Goal: Task Accomplishment & Management: Manage account settings

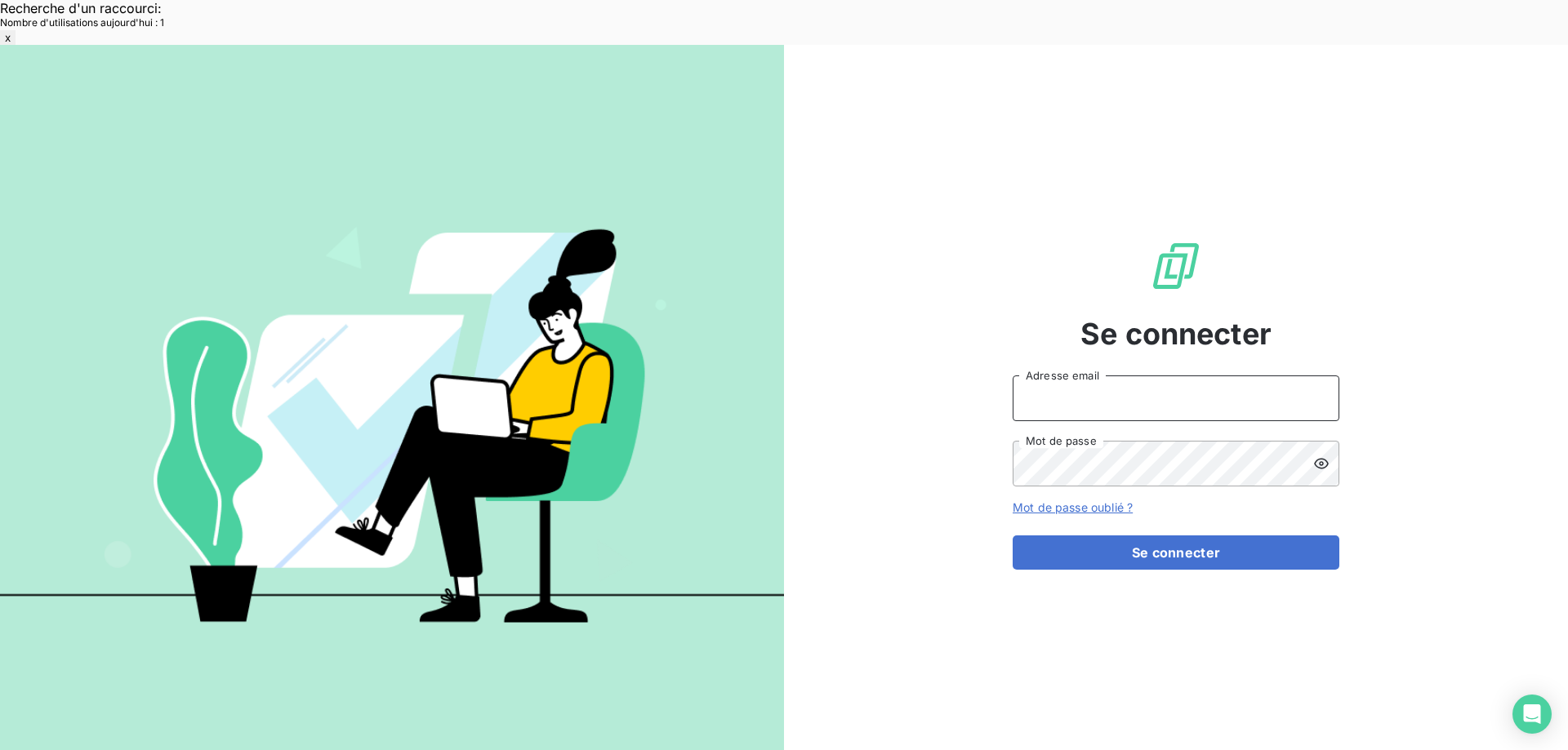
type input "met-france@recouvrement.met.com"
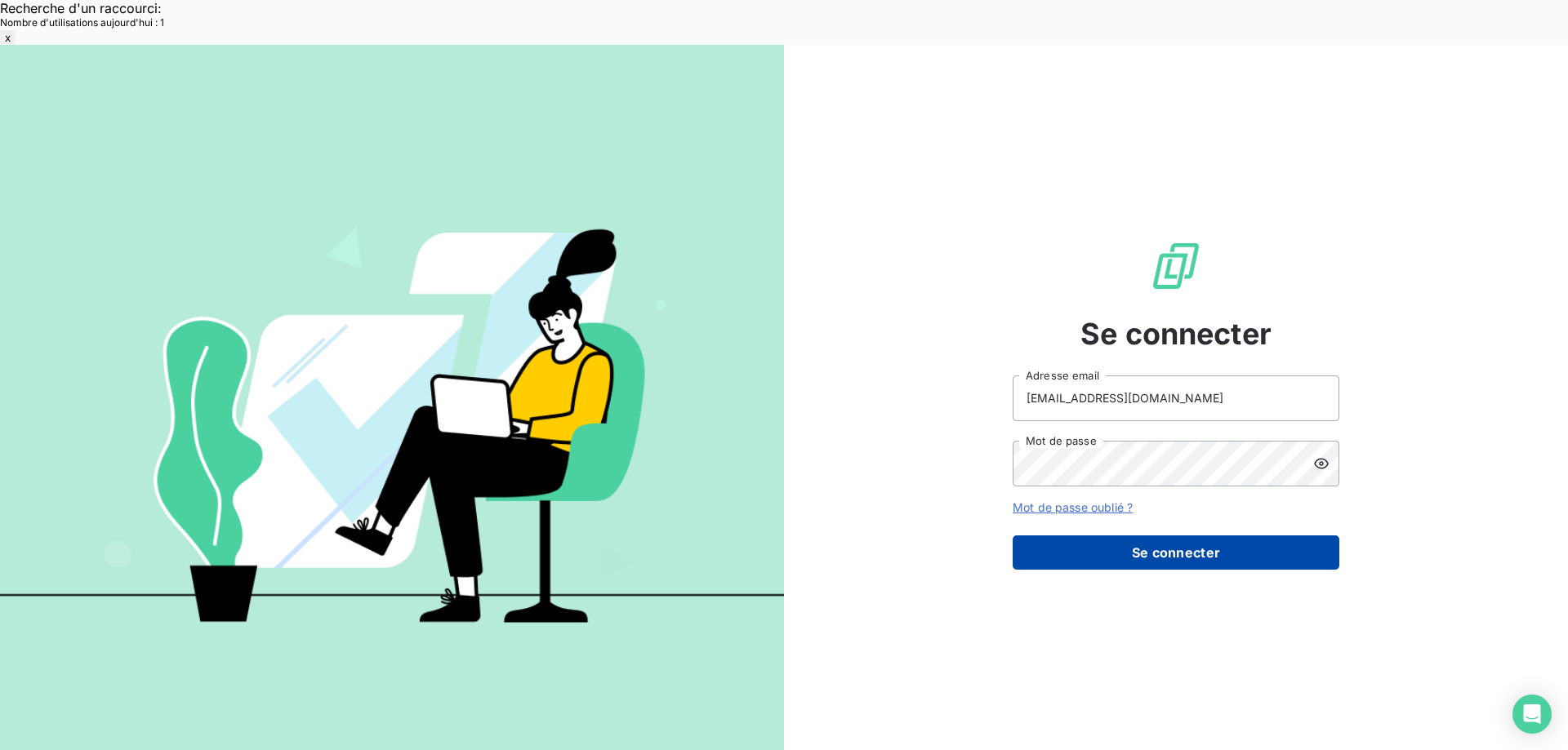
click at [1150, 535] on button "Se connecter" at bounding box center [1175, 552] width 326 height 34
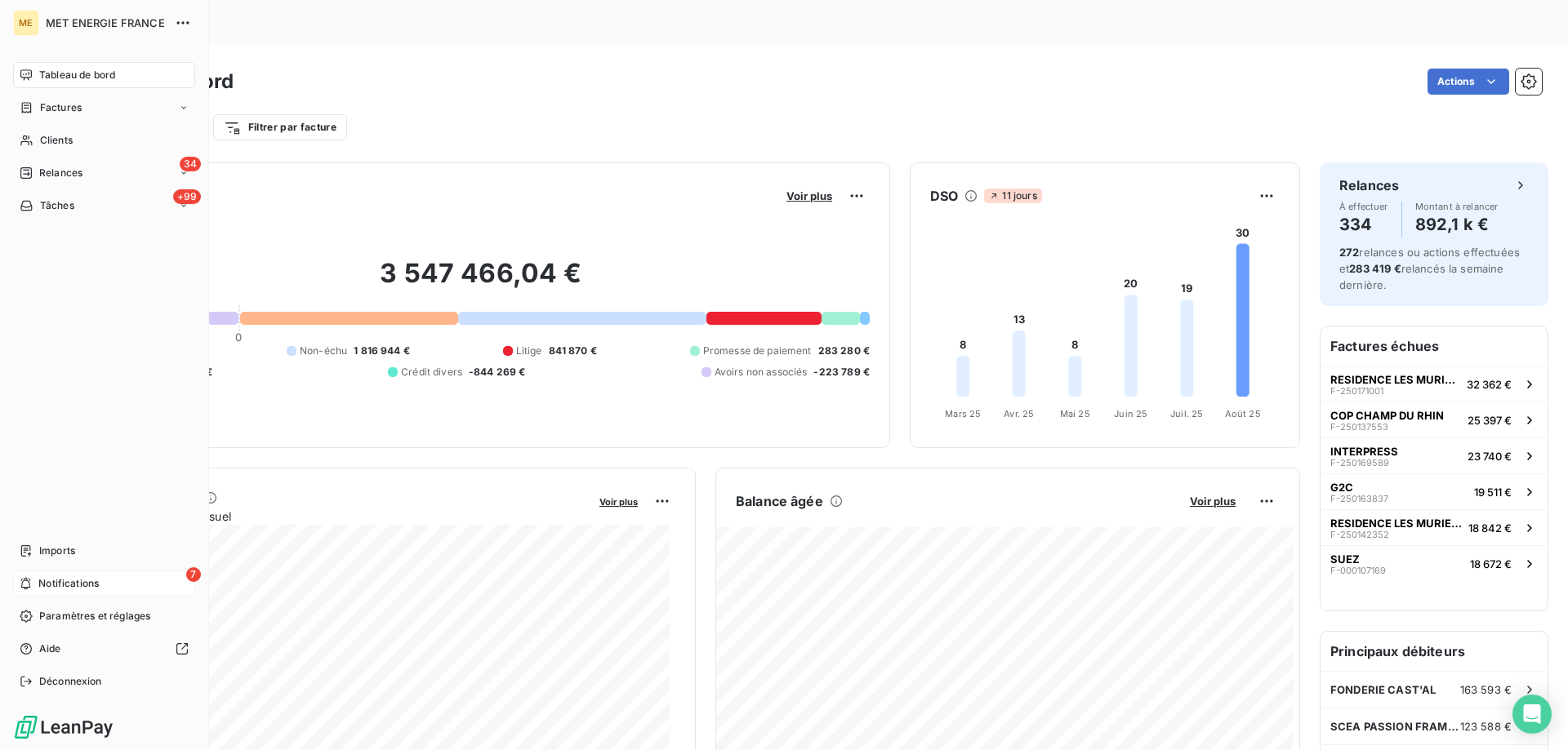
click at [111, 583] on div "7 Notifications" at bounding box center [104, 583] width 182 height 26
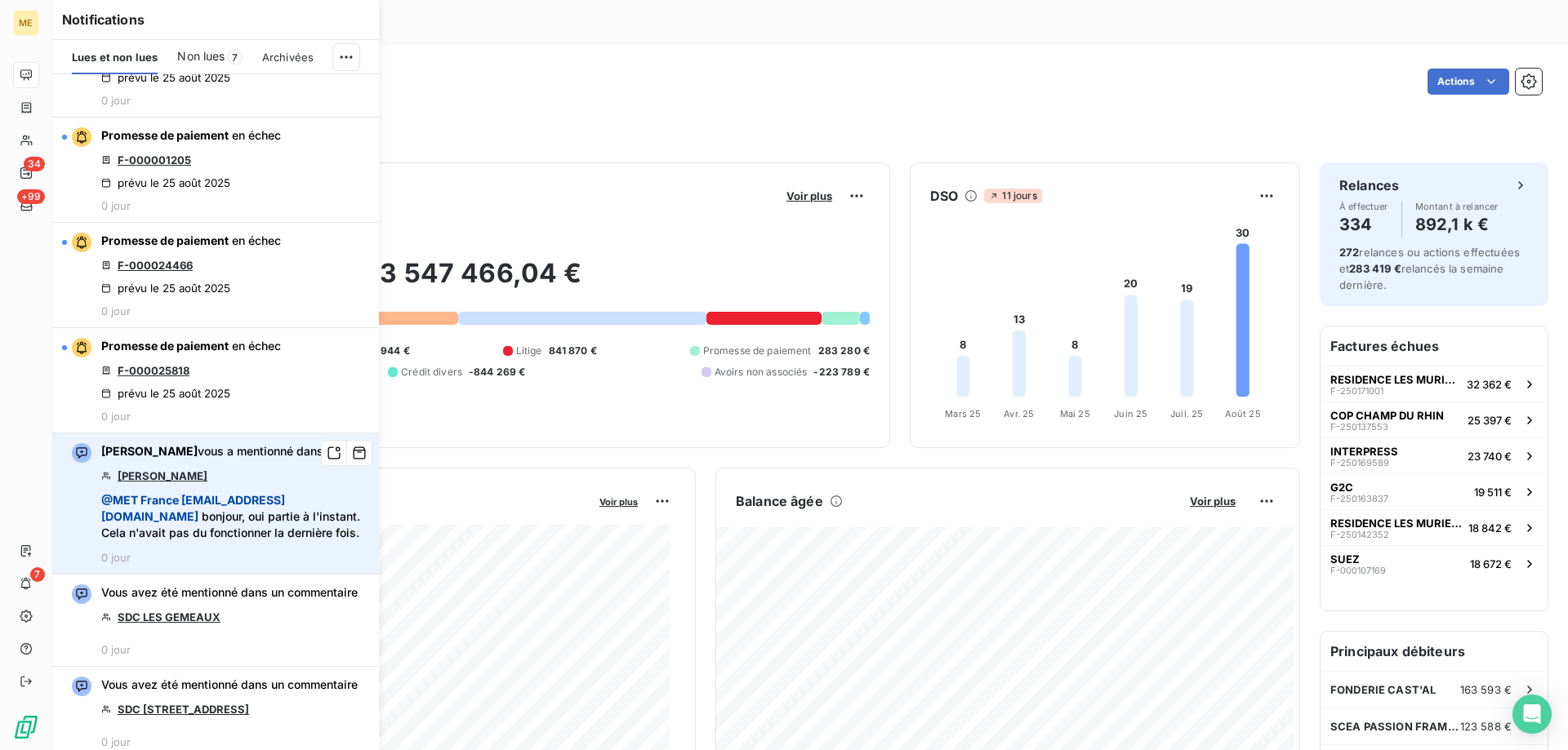
scroll to position [408, 0]
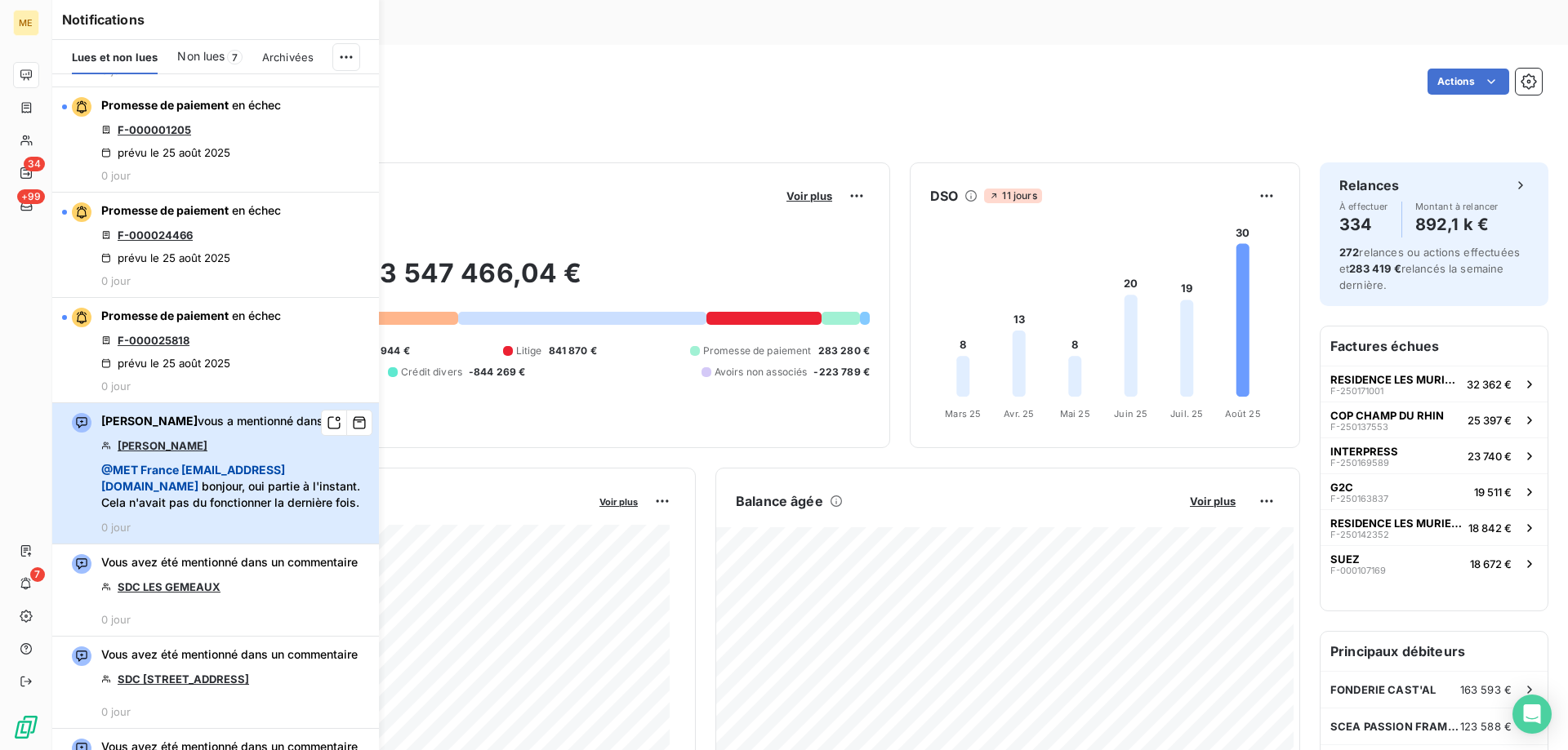
click at [211, 450] on div "Amélie Matray vous a mentionné dans CHIDLOVSKY @ MET France met-france@recouvre…" at bounding box center [235, 474] width 268 height 121
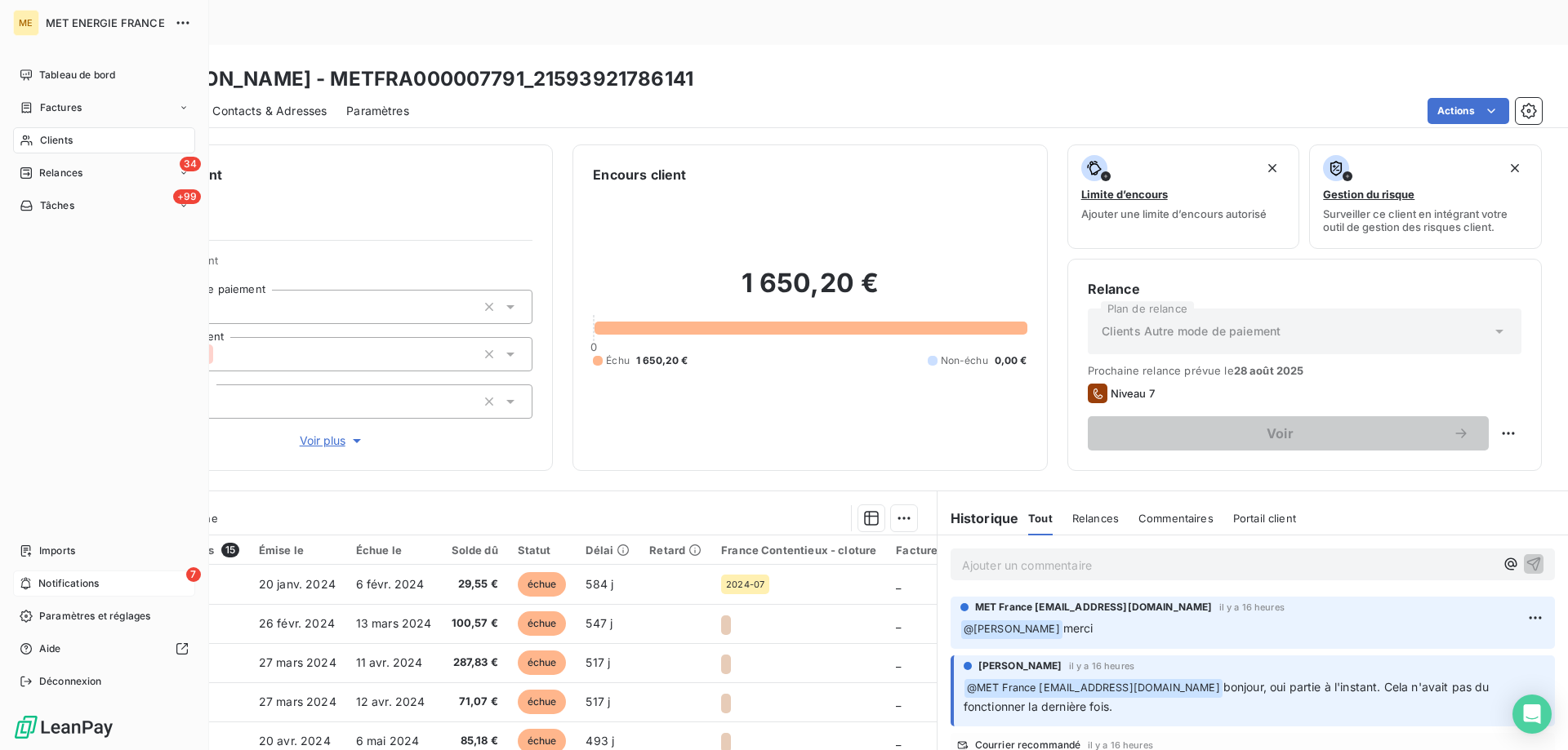
click at [107, 586] on div "7 Notifications" at bounding box center [104, 583] width 182 height 26
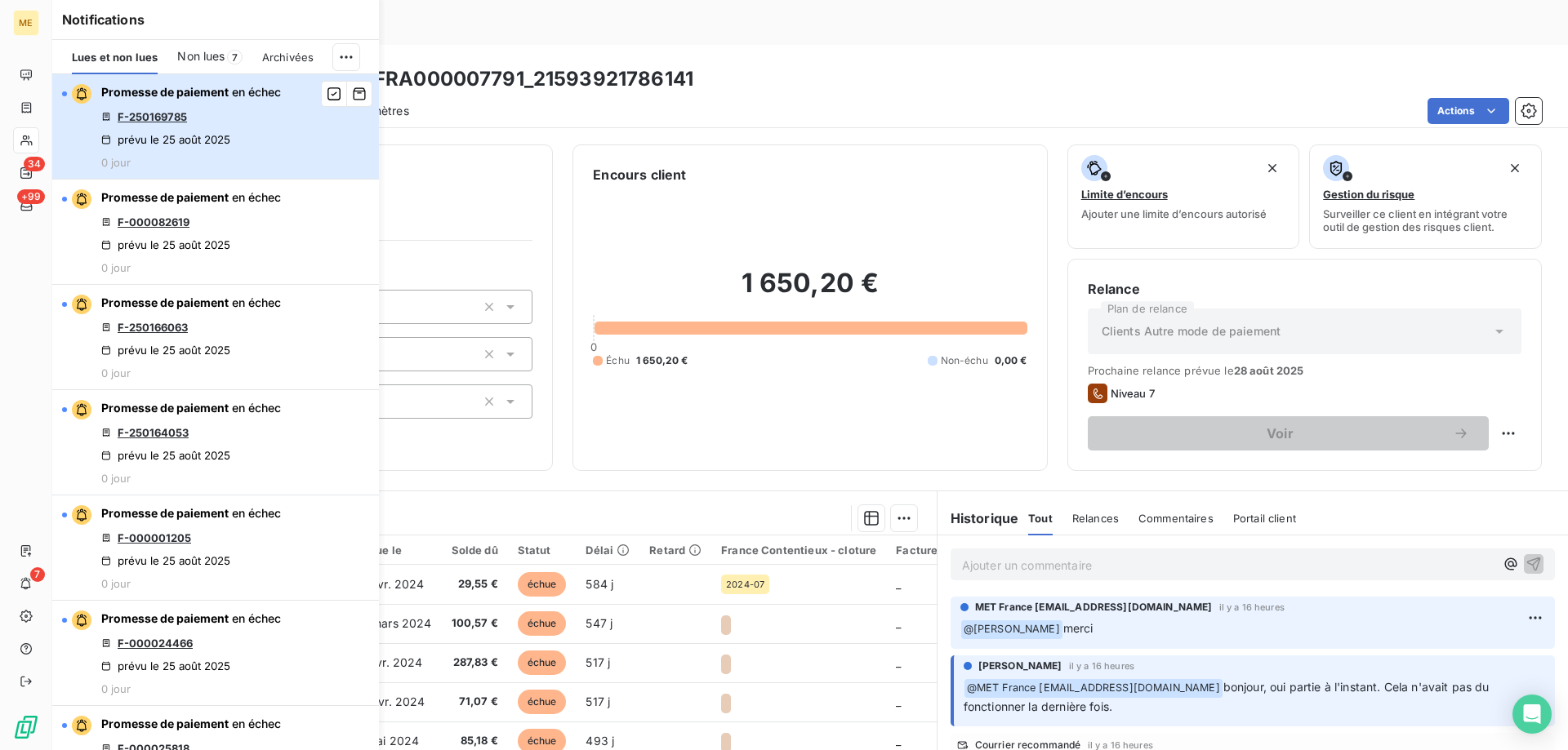
click at [300, 124] on button "Promesse de paiement en échec F-250169785 prévu le 25 août 2025 0 jour" at bounding box center [215, 127] width 326 height 105
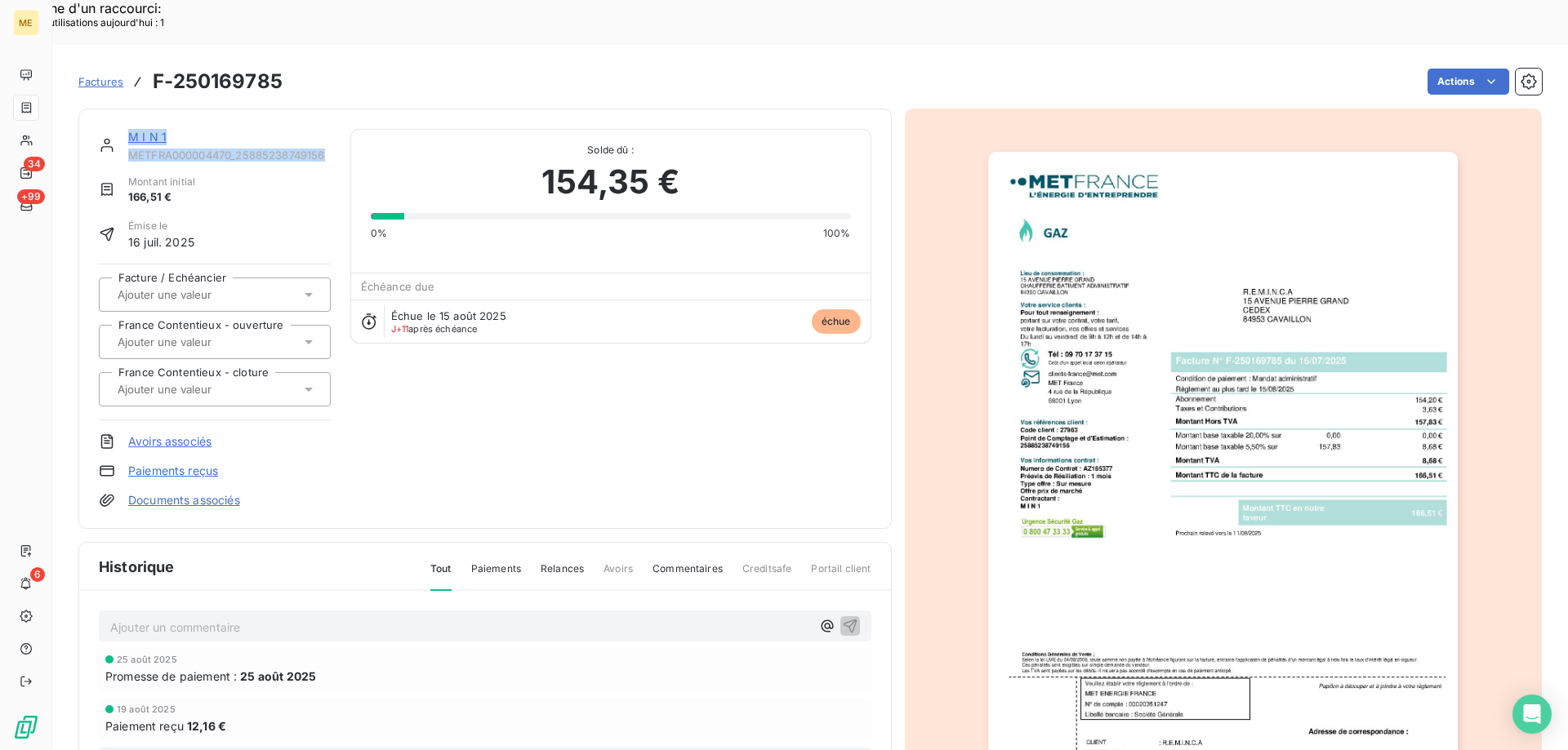
drag, startPoint x: 326, startPoint y: 107, endPoint x: 128, endPoint y: 89, distance: 198.8
click at [128, 129] on div "M I N 1 METFRA000004470_25885238749156 Montant initial 166,51 € Émise le 16 jui…" at bounding box center [485, 318] width 773 height 379
copy div "M I N 1 METFRA000004470_25885238749156"
click at [147, 129] on link "M I N 1" at bounding box center [147, 136] width 38 height 14
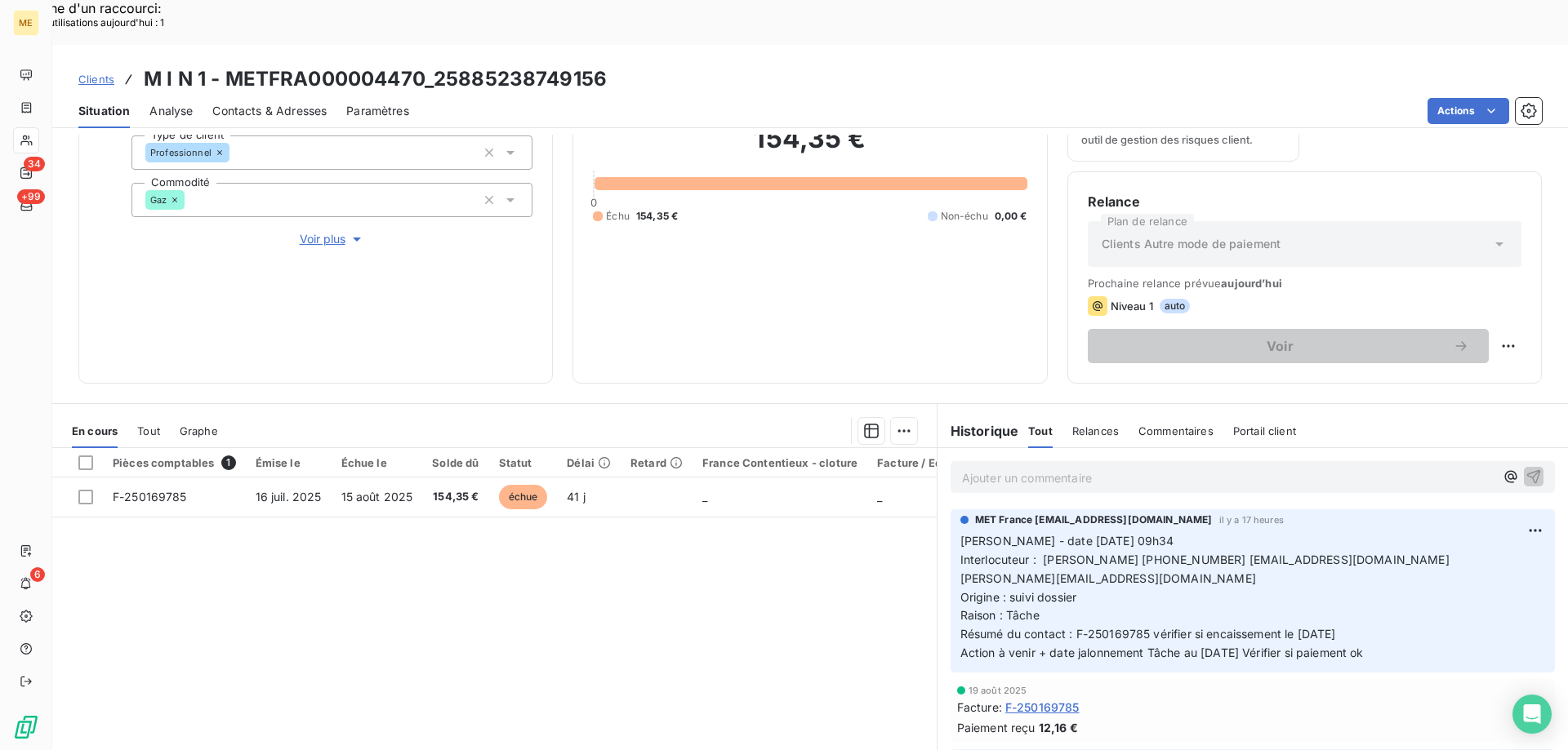
scroll to position [218, 0]
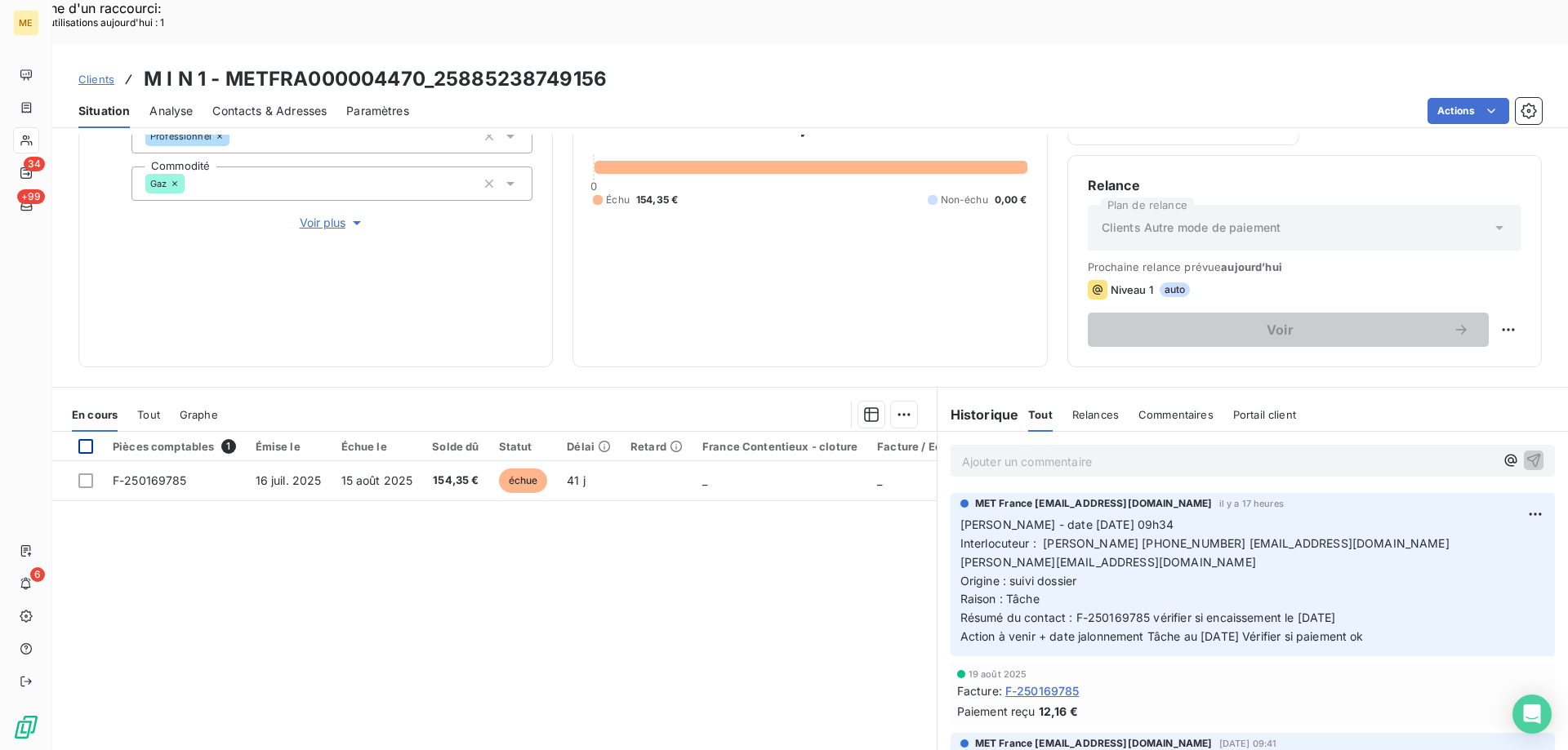
click at [85, 439] on div at bounding box center [85, 446] width 15 height 15
click at [810, 434] on div "Ajouter une promesse de paiement (1 facture)" at bounding box center [757, 435] width 288 height 26
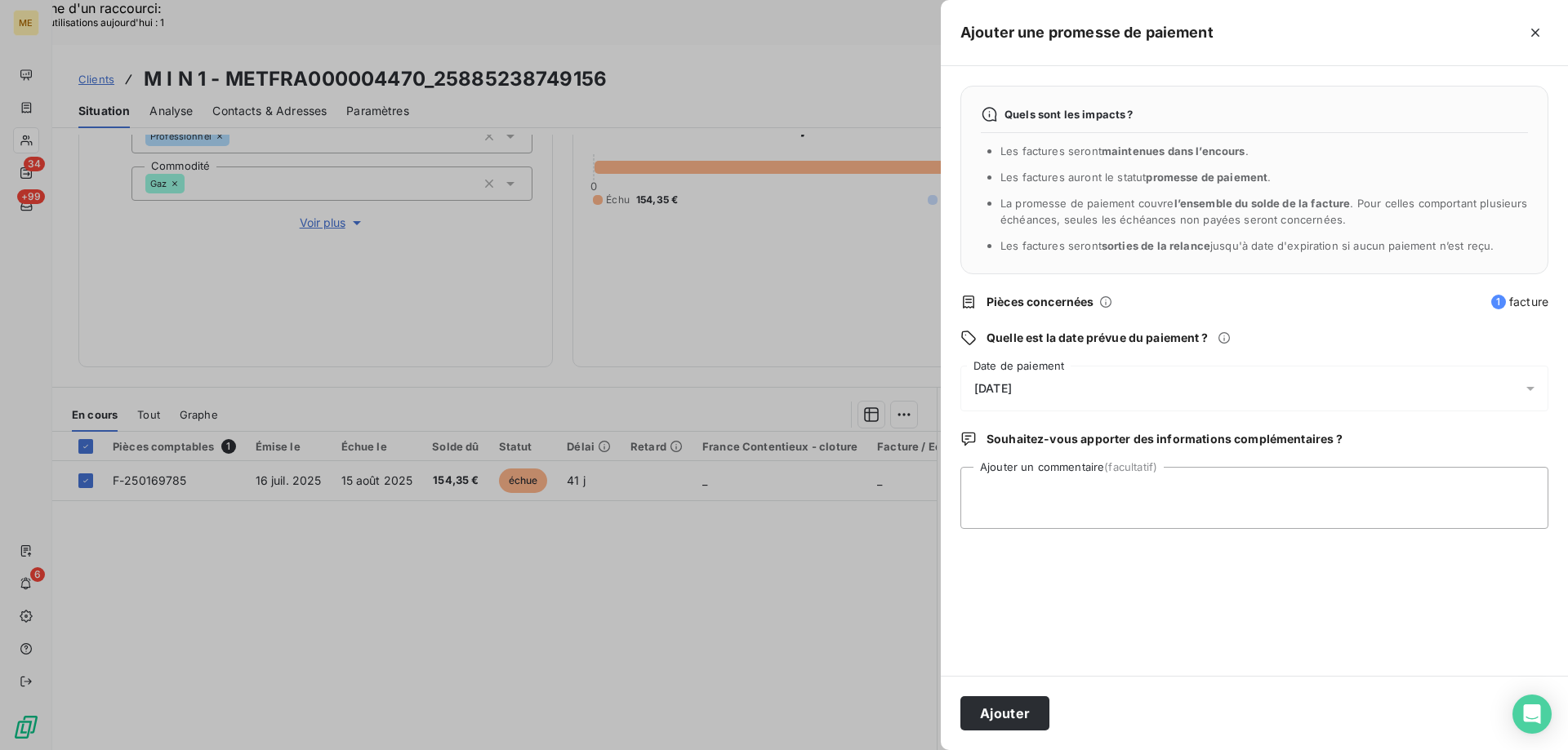
click at [1056, 377] on div "[DATE]" at bounding box center [1254, 388] width 588 height 46
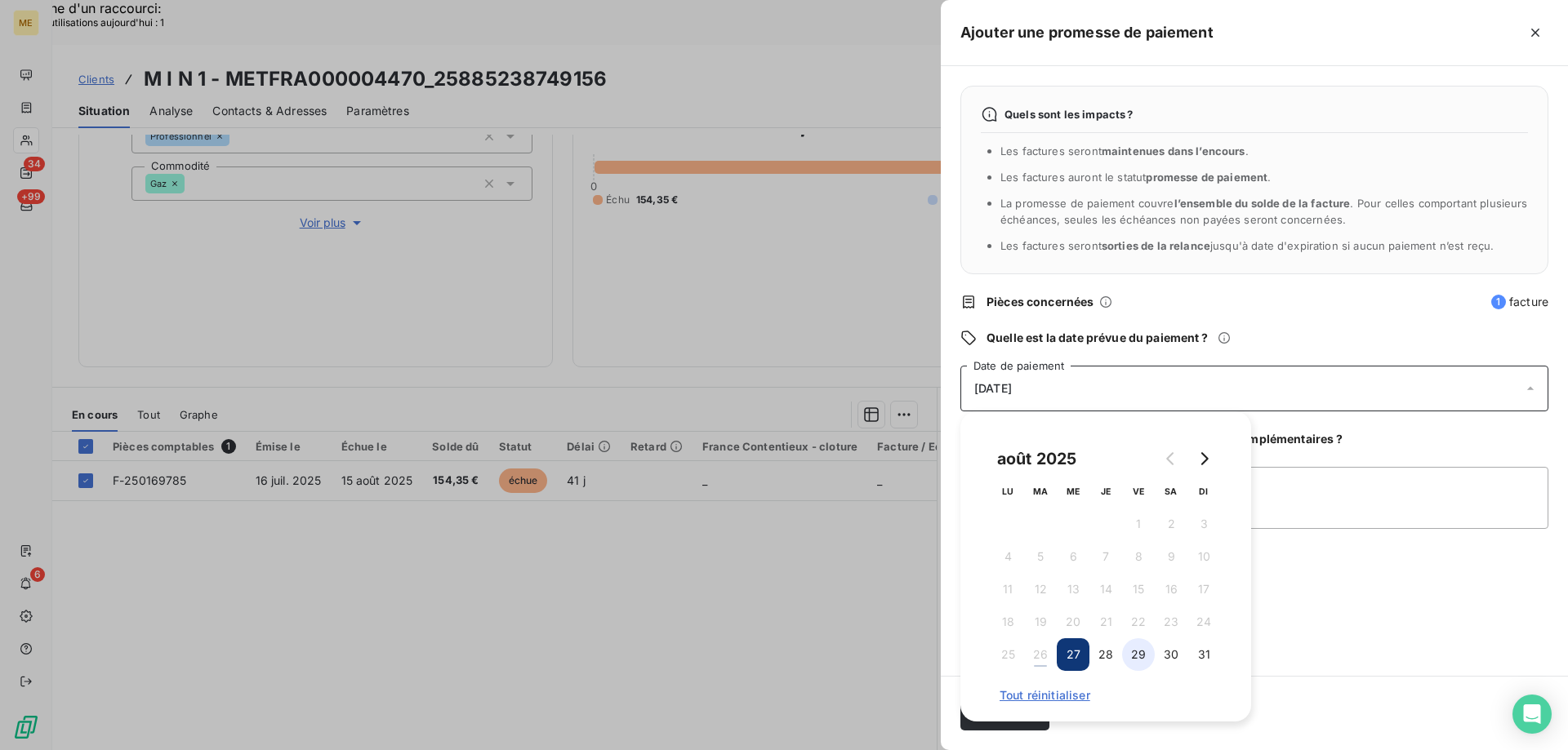
click at [1139, 653] on button "29" at bounding box center [1138, 654] width 32 height 32
click at [1327, 480] on textarea "Ajouter un commentaire (facultatif)" at bounding box center [1254, 498] width 588 height 62
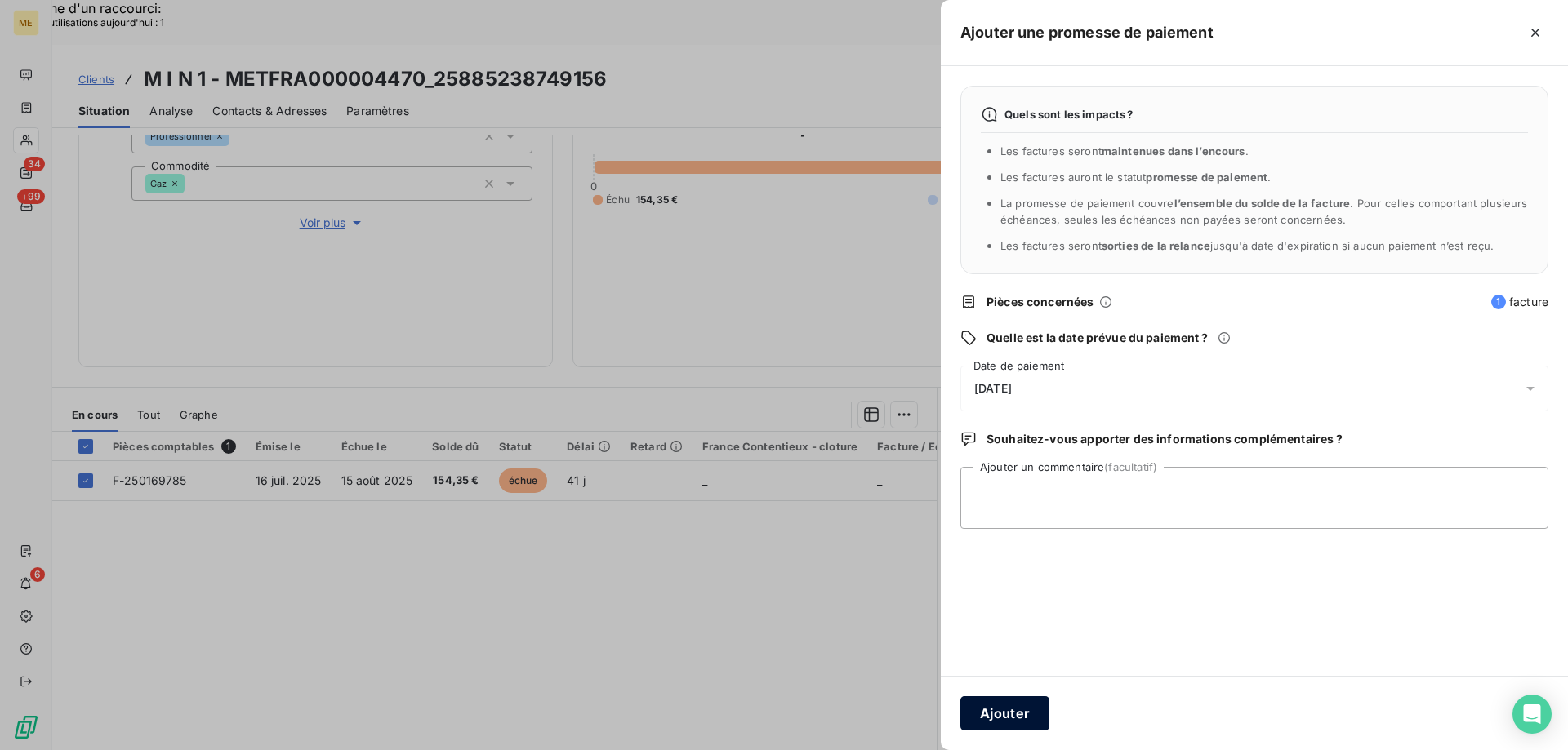
click at [1011, 712] on button "Ajouter" at bounding box center [1004, 713] width 89 height 34
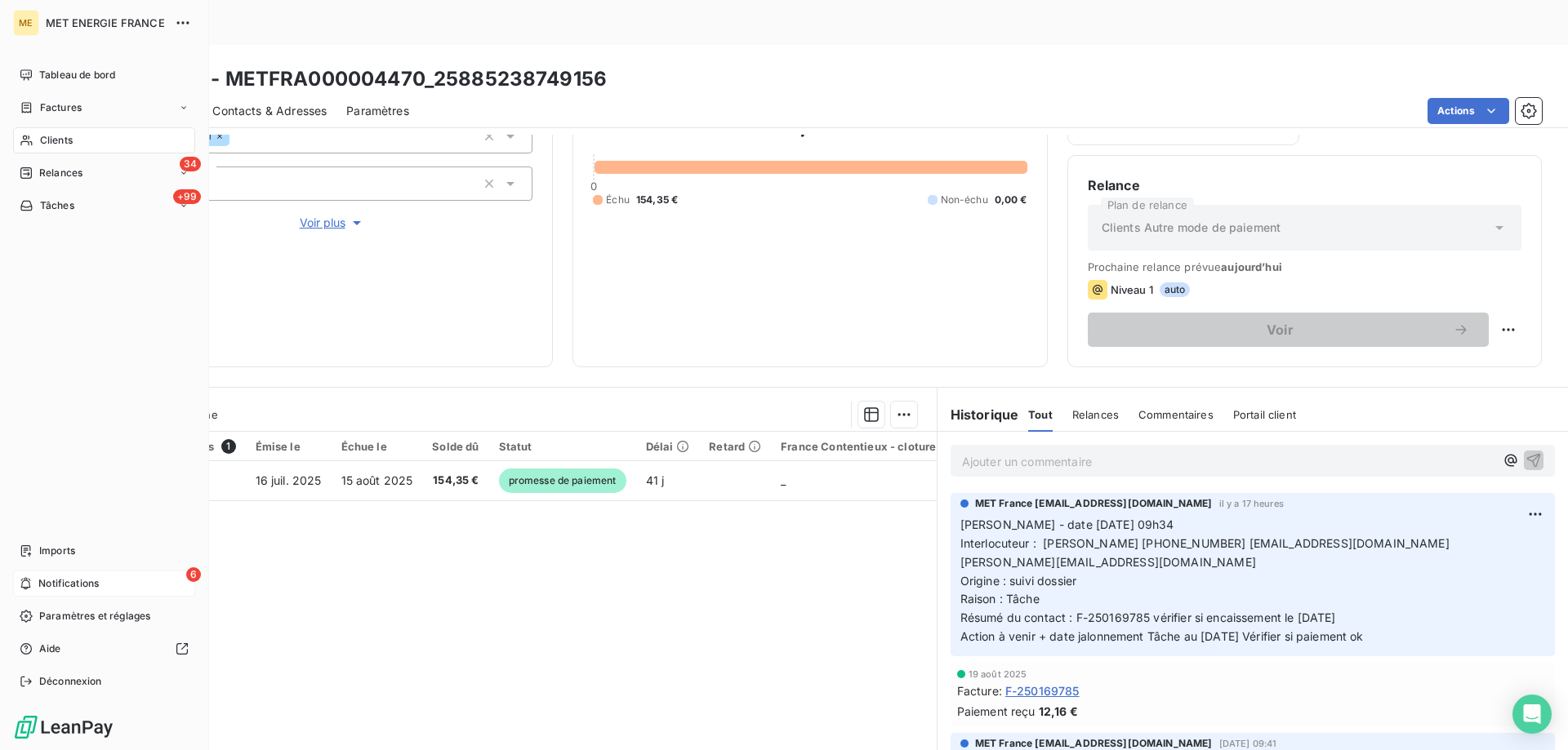
click at [118, 576] on div "6 Notifications" at bounding box center [104, 583] width 182 height 26
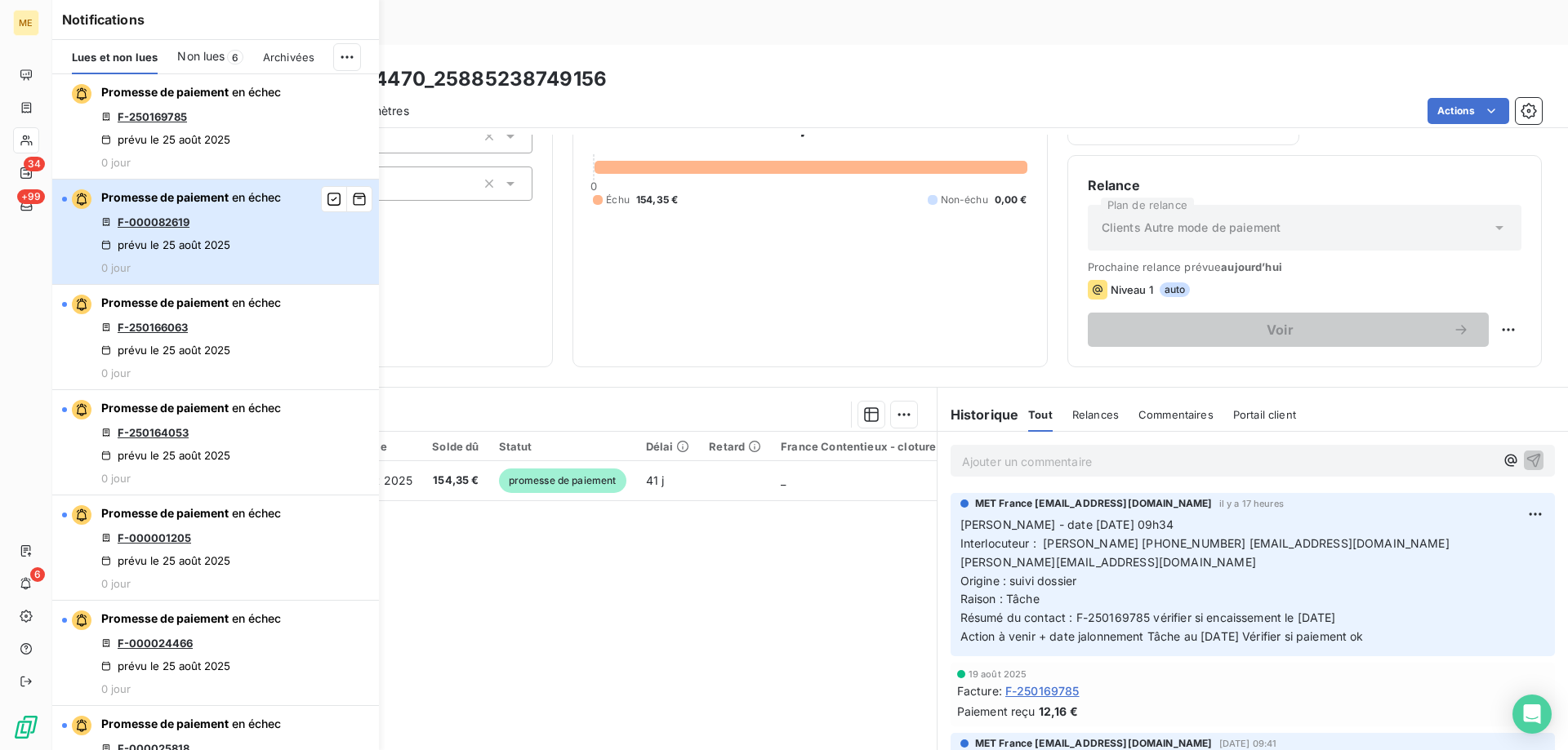
click at [241, 216] on div "Promesse de paiement en échec F-000082619 prévu le 25 août 2025 0 jour" at bounding box center [191, 231] width 179 height 85
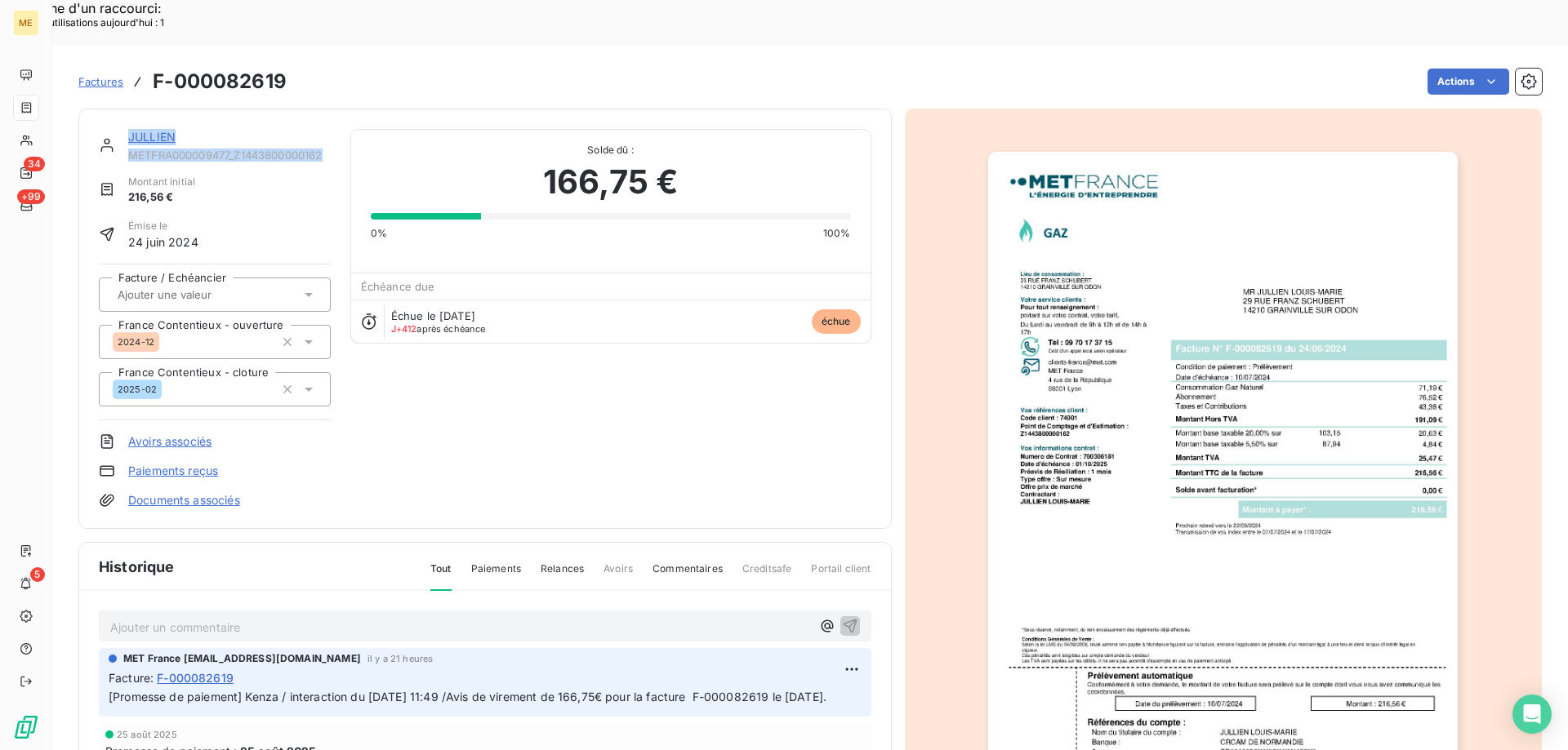
drag, startPoint x: 330, startPoint y: 110, endPoint x: 131, endPoint y: 81, distance: 201.1
click at [131, 109] on div "JULLIEN METFRA000009477_Z1443800000162 Montant initial 216,56 € Émise le 24 jui…" at bounding box center [485, 319] width 813 height 421
copy div "JULLIEN METFRA000009477_Z1443800000162"
click at [147, 129] on link "JULLIEN" at bounding box center [151, 136] width 47 height 14
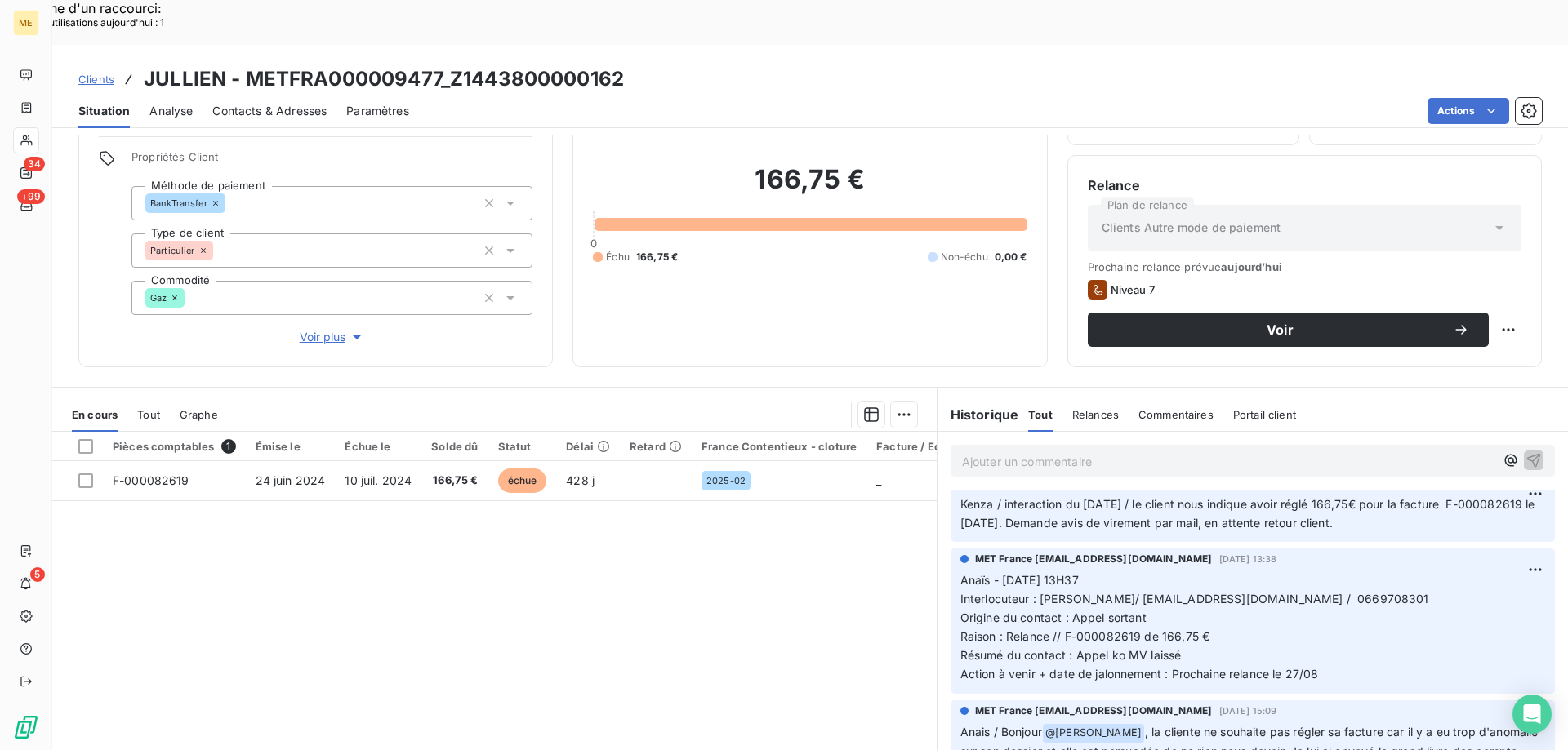
scroll to position [81, 0]
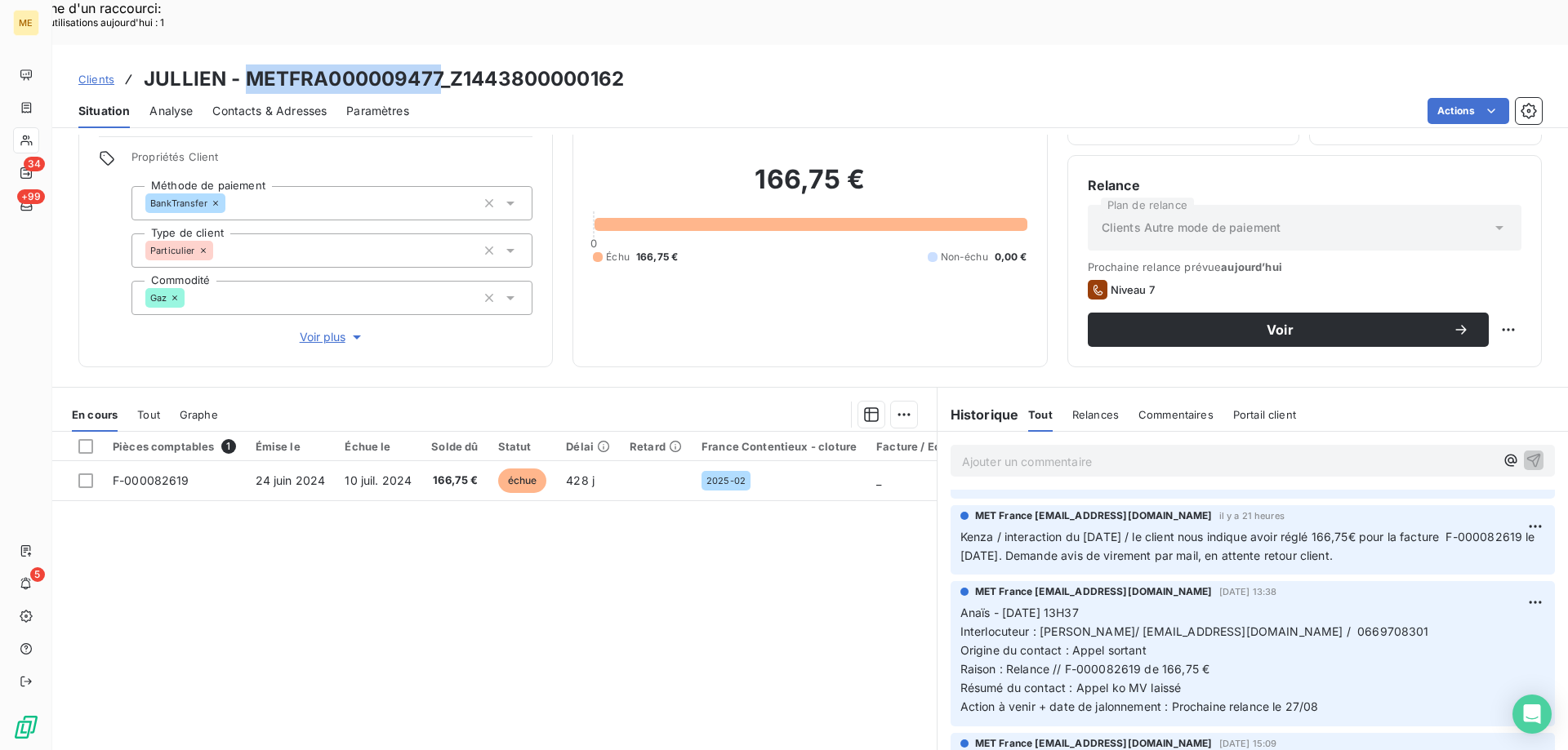
drag, startPoint x: 245, startPoint y: 27, endPoint x: 437, endPoint y: 16, distance: 192.3
click at [437, 45] on div "Clients JULLIEN - METFRA000009477_Z1443800000162 Situation Analyse Contacts & A…" at bounding box center [810, 86] width 1516 height 83
click at [662, 94] on div "Situation Analyse Contacts & Adresses Paramètres Actions" at bounding box center [810, 110] width 1516 height 34
click at [305, 45] on div "Clients JULLIEN - METFRA000009477_Z1443800000162 Situation Analyse Contacts & A…" at bounding box center [810, 86] width 1516 height 83
click at [1418, 613] on p "Anaïs - 21/08/2025 - 13H37 Interlocuteur : Mr Louis-Marie Jullien/ lmjullien@ho…" at bounding box center [1253, 660] width 584 height 112
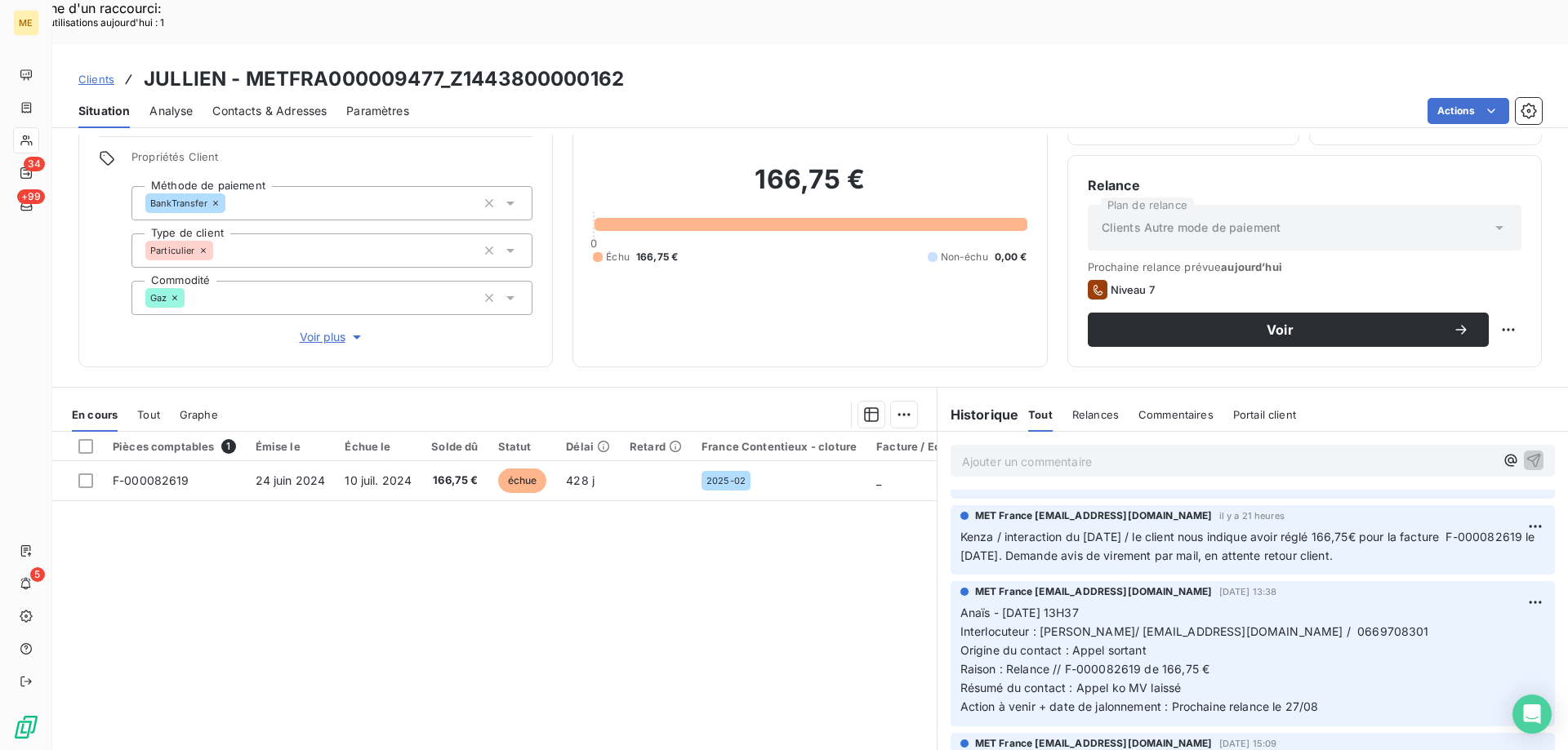
click at [319, 329] on span "Voir plus" at bounding box center [332, 337] width 66 height 17
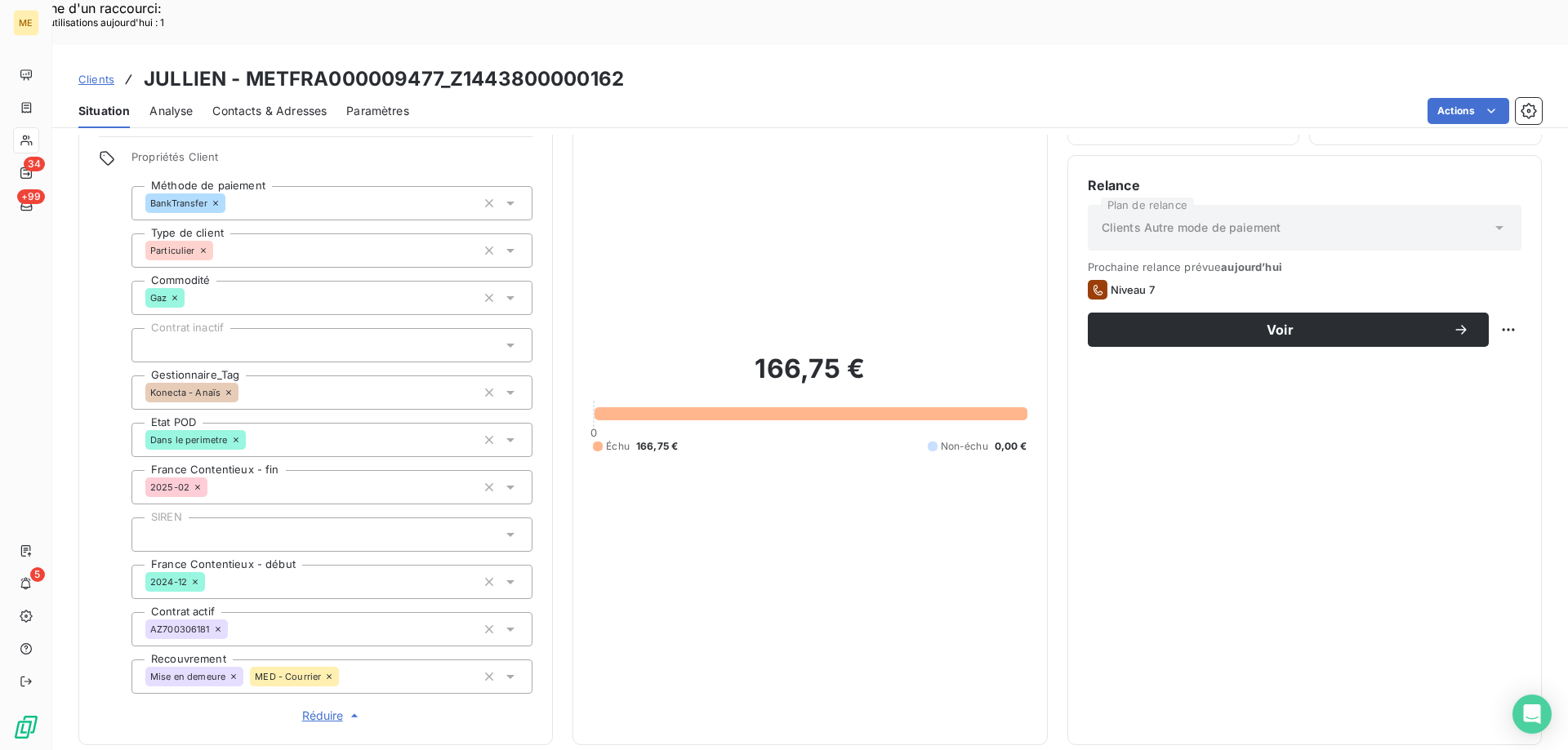
click at [315, 708] on span "Réduire" at bounding box center [332, 716] width 61 height 17
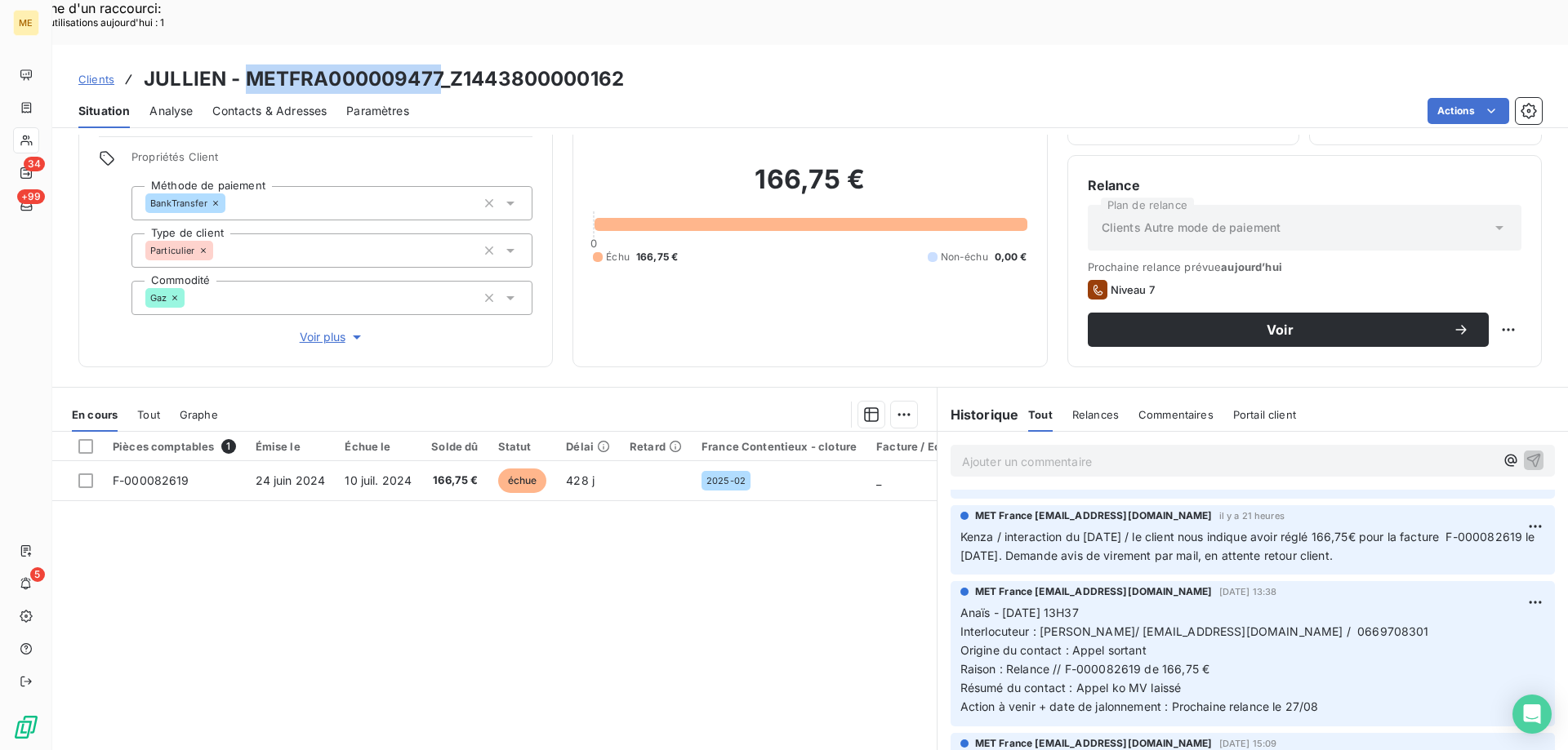
drag, startPoint x: 242, startPoint y: 27, endPoint x: 441, endPoint y: 36, distance: 199.2
click at [441, 65] on h3 "JULLIEN - METFRA000009477_Z1443800000162" at bounding box center [383, 79] width 480 height 29
copy h3 "METFRA000009477"
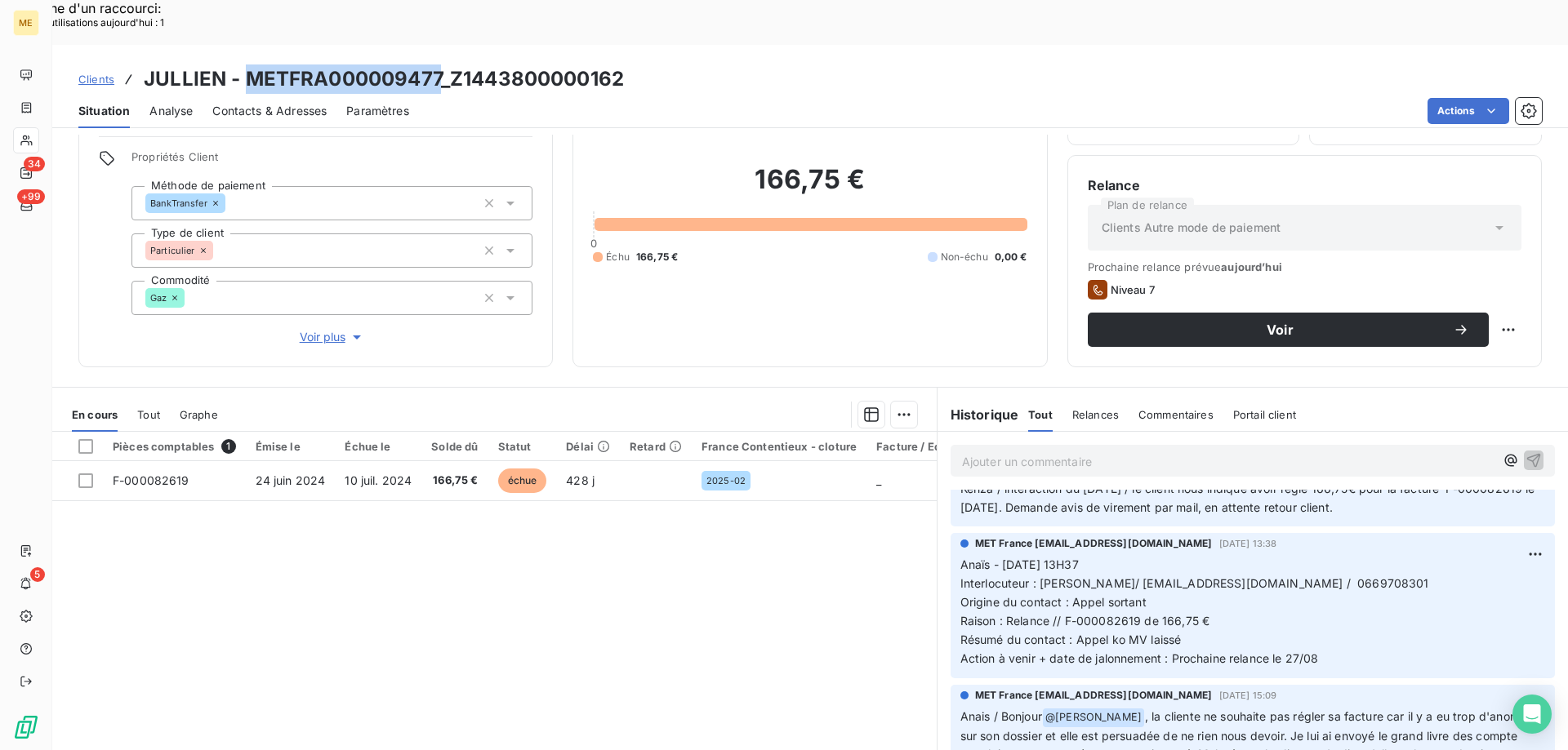
scroll to position [163, 0]
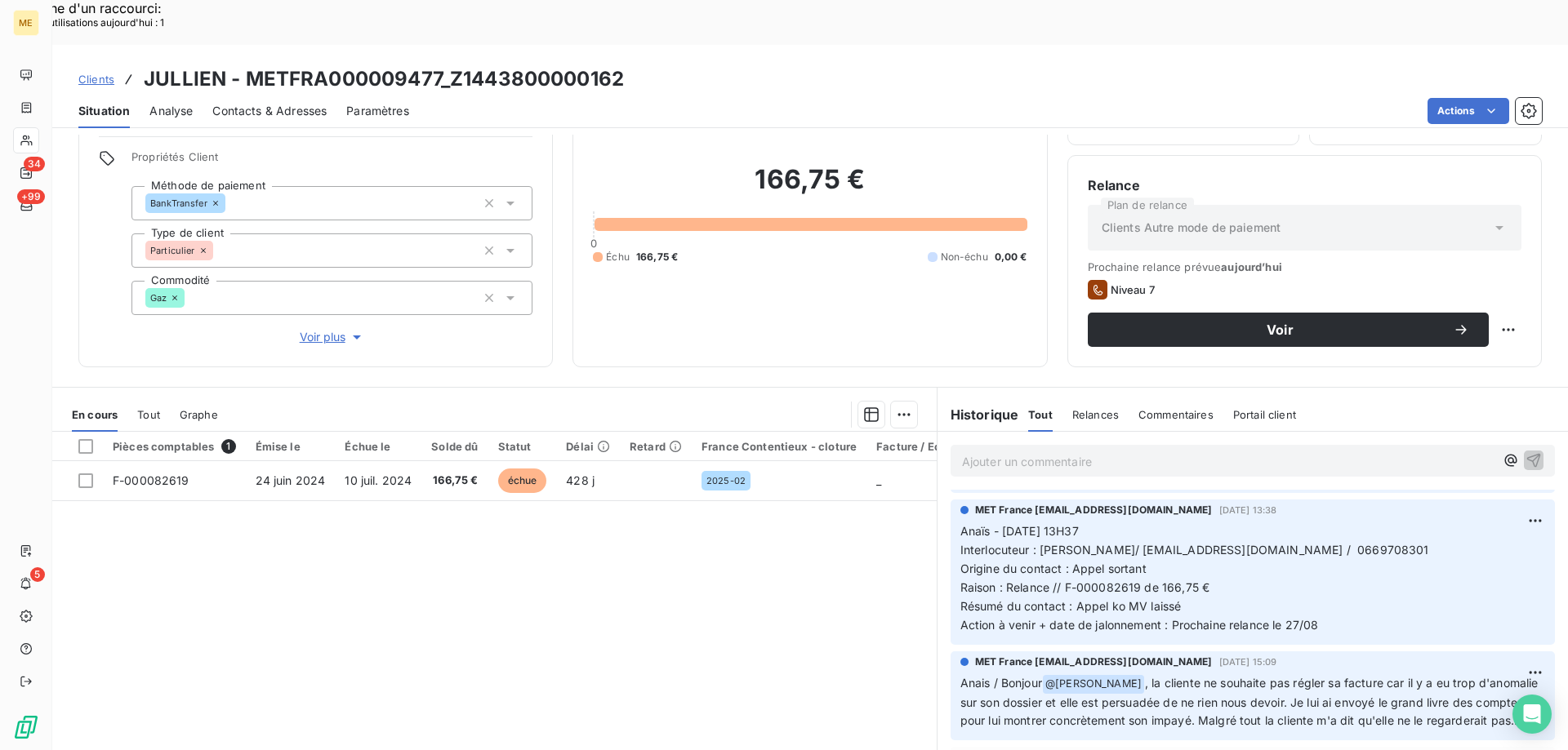
click at [1312, 543] on span "Interlocuteur : Mr Louis-Marie Jullien/ lmjullien@hotmail.fr / 0669708301" at bounding box center [1194, 549] width 469 height 14
copy span "0669708301"
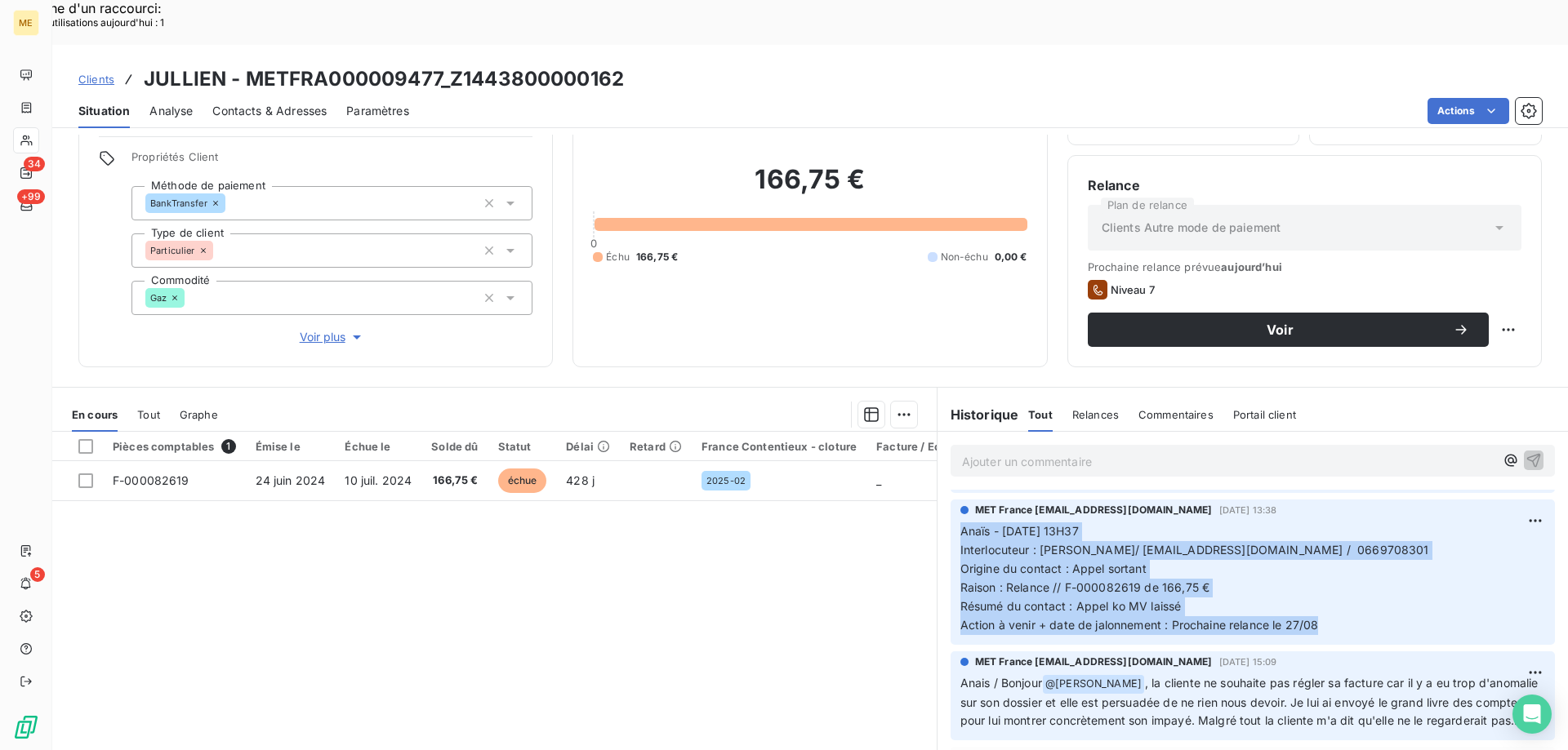
drag, startPoint x: 1311, startPoint y: 573, endPoint x: 954, endPoint y: 489, distance: 366.7
click at [960, 523] on p "Anaïs - 21/08/2025 - 13H37 Interlocuteur : Mr Louis-Marie Jullien/ lmjullien@ho…" at bounding box center [1253, 578] width 584 height 112
copy p "Anaïs - 21/08/2025 - 13H37 Interlocuteur : Mr Louis-Marie Jullien/ lmjullien@ho…"
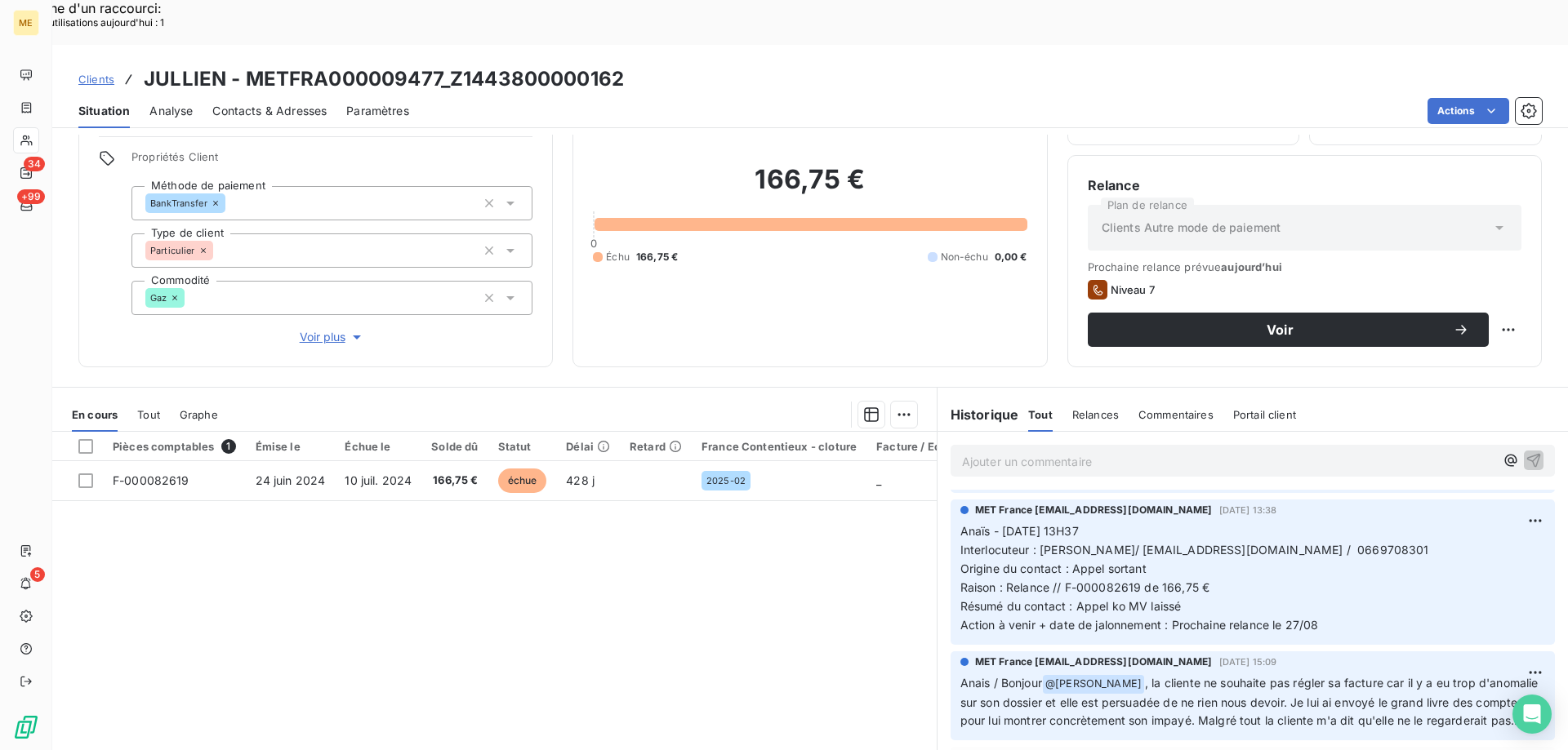
click at [986, 451] on p "Ajouter un commentaire ﻿" at bounding box center [1228, 461] width 532 height 21
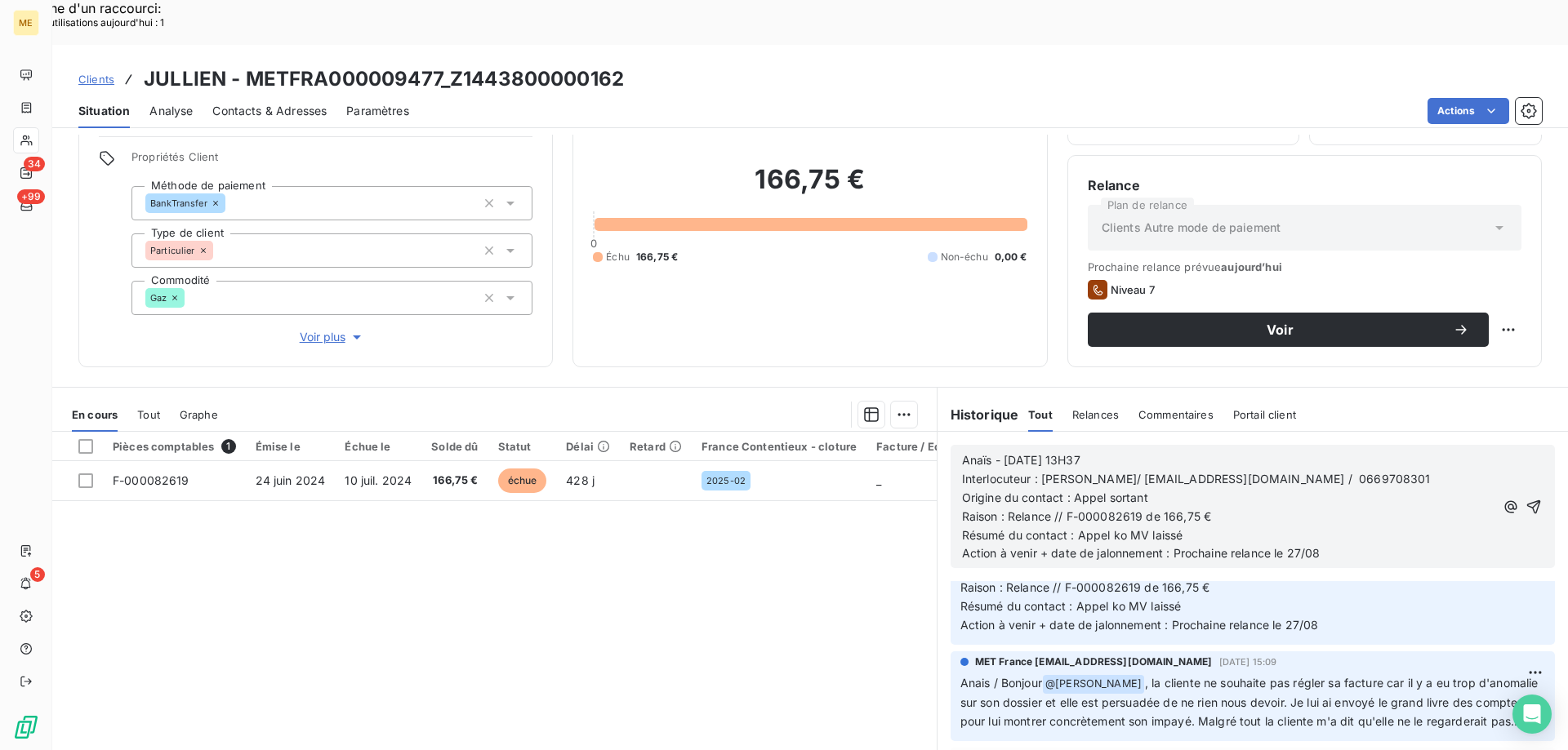
drag, startPoint x: 1003, startPoint y: 418, endPoint x: 1175, endPoint y: 415, distance: 172.0
click at [1173, 451] on p "Anaïs - 21/08/2025 - 13H37" at bounding box center [1228, 460] width 532 height 19
drag, startPoint x: 1069, startPoint y: 492, endPoint x: 1217, endPoint y: 493, distance: 148.0
click at [1217, 526] on p "Résumé du contact : Appel ko MV laissé" at bounding box center [1228, 535] width 532 height 19
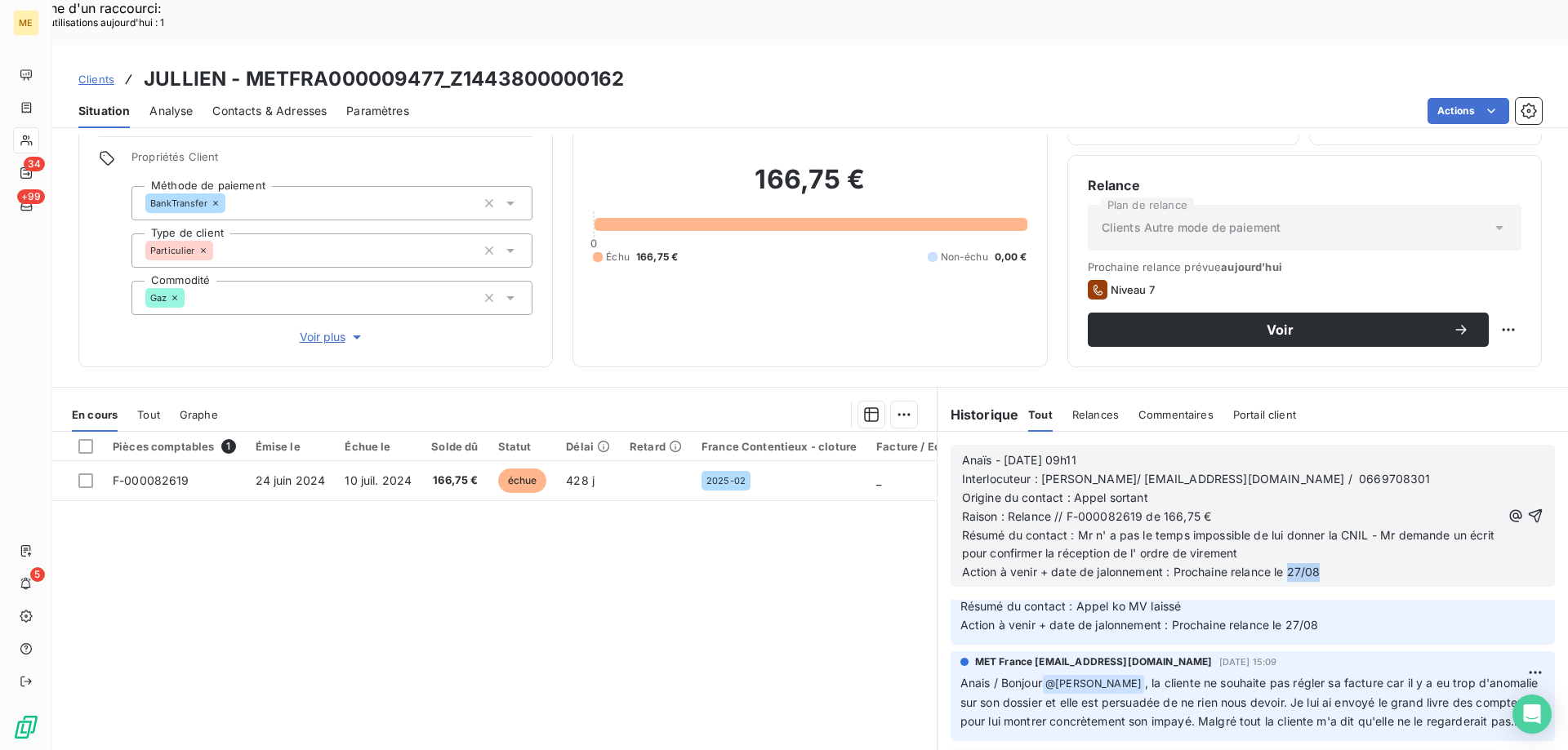
drag, startPoint x: 1281, startPoint y: 527, endPoint x: 1326, endPoint y: 528, distance: 45.0
click at [1326, 563] on p "Action à venir + date de jalonnement : Prochaine relance le 27/08" at bounding box center [1231, 572] width 539 height 19
click at [1526, 508] on icon "button" at bounding box center [1535, 516] width 17 height 17
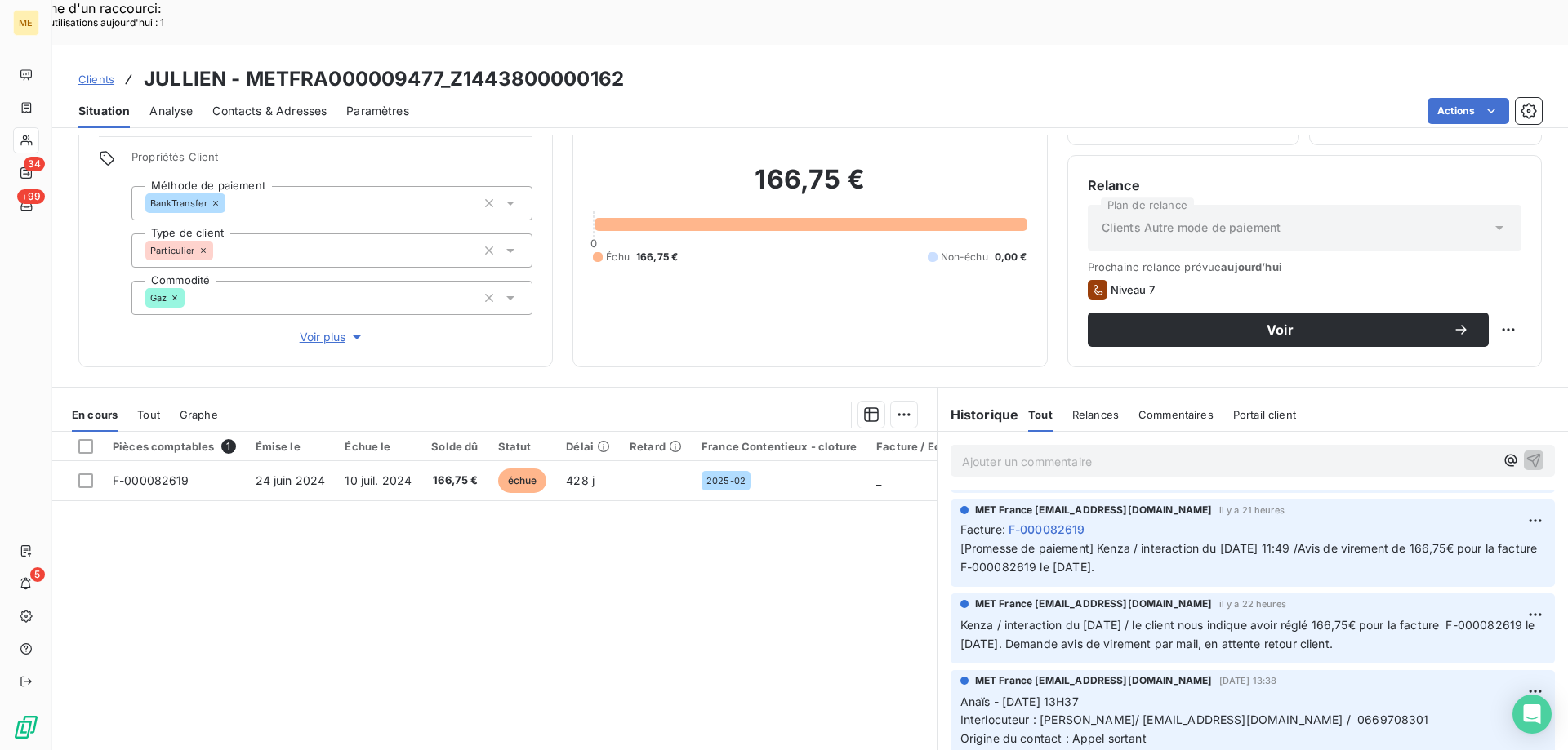
scroll to position [333, 0]
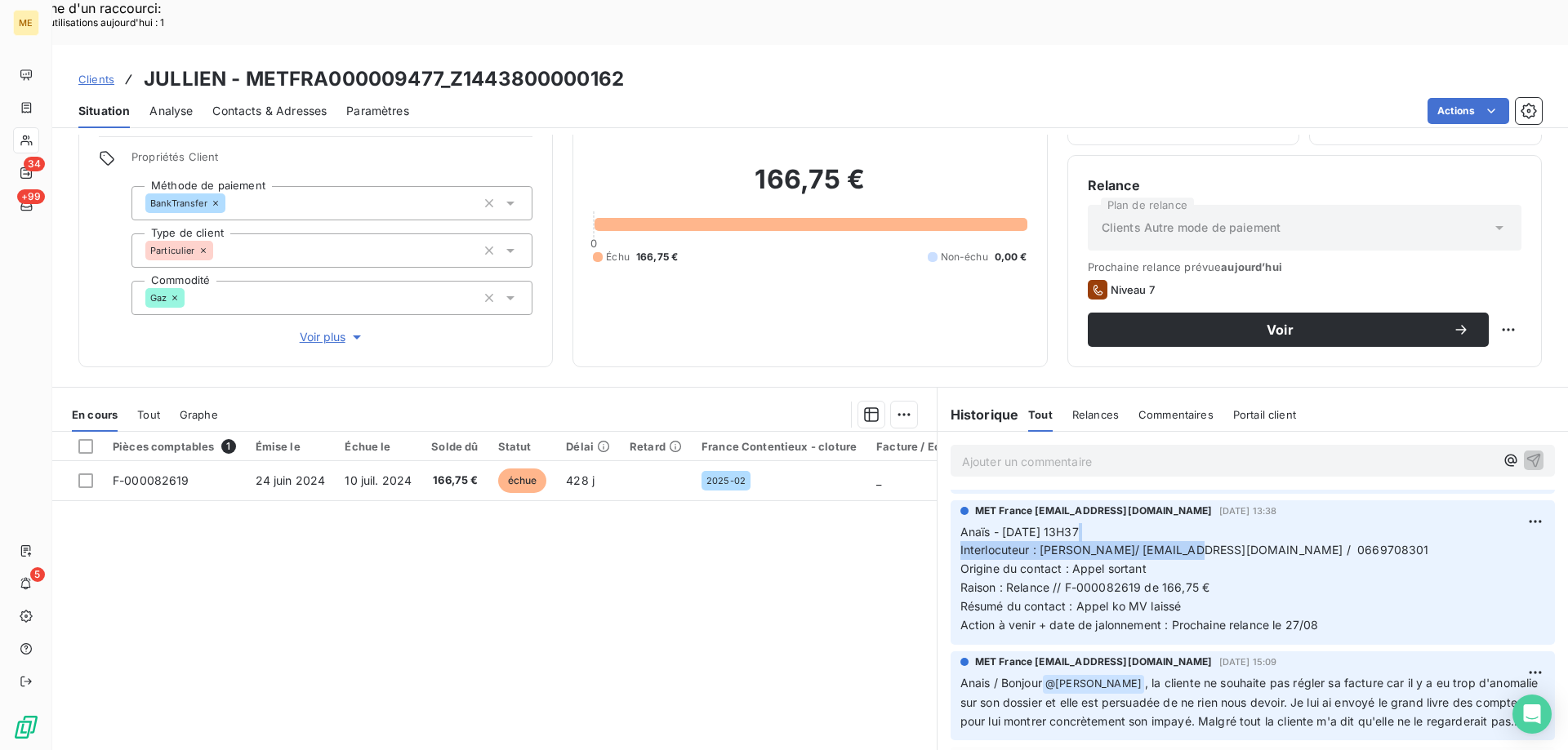
drag, startPoint x: 1165, startPoint y: 504, endPoint x: 1265, endPoint y: 496, distance: 100.3
click at [1265, 524] on p "Anaïs - 21/08/2025 - 13H37 Interlocuteur : Mr Louis-Marie Jullien/ lmjullien@ho…" at bounding box center [1253, 579] width 584 height 112
click at [1288, 524] on p "Anaïs - 21/08/2025 - 13H37 Interlocuteur : Mr Louis-Marie Jullien/ lmjullien@ho…" at bounding box center [1253, 579] width 584 height 112
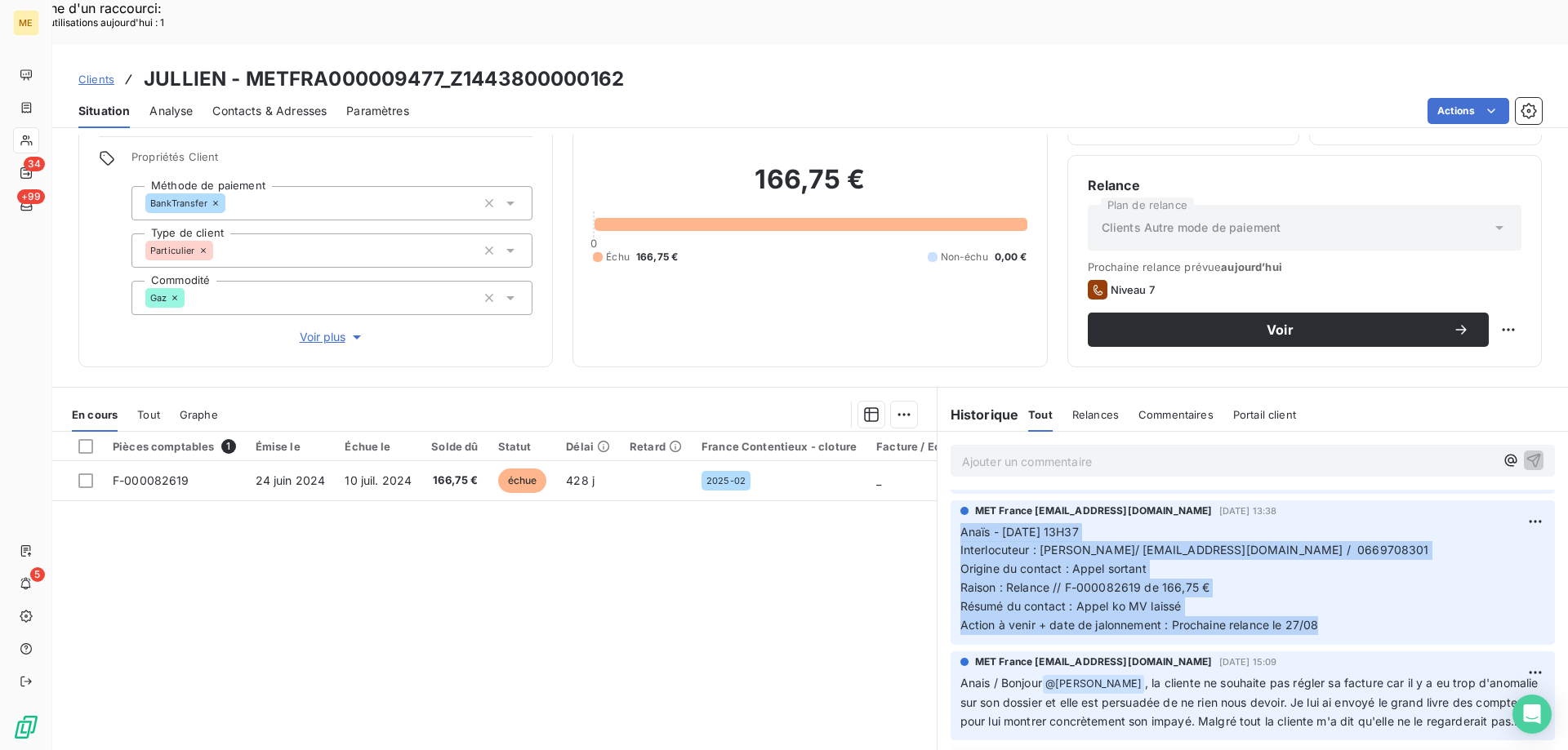
drag, startPoint x: 1315, startPoint y: 587, endPoint x: 944, endPoint y: 486, distance: 384.5
click at [950, 500] on div "MET France met-france@recouvrement.met.com 21 août 2025, 13:38 Anaïs - 21/08/20…" at bounding box center [1253, 572] width 604 height 144
copy p "Anaïs - 21/08/2025 - 13H37 Interlocuteur : Mr Louis-Marie Jullien/ lmjullien@ho…"
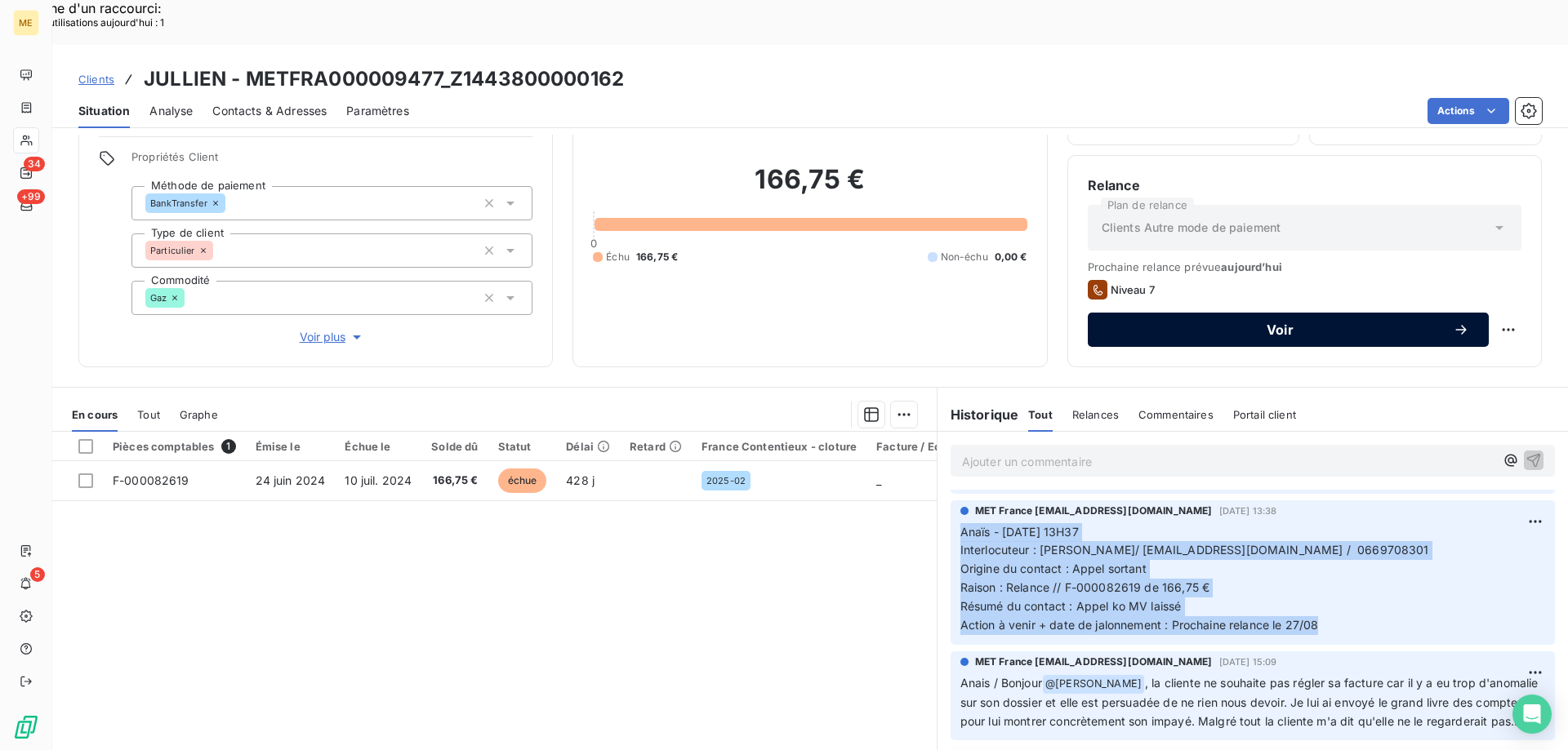
click at [1367, 324] on span "Voir" at bounding box center [1280, 330] width 345 height 13
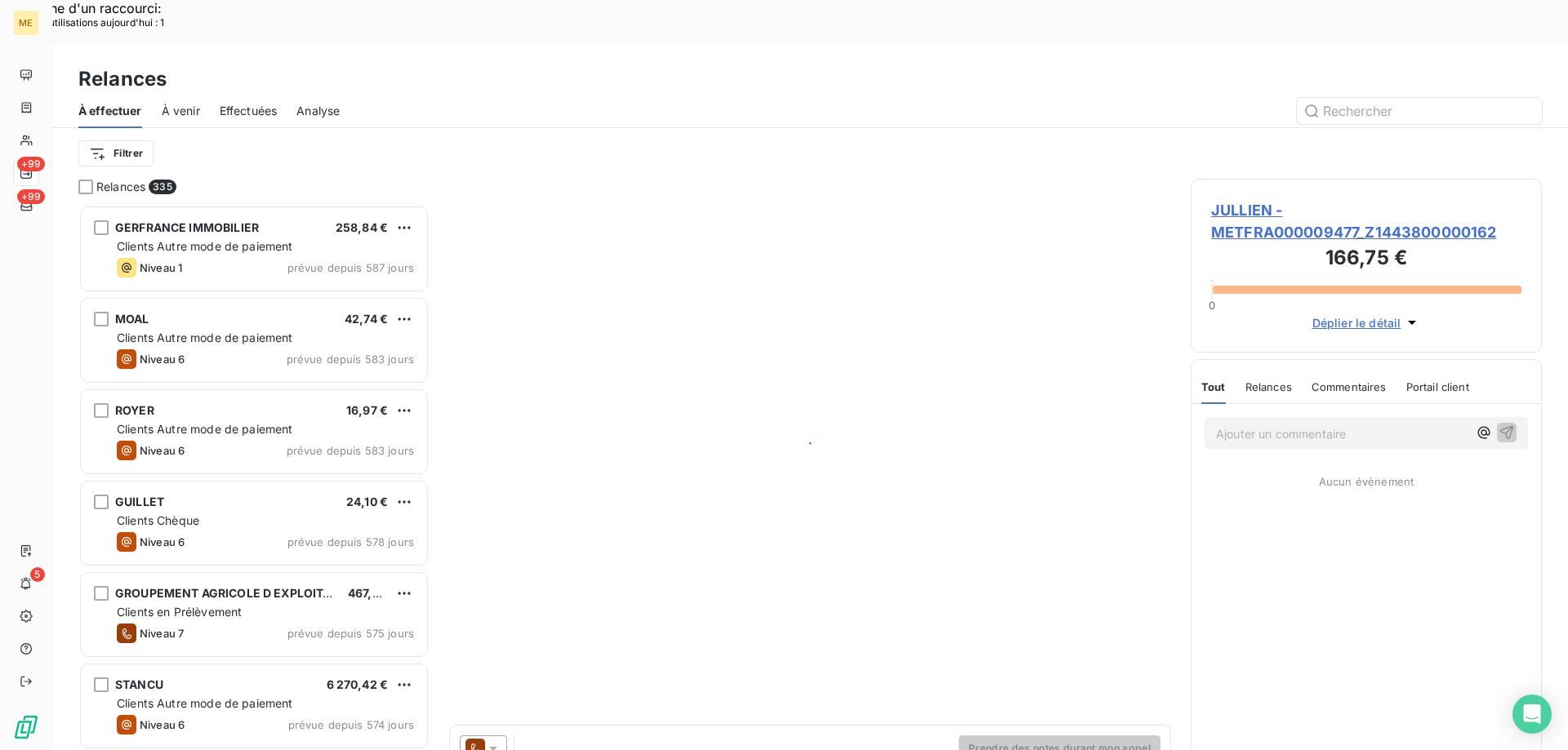
scroll to position [577, 339]
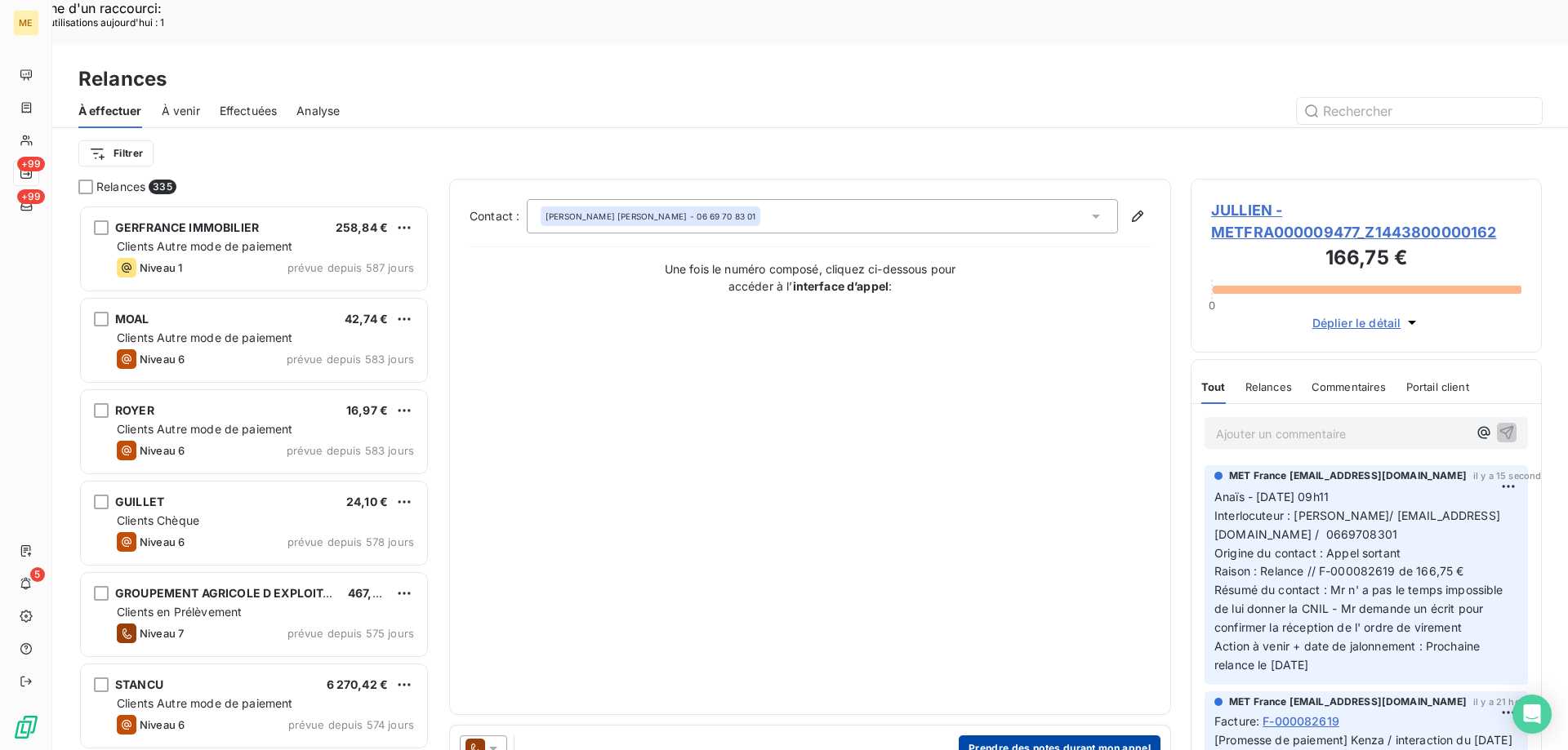
click at [1017, 735] on button "Prendre des notes durant mon appel" at bounding box center [1059, 748] width 202 height 26
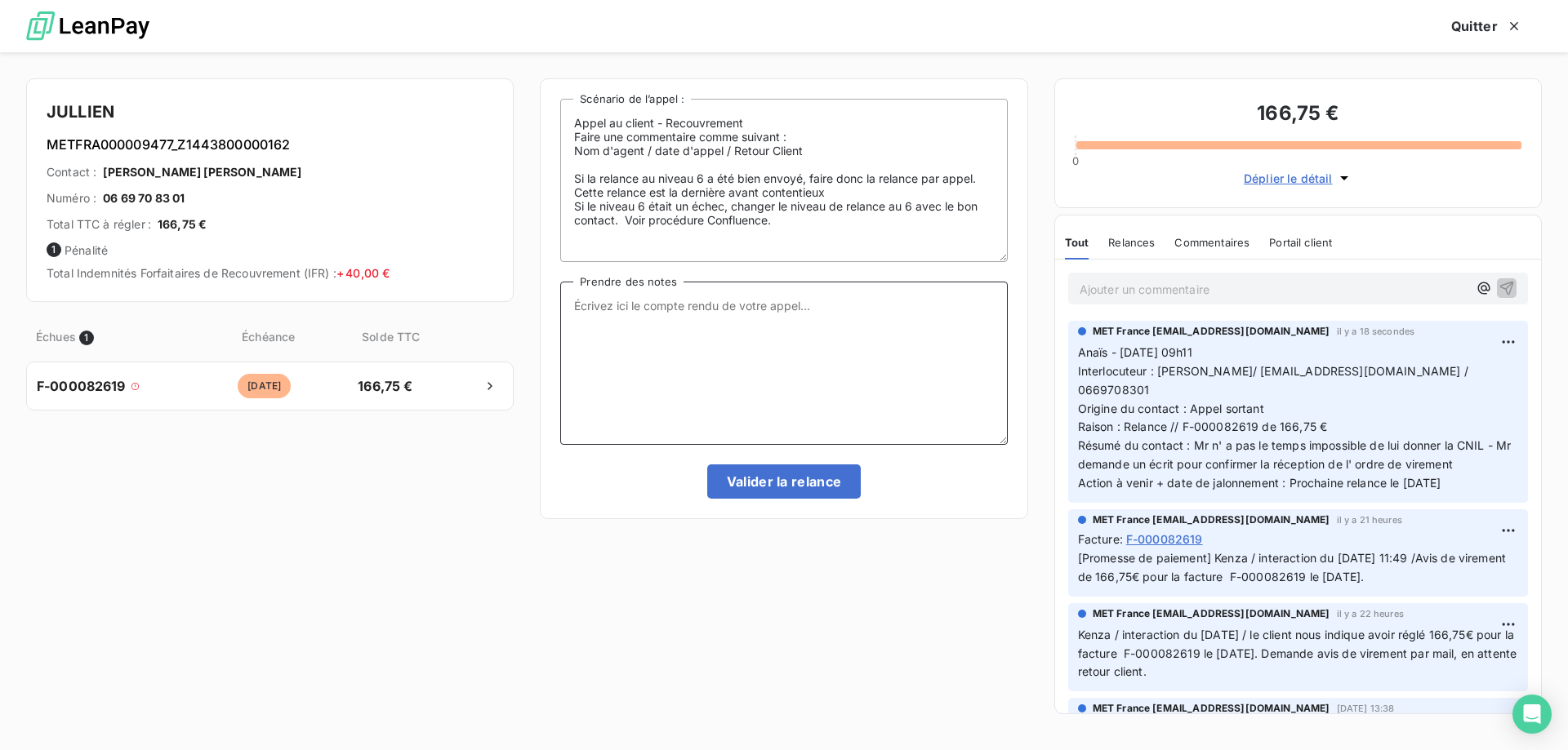
click at [783, 329] on textarea "Prendre des notes" at bounding box center [784, 363] width 447 height 163
paste textarea "Anaïs - [DATE] 13H37 Interlocuteur : [PERSON_NAME]/ [EMAIL_ADDRESS][DOMAIN_NAME…"
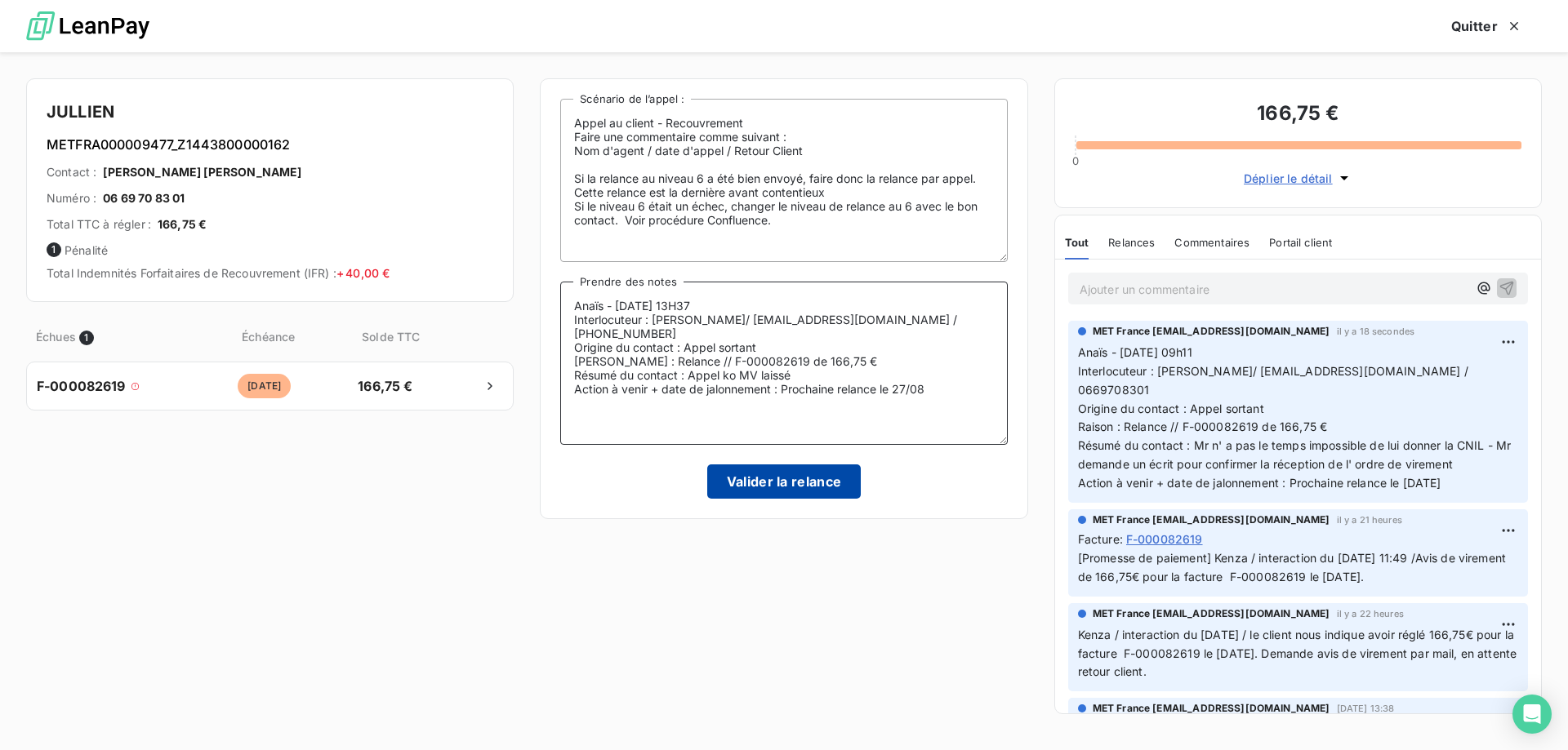
type textarea "Anaïs - [DATE] 13H37 Interlocuteur : [PERSON_NAME]/ [EMAIL_ADDRESS][DOMAIN_NAME…"
click at [795, 478] on button "Valider la relance" at bounding box center [784, 481] width 154 height 34
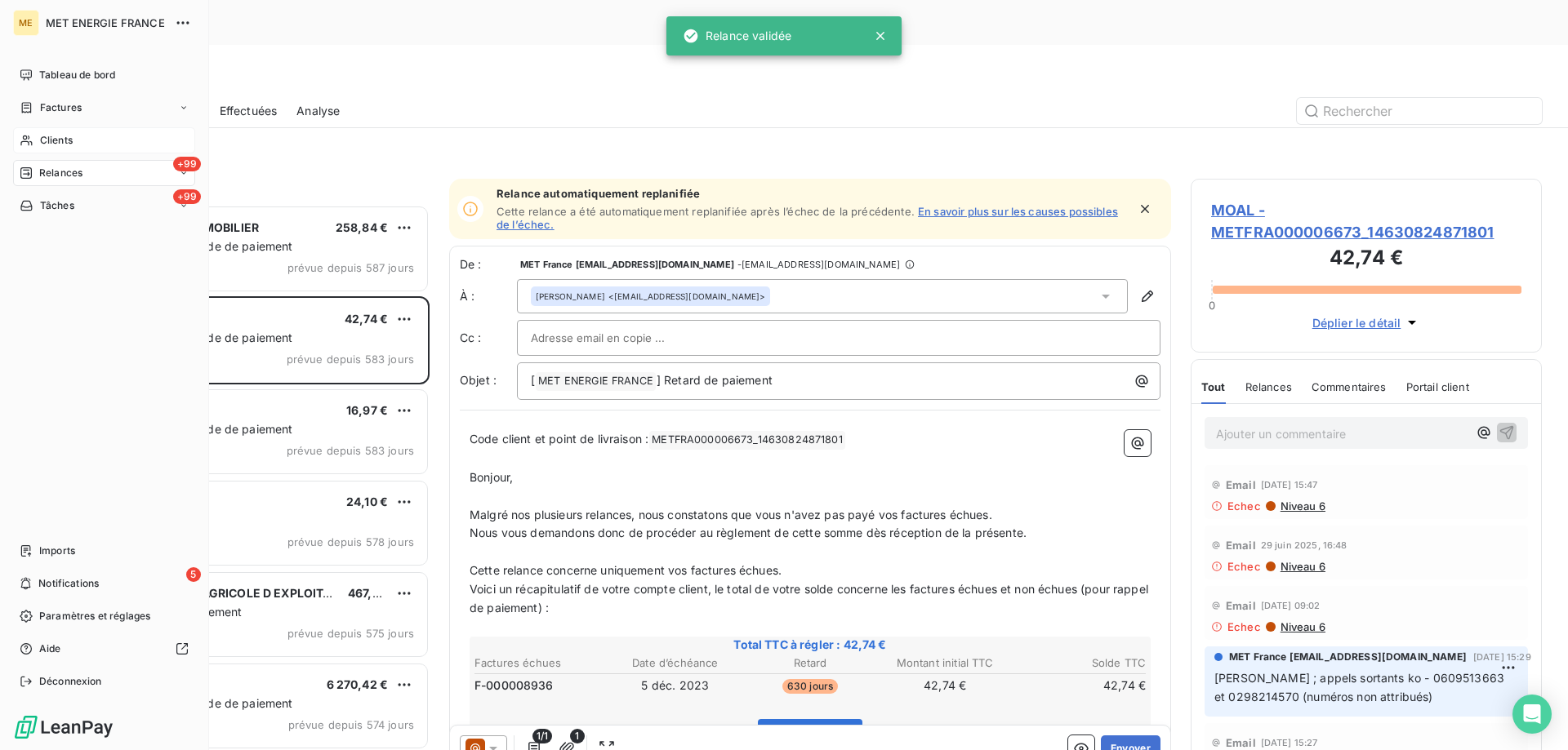
click at [94, 140] on div "Clients" at bounding box center [104, 139] width 182 height 26
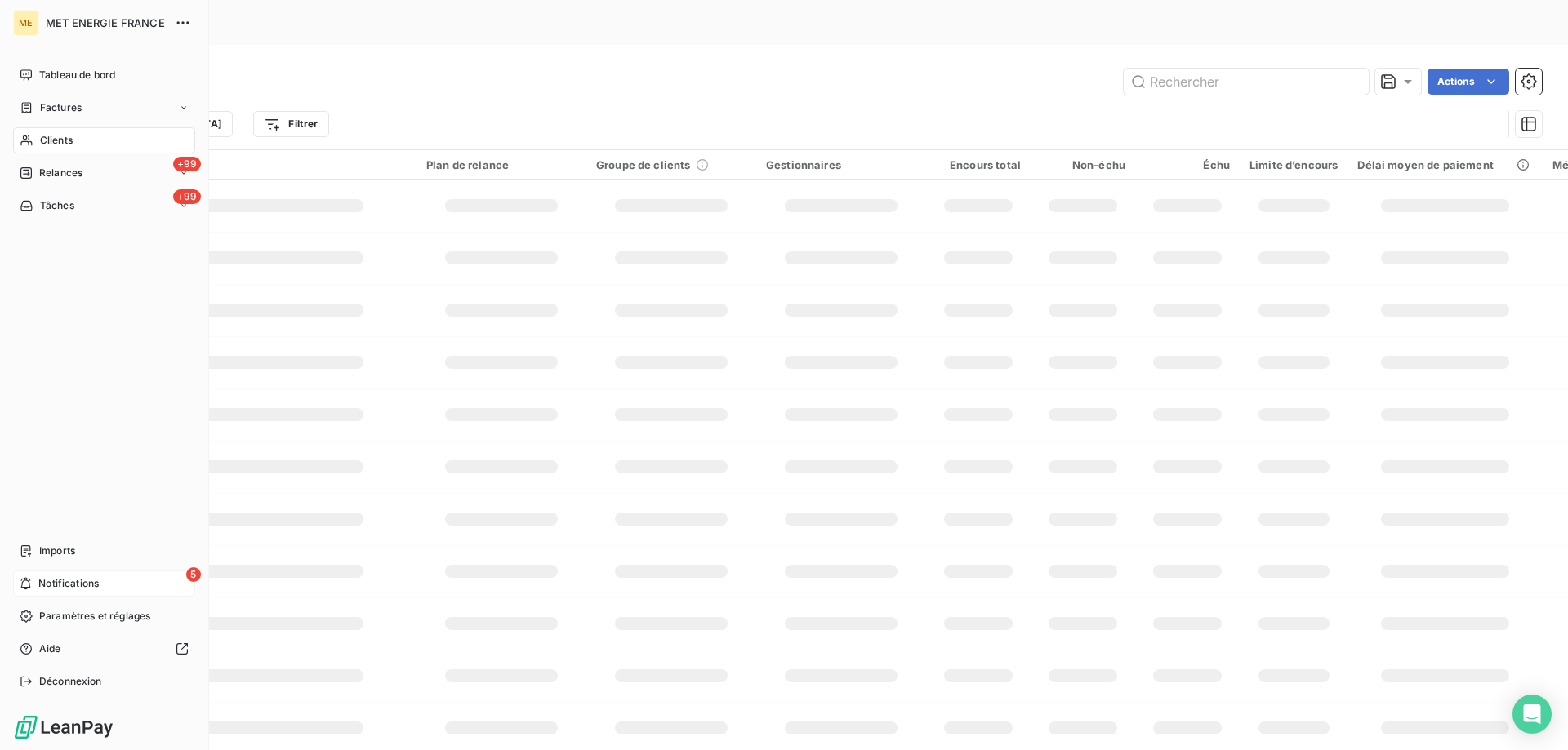
click at [87, 584] on span "Notifications" at bounding box center [68, 583] width 61 height 15
click at [112, 579] on div "5 Notifications" at bounding box center [104, 583] width 182 height 26
click at [428, 69] on div "Actions" at bounding box center [854, 81] width 1375 height 26
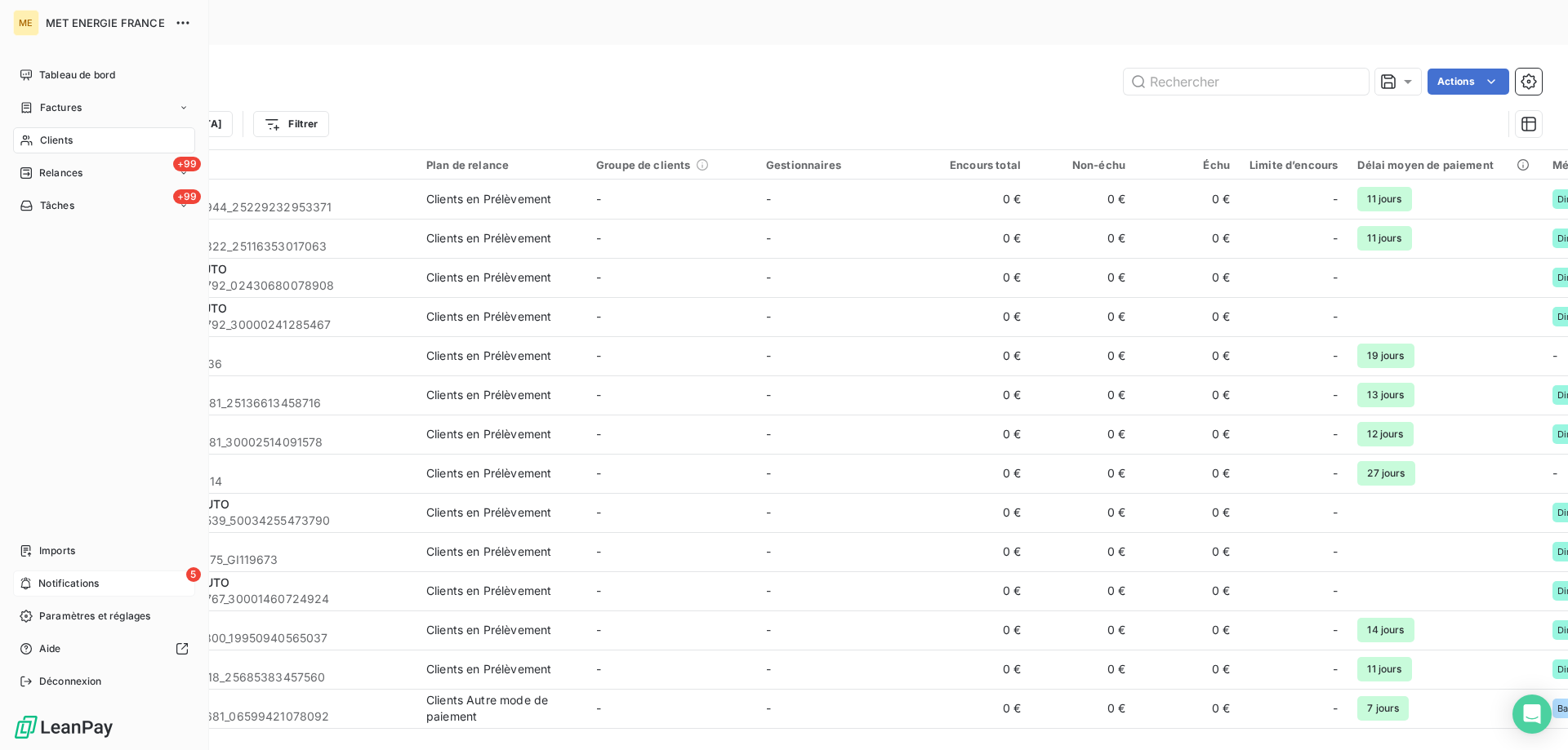
click at [39, 573] on div "5 Notifications" at bounding box center [104, 583] width 182 height 26
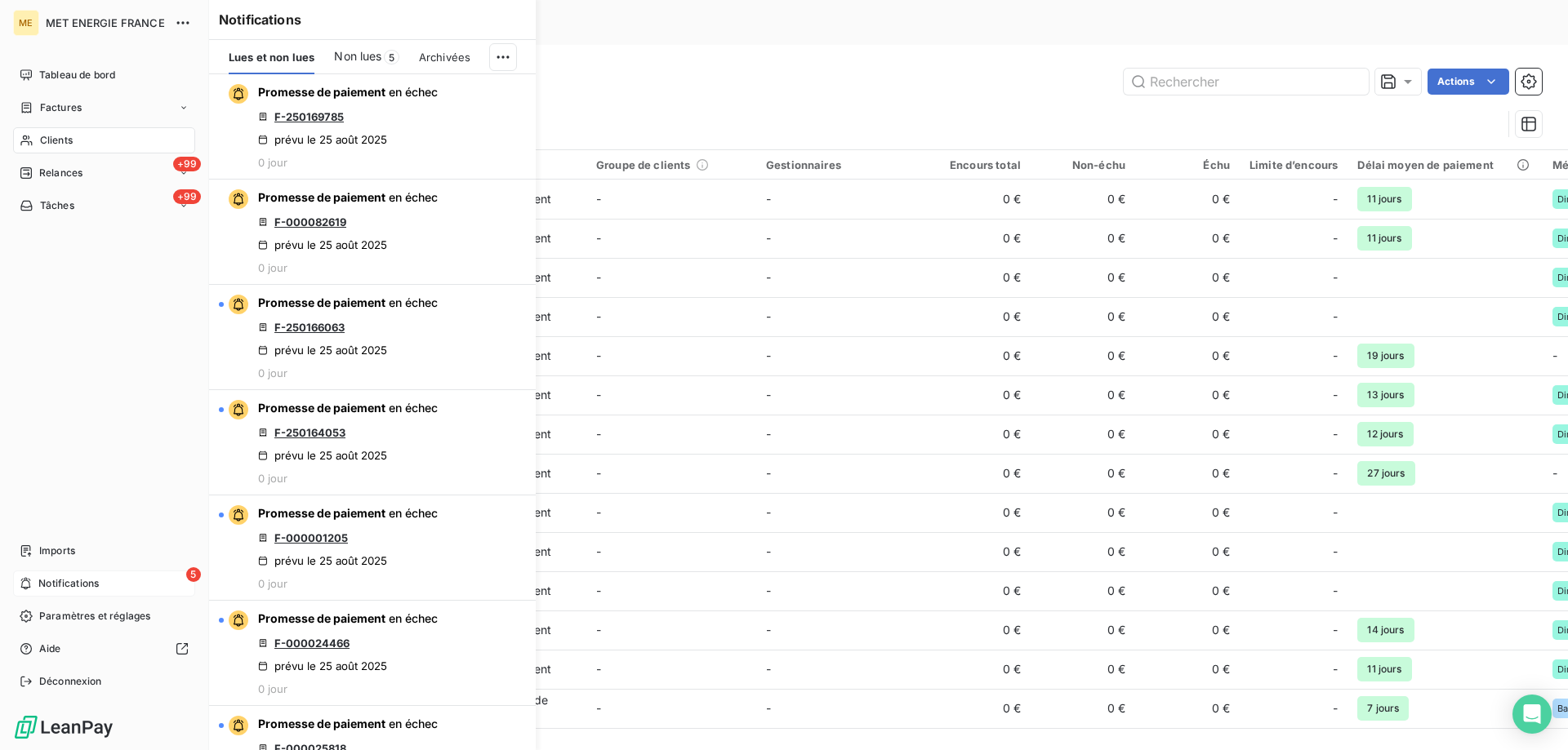
click at [82, 579] on span "Notifications" at bounding box center [68, 583] width 61 height 15
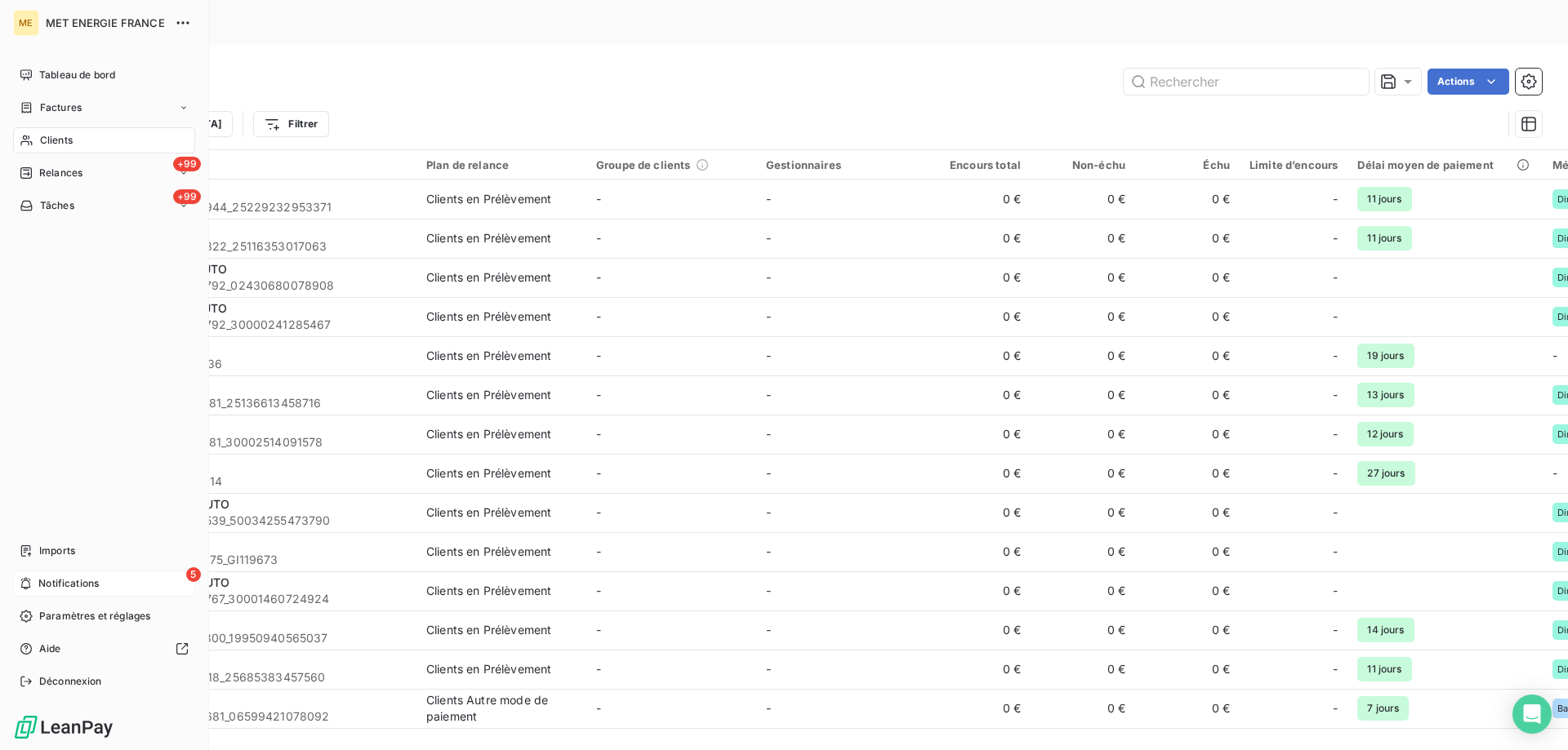
click at [70, 587] on span "Notifications" at bounding box center [68, 583] width 61 height 15
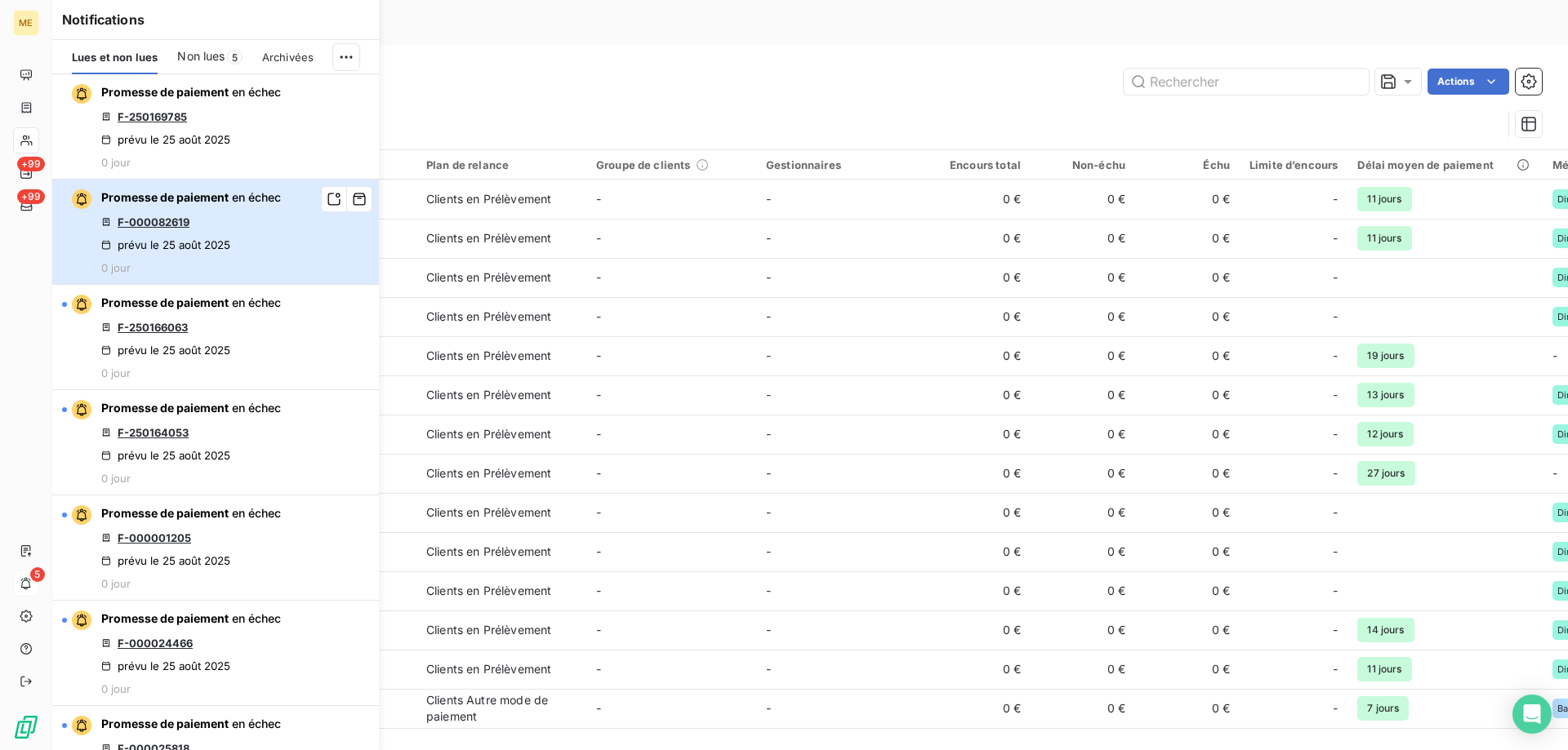
click at [280, 224] on div "Promesse de paiement en échec F-000082619 prévu le 25 août 2025 0 jour" at bounding box center [191, 231] width 179 height 85
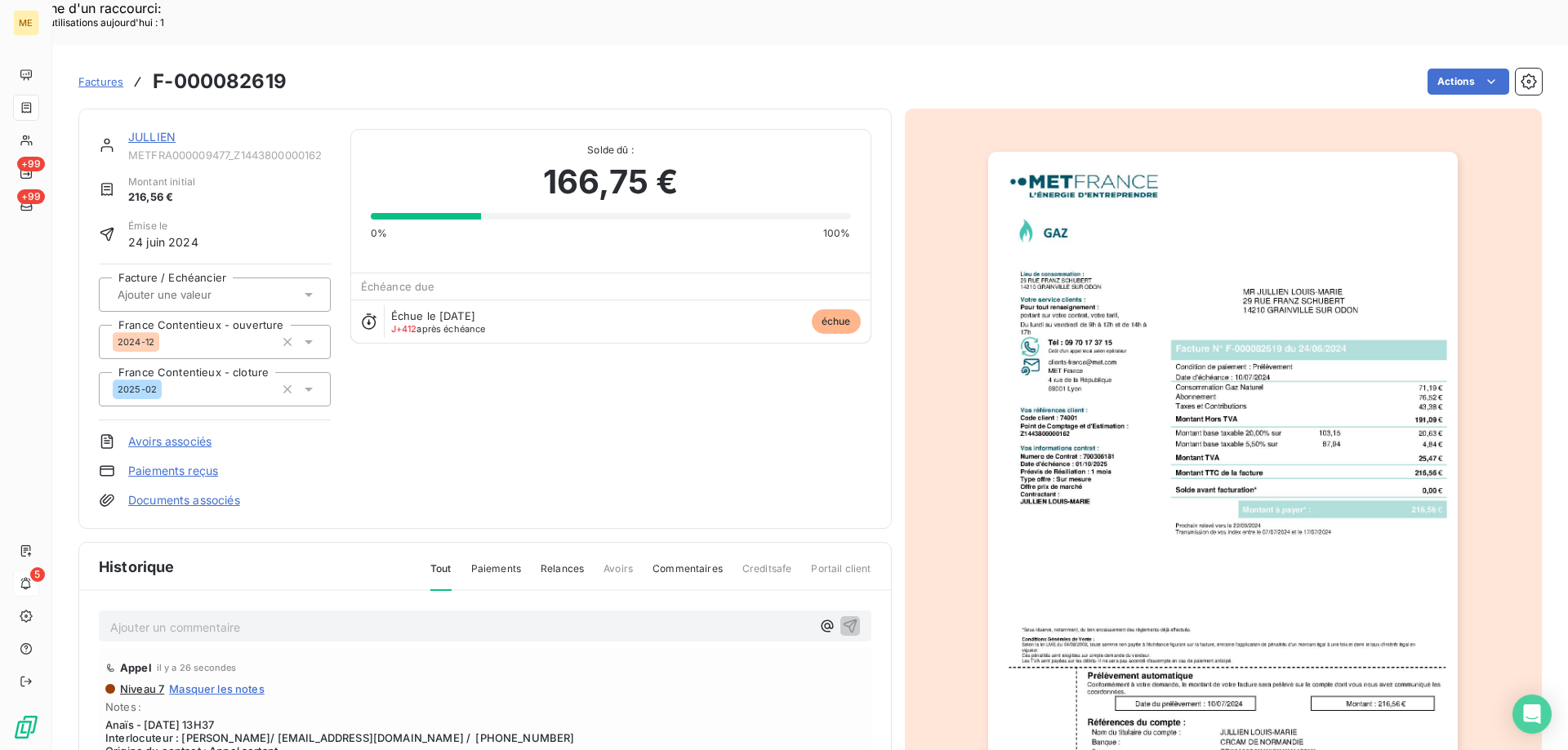
click at [148, 129] on link "JULLIEN" at bounding box center [151, 136] width 47 height 14
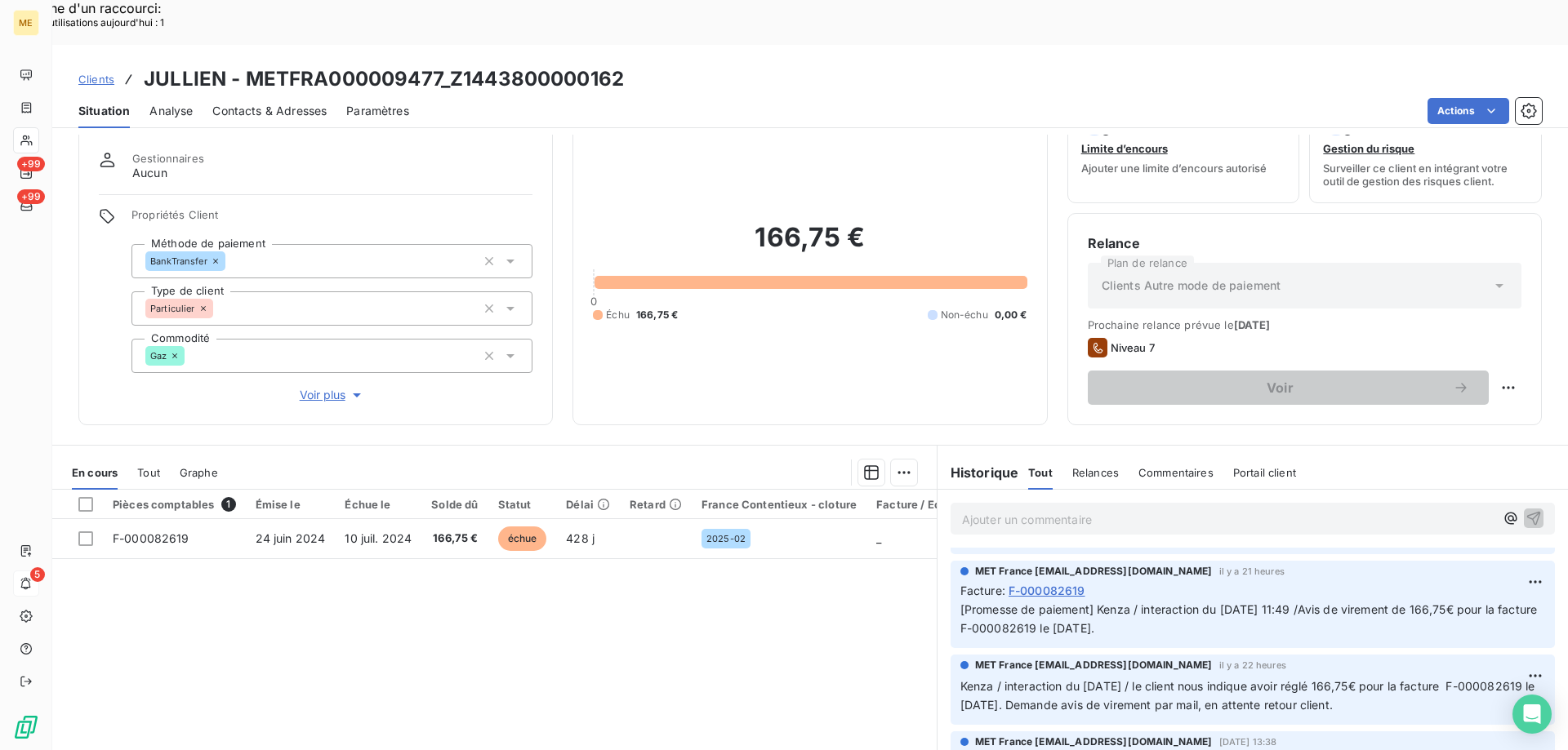
scroll to position [104, 0]
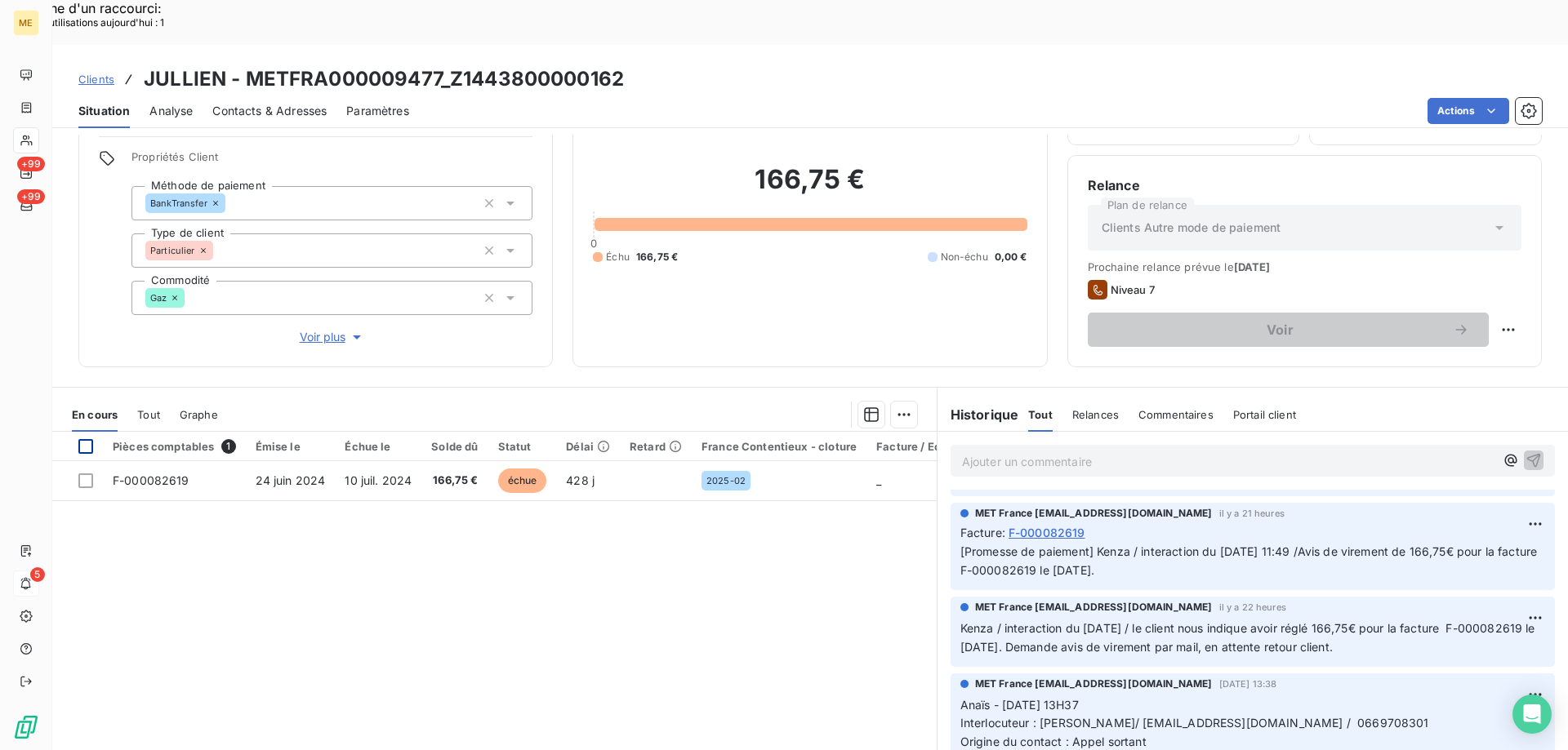
click at [84, 439] on div at bounding box center [85, 446] width 15 height 15
click at [760, 431] on div "Ajouter une promesse de paiement (1 facture)" at bounding box center [757, 435] width 288 height 26
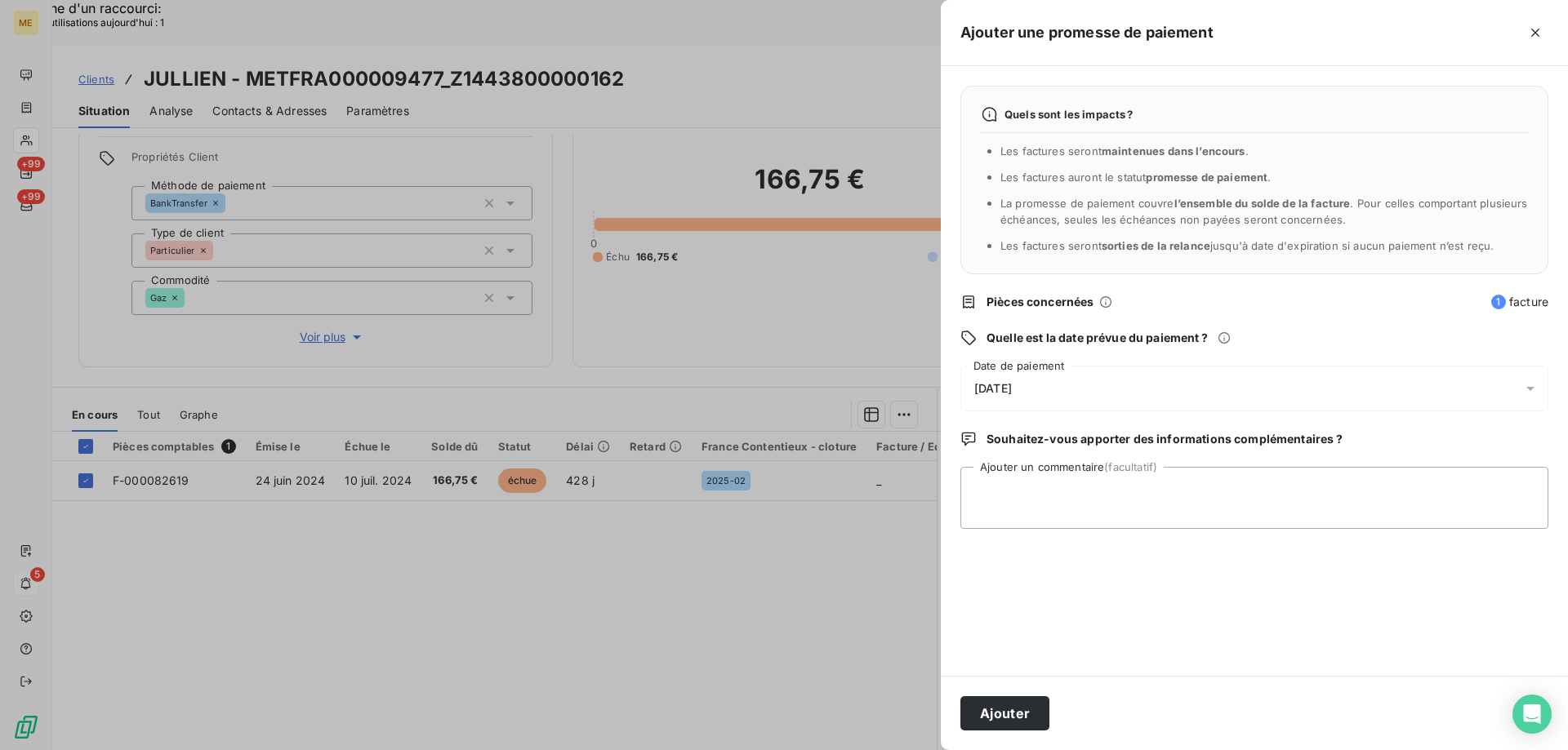
click at [1106, 399] on div "[DATE]" at bounding box center [1254, 388] width 588 height 46
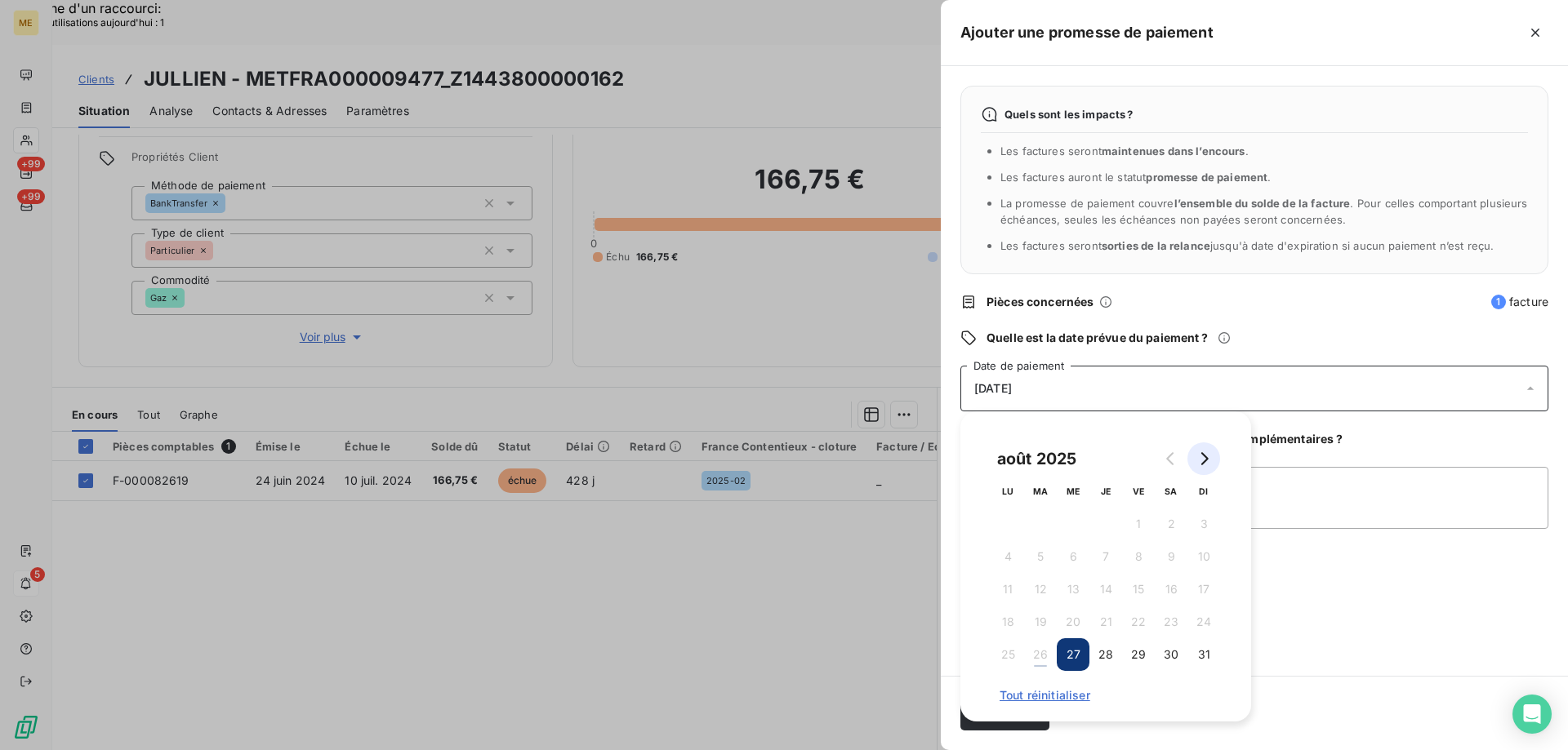
click at [1198, 460] on icon "Go to next month" at bounding box center [1204, 459] width 13 height 13
click at [1007, 521] on button "1" at bounding box center [1007, 524] width 32 height 32
click at [1289, 507] on textarea "Ajouter un commentaire (facultatif)" at bounding box center [1254, 498] width 588 height 62
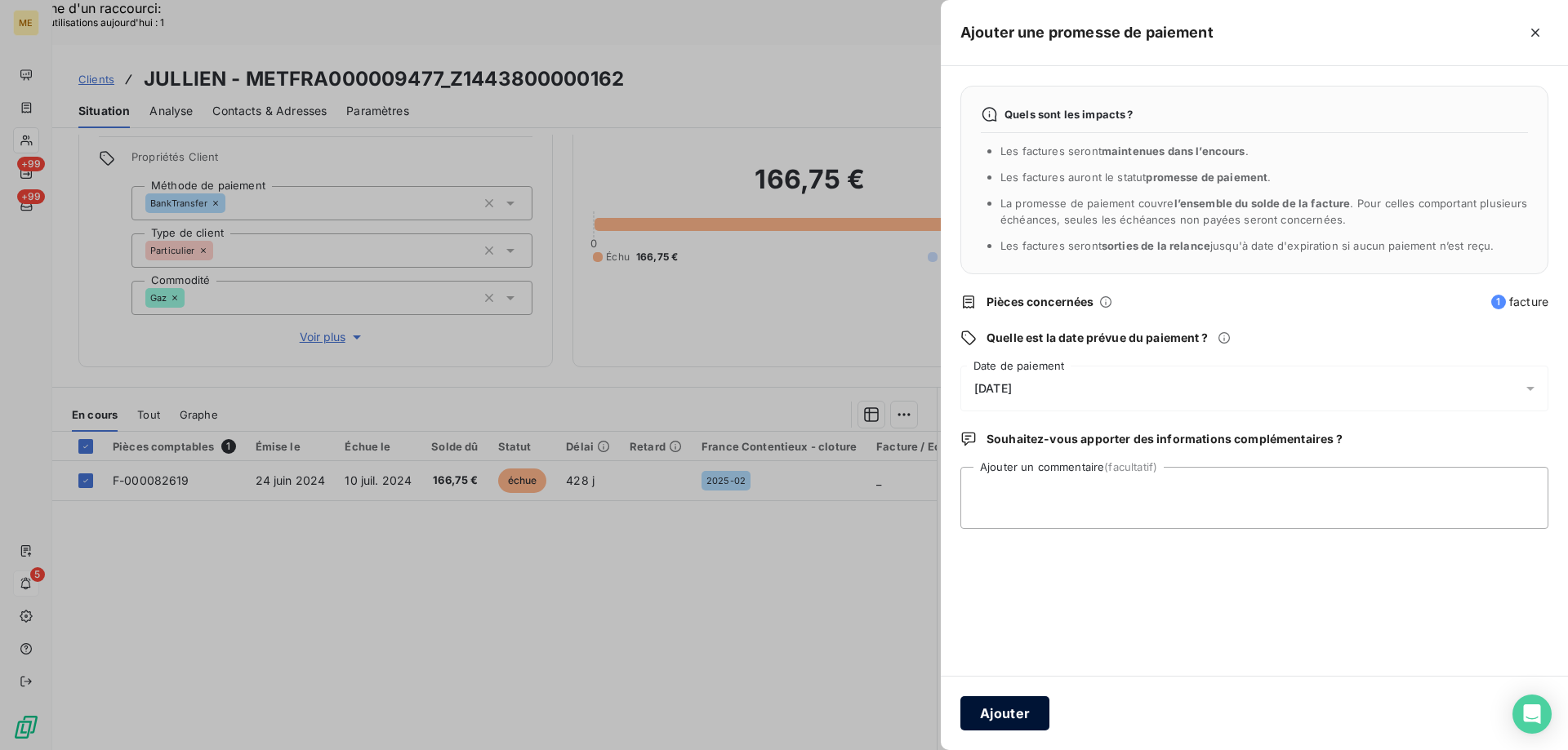
click at [1004, 711] on button "Ajouter" at bounding box center [1004, 713] width 89 height 34
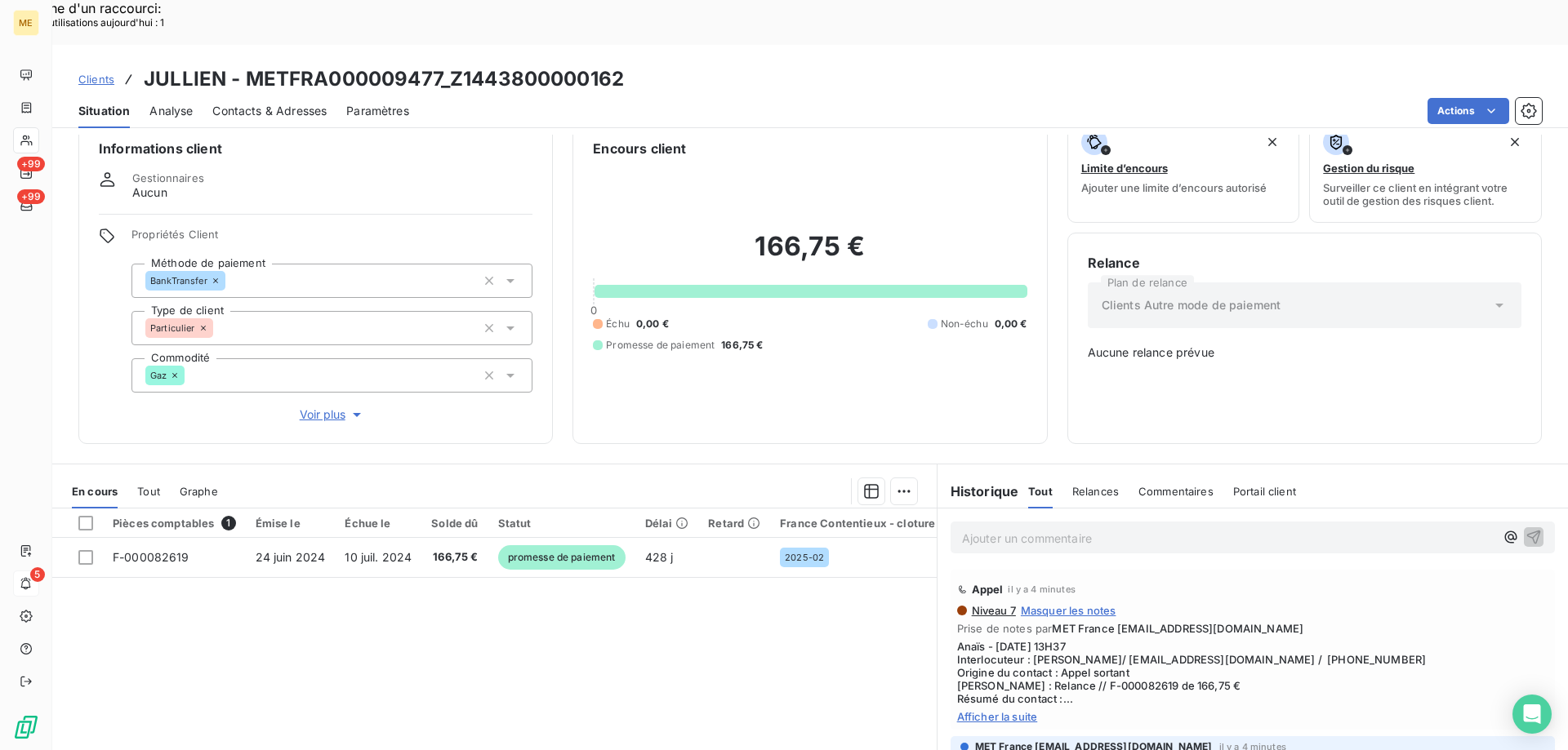
scroll to position [0, 0]
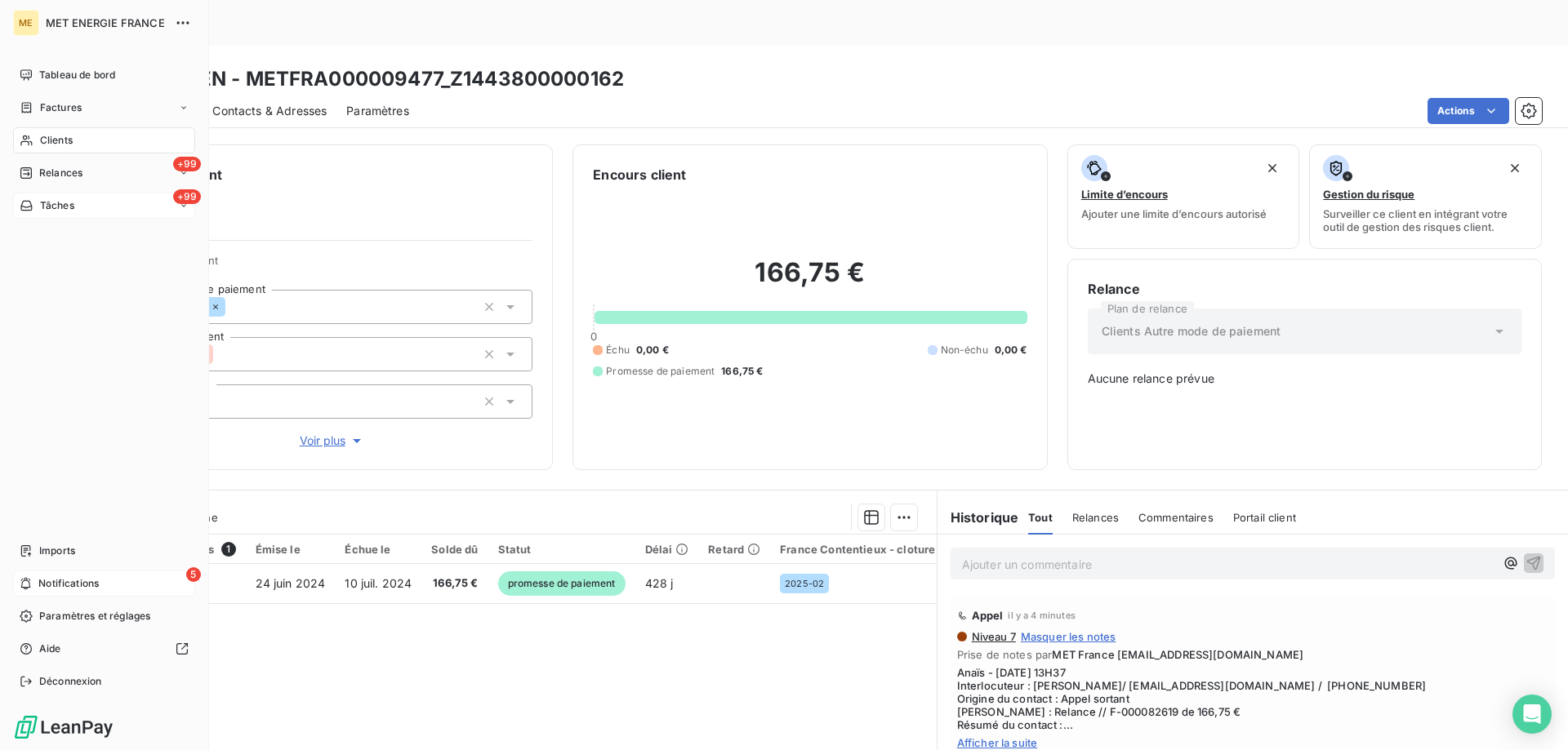
click at [83, 204] on div "+99 Tâches" at bounding box center [104, 205] width 182 height 26
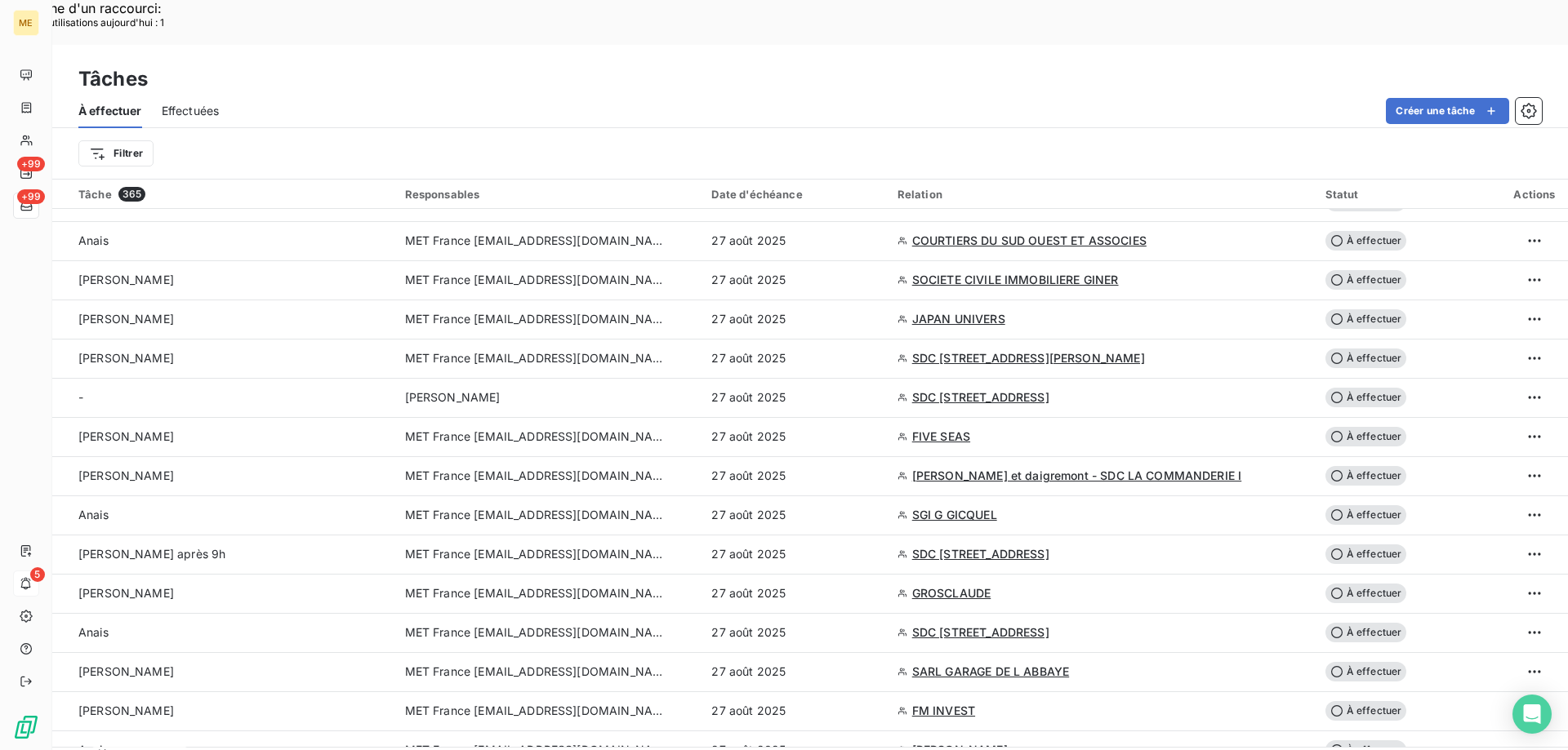
scroll to position [3380, 0]
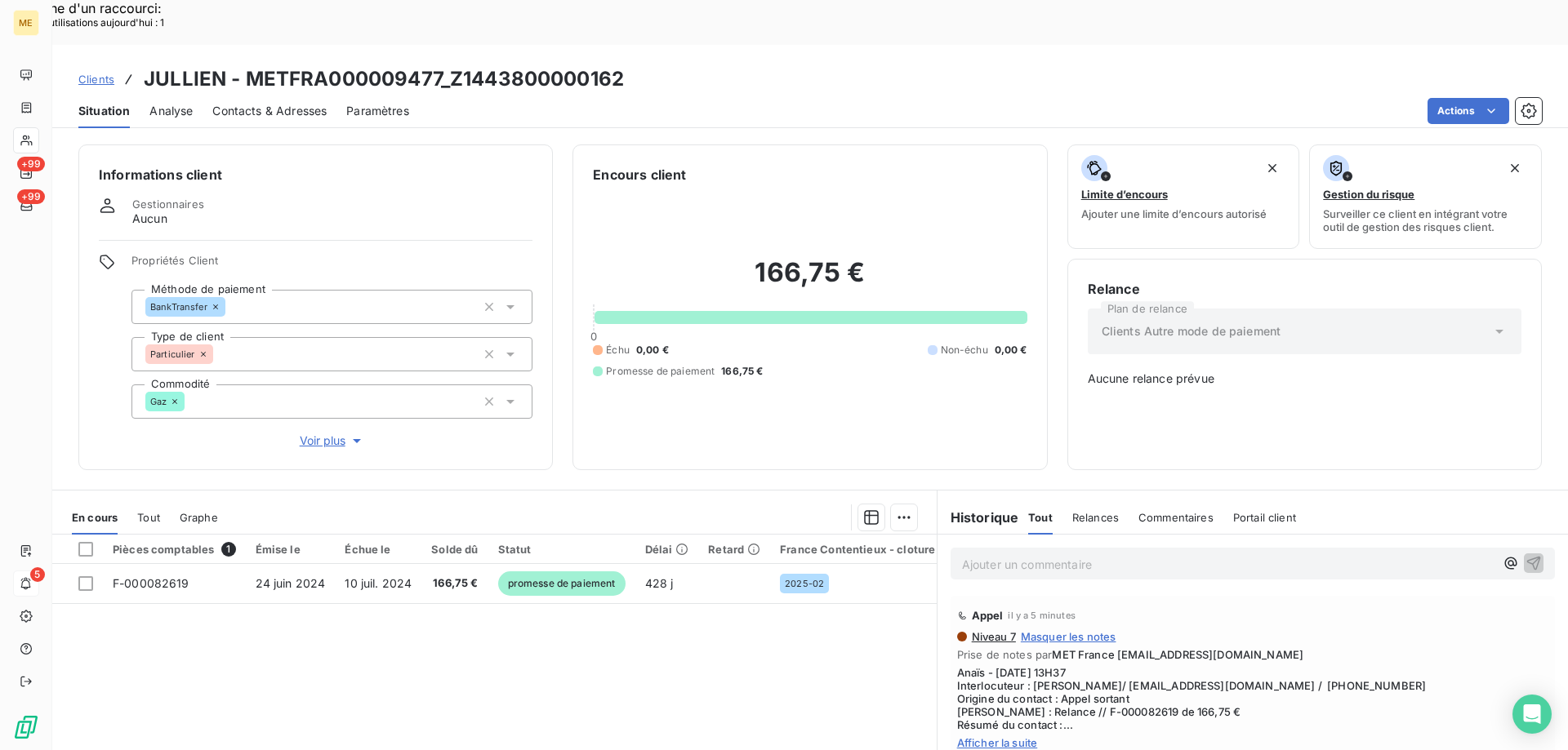
click at [979, 736] on span "Afficher la suite" at bounding box center [1253, 743] width 591 height 13
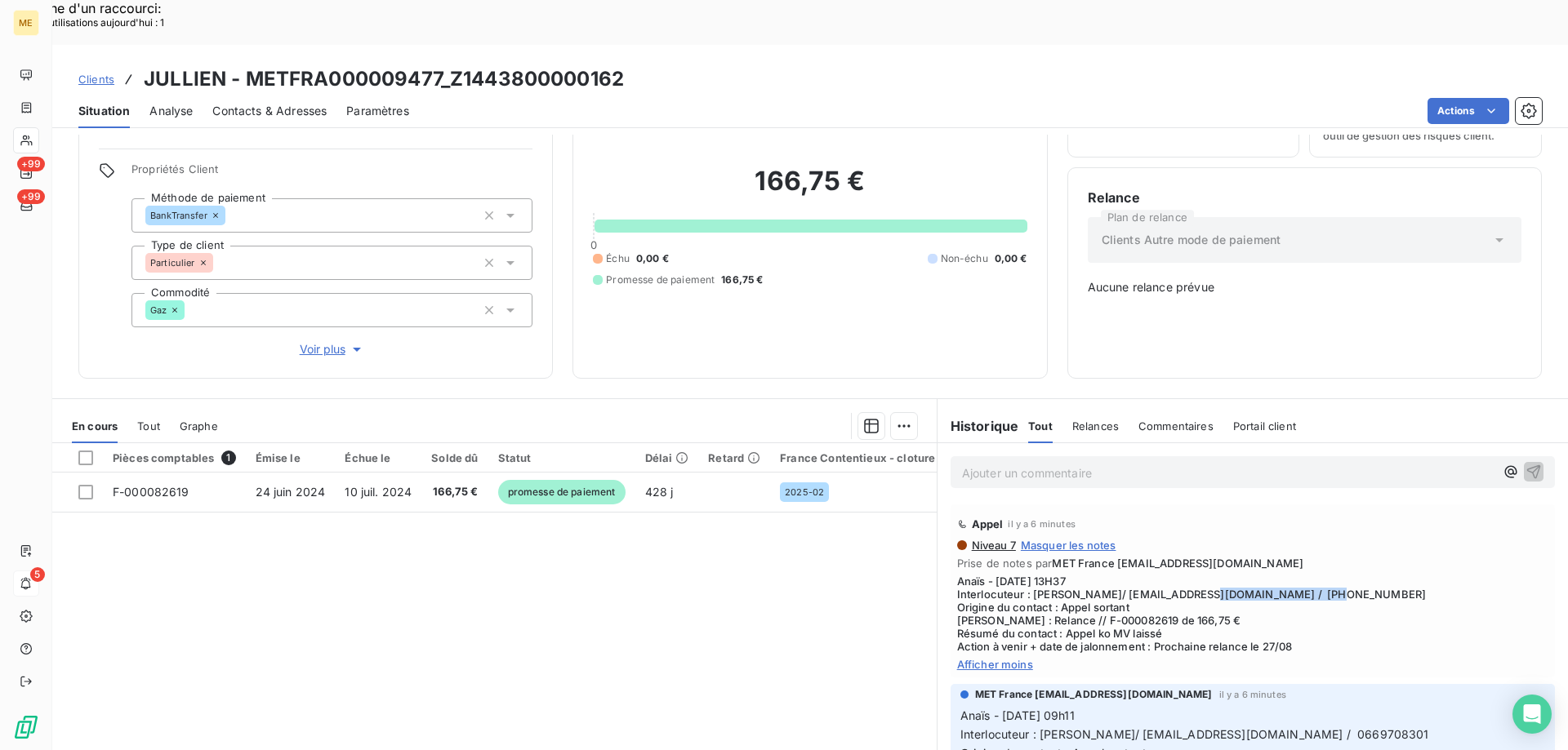
drag, startPoint x: 1146, startPoint y: 538, endPoint x: 1250, endPoint y: 543, distance: 104.1
click at [1250, 574] on span "Anaïs - [DATE] 13H37 Interlocuteur : [PERSON_NAME]/ [EMAIL_ADDRESS][DOMAIN_NAME…" at bounding box center [1253, 613] width 591 height 78
copy span "[EMAIL_ADDRESS][DOMAIN_NAME]"
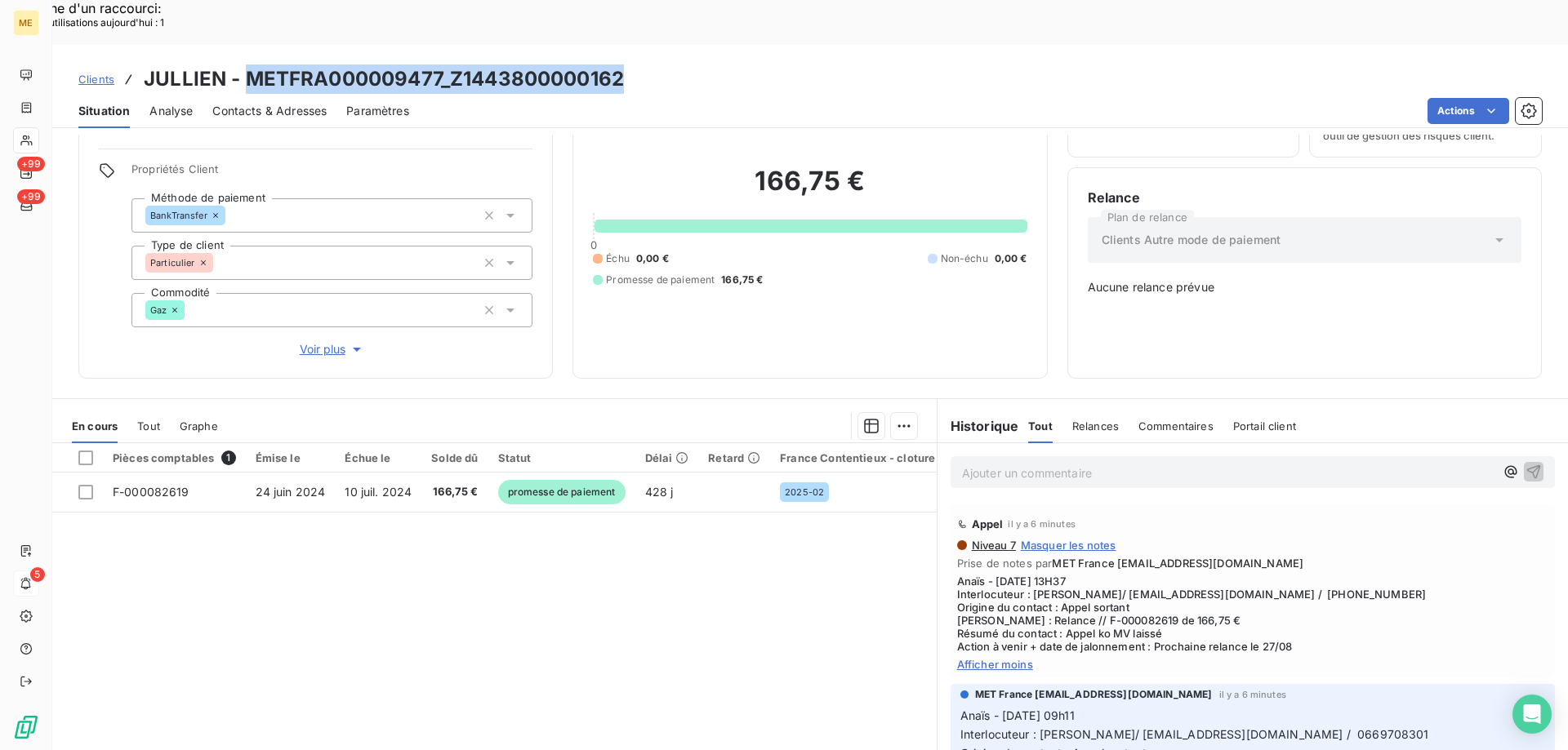
drag, startPoint x: 656, startPoint y: 35, endPoint x: 245, endPoint y: 18, distance: 411.4
click at [245, 45] on div "Clients JULLIEN - METFRA000009477_Z1443800000162 Situation Analyse Contacts & A…" at bounding box center [810, 86] width 1516 height 83
copy h3 "METFRA000009477_Z1443800000162"
click at [315, 341] on span "Voir plus" at bounding box center [332, 349] width 66 height 17
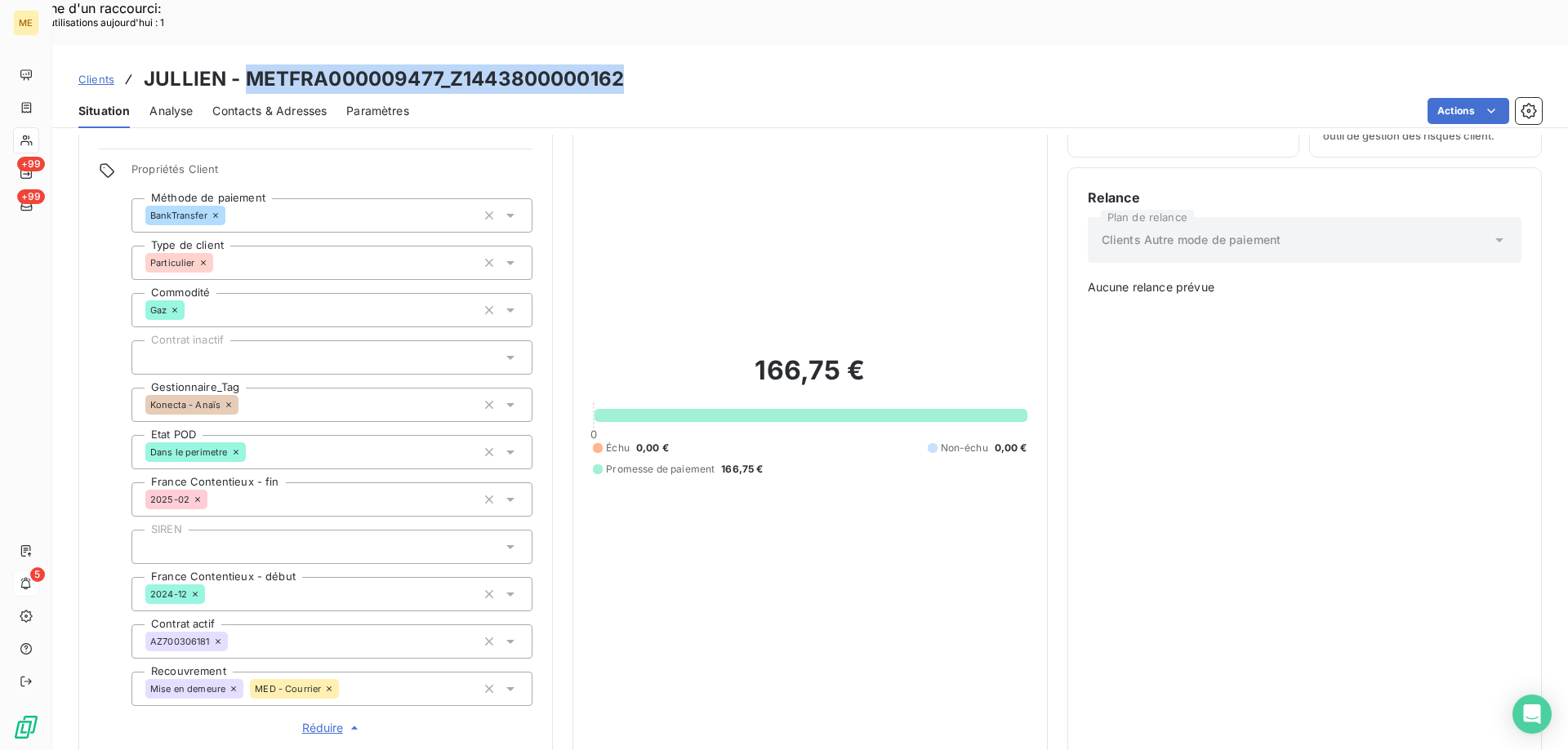
click at [320, 720] on span "Réduire" at bounding box center [332, 728] width 61 height 17
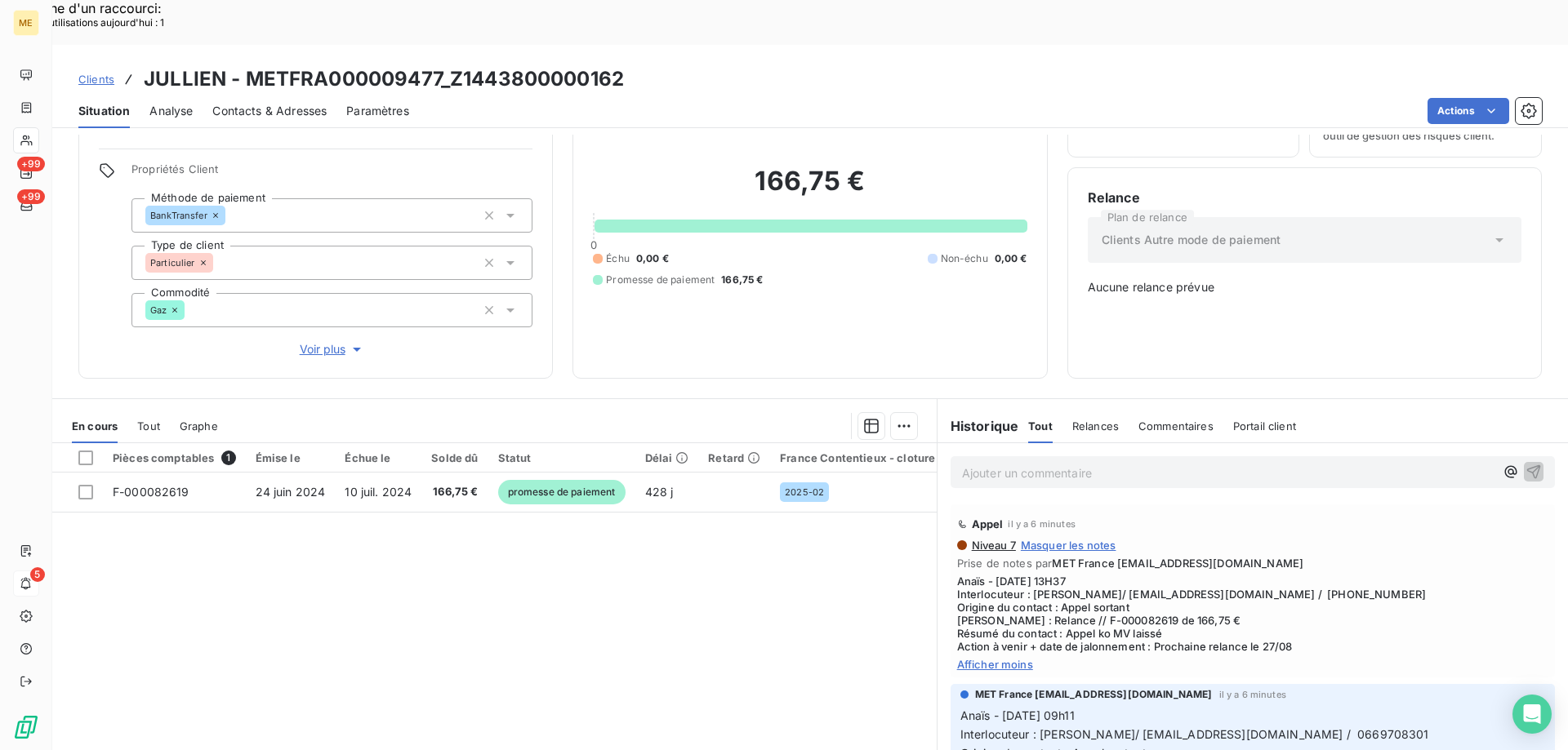
click at [326, 528] on div "Pièces comptables 1 Émise le Échue le Solde dû Statut Délai Retard France Conte…" at bounding box center [494, 600] width 884 height 314
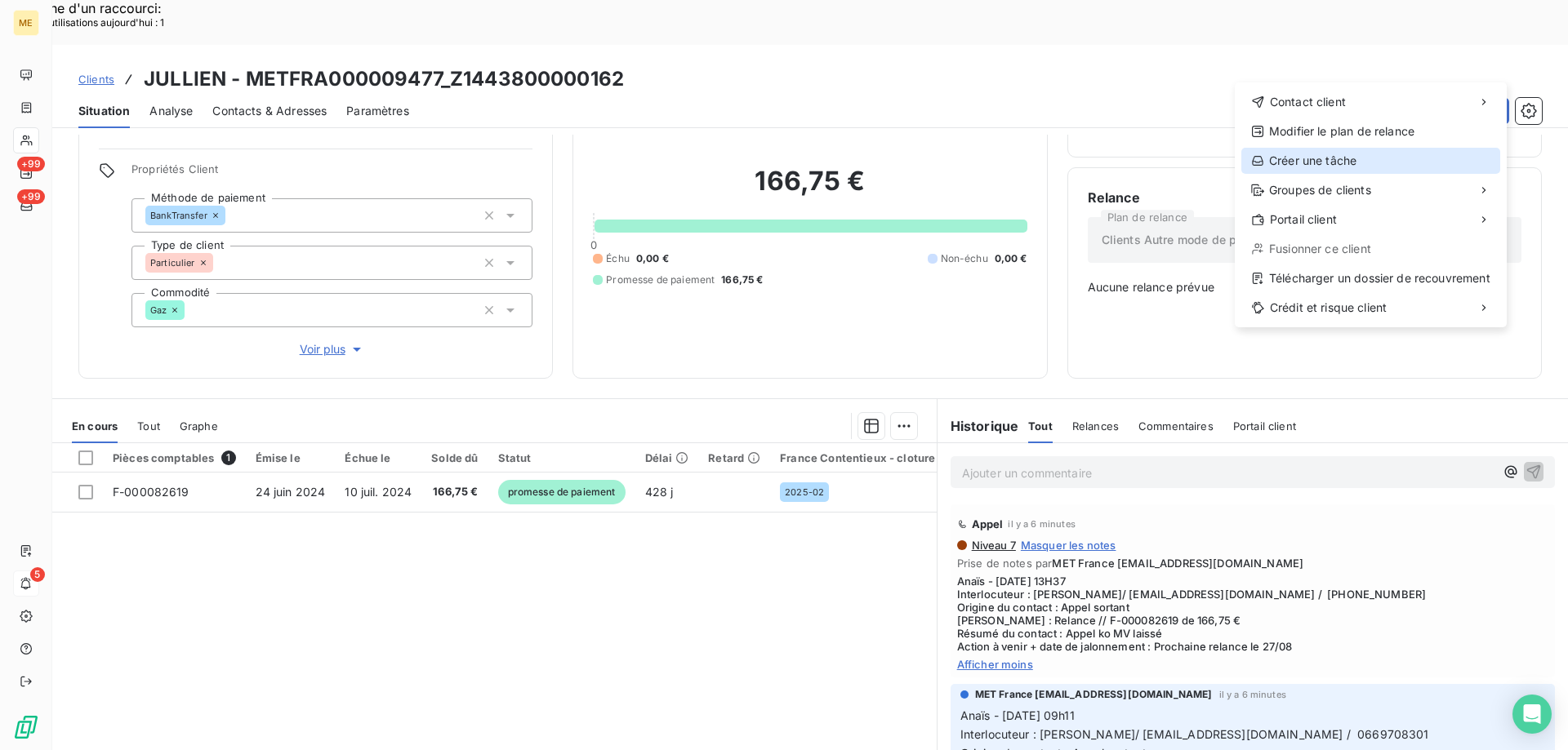
click at [1277, 158] on div "Créer une tâche" at bounding box center [1370, 160] width 259 height 26
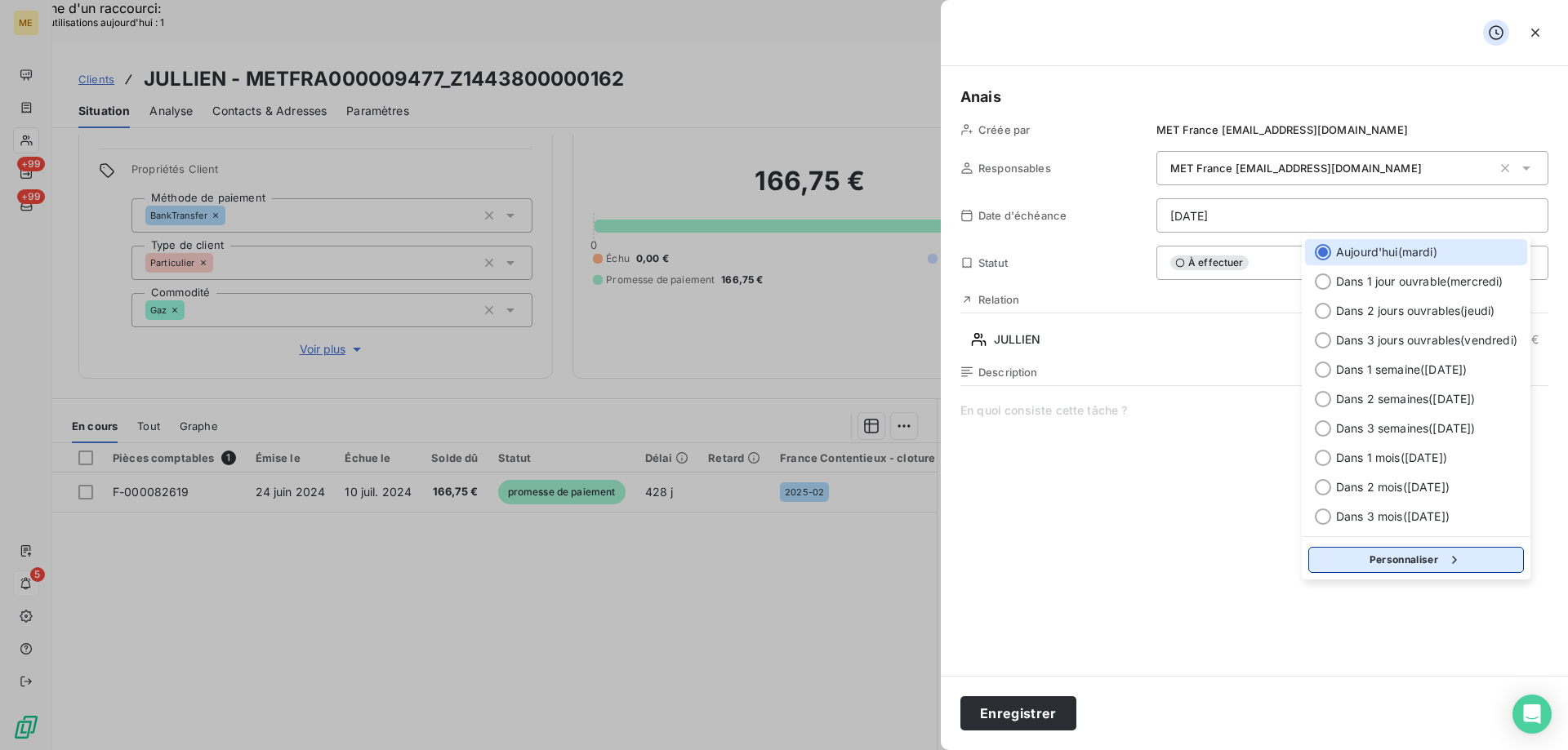
click at [1346, 564] on button "Personnaliser" at bounding box center [1416, 559] width 216 height 26
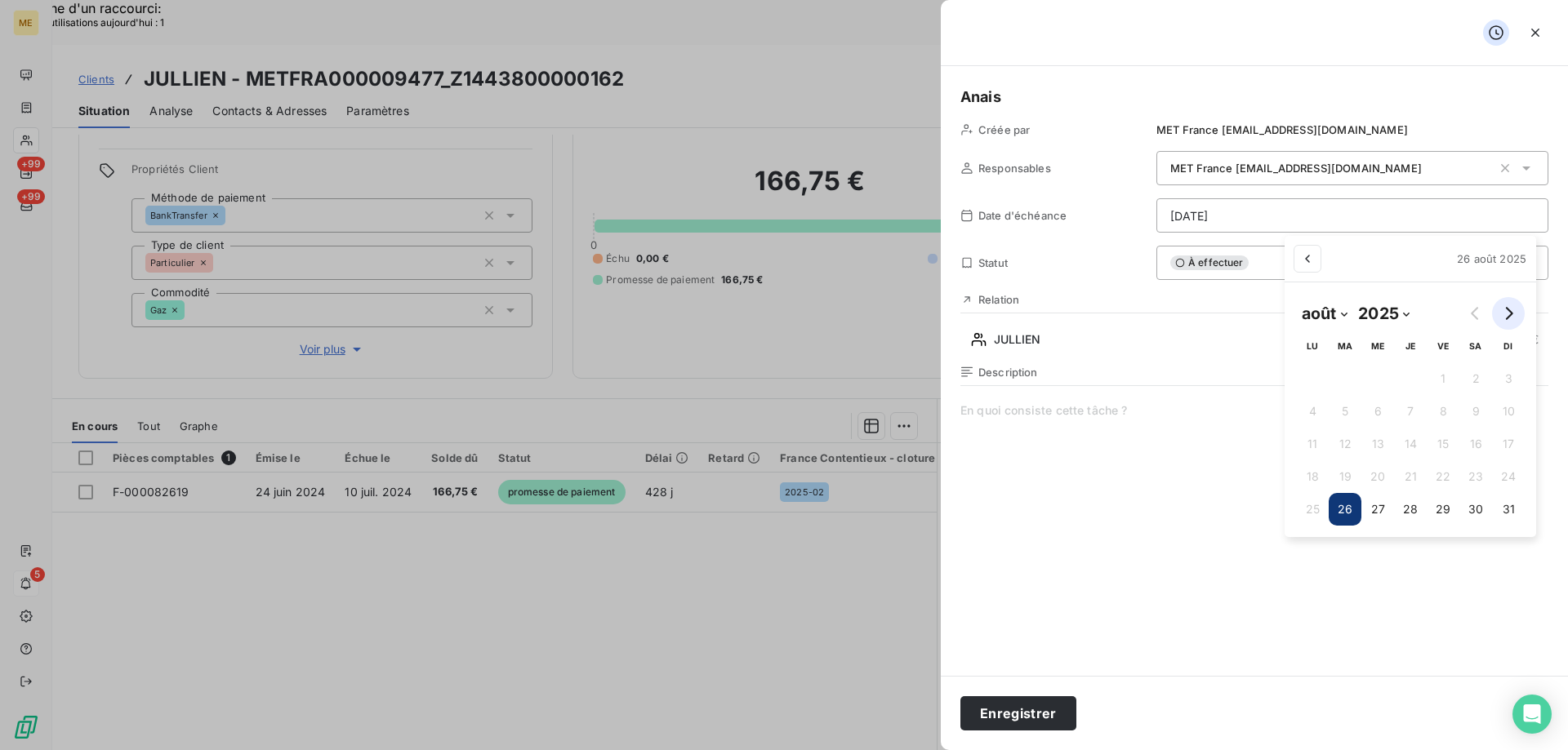
click at [1508, 315] on icon "Go to next month" at bounding box center [1508, 314] width 13 height 13
select select "8"
click at [1303, 383] on button "1" at bounding box center [1304, 378] width 32 height 32
type input "01/09/2025"
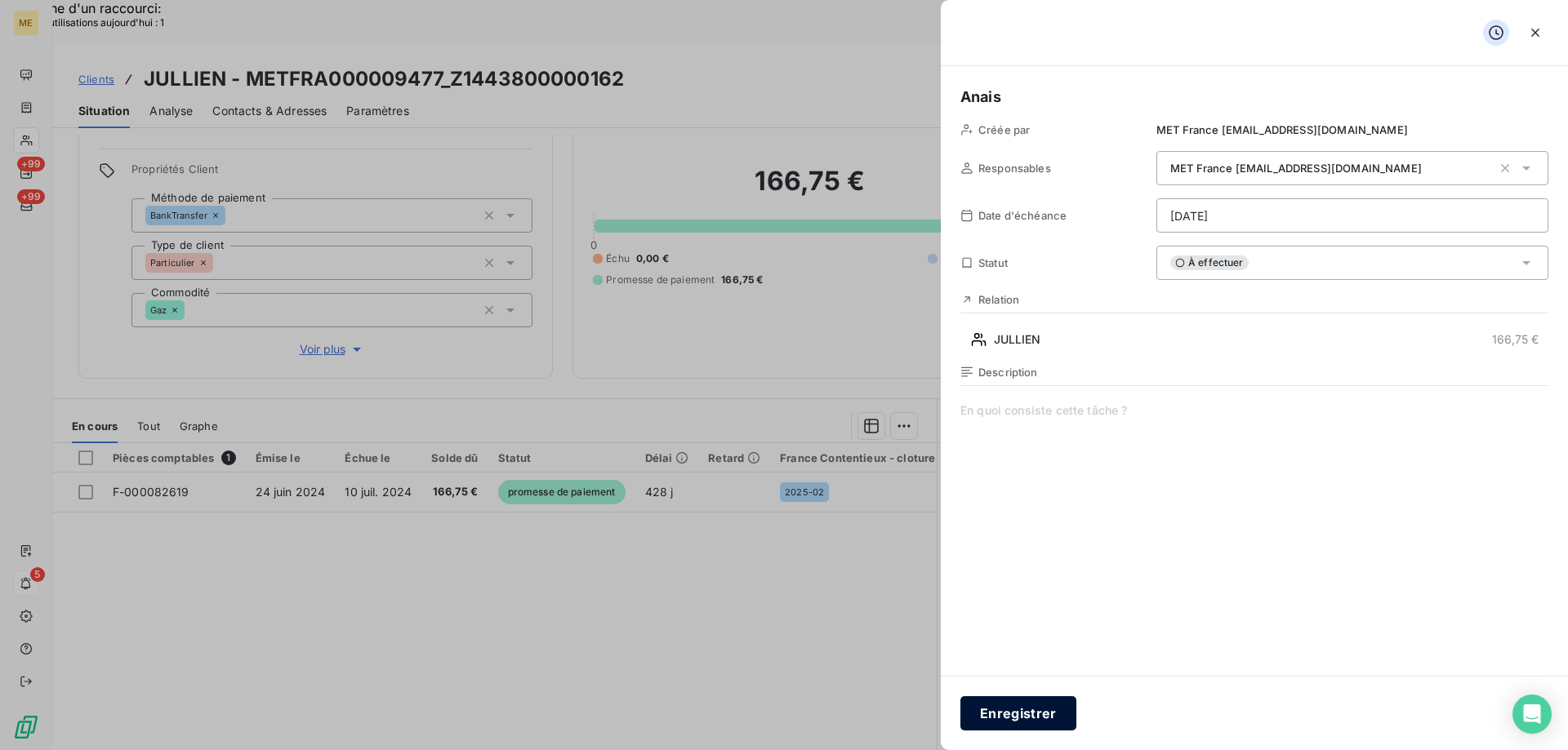
click at [994, 710] on button "Enregistrer" at bounding box center [1018, 713] width 116 height 34
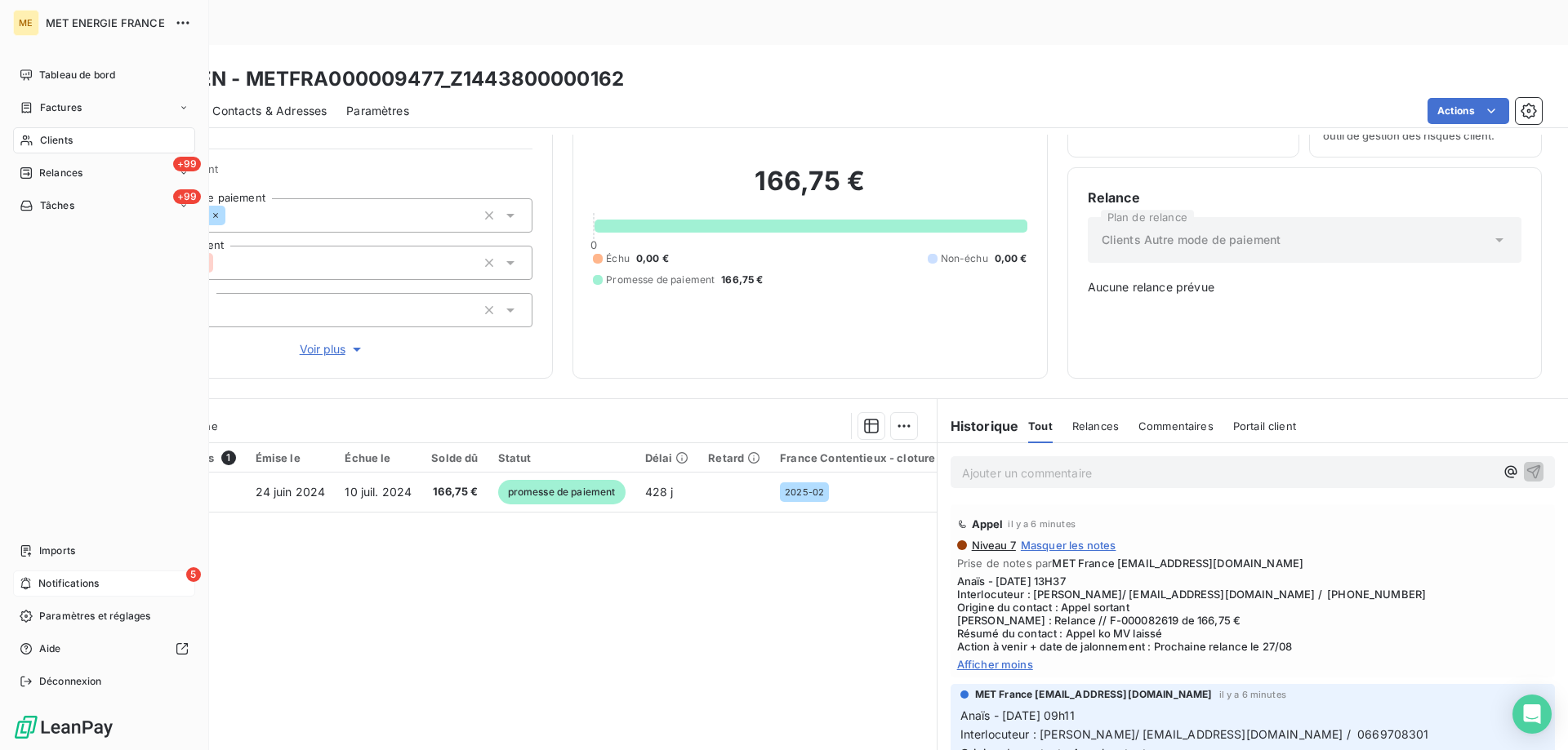
click at [80, 578] on span "Notifications" at bounding box center [68, 583] width 61 height 15
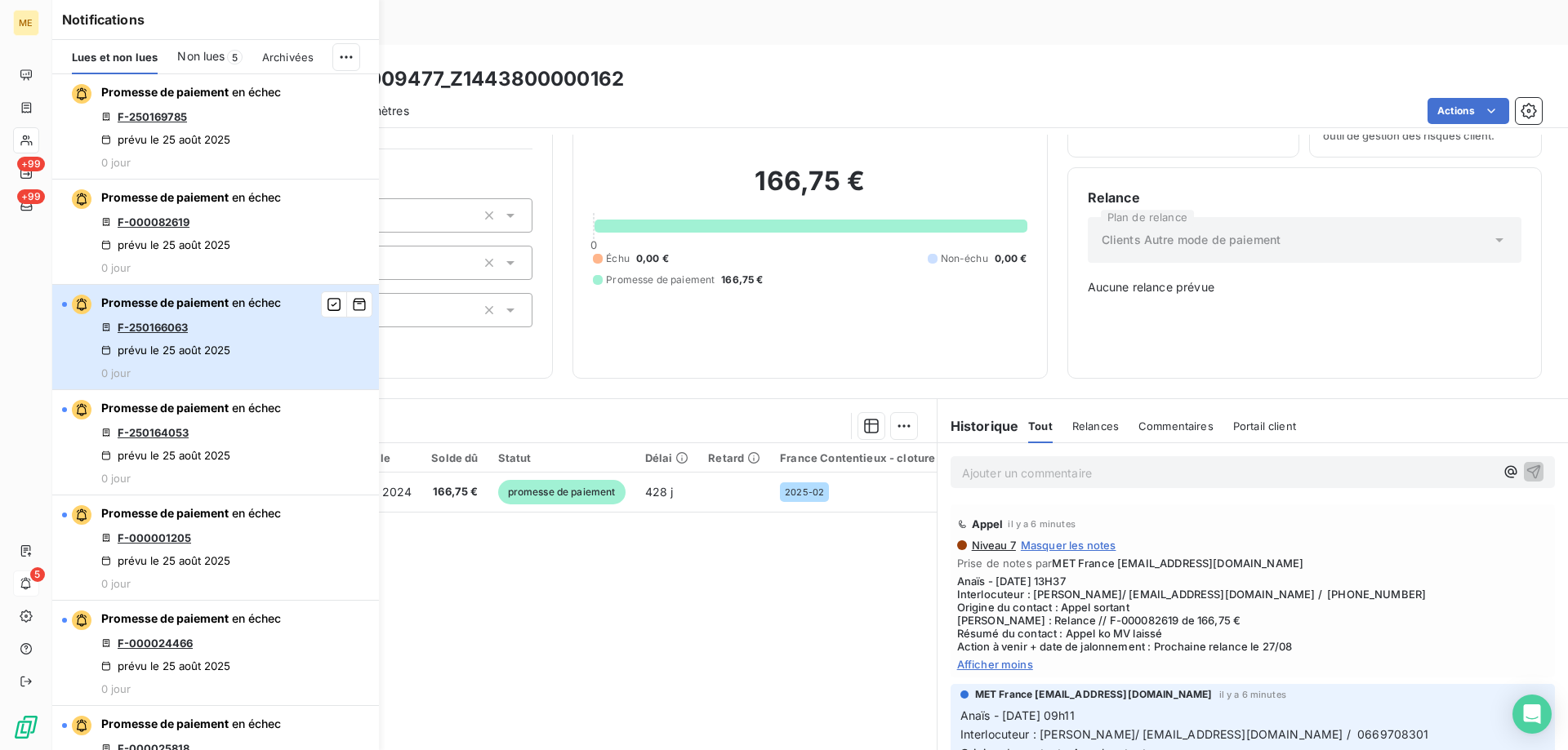
click at [246, 324] on div "Promesse de paiement en échec F-250166063 prévu le 25 août 2025 0 jour" at bounding box center [191, 337] width 179 height 85
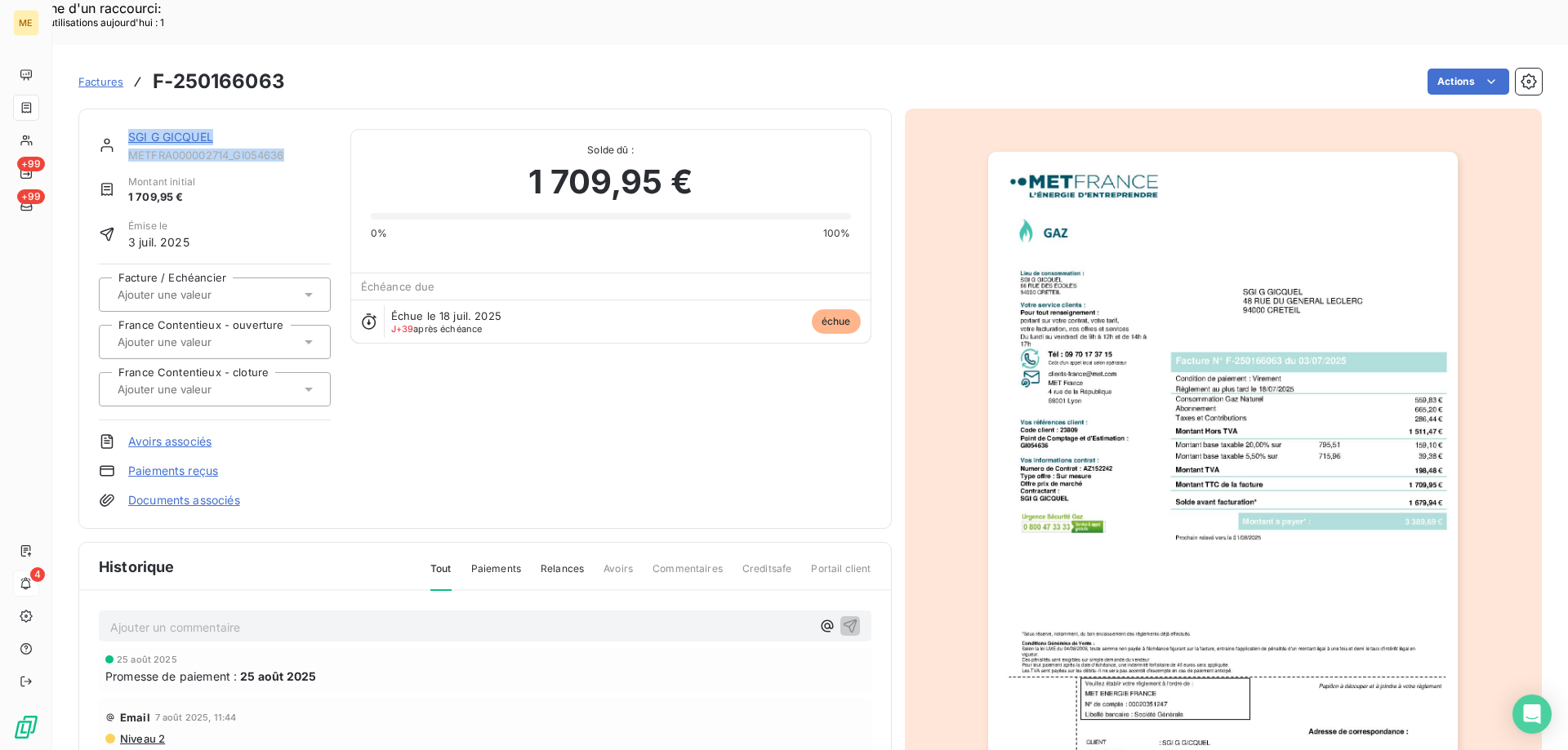
drag, startPoint x: 297, startPoint y: 103, endPoint x: 125, endPoint y: 87, distance: 172.7
click at [125, 129] on div "SGI G GICQUEL METFRA000002714_GI054636" at bounding box center [214, 144] width 232 height 32
copy div "SGI G GICQUEL METFRA000002714_GI054636"
click at [177, 129] on link "SGI G GICQUEL" at bounding box center [170, 136] width 85 height 14
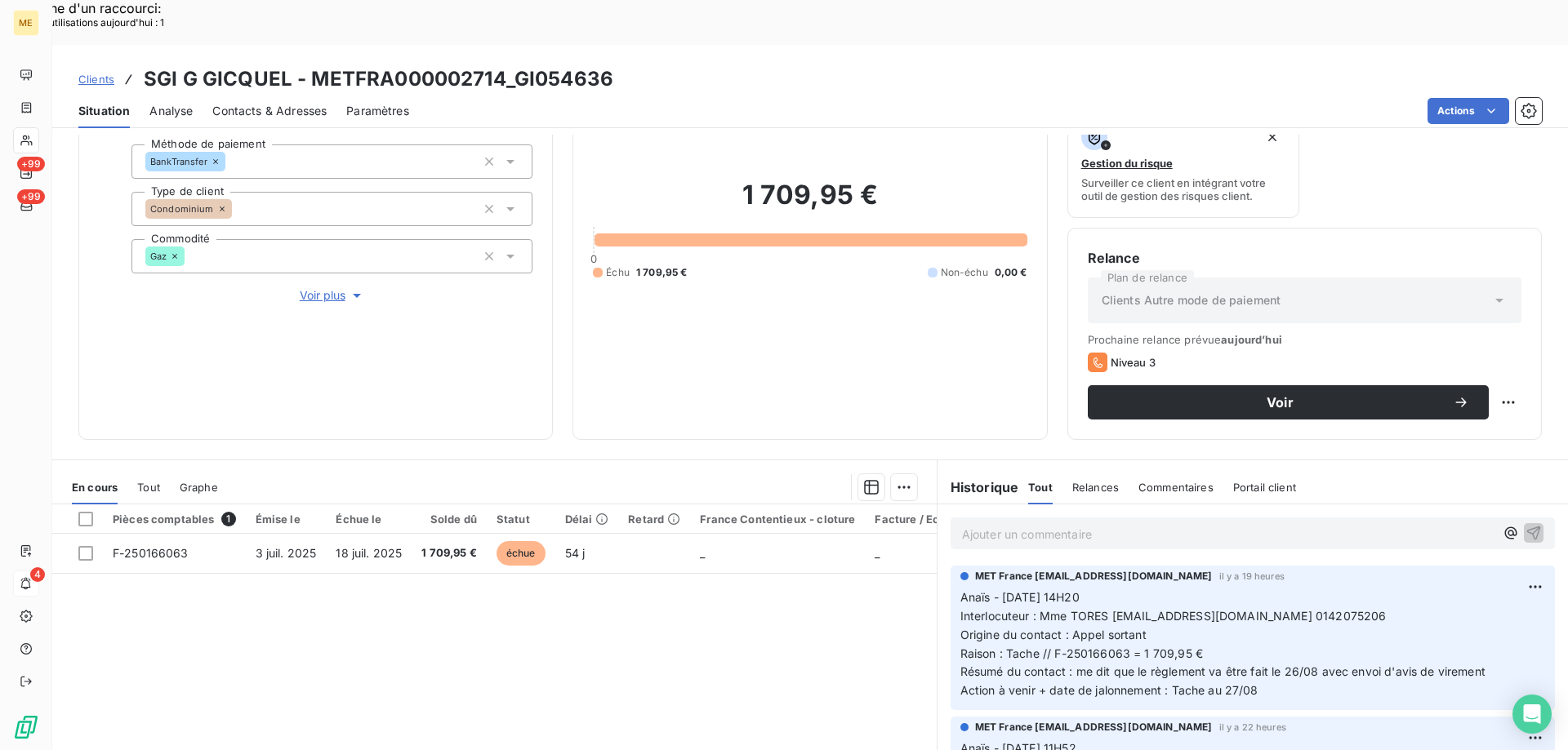
scroll to position [218, 0]
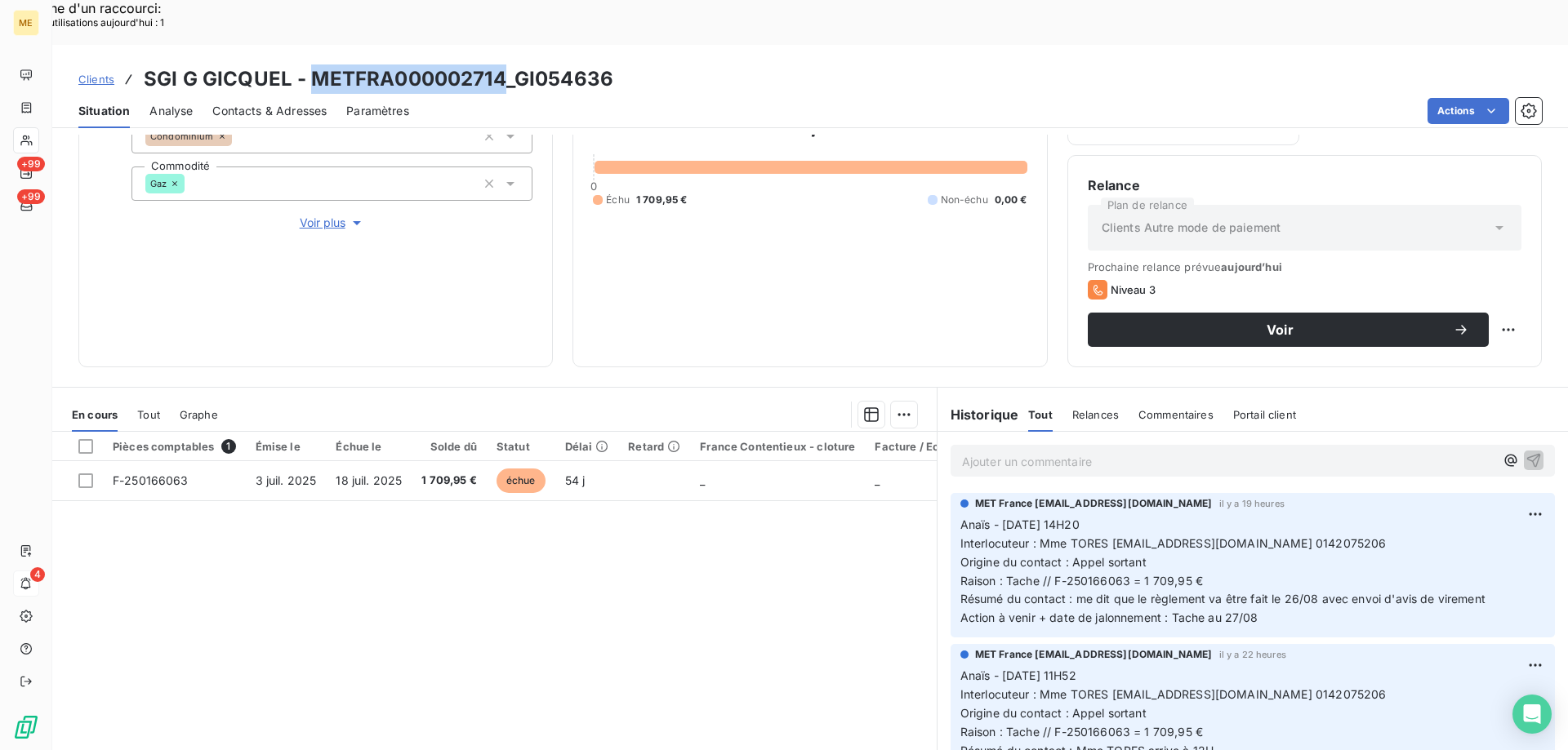
drag, startPoint x: 310, startPoint y: 25, endPoint x: 499, endPoint y: 41, distance: 189.7
click at [499, 65] on h3 "SGI G GICQUEL - METFRA000002714_GI054636" at bounding box center [379, 79] width 470 height 29
copy h3 "METFRA000002714"
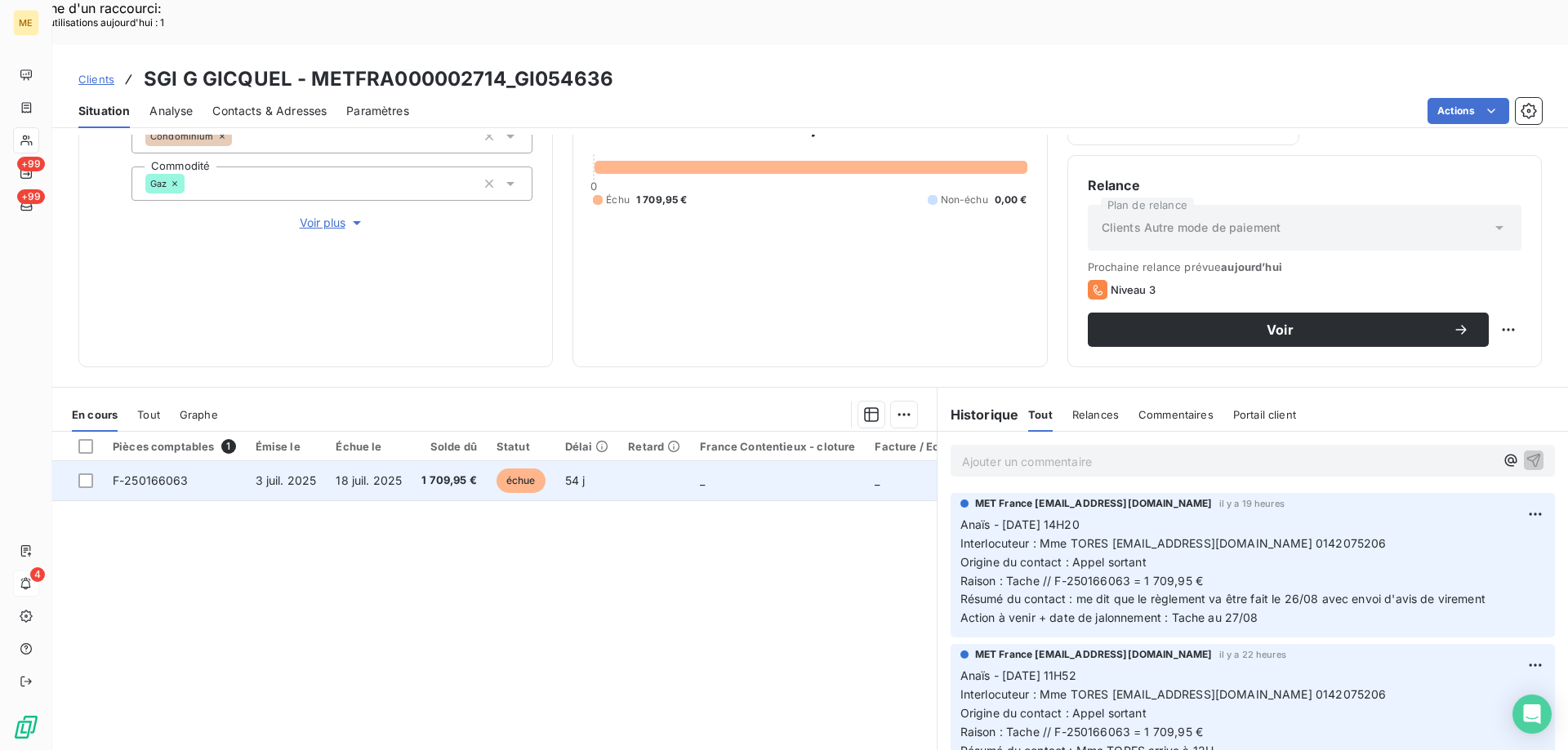
click at [153, 474] on span "F-250166063" at bounding box center [150, 480] width 76 height 14
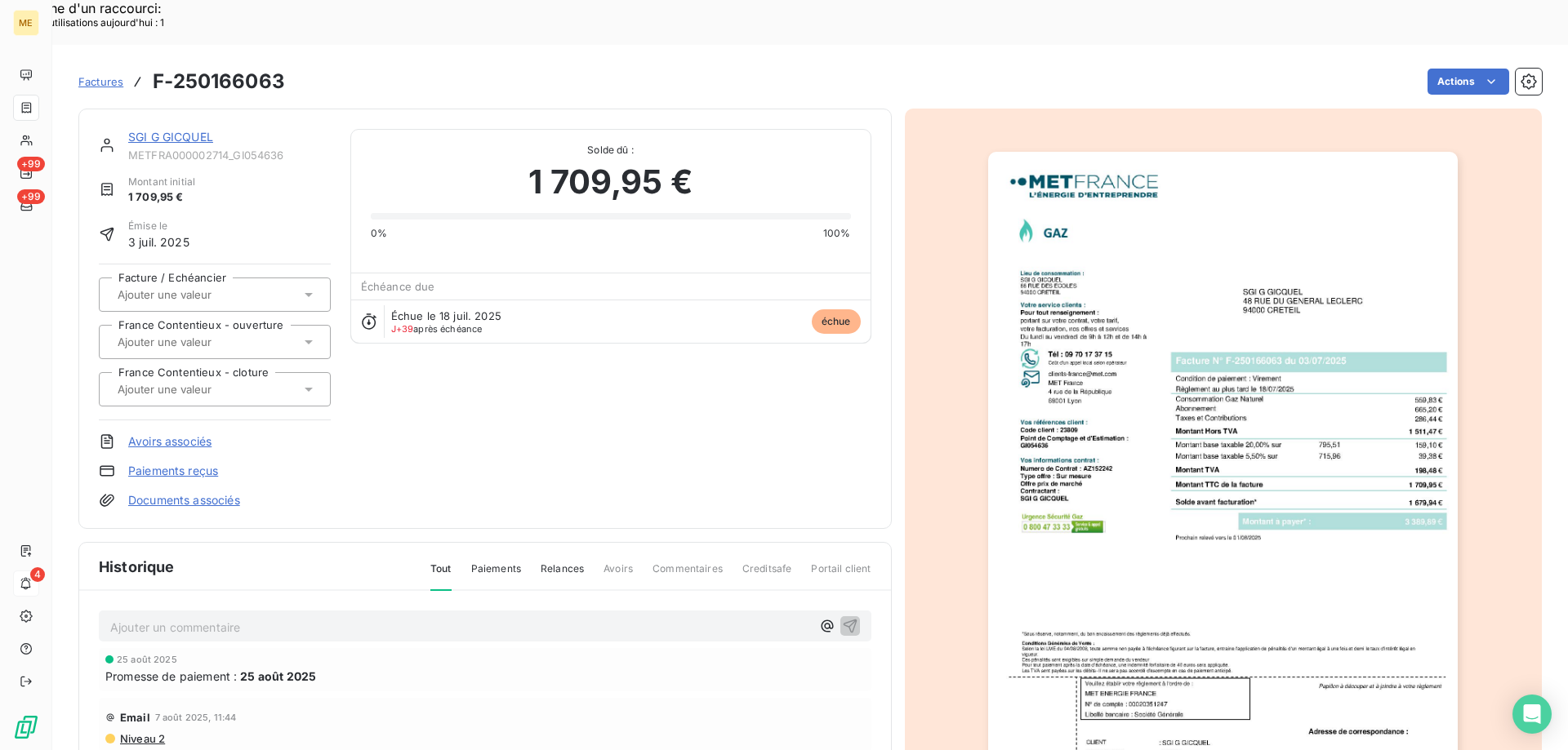
click at [1193, 270] on img "button" at bounding box center [1223, 484] width 470 height 665
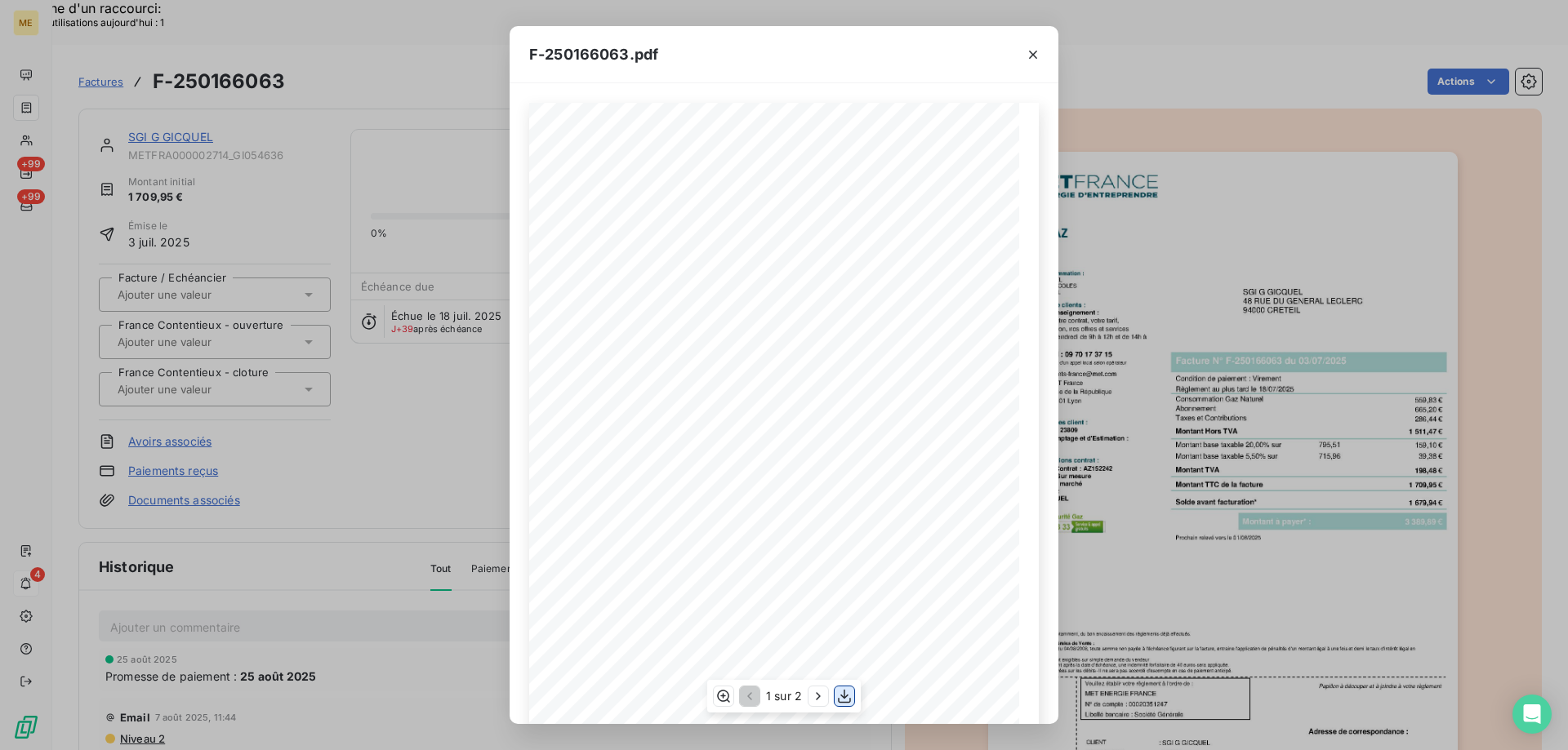
click at [841, 699] on icon "button" at bounding box center [844, 696] width 17 height 17
click at [1226, 179] on div "F-250166063.pdf *Sous réserve, notamment, du bon encaissement des règlements dé…" at bounding box center [784, 375] width 1568 height 750
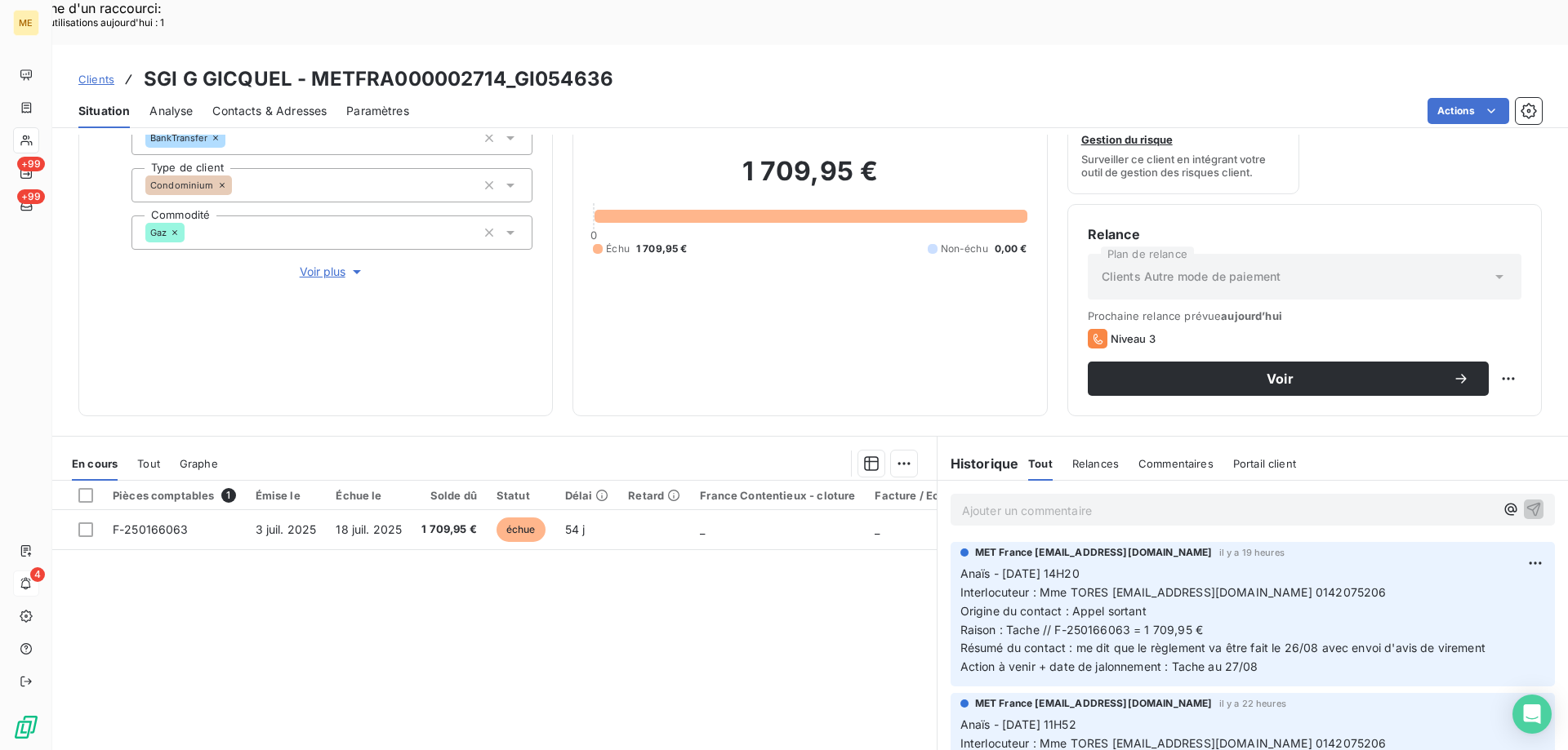
scroll to position [218, 0]
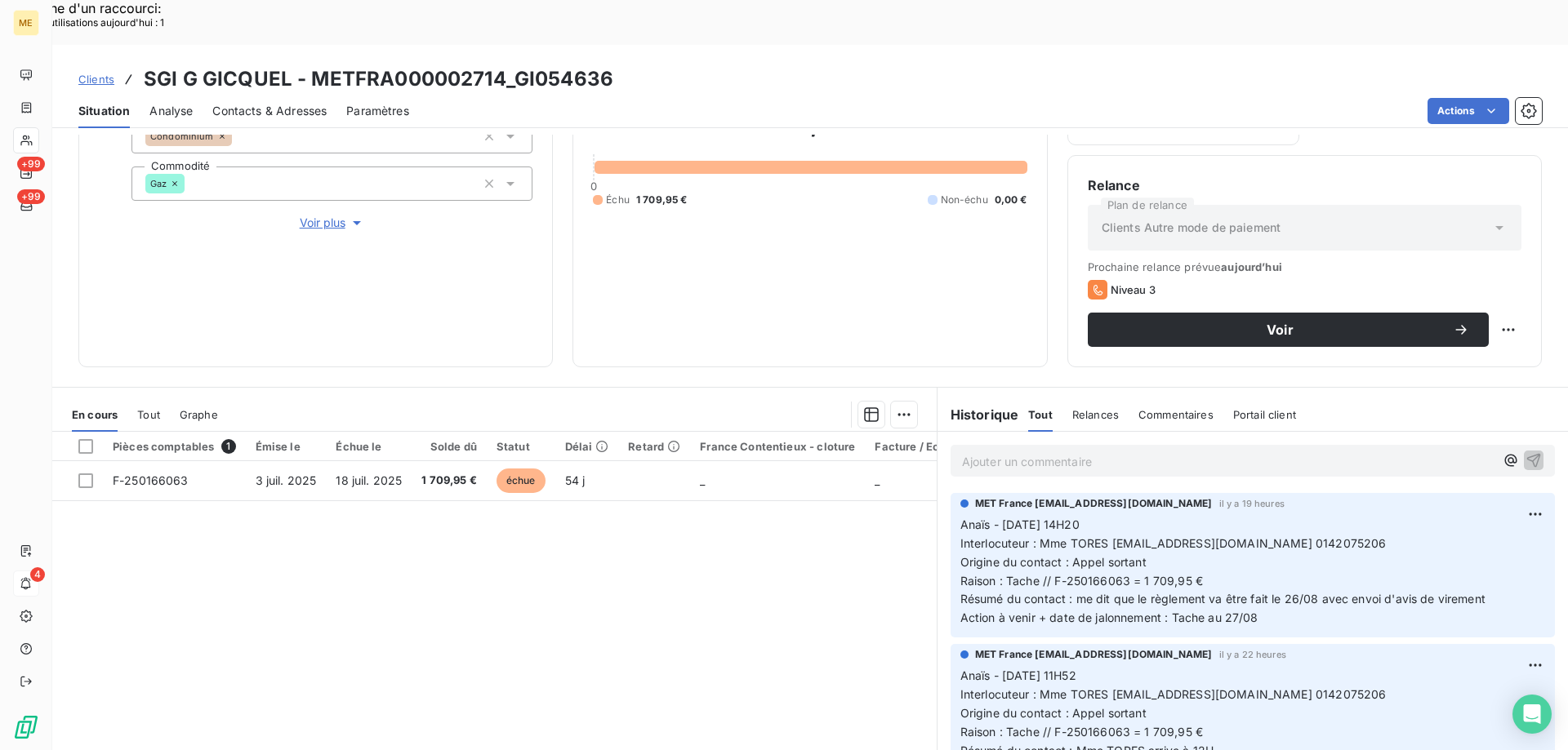
click at [1289, 536] on span "Interlocuteur : Mme TORES copropriete@sgigicquel.com 0142075206" at bounding box center [1173, 543] width 426 height 14
click at [1258, 573] on p "Anaïs - 25/08/2025 - 14H20 Interlocuteur : Mme TORES copropriete@sgigicquel.com…" at bounding box center [1253, 572] width 584 height 112
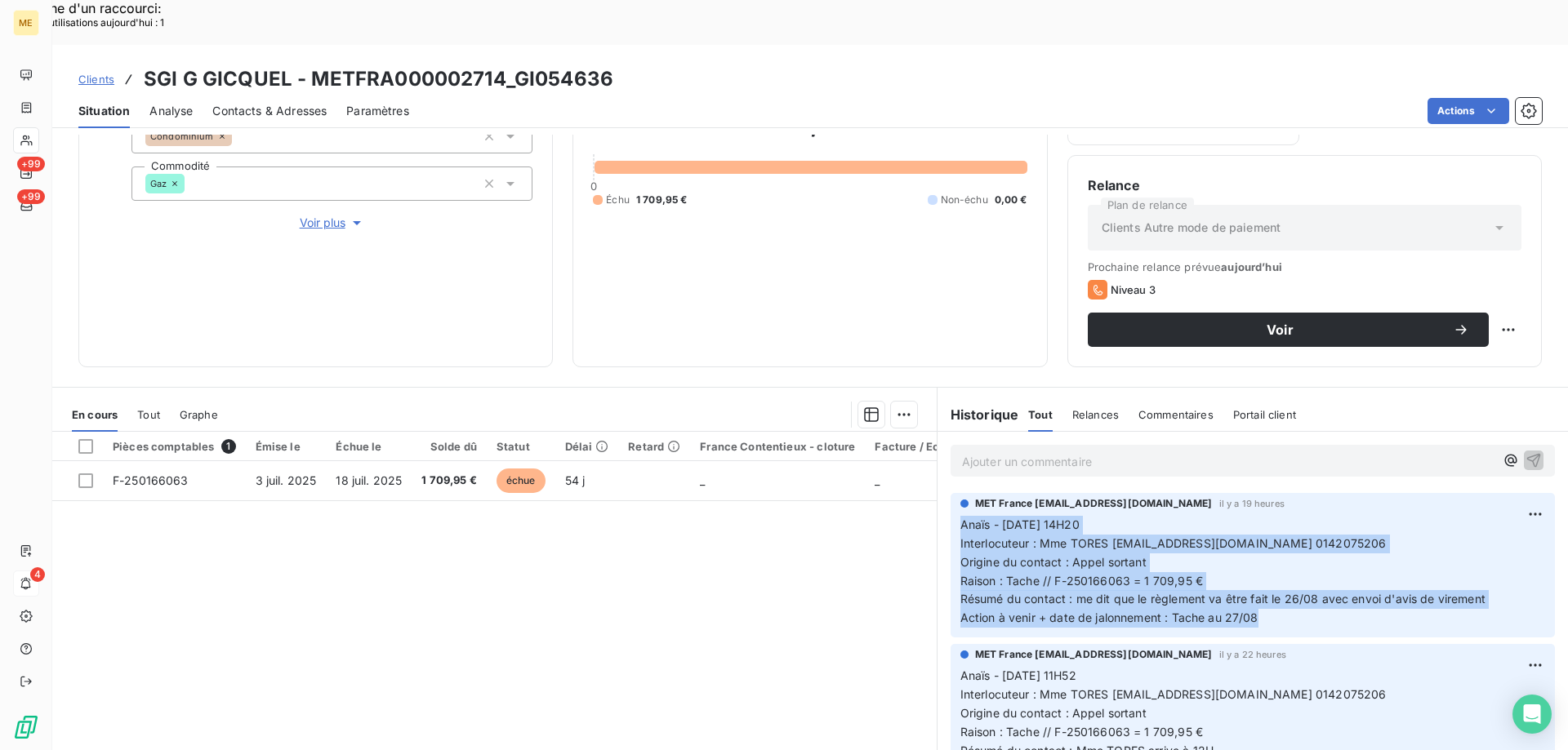
drag, startPoint x: 1268, startPoint y: 577, endPoint x: 948, endPoint y: 485, distance: 333.0
click at [950, 493] on div "MET France met-france@recouvrement.met.com il y a 19 heures Anaïs - 25/08/2025 …" at bounding box center [1253, 565] width 604 height 144
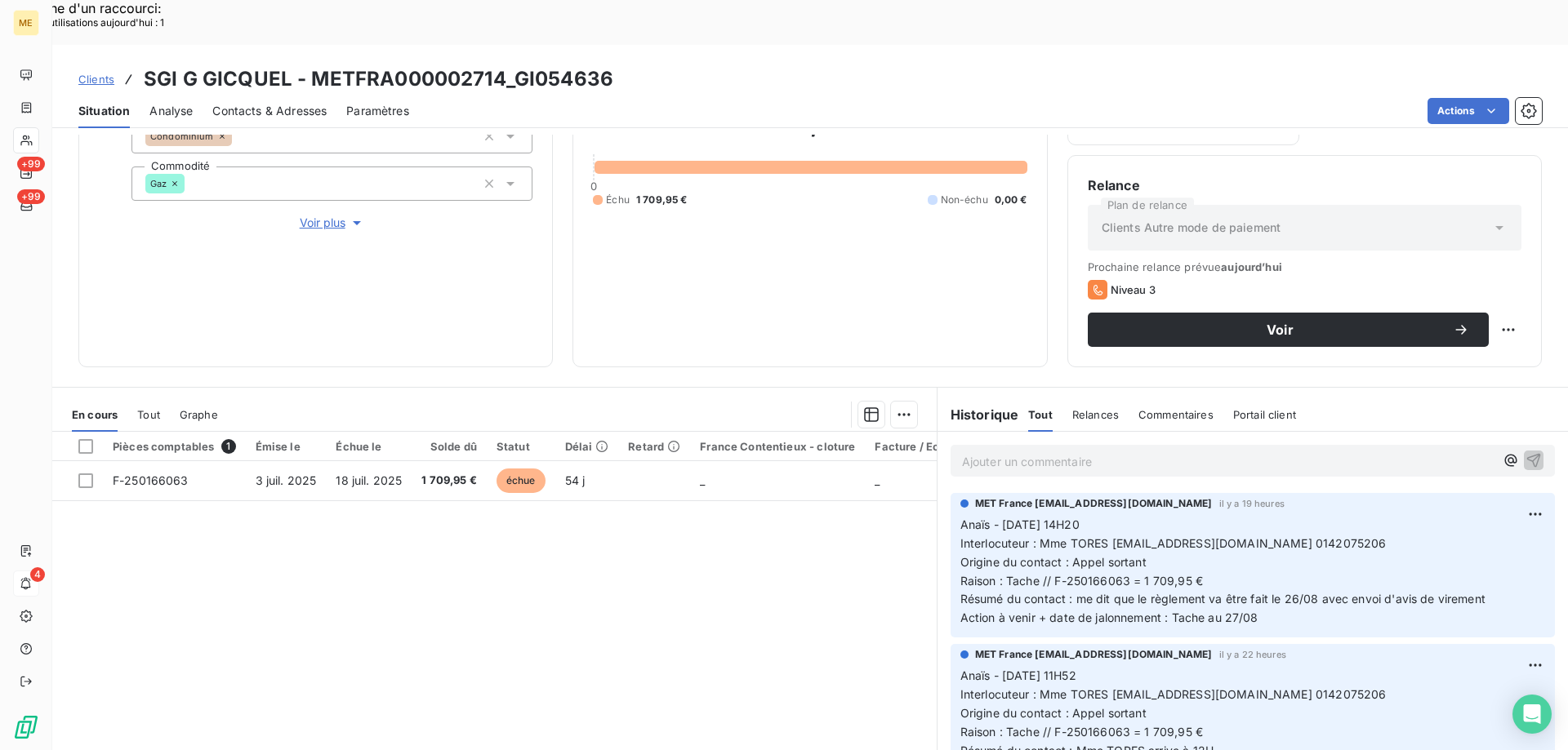
click at [962, 451] on p "Ajouter un commentaire ﻿" at bounding box center [1228, 461] width 532 height 21
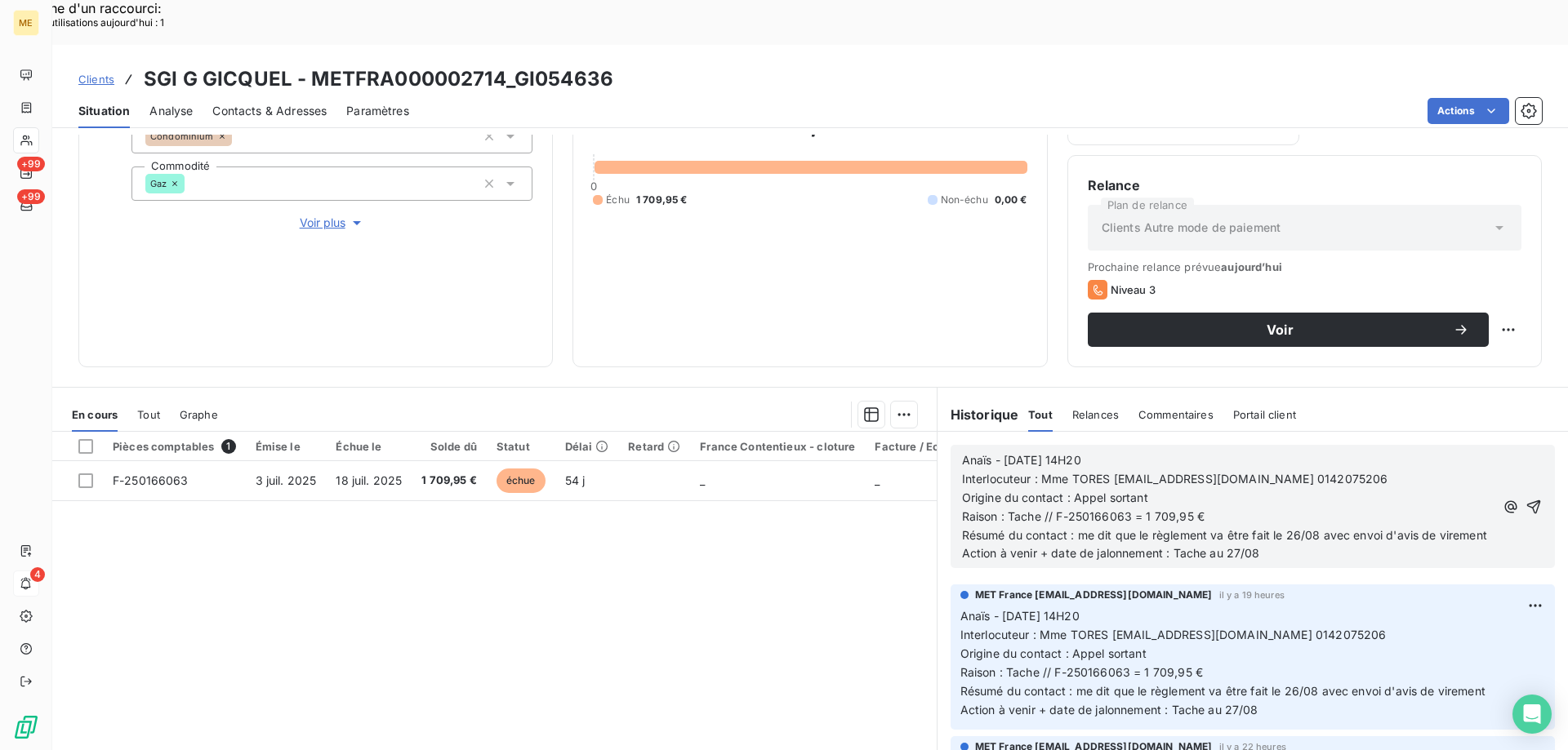
drag, startPoint x: 1004, startPoint y: 414, endPoint x: 1172, endPoint y: 420, distance: 168.1
click at [1172, 451] on p "Anaïs - 25/08/2025 - 14H20" at bounding box center [1228, 460] width 532 height 19
drag, startPoint x: 1072, startPoint y: 491, endPoint x: 1248, endPoint y: 502, distance: 176.3
click at [1248, 526] on p "Résumé du contact : me dit que le règlement va être fait le 26/08 avec envoi d'…" at bounding box center [1228, 535] width 532 height 19
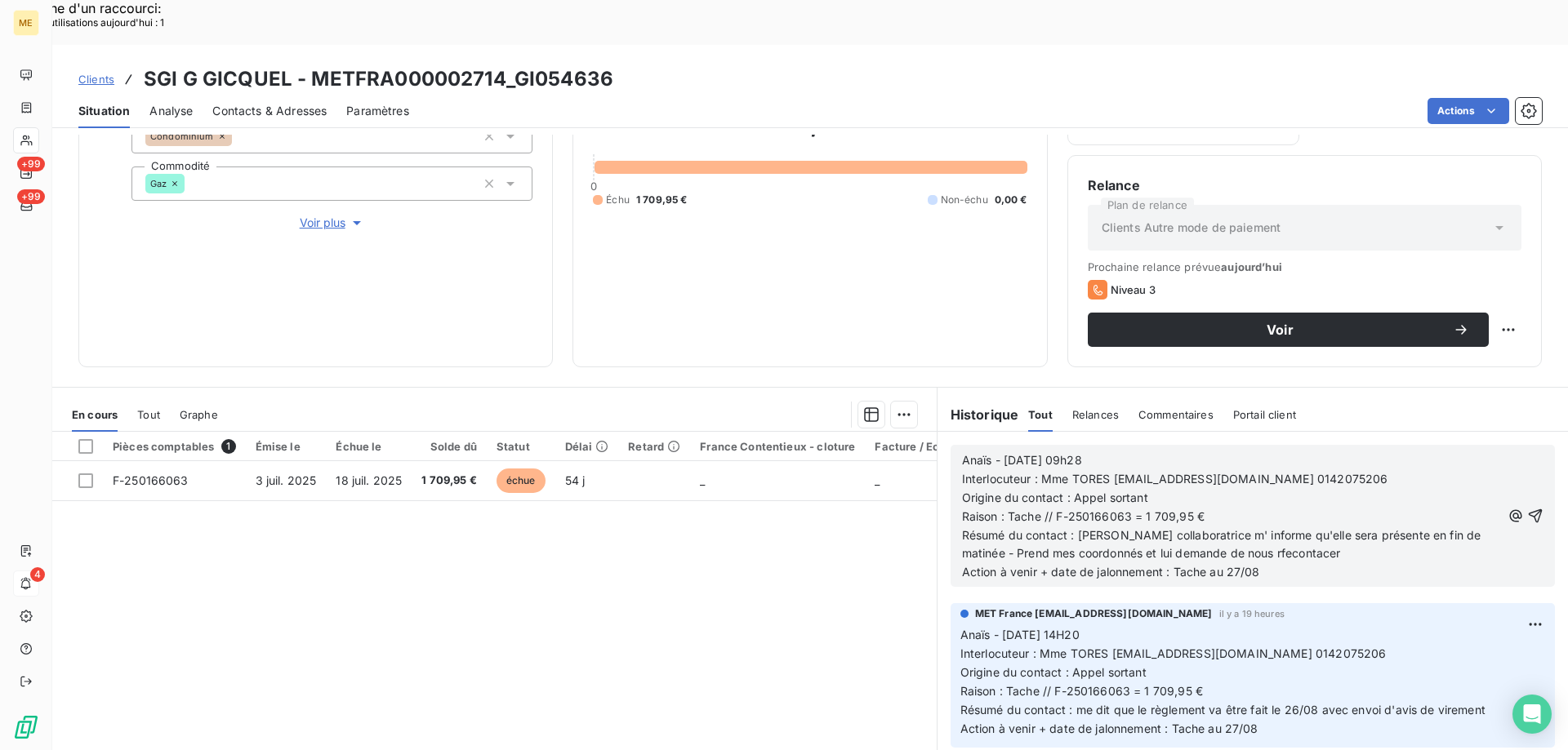
click at [1247, 528] on span "Résumé du contact : Sa collaboratrice m' informe qu'elle sera présente en fin d…" at bounding box center [1224, 543] width 523 height 32
click at [1306, 526] on p "Résumé du contact : Sa collaboratrice m' informe qu'elle sera présente en fin d…" at bounding box center [1231, 544] width 539 height 37
click at [1290, 563] on p "Action à venir + date de jalonnement : Tache au 27/08" at bounding box center [1231, 572] width 539 height 19
click at [1526, 508] on icon "button" at bounding box center [1535, 516] width 17 height 17
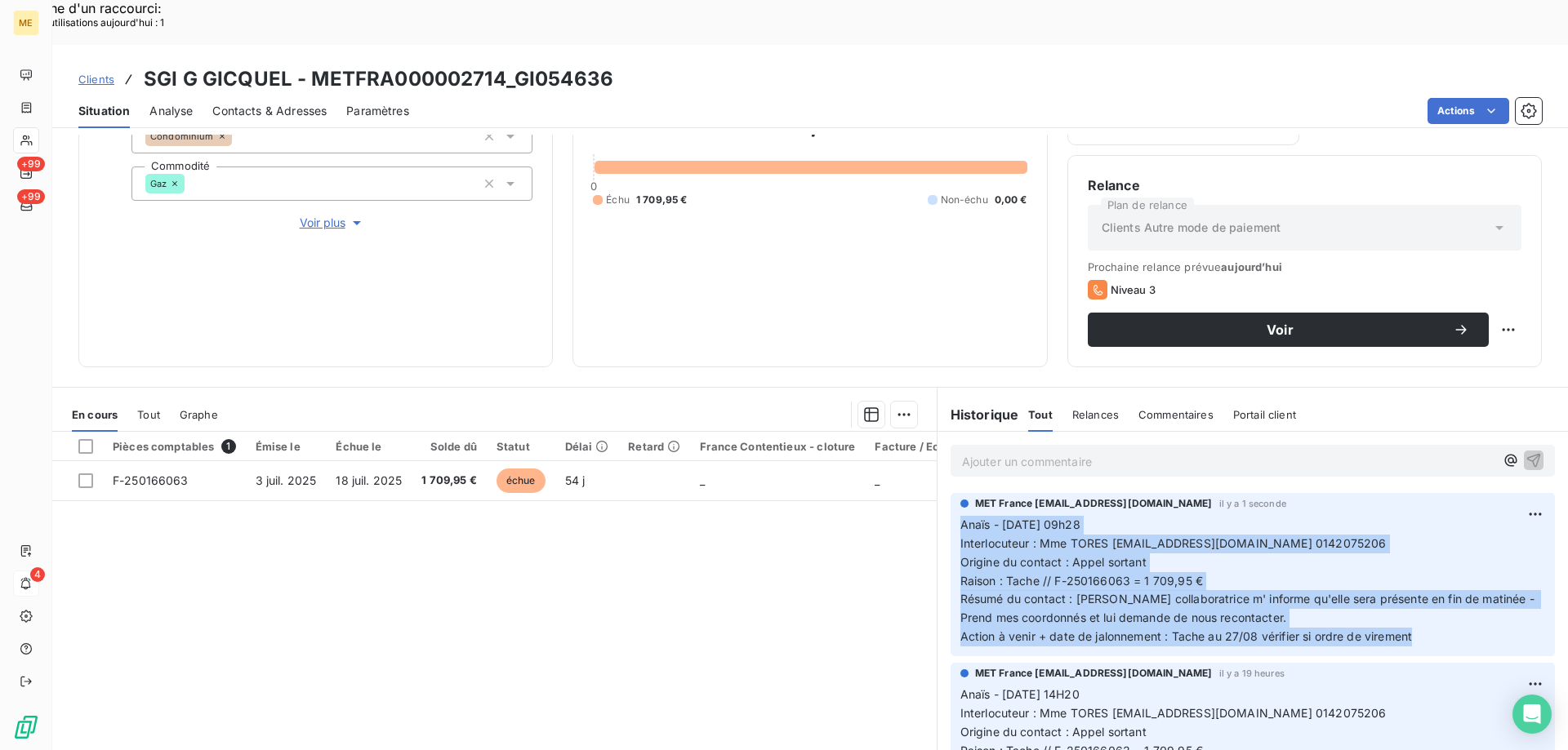
drag, startPoint x: 1417, startPoint y: 588, endPoint x: 941, endPoint y: 480, distance: 488.1
click at [941, 489] on div "MET France met-france@recouvrement.met.com il y a 1 seconde Anaïs - 26/08/2025 …" at bounding box center [1252, 574] width 630 height 170
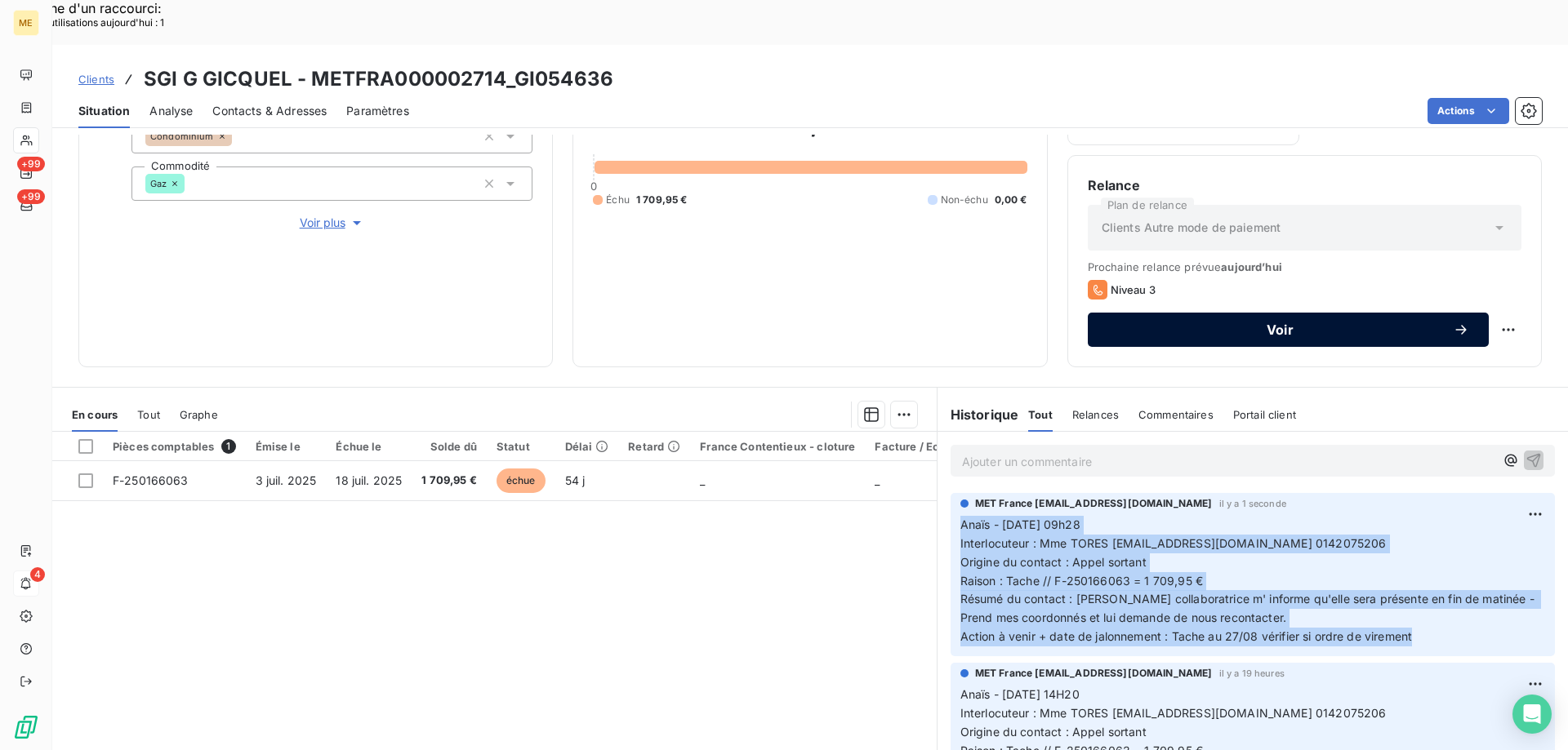
click at [1391, 324] on span "Voir" at bounding box center [1280, 330] width 345 height 13
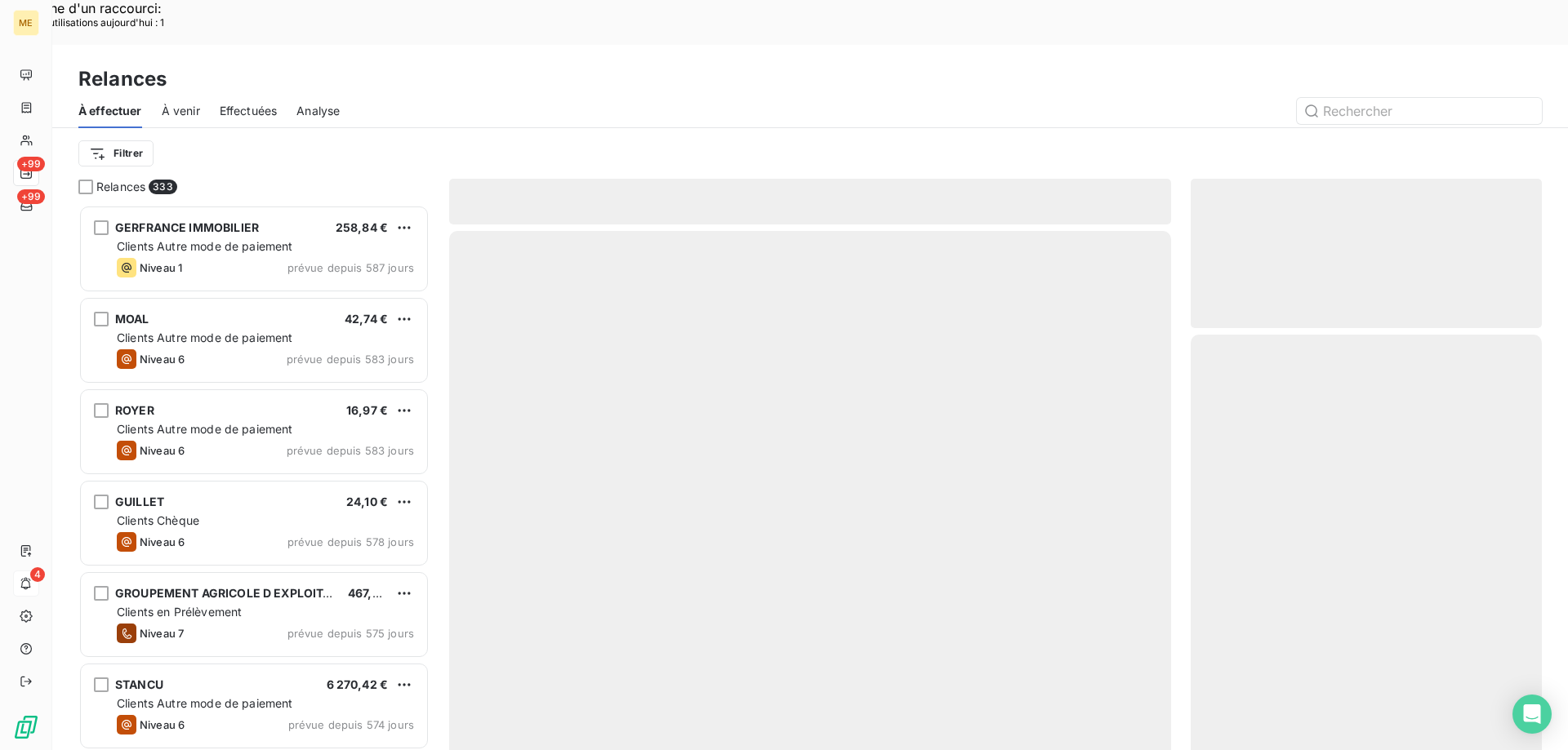
scroll to position [577, 339]
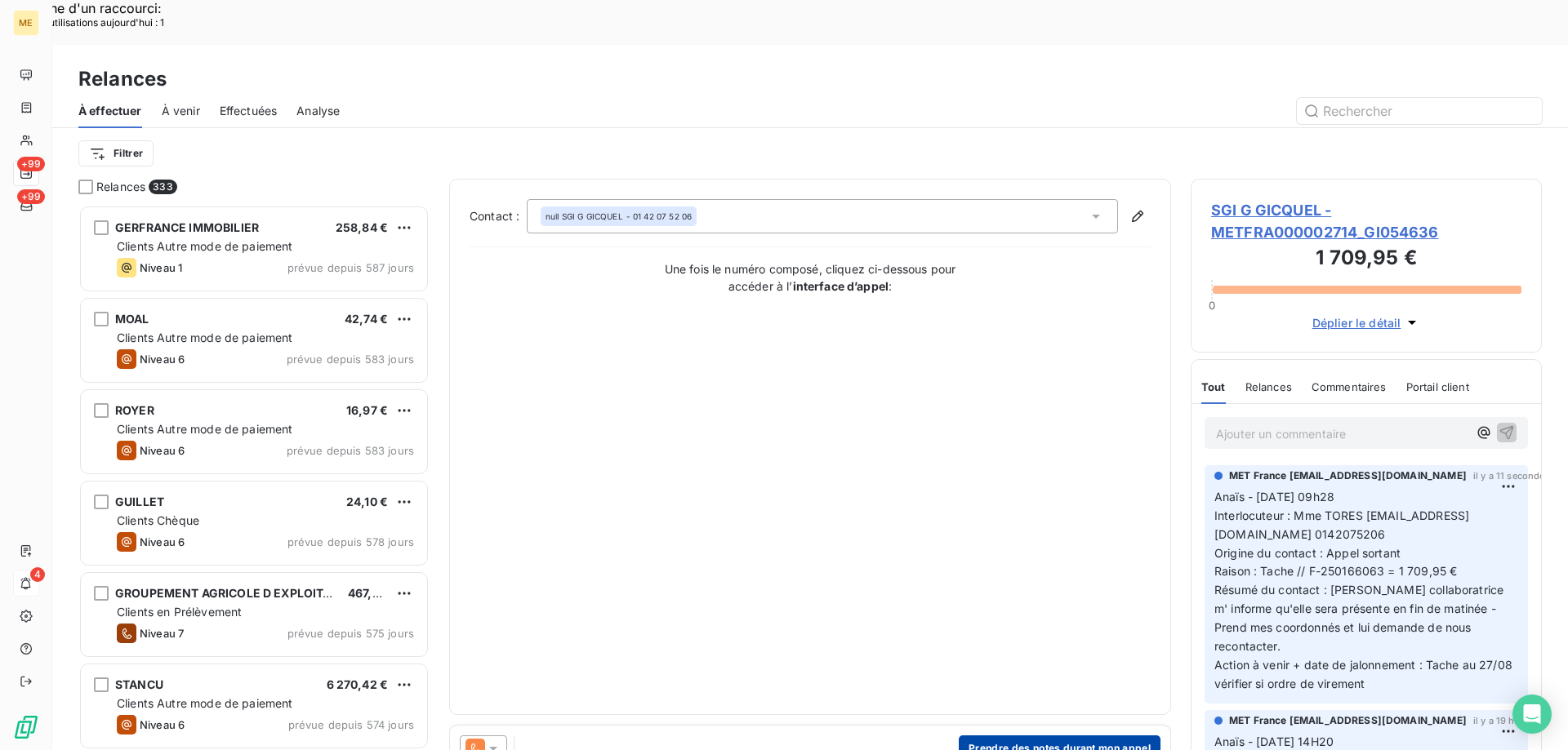
click at [1044, 735] on button "Prendre des notes durant mon appel" at bounding box center [1059, 748] width 202 height 26
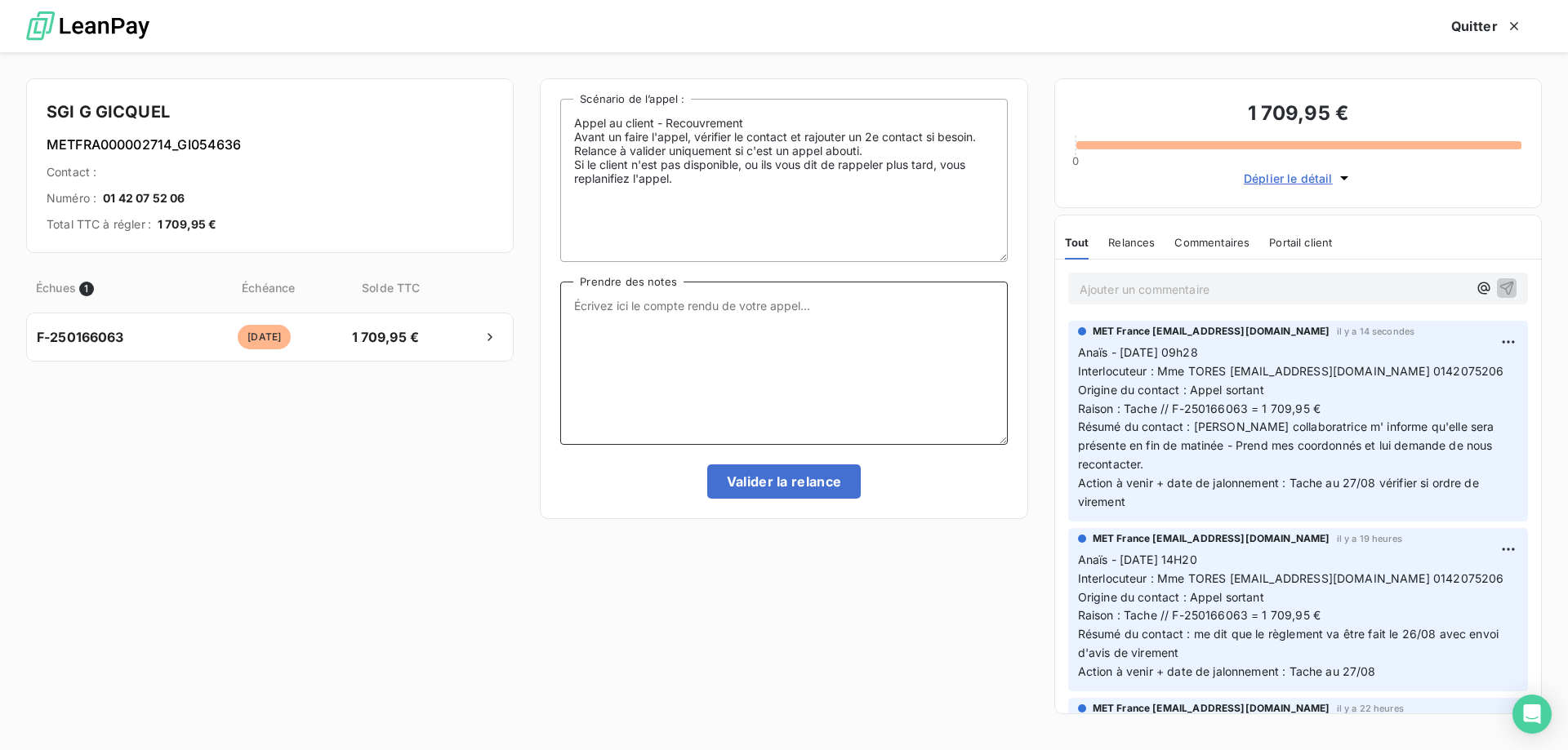
click at [858, 322] on textarea "Prendre des notes" at bounding box center [784, 363] width 447 height 163
paste textarea "Anaïs - [DATE] 09h28 Interlocuteur : Mme TORES [EMAIL_ADDRESS][DOMAIN_NAME] [PH…"
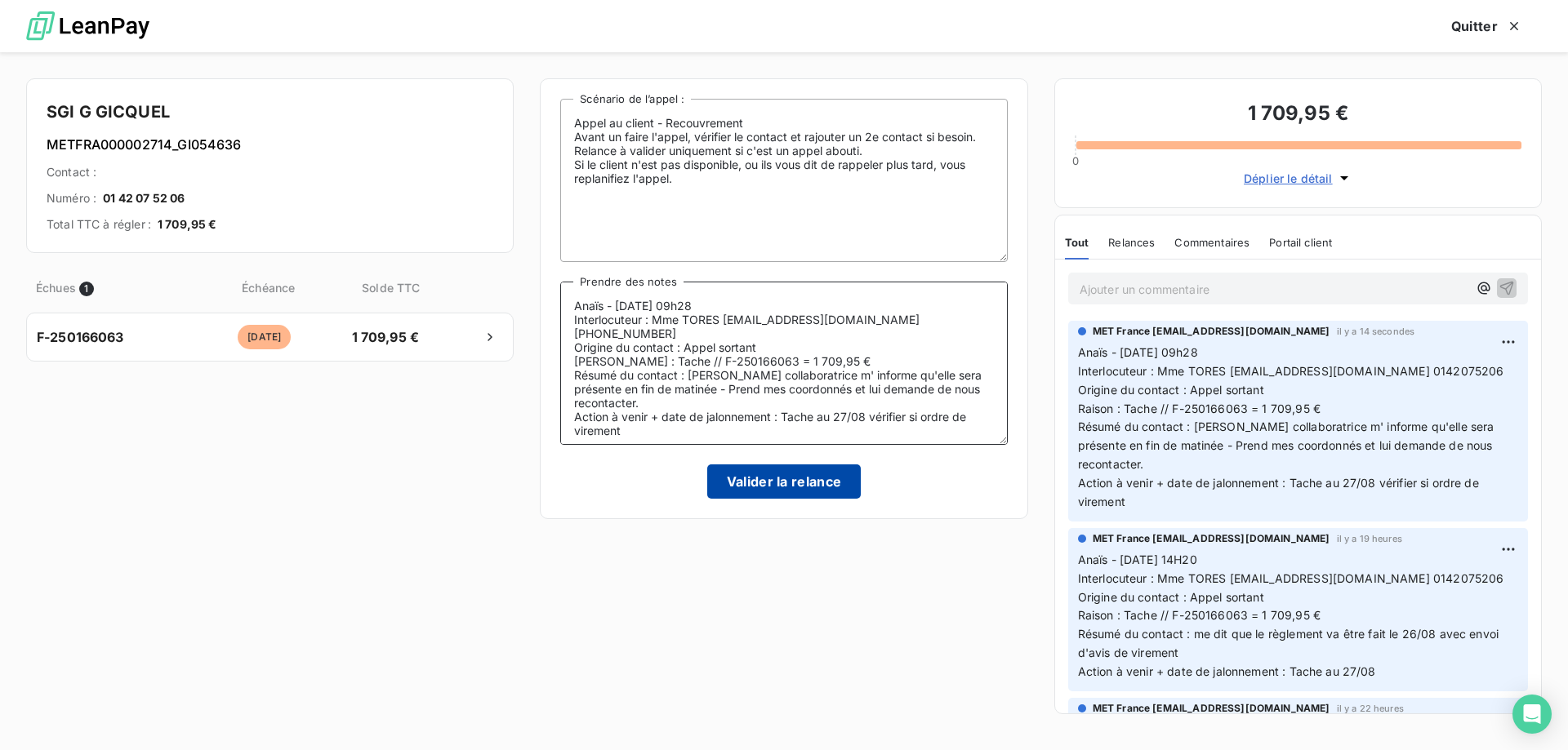
type textarea "Anaïs - [DATE] 09h28 Interlocuteur : Mme TORES [EMAIL_ADDRESS][DOMAIN_NAME] [PH…"
click at [791, 477] on button "Valider la relance" at bounding box center [784, 481] width 154 height 34
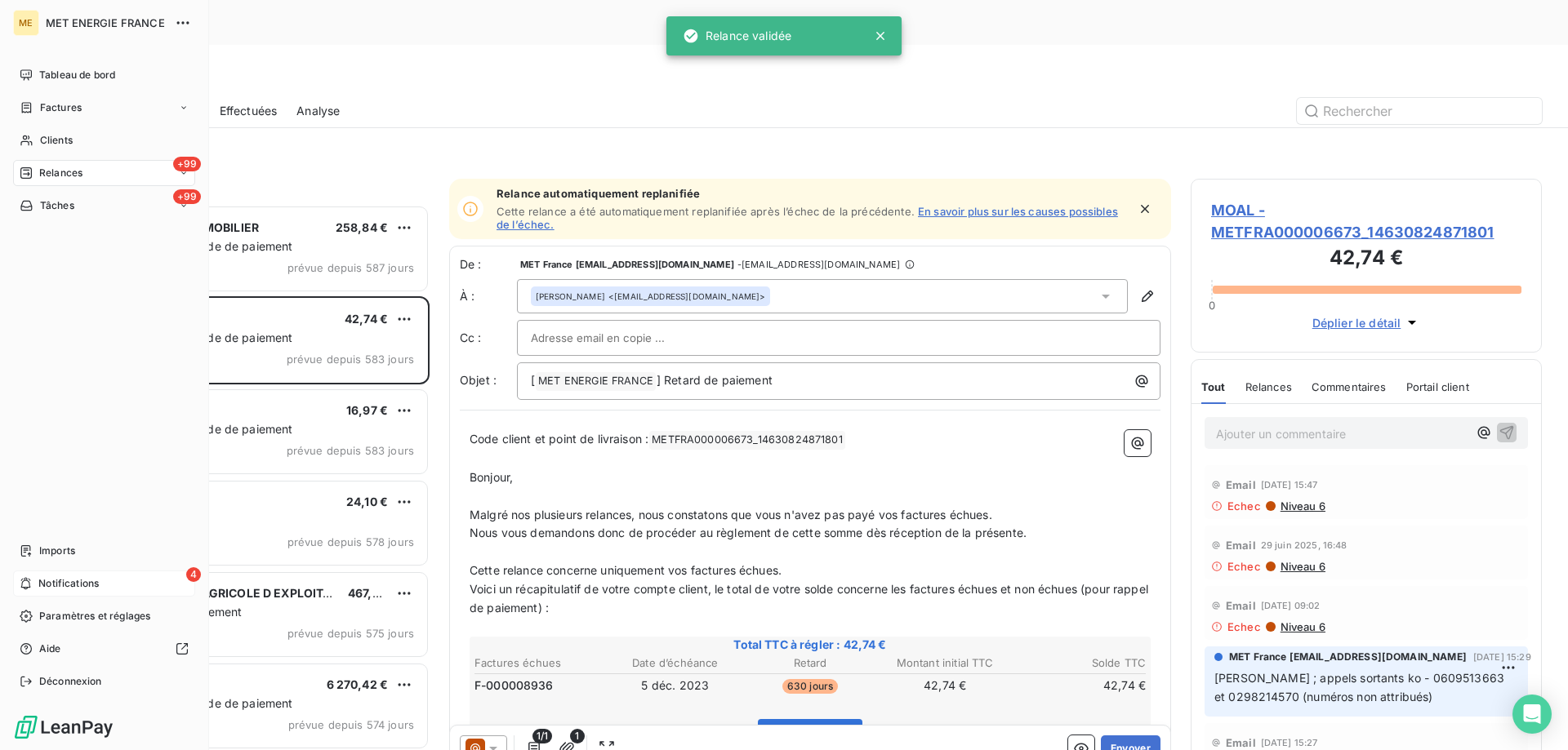
click at [106, 581] on div "4 Notifications" at bounding box center [104, 583] width 182 height 26
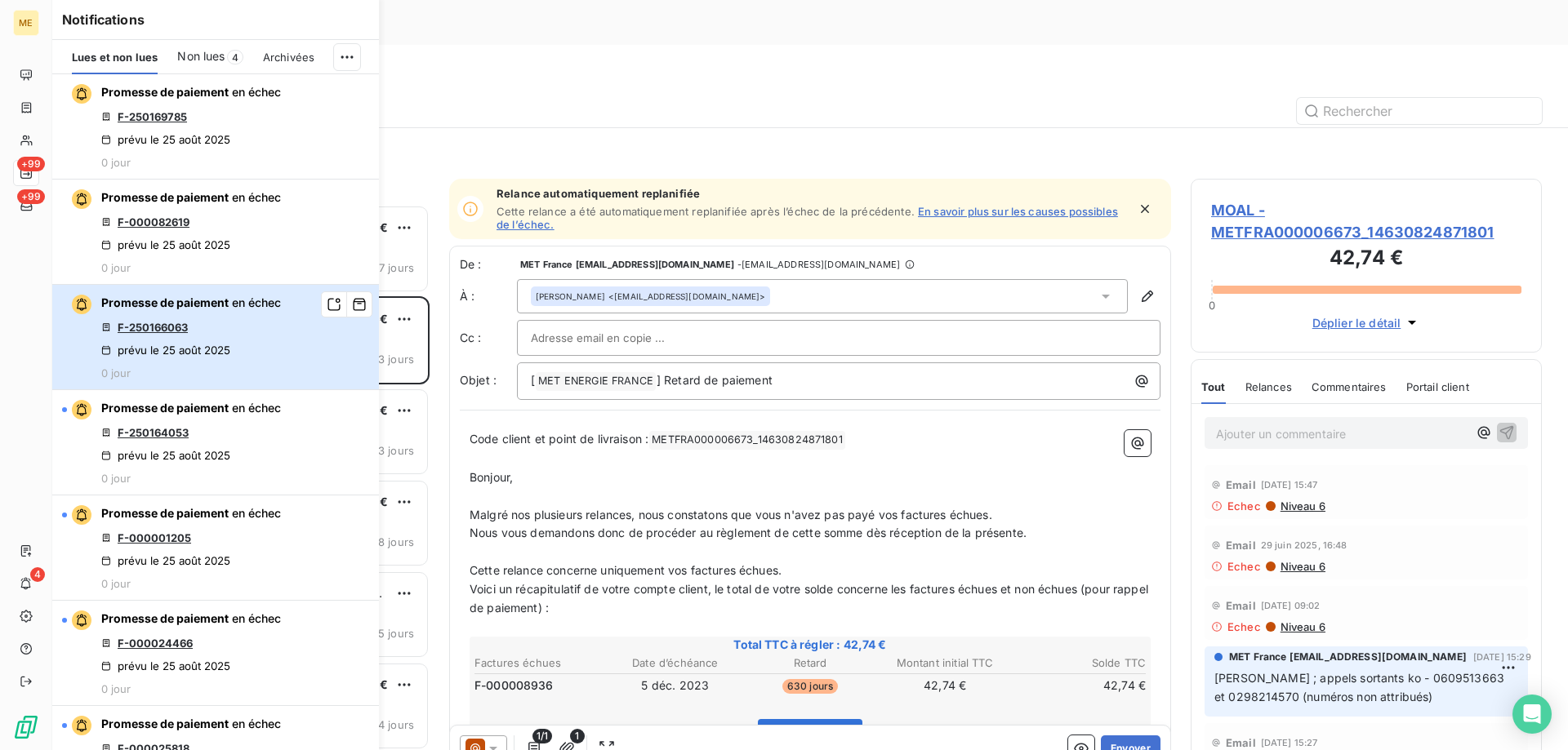
click at [248, 312] on div "Promesse de paiement en échec F-250166063 prévu le 25 août 2025 0 jour" at bounding box center [191, 337] width 179 height 85
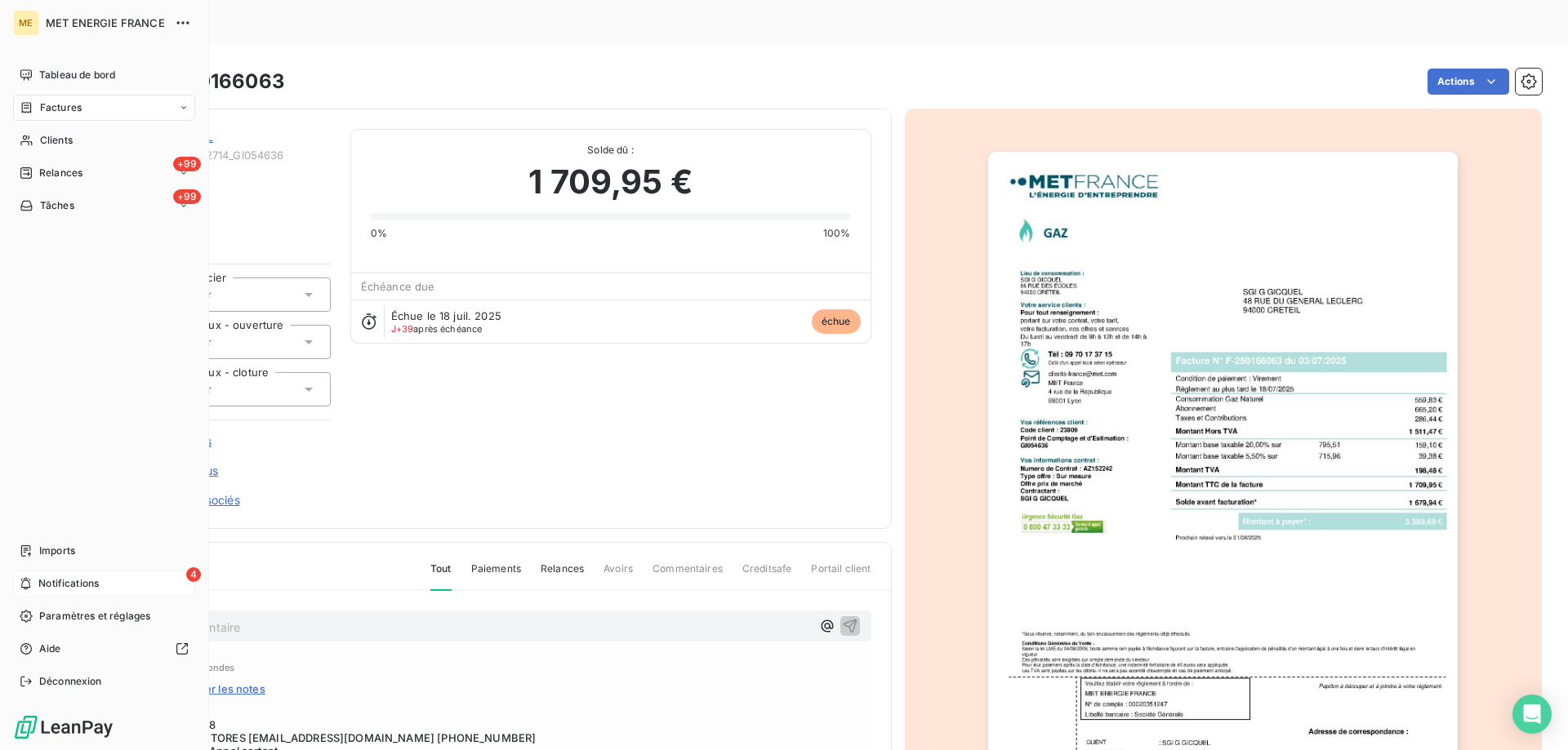
click at [116, 581] on div "4 Notifications" at bounding box center [104, 583] width 182 height 26
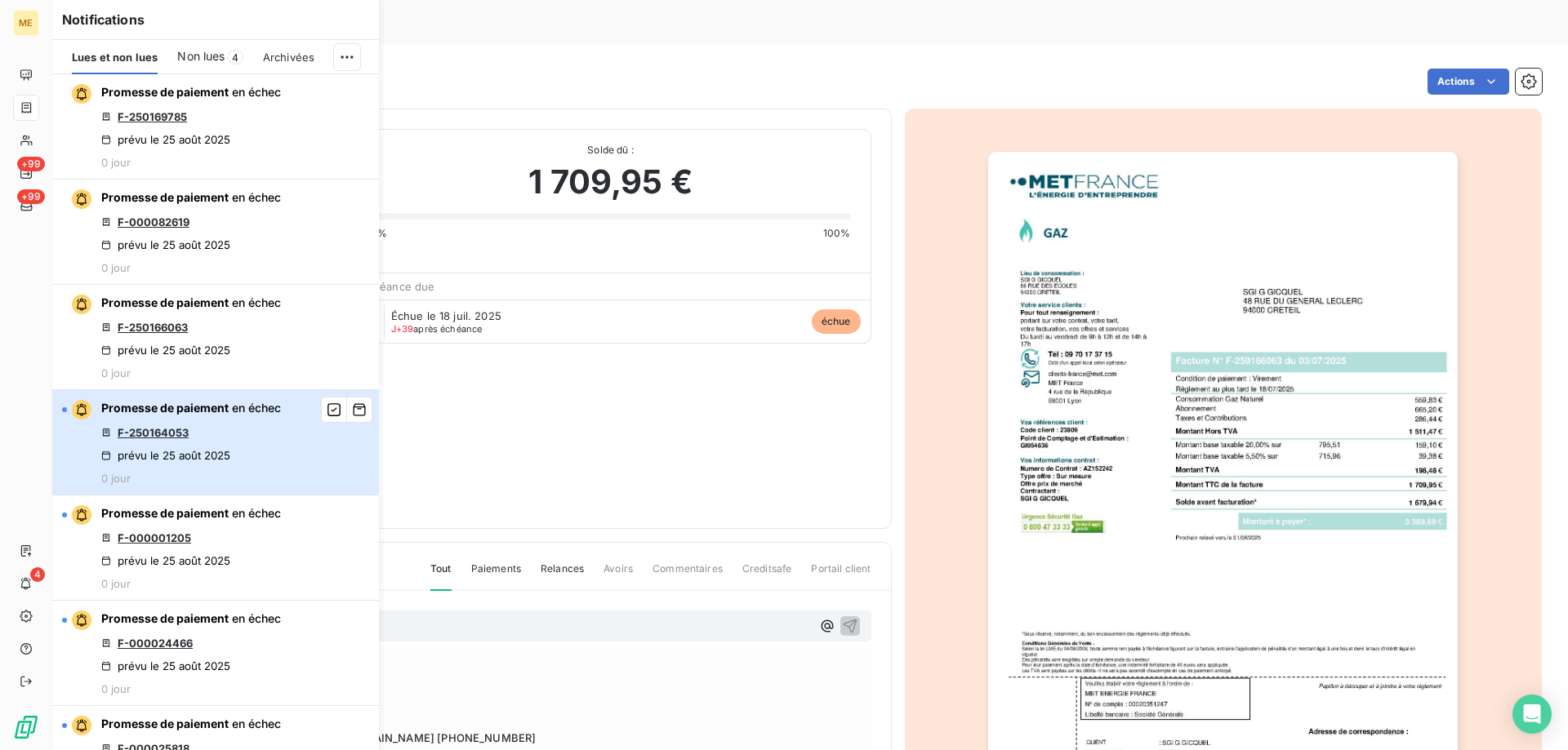
click at [229, 431] on div "Promesse de paiement en échec F-250164053 prévu le 25 août 2025 0 jour" at bounding box center [191, 442] width 179 height 85
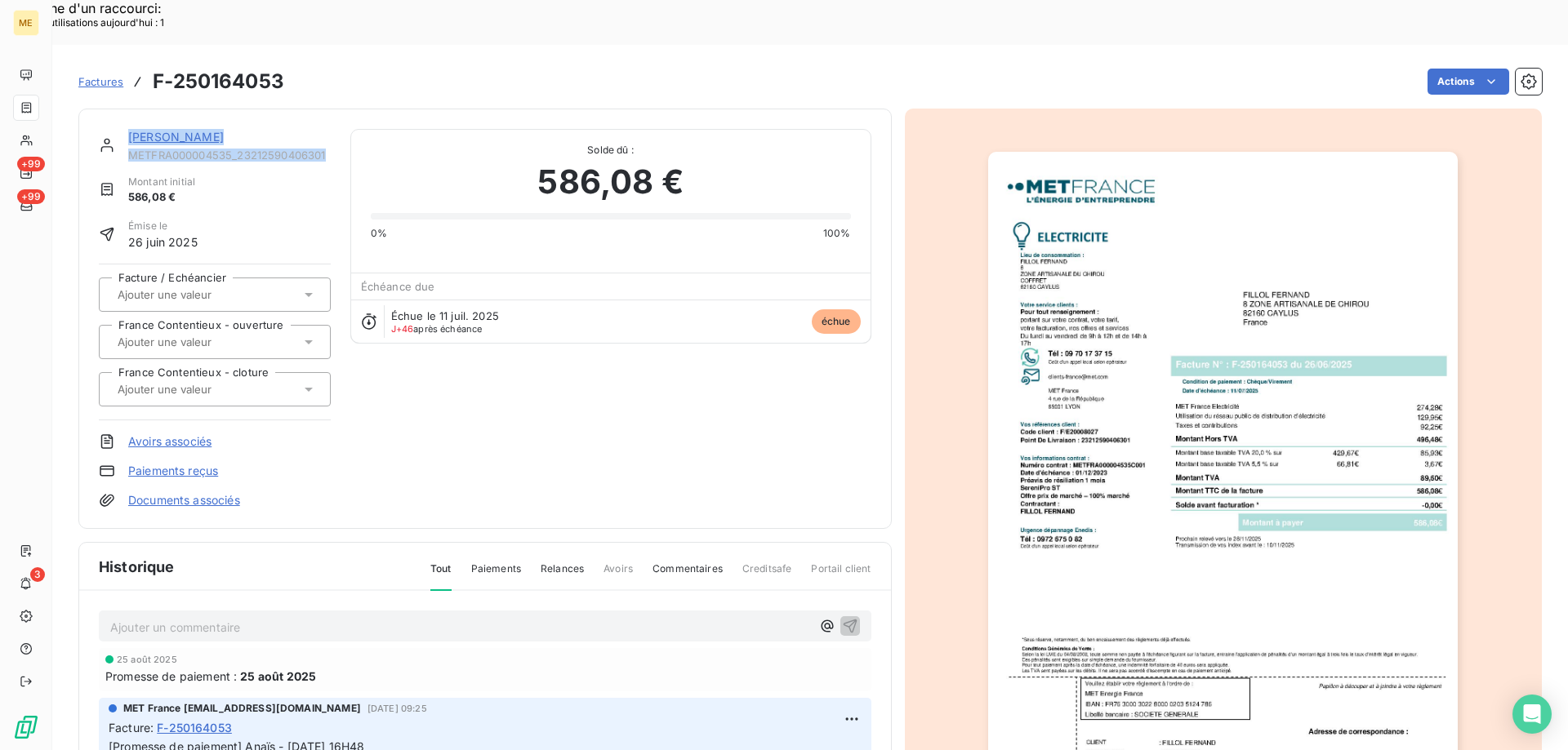
drag, startPoint x: 326, startPoint y: 110, endPoint x: 138, endPoint y: 87, distance: 189.4
click at [125, 109] on div "FILLOL FERNAND METFRA000004535_23212590406301 Montant initial 586,08 € Émise le…" at bounding box center [485, 319] width 813 height 421
click at [169, 129] on link "FILLOL FERNAND" at bounding box center [175, 136] width 95 height 14
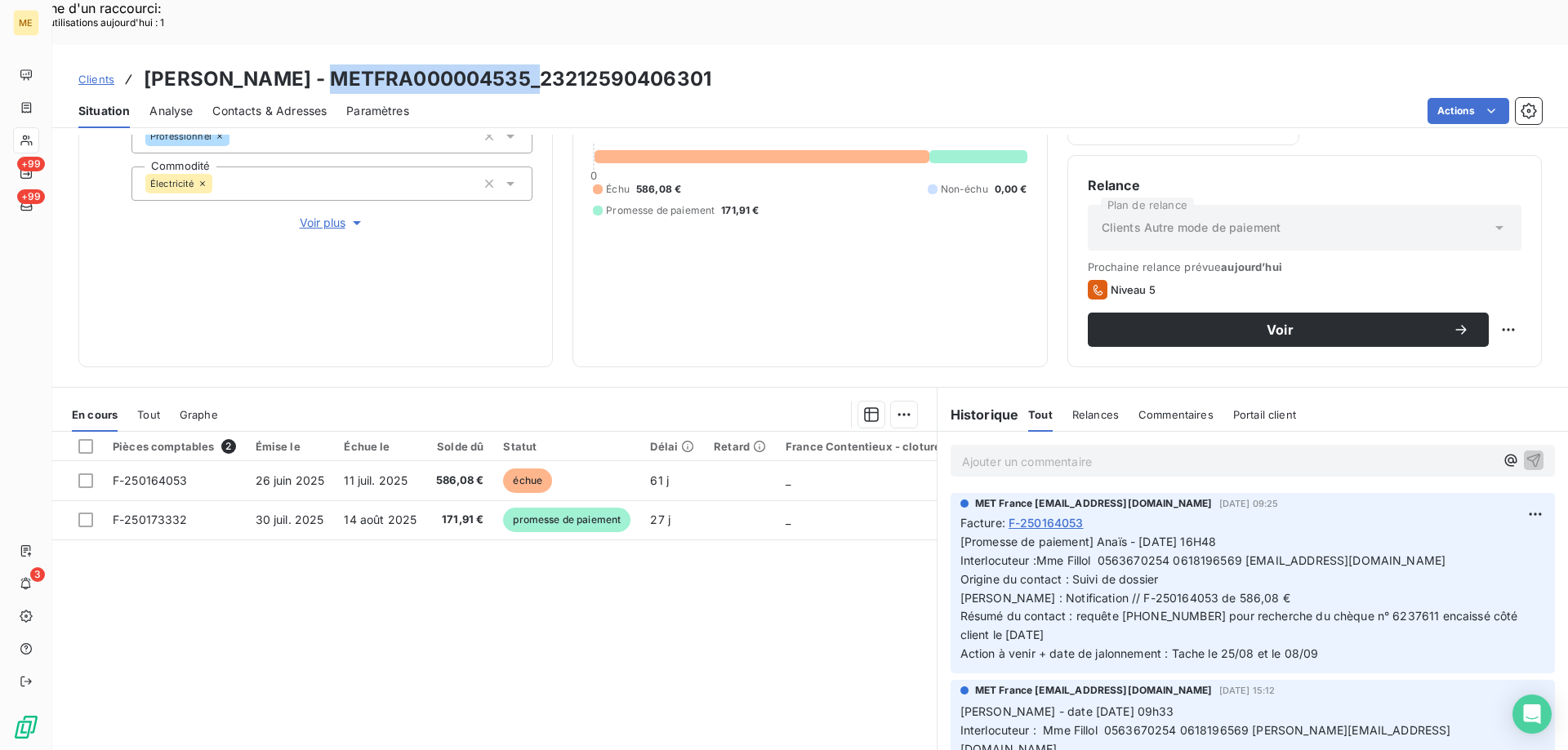
drag, startPoint x: 325, startPoint y: 27, endPoint x: 527, endPoint y: 30, distance: 202.0
click at [527, 65] on h3 "[PERSON_NAME] - METFRA000004535_23212590406301" at bounding box center [427, 79] width 568 height 29
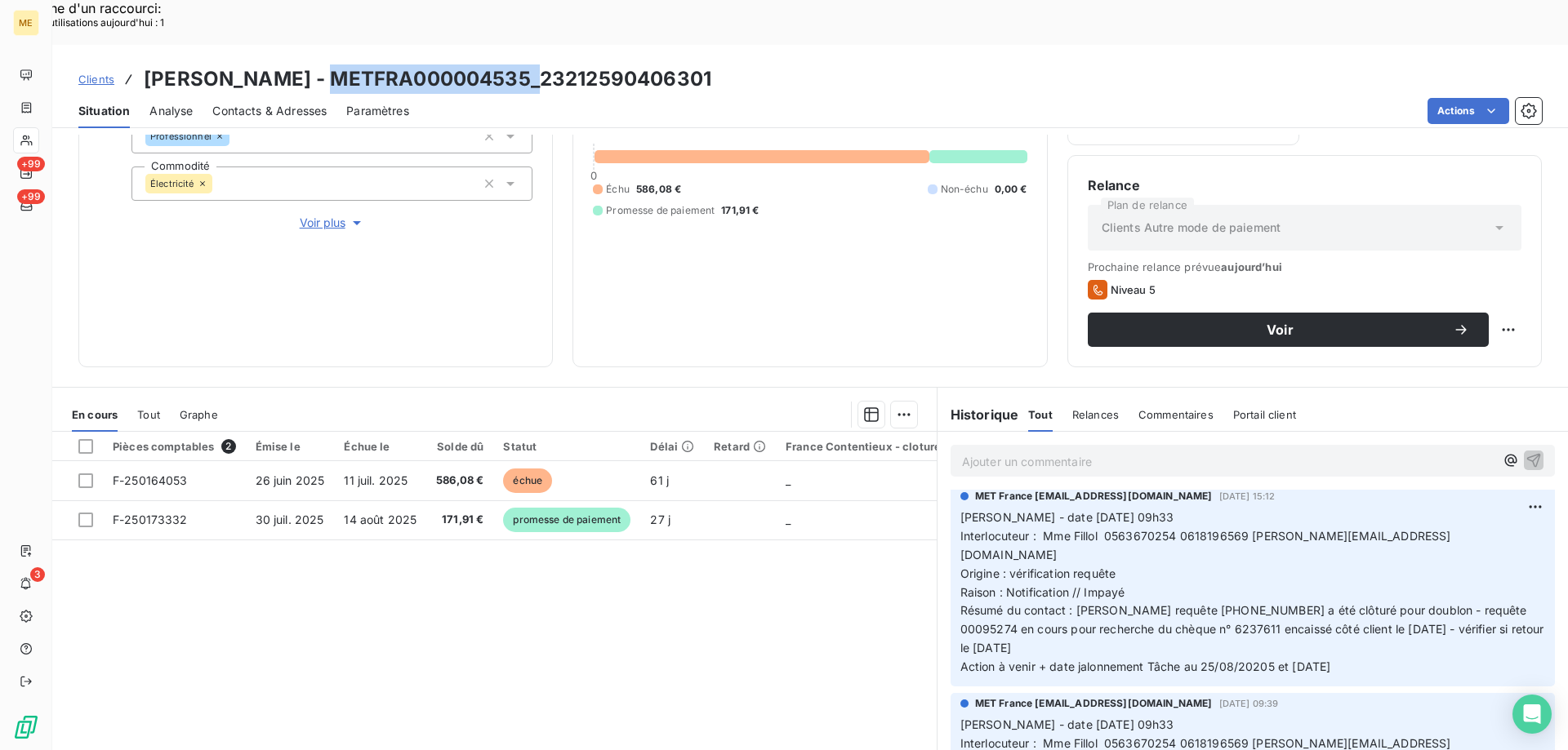
scroll to position [163, 0]
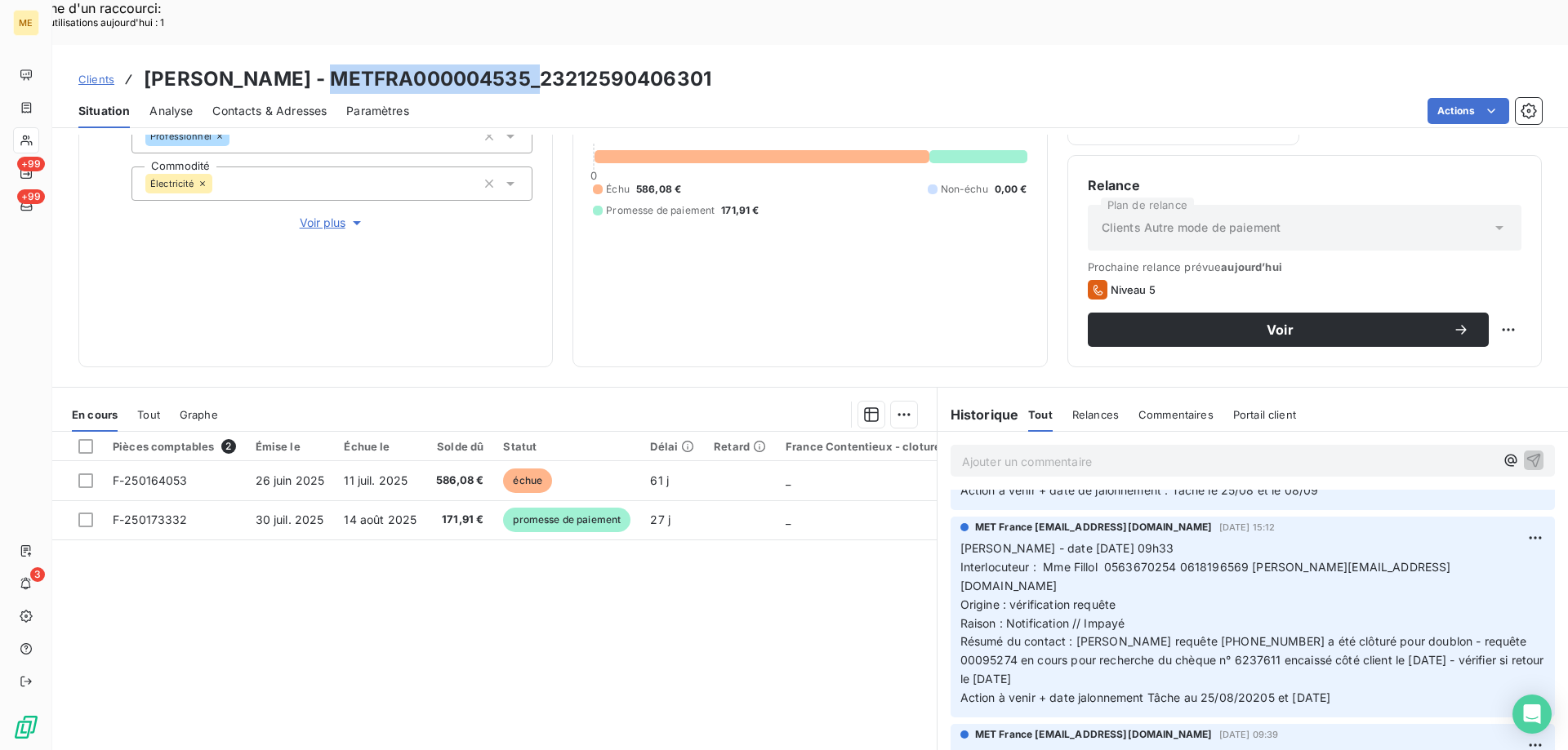
drag, startPoint x: 1371, startPoint y: 654, endPoint x: 1038, endPoint y: 612, distance: 335.6
click at [1038, 612] on p "Valérie - date 11/08/2025 09h33 Interlocuteur : Mme Fillol 0563670254 061819656…" at bounding box center [1253, 623] width 584 height 168
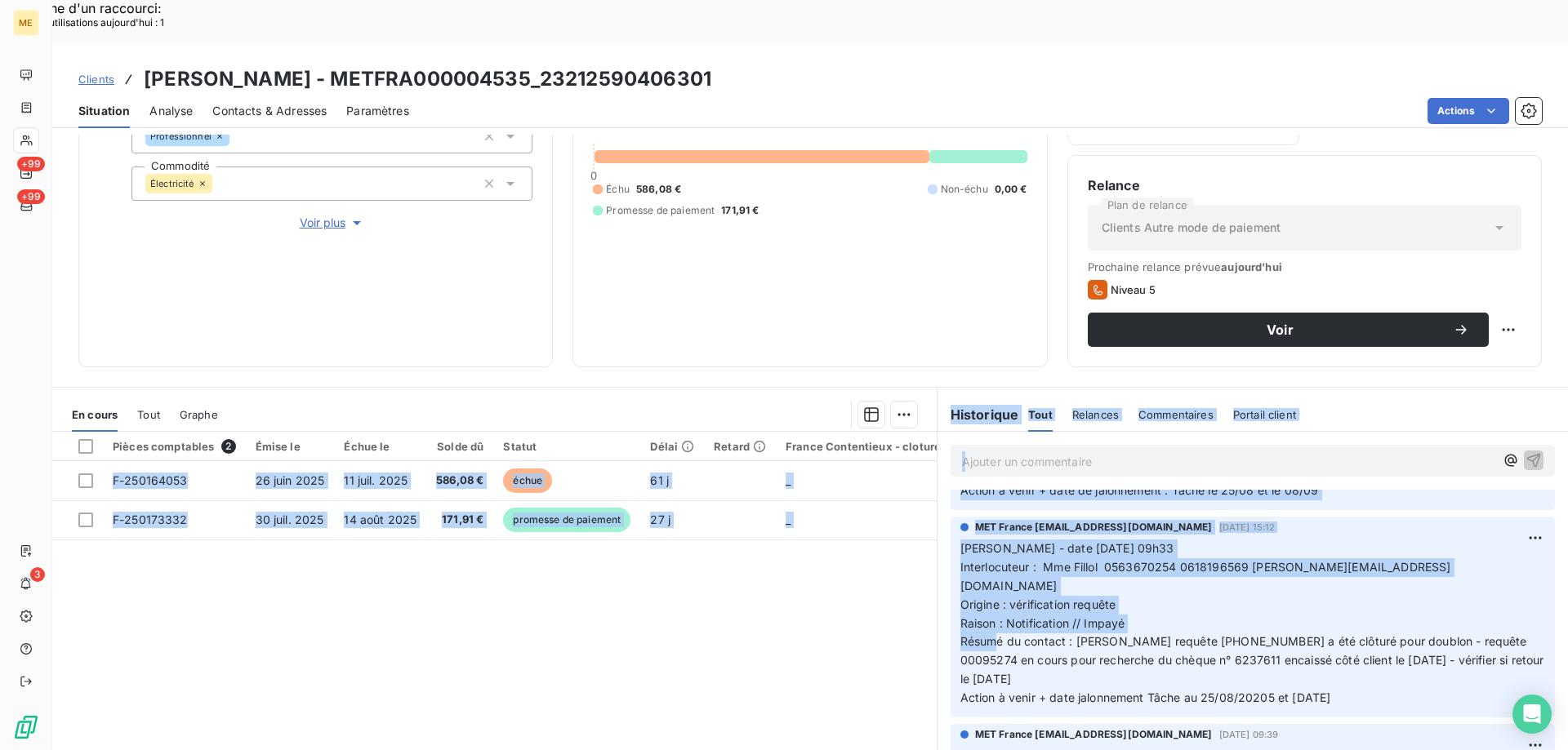
drag, startPoint x: 979, startPoint y: 599, endPoint x: 933, endPoint y: 519, distance: 92.3
click at [937, 521] on div "MET France met-france@recouvrement.met.com 11 août 2025, 15:12 Valérie - date 1…" at bounding box center [1252, 617] width 630 height 207
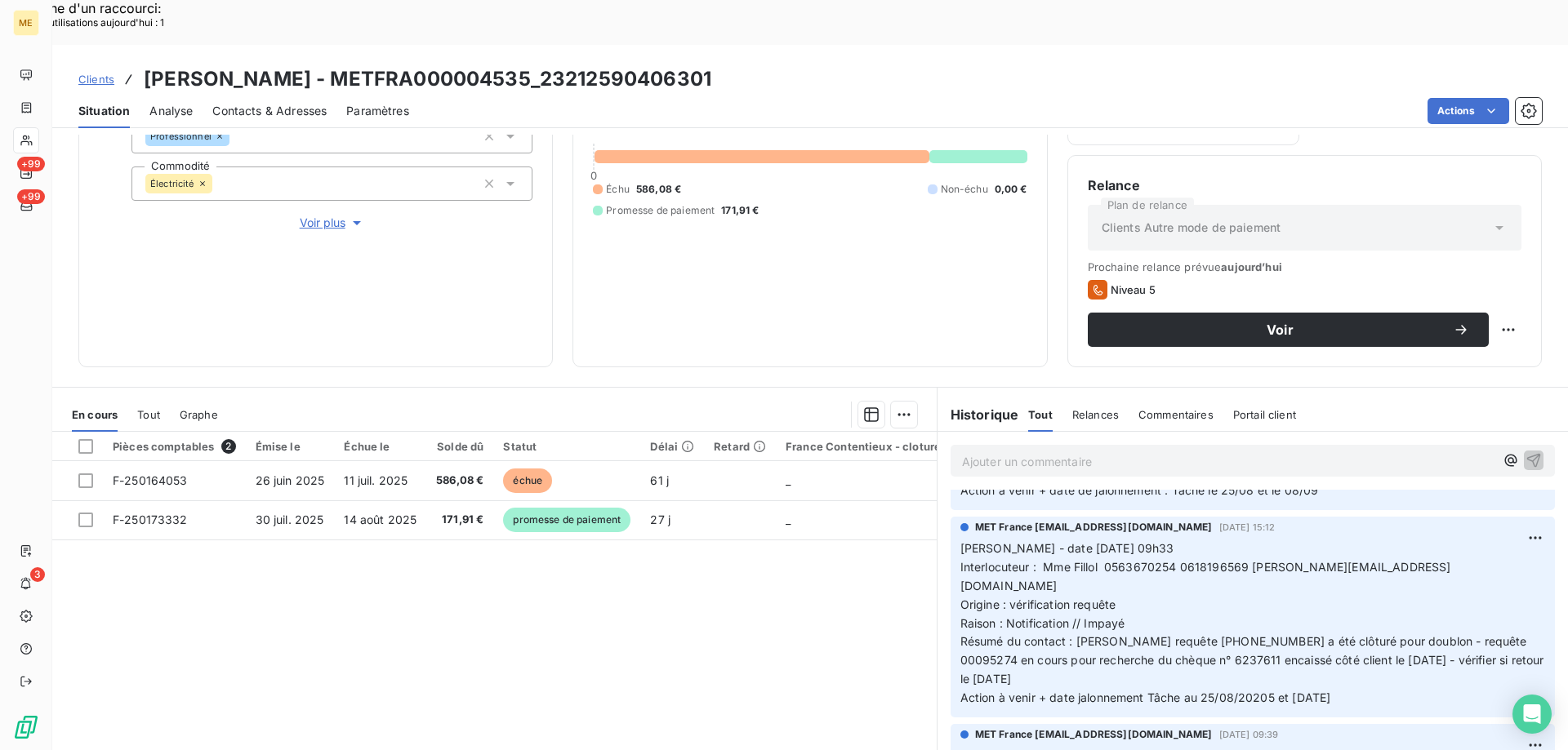
click at [784, 540] on div "Pièces comptables 2 Émise le Échue le Solde dû Statut Délai Retard France Conte…" at bounding box center [494, 588] width 884 height 314
drag, startPoint x: 1365, startPoint y: 652, endPoint x: 959, endPoint y: 525, distance: 425.4
click at [950, 524] on div "MET France met-france@recouvrement.met.com 11 août 2025, 15:12 Valérie - date 1…" at bounding box center [1253, 617] width 604 height 201
click at [999, 451] on p "Ajouter un commentaire ﻿" at bounding box center [1228, 461] width 532 height 21
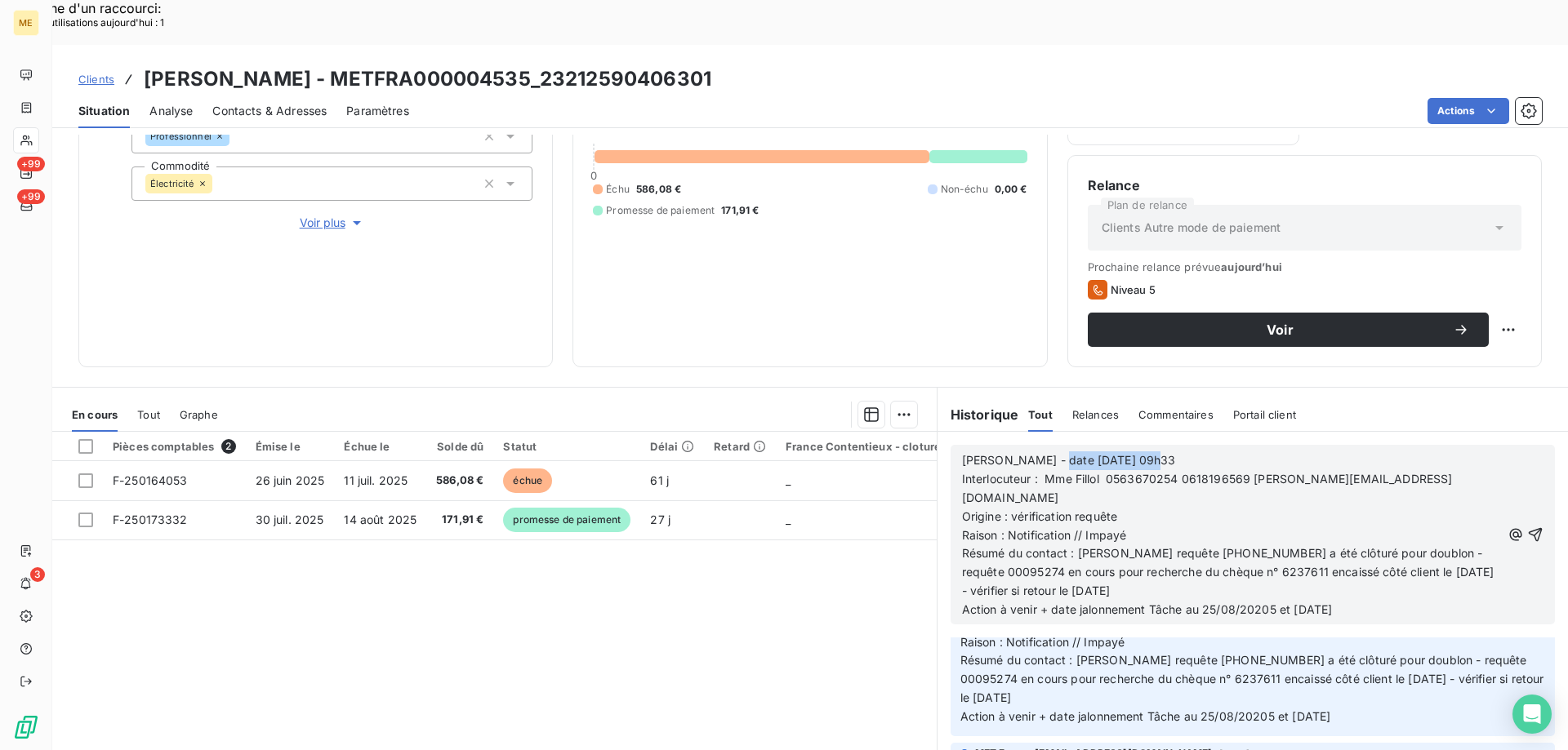
drag, startPoint x: 1034, startPoint y: 413, endPoint x: 1199, endPoint y: 419, distance: 165.1
click at [1199, 451] on p "Valérie - date 11/08/2025 09h33" at bounding box center [1231, 460] width 539 height 19
drag, startPoint x: 1360, startPoint y: 489, endPoint x: 1294, endPoint y: 485, distance: 66.1
click at [1335, 546] on span "Résumé du contact : Ma requête 00095307 a été clôturé pour doublon - requête 00…" at bounding box center [1229, 572] width 535 height 51
drag, startPoint x: 1294, startPoint y: 485, endPoint x: 1070, endPoint y: 484, distance: 224.0
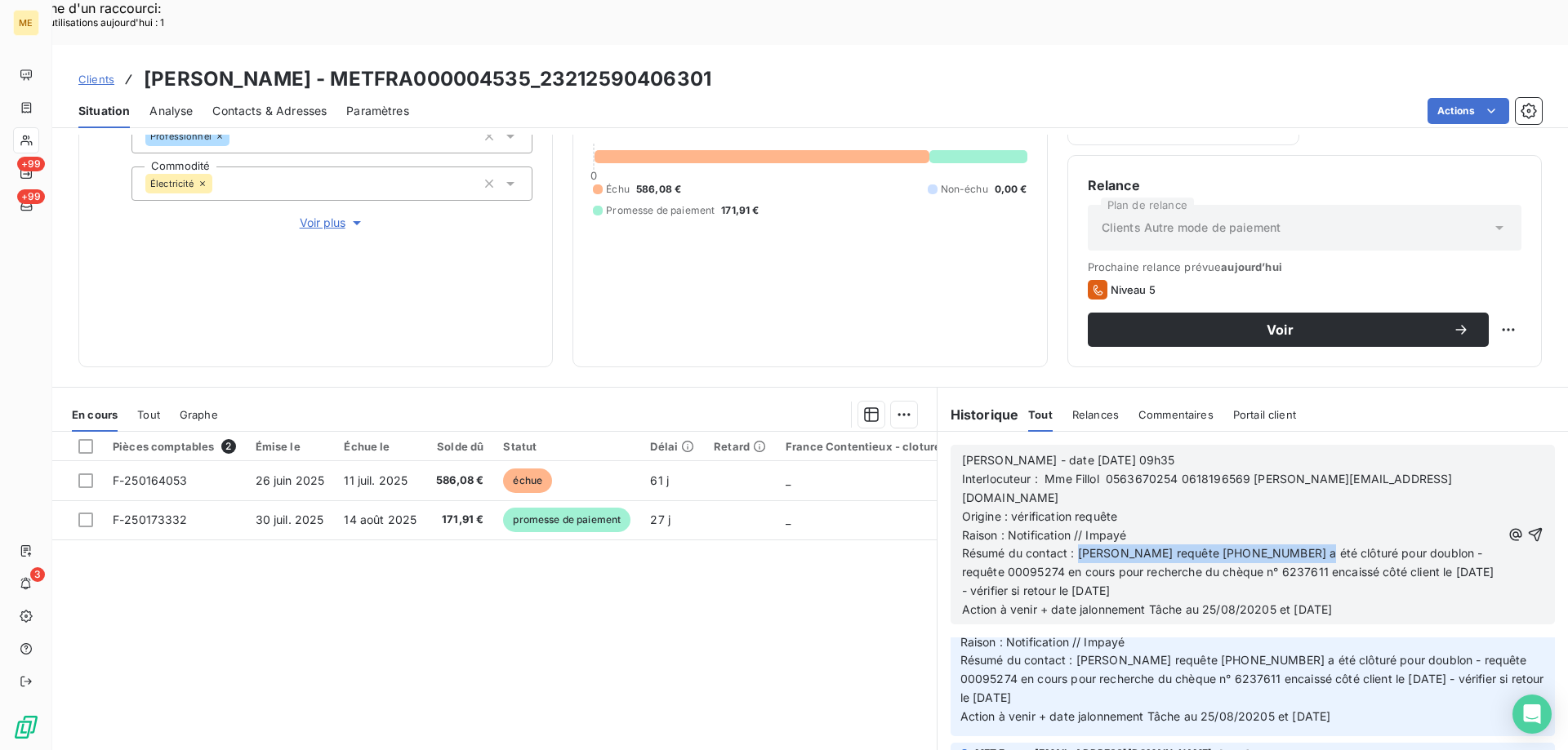
click at [1070, 546] on span "Résumé du contact : Ma requête 00095307 a été clôturé pour doublon - requête 00…" at bounding box center [1229, 572] width 535 height 51
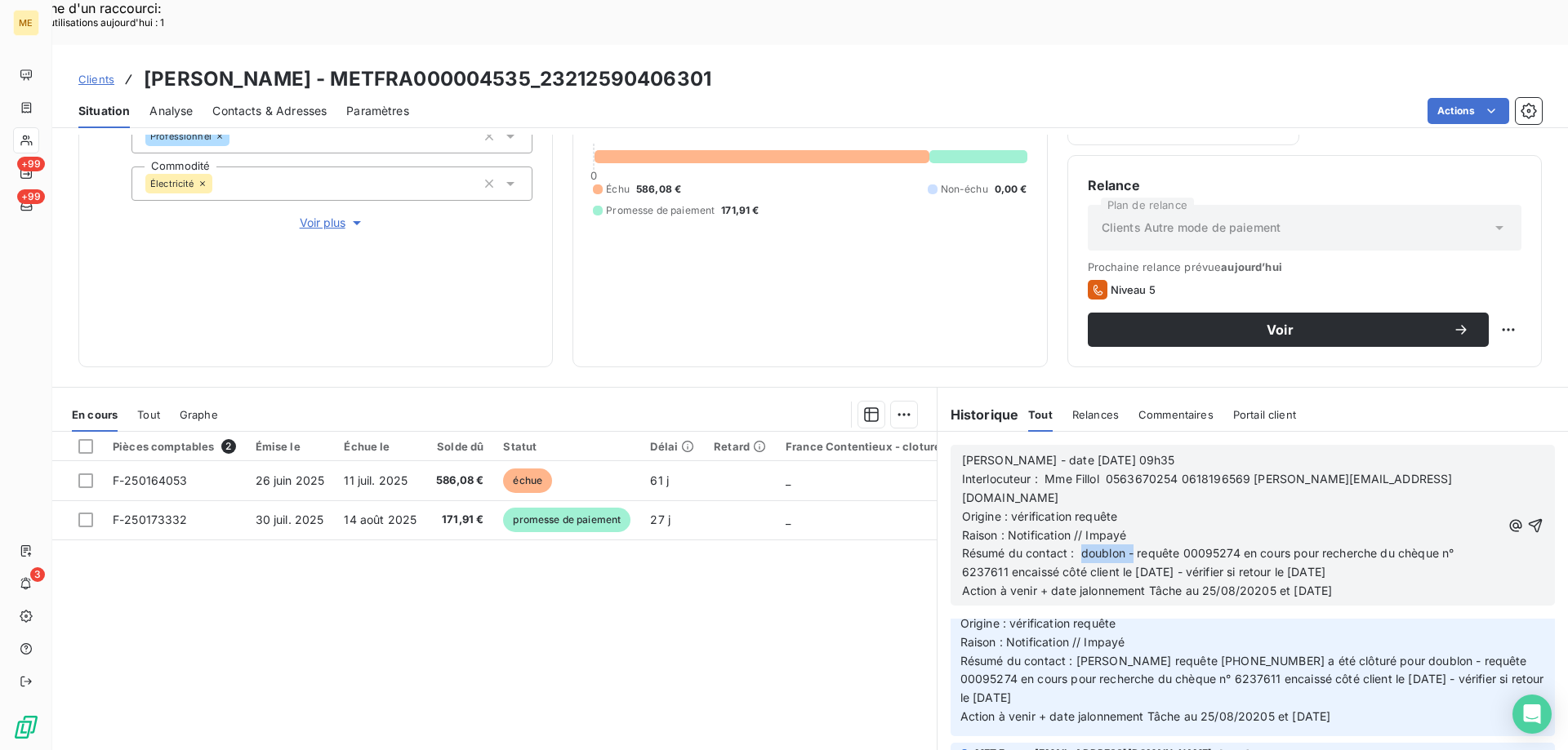
drag, startPoint x: 1129, startPoint y: 489, endPoint x: 1077, endPoint y: 498, distance: 52.8
click at [1077, 544] on p "Résumé du contact : doublon - requête 00095274 en cours pour recherche du chèqu…" at bounding box center [1231, 562] width 539 height 37
drag, startPoint x: 1224, startPoint y: 490, endPoint x: 1366, endPoint y: 485, distance: 142.1
click at [1366, 546] on span "Résumé du contact : Relance requête 00095274 en cours pour recherche du chèque …" at bounding box center [1230, 562] width 536 height 32
click at [1321, 546] on span "Résumé du contact : Relance requête 00095274concernant le du chèque n° 6237611 …" at bounding box center [1224, 562] width 524 height 32
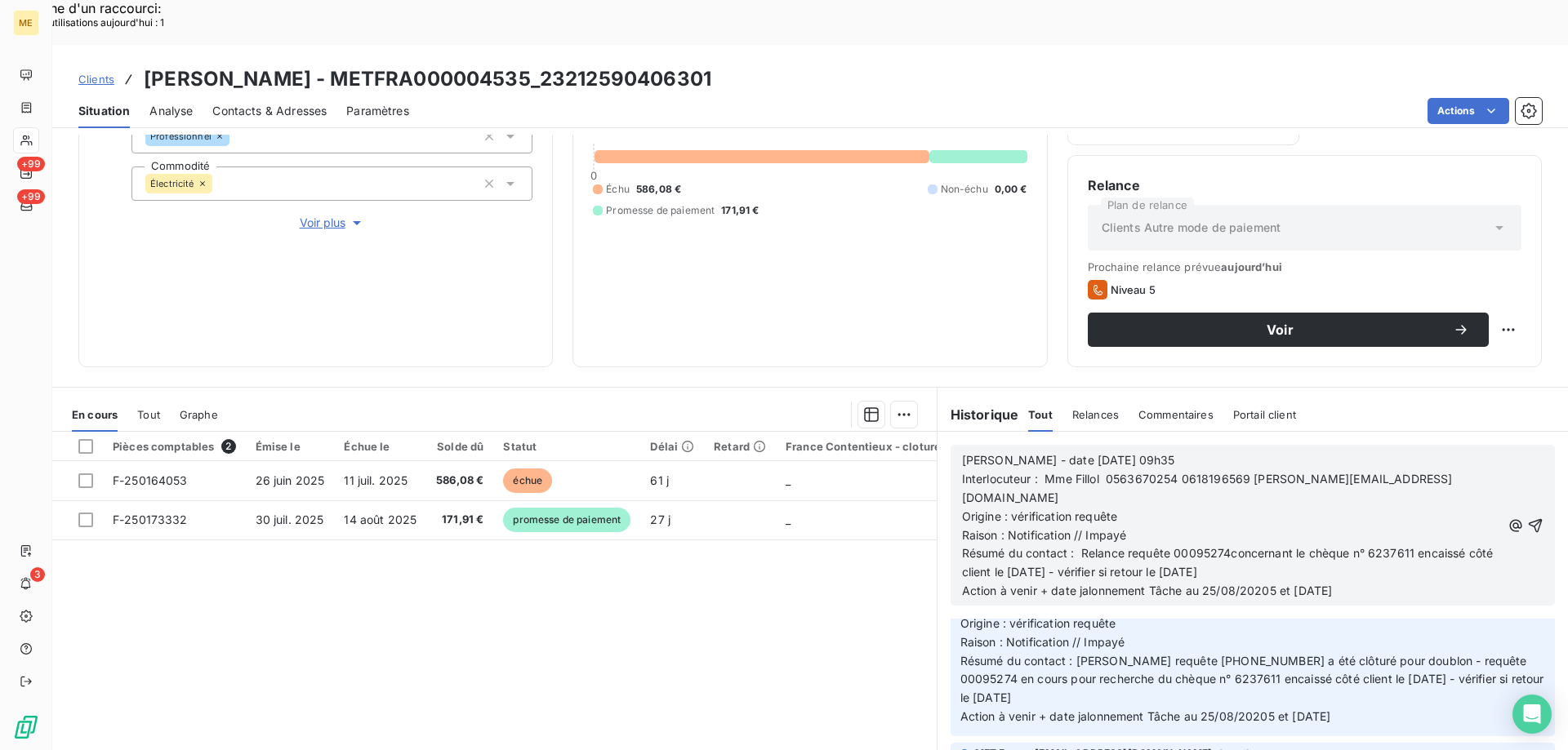
drag, startPoint x: 1106, startPoint y: 512, endPoint x: 1283, endPoint y: 516, distance: 177.0
click at [1283, 544] on p "Résumé du contact : Relance requête 00095274concernant le chèque n° 6237611 enc…" at bounding box center [1231, 562] width 539 height 37
drag, startPoint x: 1196, startPoint y: 527, endPoint x: 1270, endPoint y: 524, distance: 74.1
click at [1270, 583] on span "Action à venir + date jalonnement Tâche au 25/08/20205 et 08/09/2025" at bounding box center [1147, 590] width 371 height 14
click at [1526, 518] on icon "button" at bounding box center [1535, 526] width 17 height 17
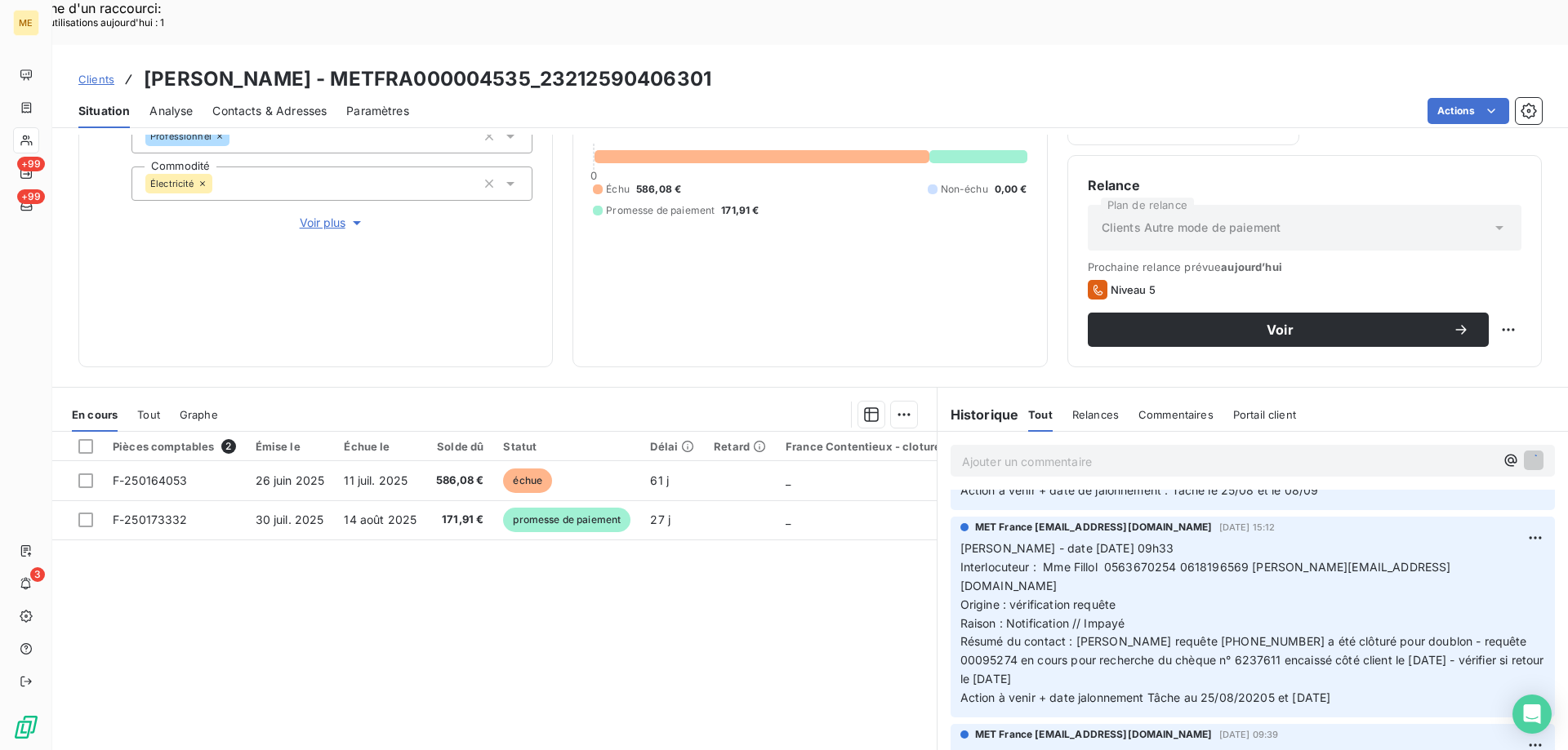
scroll to position [333, 0]
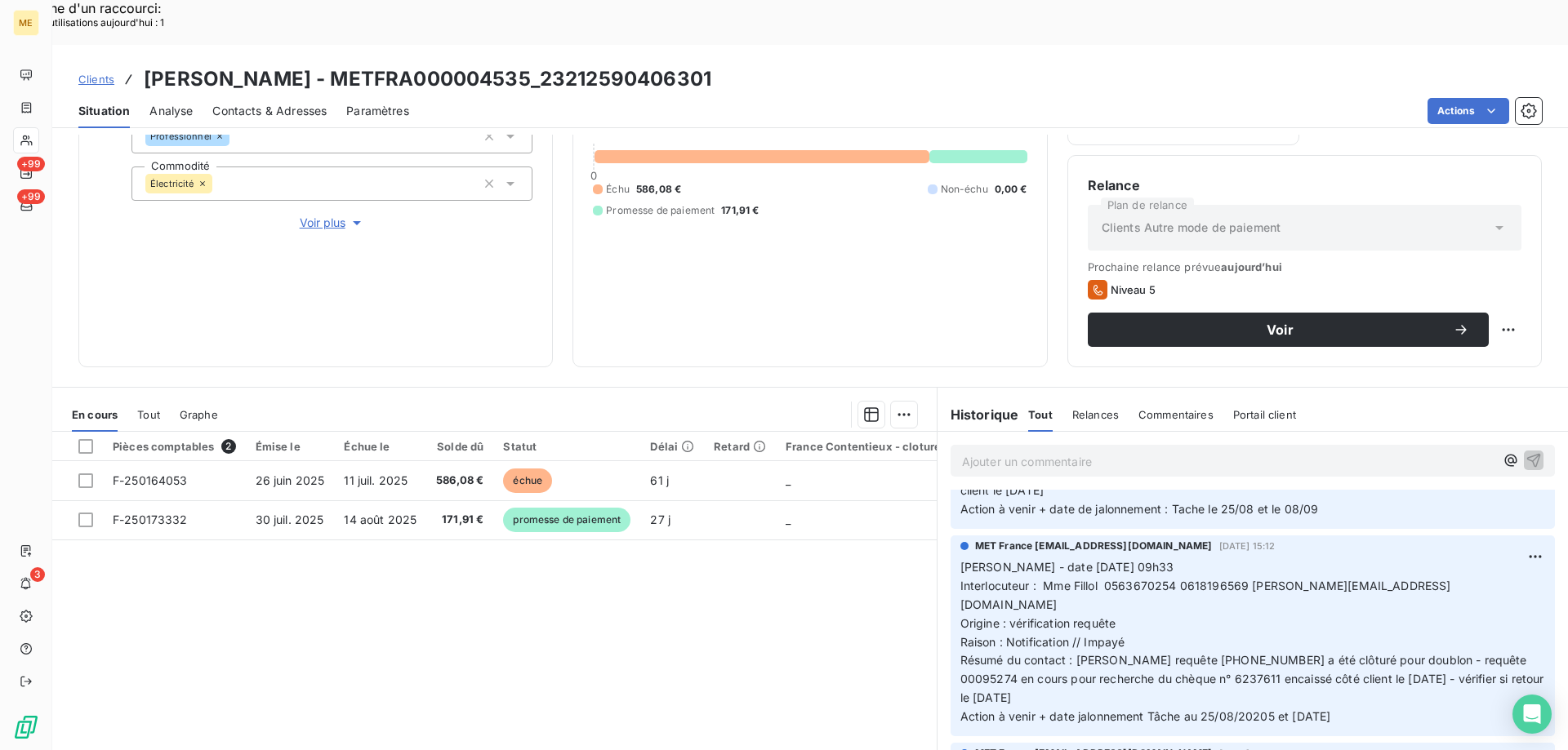
click at [315, 215] on span "Voir plus" at bounding box center [332, 223] width 66 height 17
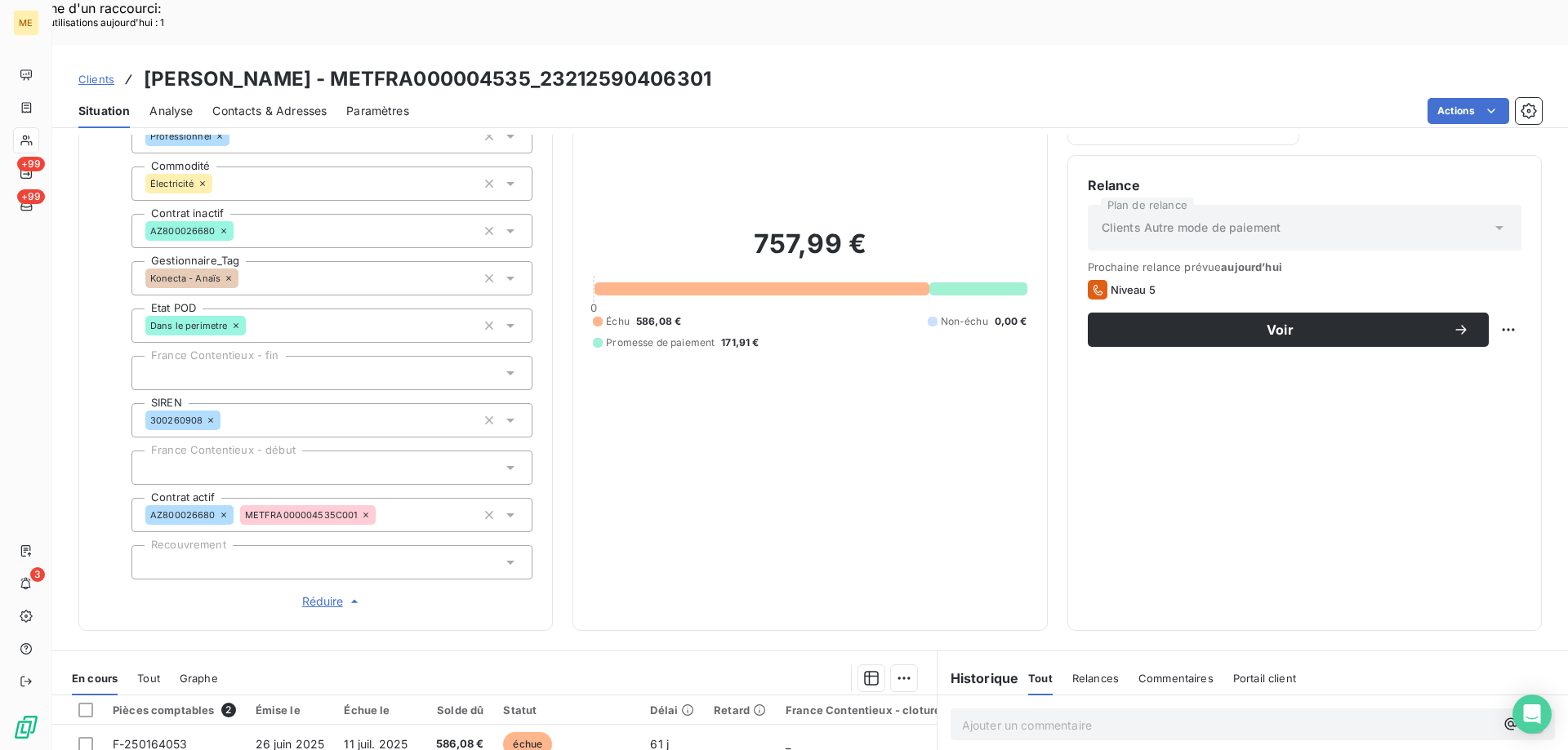
click at [504, 270] on icon at bounding box center [510, 279] width 17 height 17
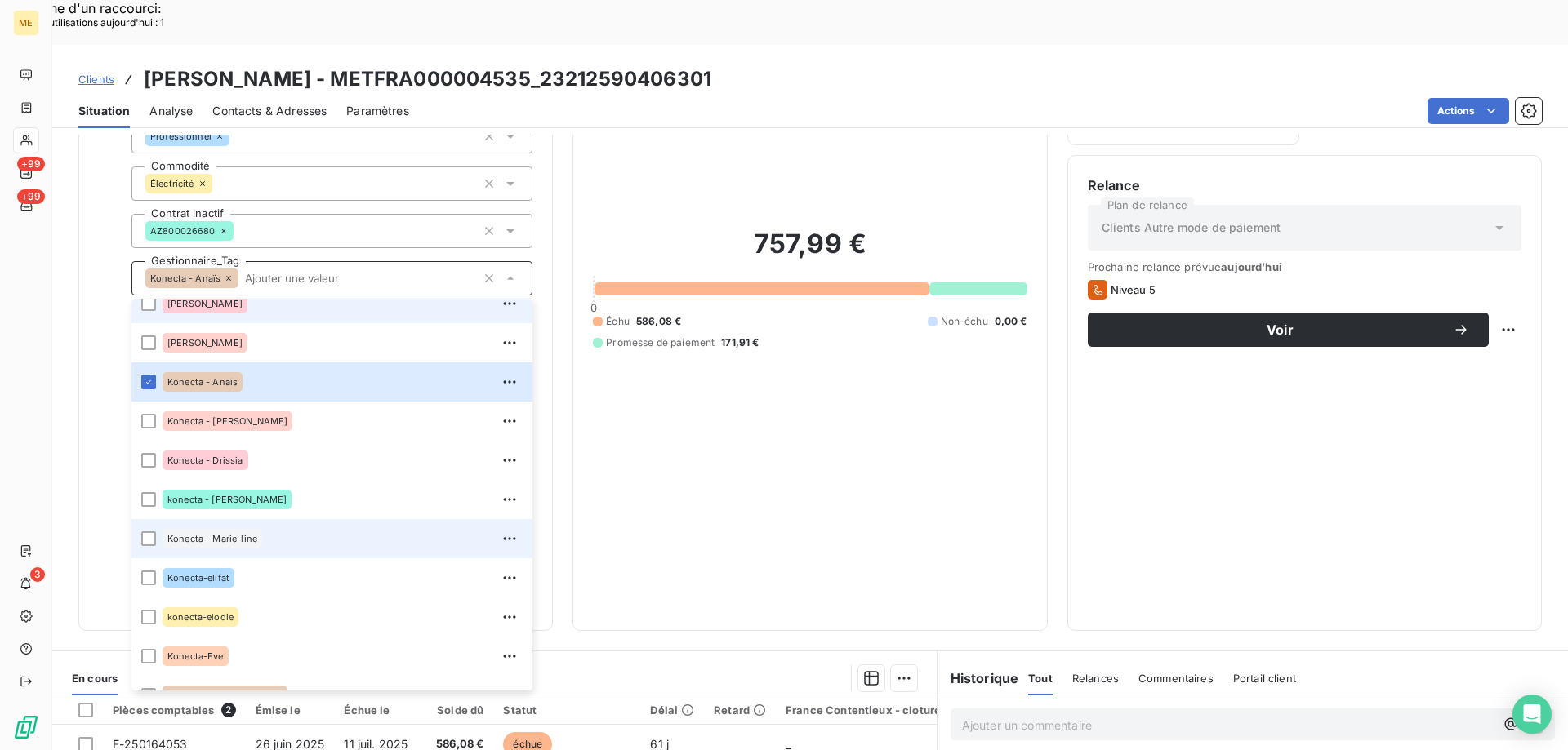
scroll to position [408, 0]
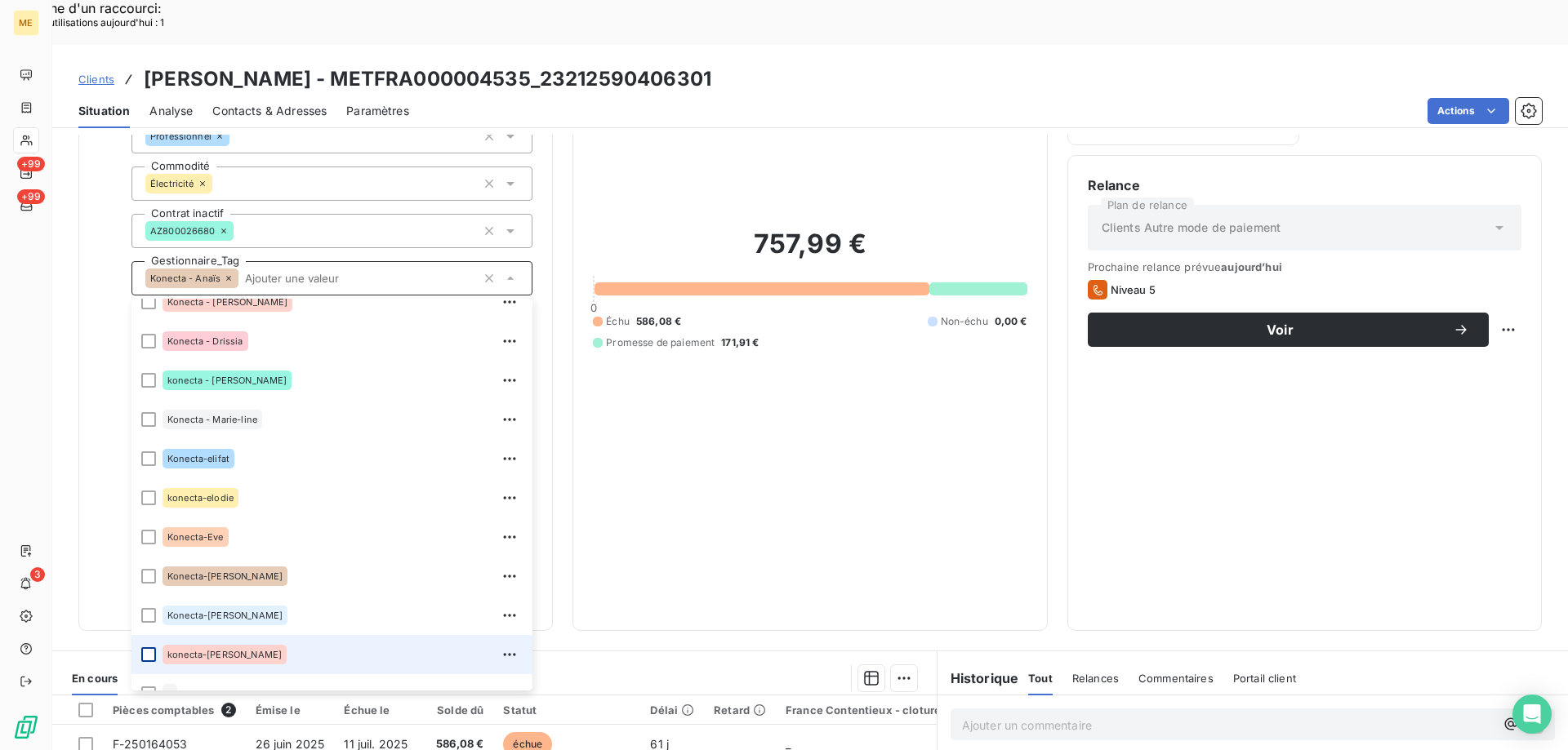
click at [149, 647] on div at bounding box center [149, 655] width 15 height 15
click at [675, 439] on div "757,99 € 0 Échu 586,08 € Non-échu 0,00 € Promesse de paiement 171,91 €" at bounding box center [809, 289] width 433 height 644
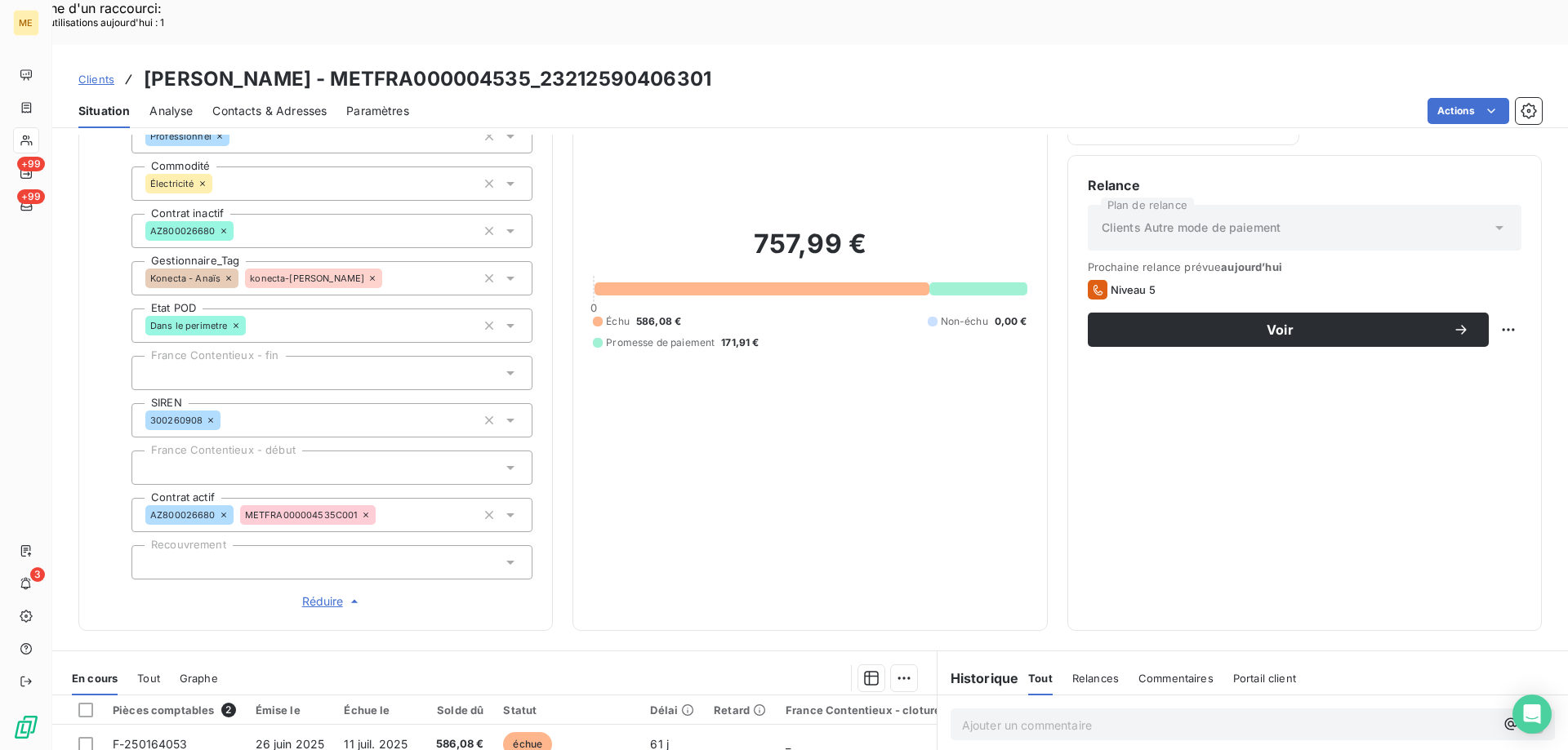
click at [320, 593] on span "Réduire" at bounding box center [332, 601] width 61 height 17
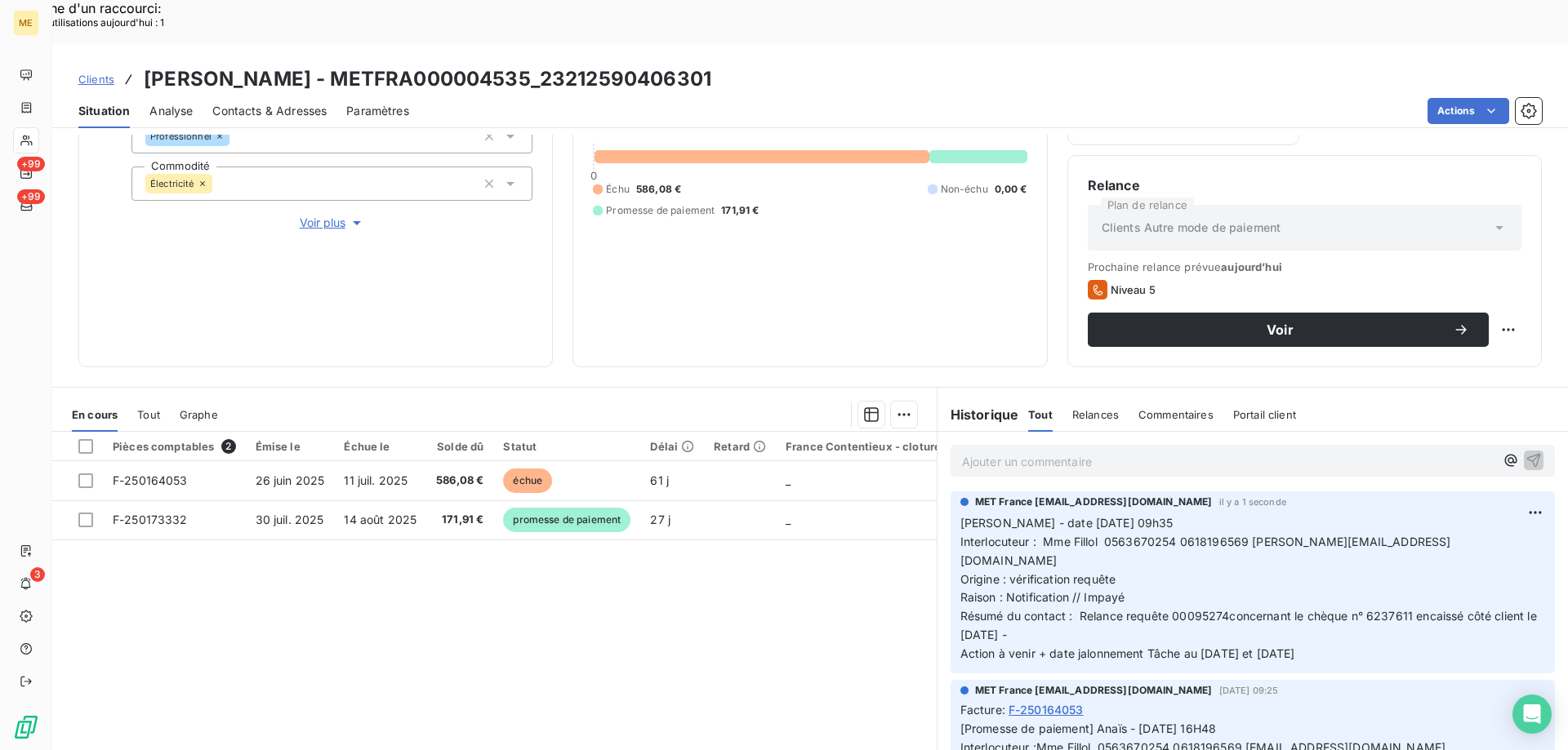
scroll to position [0, 0]
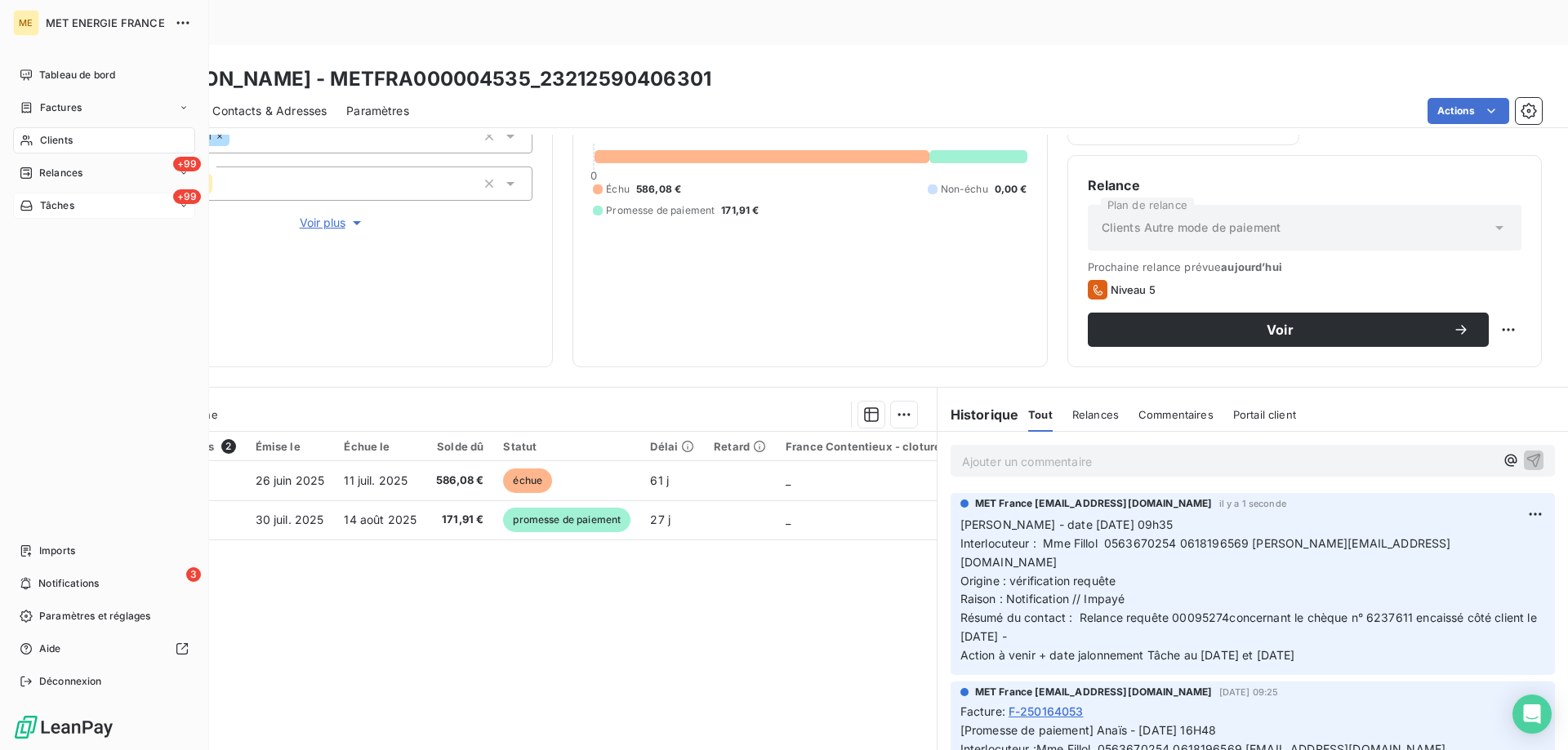
click at [102, 207] on div "+99 Tâches" at bounding box center [104, 205] width 182 height 26
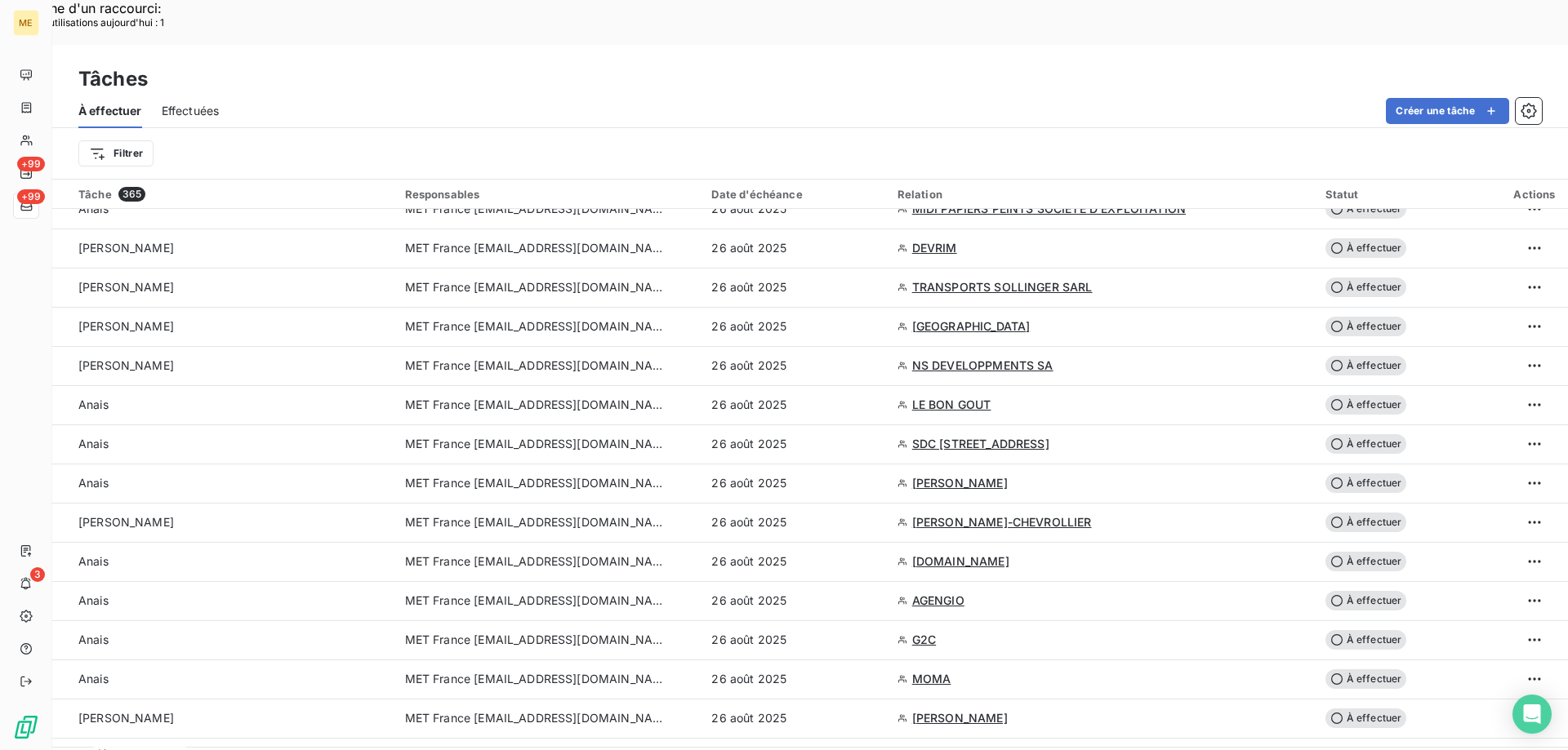
scroll to position [1795, 0]
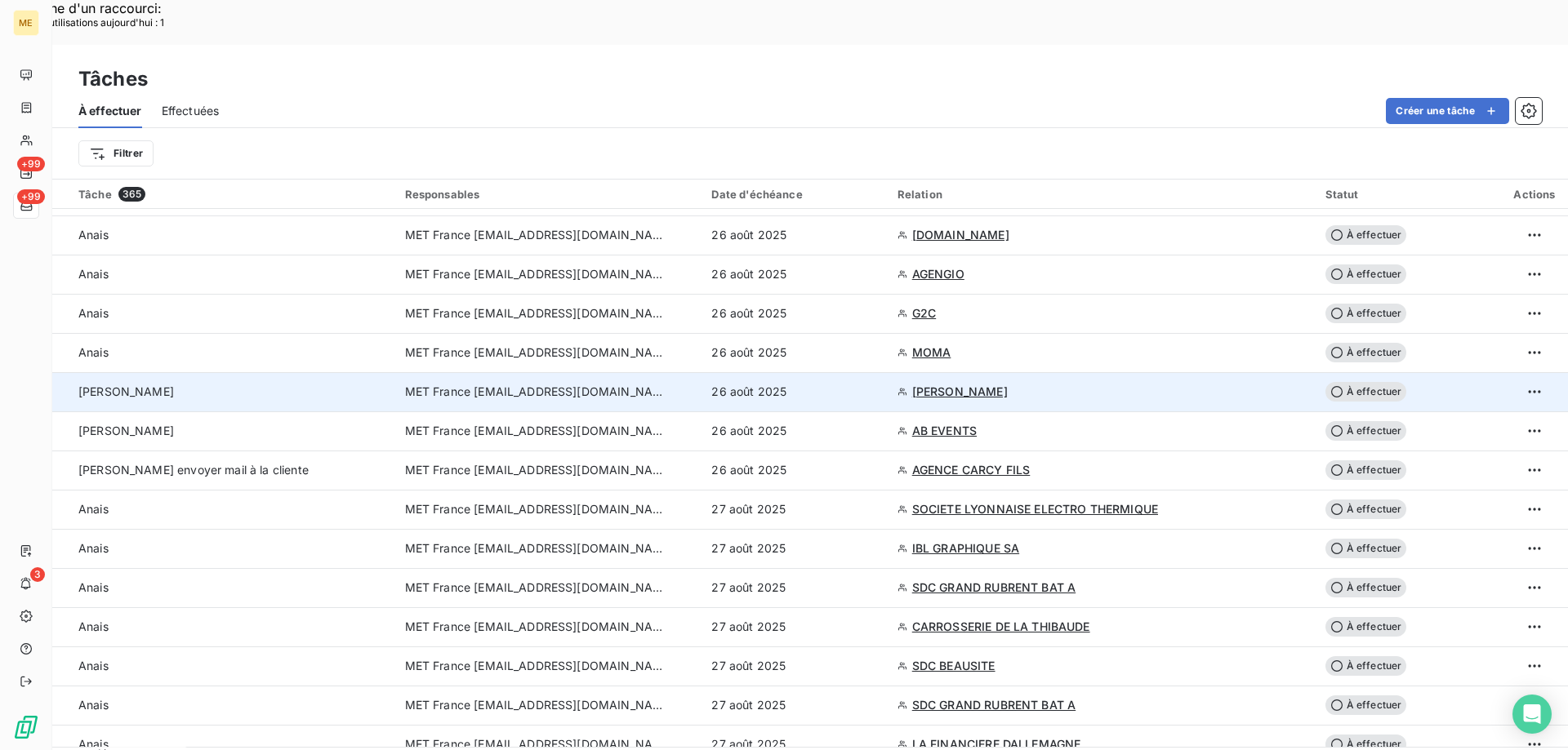
click at [924, 383] on span "FILLOL FERNAND" at bounding box center [960, 392] width 95 height 17
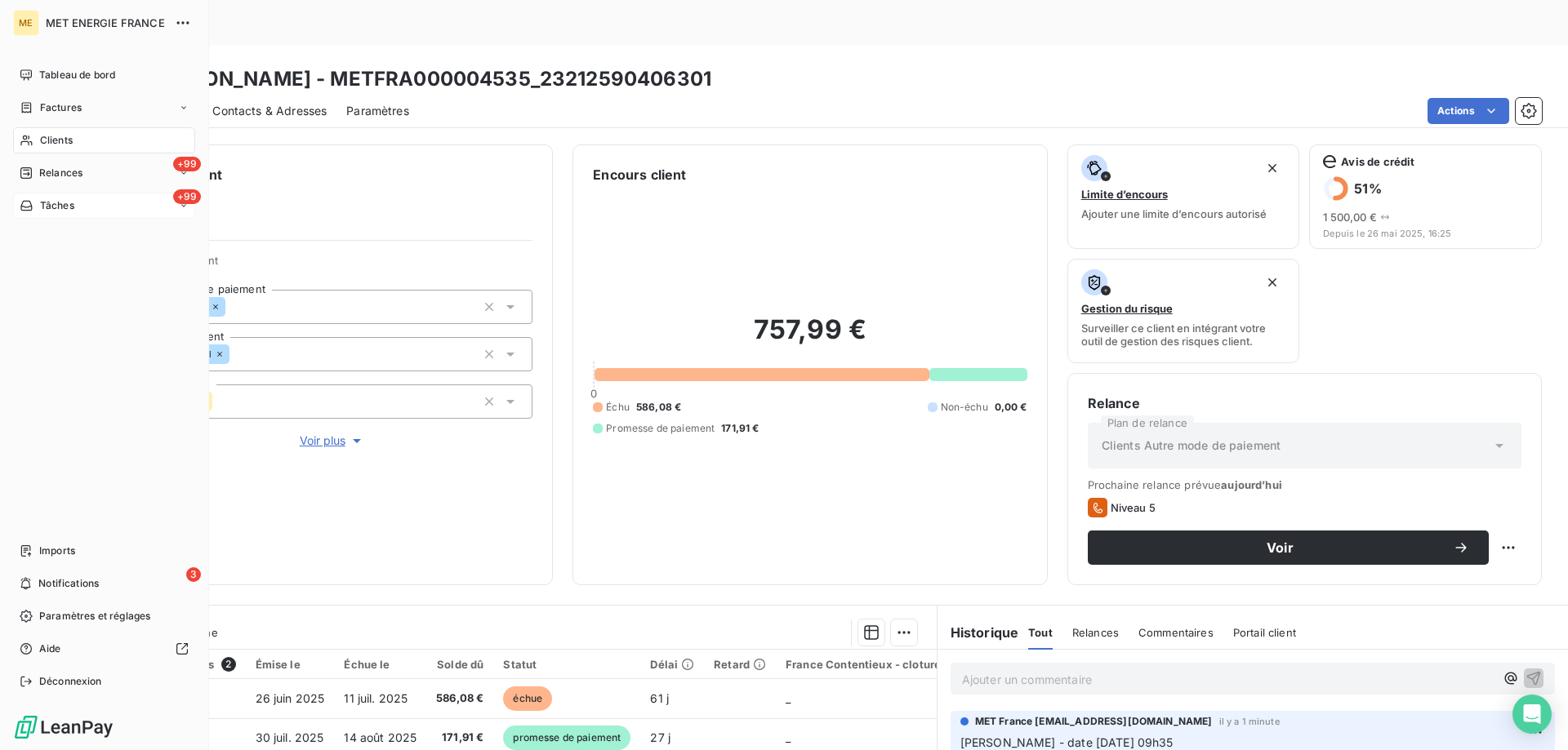
click at [125, 212] on div "+99 Tâches" at bounding box center [104, 205] width 182 height 26
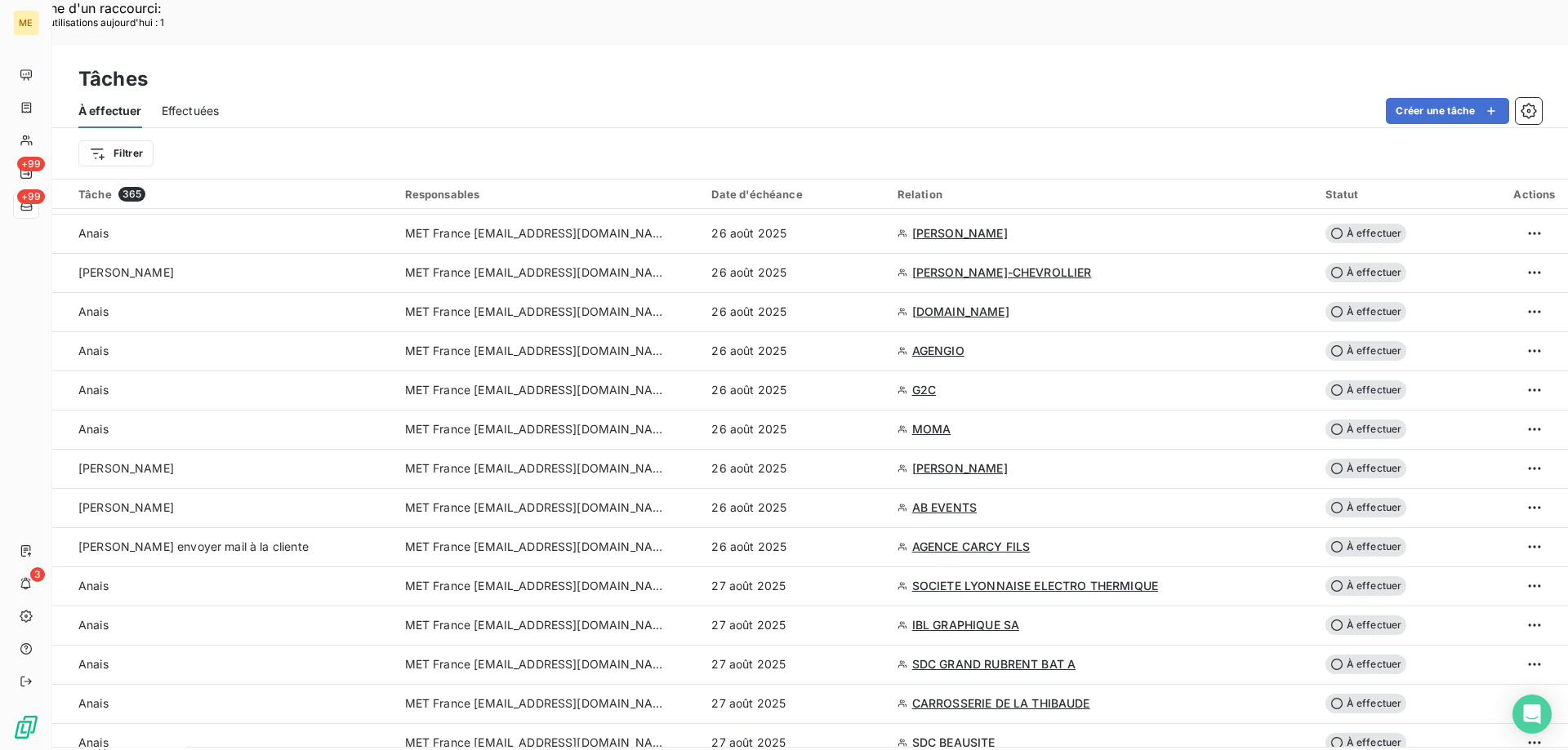
scroll to position [1714, 0]
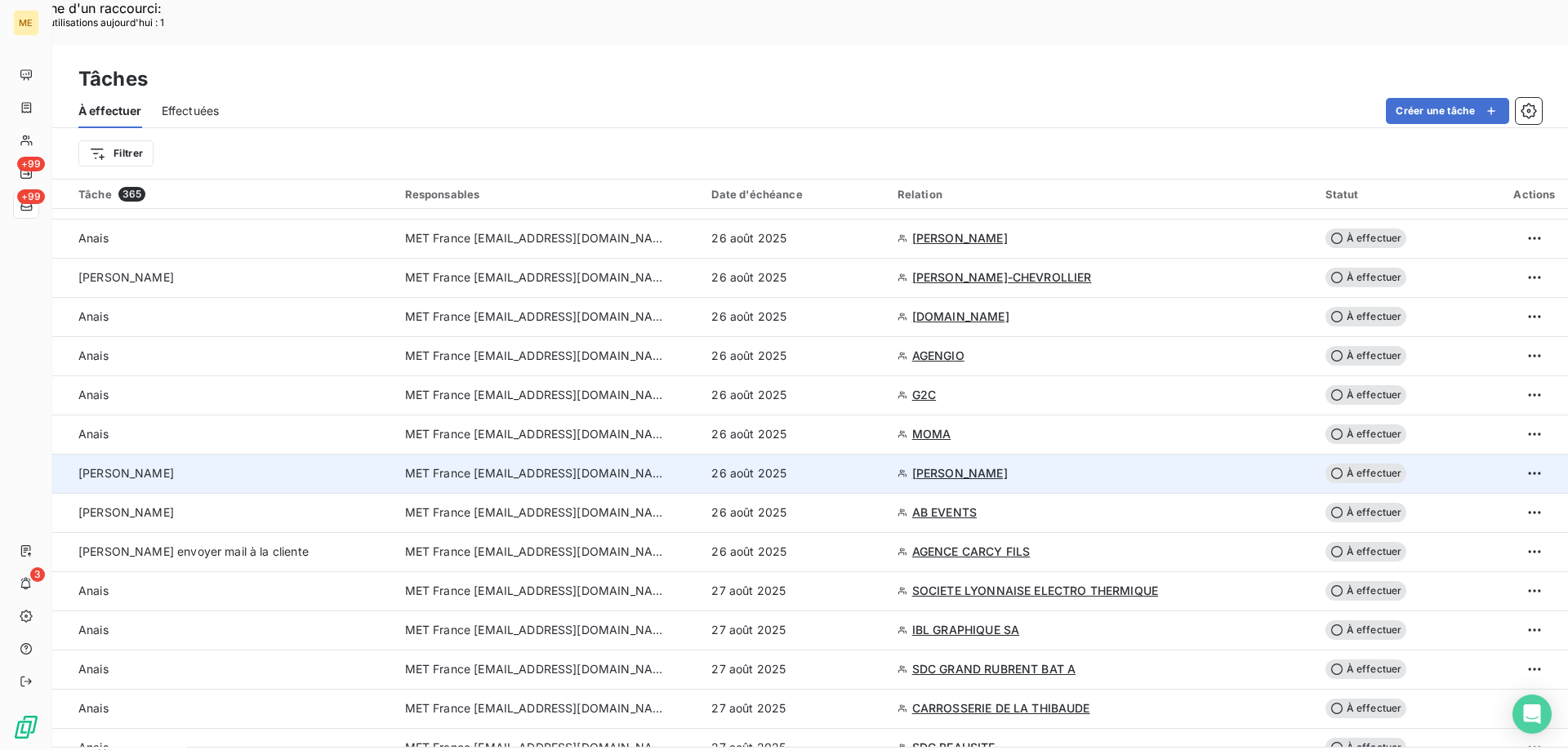
click at [1354, 464] on span "À effectuer" at bounding box center [1365, 474] width 81 height 20
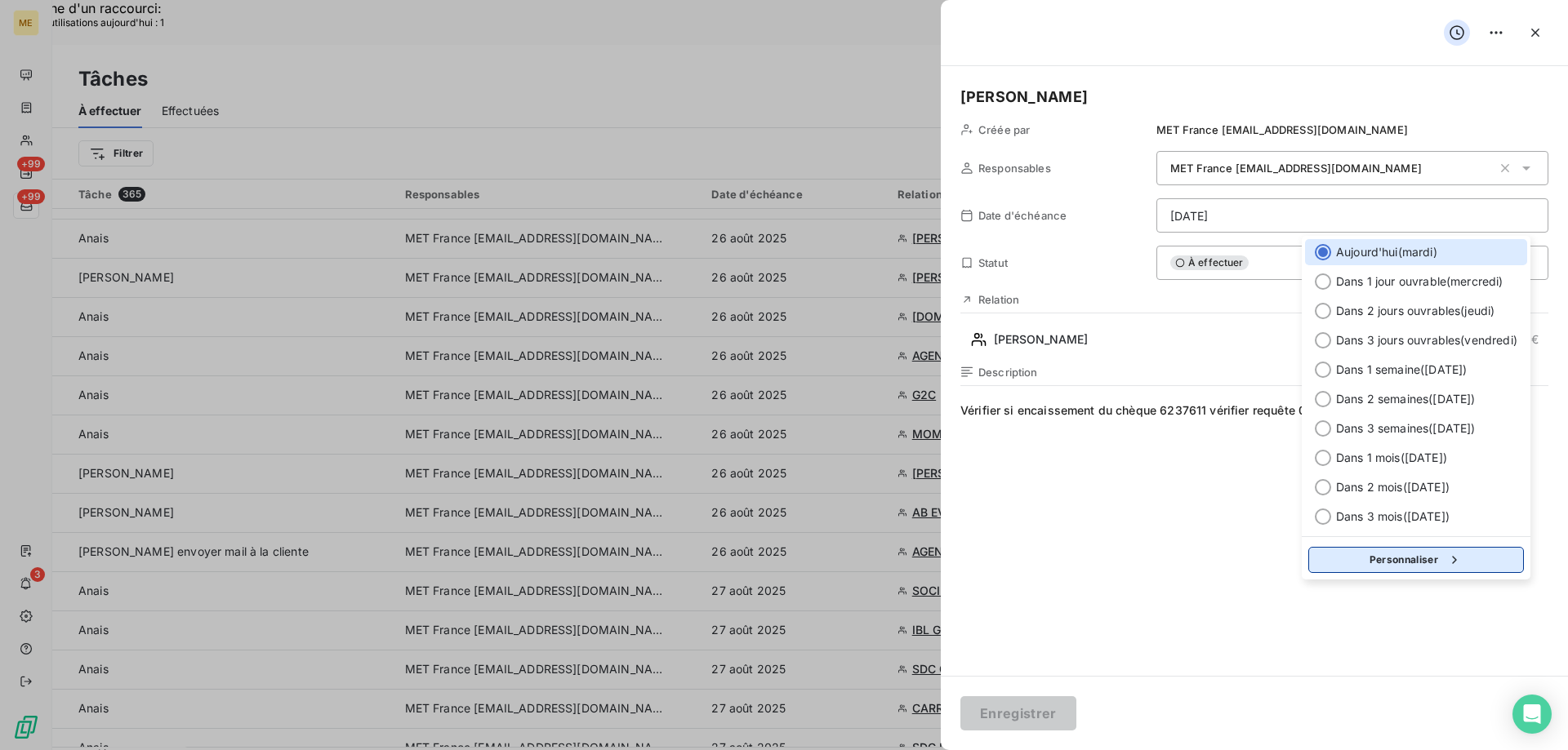
click at [1371, 565] on button "Personnaliser" at bounding box center [1416, 559] width 216 height 26
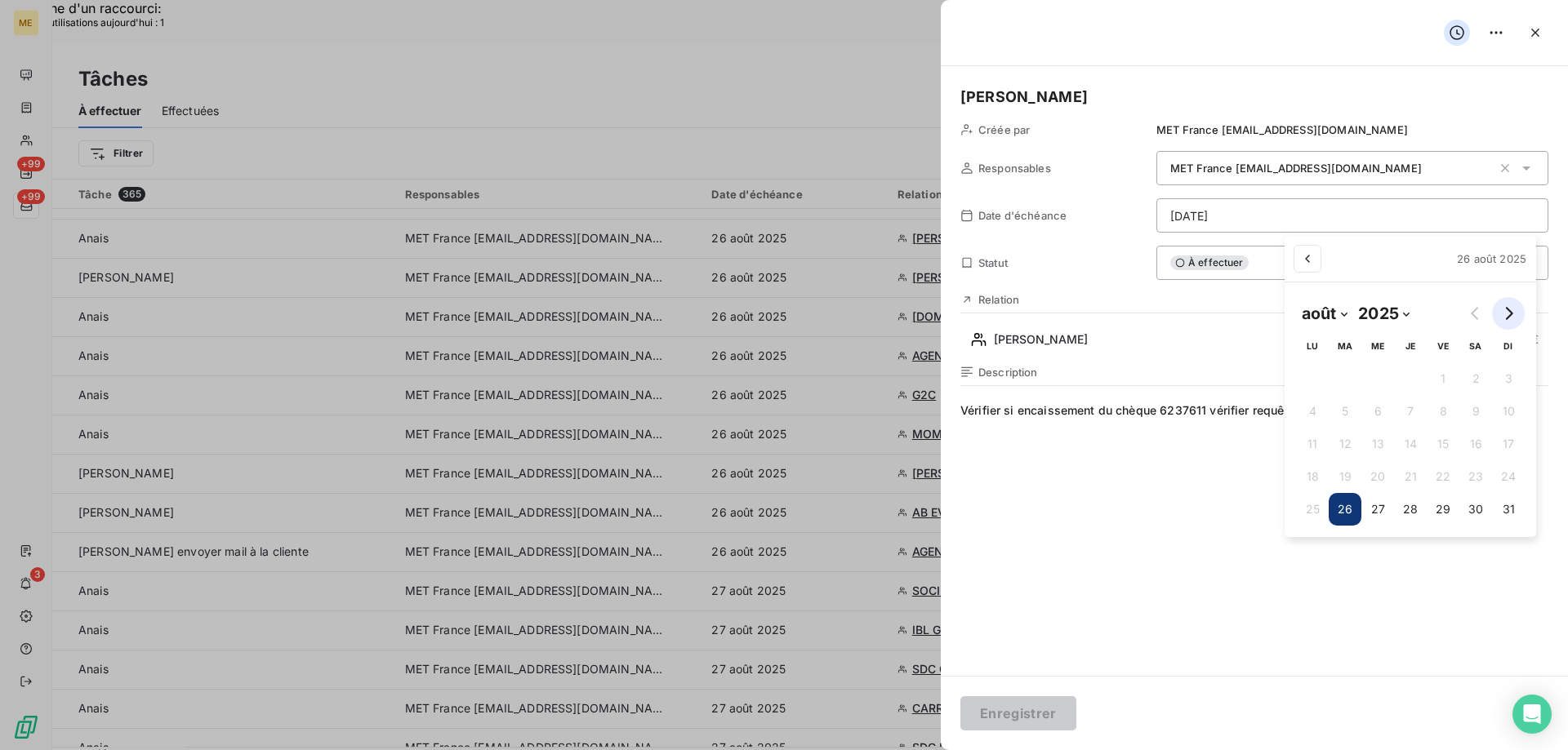
click at [1504, 314] on icon "Go to next month" at bounding box center [1508, 314] width 13 height 13
select select "8"
click at [1307, 378] on button "1" at bounding box center [1304, 378] width 32 height 32
type input "01/09/2025"
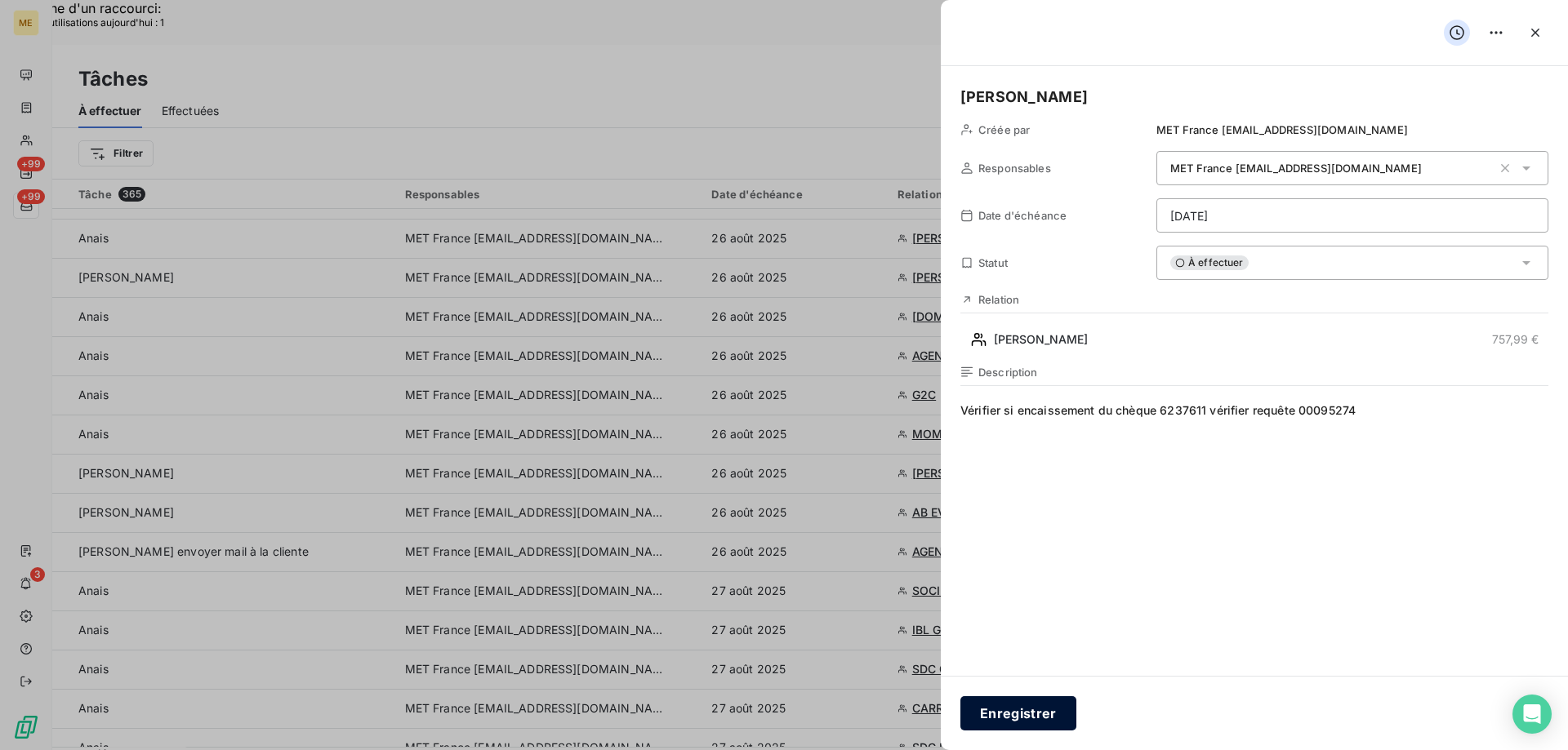
click at [1018, 712] on button "Enregistrer" at bounding box center [1018, 713] width 116 height 34
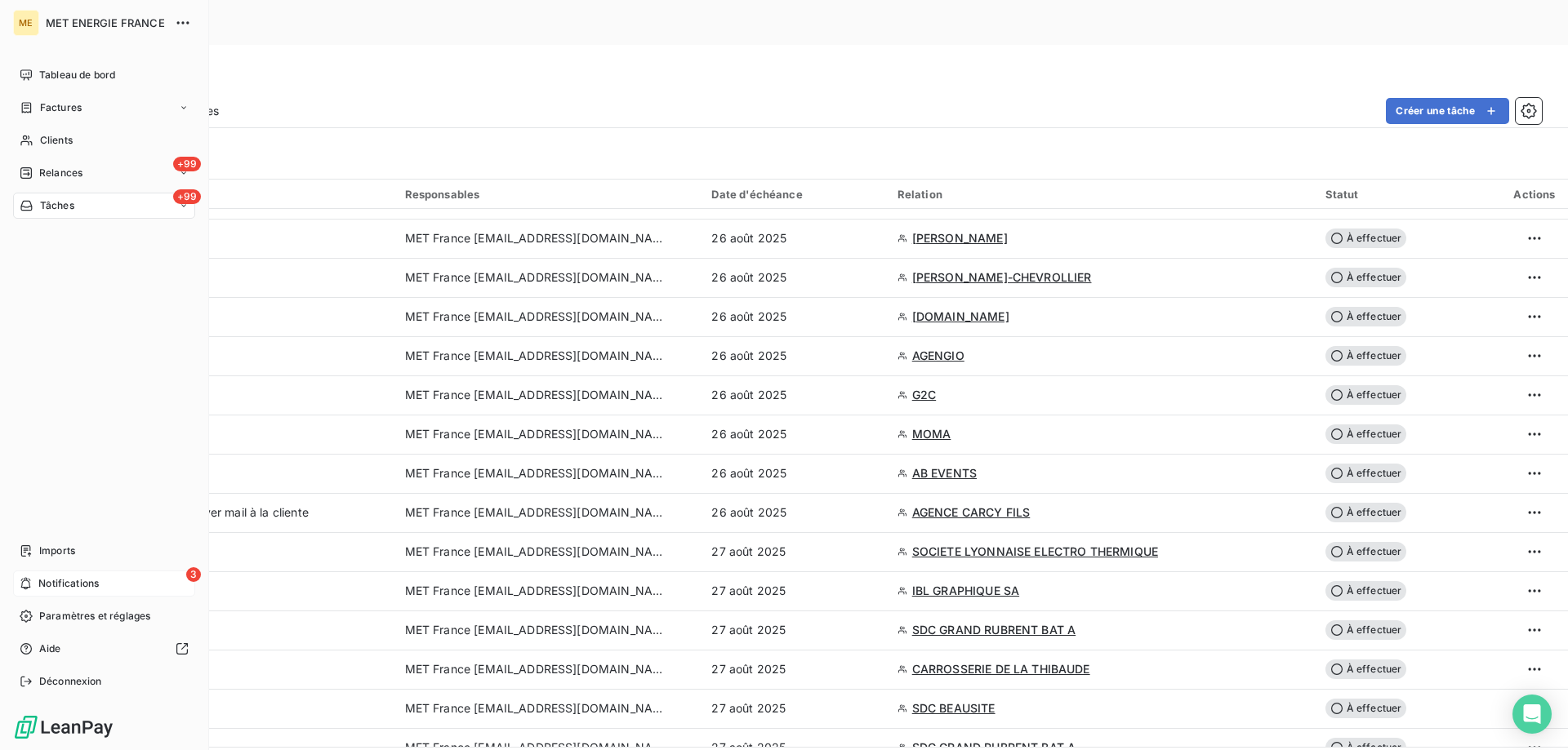
click at [88, 582] on span "Notifications" at bounding box center [68, 583] width 61 height 15
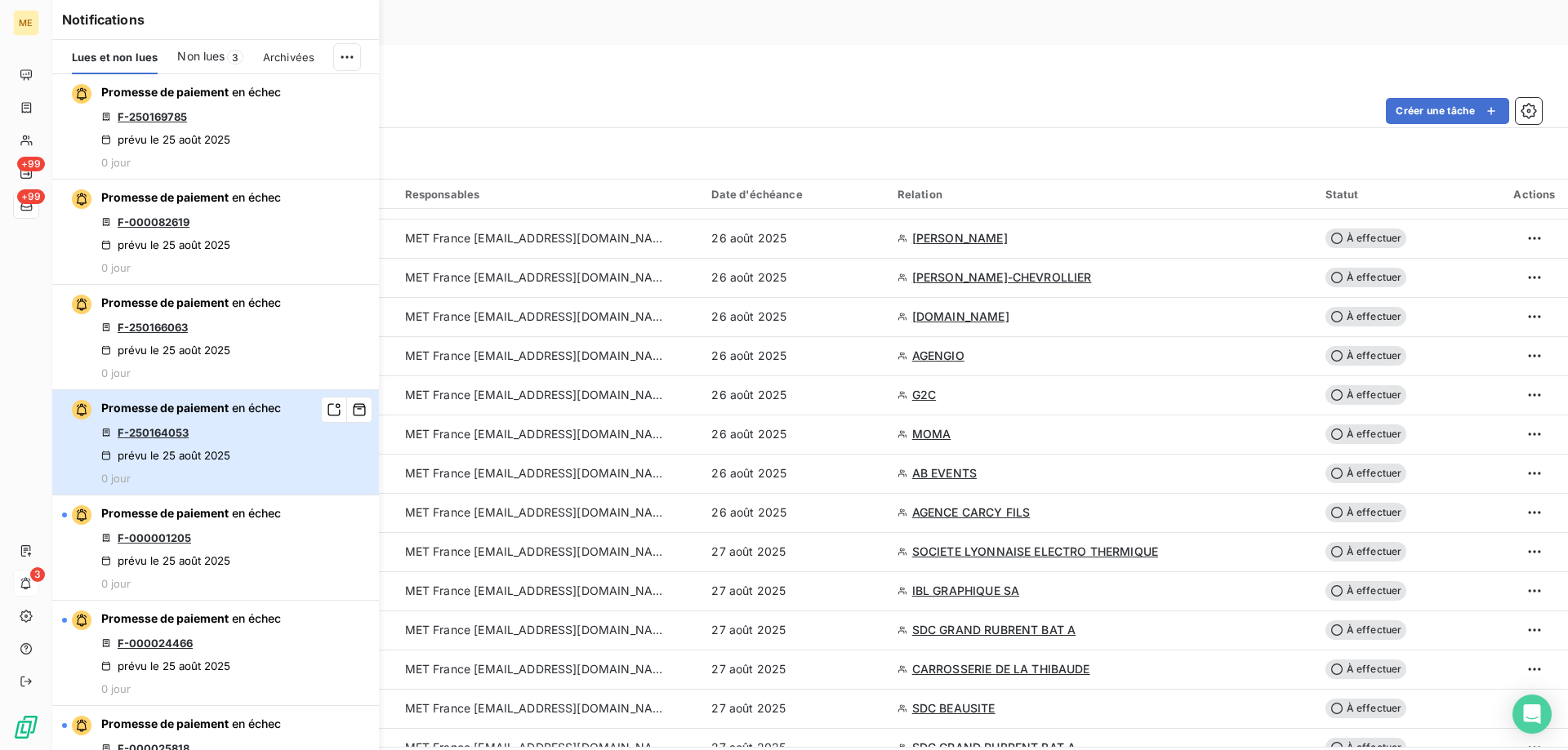
click at [216, 441] on div "Promesse de paiement en échec F-250164053 prévu le 25 août 2025 0 jour" at bounding box center [191, 442] width 179 height 85
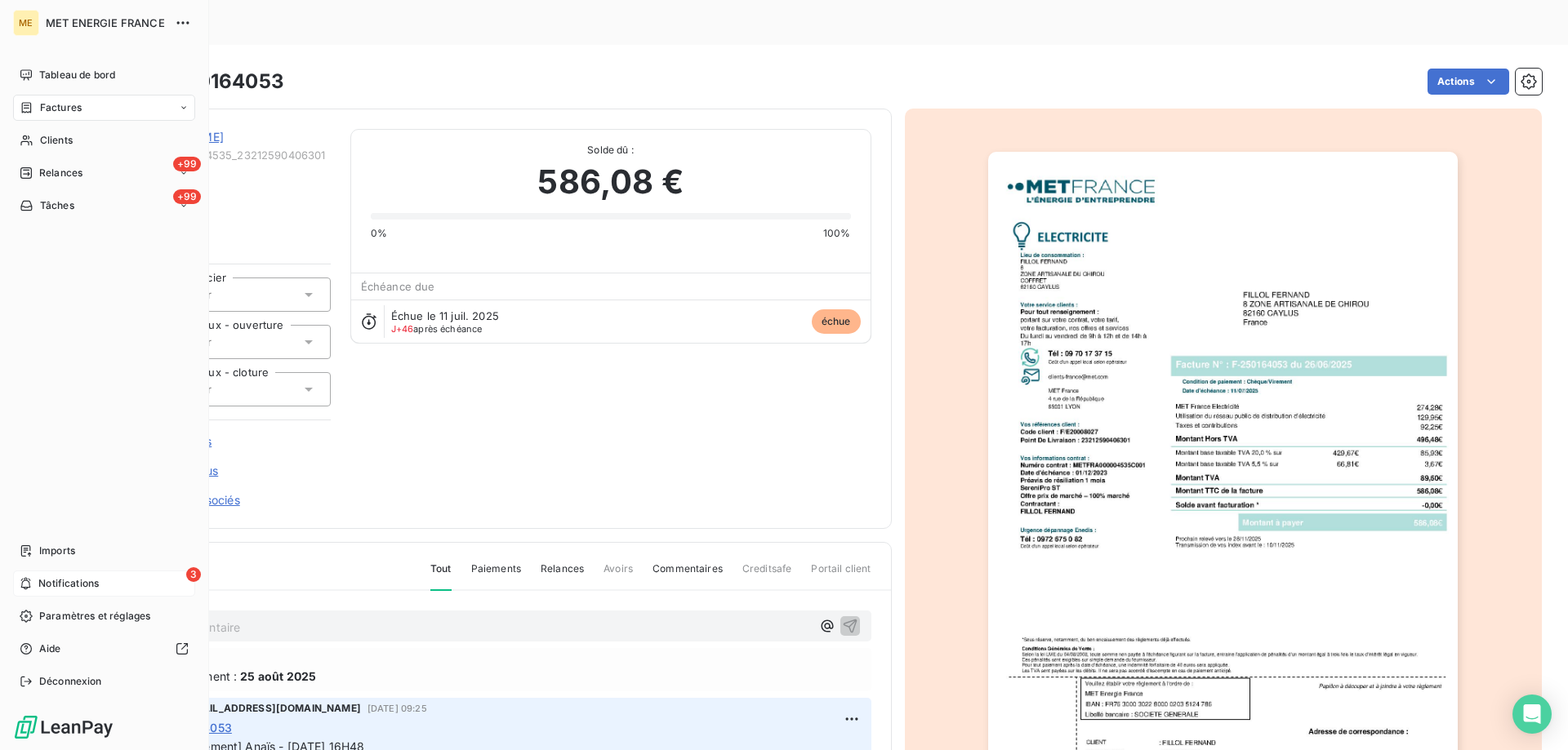
click at [120, 586] on div "3 Notifications" at bounding box center [104, 583] width 182 height 26
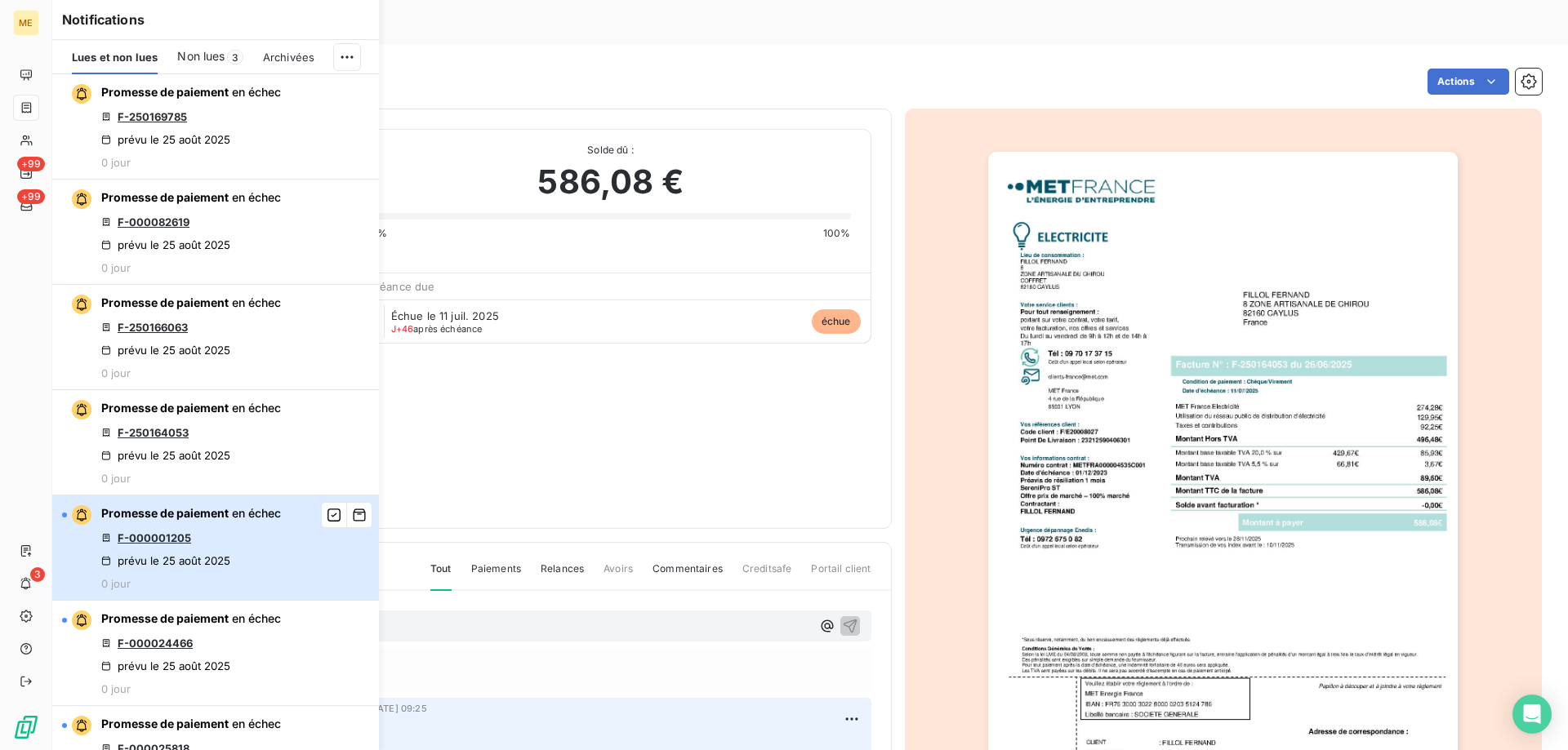
click at [229, 549] on div "Promesse de paiement en échec F-000001205 prévu le 25 août 2025 0 jour" at bounding box center [191, 548] width 179 height 85
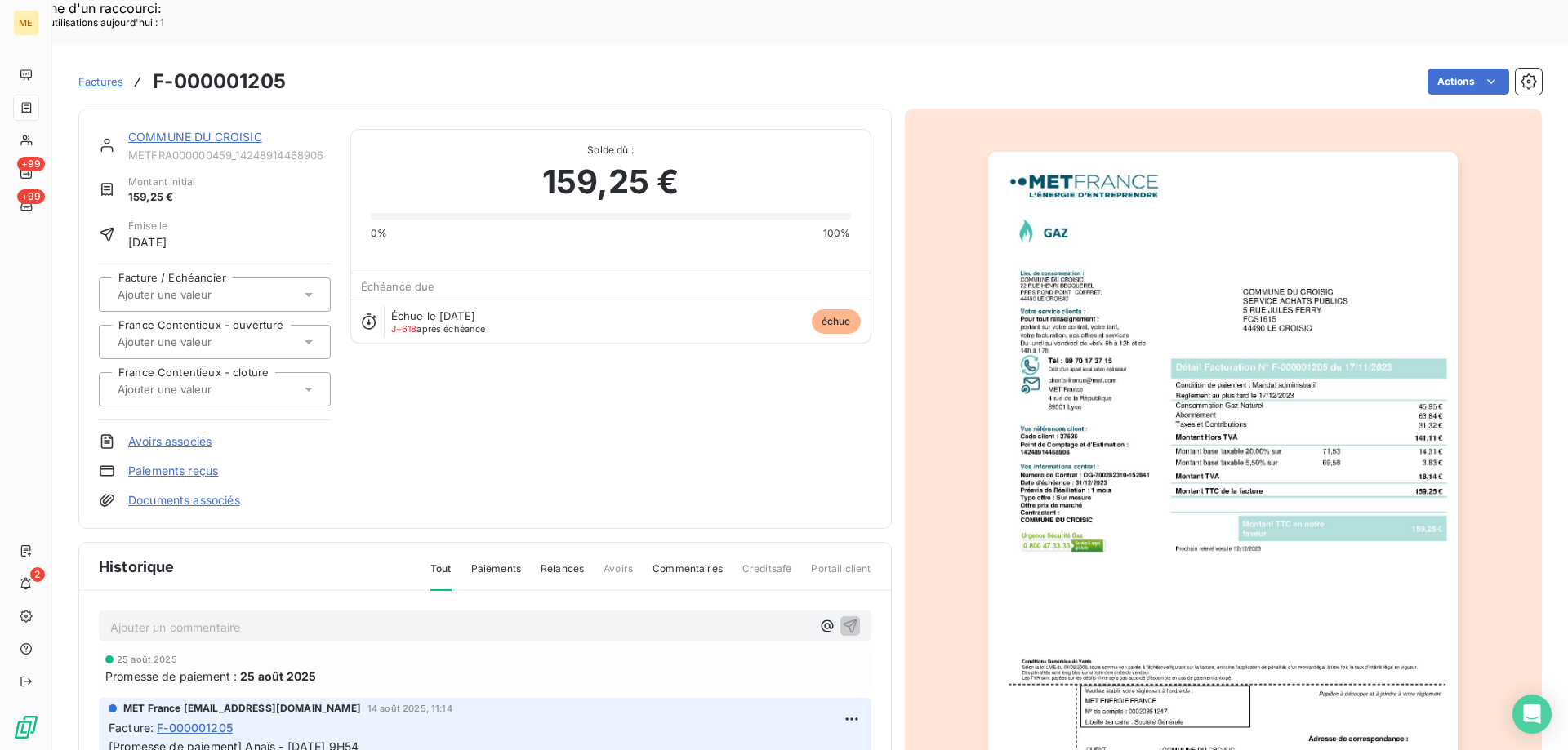
drag, startPoint x: 333, startPoint y: 105, endPoint x: 242, endPoint y: 94, distance: 91.7
click at [281, 129] on div "COMMUNE DU CROISIC METFRA000000459_14248914468906 Montant initial 159,25 € Émis…" at bounding box center [485, 318] width 773 height 379
click at [275, 174] on div "Montant initial 159,25 €" at bounding box center [214, 189] width 232 height 31
drag, startPoint x: 319, startPoint y: 100, endPoint x: 270, endPoint y: 105, distance: 49.3
click at [270, 129] on div "COMMUNE DU CROISIC METFRA000000459_14248914468906" at bounding box center [229, 144] width 203 height 32
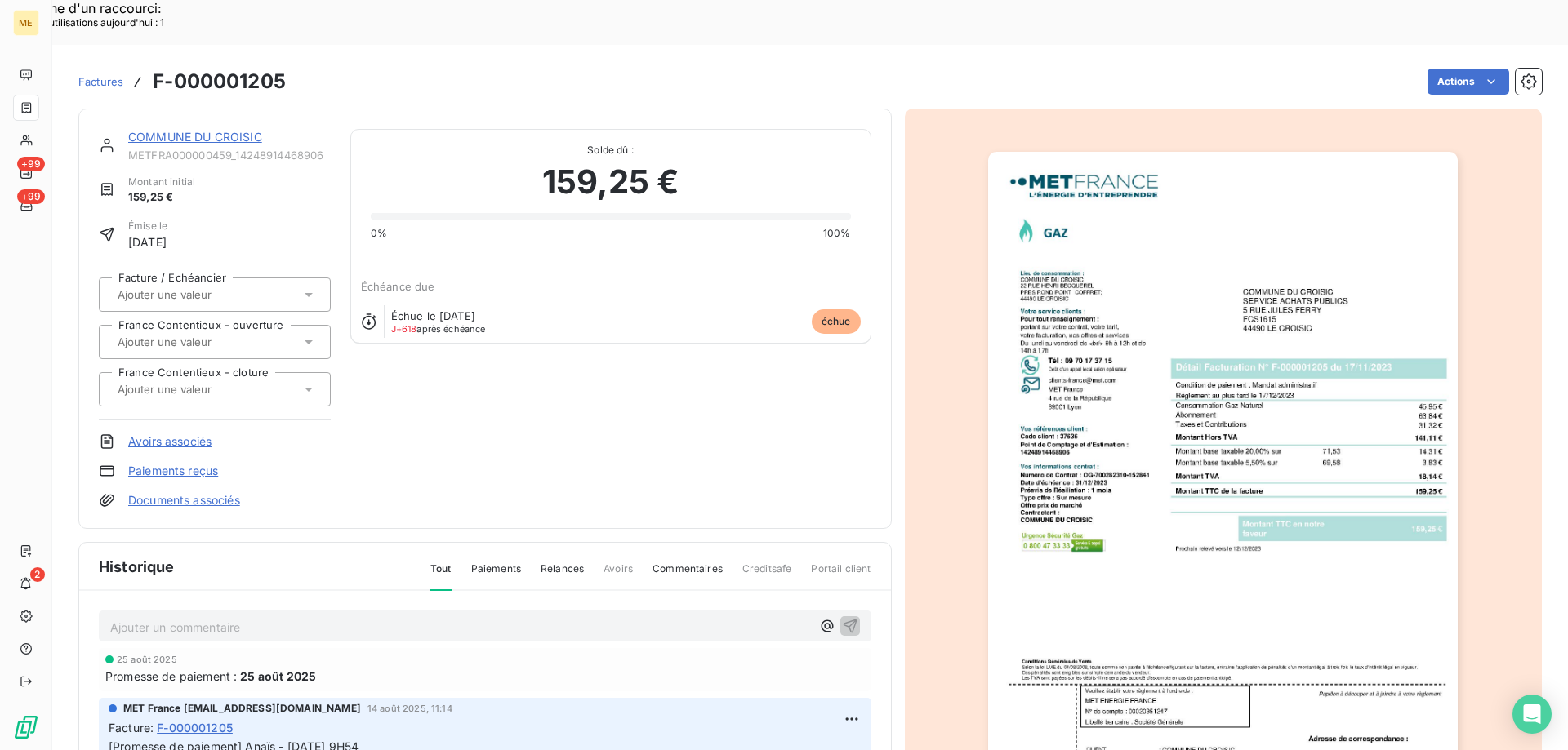
drag, startPoint x: 302, startPoint y: 151, endPoint x: 316, endPoint y: 151, distance: 14.0
click at [302, 174] on div "Montant initial 159,25 €" at bounding box center [214, 189] width 232 height 31
drag, startPoint x: 330, startPoint y: 107, endPoint x: 125, endPoint y: 97, distance: 205.2
click at [125, 129] on div "COMMUNE DU CROISIC METFRA000000459_14248914468906 Montant initial 159,25 € Émis…" at bounding box center [485, 318] width 773 height 379
click at [202, 129] on link "COMMUNE DU CROISIC" at bounding box center [194, 136] width 134 height 14
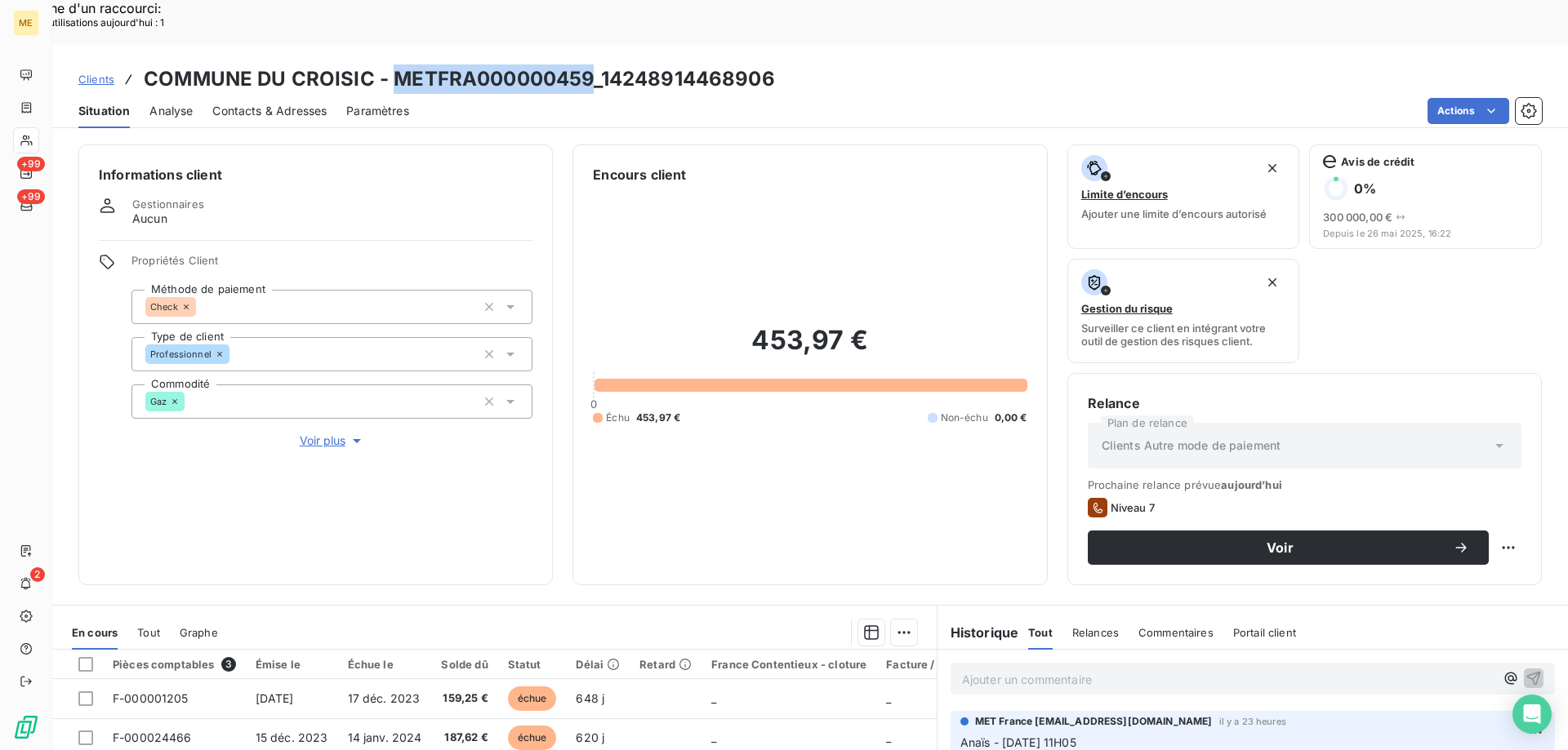
drag, startPoint x: 390, startPoint y: 36, endPoint x: 592, endPoint y: 43, distance: 202.1
click at [592, 65] on h3 "COMMUNE DU CROISIC - METFRA000000459_14248914468906" at bounding box center [459, 79] width 631 height 29
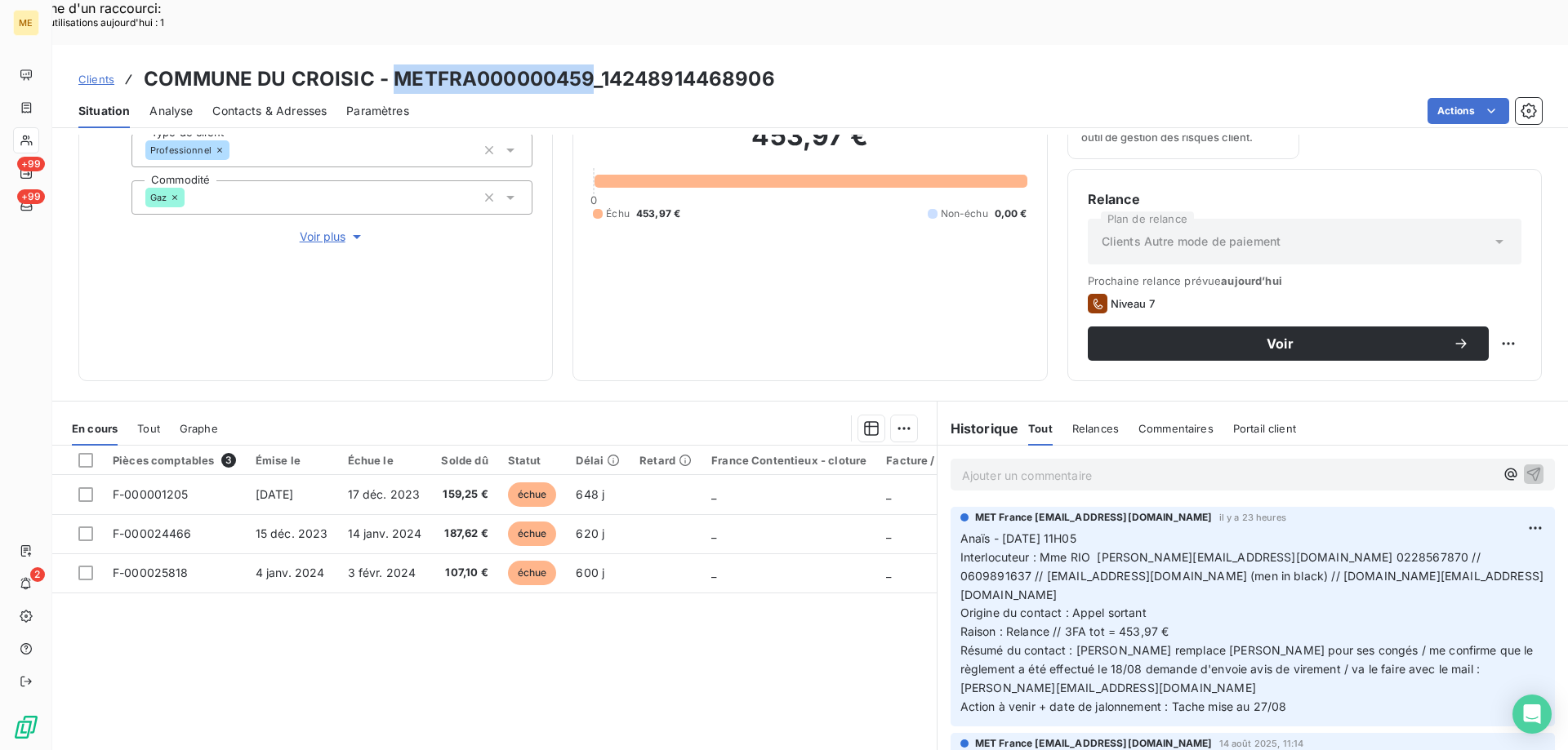
scroll to position [218, 0]
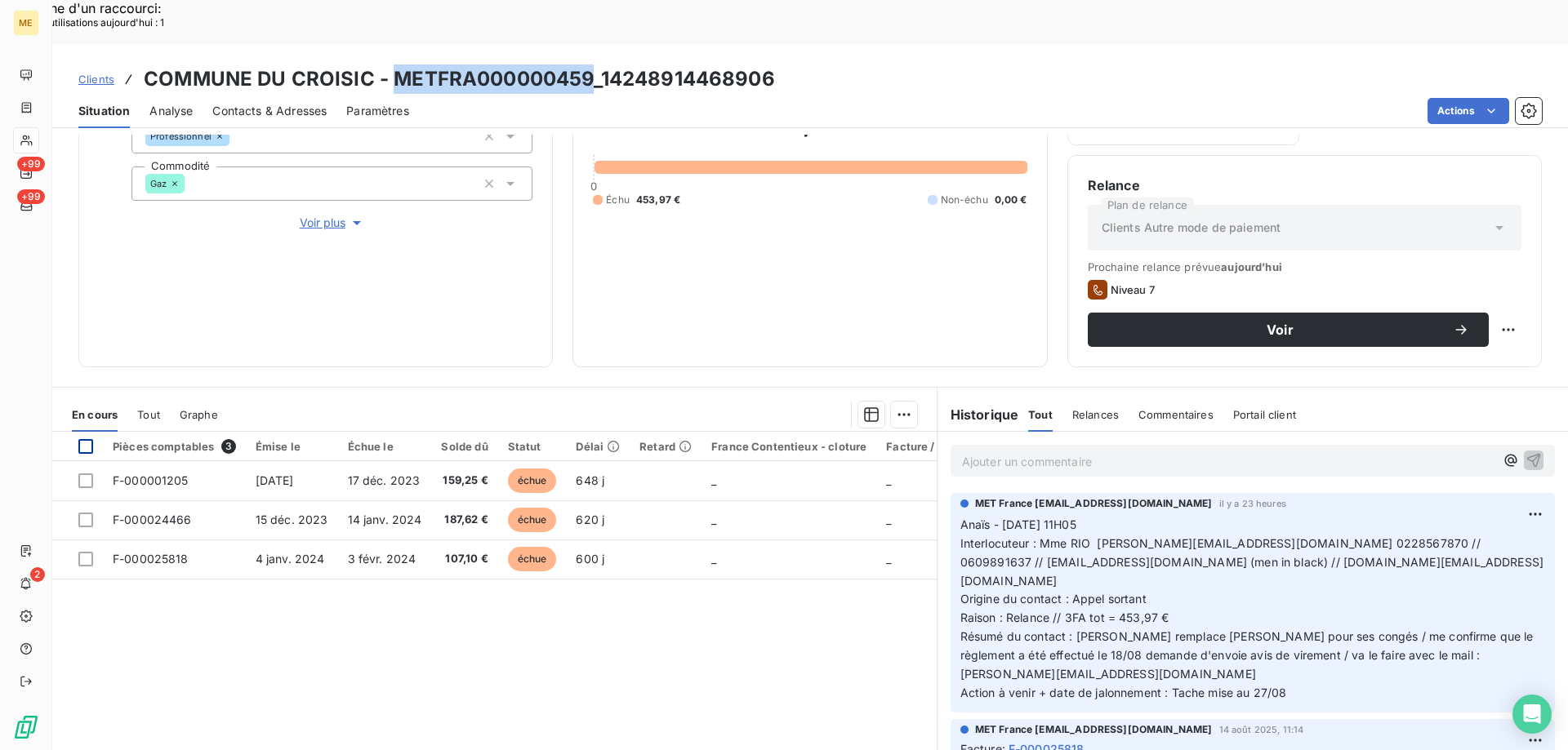
click at [83, 439] on div at bounding box center [85, 446] width 15 height 15
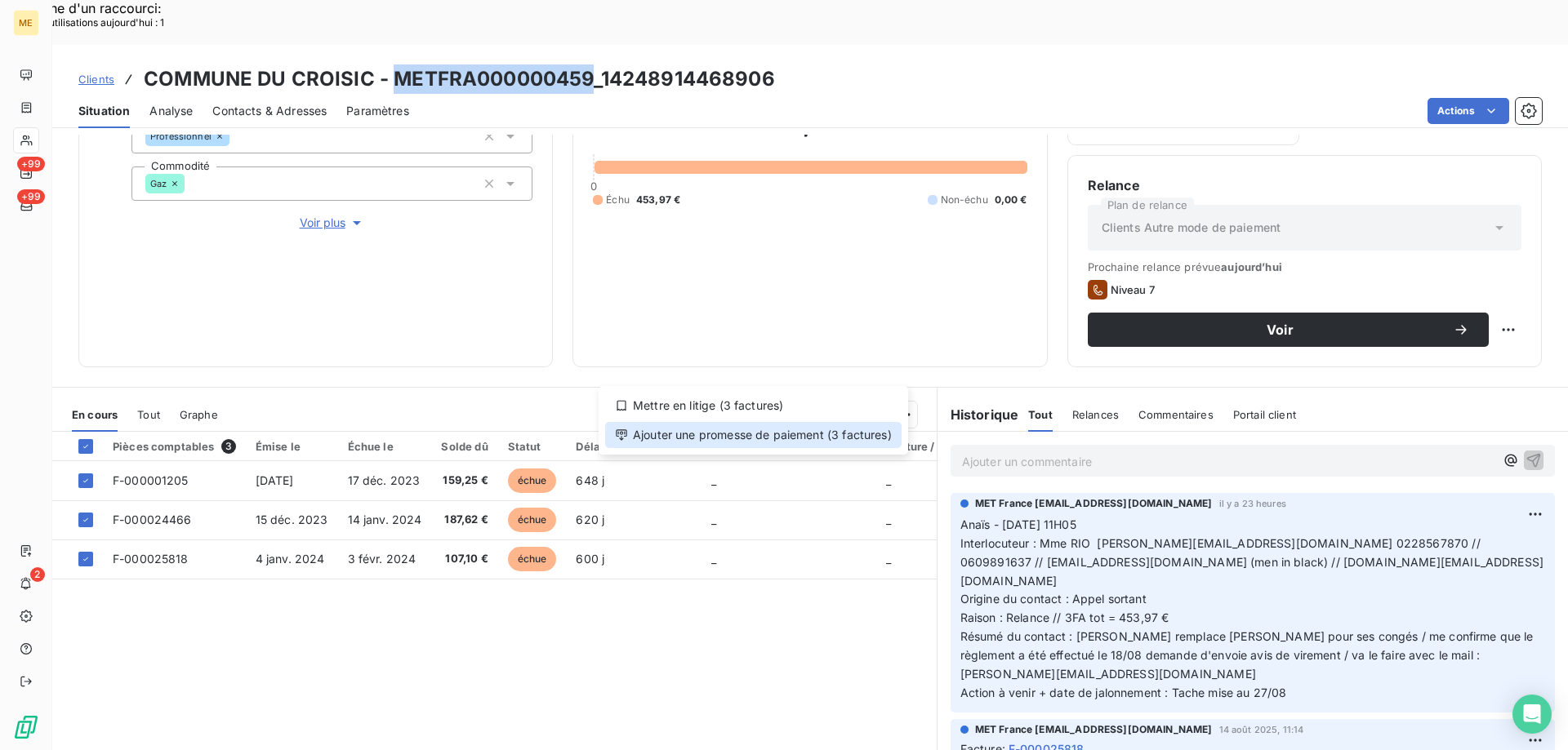
click at [771, 433] on div "Ajouter une promesse de paiement (3 factures)" at bounding box center [753, 435] width 296 height 26
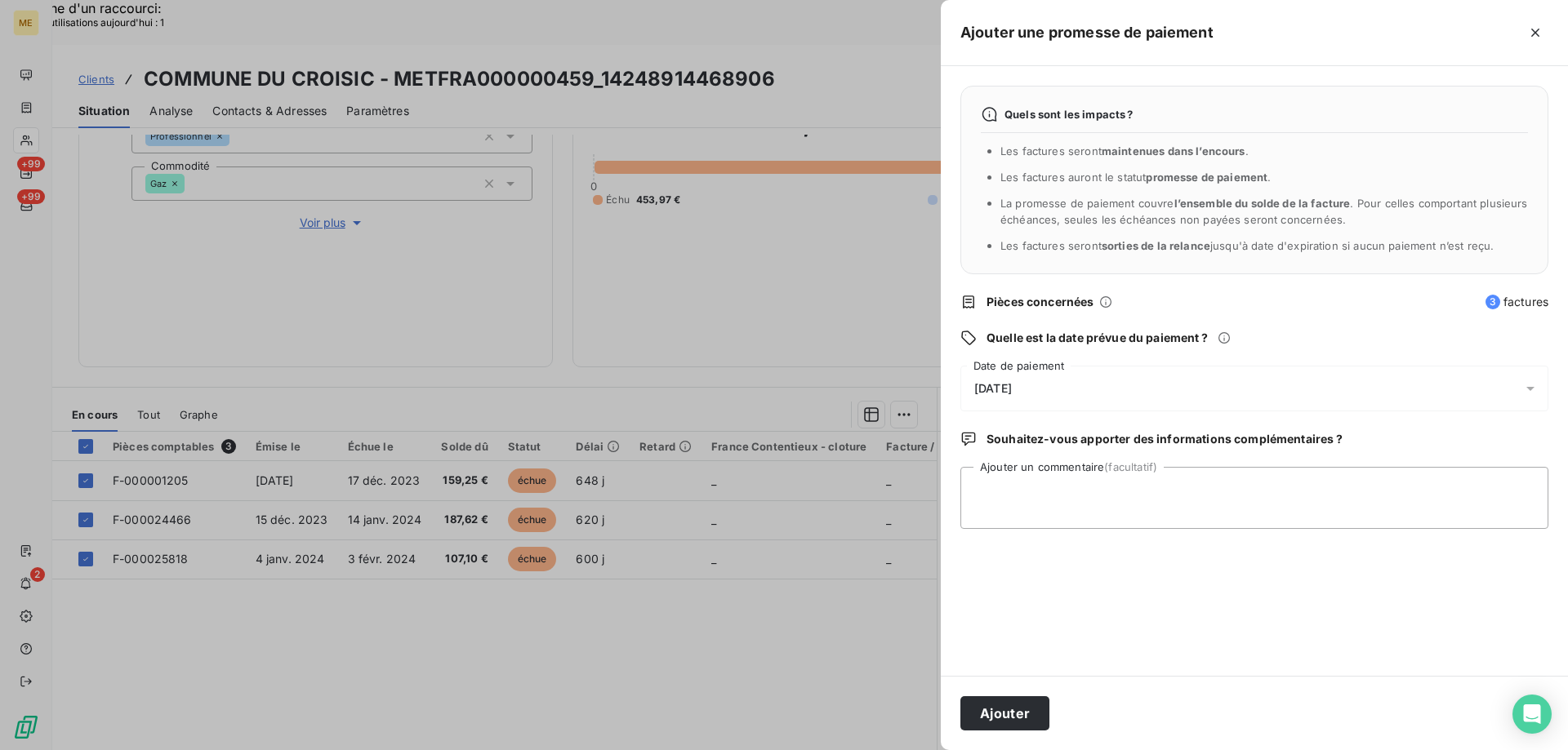
click at [1093, 383] on div "[DATE]" at bounding box center [1254, 388] width 588 height 46
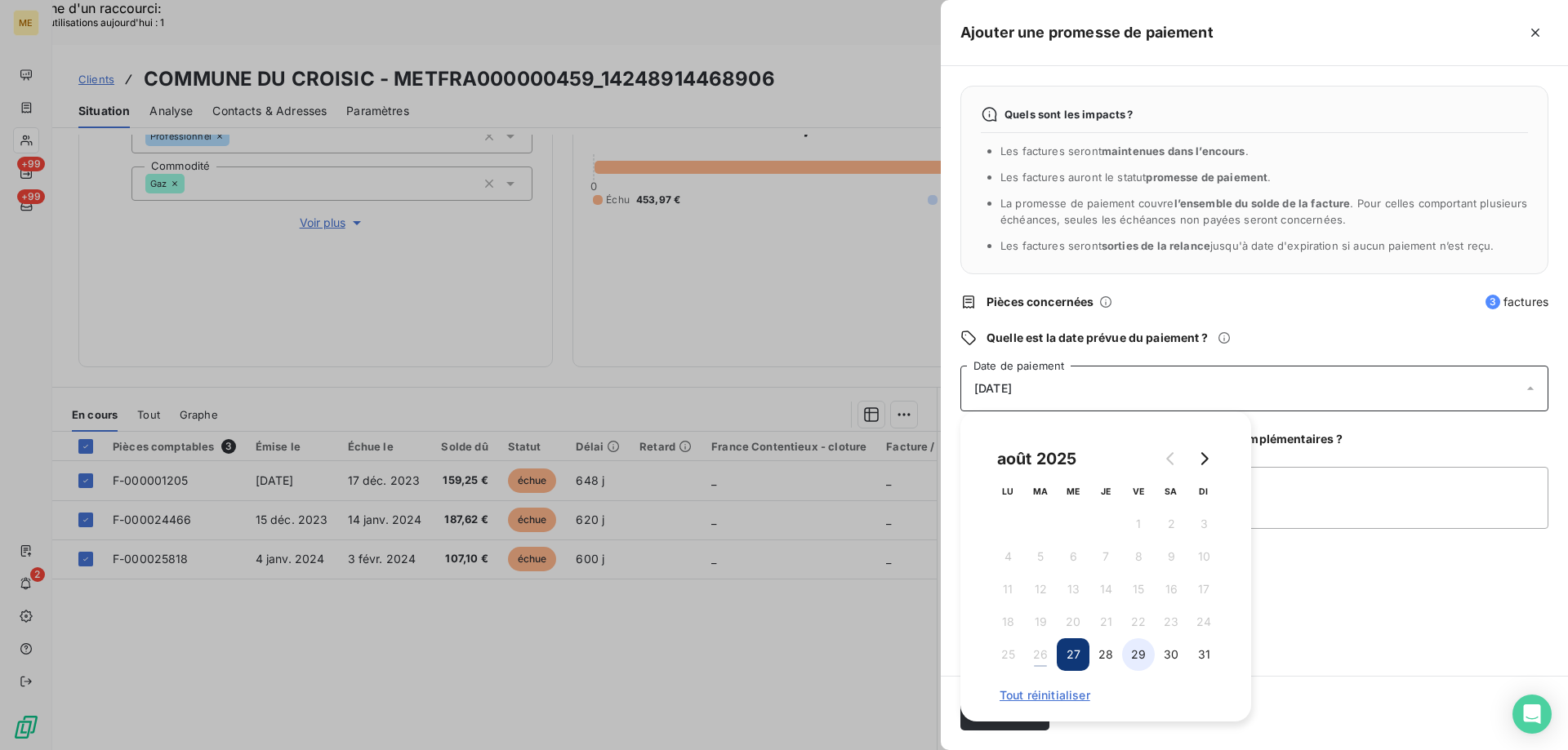
click at [1138, 655] on button "29" at bounding box center [1138, 654] width 32 height 32
click at [1296, 501] on textarea "Ajouter un commentaire (facultatif)" at bounding box center [1254, 498] width 588 height 62
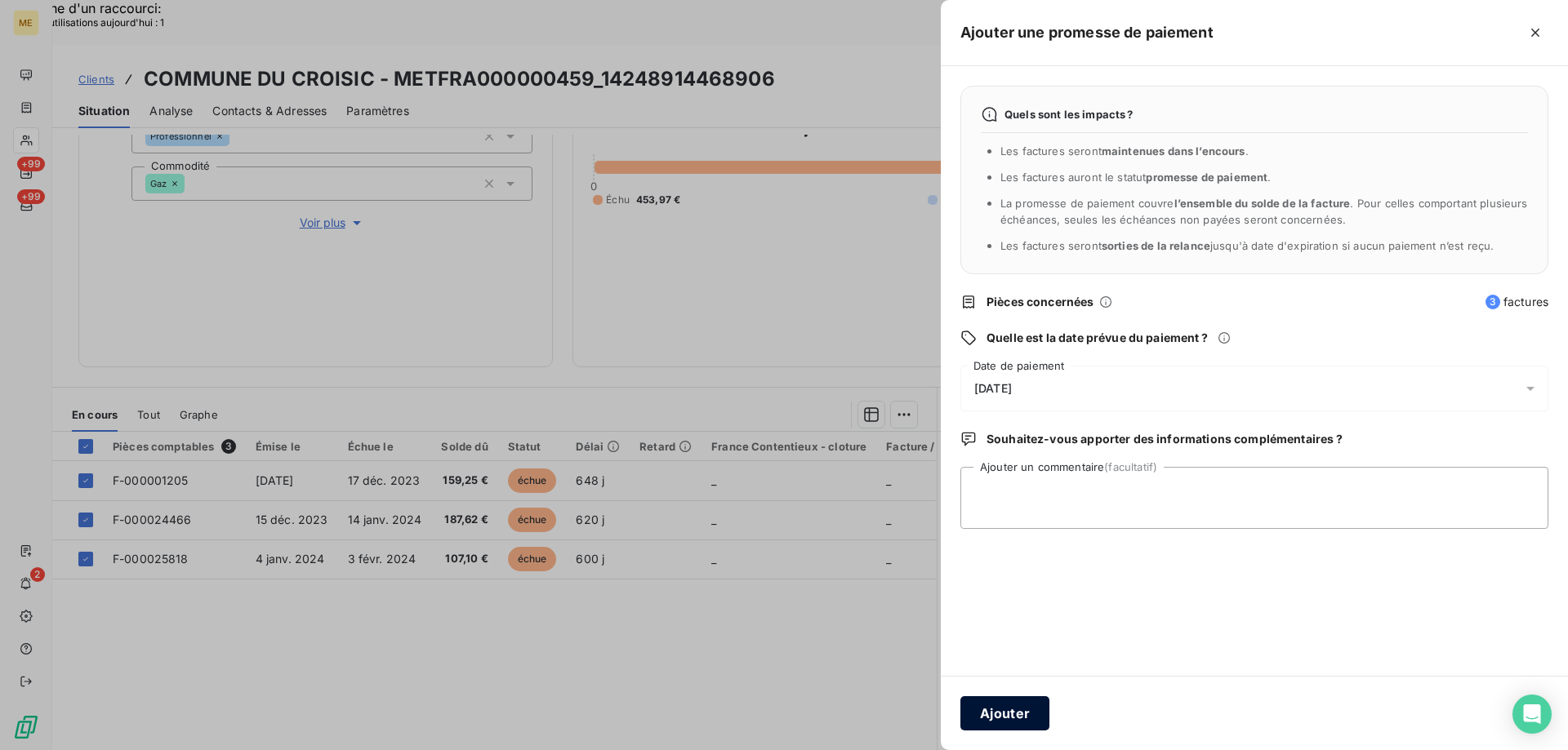
click at [1003, 713] on button "Ajouter" at bounding box center [1004, 713] width 89 height 34
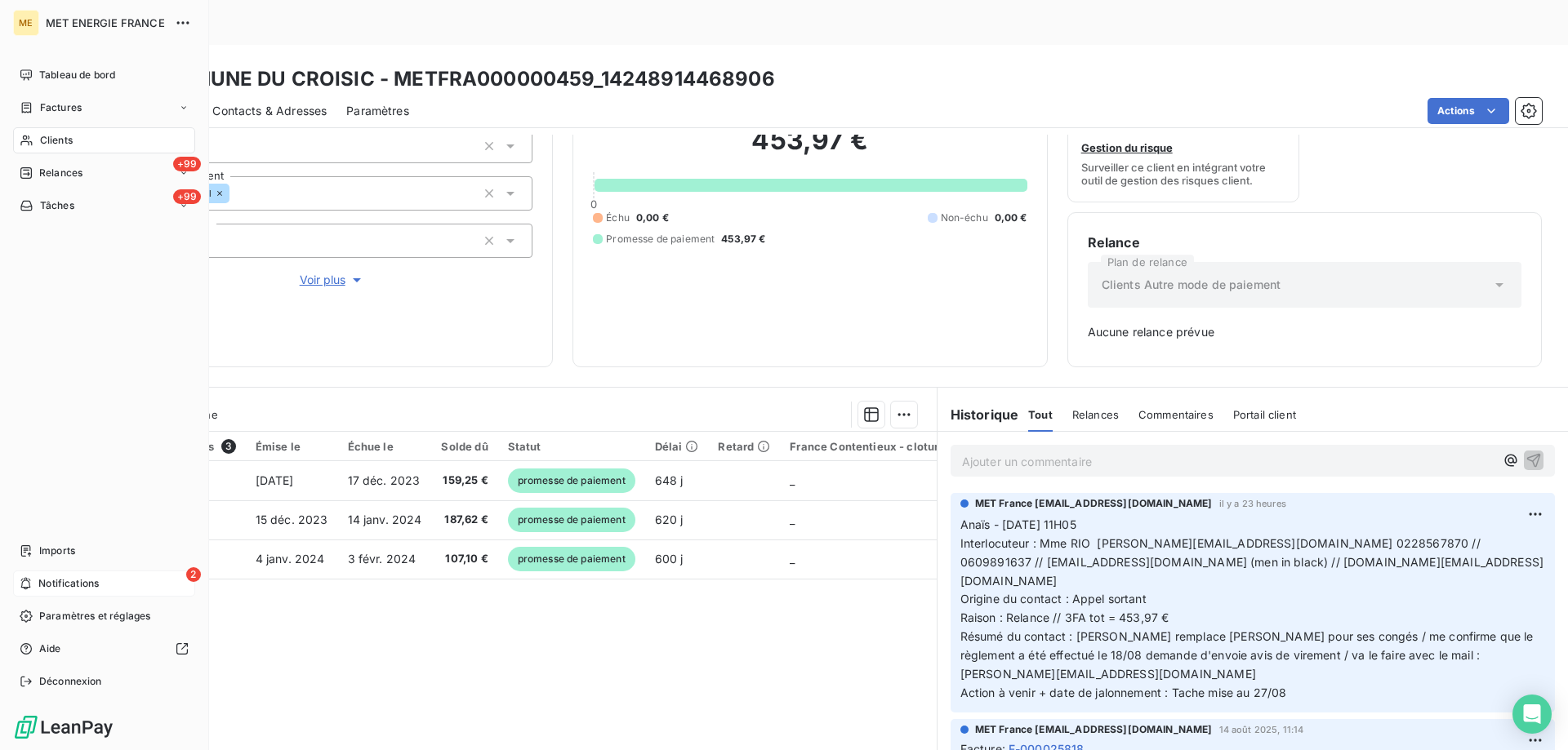
scroll to position [161, 0]
click at [99, 592] on div "2 Notifications" at bounding box center [104, 583] width 182 height 26
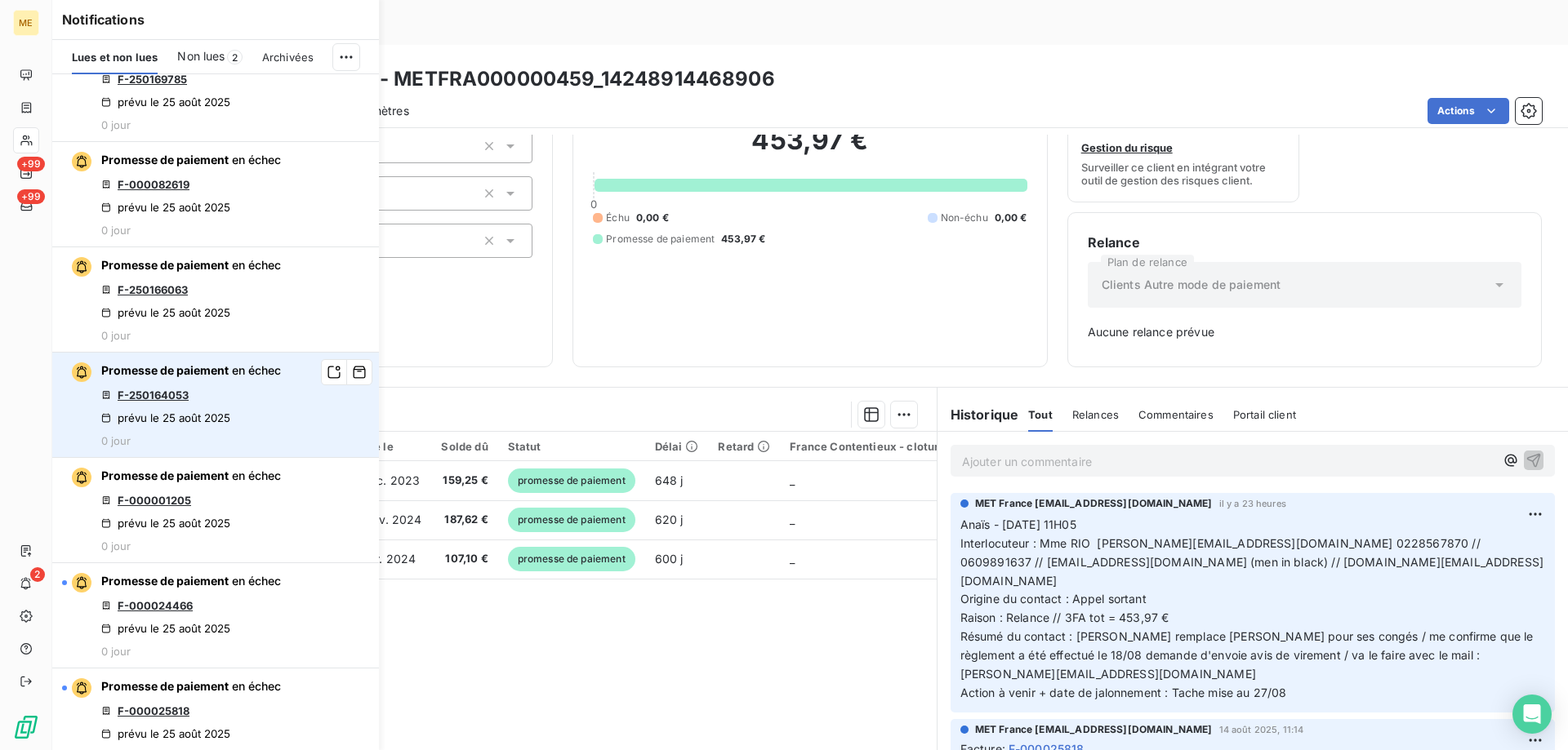
scroll to position [81, 0]
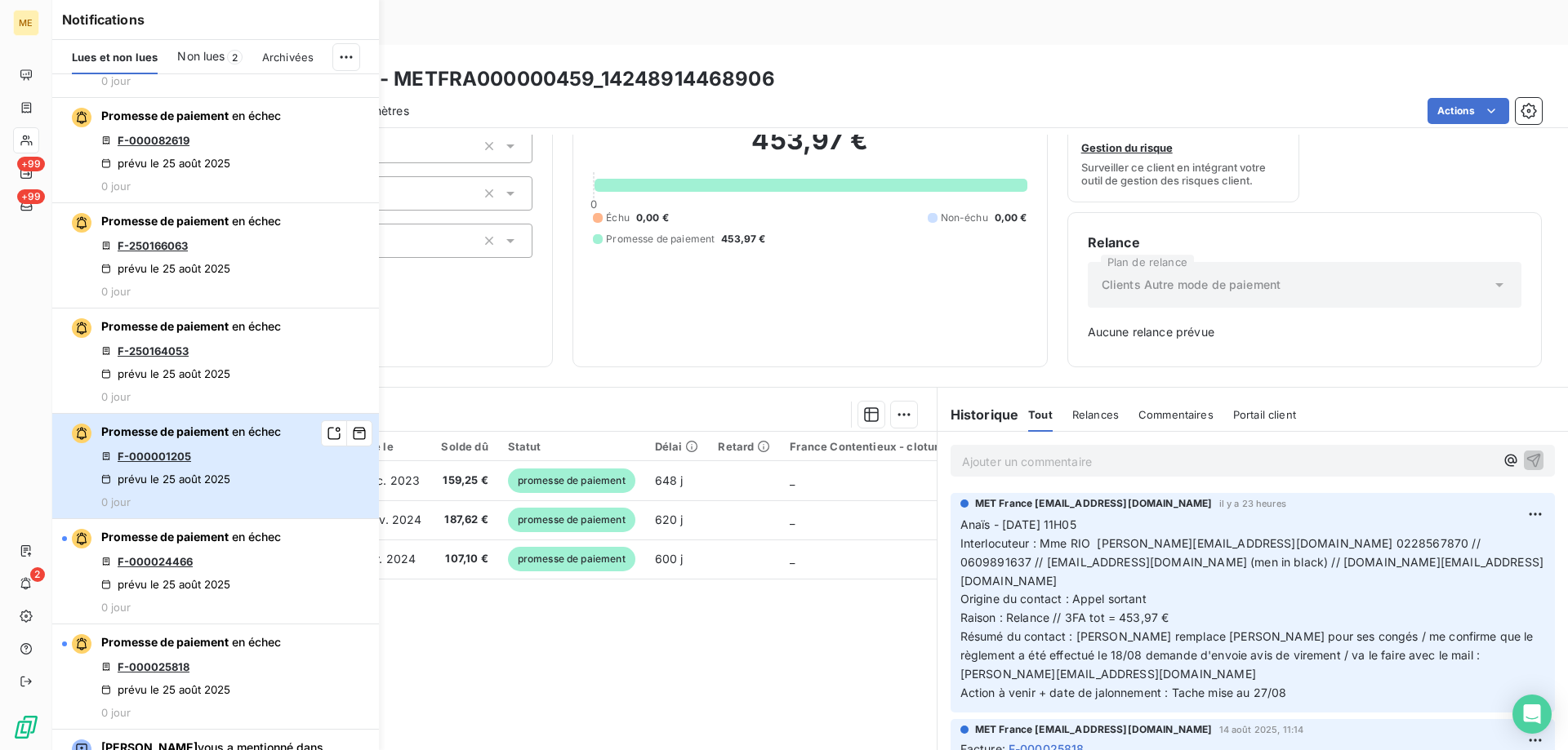
click at [234, 460] on div "Promesse de paiement en échec F-000001205 prévu le 25 août 2025 0 jour" at bounding box center [191, 466] width 179 height 85
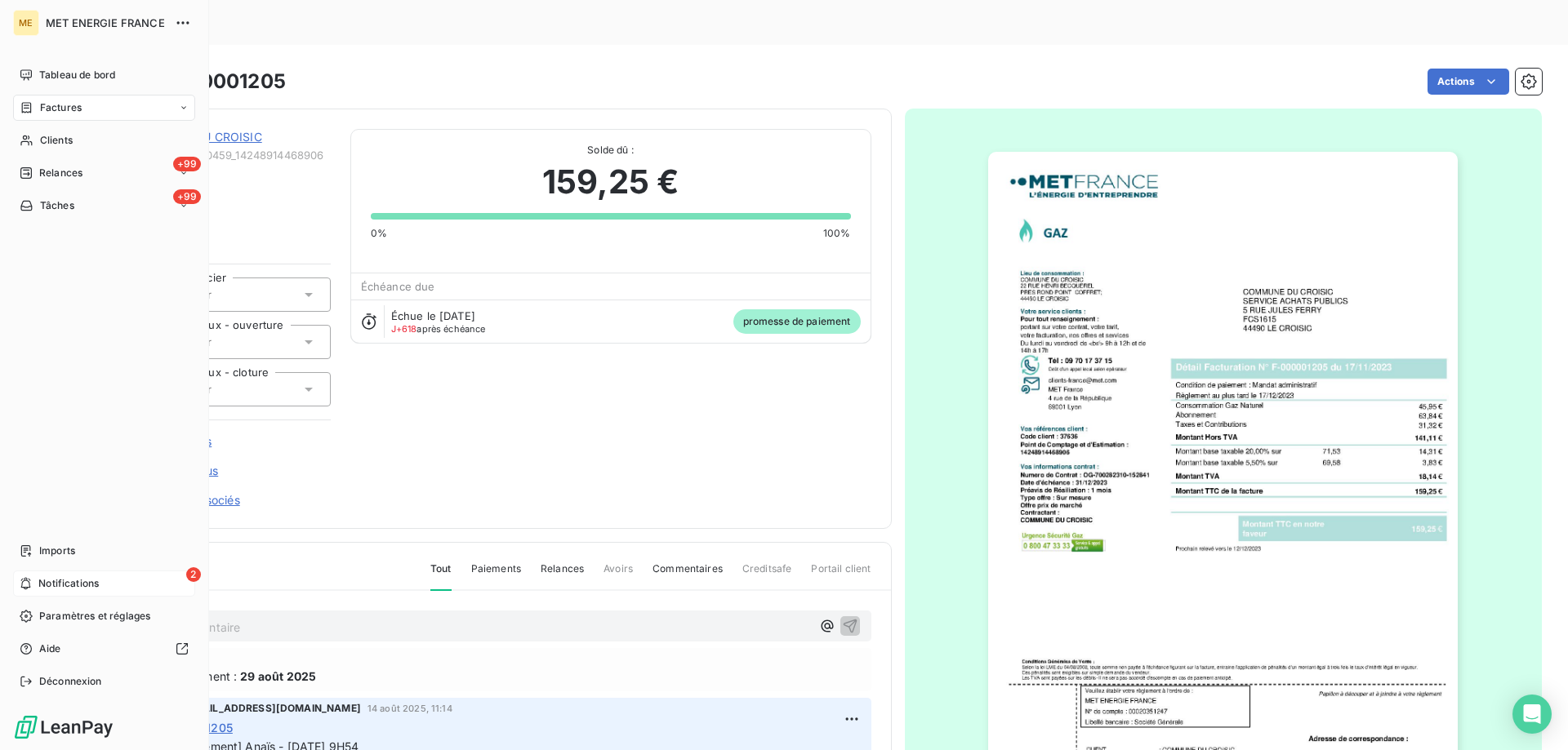
click at [102, 582] on div "2 Notifications" at bounding box center [104, 583] width 182 height 26
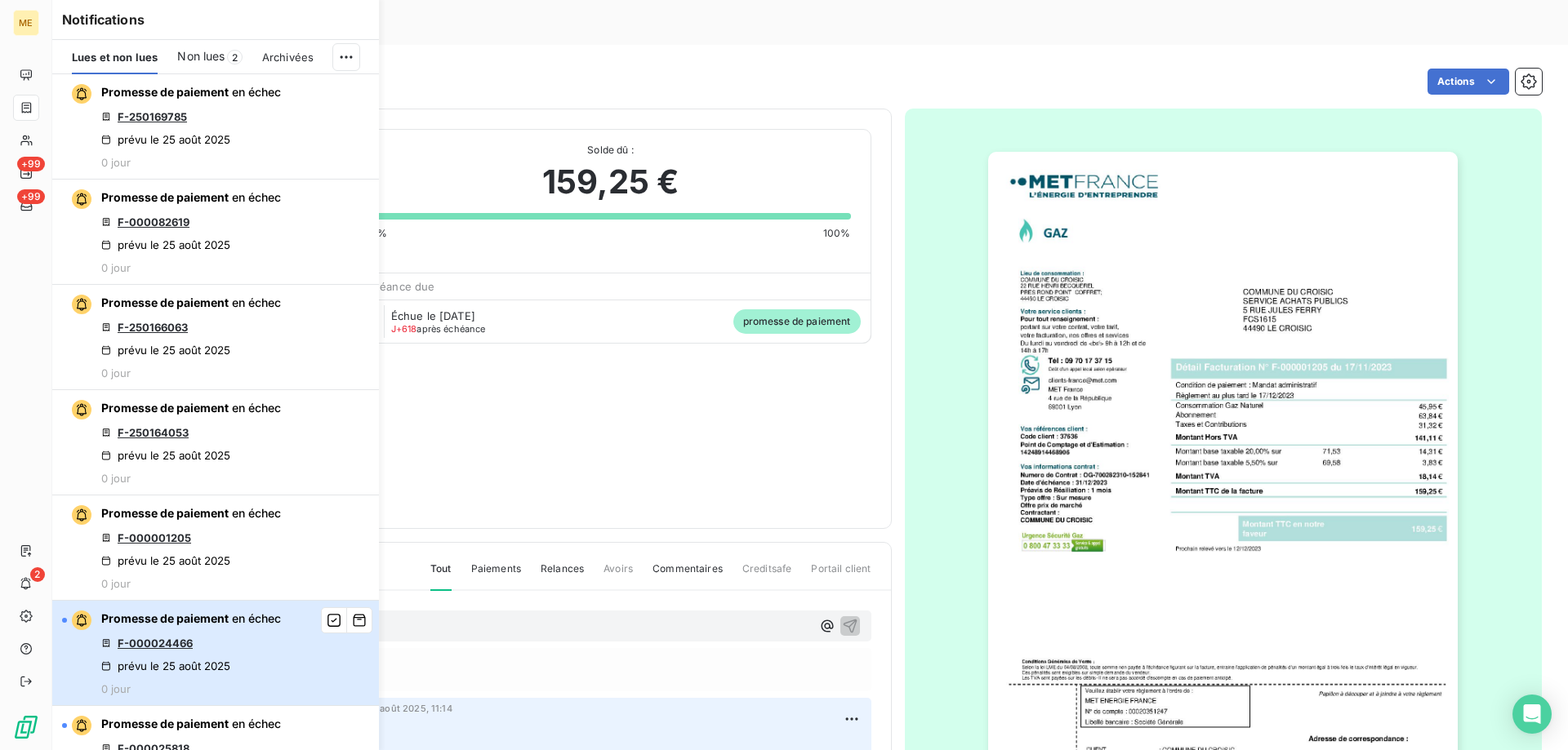
click at [232, 641] on div "Promesse de paiement en échec F-000024466 prévu le 25 août 2025 0 jour" at bounding box center [191, 653] width 179 height 85
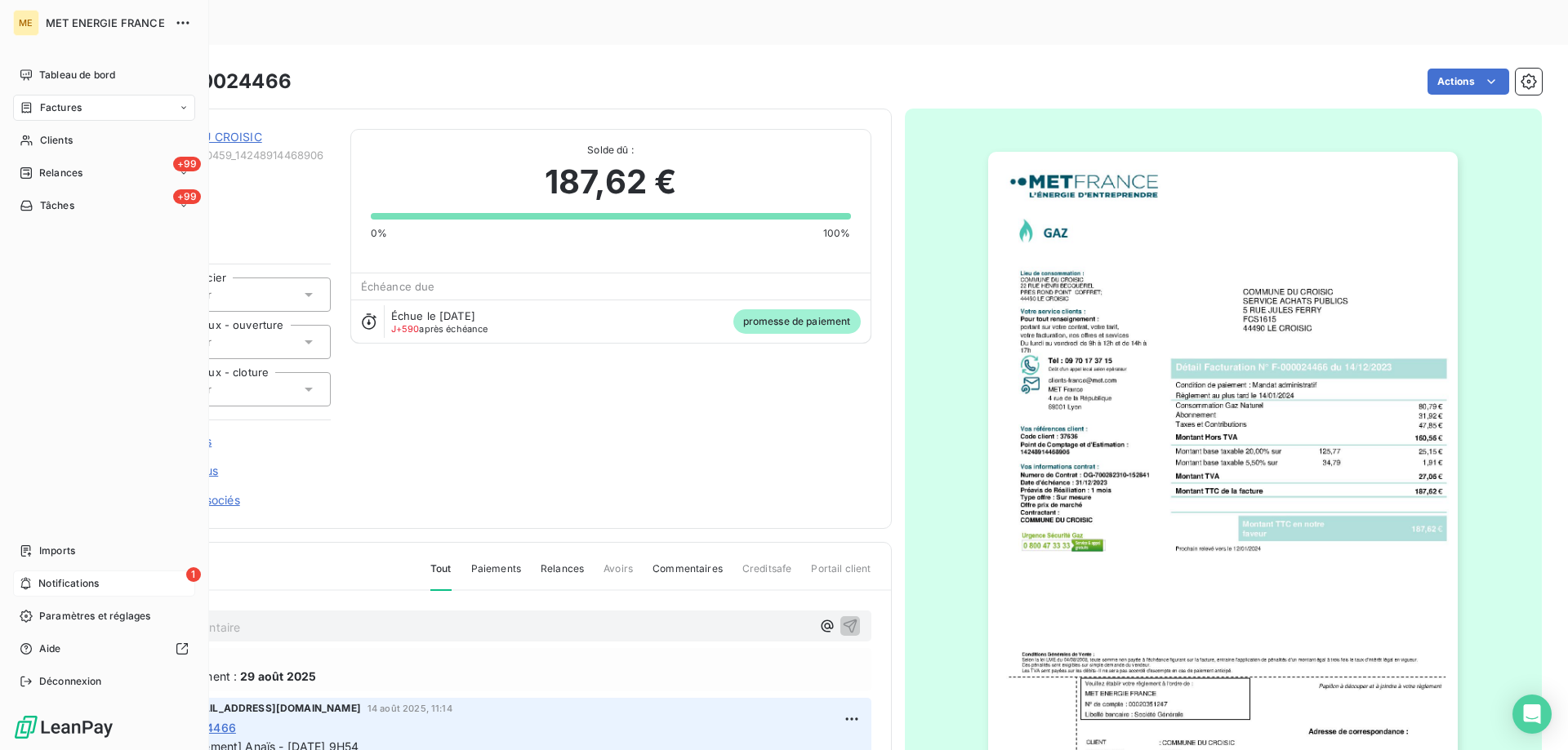
click at [76, 588] on span "Notifications" at bounding box center [68, 583] width 61 height 15
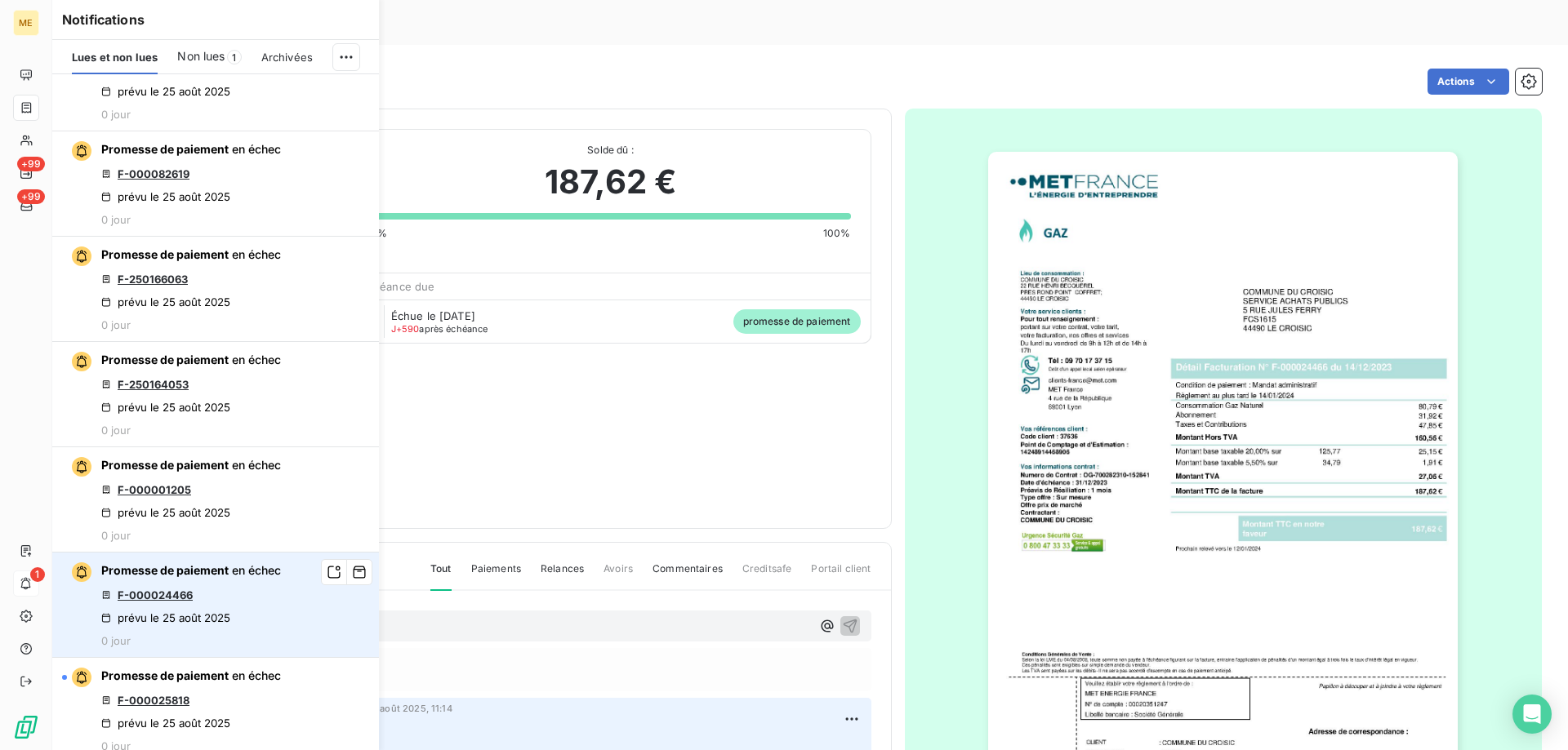
scroll to position [81, 0]
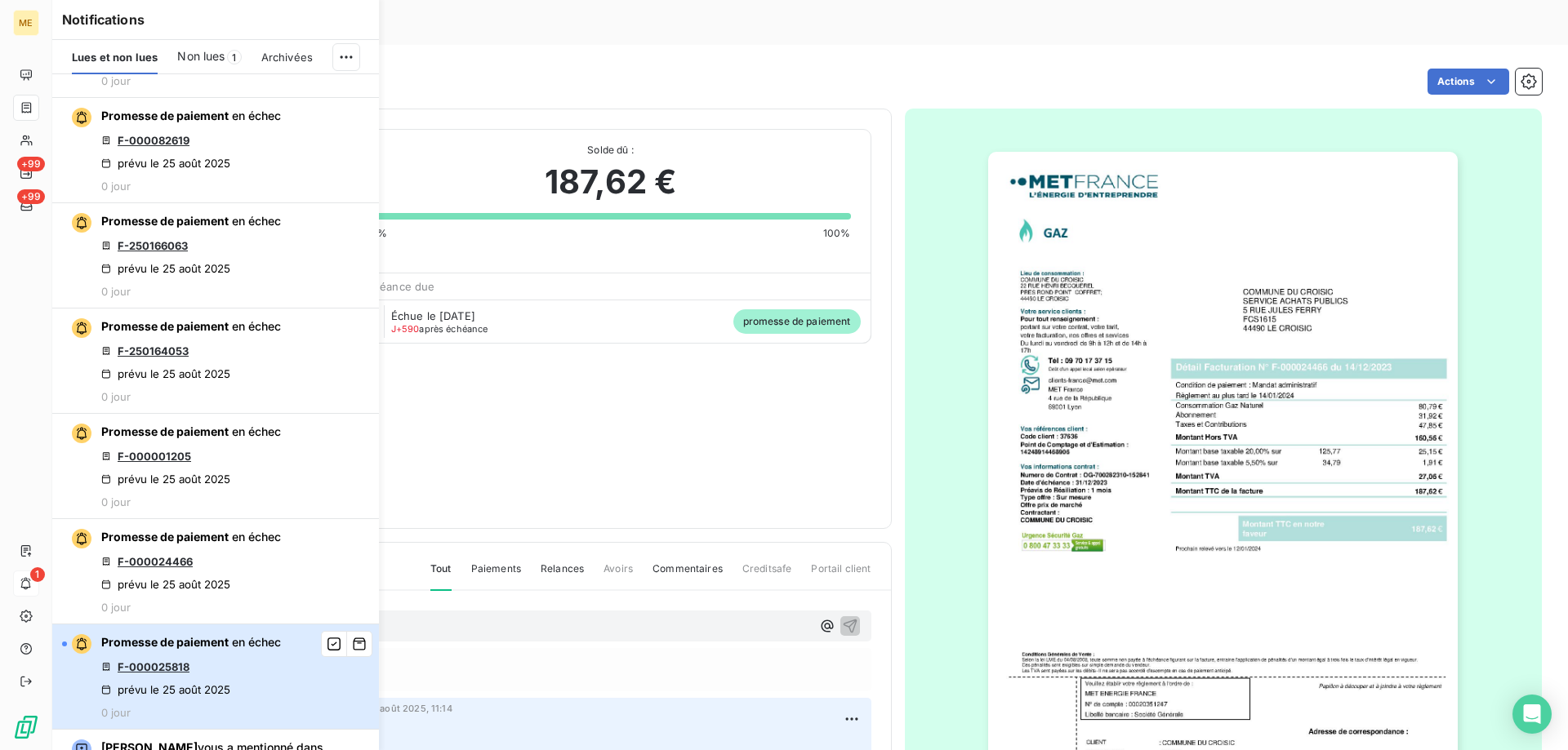
click at [222, 657] on div "Promesse de paiement en échec F-000025818 prévu le 25 août 2025 0 jour" at bounding box center [191, 676] width 179 height 85
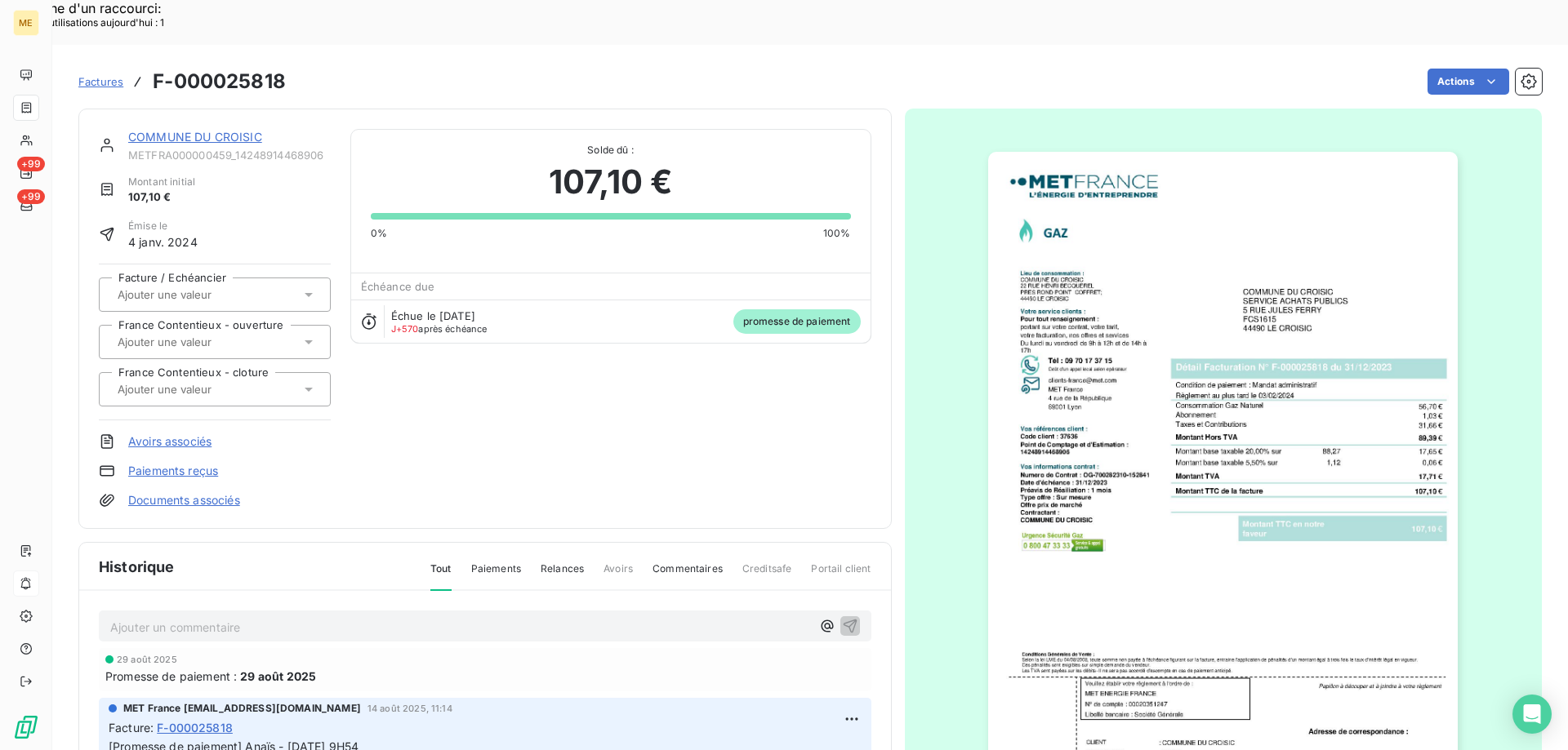
click at [196, 129] on div "COMMUNE DU CROISIC METFRA000000459_14248914468906" at bounding box center [229, 144] width 203 height 32
click at [199, 129] on link "COMMUNE DU CROISIC" at bounding box center [194, 136] width 134 height 14
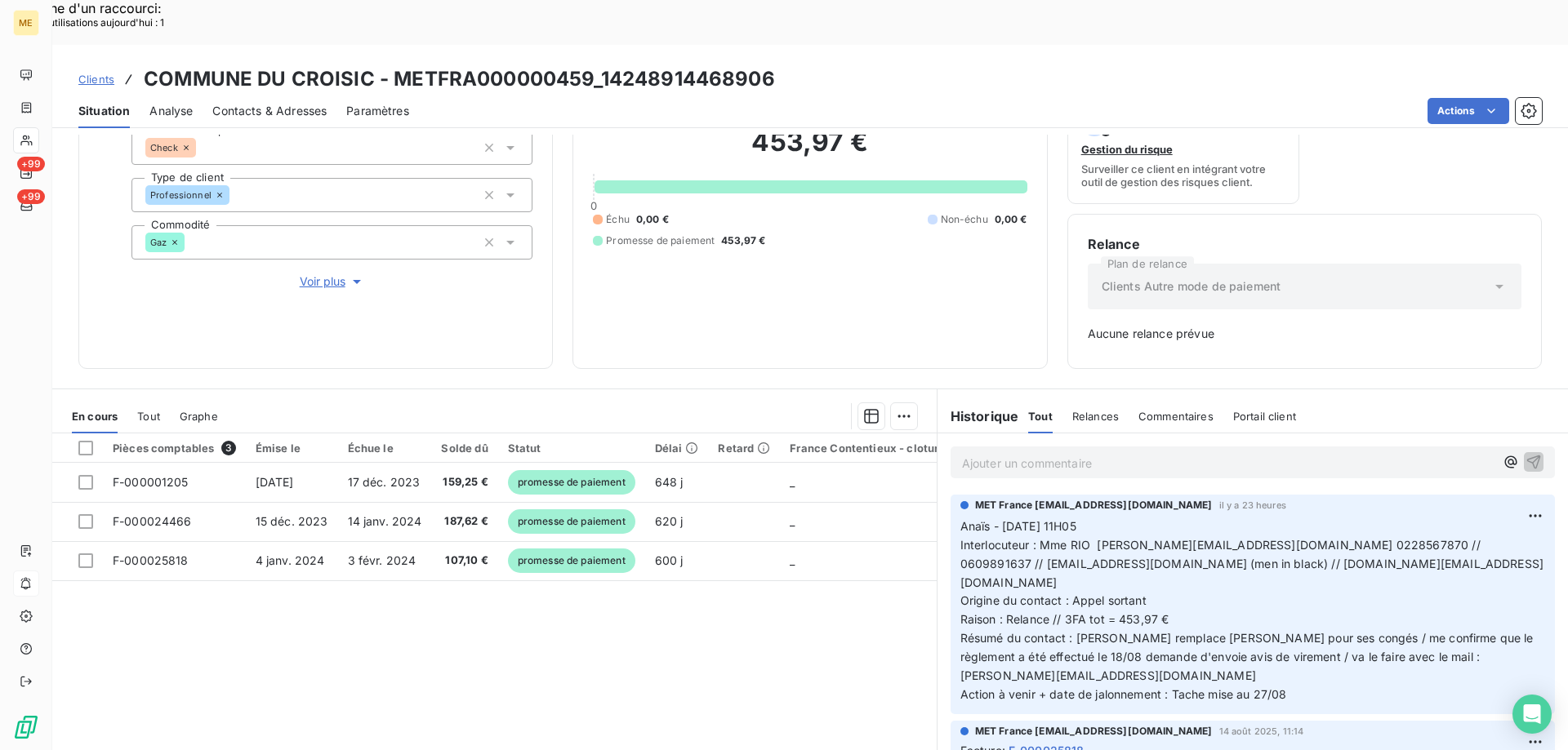
scroll to position [161, 0]
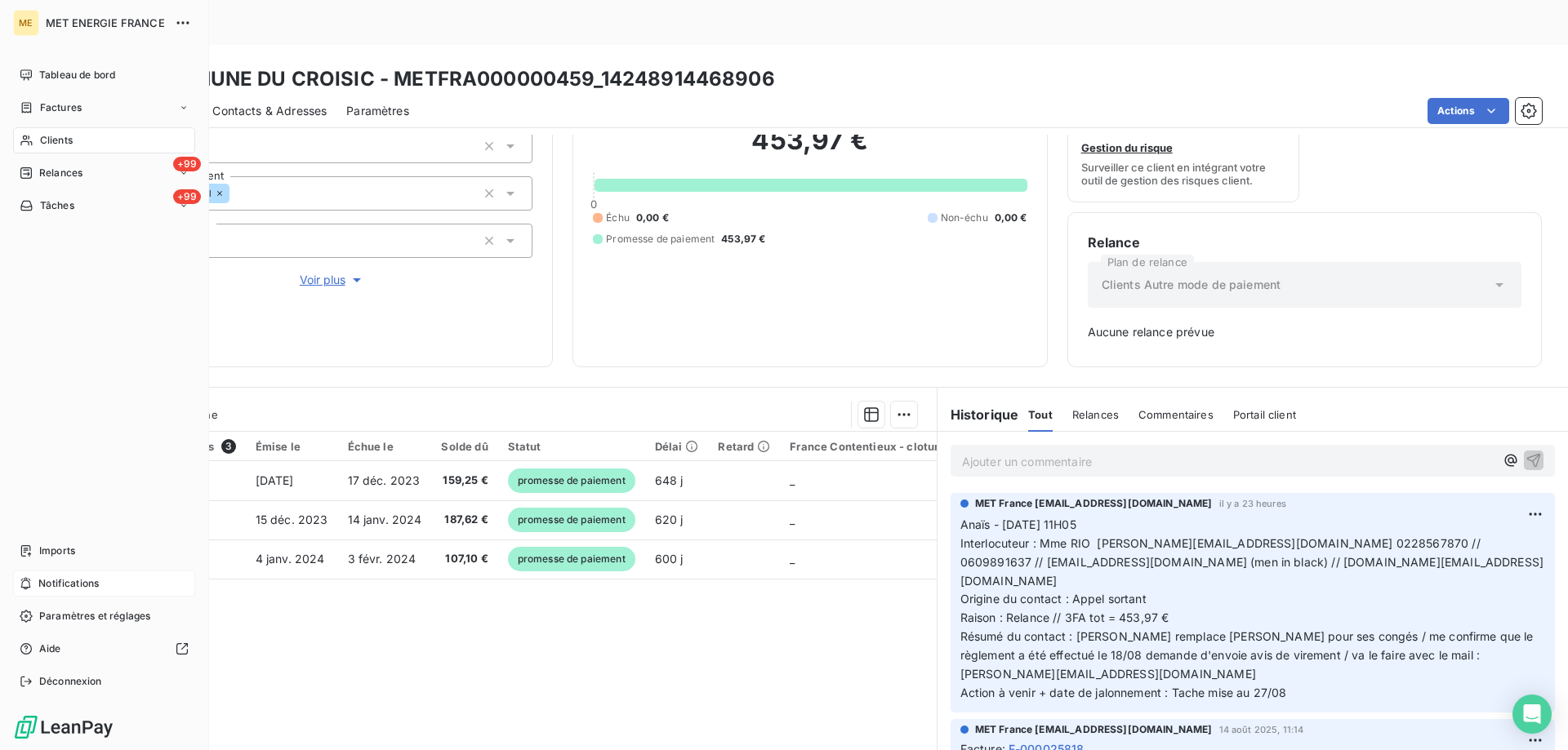
click at [95, 583] on span "Notifications" at bounding box center [68, 583] width 61 height 15
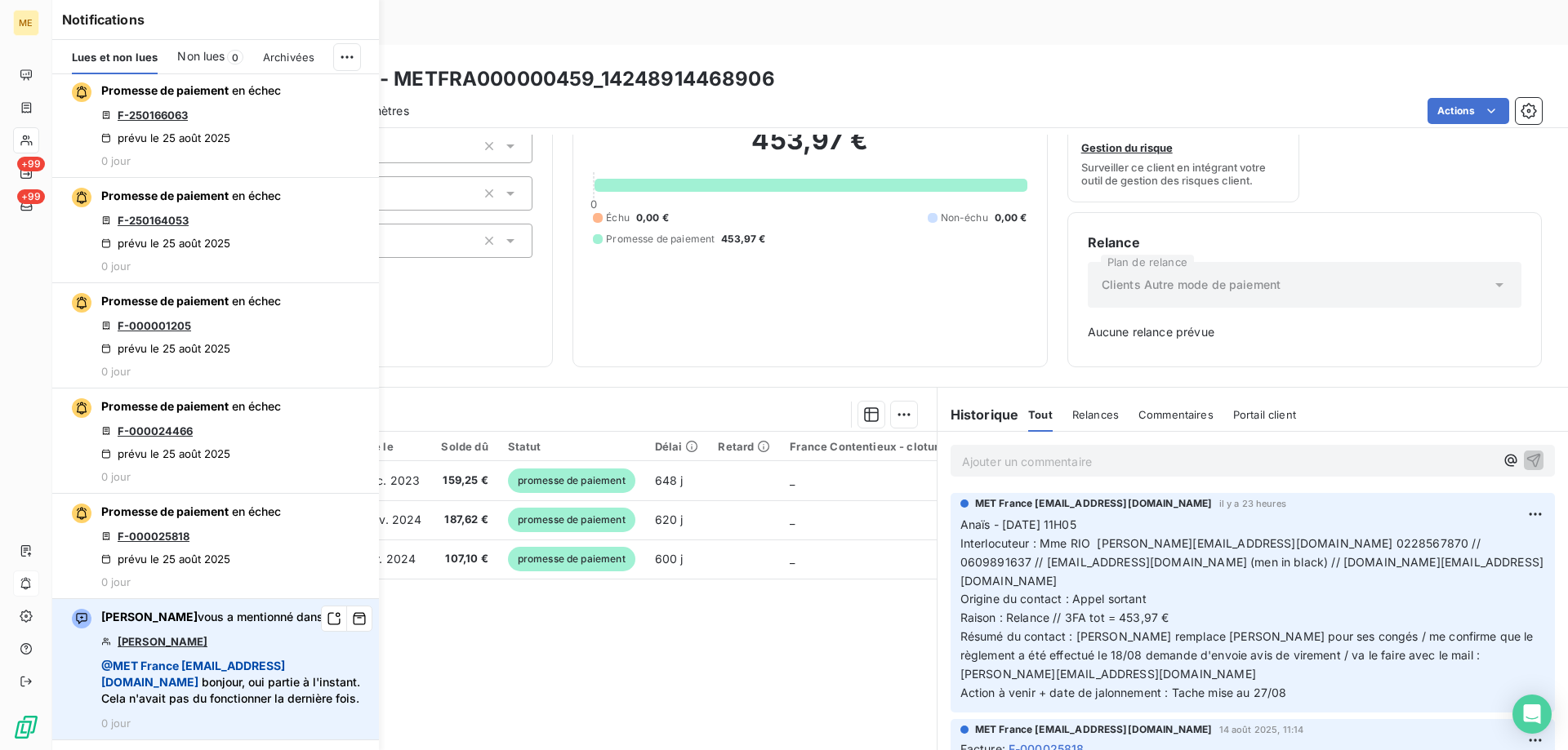
scroll to position [245, 0]
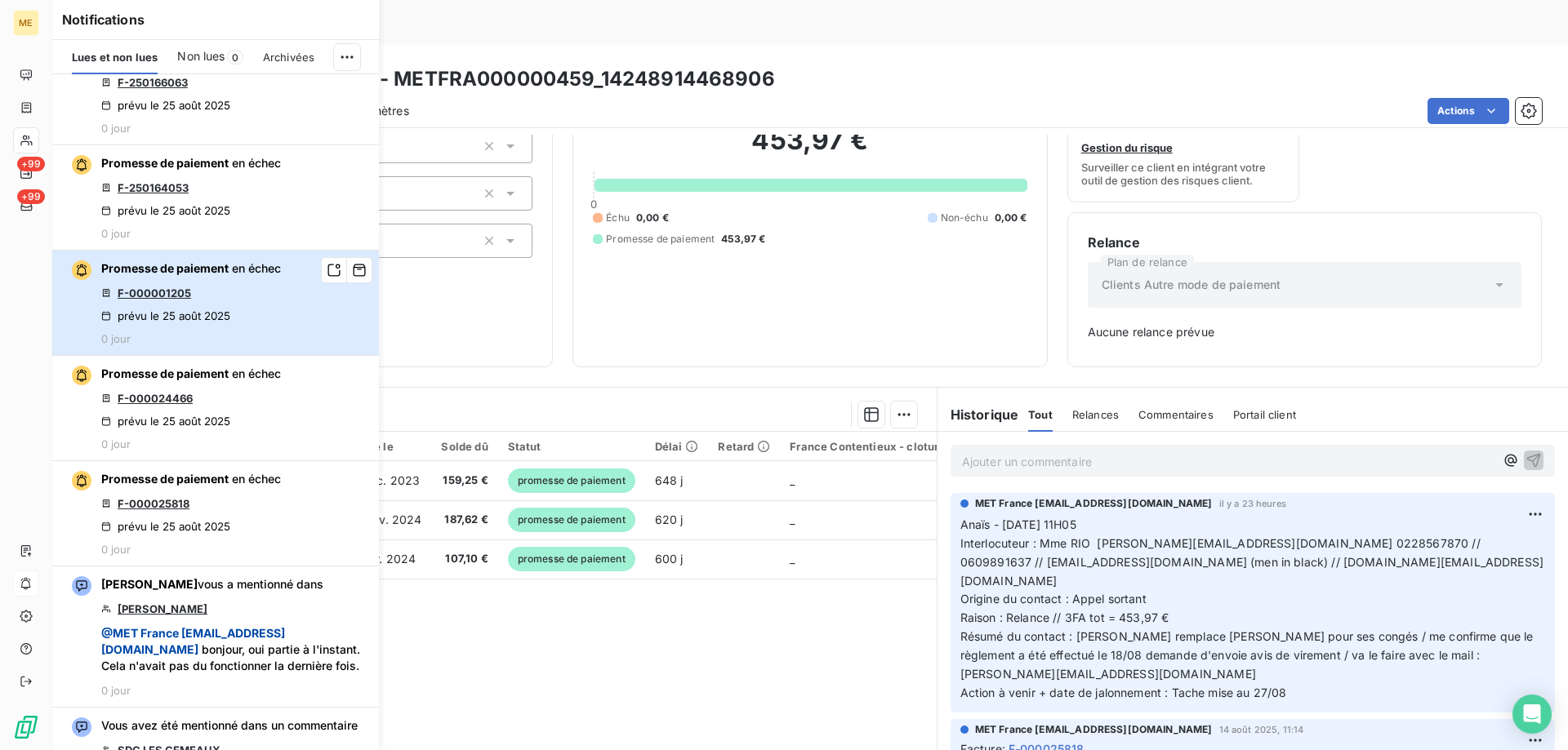
click at [214, 300] on div "Promesse de paiement en échec F-000001205 prévu le 25 août 2025 0 jour" at bounding box center [191, 303] width 179 height 85
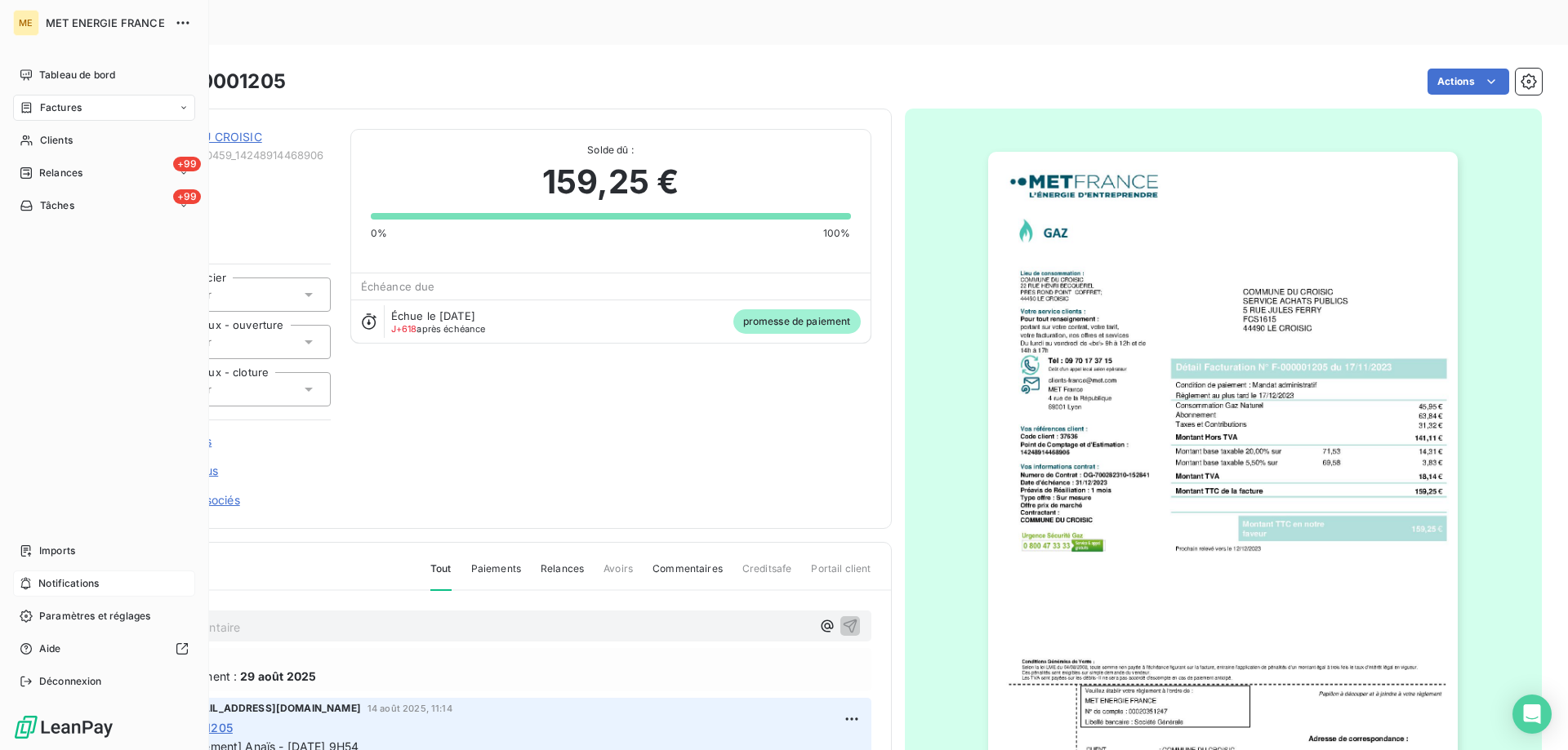
click at [115, 590] on div "Notifications" at bounding box center [104, 583] width 182 height 26
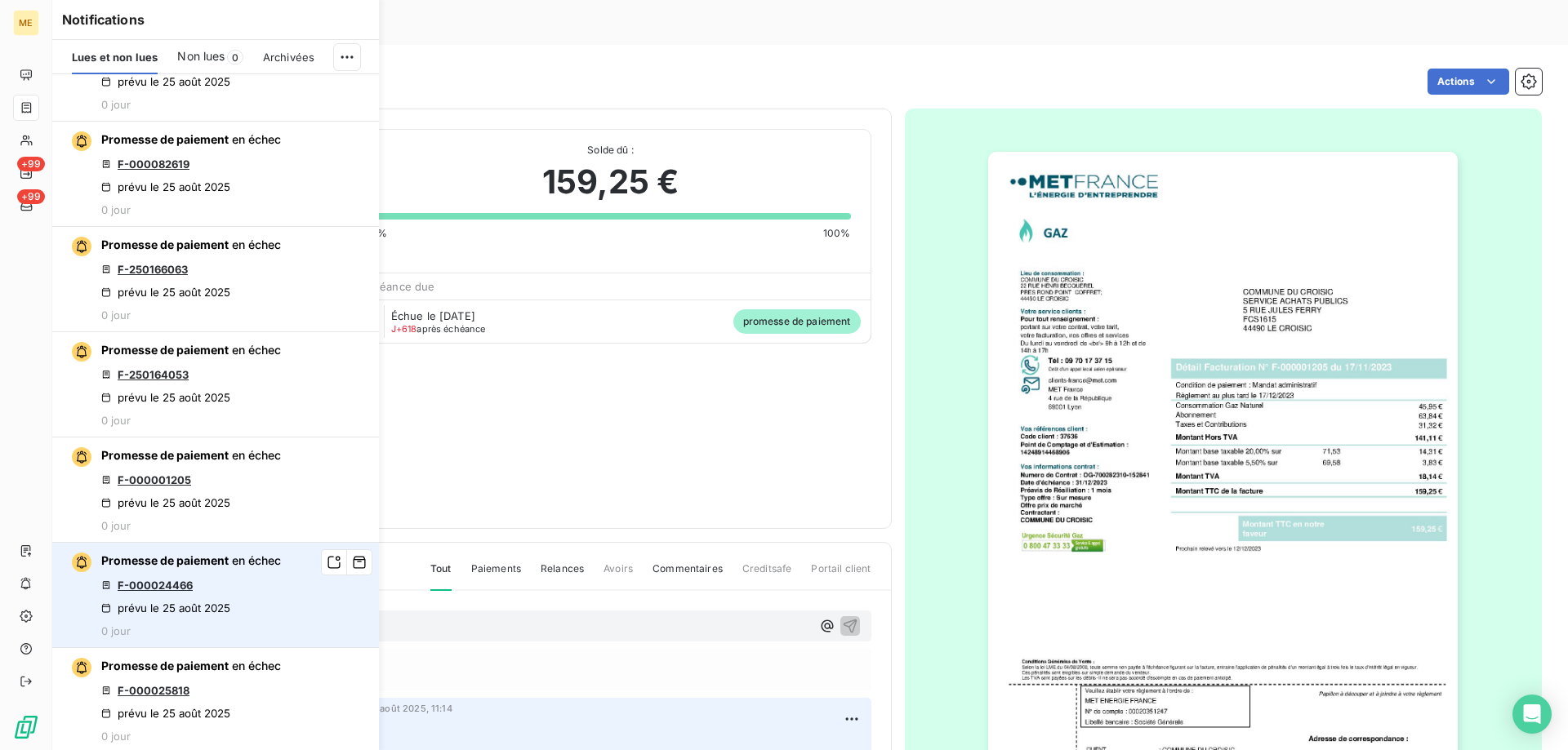
scroll to position [81, 0]
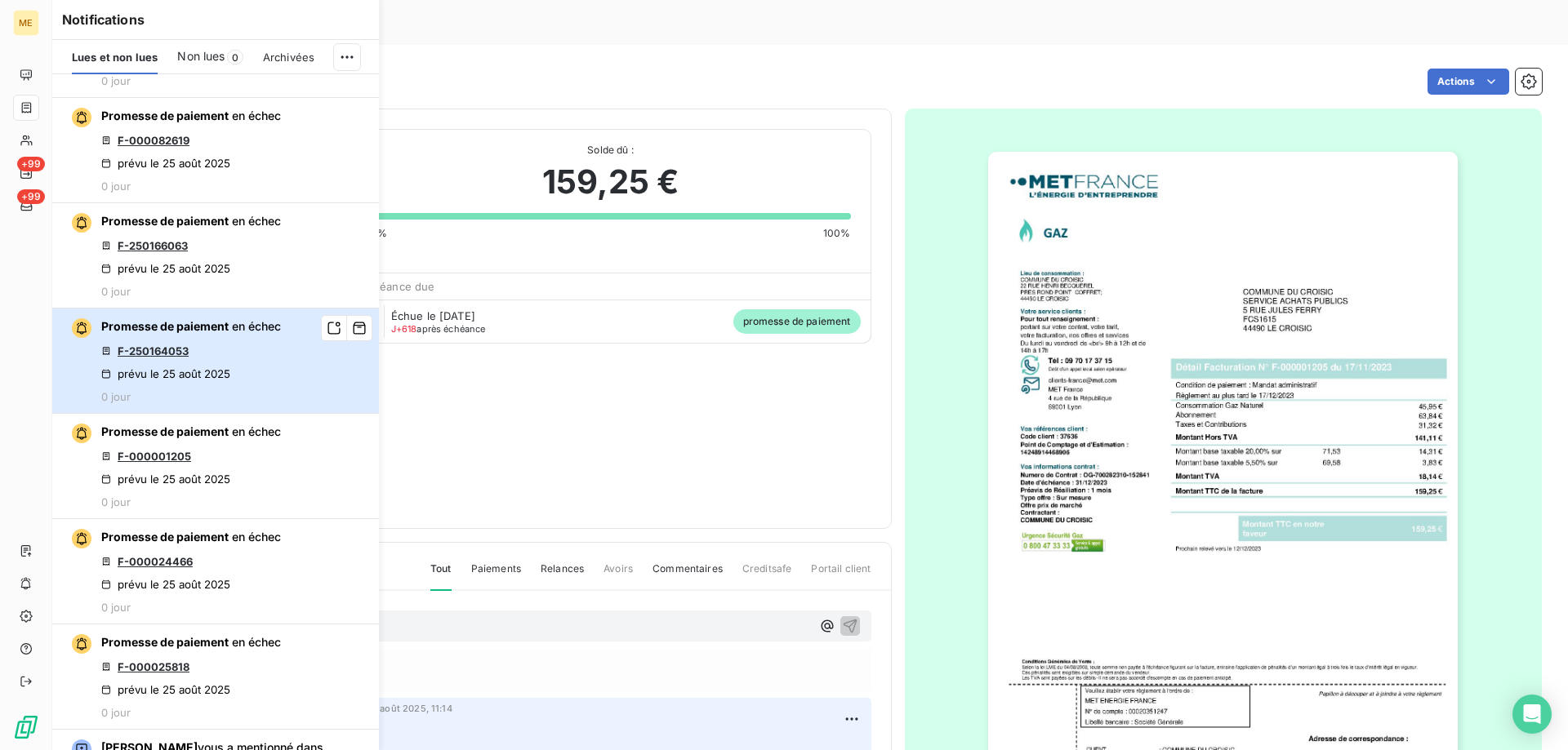
click at [214, 351] on div "Promesse de paiement en échec F-250164053 prévu le 25 août 2025 0 jour" at bounding box center [191, 361] width 179 height 85
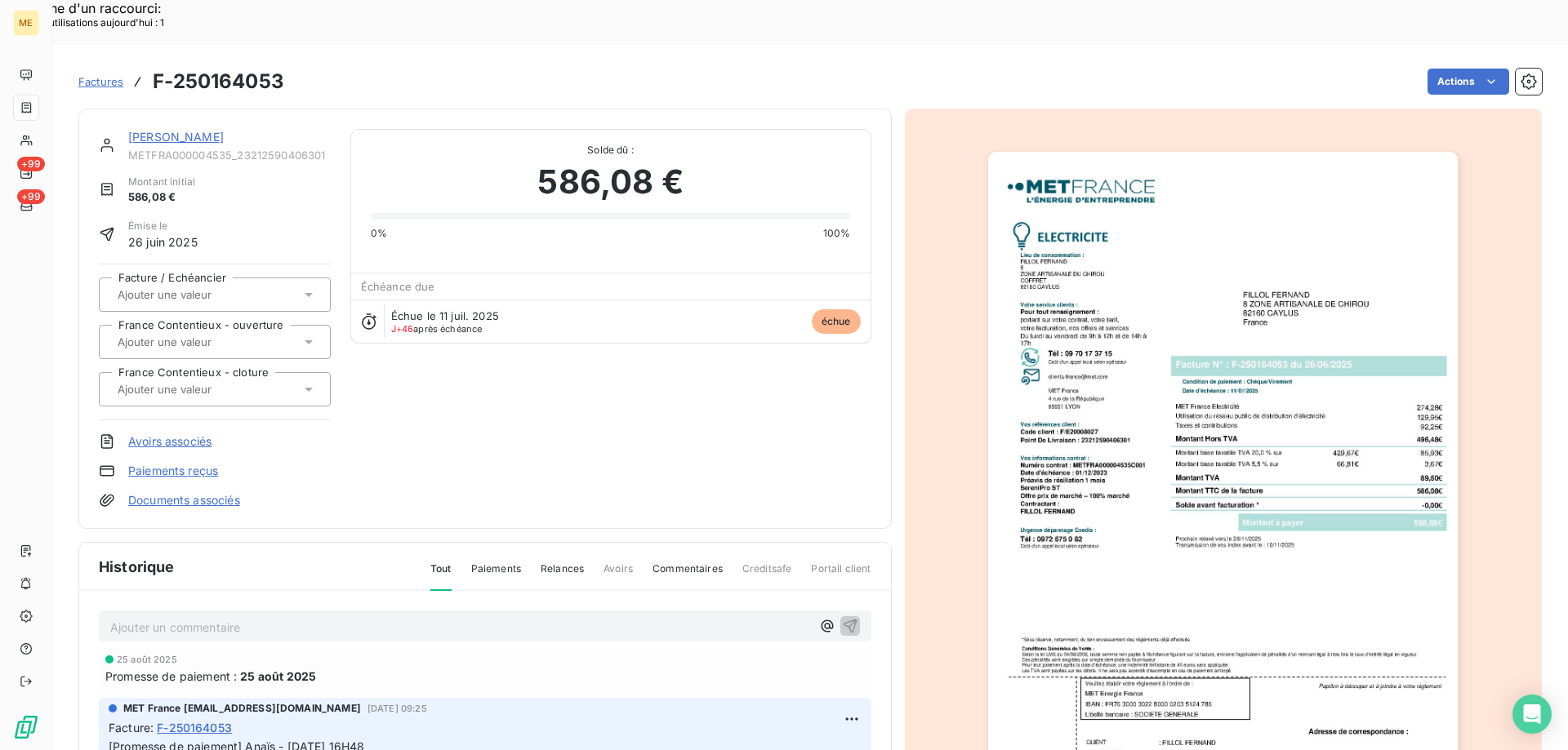
click at [172, 129] on link "FILLOL FERNAND" at bounding box center [175, 136] width 95 height 14
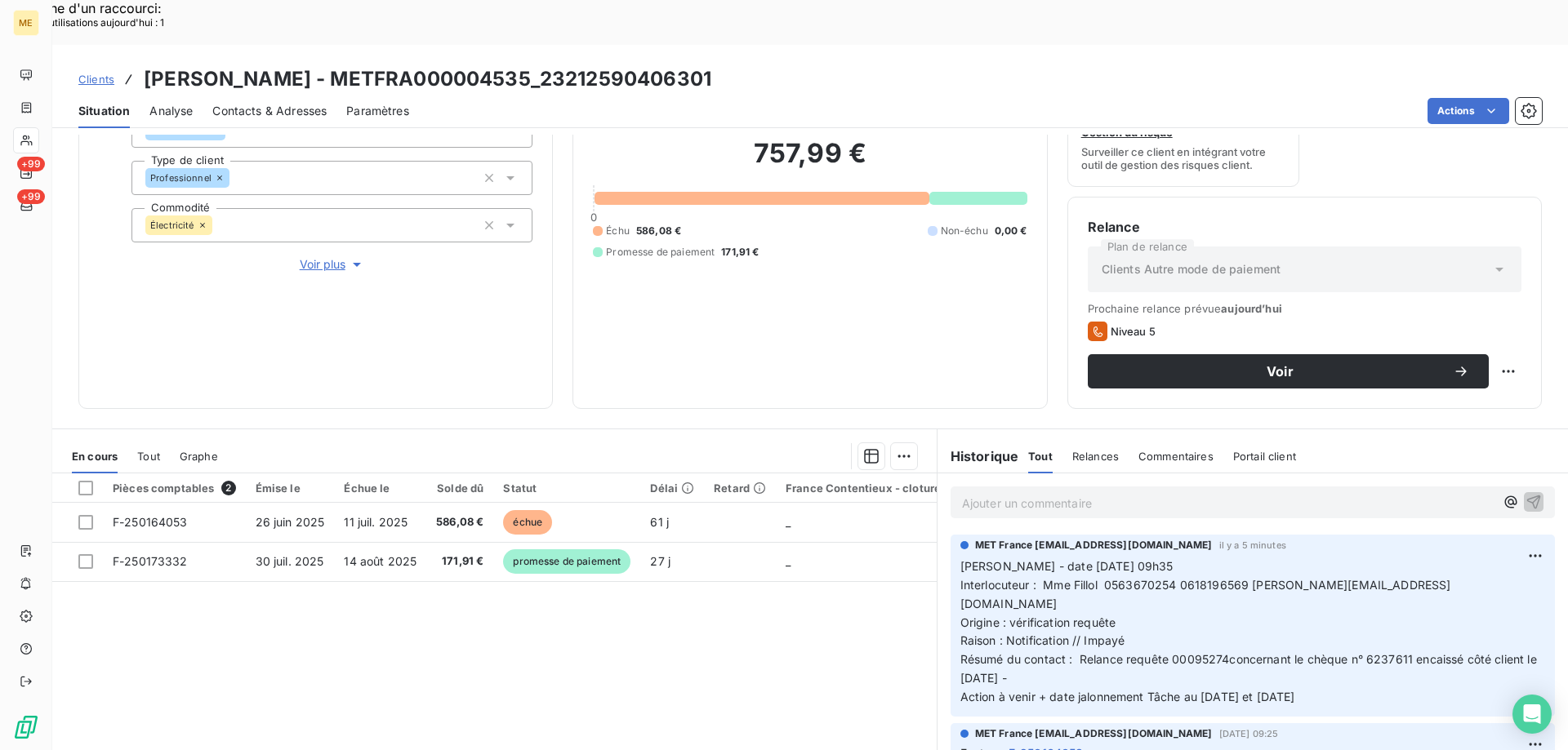
scroll to position [218, 0]
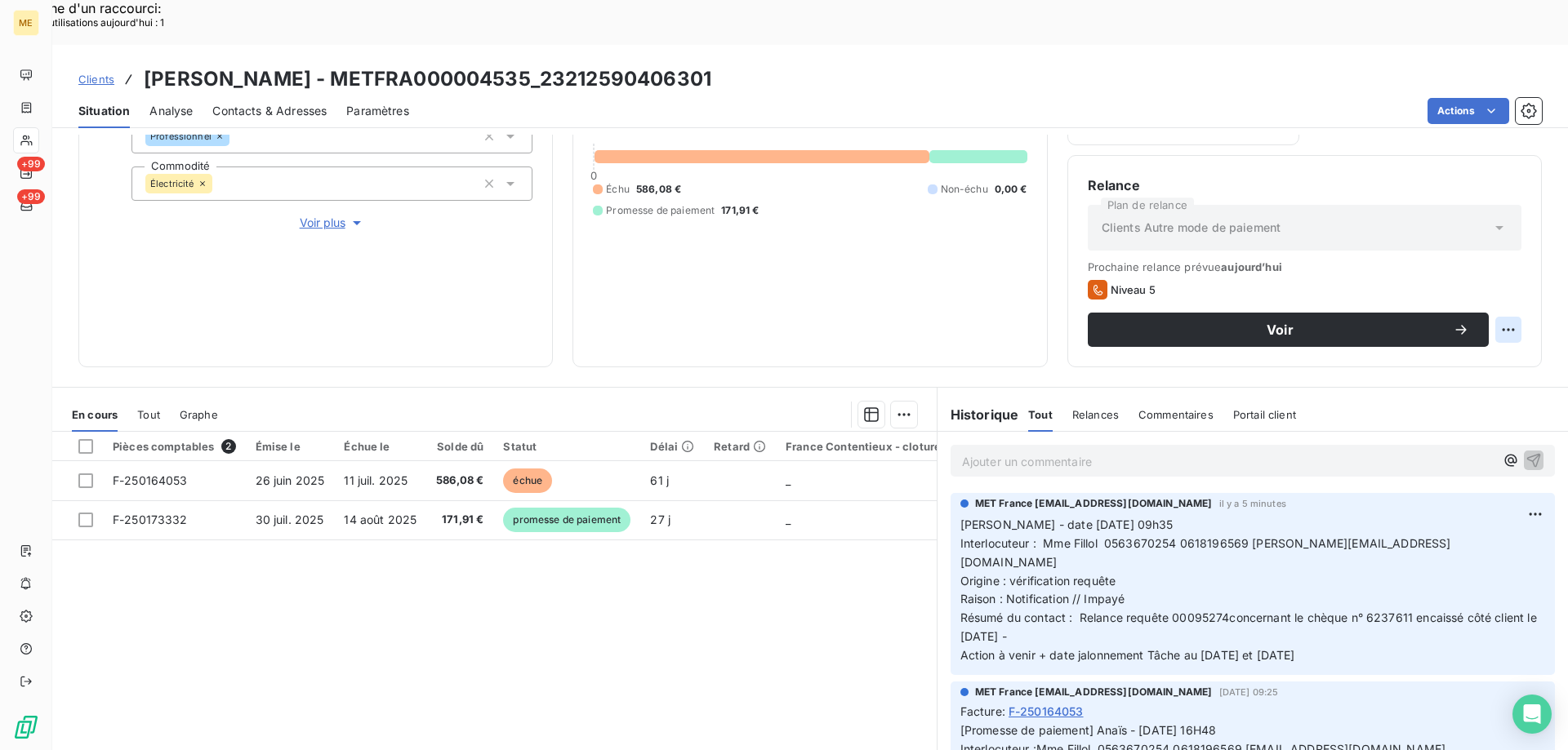
click at [1411, 314] on div "Replanifier cette action" at bounding box center [1429, 320] width 146 height 26
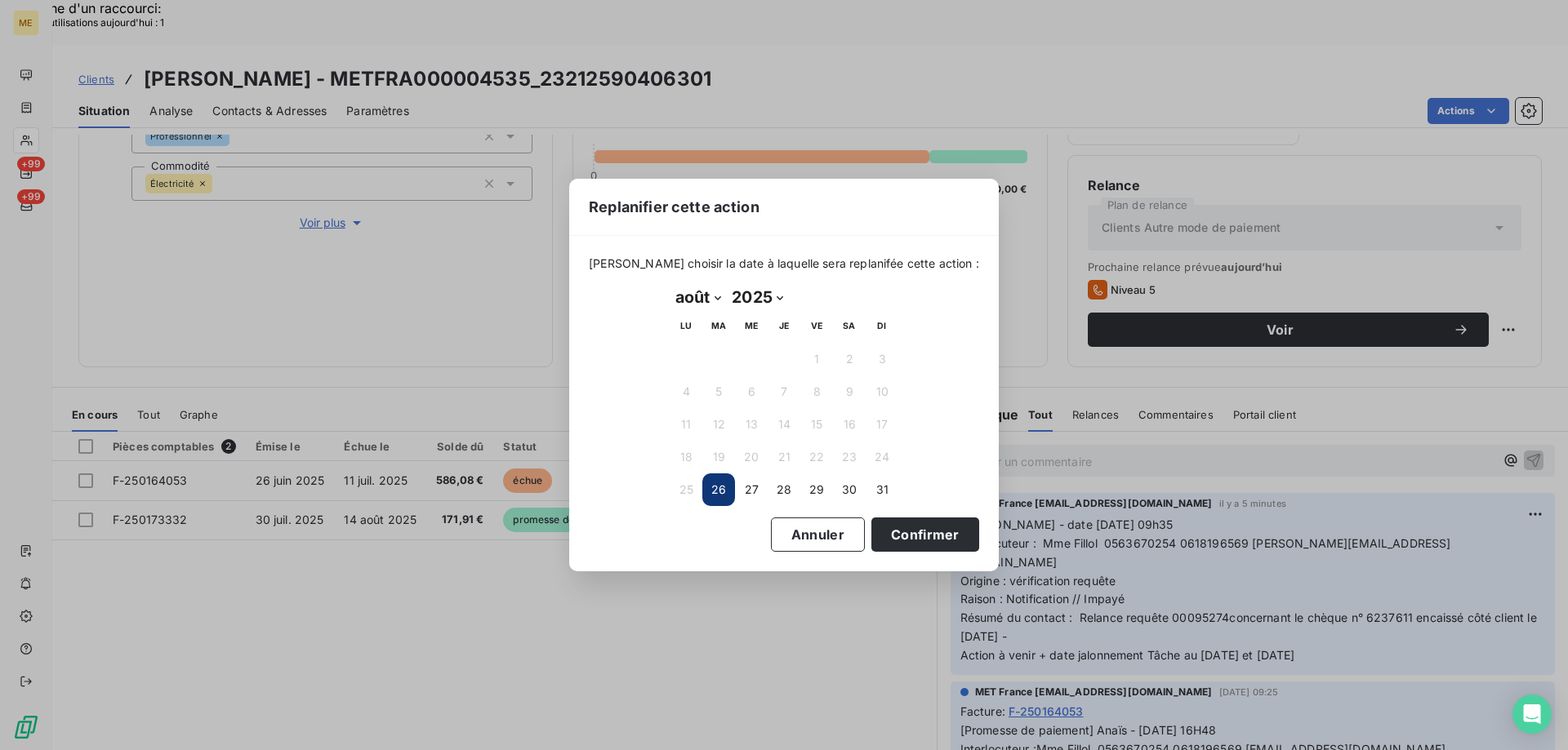
click at [720, 299] on select "janvier février mars avril mai juin juillet août septembre octobre novembre déc…" at bounding box center [698, 296] width 56 height 26
select select "8"
click at [670, 284] on select "janvier février mars avril mai juin juillet août septembre octobre novembre déc…" at bounding box center [698, 296] width 56 height 26
click at [686, 362] on button "1" at bounding box center [686, 358] width 32 height 32
click at [892, 534] on button "Confirmer" at bounding box center [926, 534] width 108 height 34
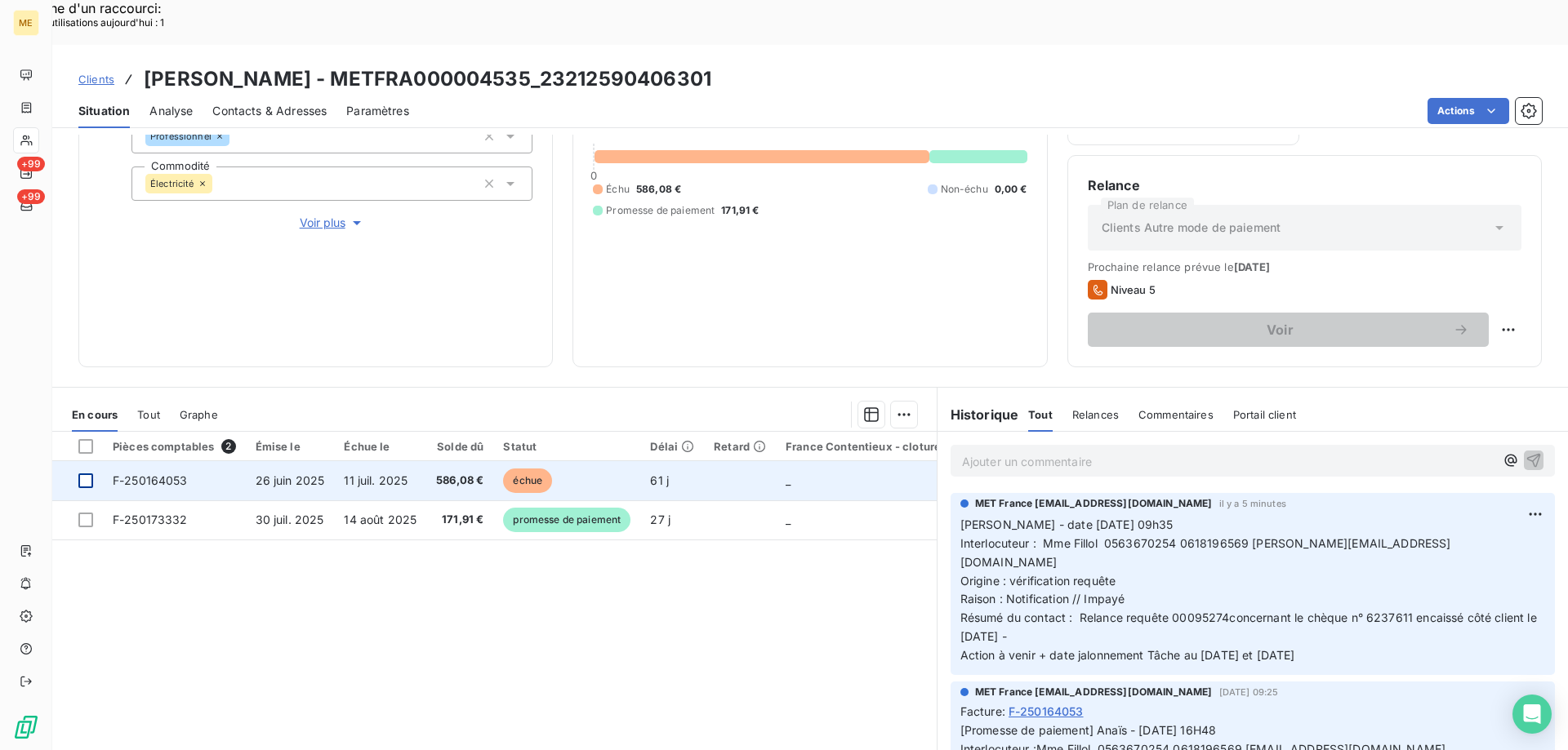
click at [90, 474] on div at bounding box center [85, 481] width 15 height 15
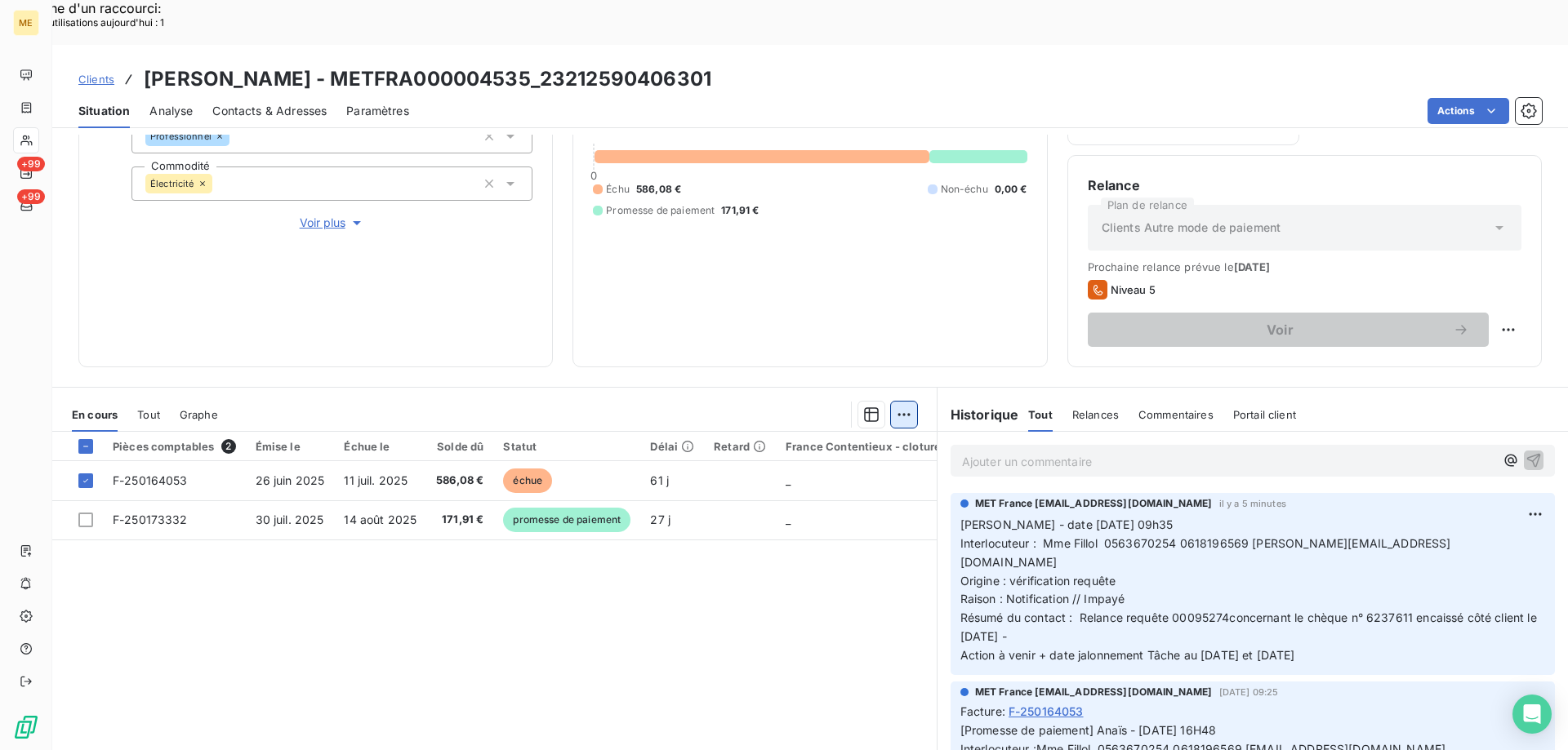
click at [673, 404] on div "Mettre en litige (1 facture)" at bounding box center [757, 405] width 288 height 26
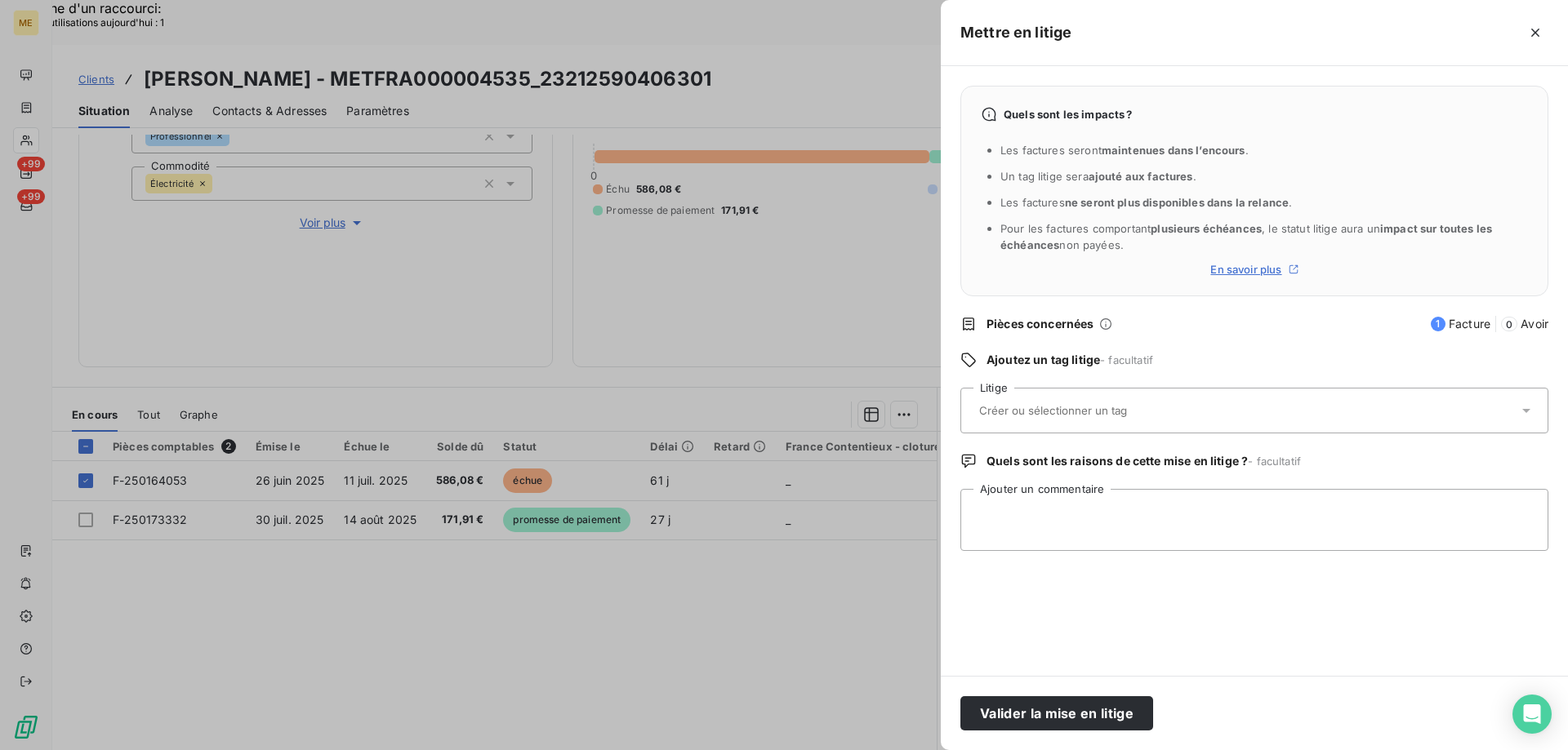
click at [1019, 404] on input "text" at bounding box center [1096, 411] width 237 height 15
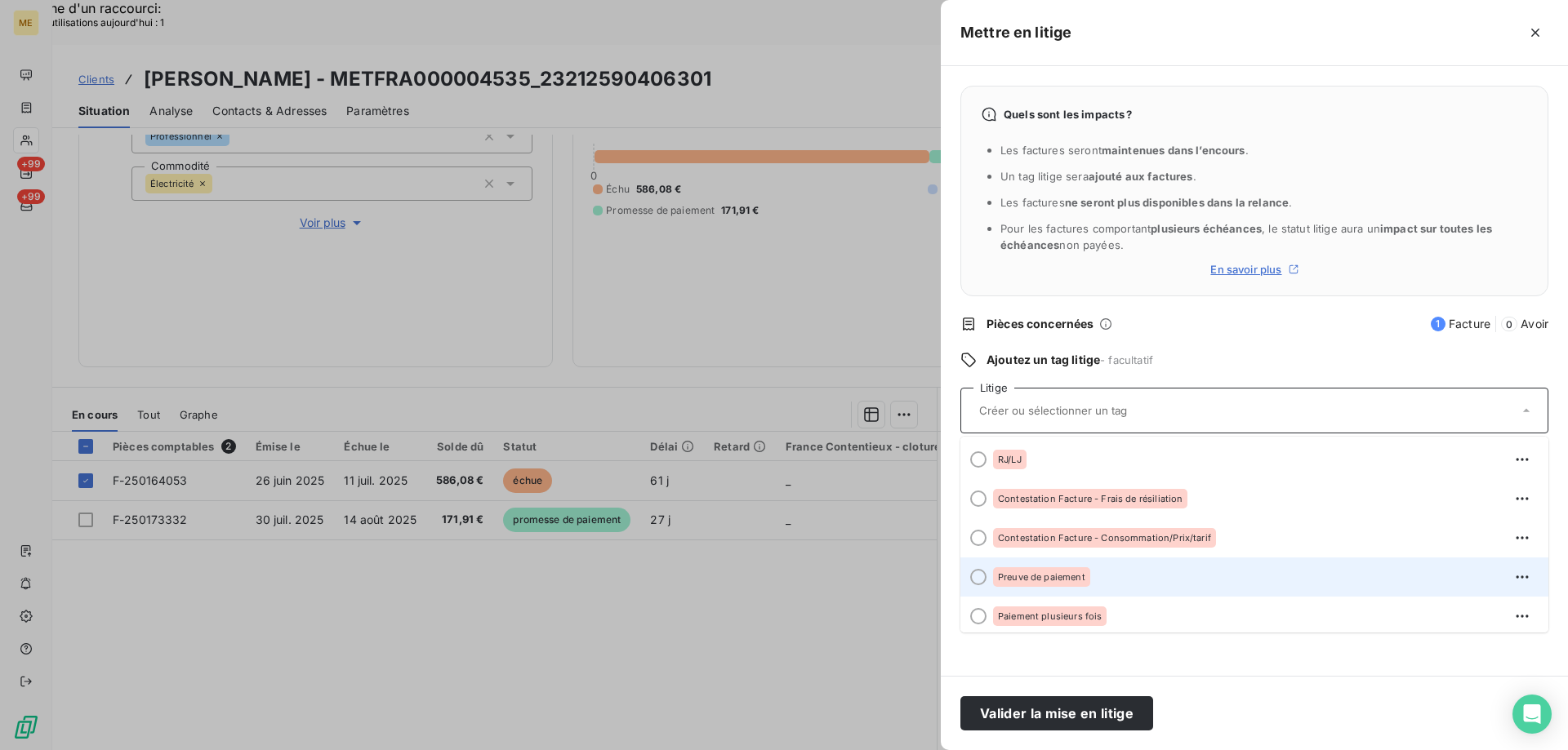
click at [981, 574] on div at bounding box center [979, 577] width 17 height 17
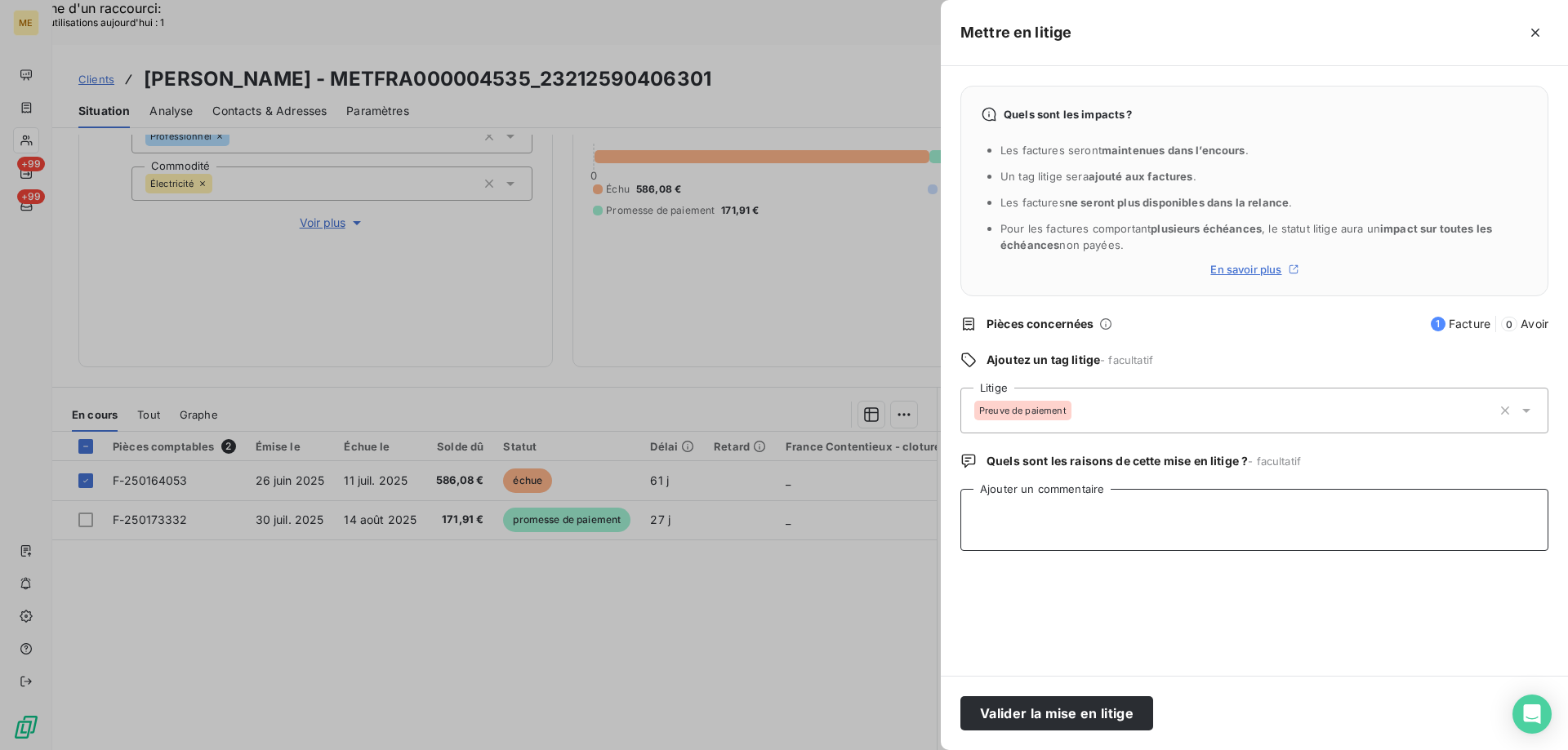
click at [1074, 509] on textarea "Ajouter un commentaire" at bounding box center [1254, 519] width 588 height 62
type textarea "relancé ce jour requête pour recherche du chèque débité côté client le 31/07/20…"
click at [1012, 703] on button "Valider la mise en litige" at bounding box center [1057, 713] width 193 height 34
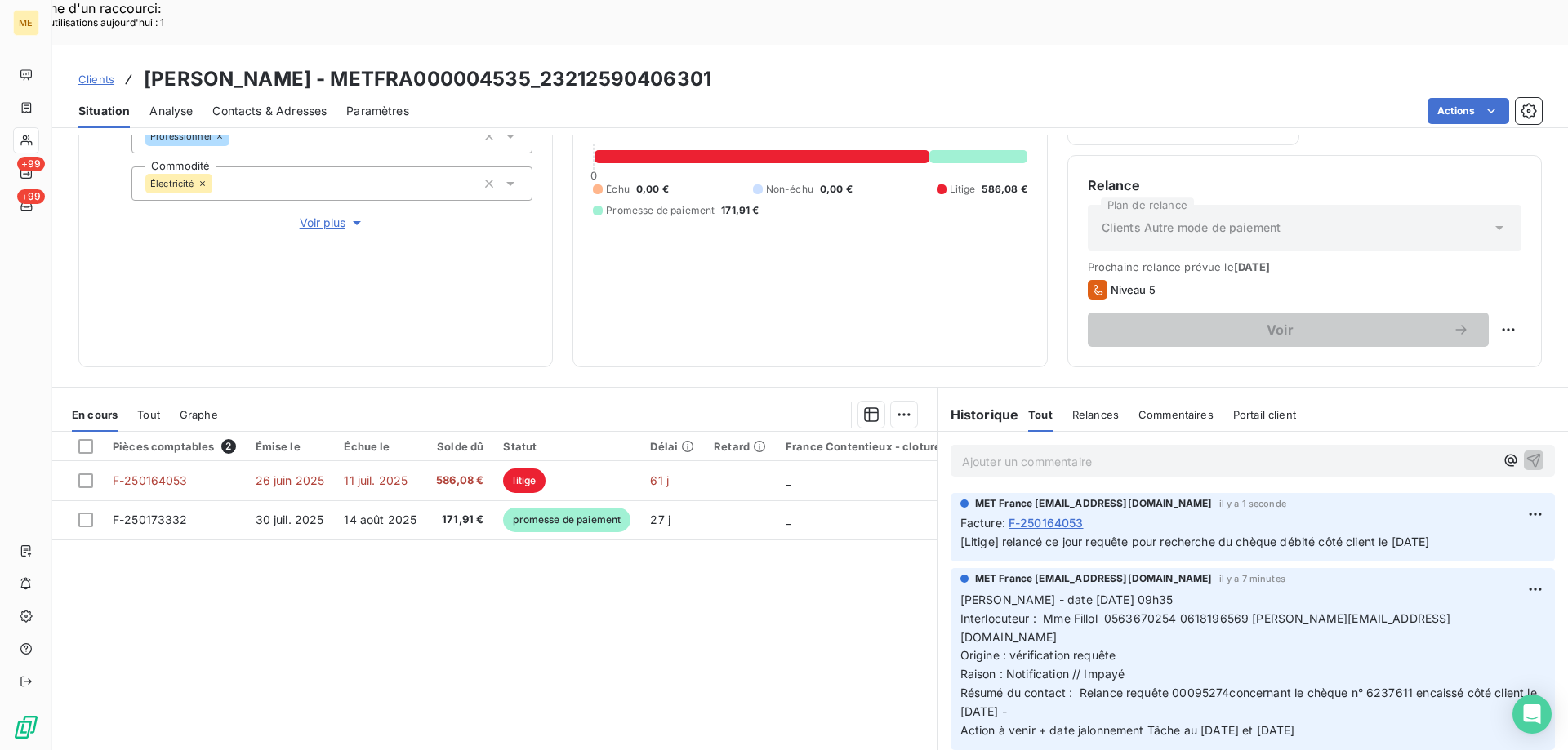
scroll to position [161, 0]
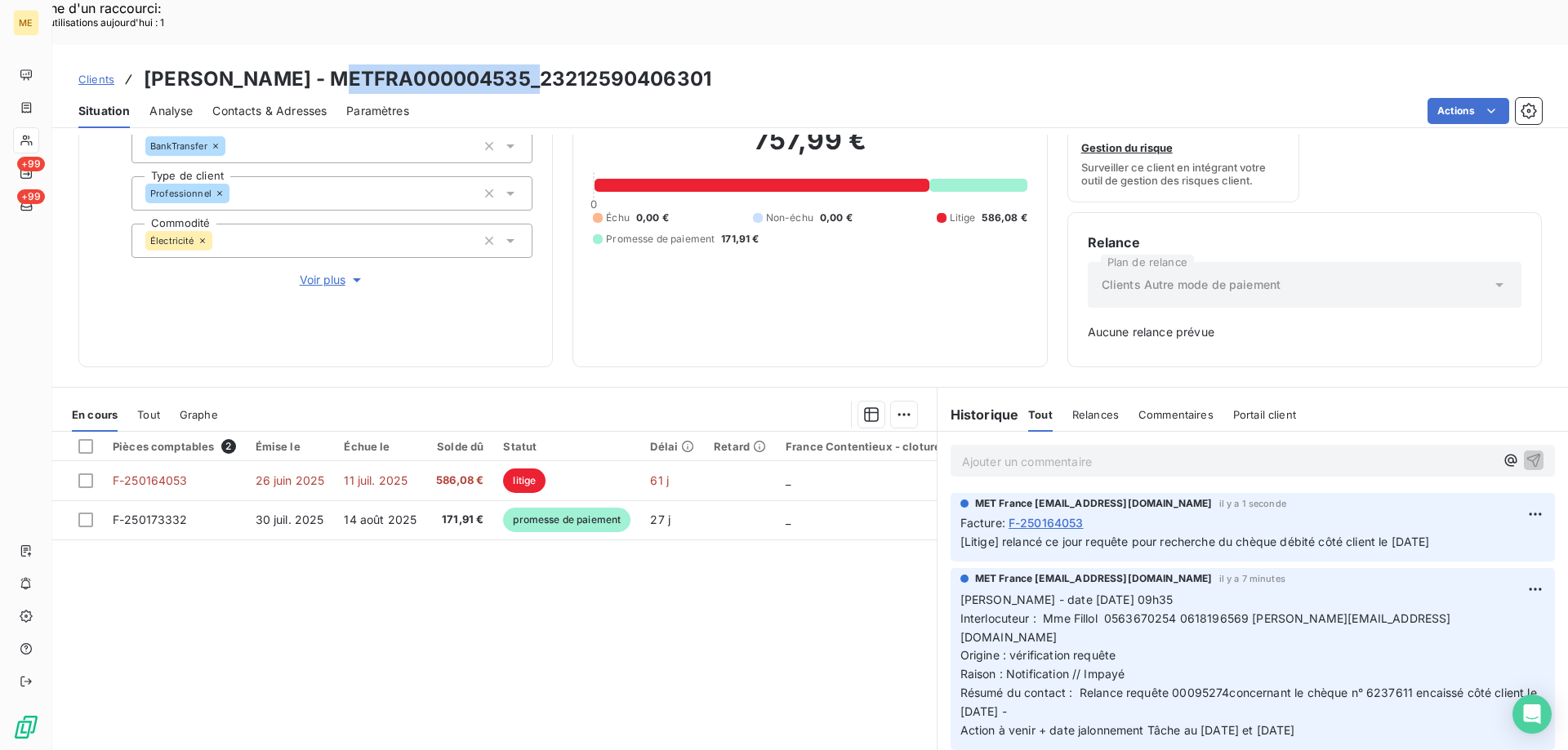
drag, startPoint x: 331, startPoint y: 33, endPoint x: 524, endPoint y: 25, distance: 193.2
click at [524, 65] on h3 "[PERSON_NAME] - METFRA000004535_23212590406301" at bounding box center [427, 79] width 568 height 29
click at [823, 48] on div "Clients FILLOL FERNAND - METFRA000004535_23212590406301 Situation Analyse Conta…" at bounding box center [810, 86] width 1516 height 83
click at [815, 65] on div "Clients FILLOL FERNAND - METFRA000004535_23212590406301" at bounding box center [810, 79] width 1516 height 29
drag, startPoint x: 716, startPoint y: 37, endPoint x: 138, endPoint y: 7, distance: 578.8
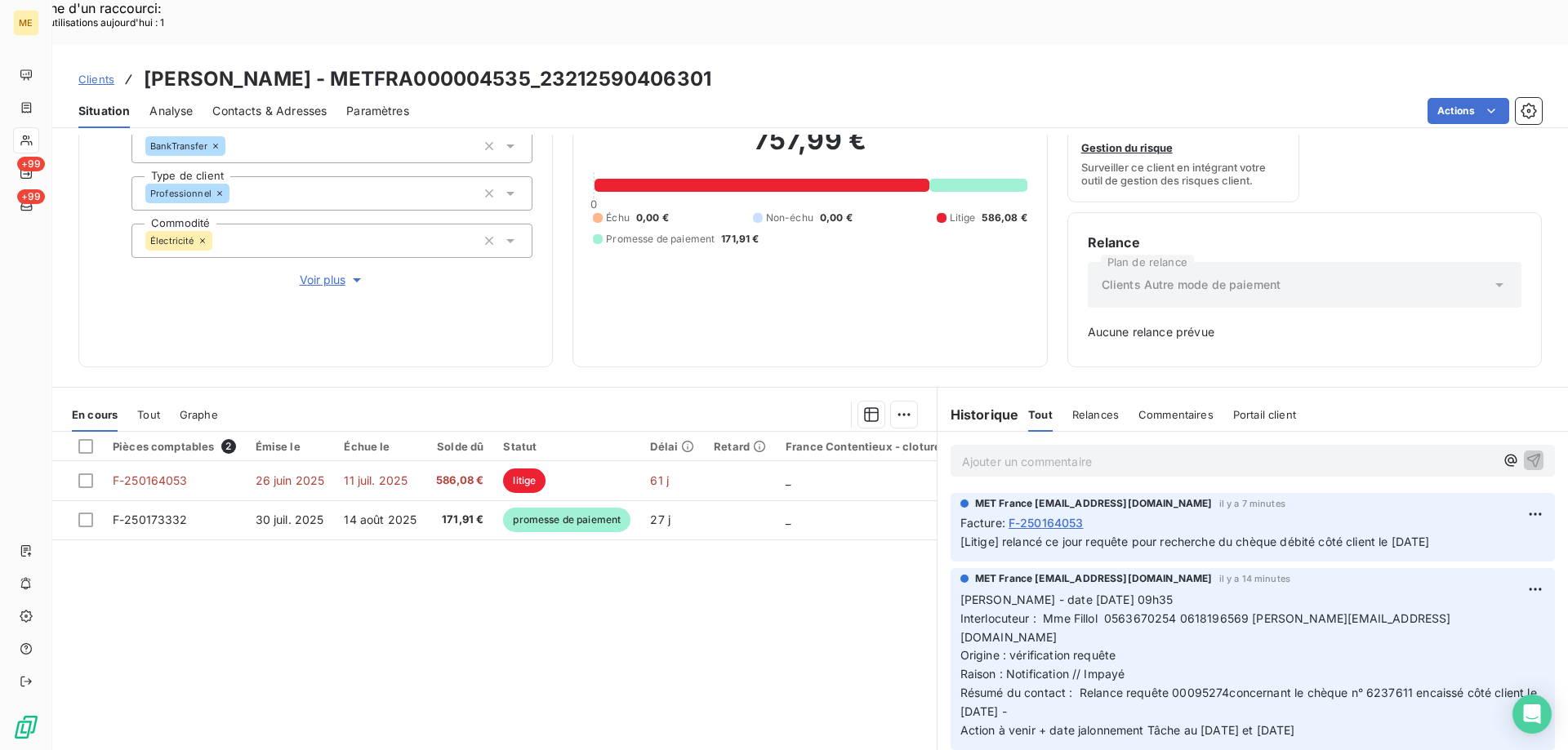
click at [138, 45] on div "Clients FILLOL FERNAND - METFRA000004535_23212590406301 Situation Analyse Conta…" at bounding box center [810, 86] width 1516 height 83
click at [361, 629] on div "Pièces comptables 2 Émise le Échue le Solde dû Statut Délai Retard France Conte…" at bounding box center [494, 588] width 884 height 314
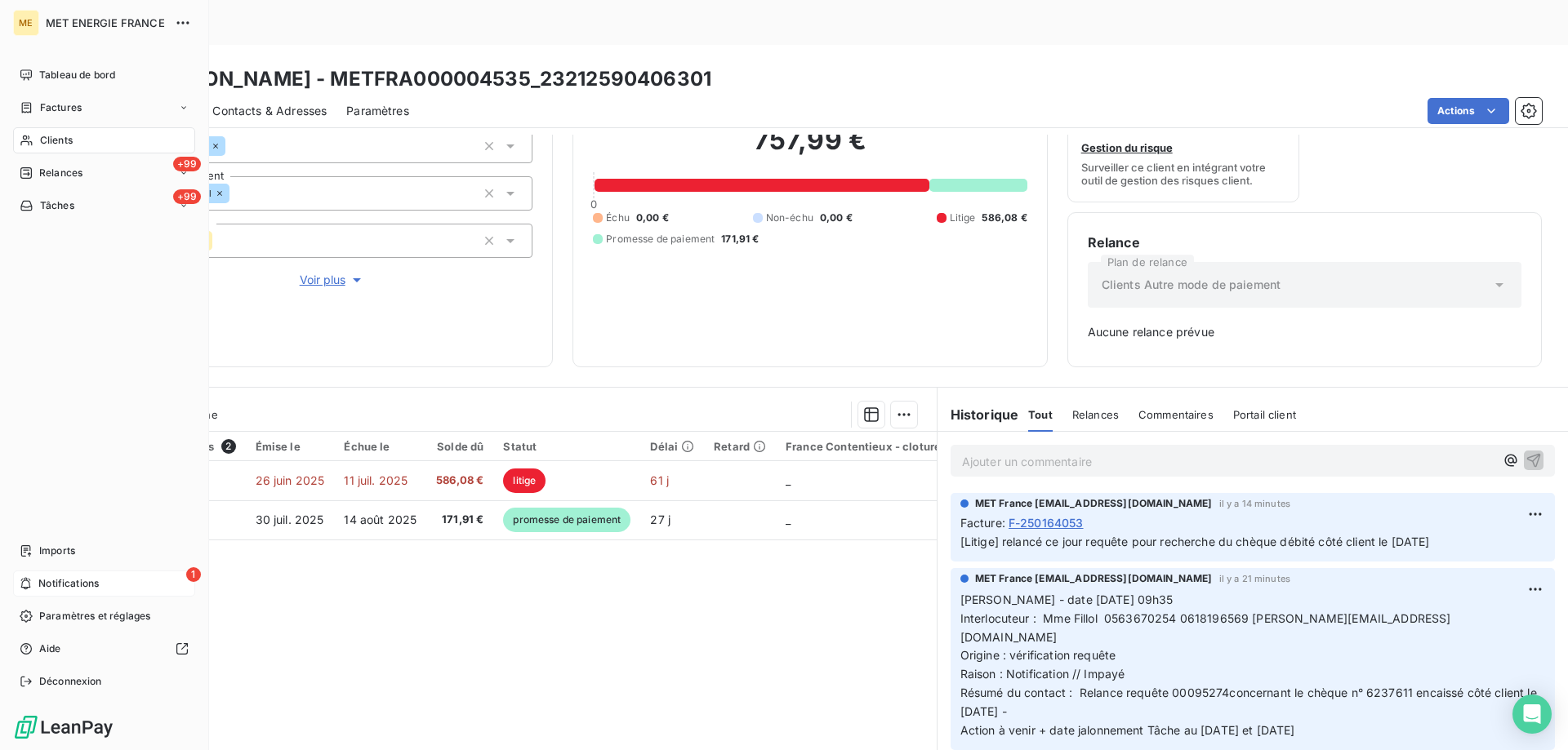
click at [110, 587] on div "1 Notifications" at bounding box center [104, 583] width 182 height 26
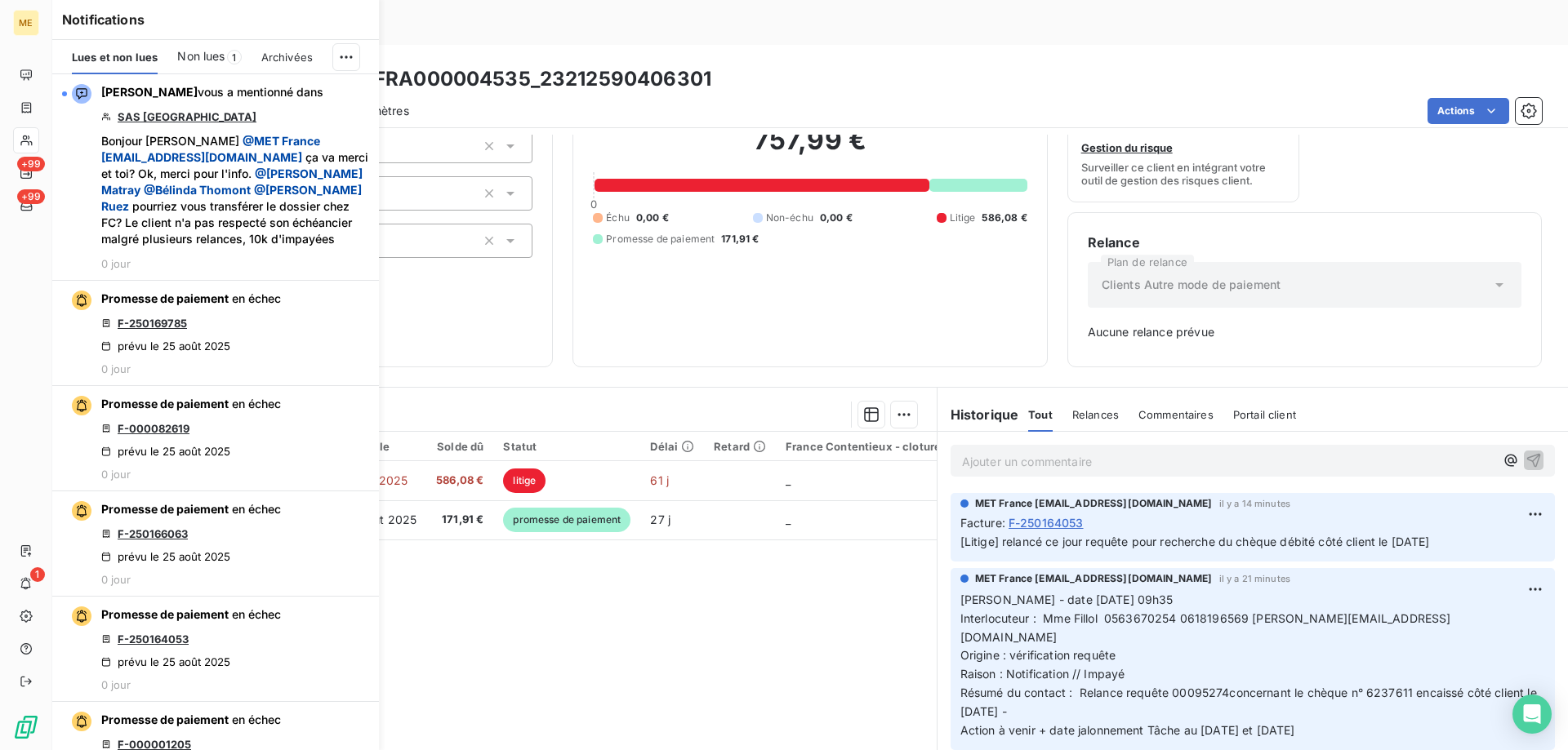
click at [846, 65] on div "Clients FILLOL FERNAND - METFRA000004535_23212590406301" at bounding box center [810, 79] width 1516 height 29
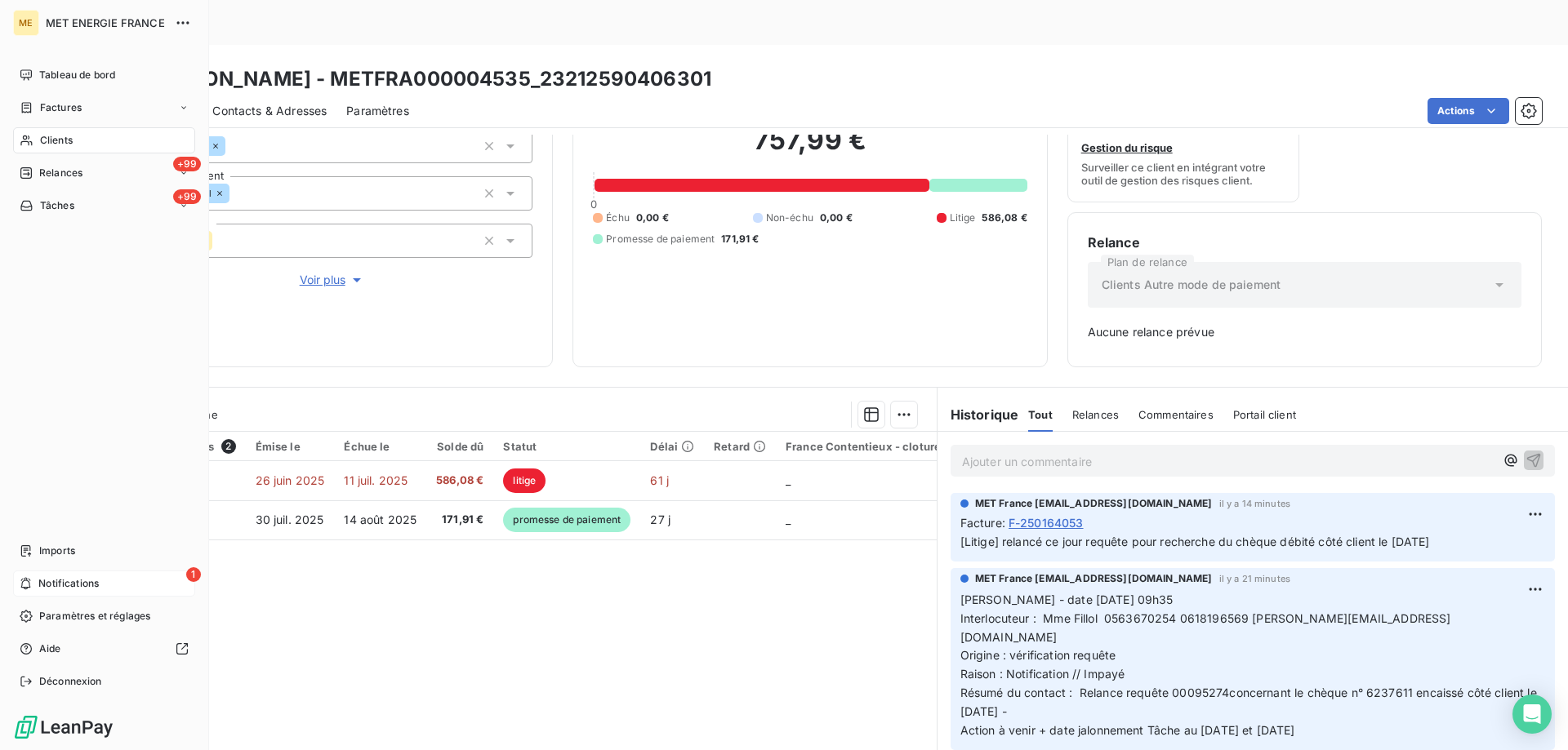
click at [121, 585] on div "1 Notifications" at bounding box center [104, 583] width 182 height 26
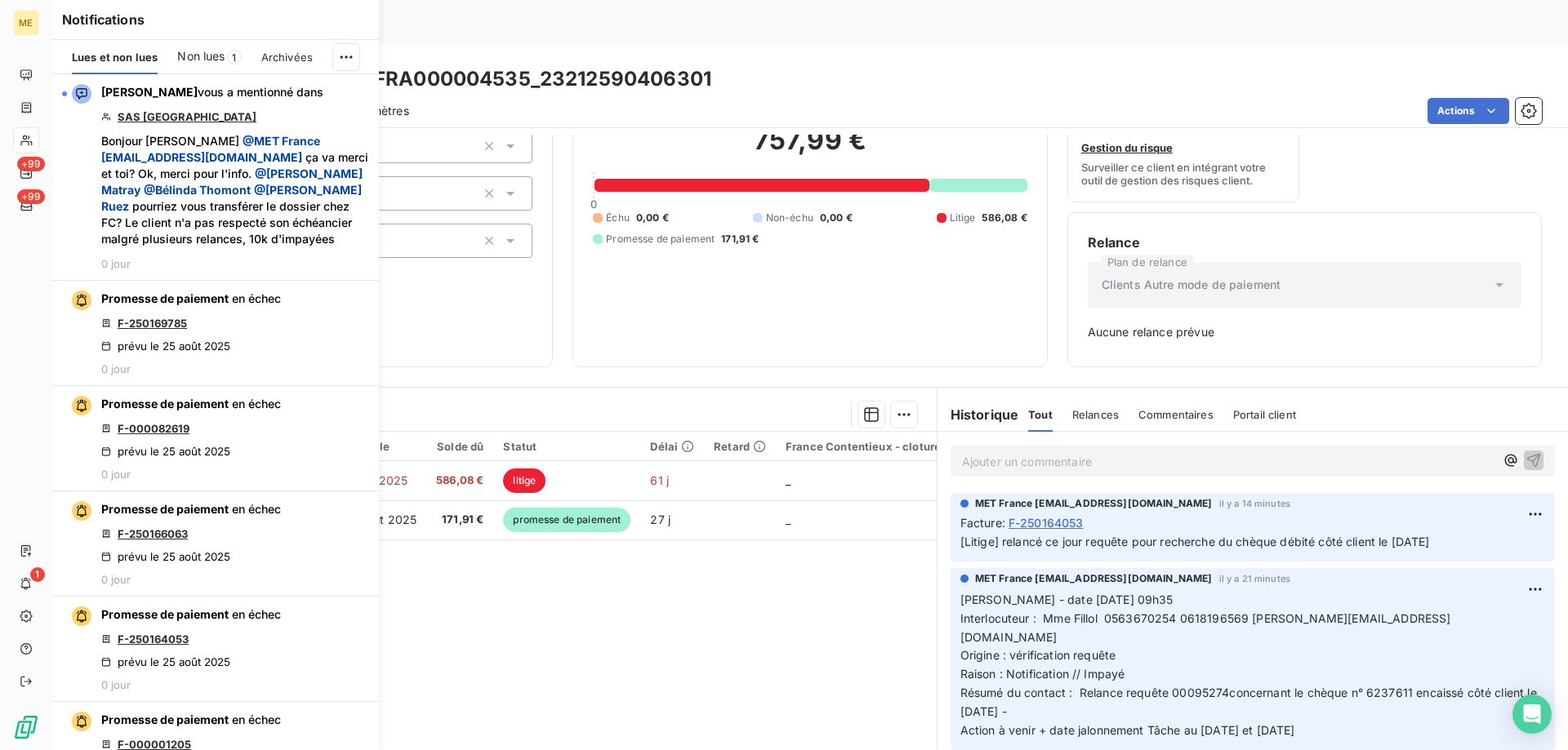
click at [674, 577] on div "Pièces comptables 2 Émise le Échue le Solde dû Statut Délai Retard France Conte…" at bounding box center [494, 588] width 884 height 314
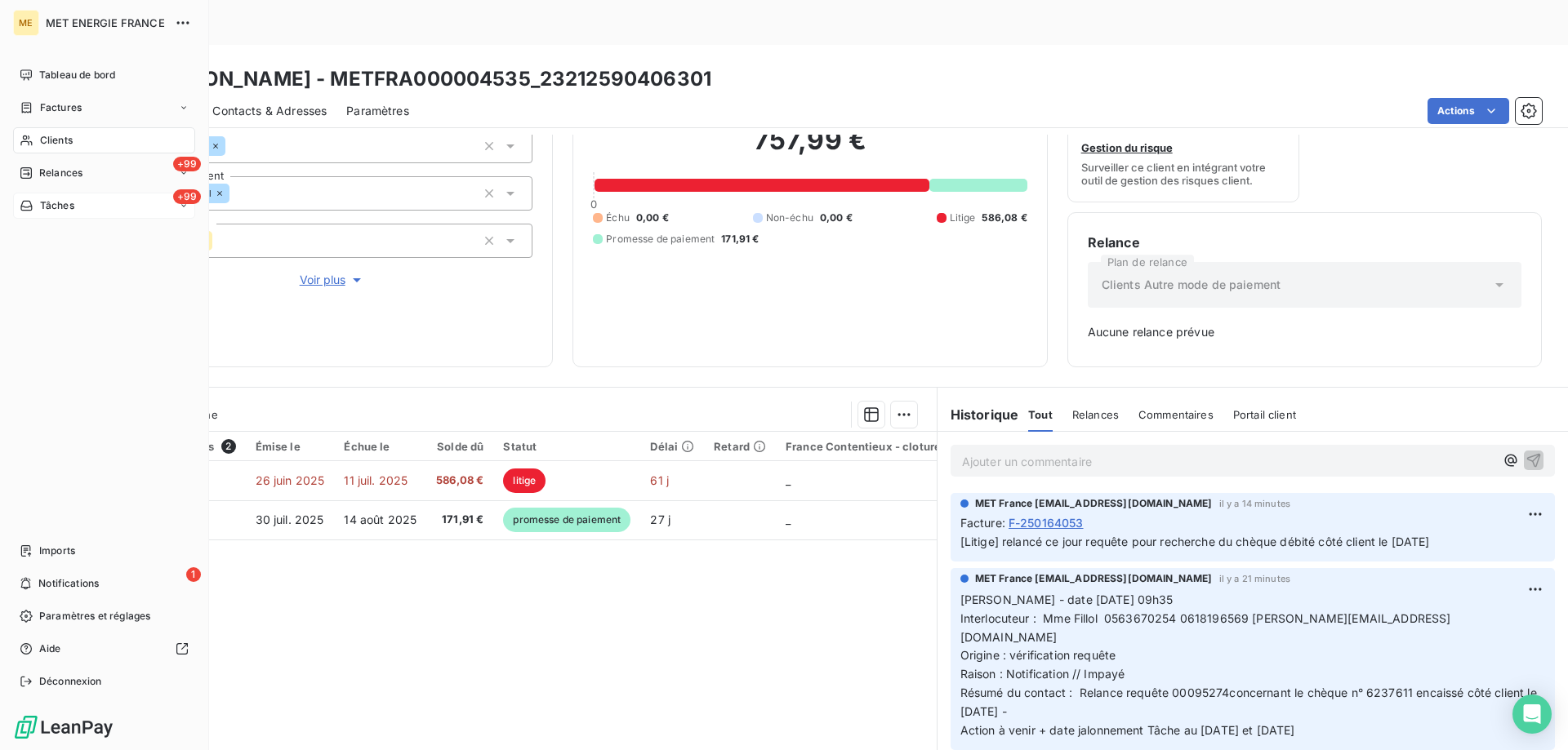
click at [98, 207] on div "+99 Tâches" at bounding box center [104, 205] width 182 height 26
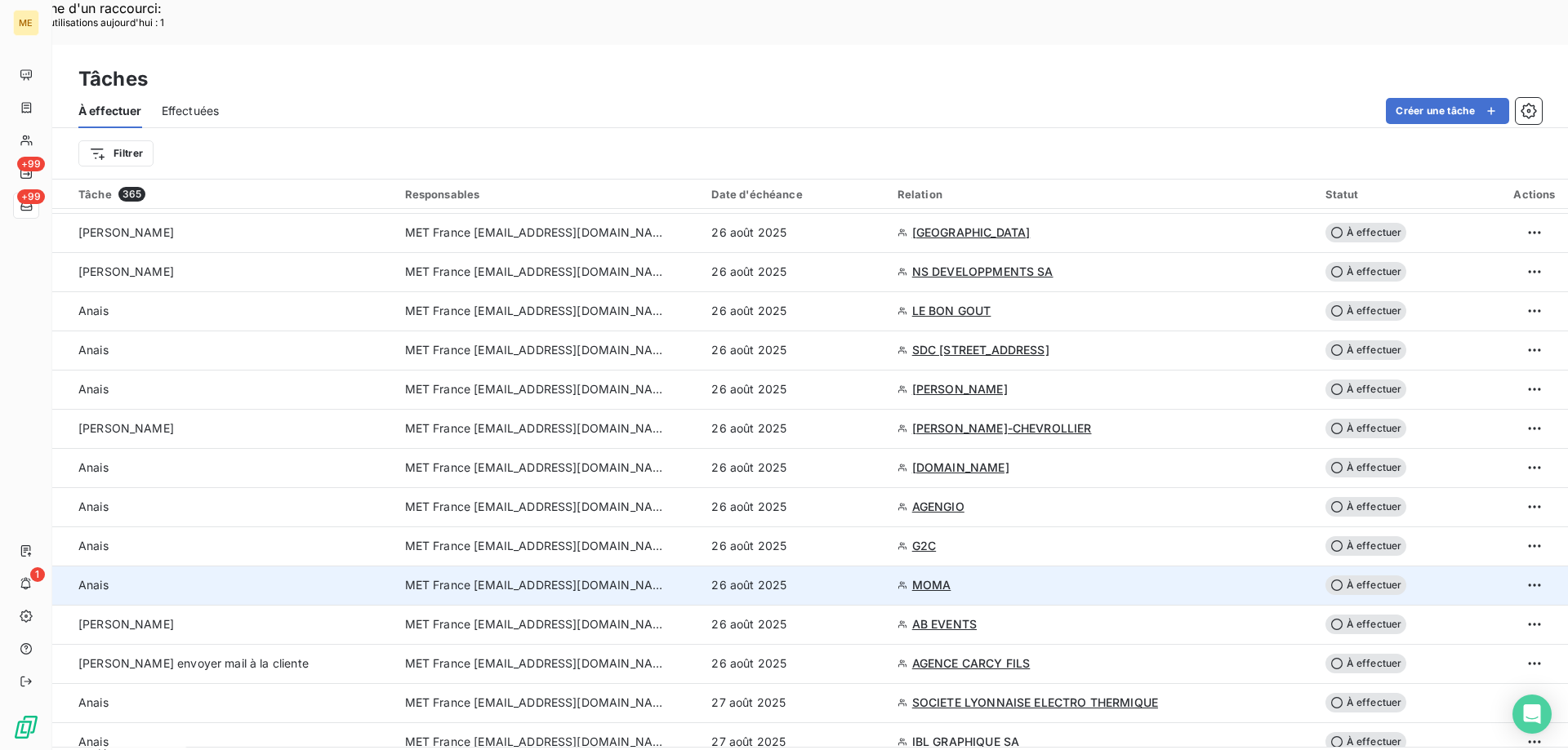
scroll to position [1469, 0]
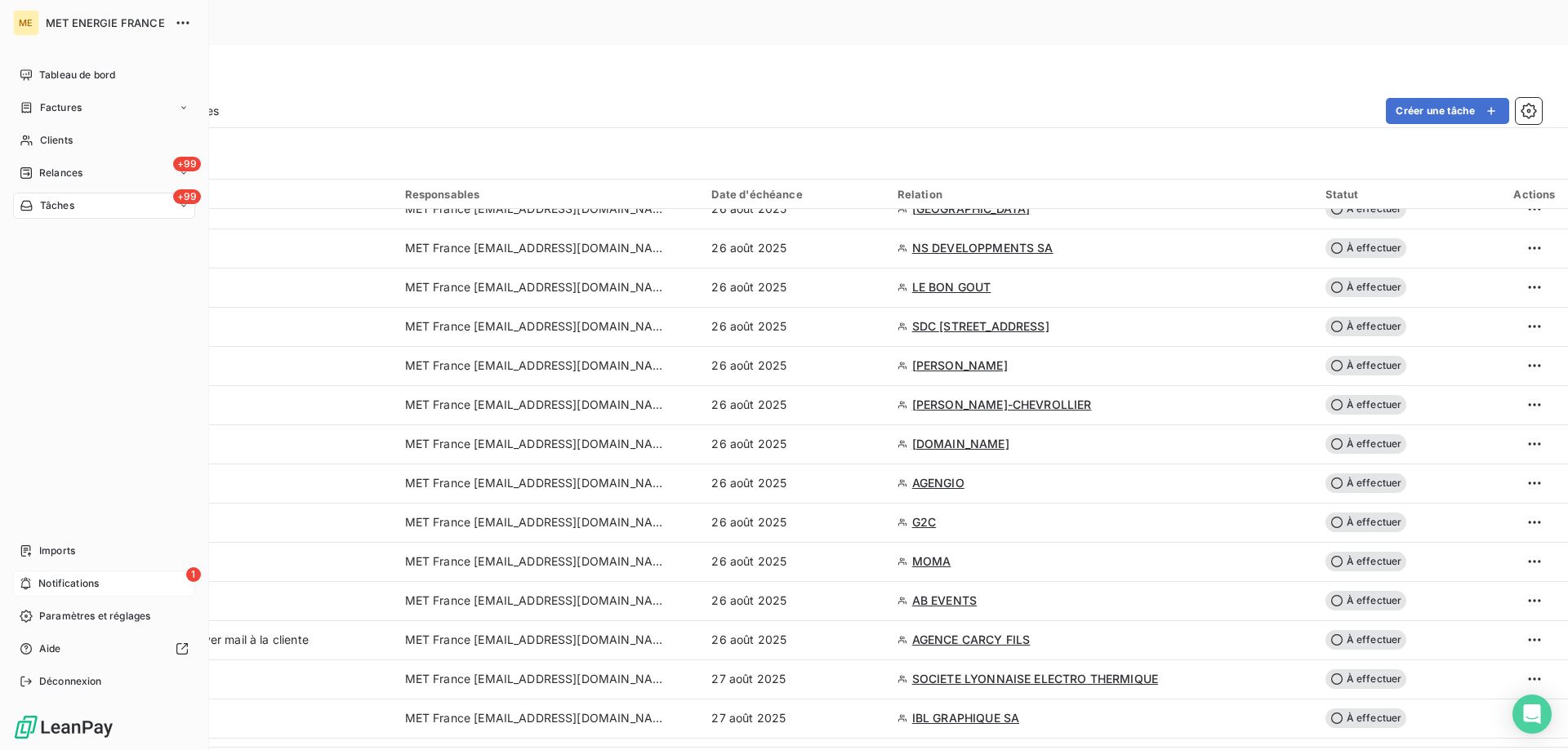
click at [80, 580] on span "Notifications" at bounding box center [68, 583] width 61 height 15
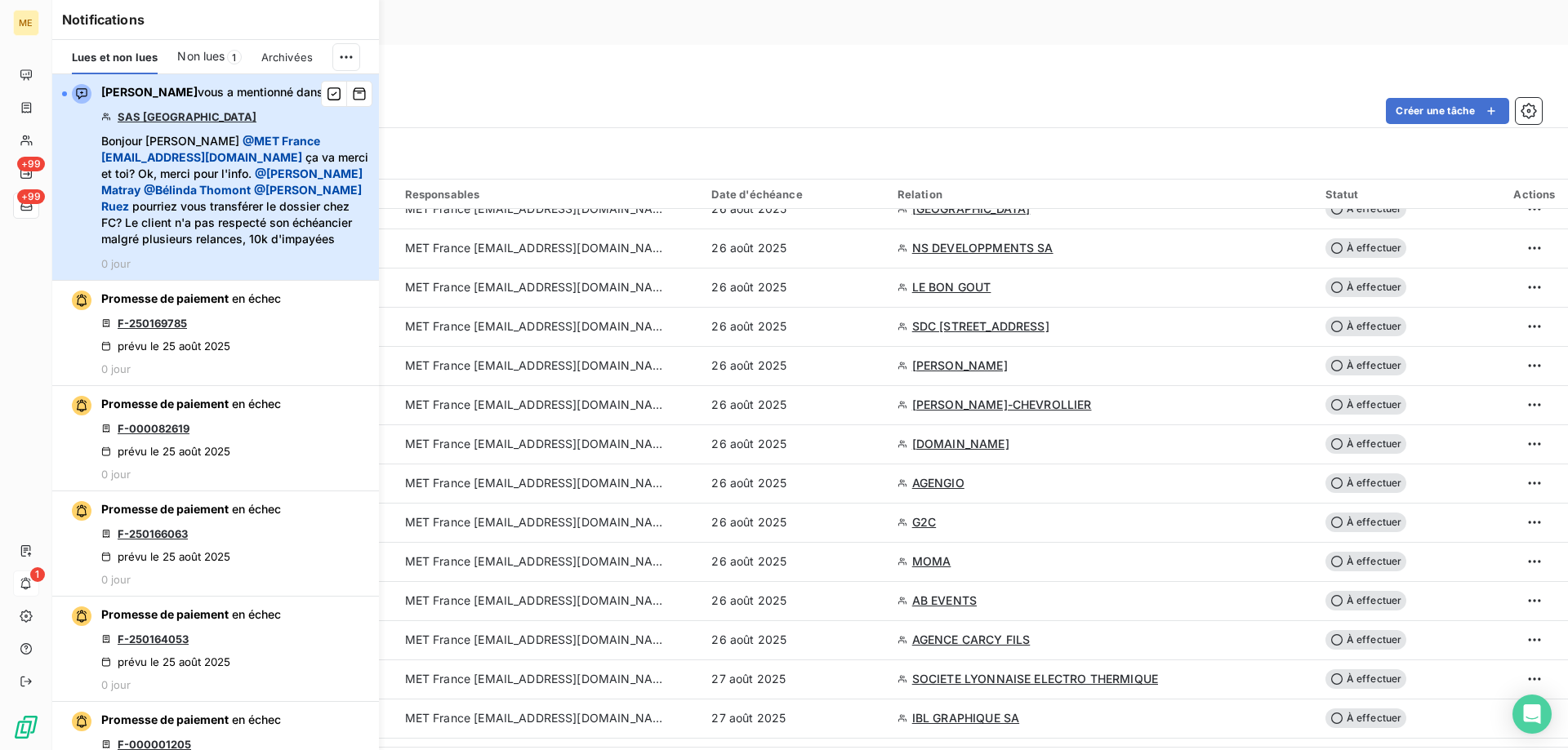
click at [238, 158] on span "@ MET France met-france@recouvrement.met.com" at bounding box center [211, 149] width 219 height 30
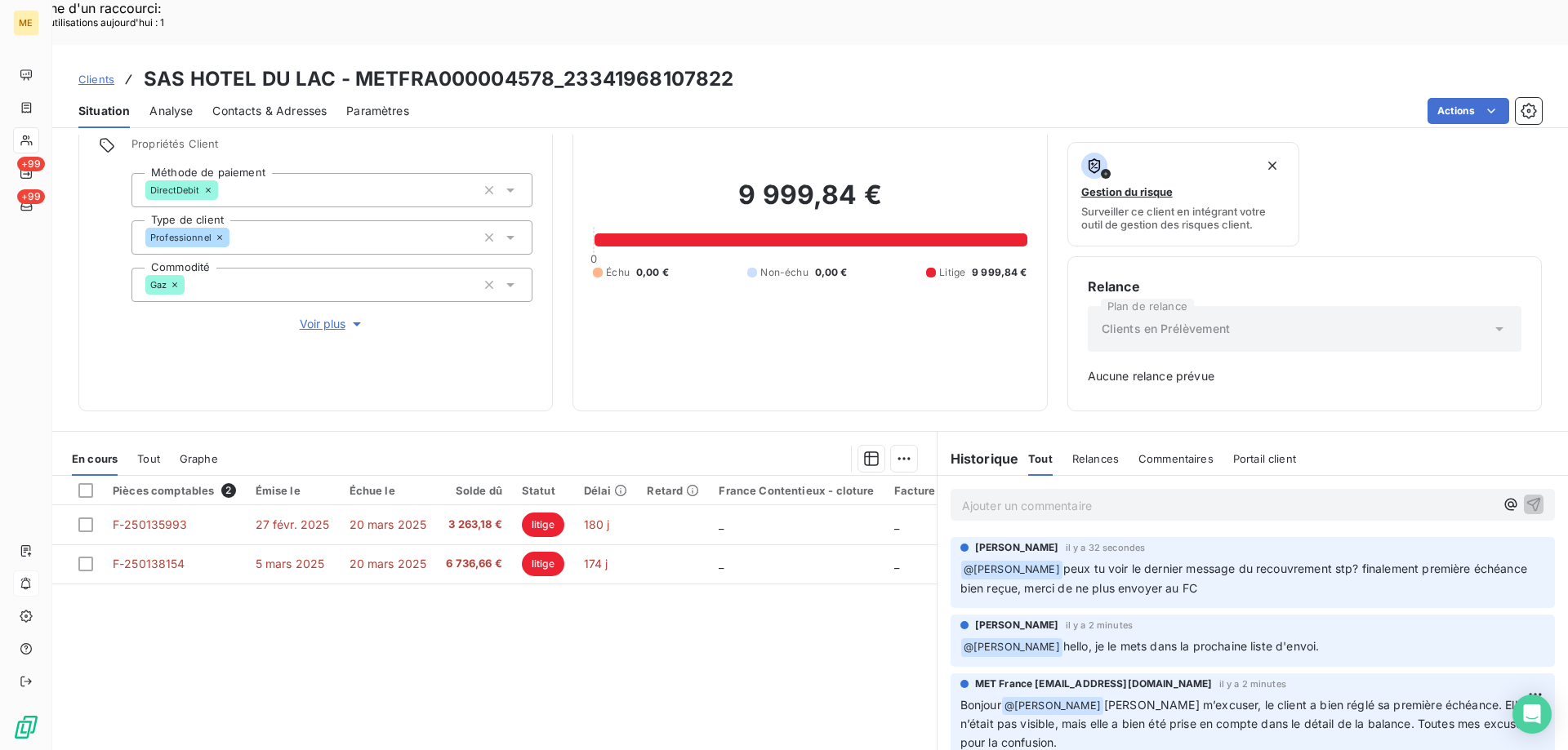
scroll to position [161, 0]
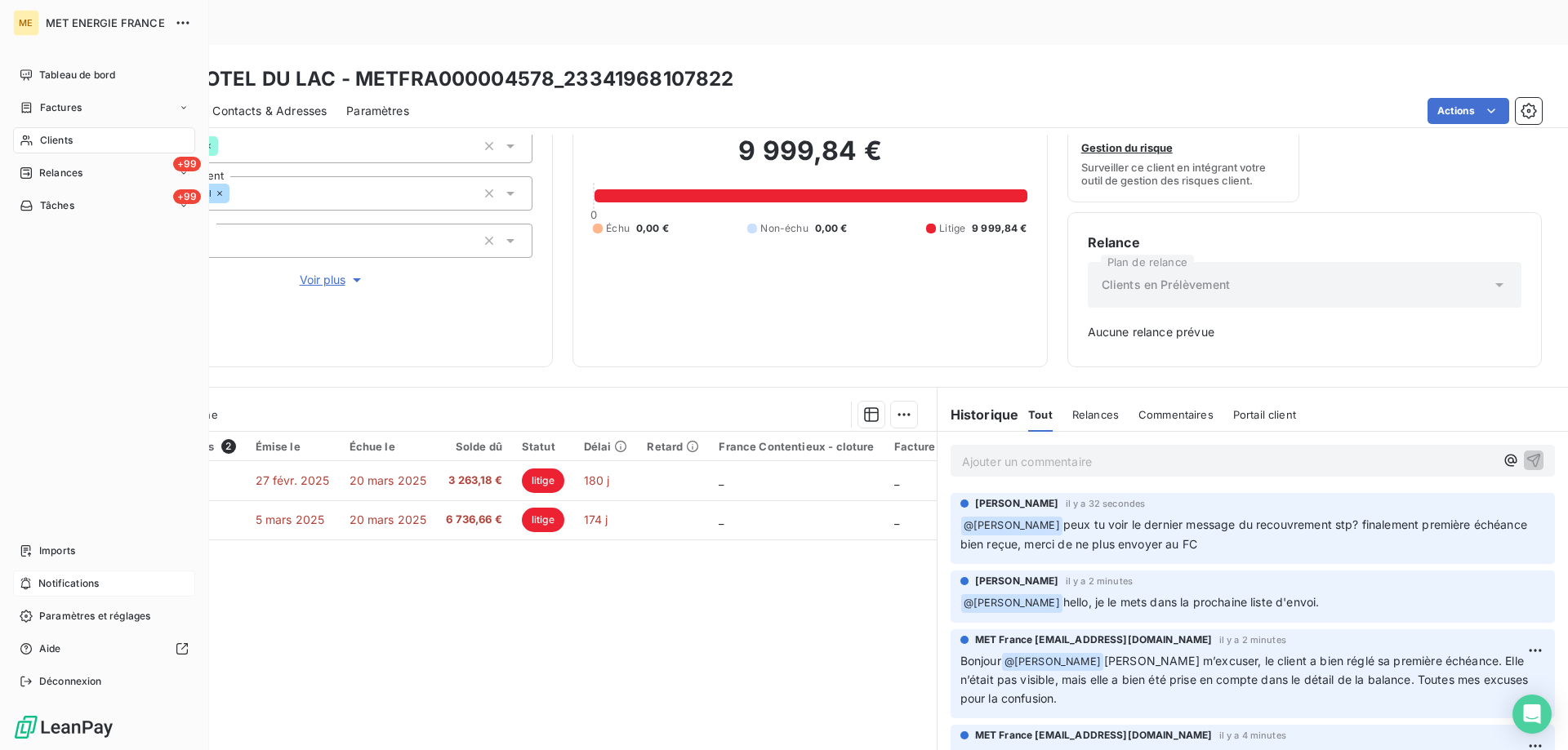
click at [99, 587] on span "Notifications" at bounding box center [68, 583] width 61 height 15
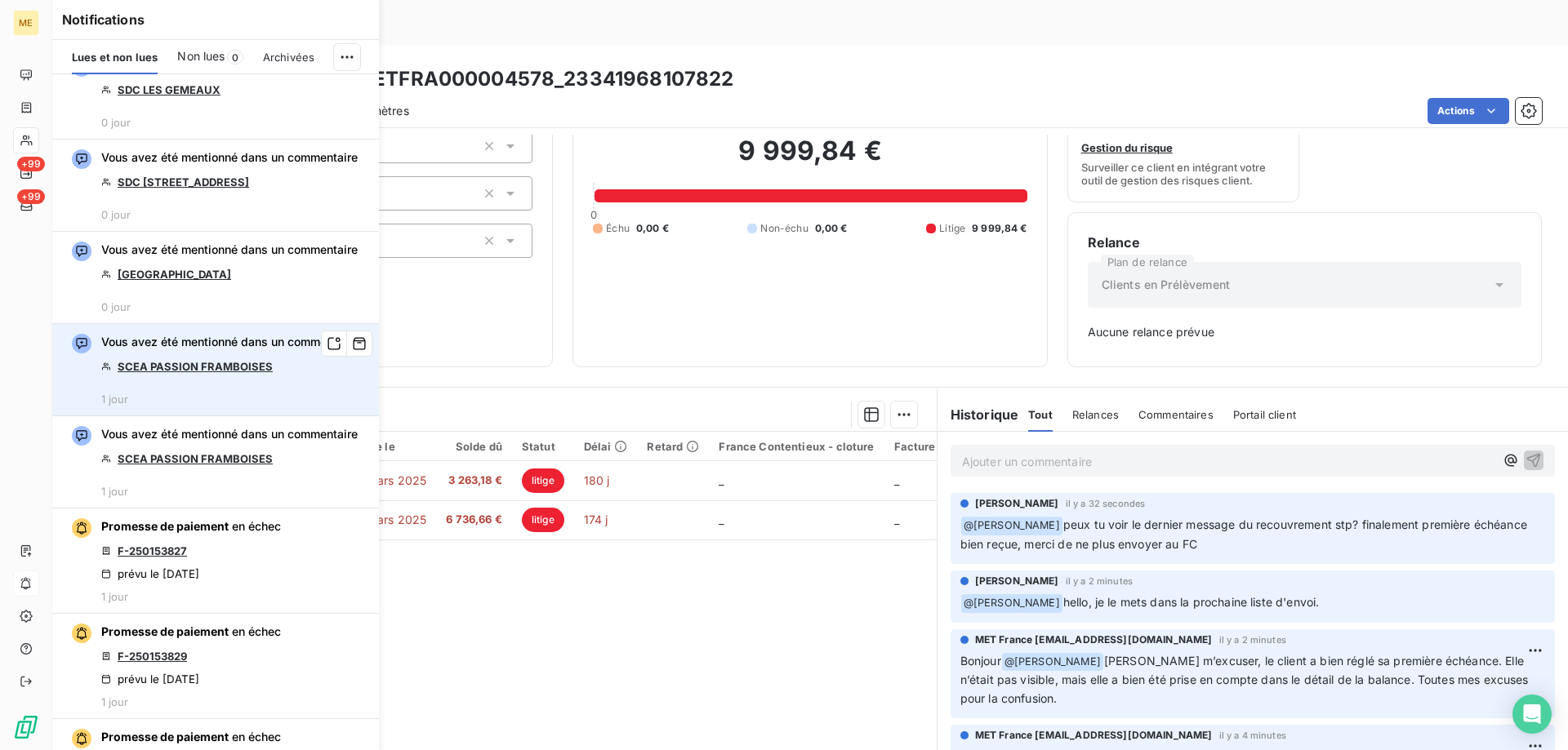
scroll to position [1142, 0]
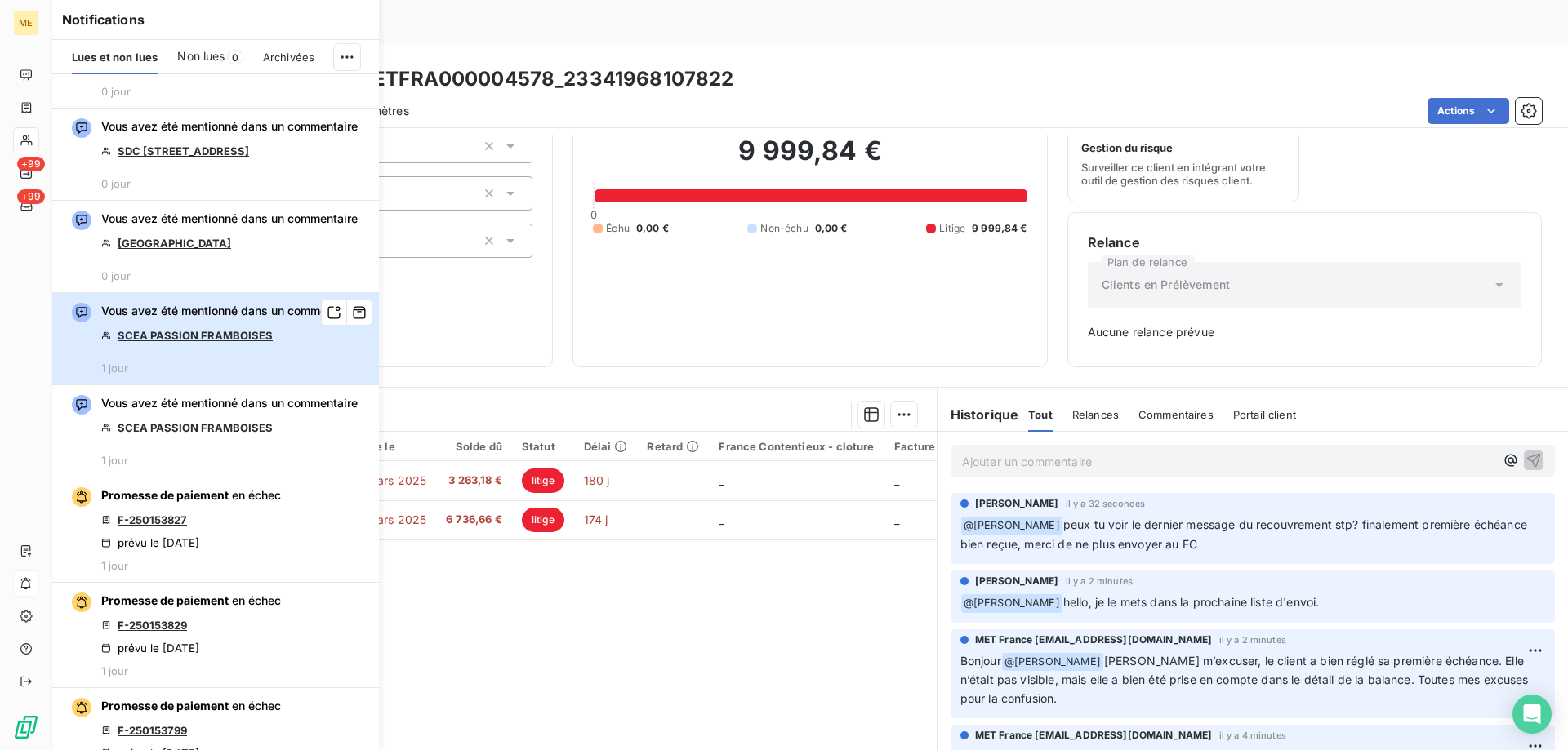
click at [172, 319] on span "Vous avez été mentionné dans un commentaire" at bounding box center [229, 311] width 256 height 17
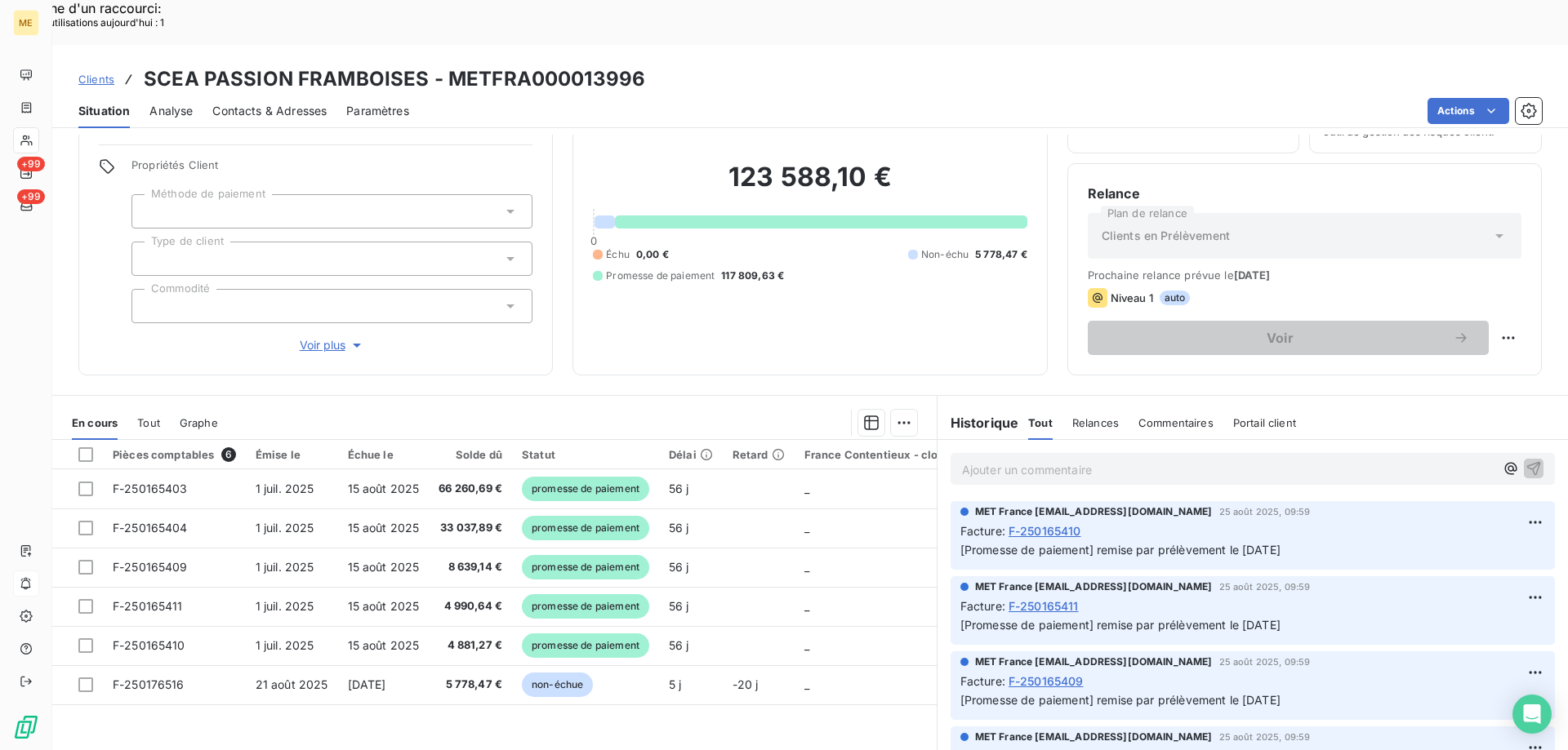
scroll to position [104, 0]
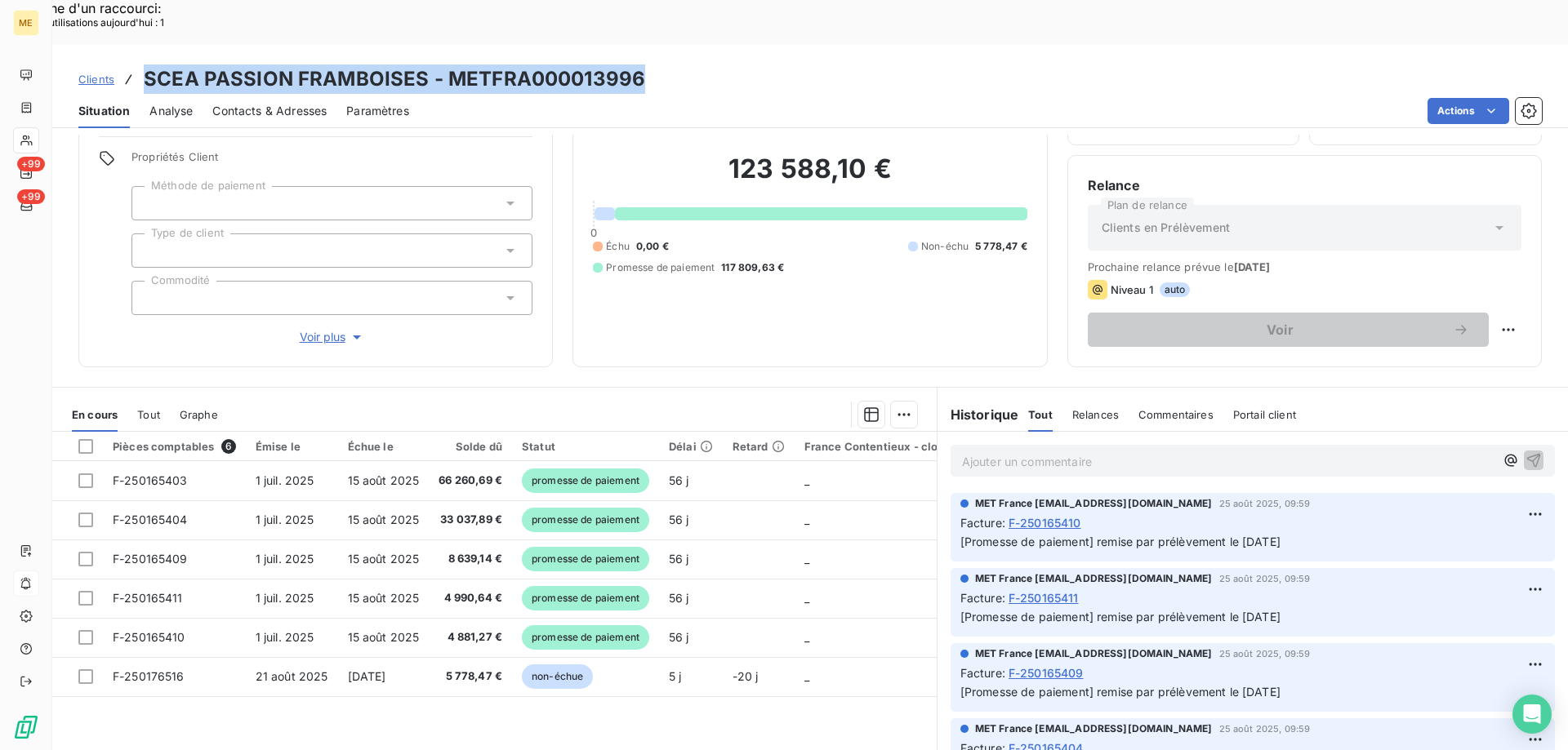
drag, startPoint x: 652, startPoint y: 30, endPoint x: 140, endPoint y: 25, distance: 512.0
click at [140, 65] on div "Clients SCEA PASSION FRAMBOISES - METFRA000013996" at bounding box center [810, 79] width 1516 height 29
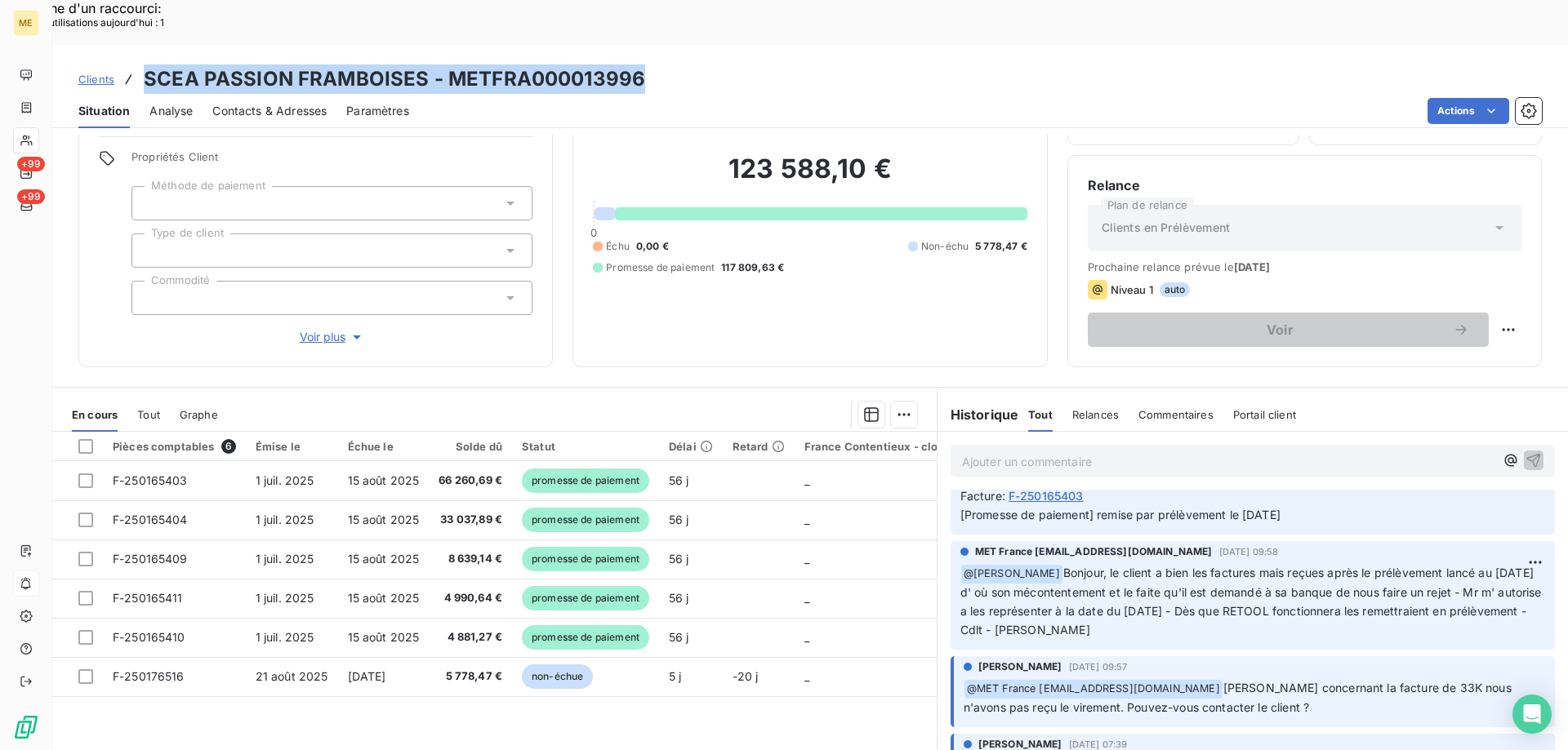
click at [770, 65] on div "Clients SCEA PASSION FRAMBOISES - METFRA000013996" at bounding box center [810, 79] width 1516 height 29
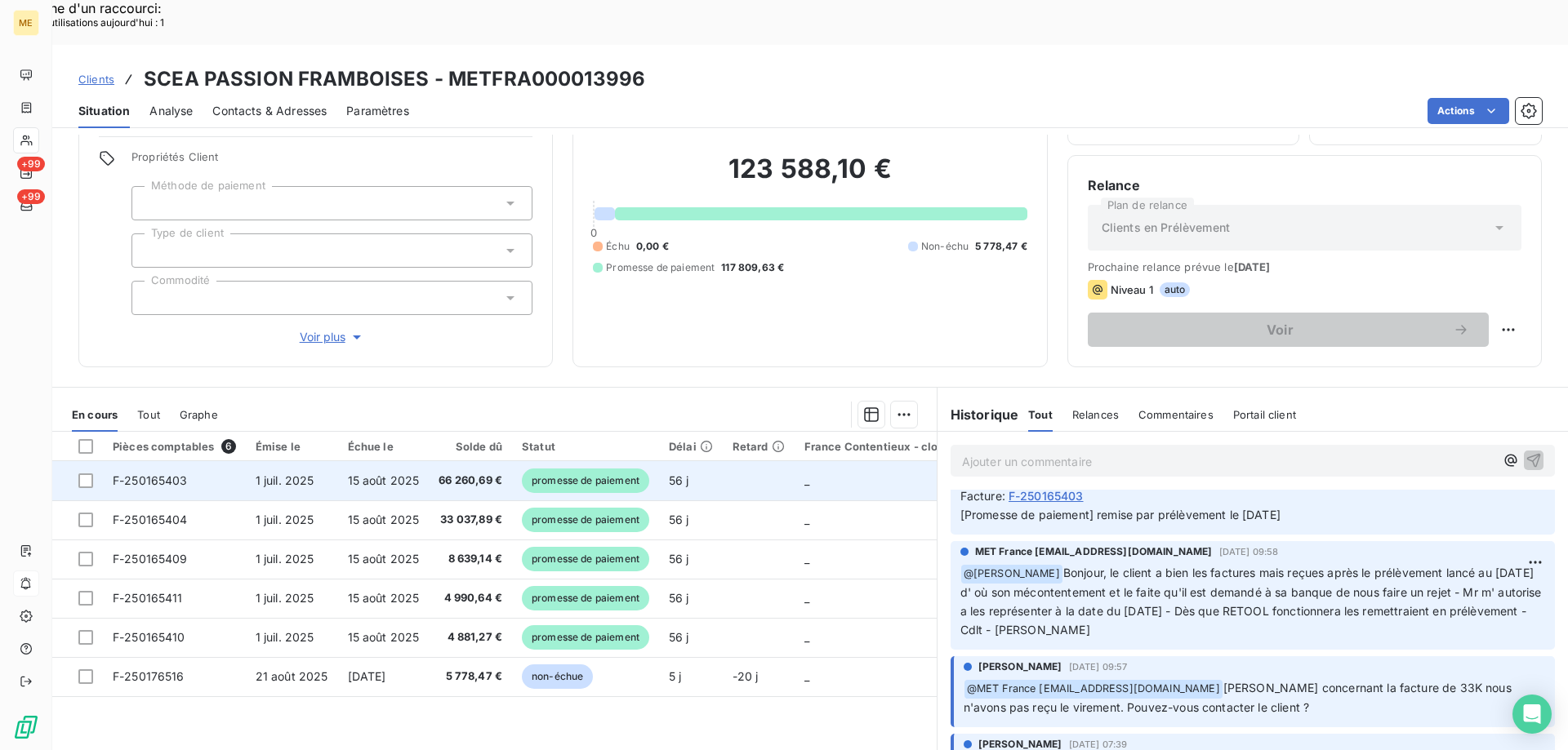
click at [162, 474] on span "F-250165403" at bounding box center [150, 480] width 75 height 14
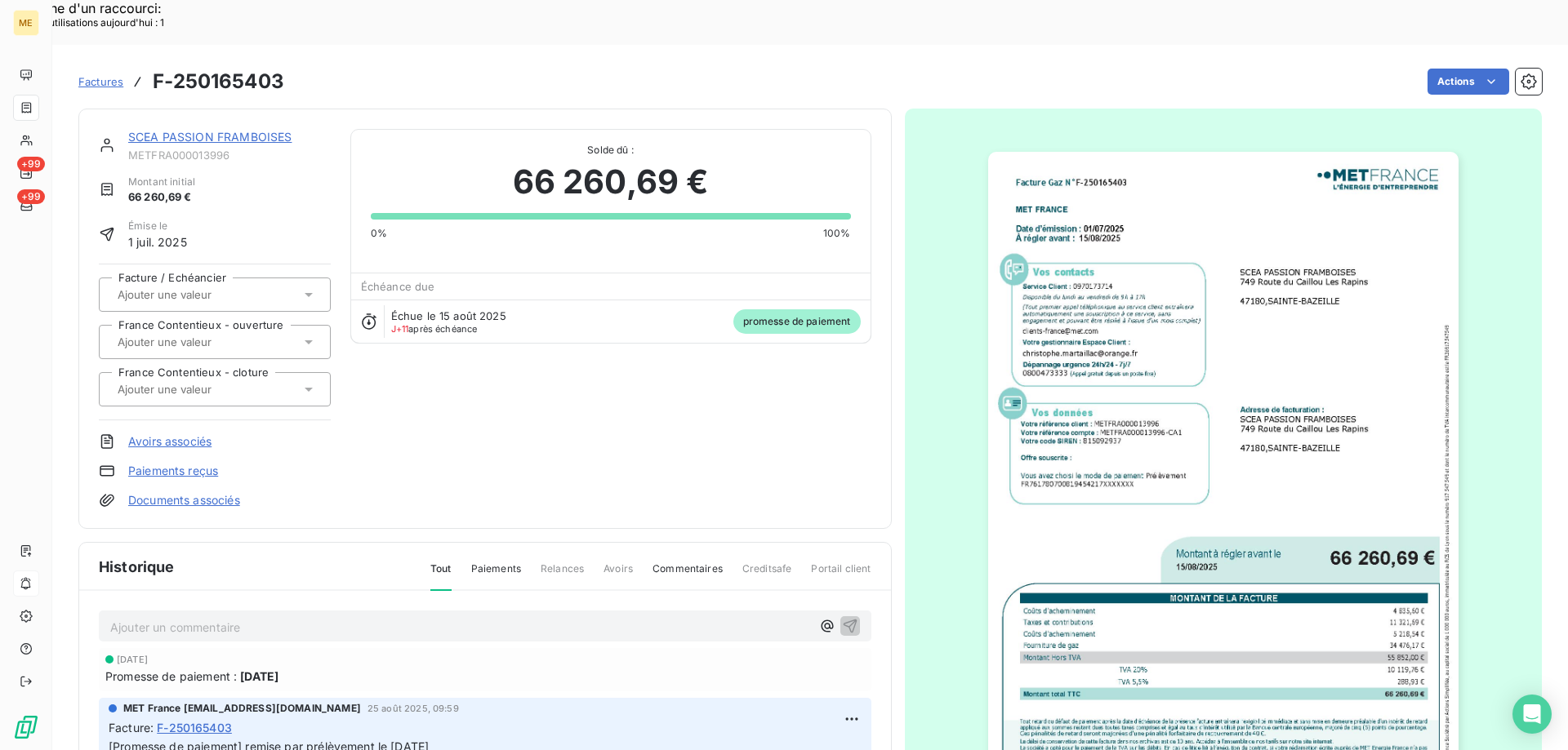
click at [1269, 299] on img "button" at bounding box center [1223, 484] width 471 height 665
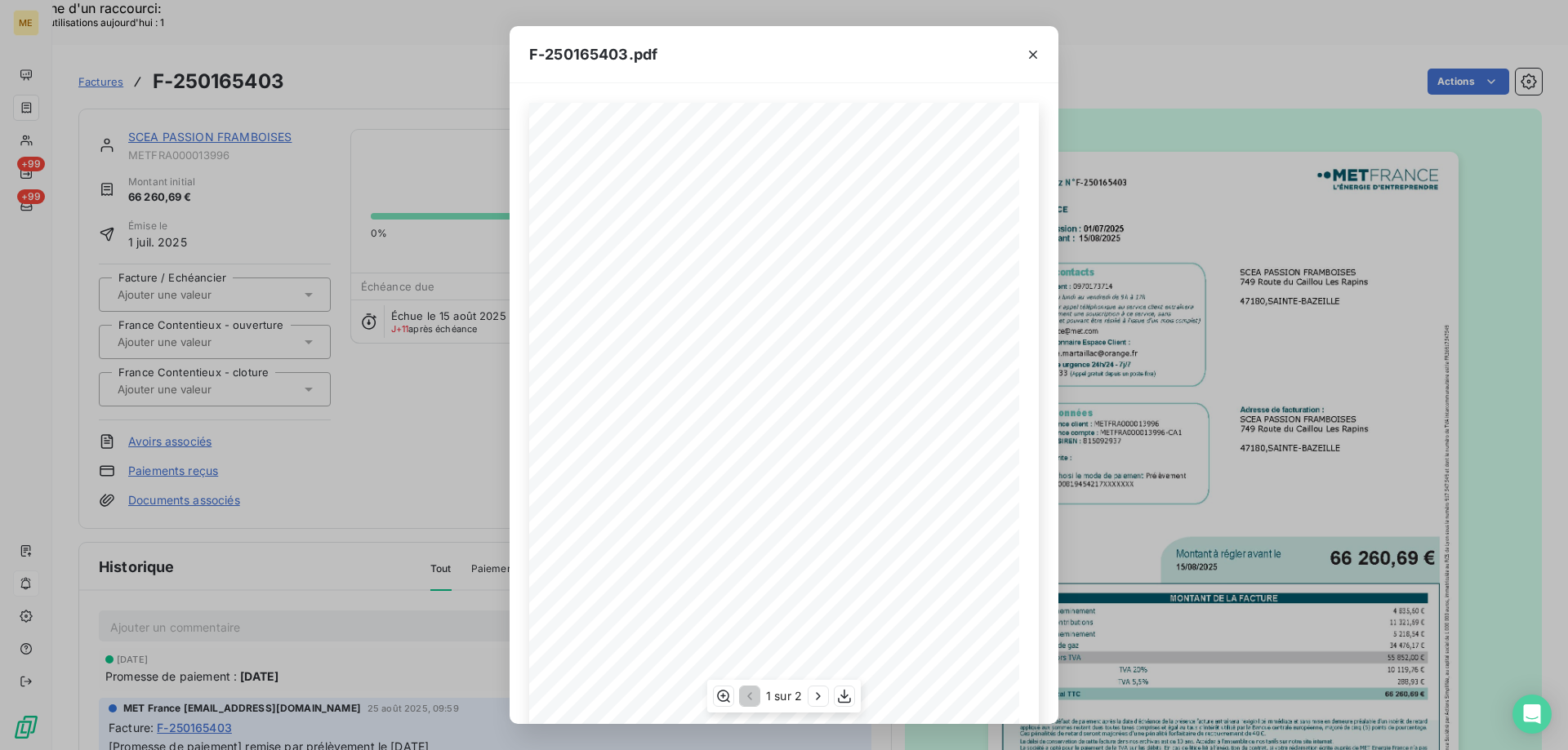
scroll to position [112, 0]
click at [843, 701] on icon "button" at bounding box center [844, 696] width 17 height 17
click at [1214, 168] on div "F-250165403.pdf Facture Gaz N° F-250165403 MET Energie France 4, rue de la Répu…" at bounding box center [784, 375] width 1568 height 750
click at [1166, 180] on div "F-250165403.pdf Facture Gaz N° F-250165403 MET Energie France 4, rue de la Répu…" at bounding box center [784, 375] width 1568 height 750
click at [1032, 58] on icon "button" at bounding box center [1033, 55] width 17 height 17
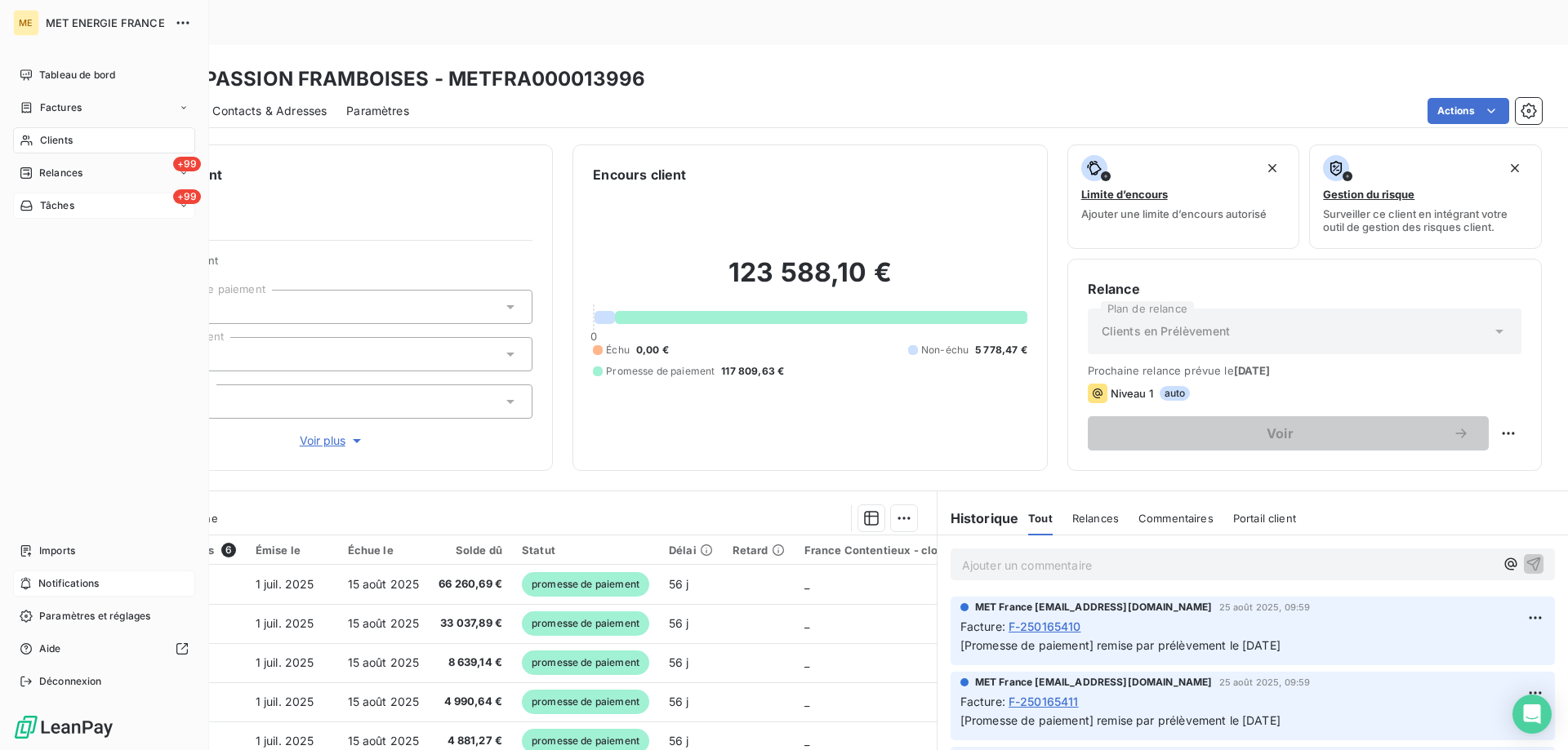
click at [108, 207] on div "+99 Tâches" at bounding box center [104, 205] width 182 height 26
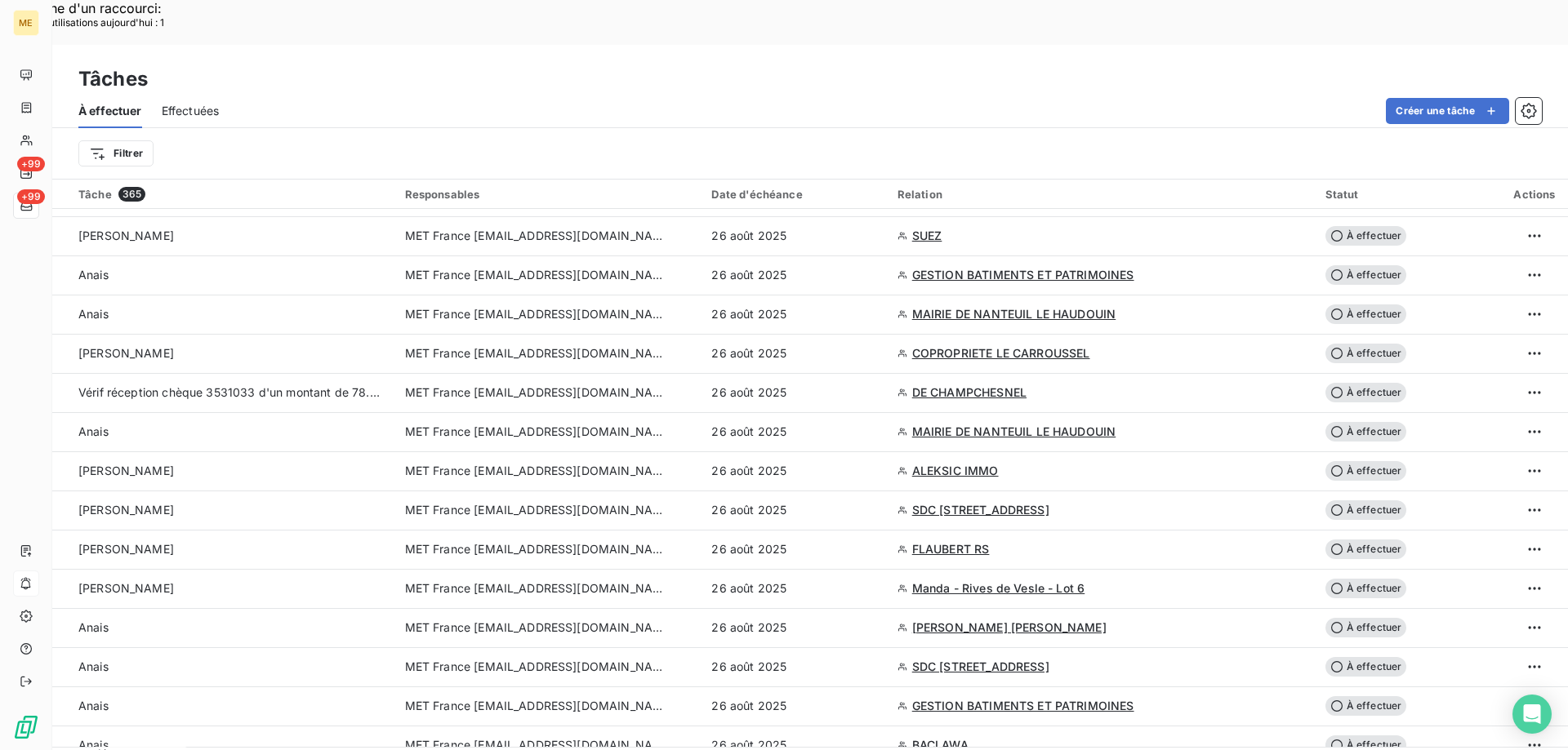
scroll to position [408, 0]
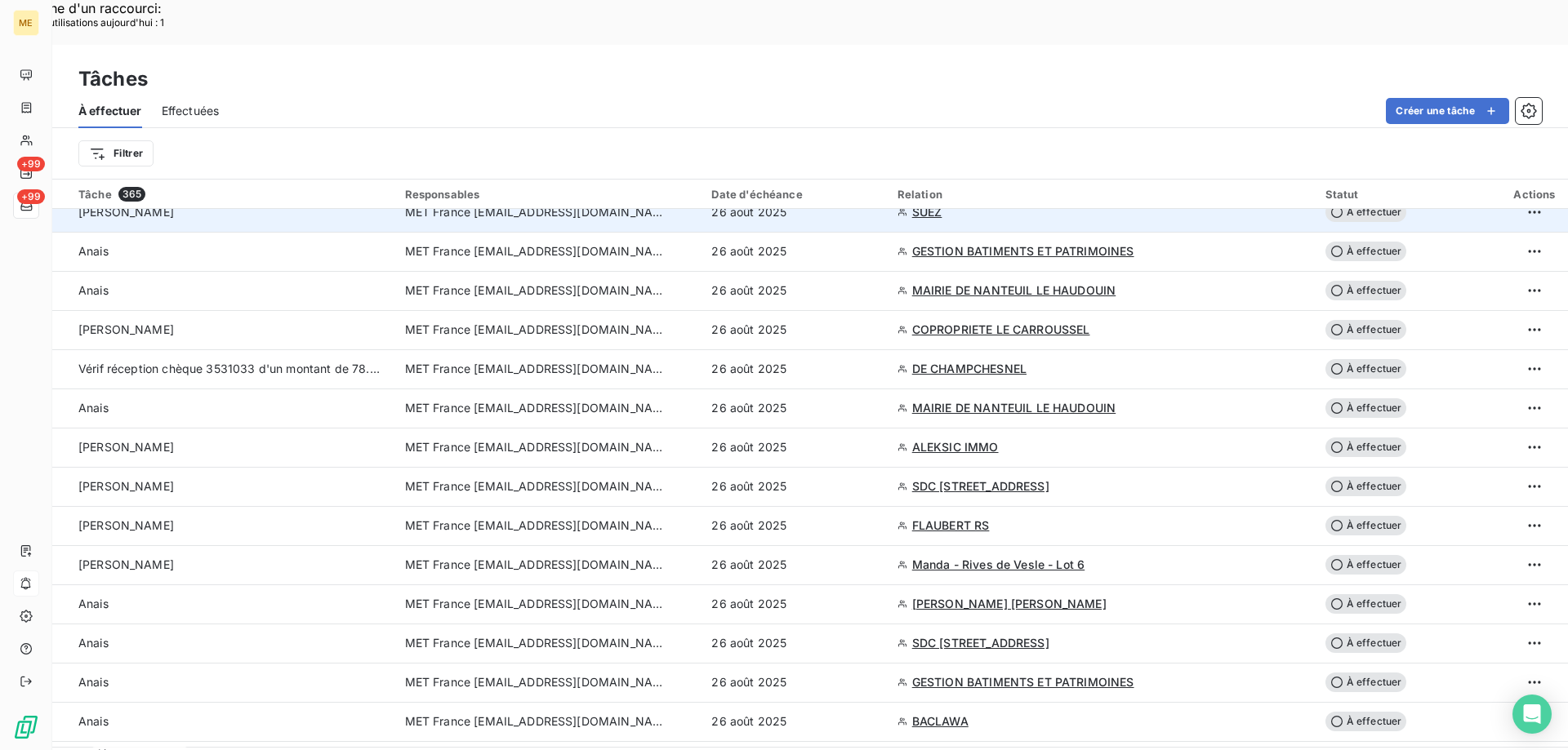
click at [924, 204] on span "SUEZ" at bounding box center [927, 212] width 30 height 17
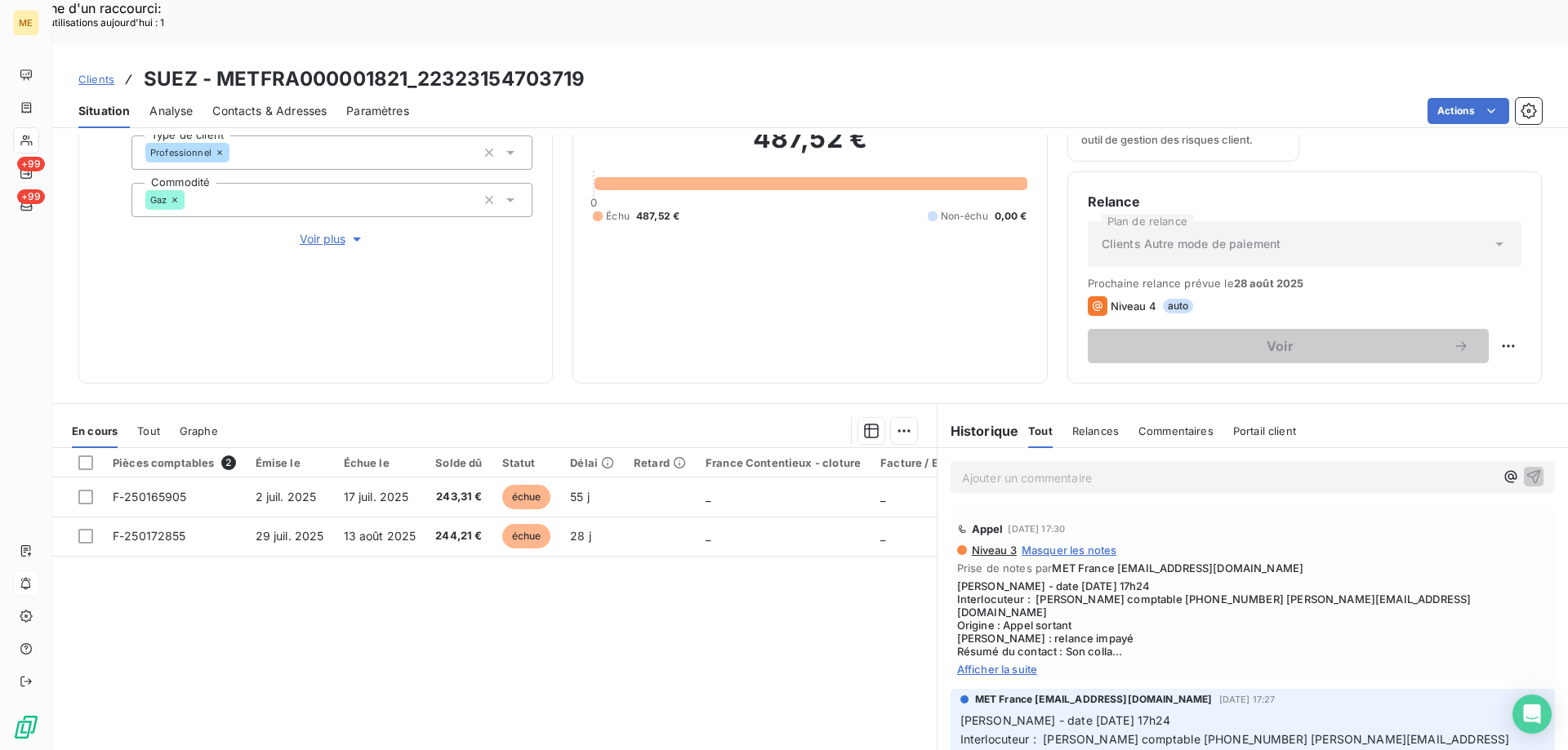
scroll to position [218, 0]
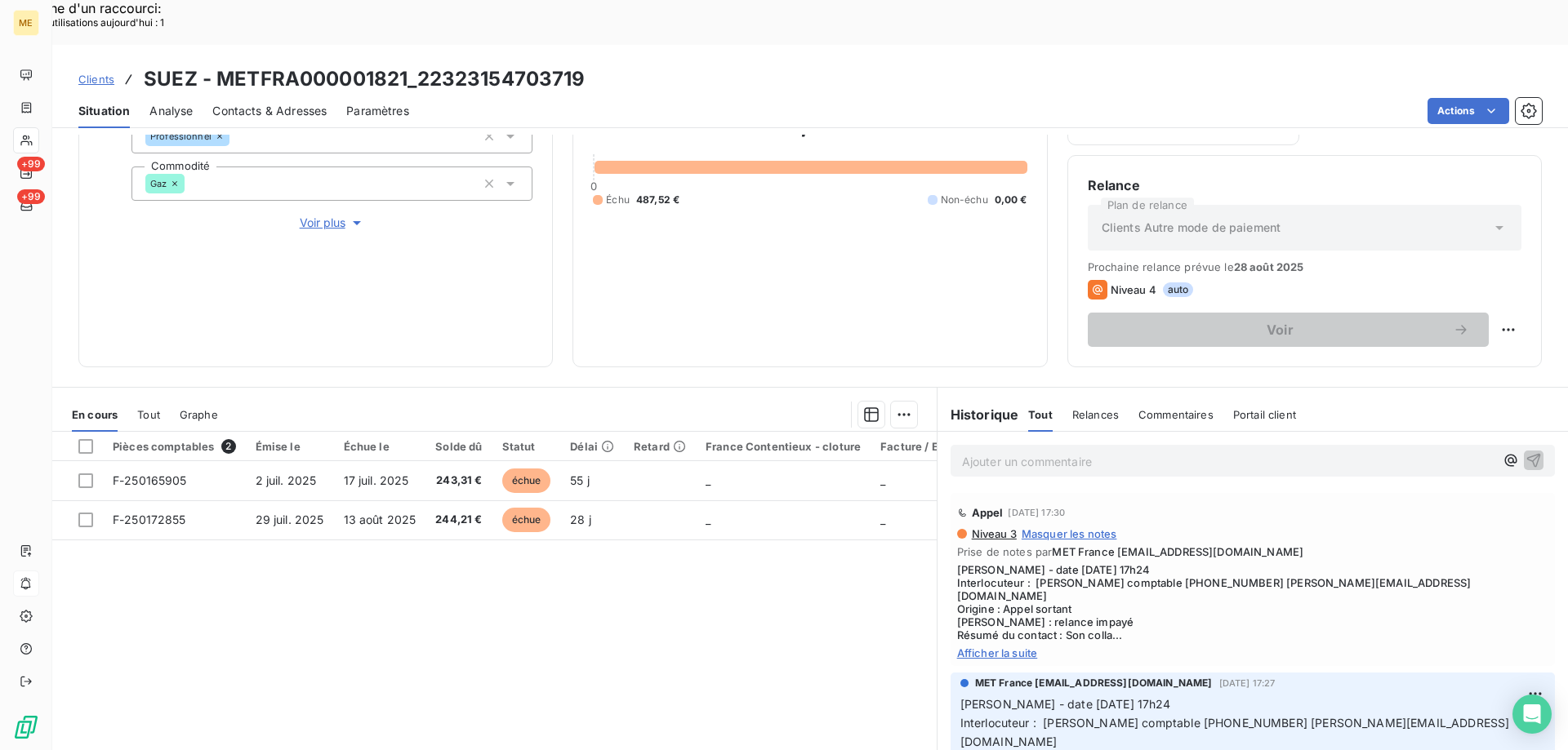
click at [995, 646] on span "Afficher la suite" at bounding box center [1253, 653] width 591 height 13
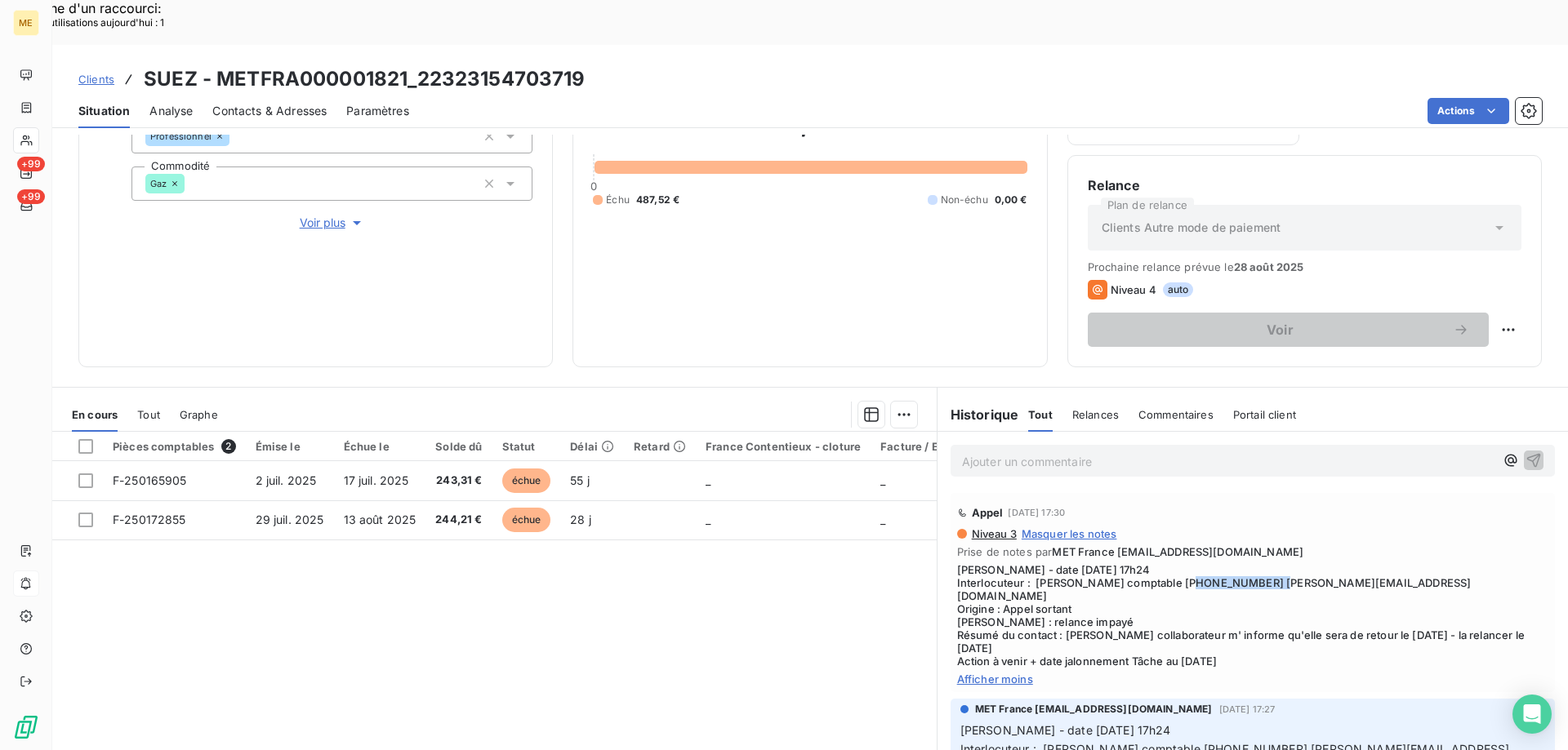
drag, startPoint x: 1194, startPoint y: 532, endPoint x: 1271, endPoint y: 538, distance: 77.2
click at [1271, 563] on span "[PERSON_NAME] - date [DATE] 17h24 Interlocuteur : [PERSON_NAME] comptable [PHON…" at bounding box center [1253, 616] width 591 height 105
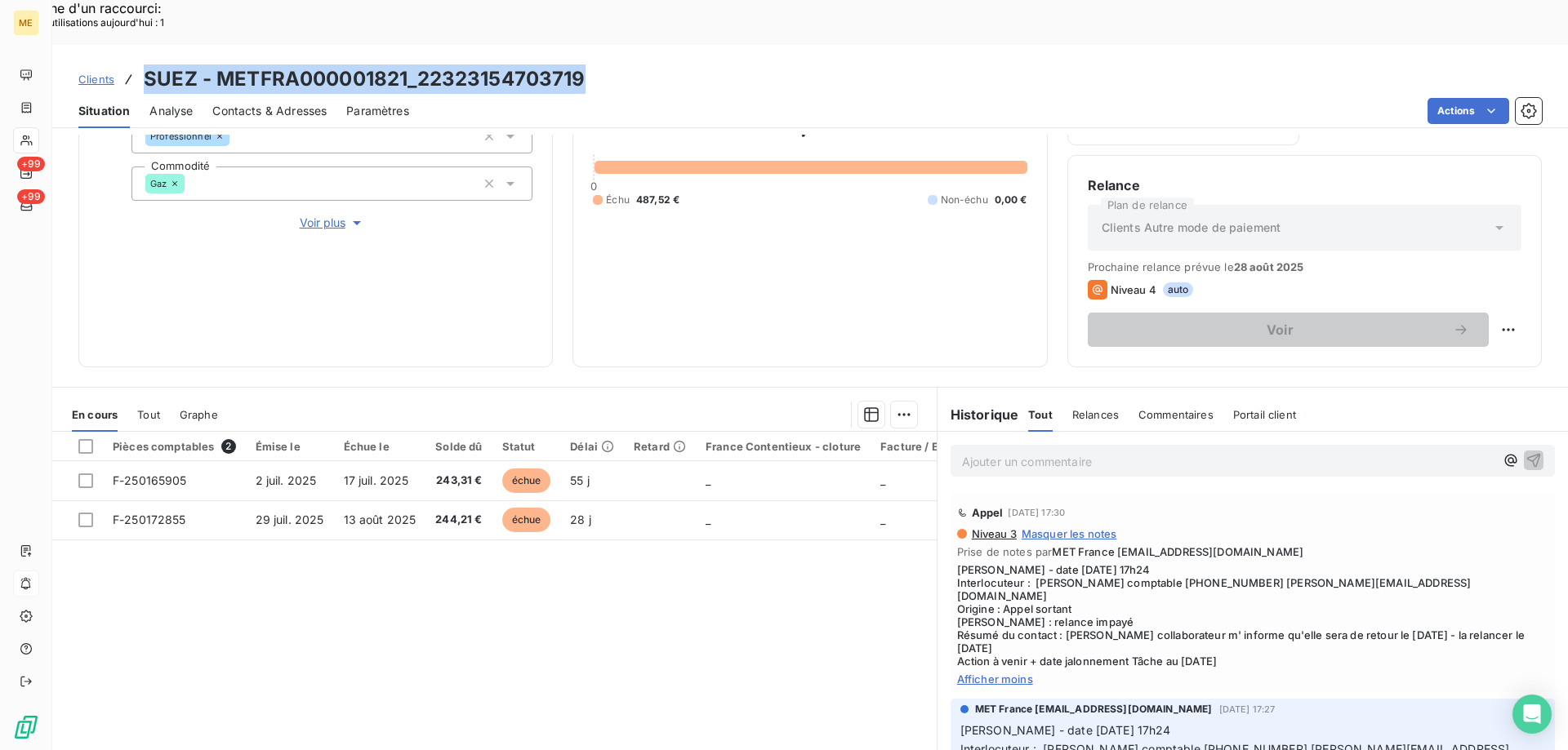
drag, startPoint x: 591, startPoint y: 32, endPoint x: 158, endPoint y: 37, distance: 433.0
click at [135, 65] on div "Clients SUEZ - METFRA000001821_22323154703719" at bounding box center [810, 79] width 1516 height 29
click at [657, 65] on div "Clients SUEZ - METFRA000001821_22323154703719" at bounding box center [810, 79] width 1516 height 29
click at [217, 65] on h3 "SUEZ - METFRA000001821_22323154703719" at bounding box center [364, 79] width 442 height 29
drag, startPoint x: 217, startPoint y: 33, endPoint x: 404, endPoint y: 27, distance: 187.1
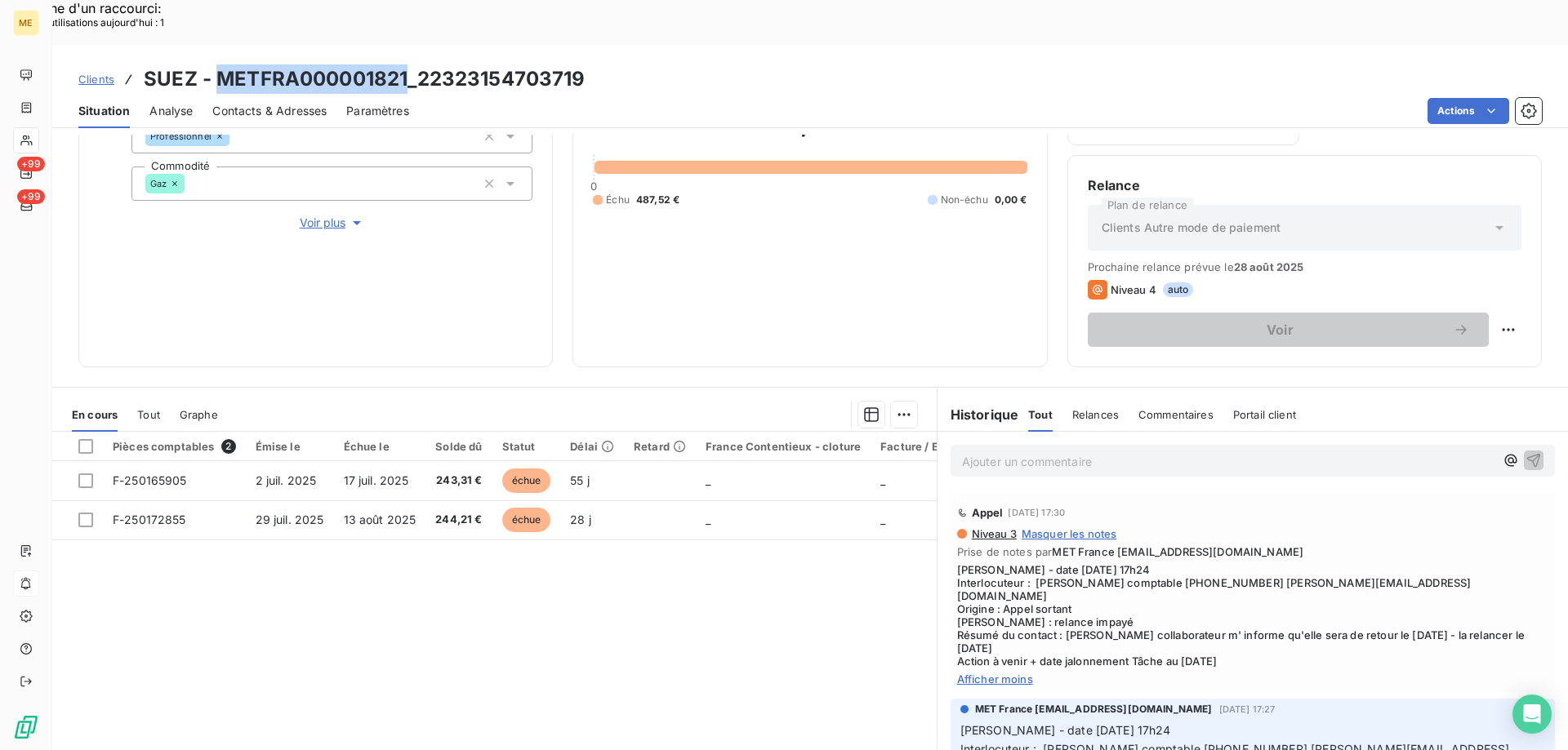
click at [404, 65] on h3 "SUEZ - METFRA000001821_22323154703719" at bounding box center [364, 79] width 442 height 29
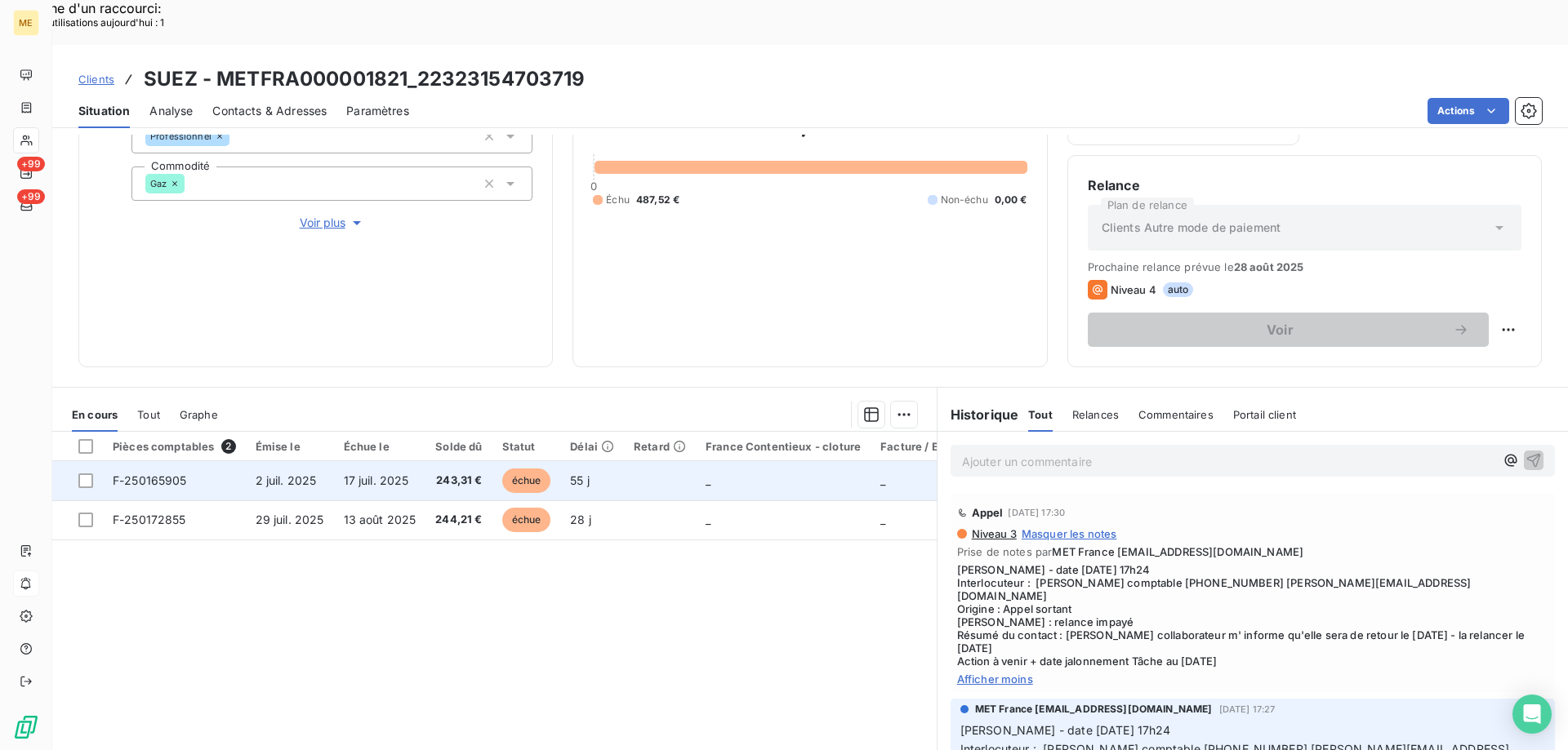
click at [149, 474] on span "F-250165905" at bounding box center [150, 480] width 75 height 14
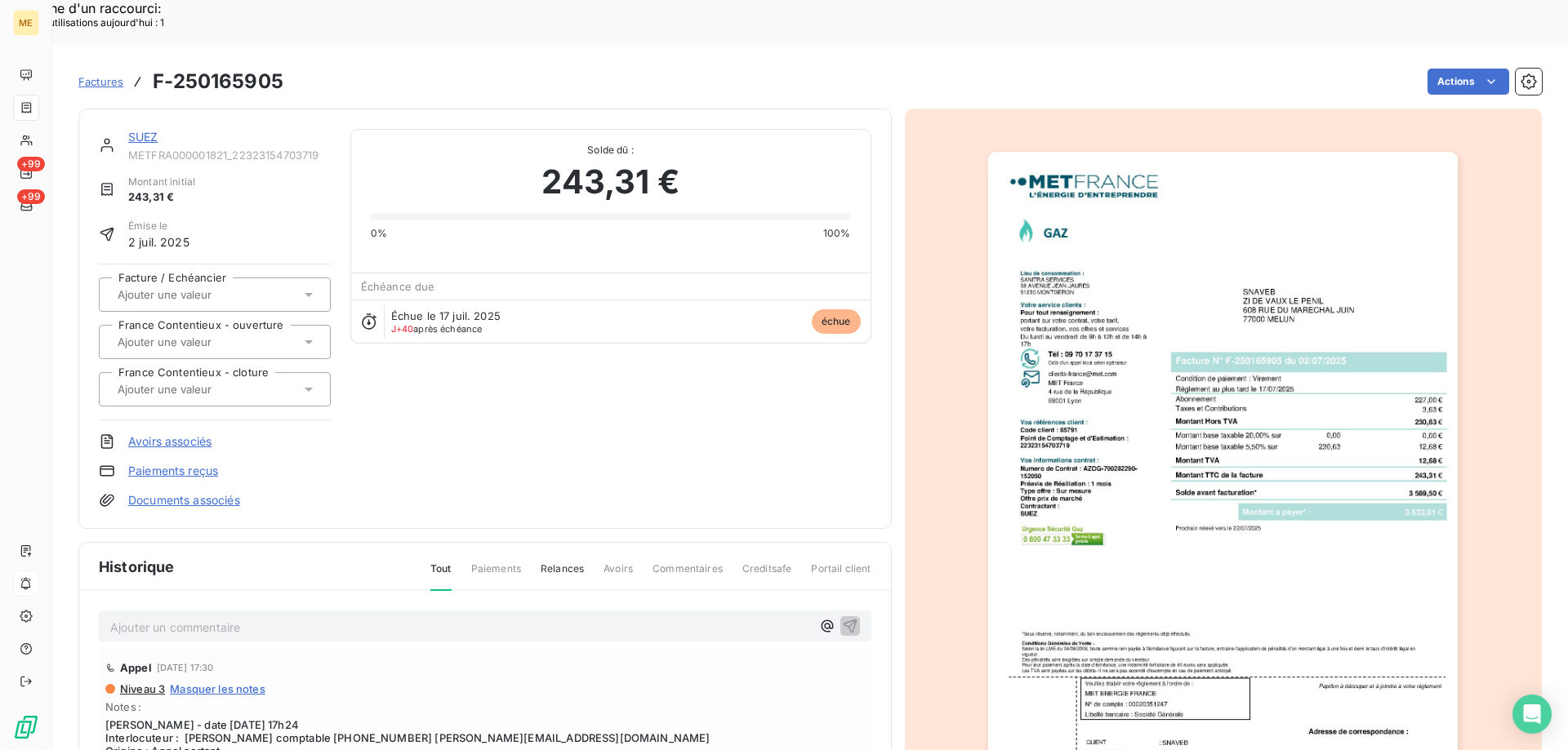
click at [1185, 230] on img "button" at bounding box center [1223, 484] width 470 height 665
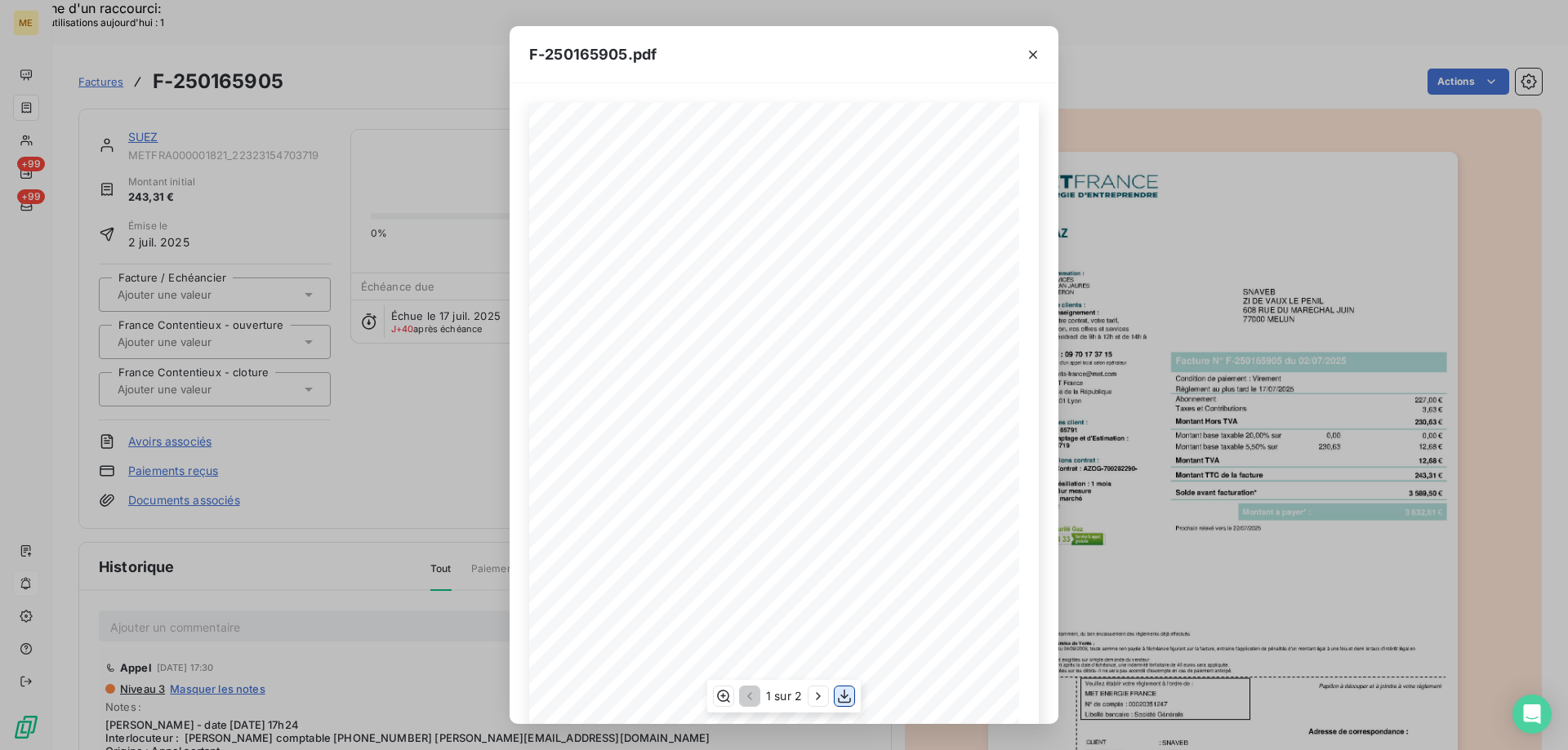
click at [838, 693] on icon "button" at bounding box center [844, 696] width 17 height 17
click at [1176, 198] on div "F-250165905.pdf *Sous réserve, notamment, du bon encaissement des règlements dé…" at bounding box center [784, 375] width 1568 height 750
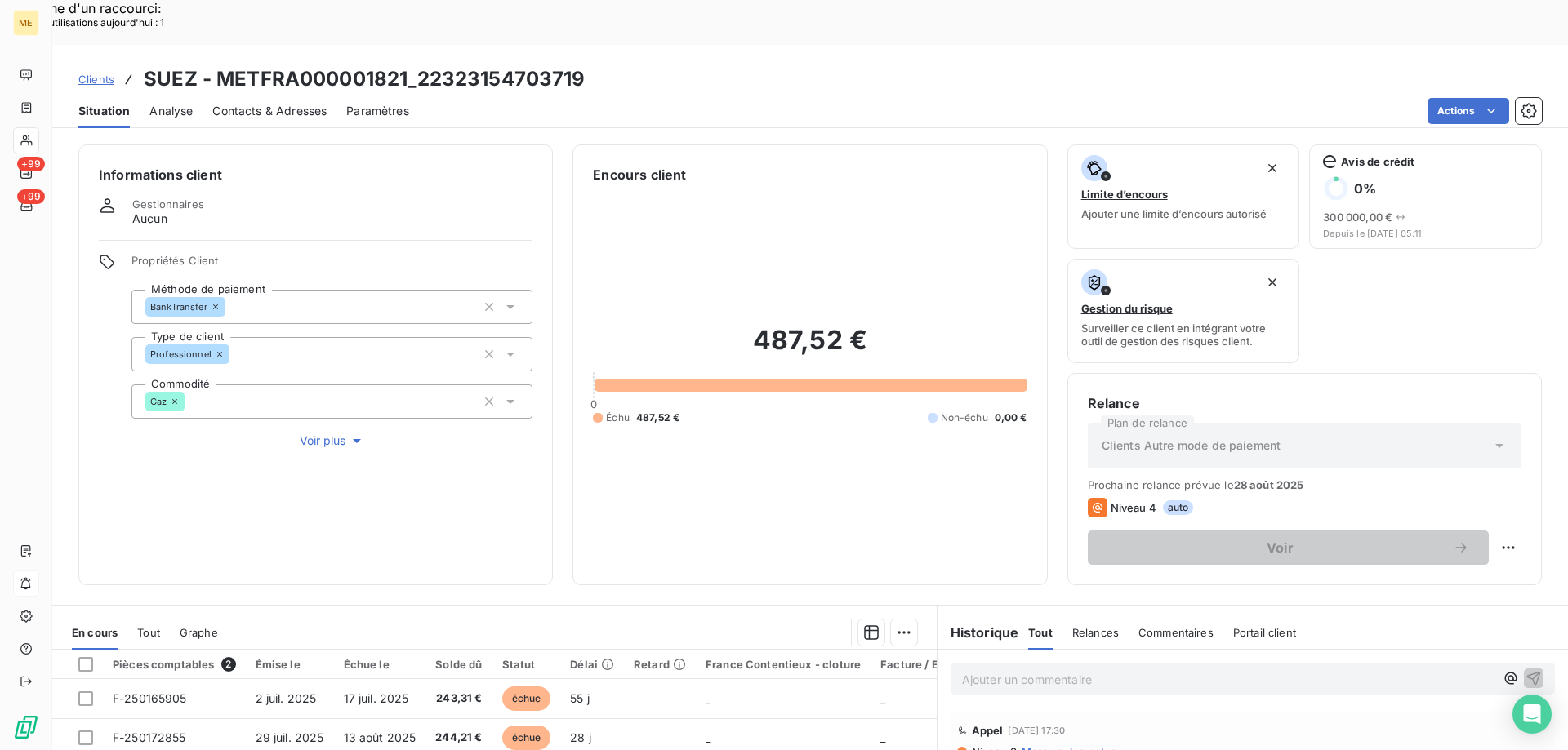
scroll to position [218, 0]
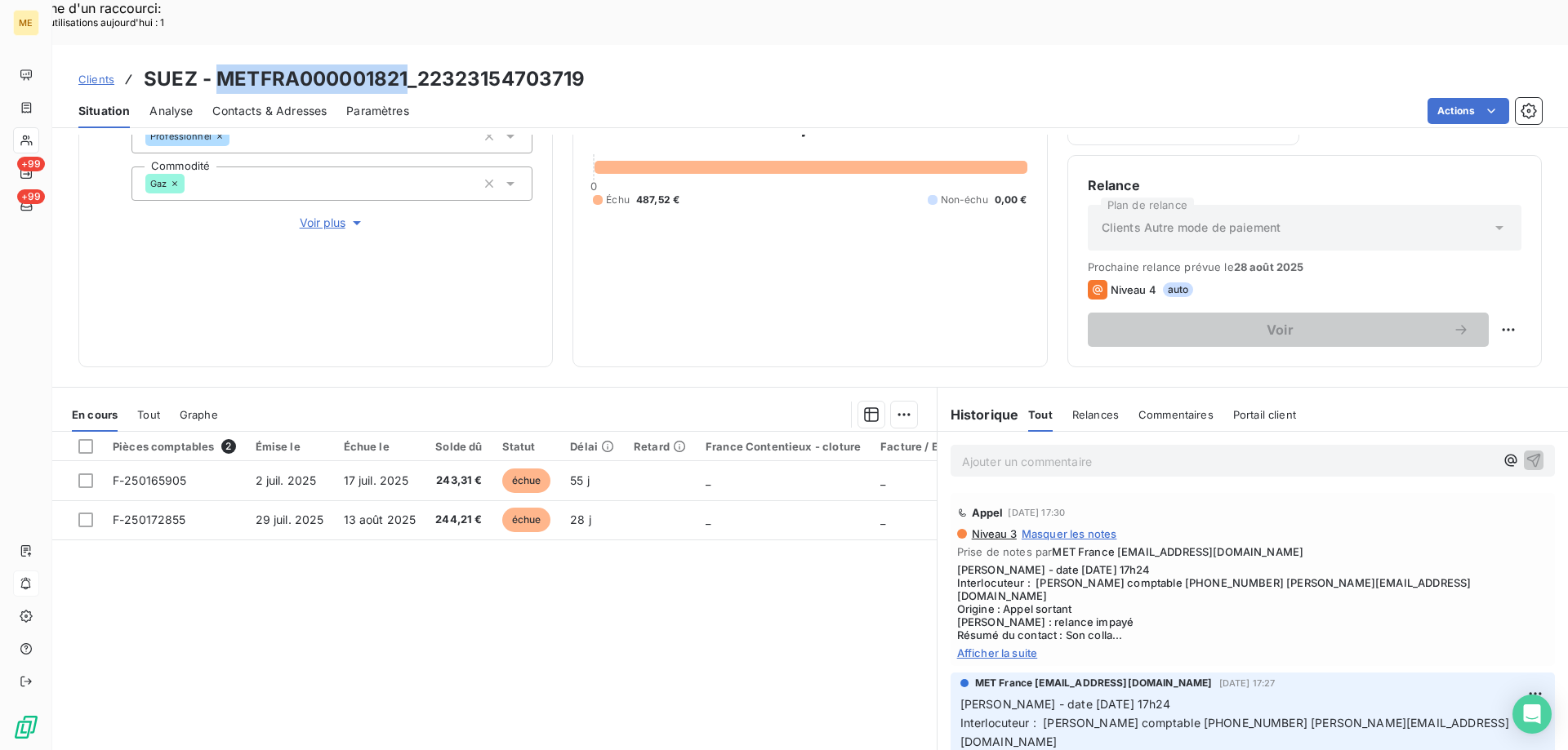
drag, startPoint x: 216, startPoint y: 37, endPoint x: 408, endPoint y: 45, distance: 192.2
click at [408, 65] on h3 "SUEZ - METFRA000001821_22323154703719" at bounding box center [364, 79] width 442 height 29
click at [994, 646] on span "Afficher la suite" at bounding box center [1253, 653] width 591 height 13
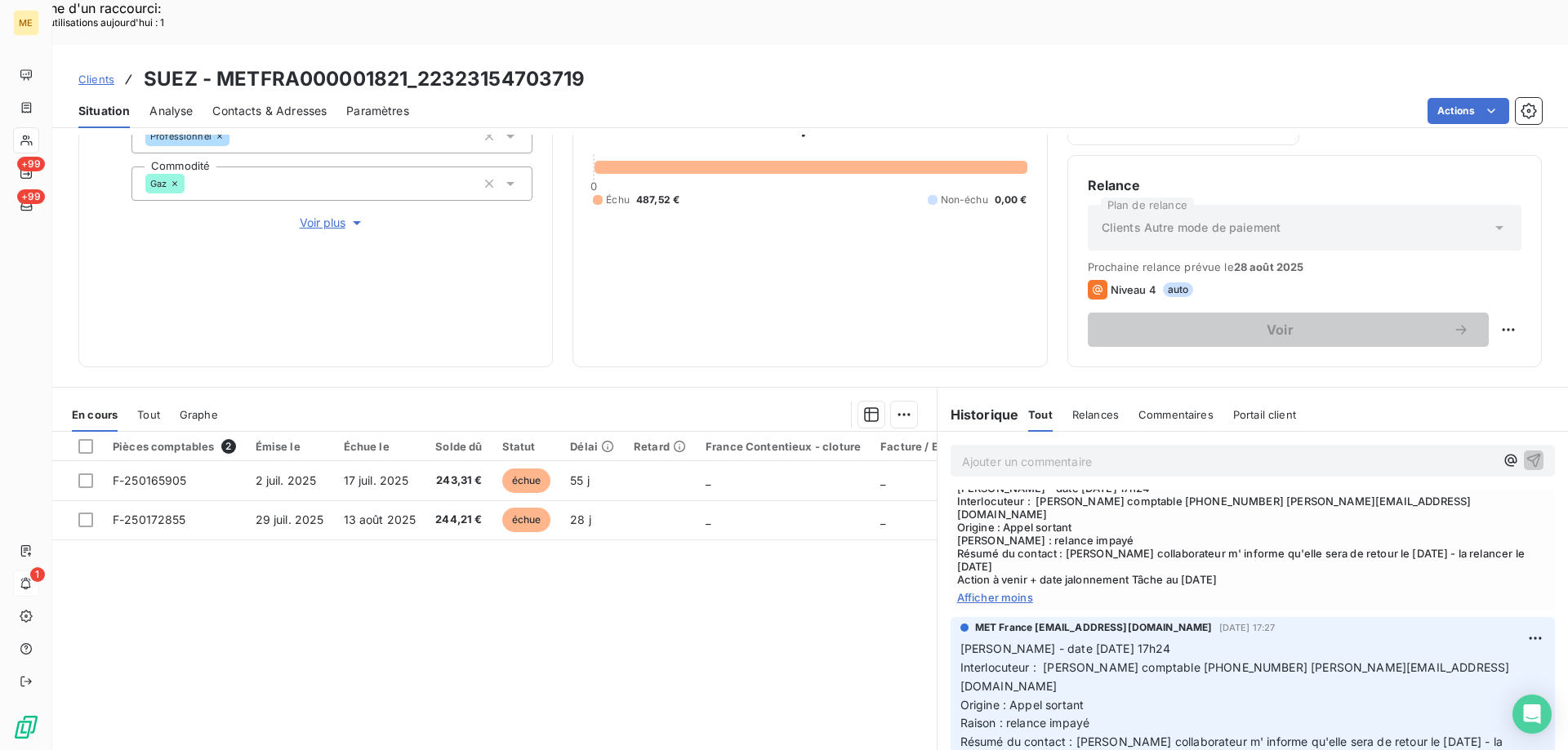
scroll to position [0, 0]
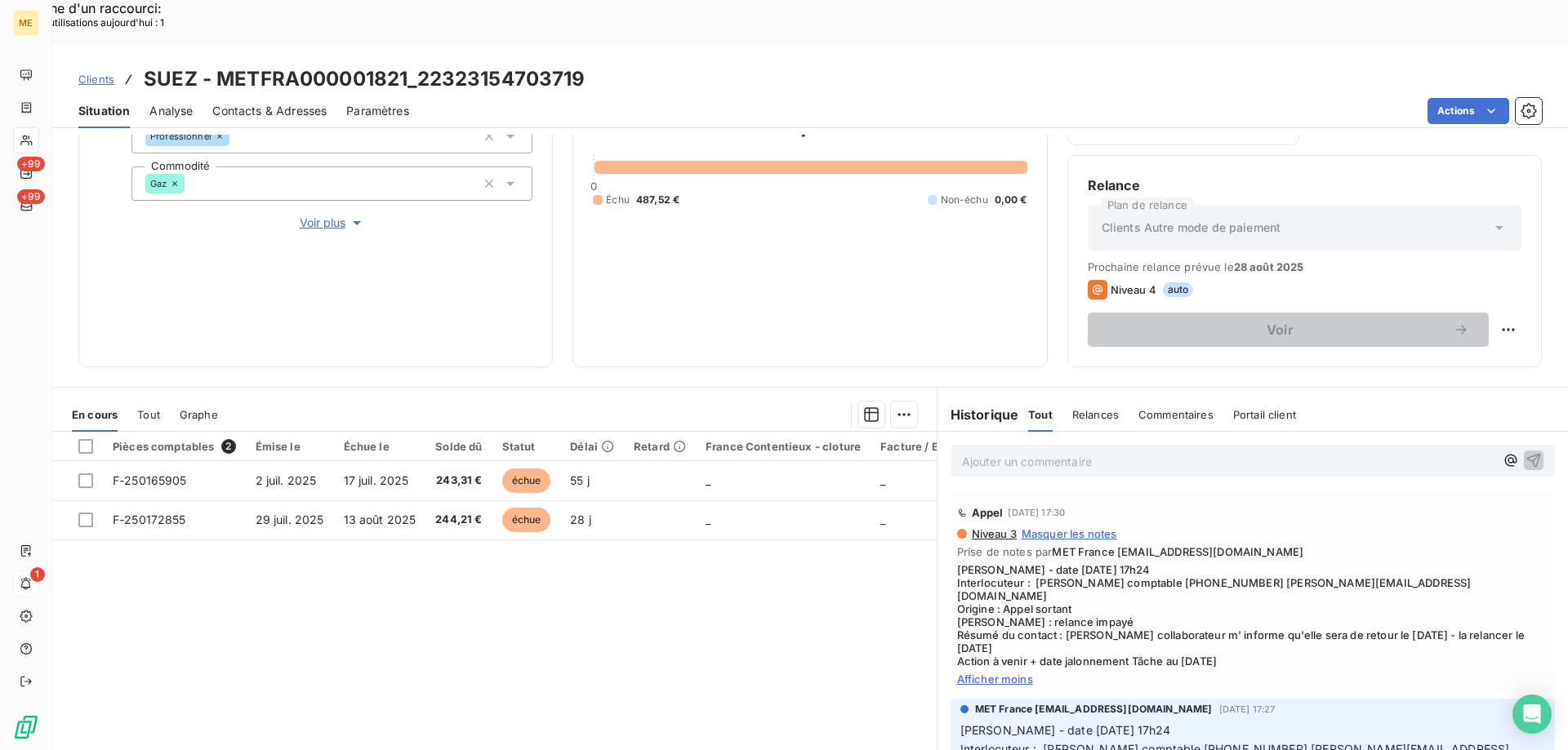
click at [1055, 582] on span "[PERSON_NAME] - date [DATE] 17h24 Interlocuteur : [PERSON_NAME] comptable [PHON…" at bounding box center [1253, 616] width 591 height 105
click at [812, 581] on div "Pièces comptables 2 Émise le Échue le Solde dû Statut Délai Retard France Conte…" at bounding box center [494, 588] width 884 height 314
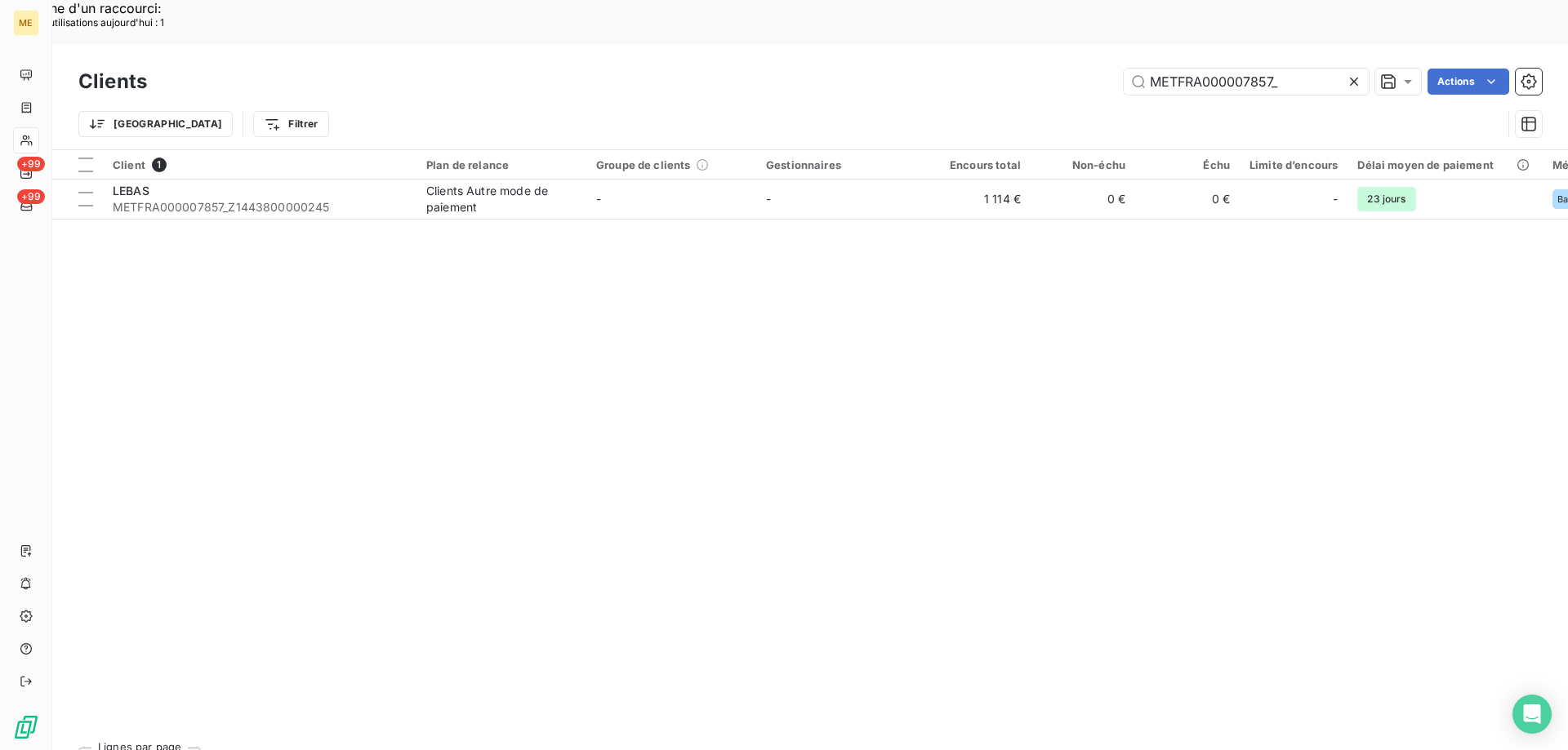
click at [1351, 74] on icon at bounding box center [1354, 82] width 17 height 17
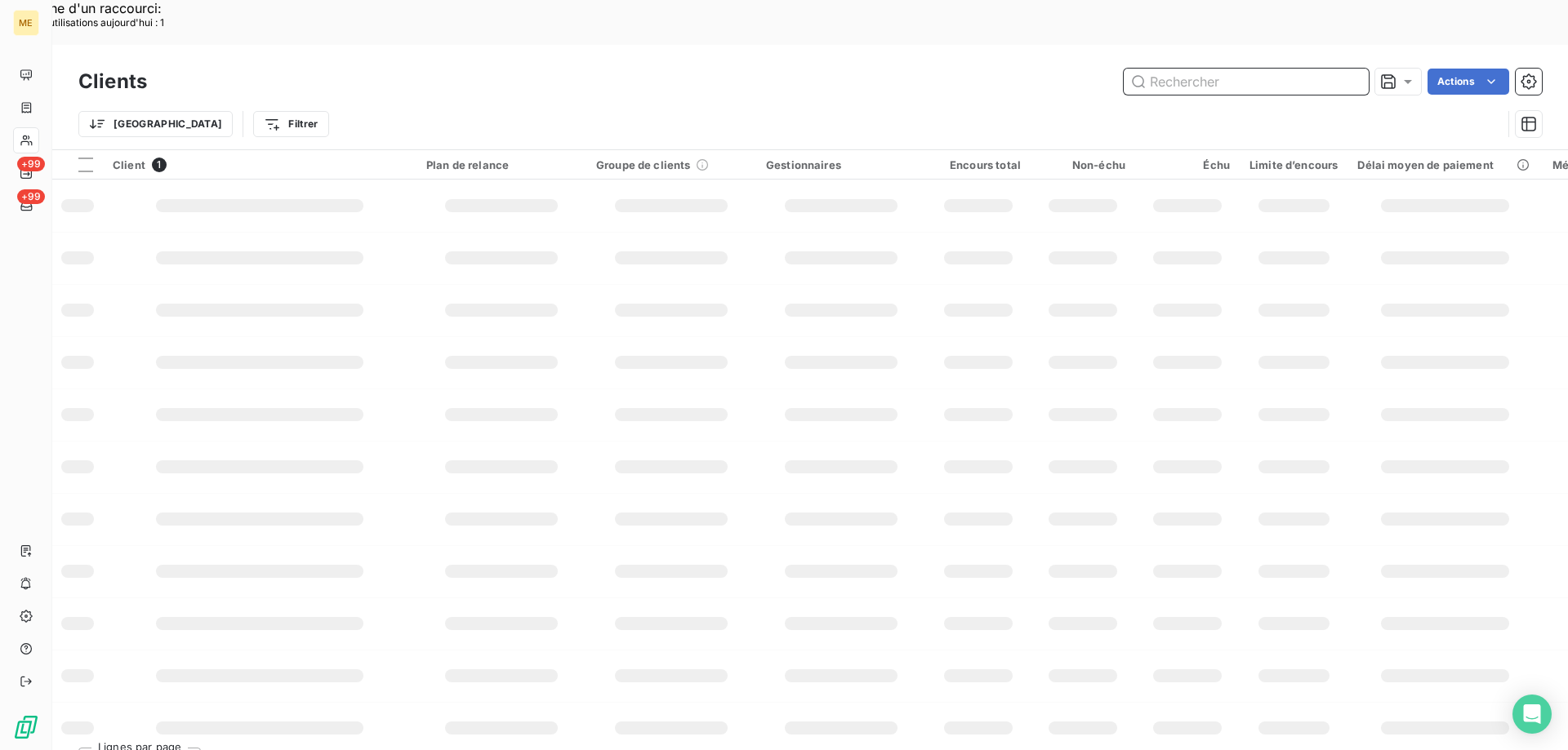
click at [1243, 69] on input "text" at bounding box center [1245, 81] width 245 height 26
paste input "metfrra000021544"
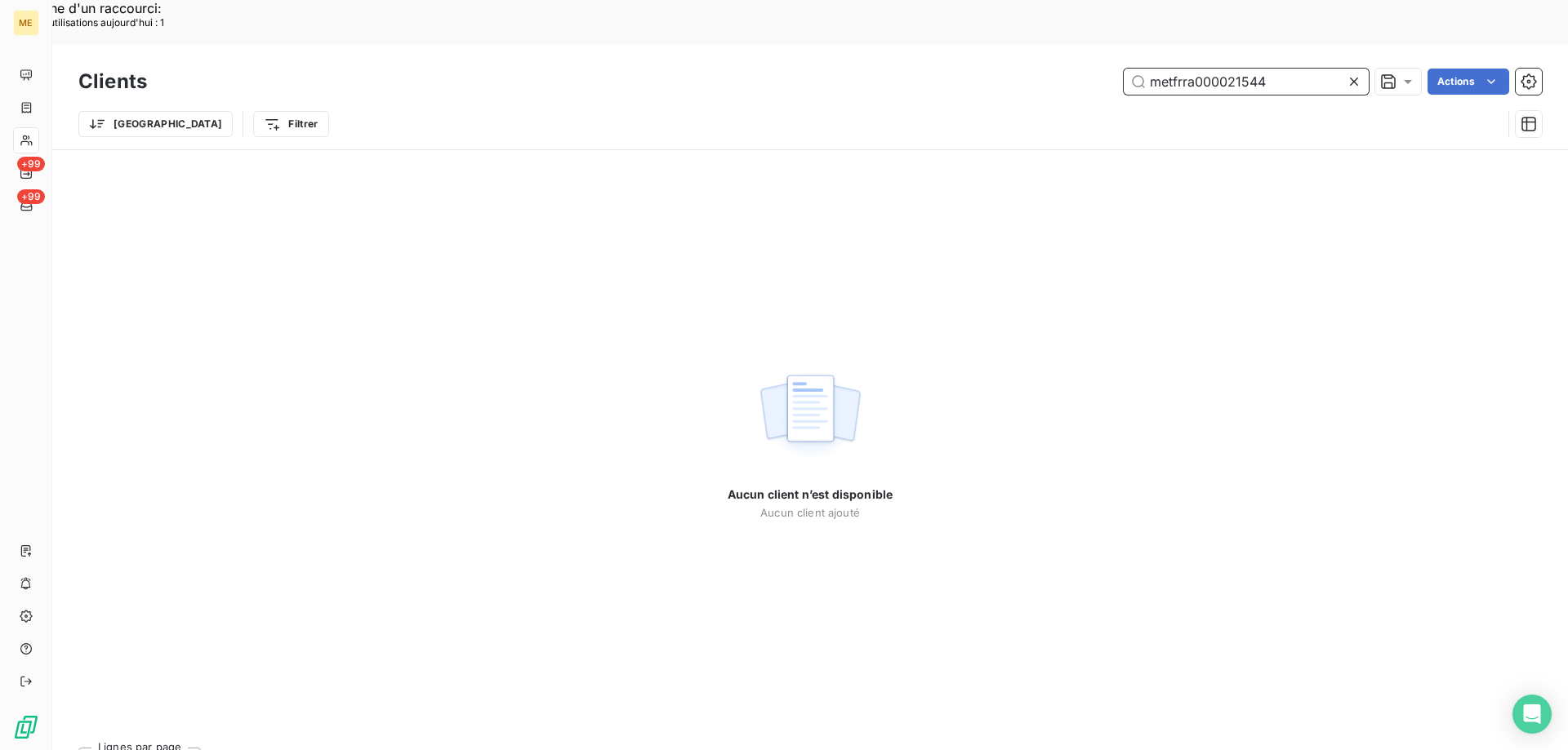
click at [1190, 69] on input "metfrra000021544" at bounding box center [1245, 81] width 245 height 26
click at [1184, 69] on input "metfrra000021544" at bounding box center [1245, 81] width 245 height 26
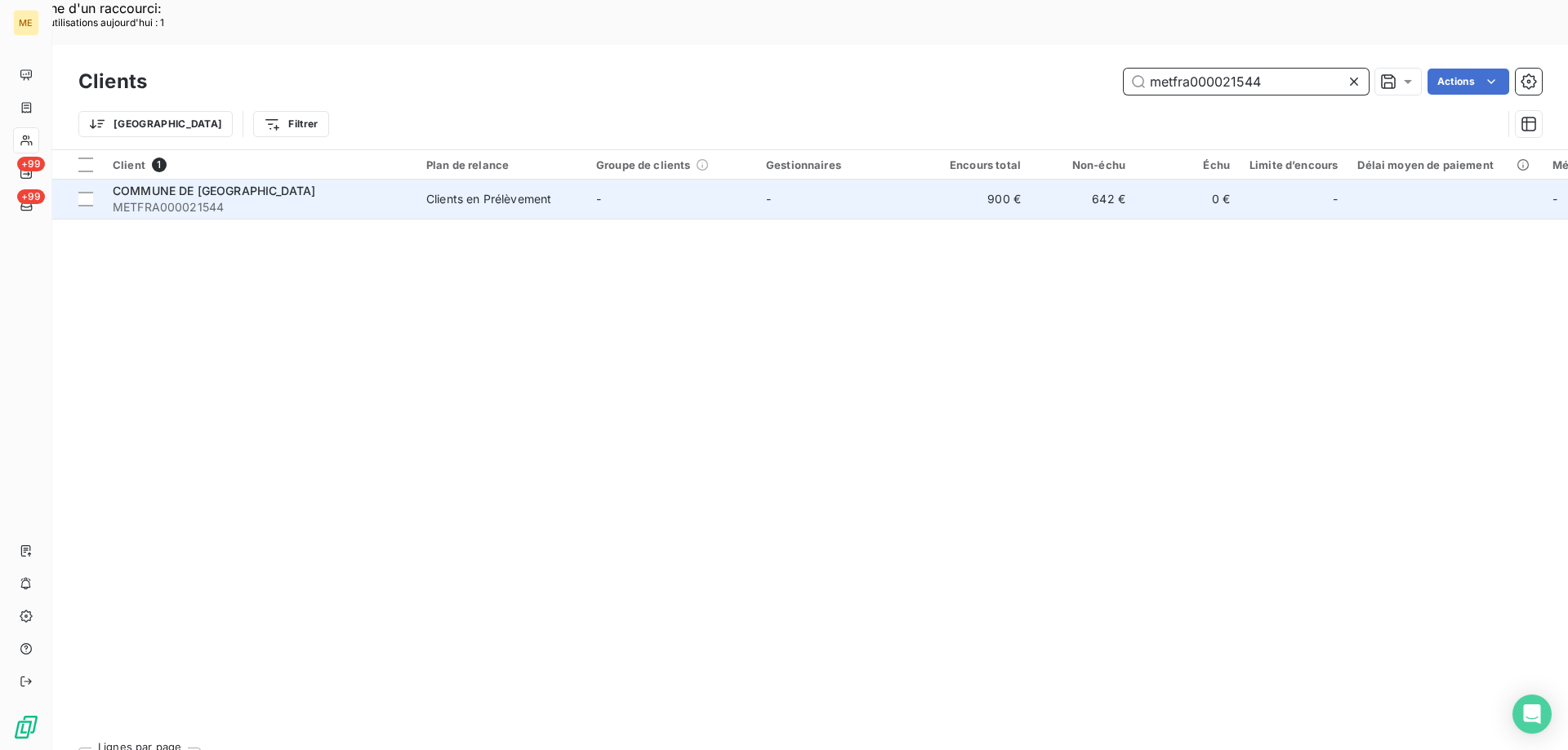
type input "metfra000021544"
click at [180, 199] on span "METFRA000021544" at bounding box center [260, 207] width 294 height 17
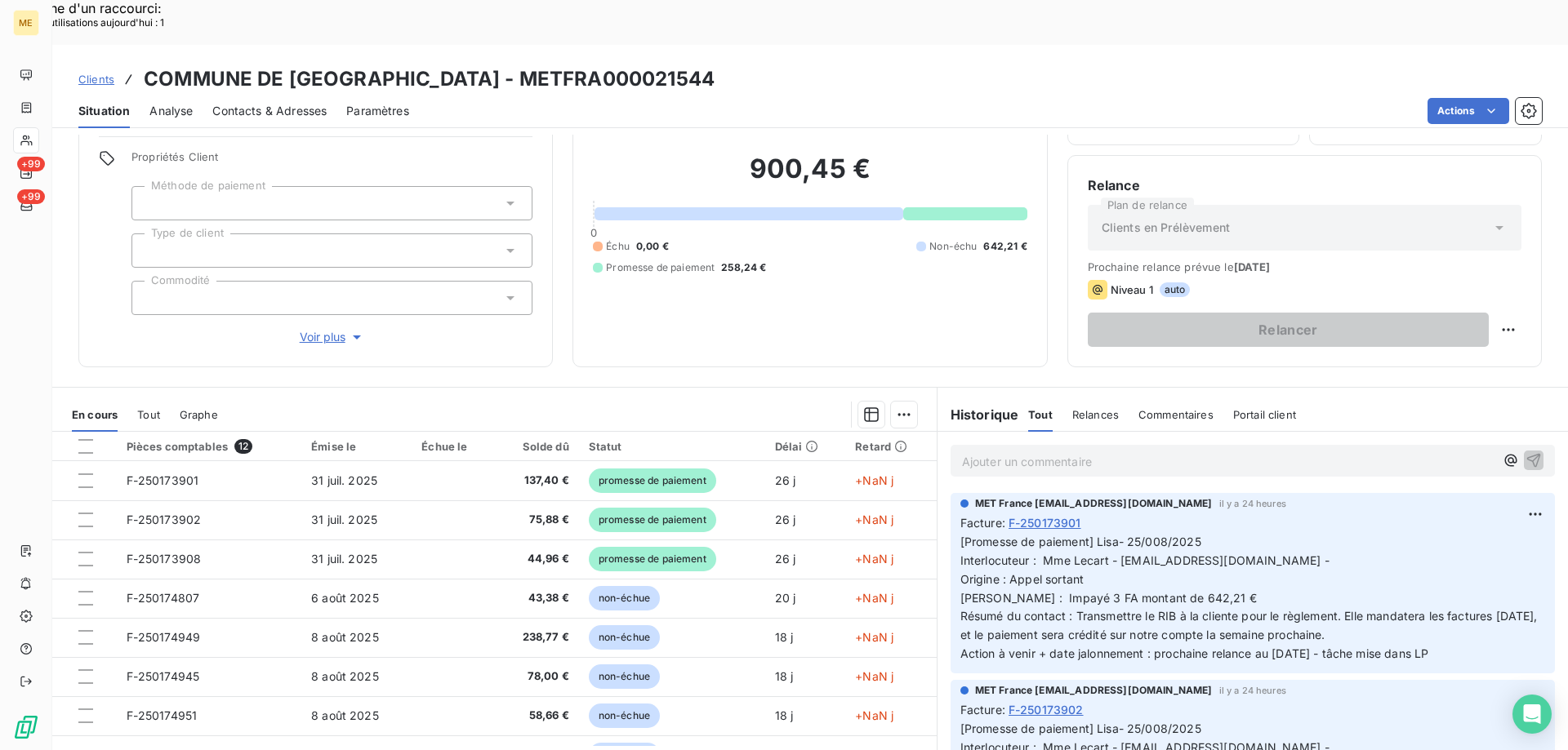
scroll to position [463, 0]
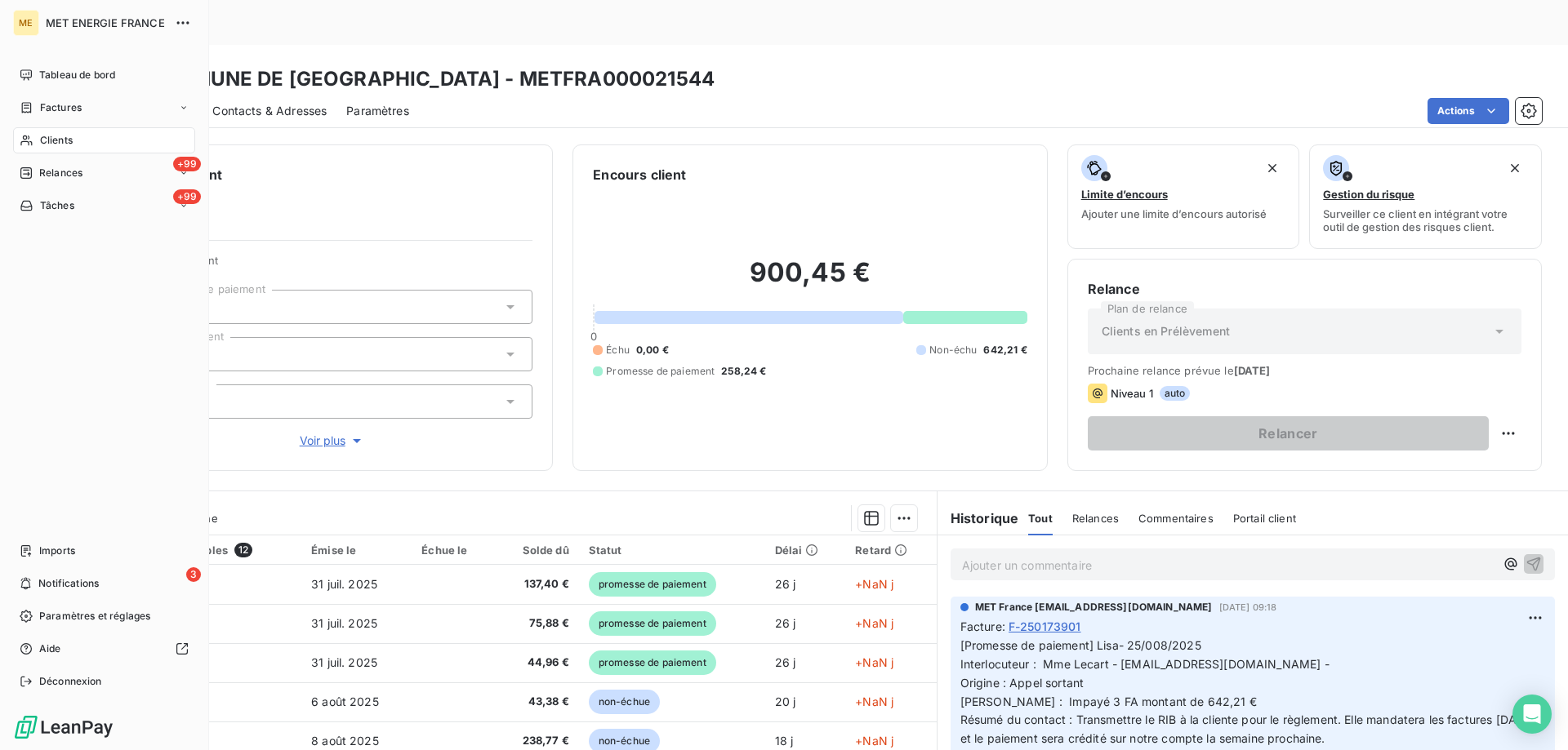
scroll to position [463, 0]
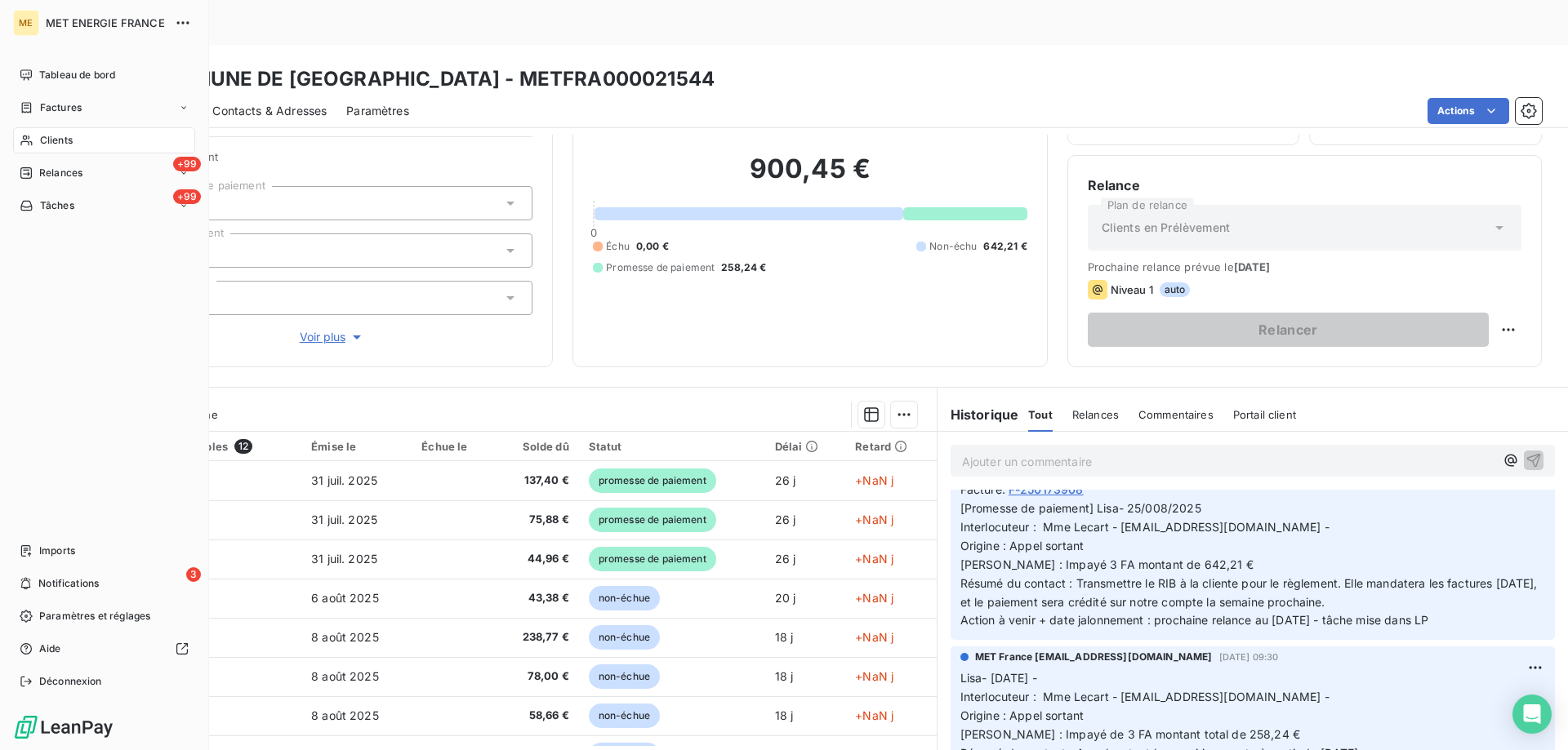
click at [85, 143] on div "Clients" at bounding box center [104, 139] width 182 height 26
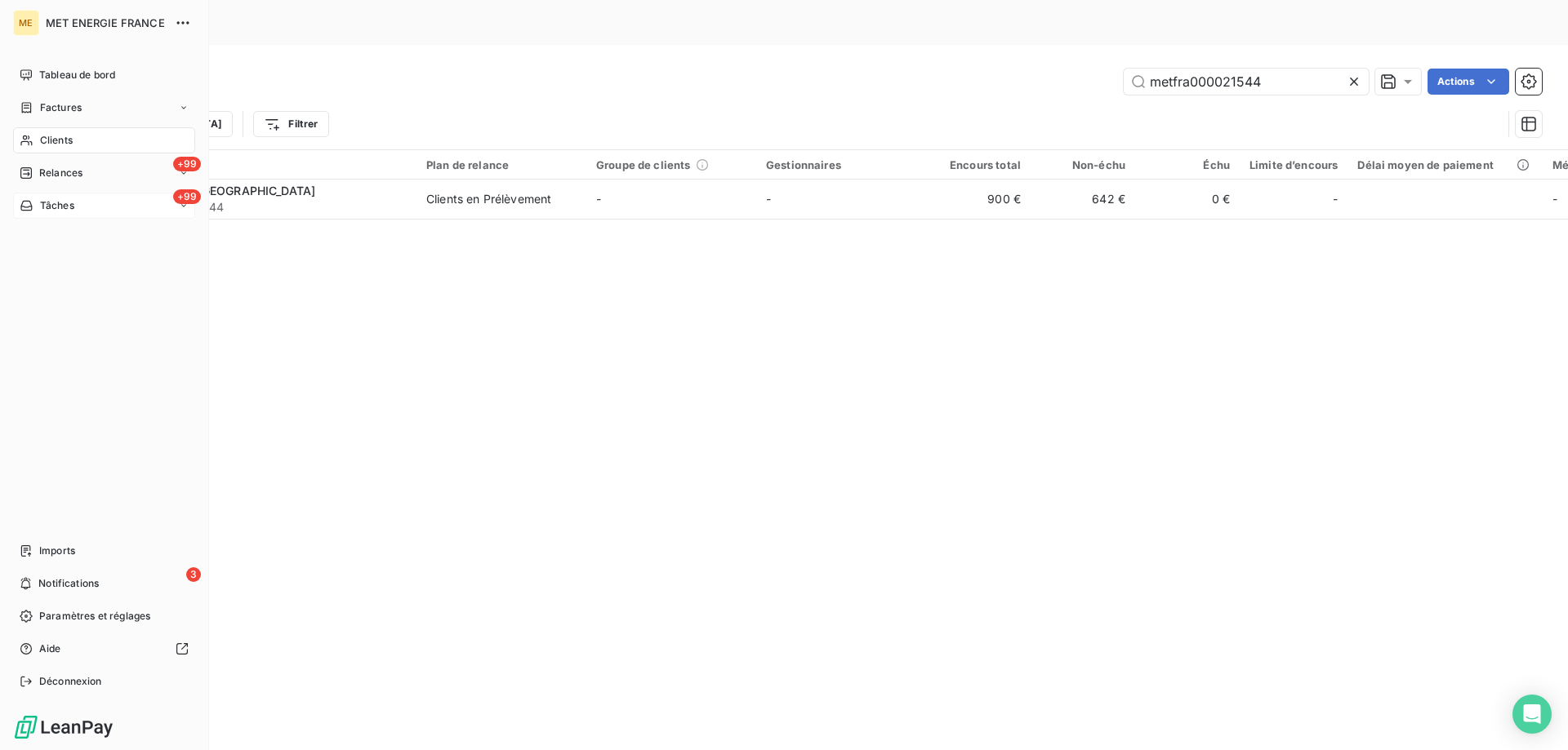
click at [101, 207] on div "+99 Tâches" at bounding box center [104, 205] width 182 height 26
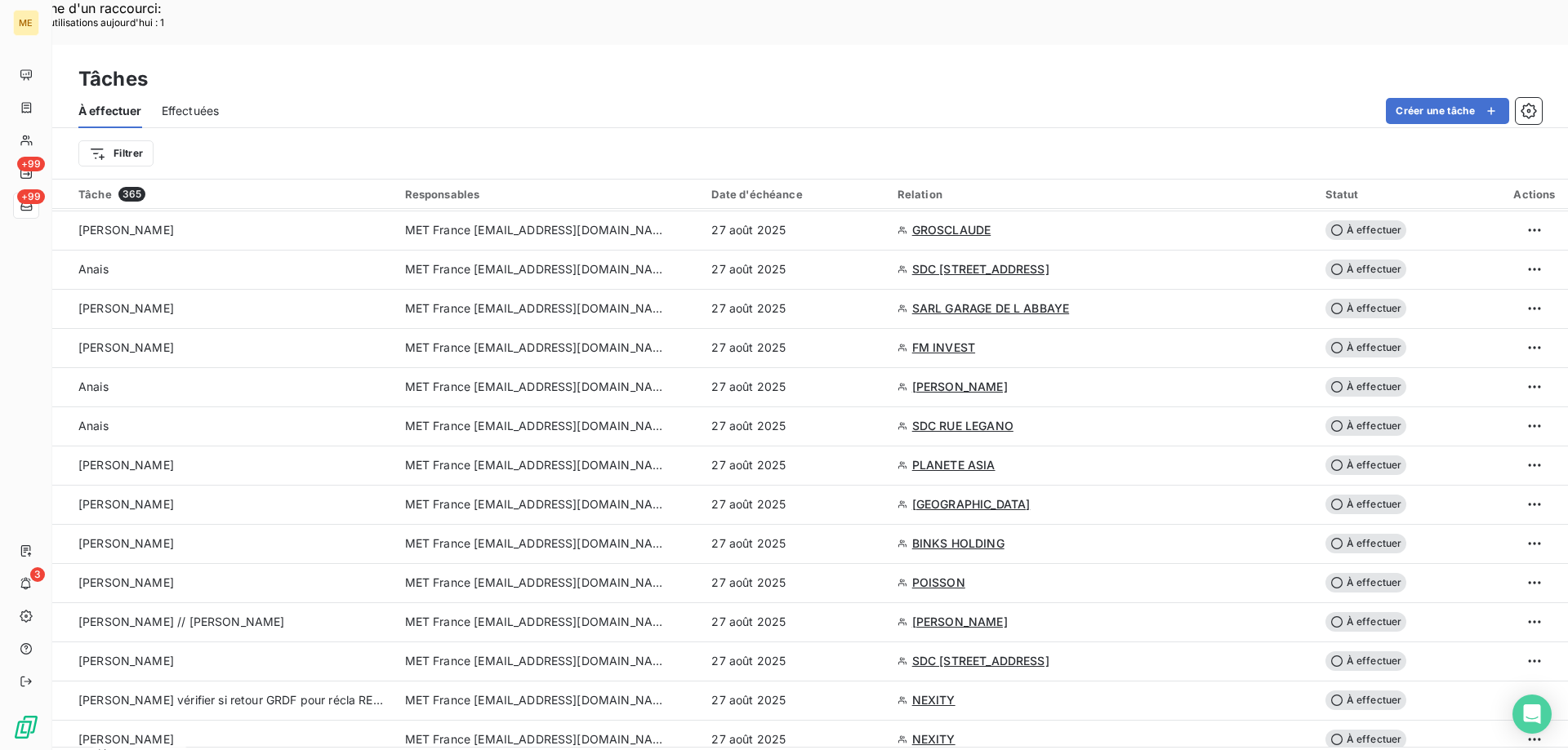
scroll to position [3380, 0]
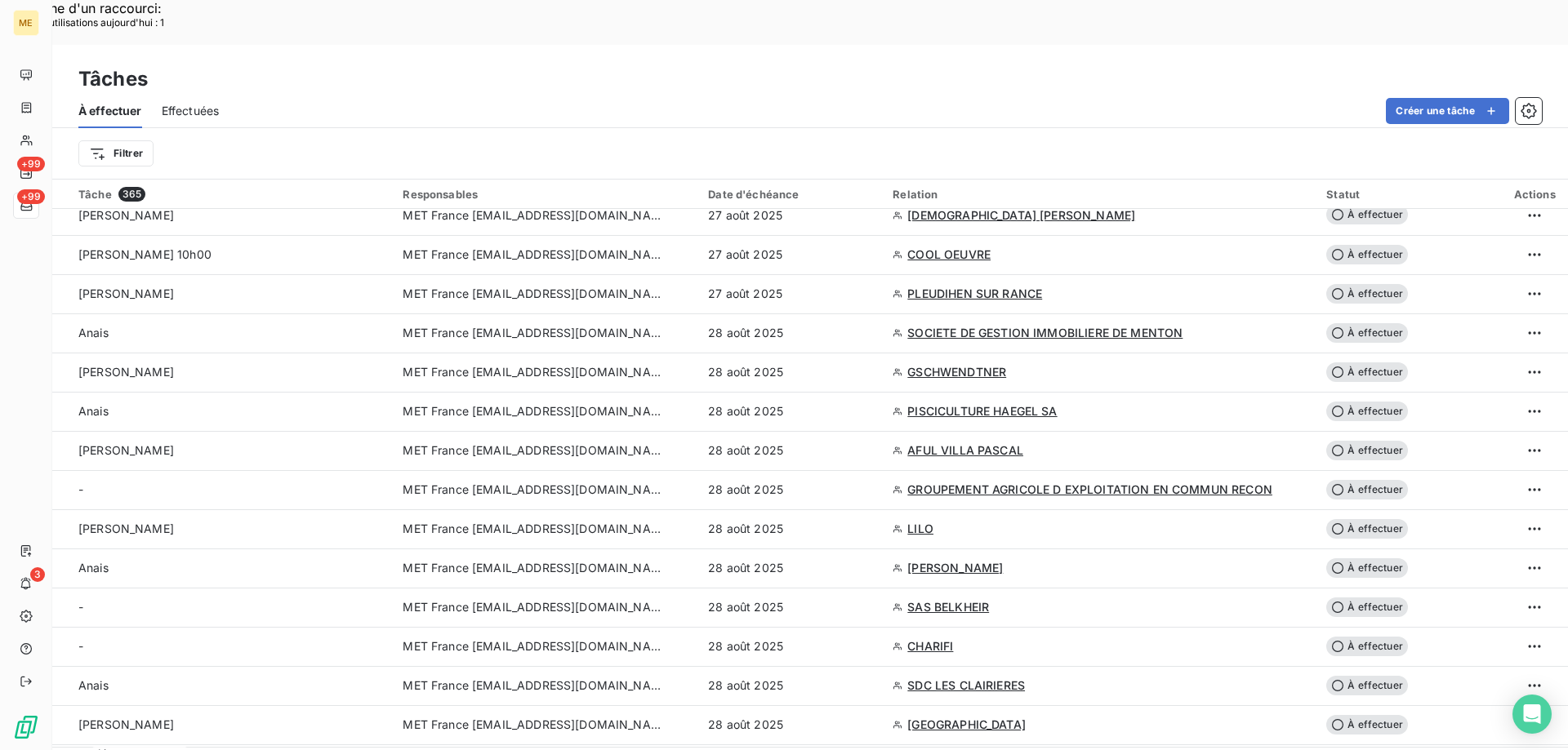
scroll to position [0, 0]
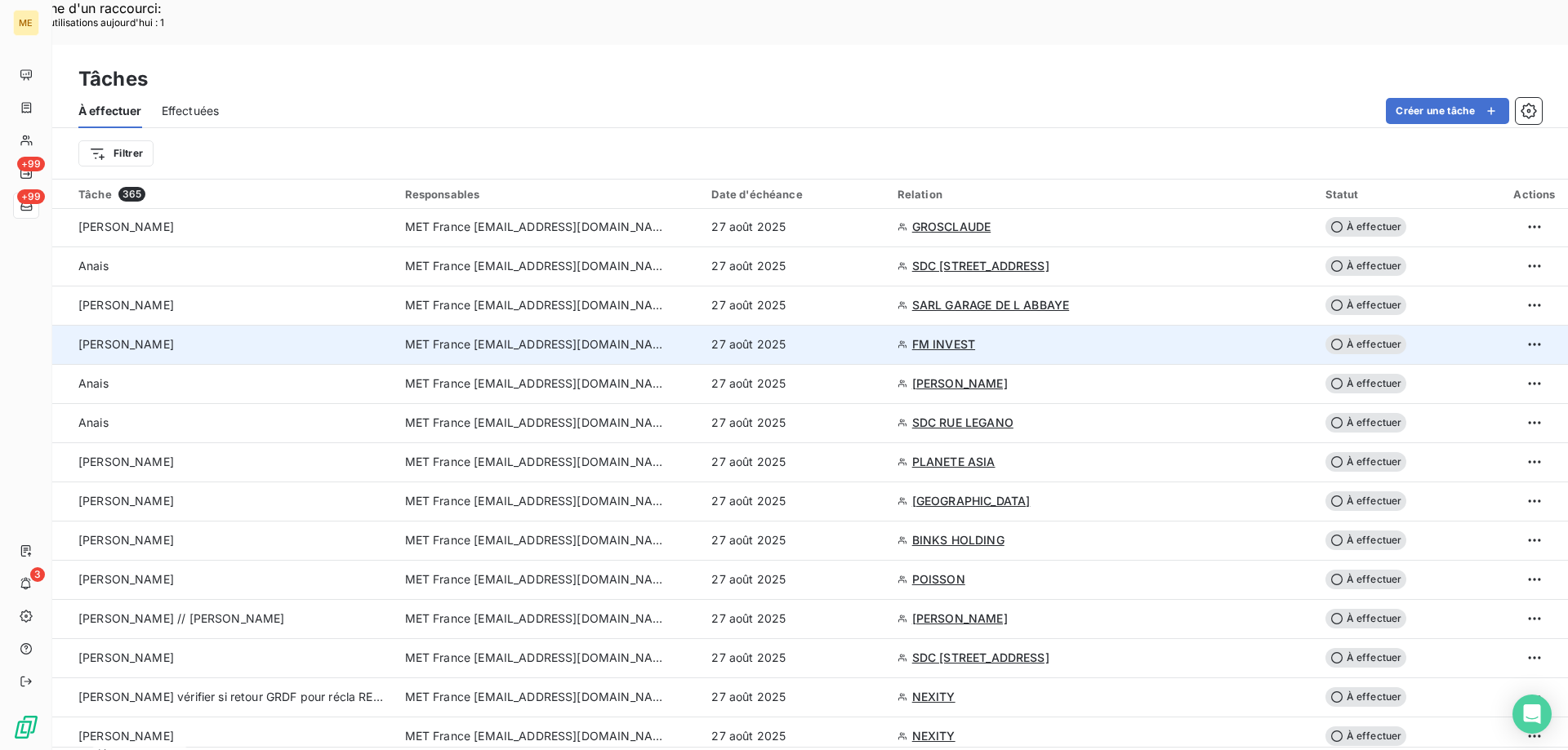
scroll to position [3380, 0]
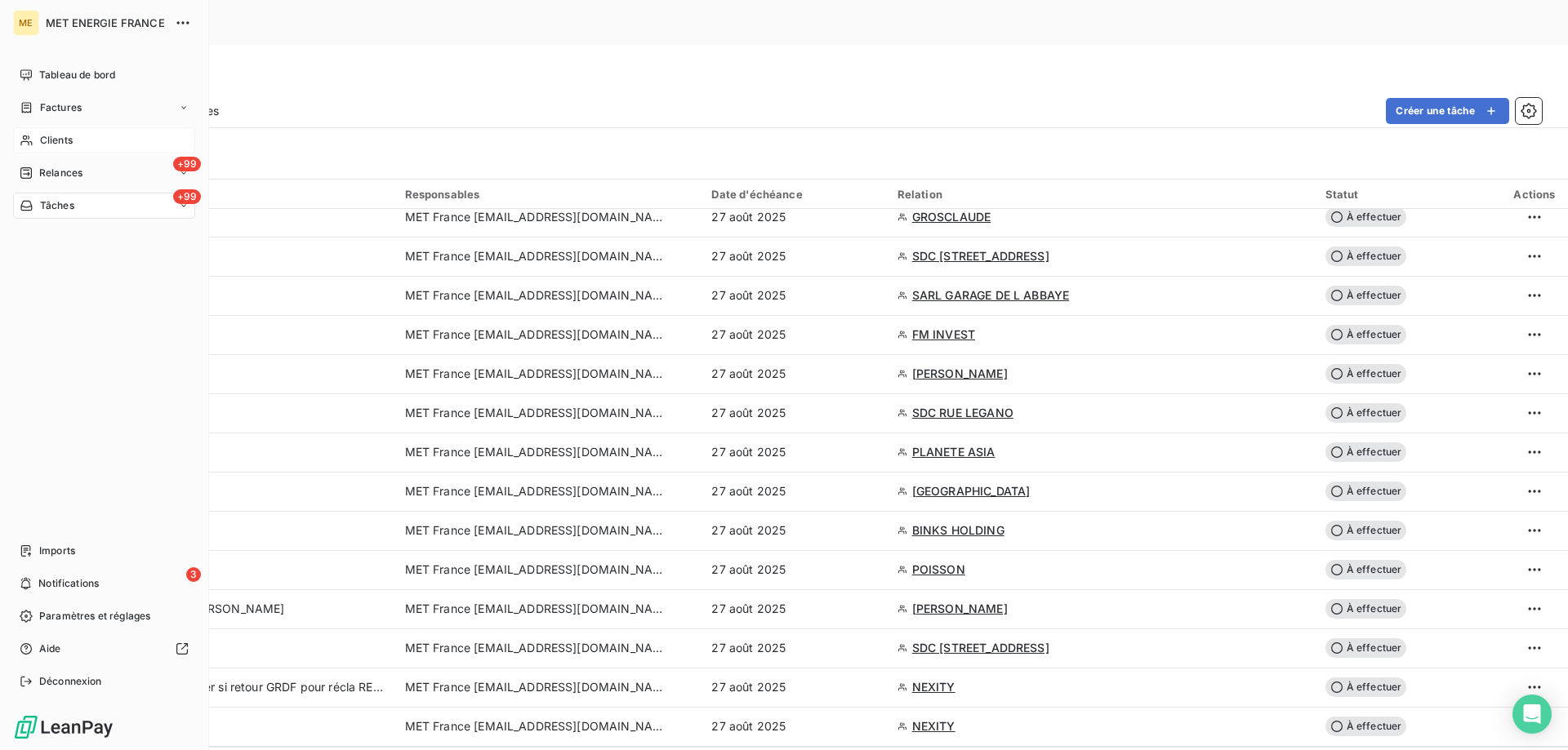
click at [110, 148] on div "Clients" at bounding box center [104, 139] width 182 height 26
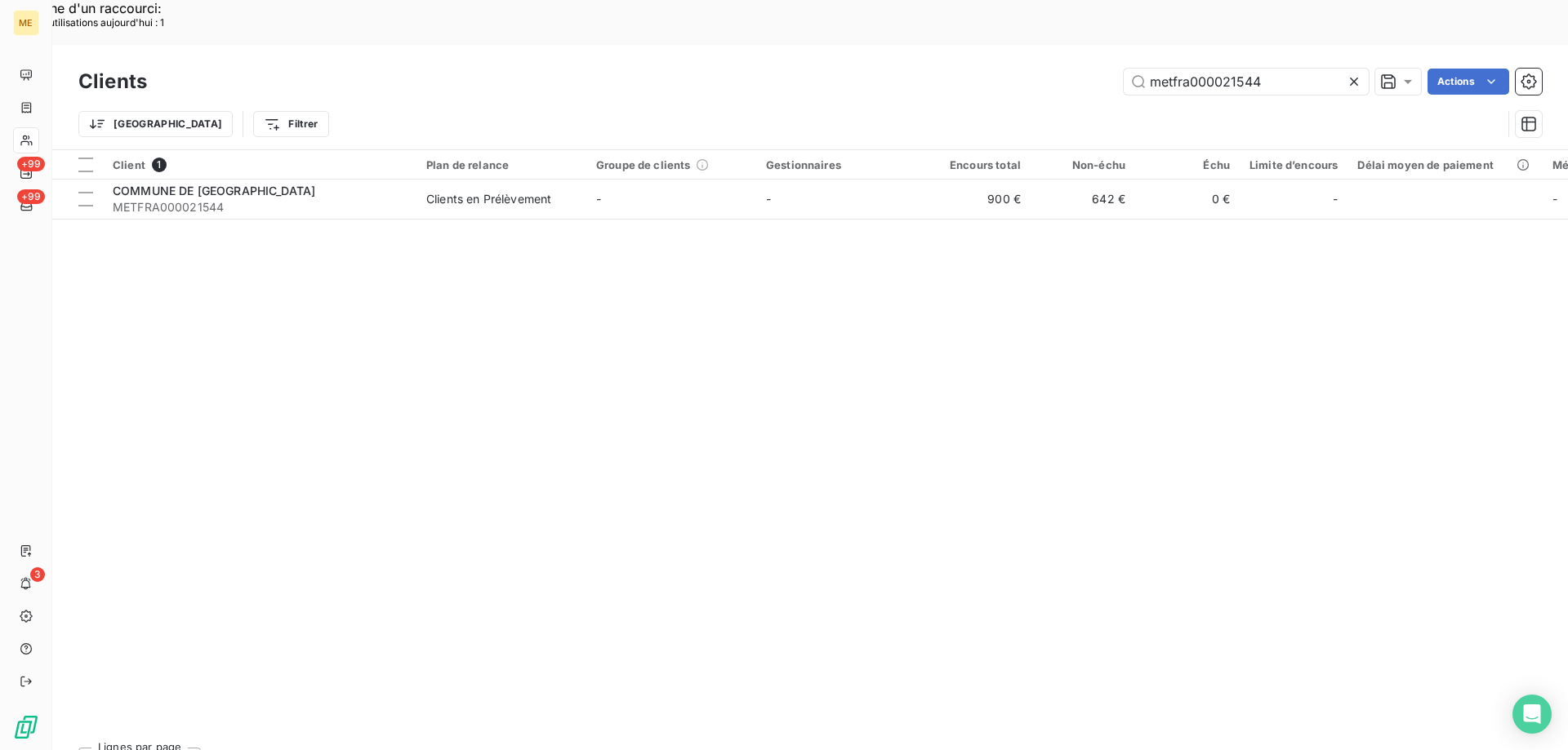
click at [1348, 74] on icon at bounding box center [1354, 82] width 17 height 17
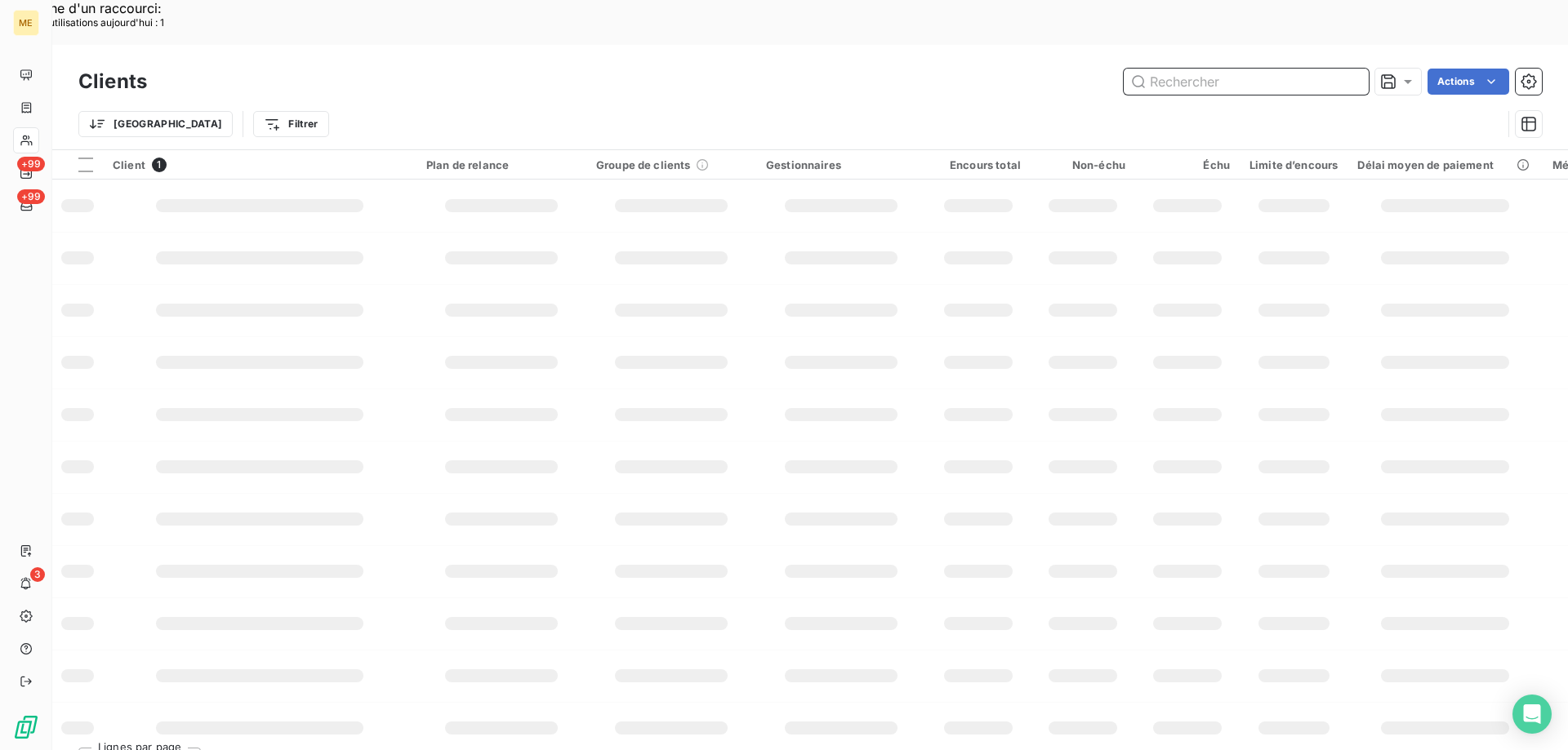
click at [1267, 69] on input "text" at bounding box center [1245, 81] width 245 height 26
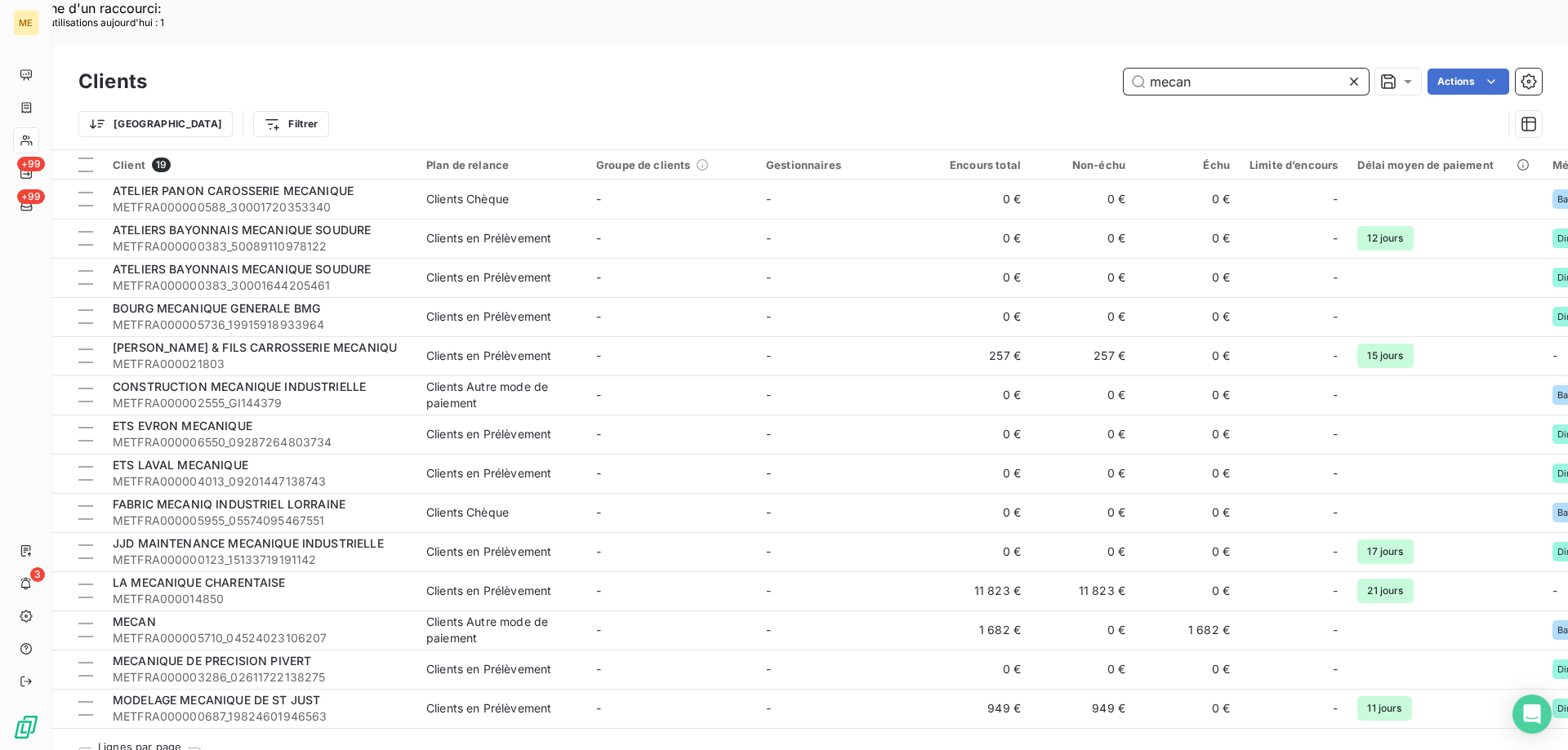
click at [1243, 69] on input "mecan" at bounding box center [1245, 81] width 245 height 26
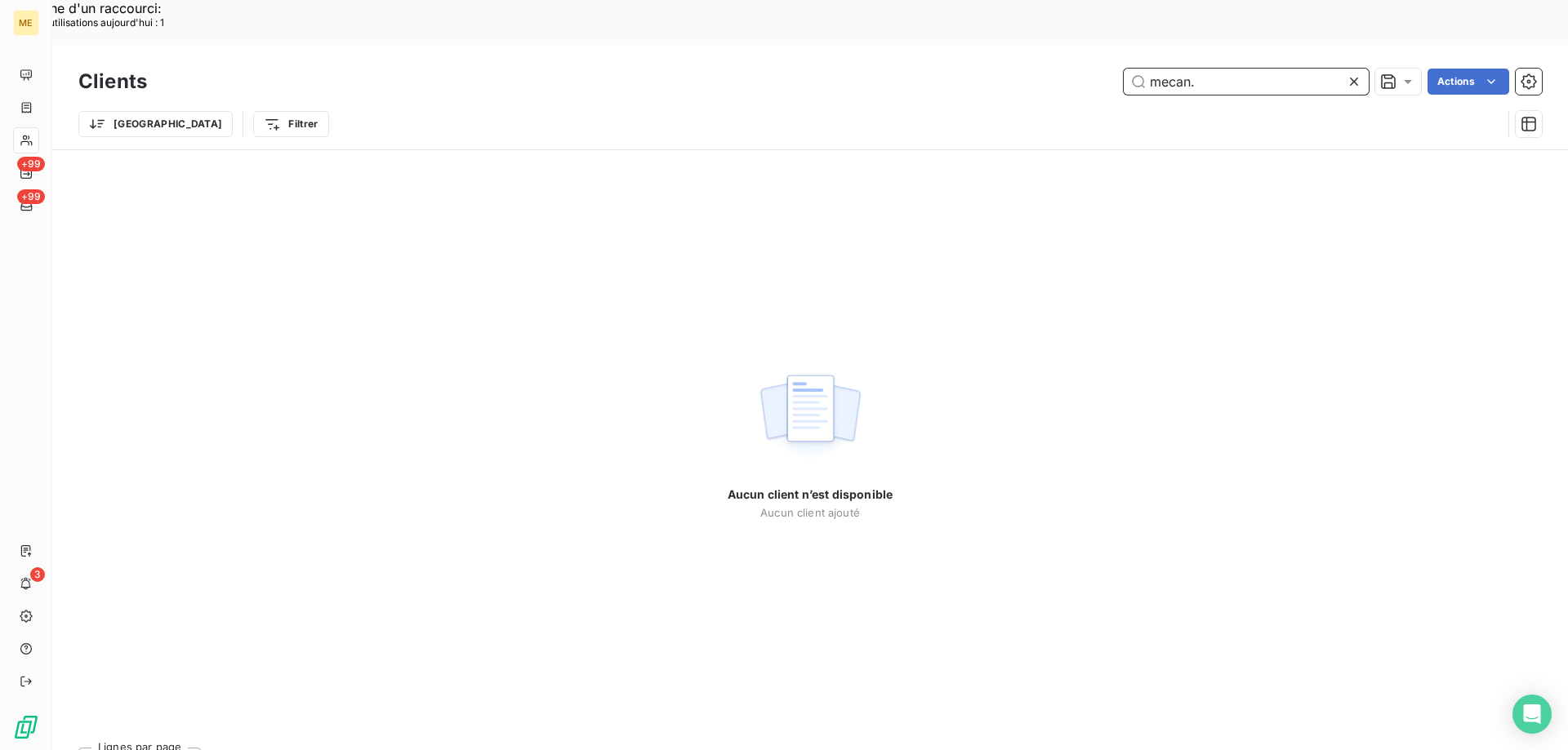
type input "mecan"
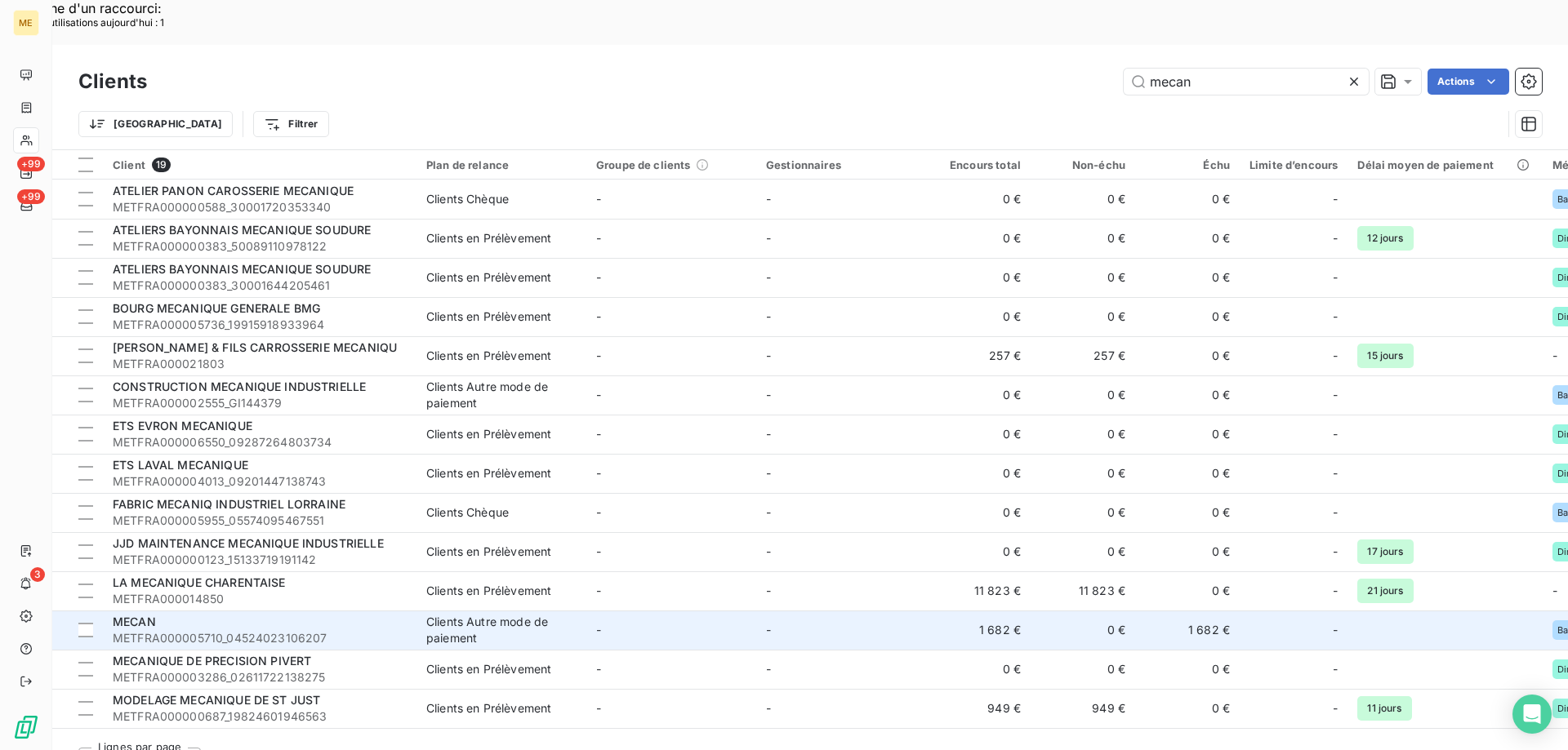
click at [201, 630] on span "METFRA000005710_04524023106207" at bounding box center [260, 638] width 294 height 17
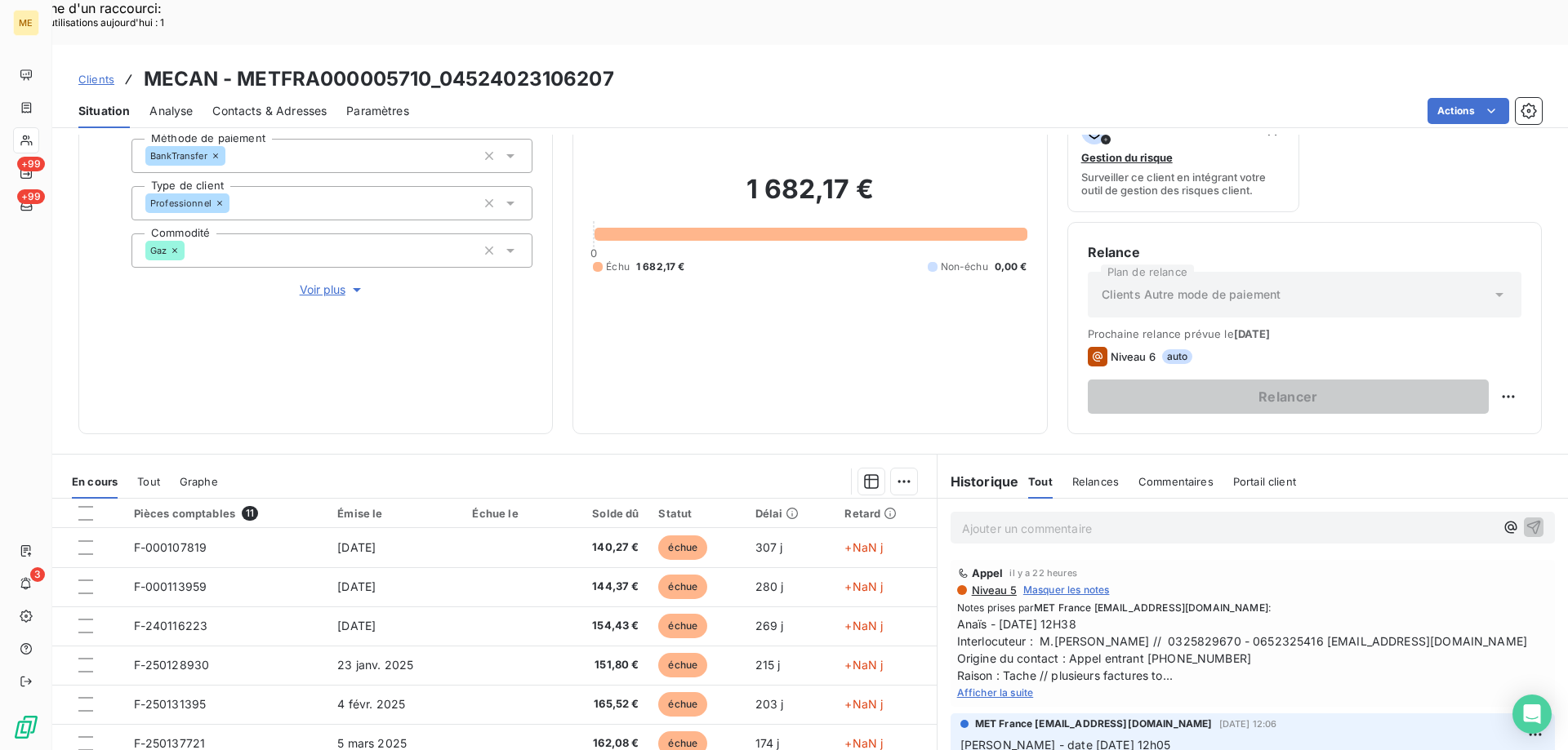
scroll to position [218, 0]
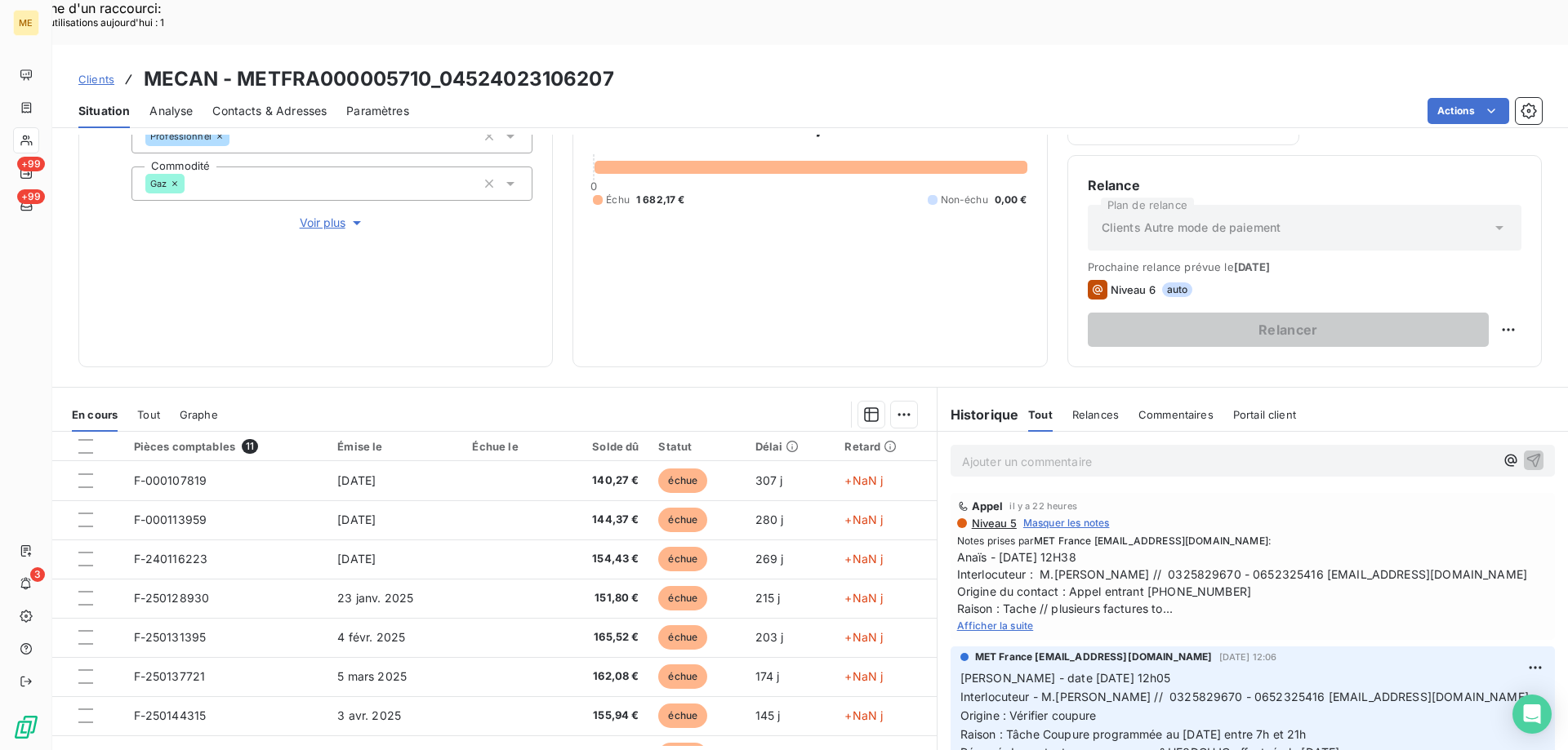
click at [997, 620] on span "Afficher la suite" at bounding box center [995, 626] width 76 height 12
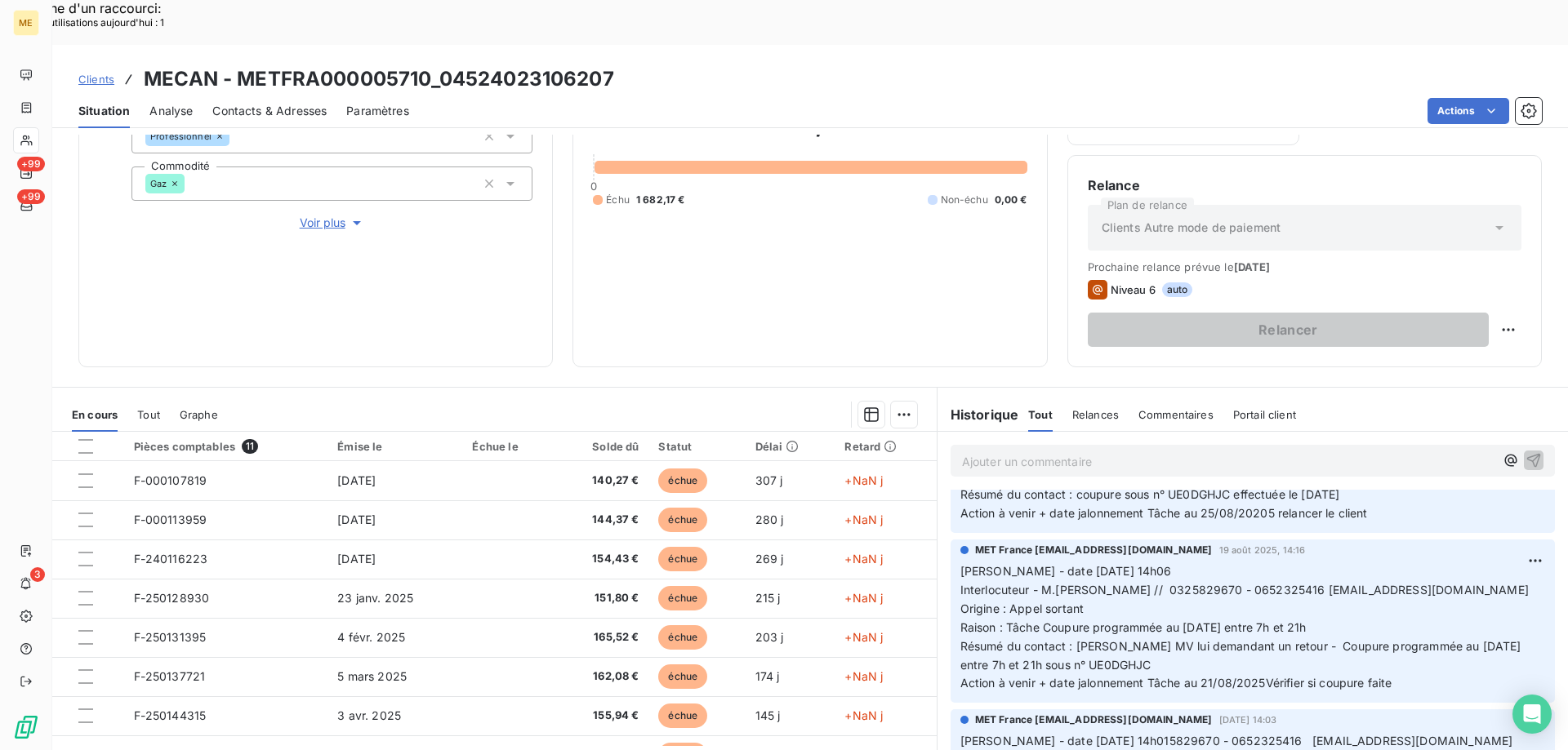
scroll to position [0, 0]
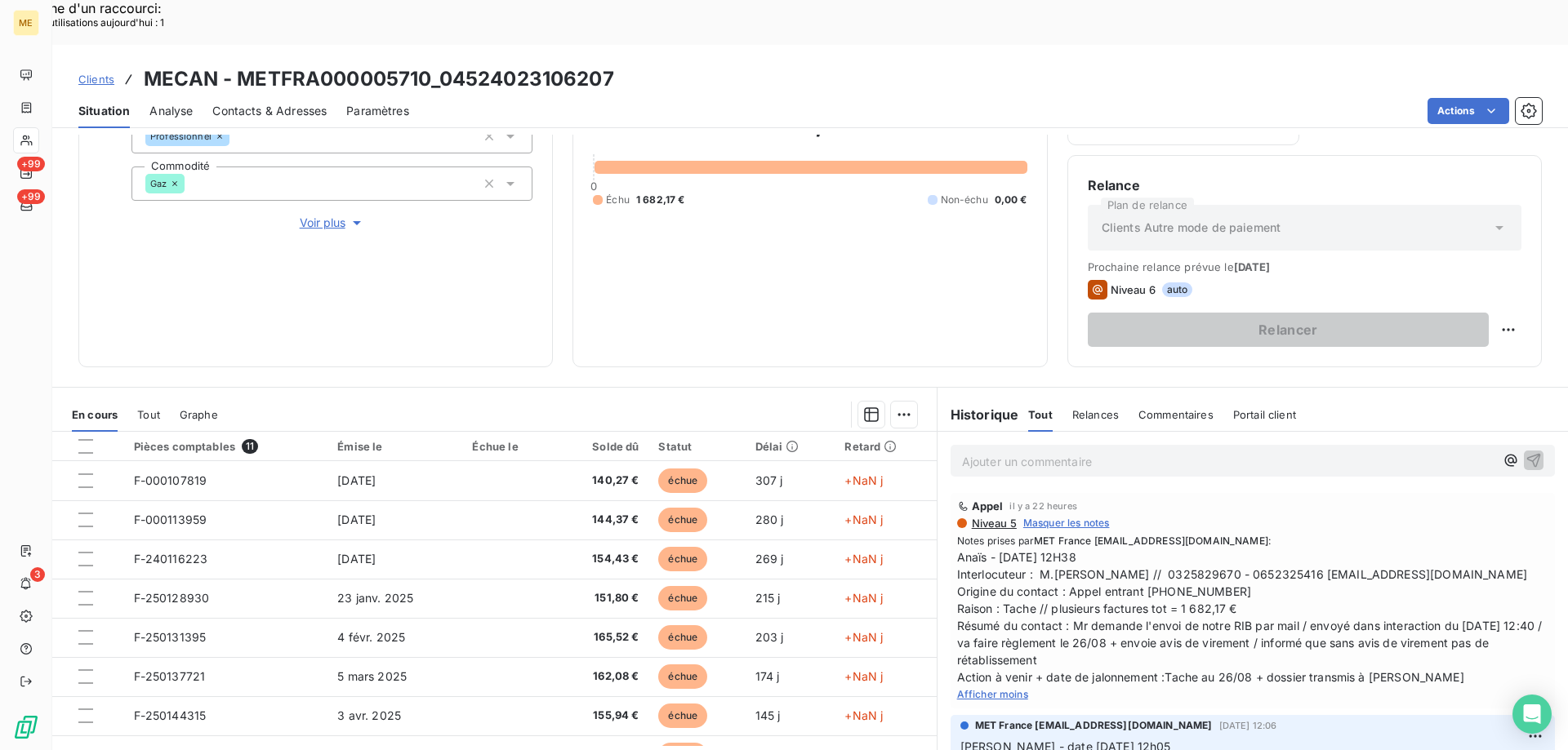
click at [1258, 548] on span "Anaïs - [DATE] 12H38 Interlocuteur : M.[PERSON_NAME] // 0325829670 - 0652325416…" at bounding box center [1253, 616] width 591 height 137
copy span "0652325416"
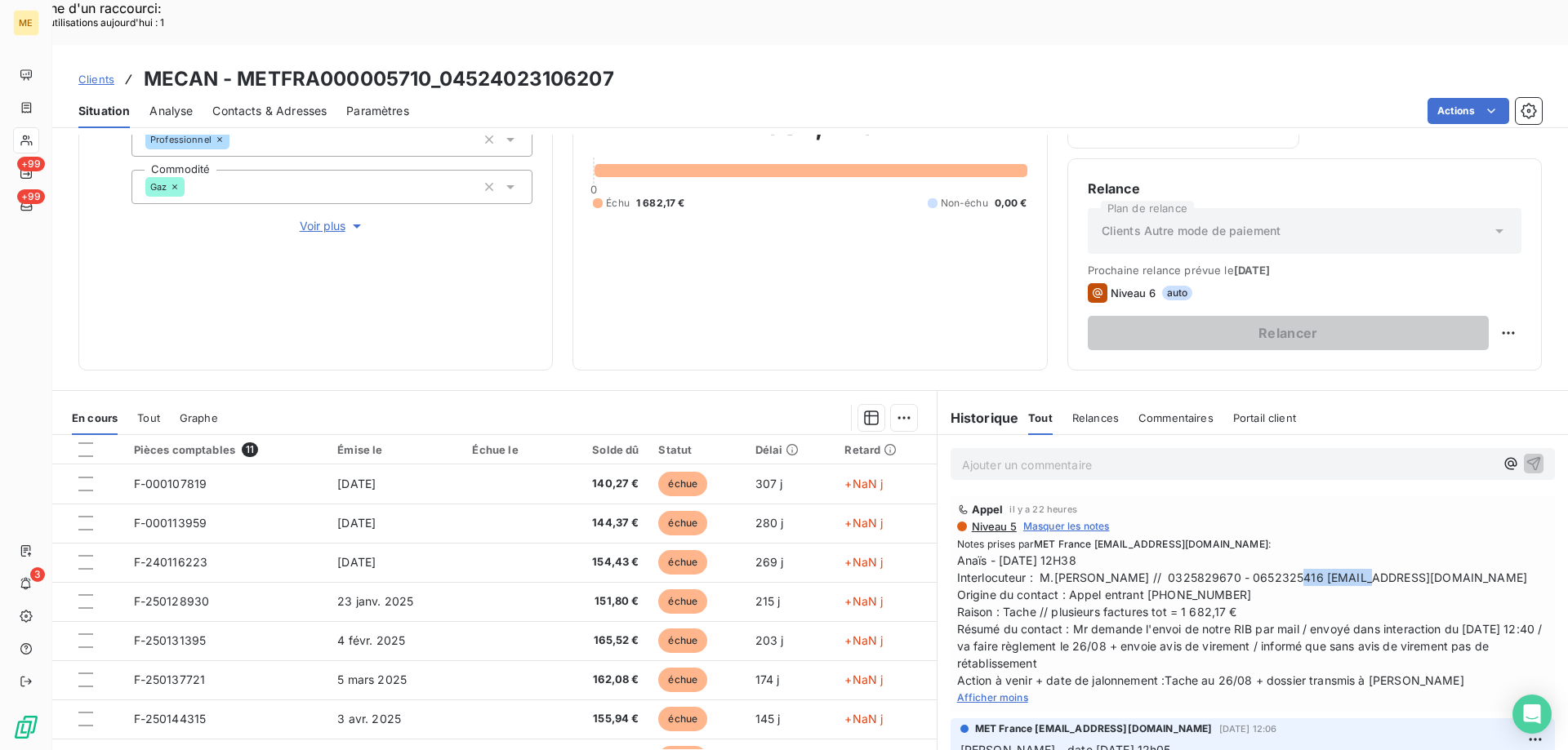
scroll to position [218, 0]
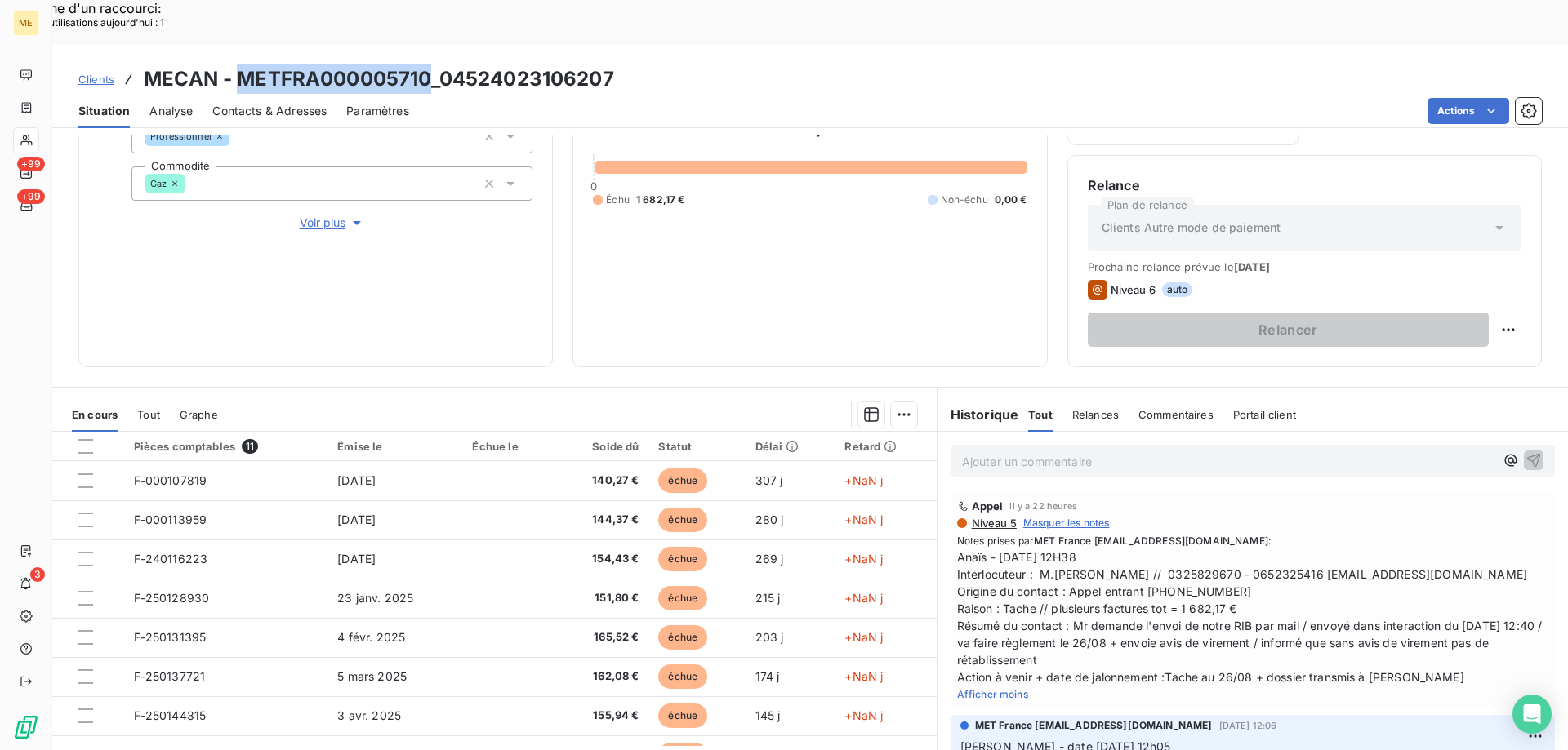
drag, startPoint x: 242, startPoint y: 32, endPoint x: 428, endPoint y: 41, distance: 186.2
click at [428, 65] on h3 "MECAN - METFRA000005710_04524023106207" at bounding box center [379, 79] width 471 height 29
drag, startPoint x: 427, startPoint y: 43, endPoint x: 418, endPoint y: 46, distance: 9.5
copy h3 "METFRA000005710"
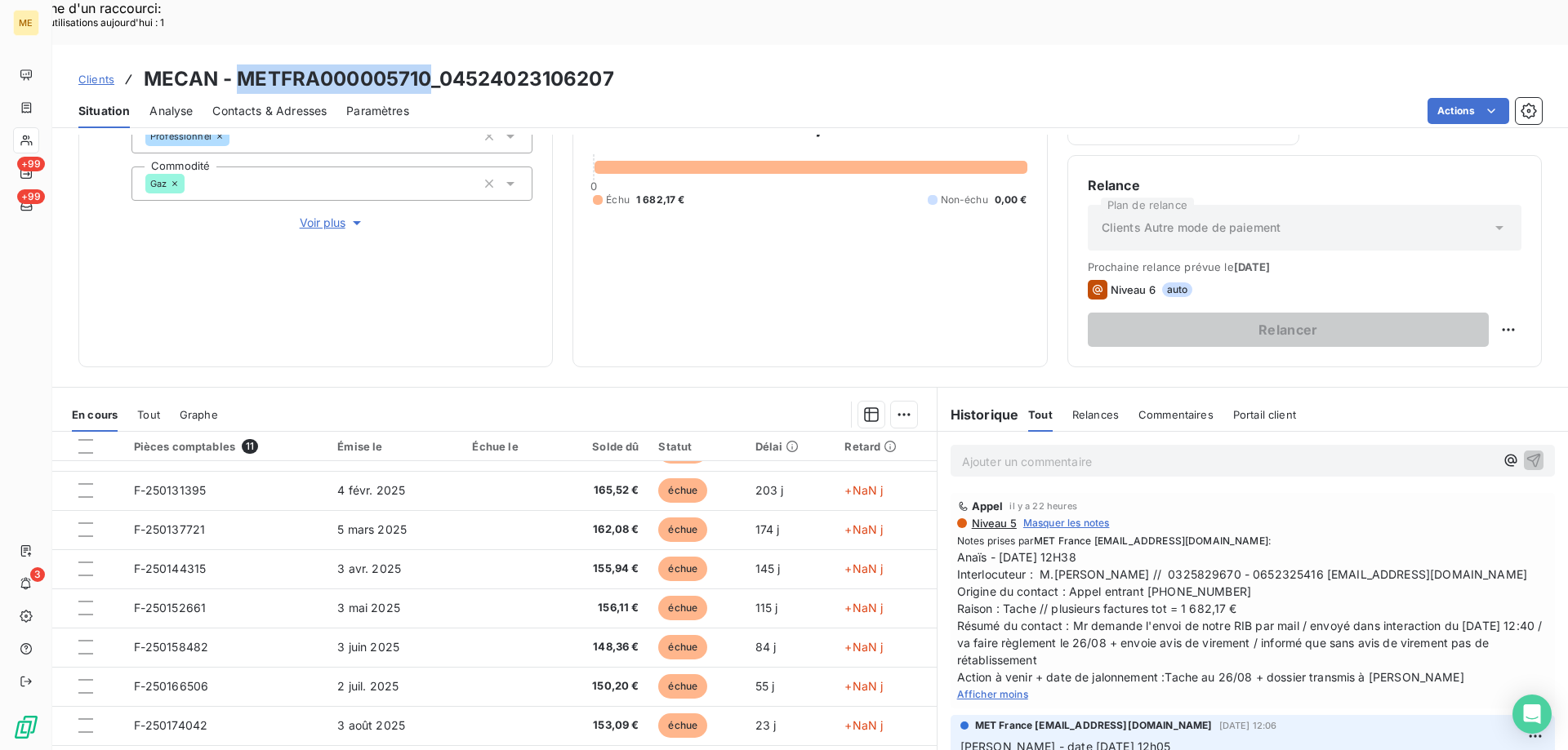
click at [277, 247] on div "Informations client Gestionnaires Aucun Propriétés Client Méthode de paiement B…" at bounding box center [315, 146] width 474 height 441
drag, startPoint x: 237, startPoint y: 32, endPoint x: 427, endPoint y: 37, distance: 190.1
click at [427, 65] on h3 "MECAN - METFRA000005710_04524023106207" at bounding box center [379, 79] width 471 height 29
copy h3 "METFRA000005710"
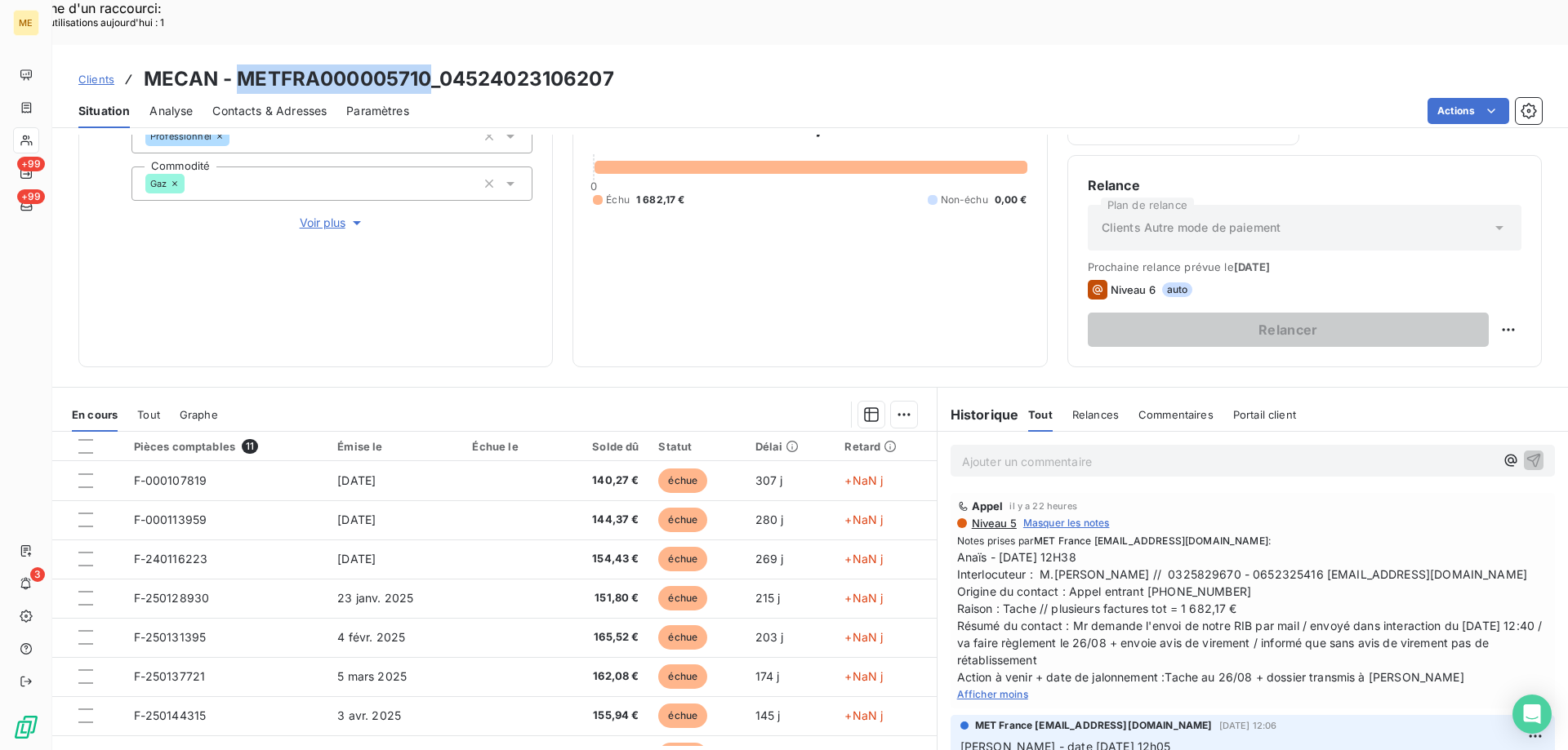
click at [413, 256] on div "Informations client Gestionnaires Aucun Propriétés Client Méthode de paiement B…" at bounding box center [315, 146] width 474 height 441
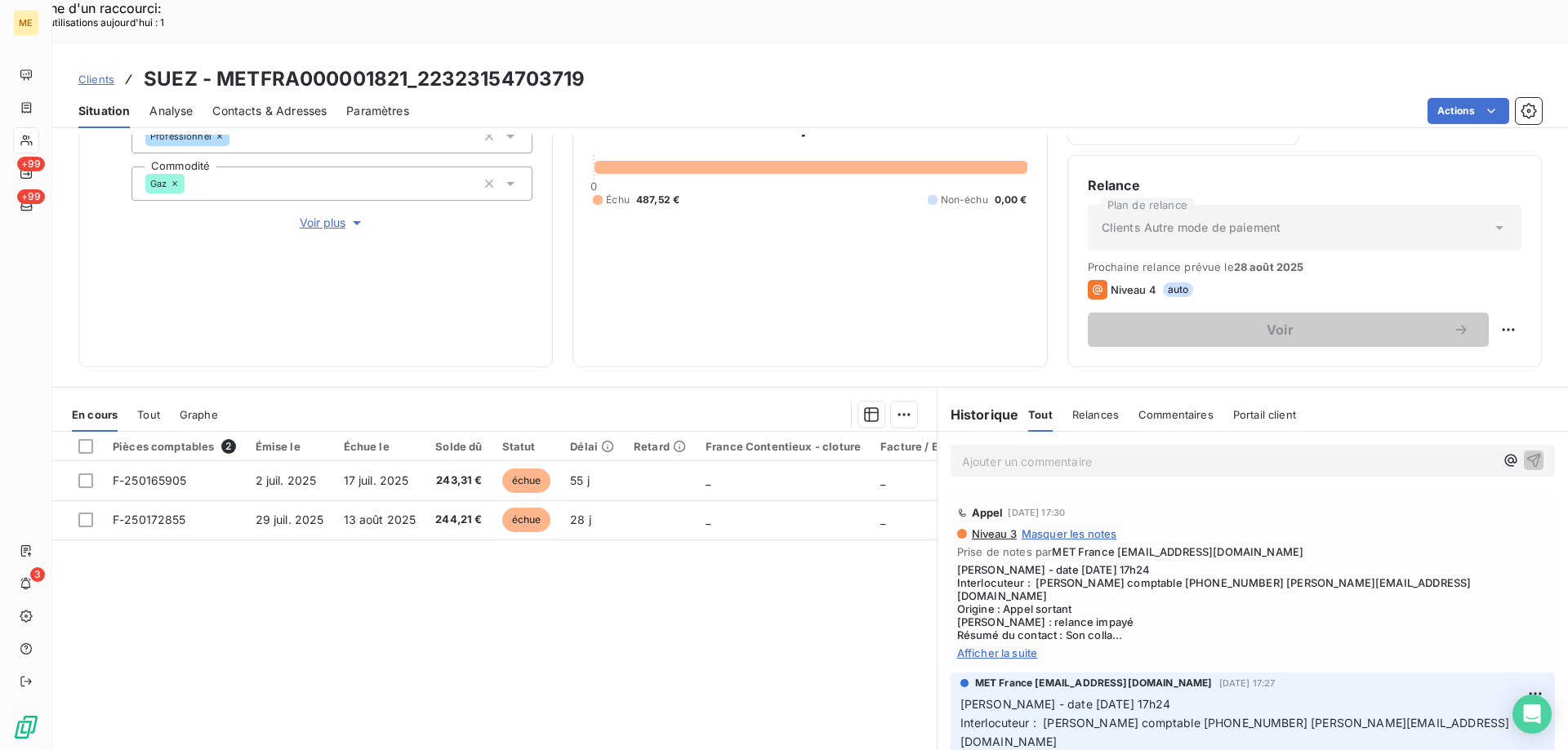
click at [999, 646] on span "Afficher la suite" at bounding box center [1253, 653] width 591 height 13
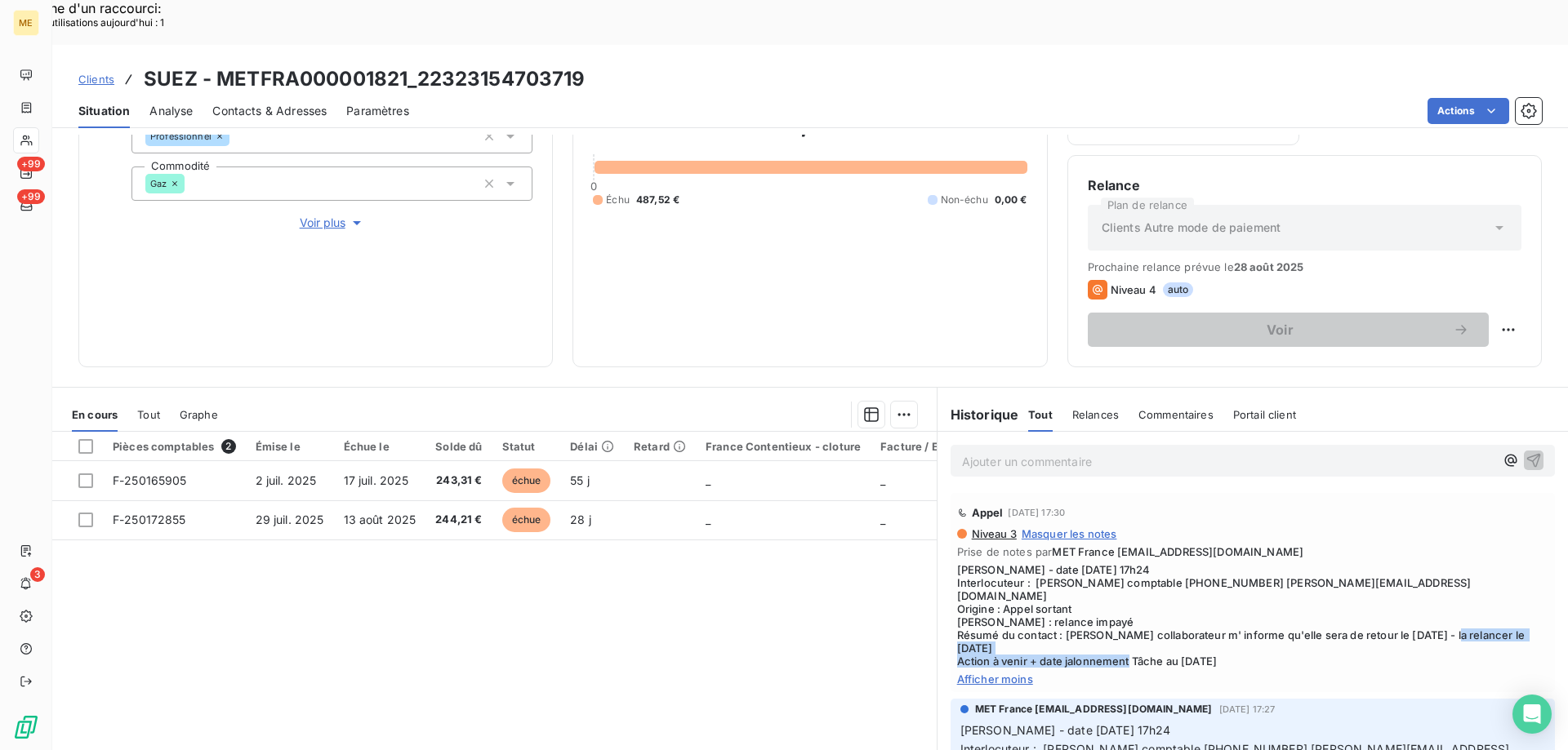
drag, startPoint x: 1255, startPoint y: 607, endPoint x: 1173, endPoint y: 584, distance: 85.2
click at [1181, 585] on span "[PERSON_NAME] - date [DATE] 17h24 Interlocuteur : [PERSON_NAME] comptable [PHON…" at bounding box center [1253, 616] width 591 height 105
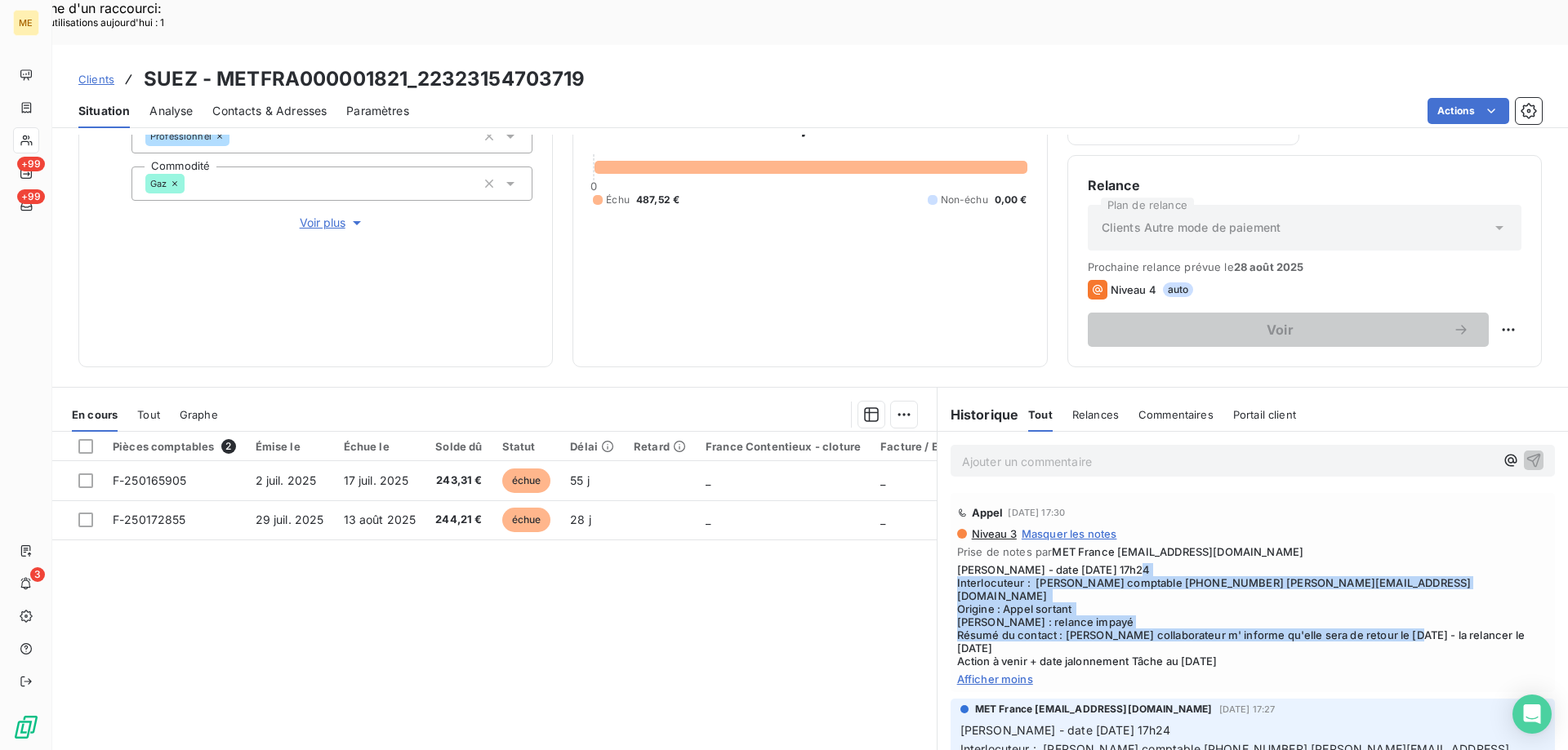
drag, startPoint x: 946, startPoint y: 530, endPoint x: 981, endPoint y: 587, distance: 66.9
click at [975, 587] on div "Appel 18 août 2025, 17:30 Niveau 3 Masquer les notes Prise de notes par MET Fra…" at bounding box center [1253, 592] width 604 height 199
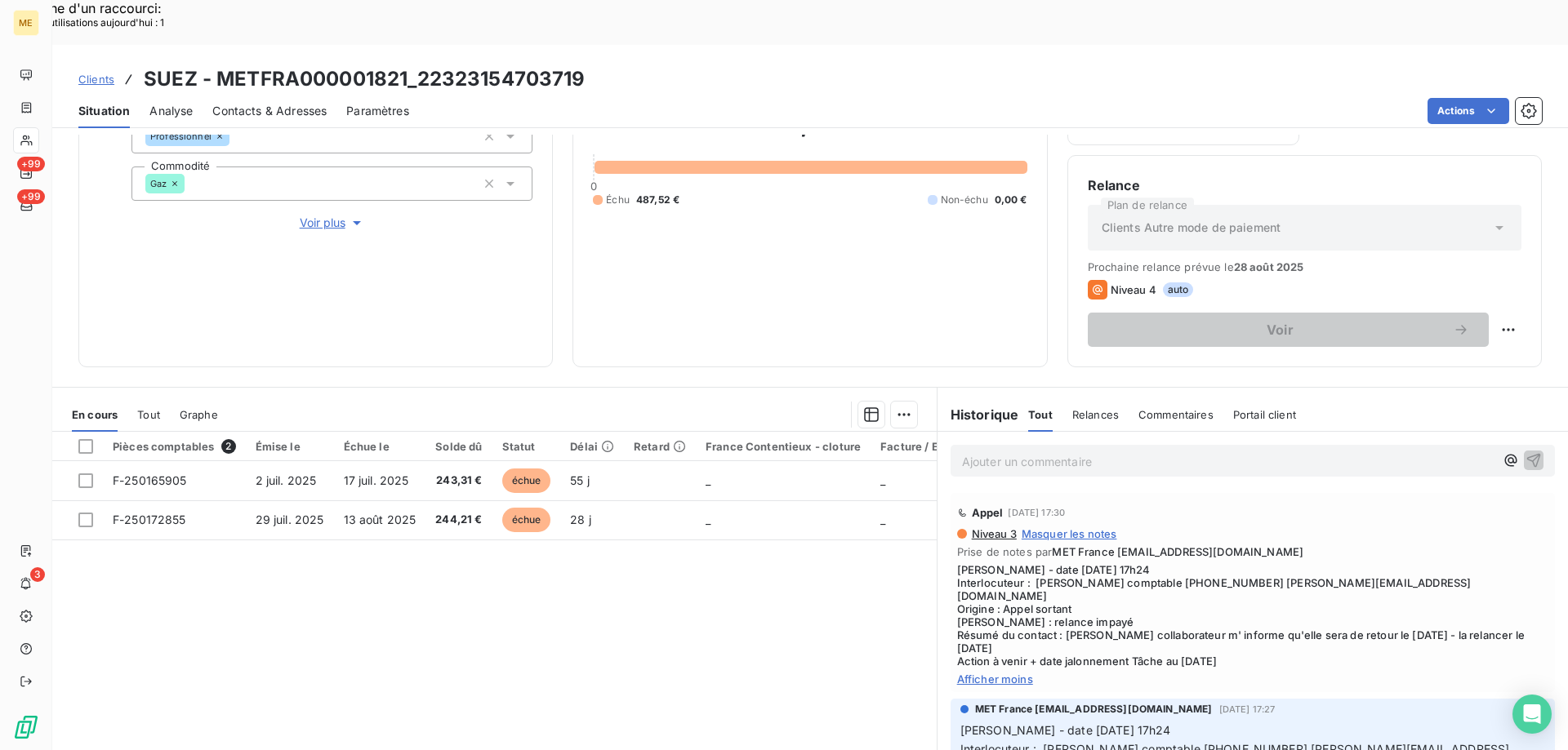
click at [982, 587] on span "[PERSON_NAME] - date [DATE] 17h24 Interlocuteur : [PERSON_NAME] comptable [PHON…" at bounding box center [1253, 616] width 591 height 105
drag, startPoint x: 1255, startPoint y: 612, endPoint x: 1077, endPoint y: 587, distance: 179.7
click at [964, 584] on div "Niveau 3 Masquer les notes Prise de notes par MET France met-france@recouvremen…" at bounding box center [1253, 606] width 591 height 158
click at [1282, 597] on span "[PERSON_NAME] - date [DATE] 17h24 Interlocuteur : [PERSON_NAME] comptable [PHON…" at bounding box center [1253, 616] width 591 height 105
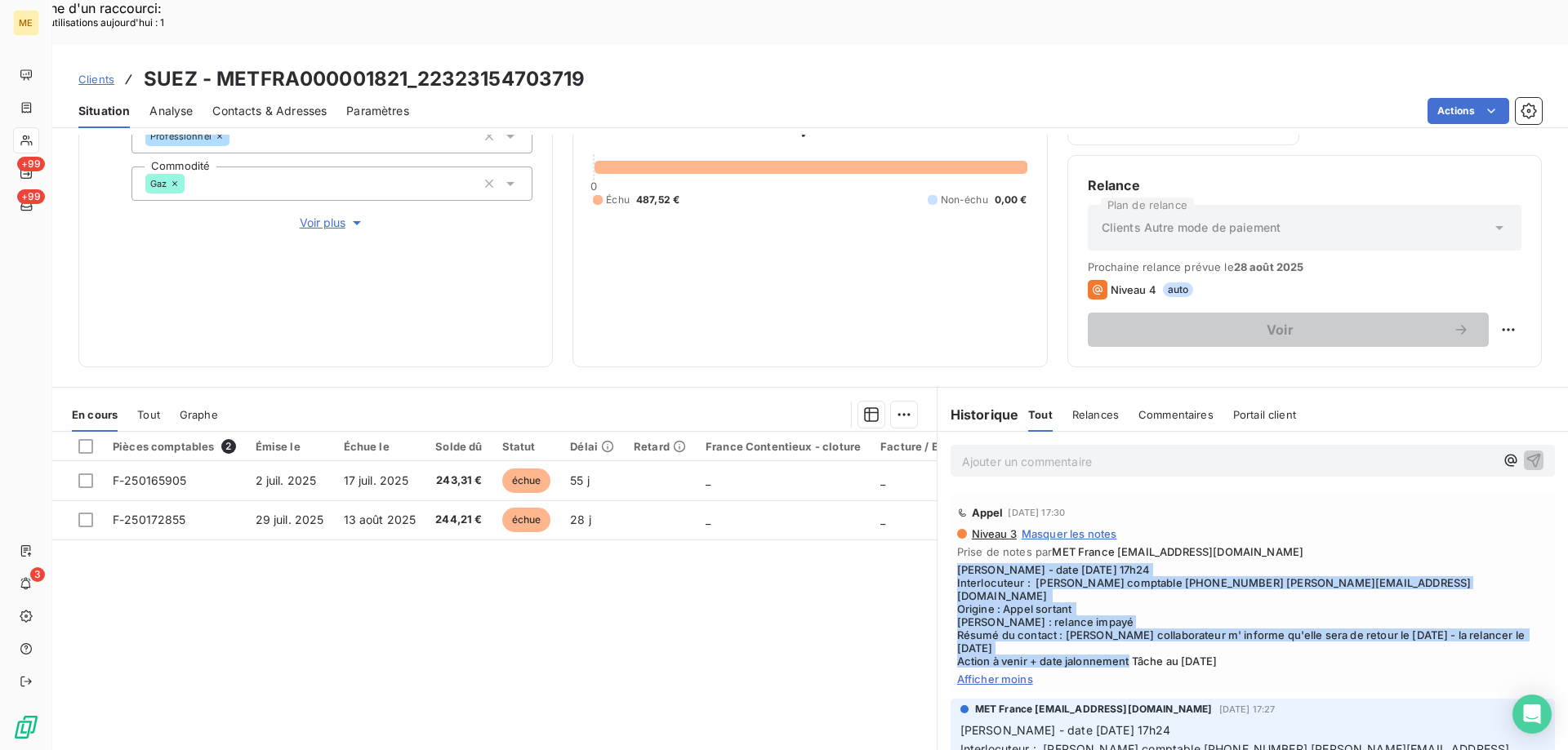
drag, startPoint x: 1264, startPoint y: 601, endPoint x: 956, endPoint y: 525, distance: 317.2
click at [957, 563] on span "[PERSON_NAME] - date [DATE] 17h24 Interlocuteur : [PERSON_NAME] comptable [PHON…" at bounding box center [1253, 616] width 591 height 105
copy span "[PERSON_NAME] - date [DATE] 17h24 Interlocuteur : [PERSON_NAME] comptable [PHON…"
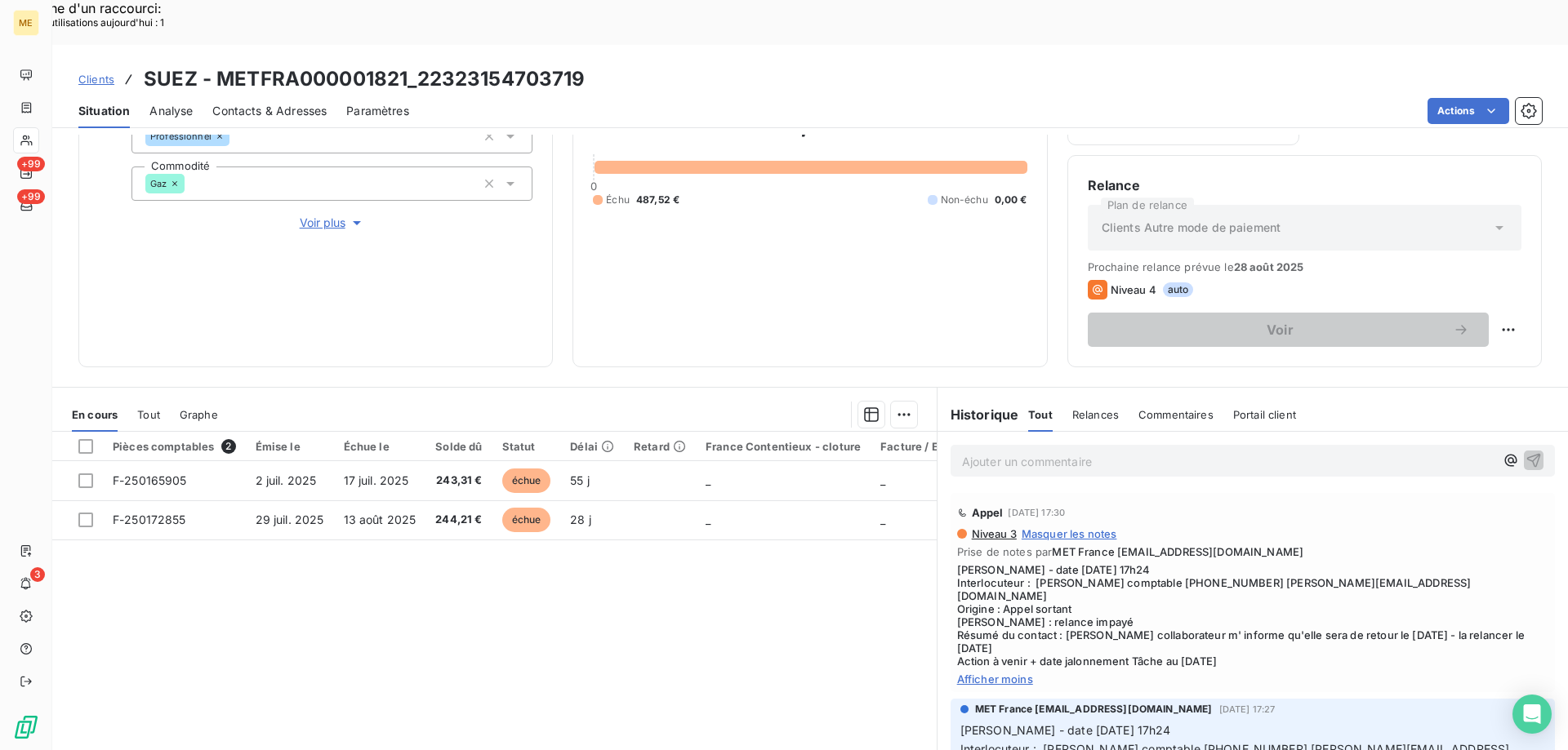
click at [994, 451] on p "Ajouter un commentaire ﻿" at bounding box center [1228, 461] width 532 height 21
click at [994, 451] on p "Ajouter un commentaire ﻿" at bounding box center [1228, 461] width 532 height 21
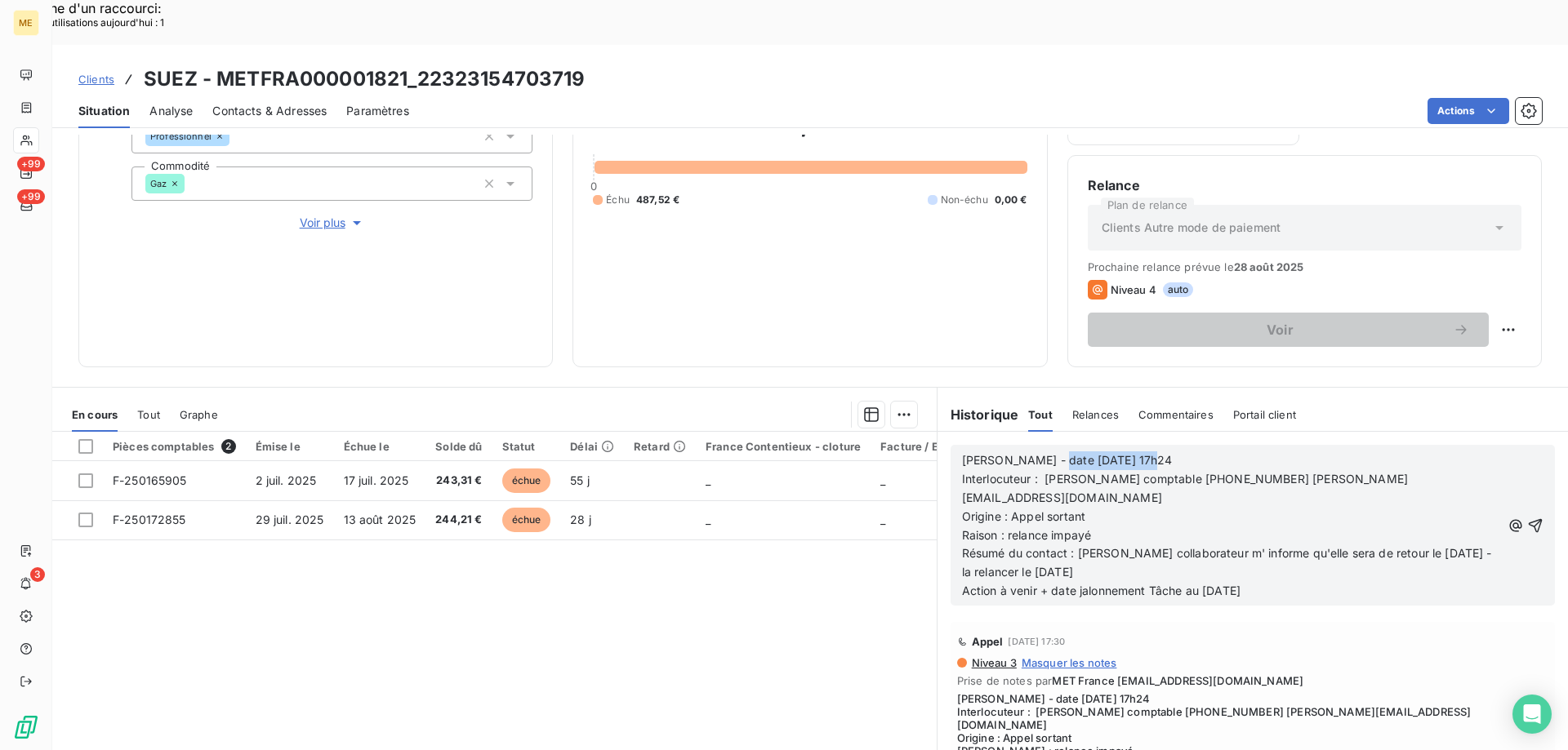
drag, startPoint x: 1034, startPoint y: 411, endPoint x: 1213, endPoint y: 411, distance: 179.0
click at [1213, 451] on p "Valérie - date 18/08/2025 17h24" at bounding box center [1231, 460] width 539 height 19
click at [1184, 451] on p "[PERSON_NAME] - date [DATE]" at bounding box center [1231, 460] width 539 height 19
drag, startPoint x: 1041, startPoint y: 471, endPoint x: 1014, endPoint y: 481, distance: 28.8
click at [1009, 526] on p "Raison : relance impayé" at bounding box center [1231, 535] width 539 height 19
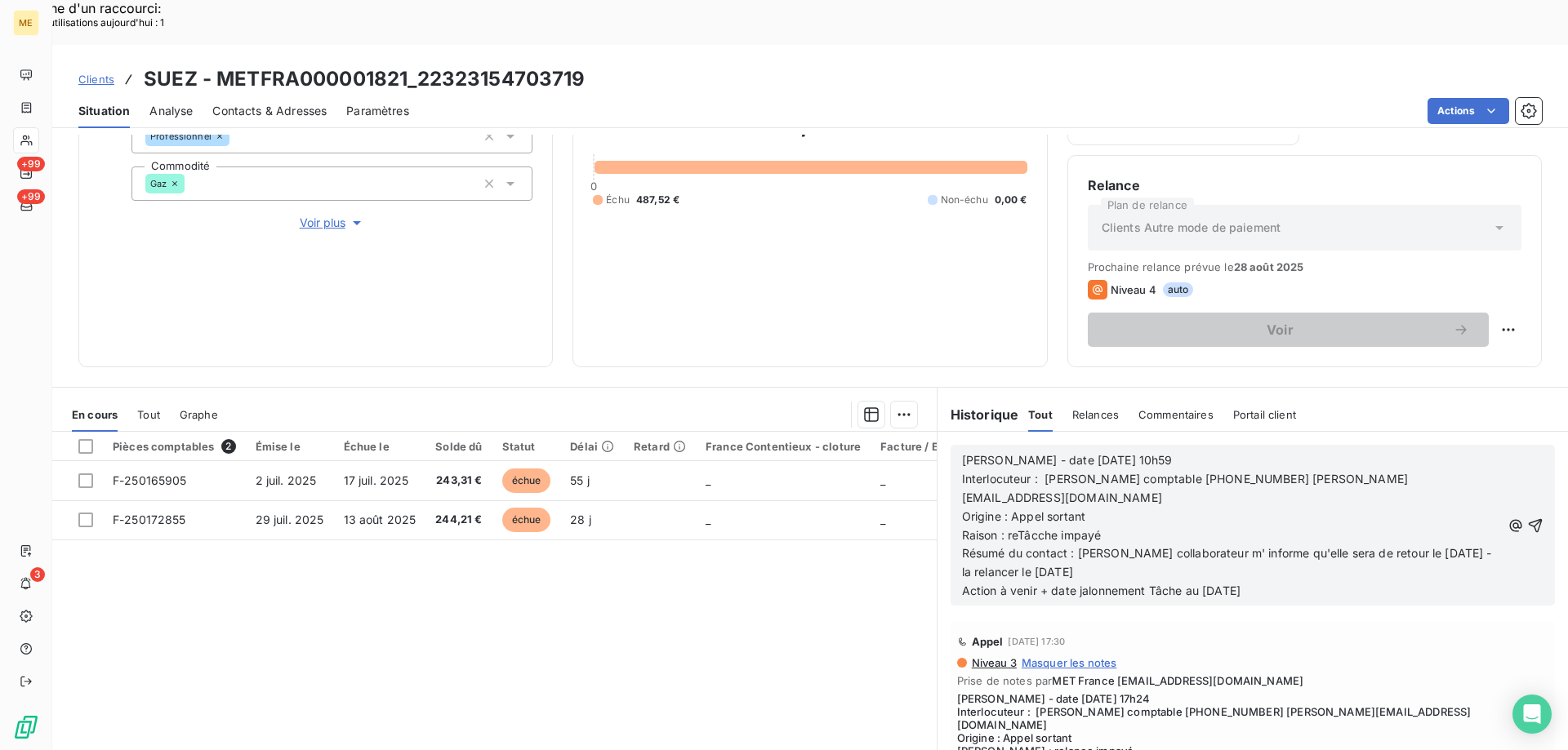
click at [1016, 544] on p "Résumé du contact : Son collaborateur m' informe qu'elle sera de retour le 25/0…" at bounding box center [1231, 562] width 539 height 37
click at [1013, 528] on span "Raison : reTâcche impayé" at bounding box center [1032, 534] width 139 height 14
click at [1020, 526] on p "Raison : Tâcche impayé" at bounding box center [1231, 535] width 539 height 19
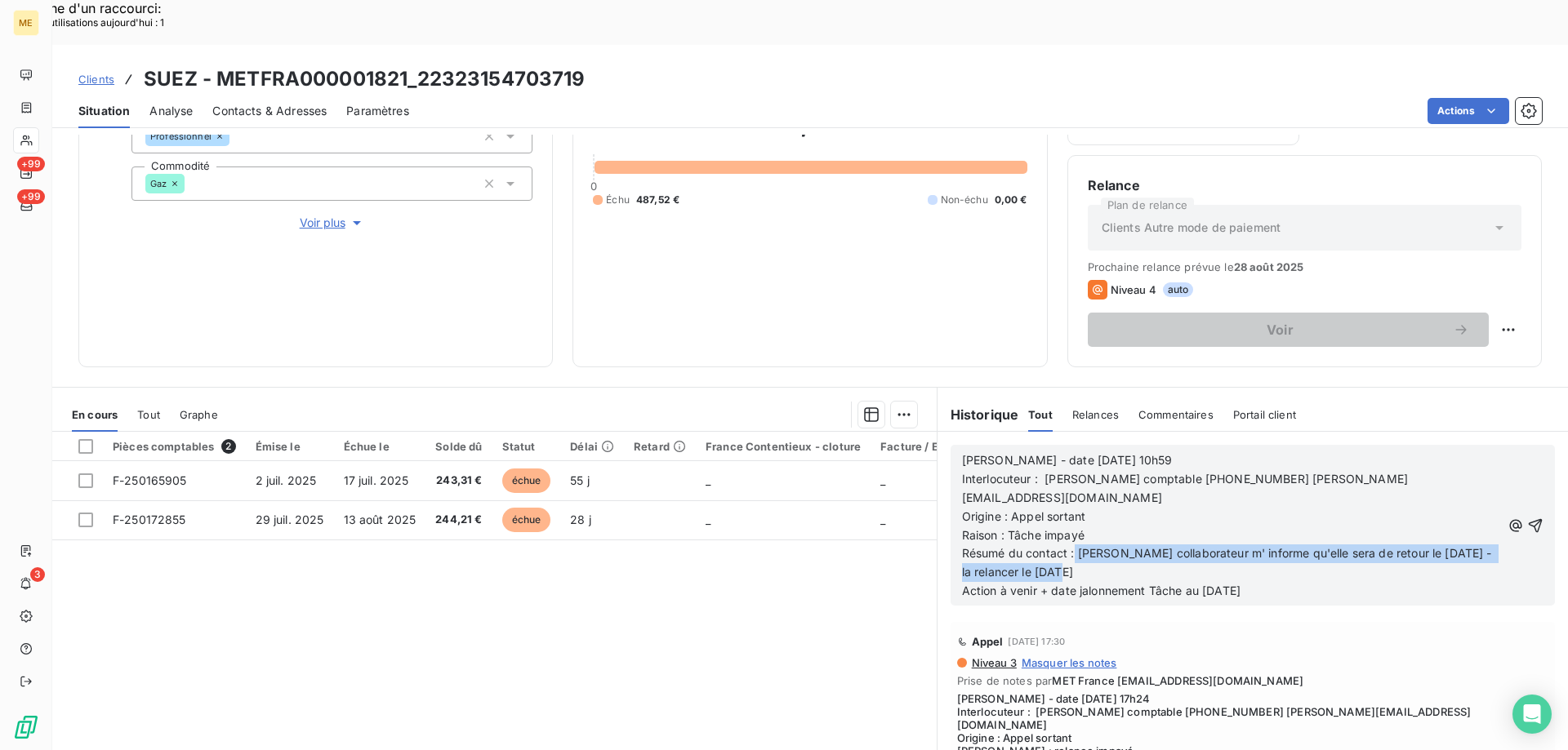
drag, startPoint x: 1069, startPoint y: 489, endPoint x: 1094, endPoint y: 510, distance: 32.6
click at [1094, 544] on p "Résumé du contact : Son collaborateur m' informe qu'elle sera de retour le 25/0…" at bounding box center [1231, 562] width 539 height 37
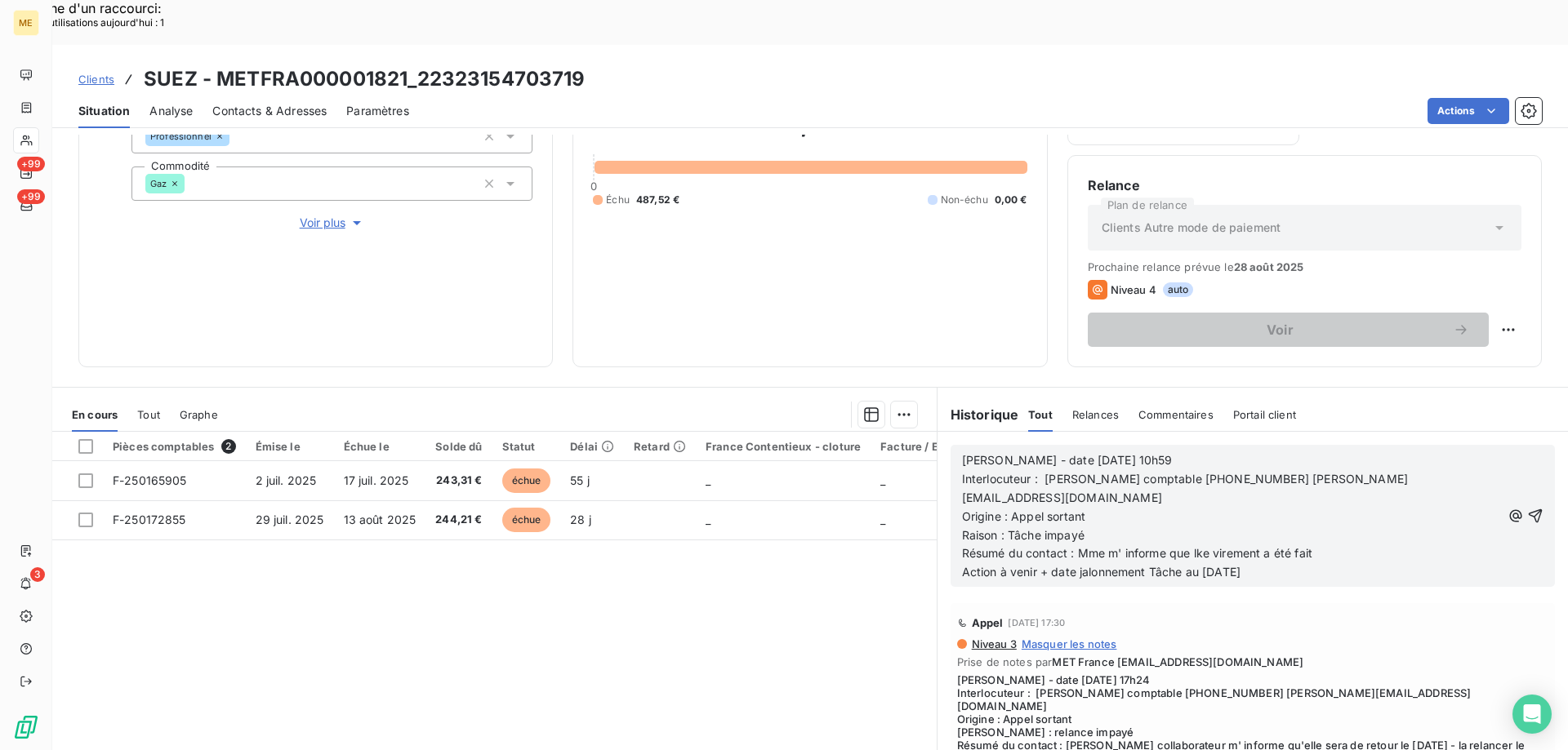
click at [1196, 546] on span "Résumé du contact : Mme m' informe que lke virement a été fait" at bounding box center [1137, 553] width 350 height 14
click at [1328, 544] on p "Résumé du contact : Mme m' informe que le virement a été fait" at bounding box center [1231, 553] width 539 height 19
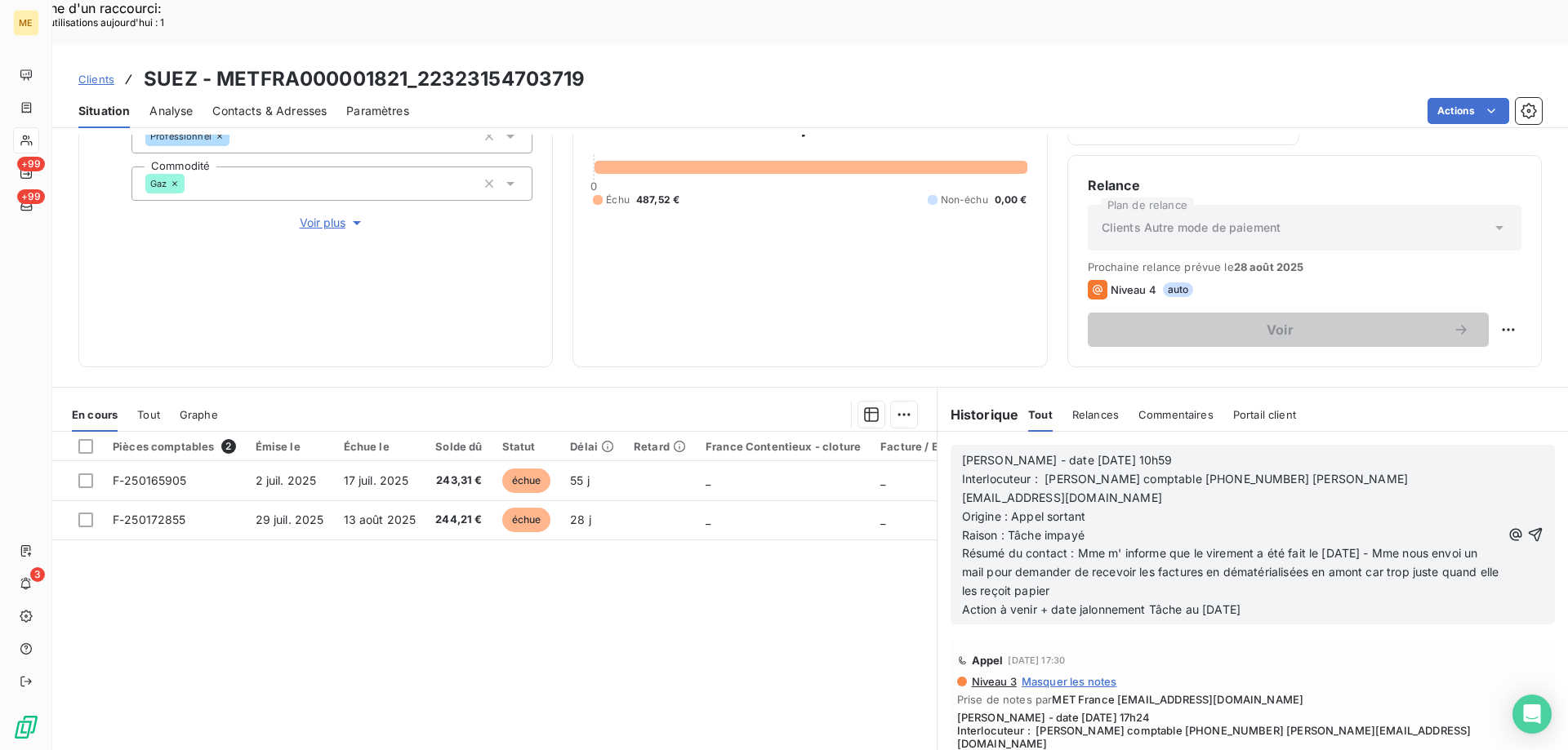
drag, startPoint x: 1202, startPoint y: 545, endPoint x: 1267, endPoint y: 553, distance: 65.5
click at [1267, 601] on p "Action à venir + date jalonnement Tâche au 26/08/2025" at bounding box center [1231, 610] width 539 height 19
click at [1526, 526] on icon "button" at bounding box center [1535, 534] width 17 height 17
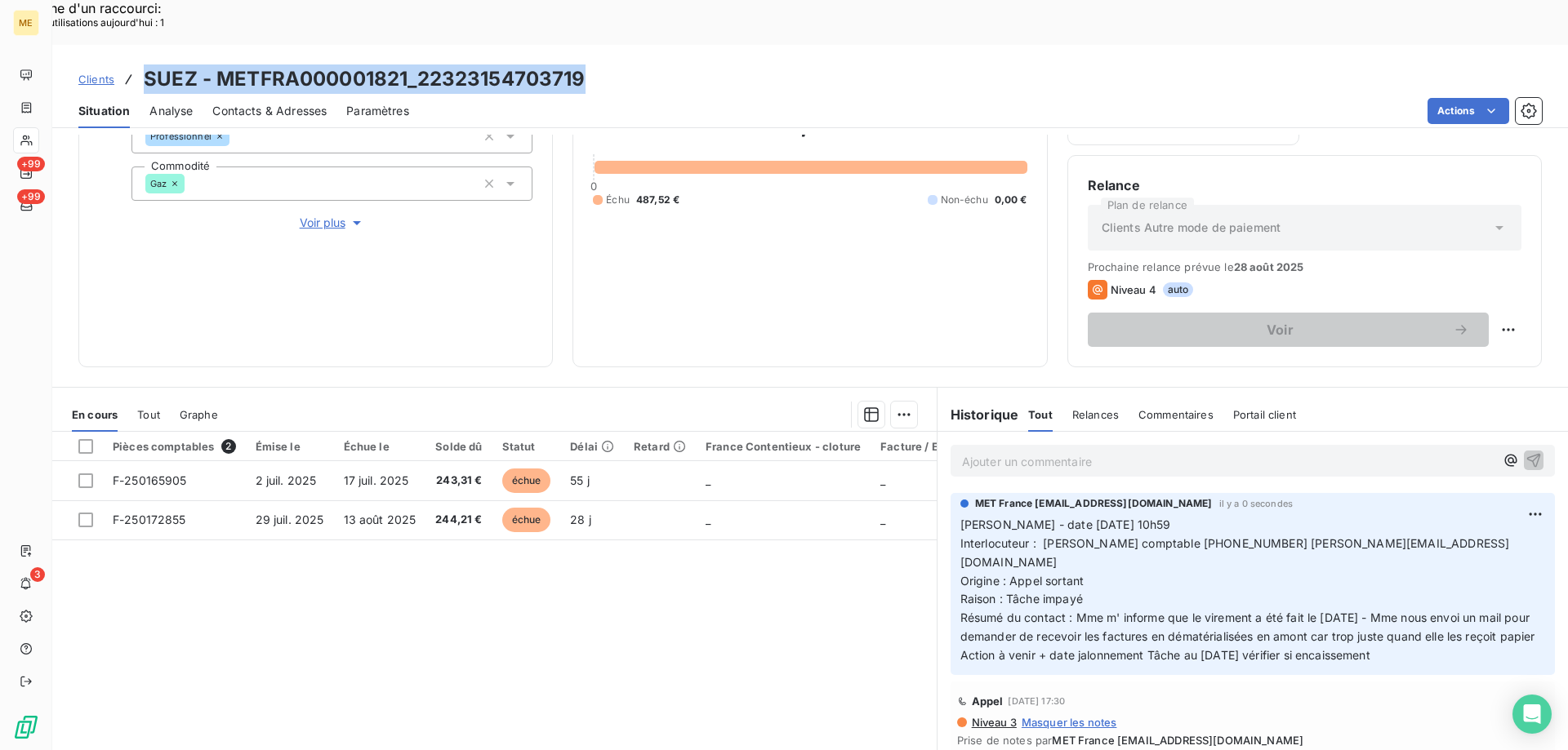
drag, startPoint x: 586, startPoint y: 32, endPoint x: 147, endPoint y: 32, distance: 439.0
click at [147, 65] on div "Clients SUEZ - METFRA000001821_22323154703719" at bounding box center [810, 79] width 1516 height 29
copy h3 "SUEZ - METFRA000001821_22323154703719"
click at [85, 439] on div at bounding box center [85, 446] width 15 height 15
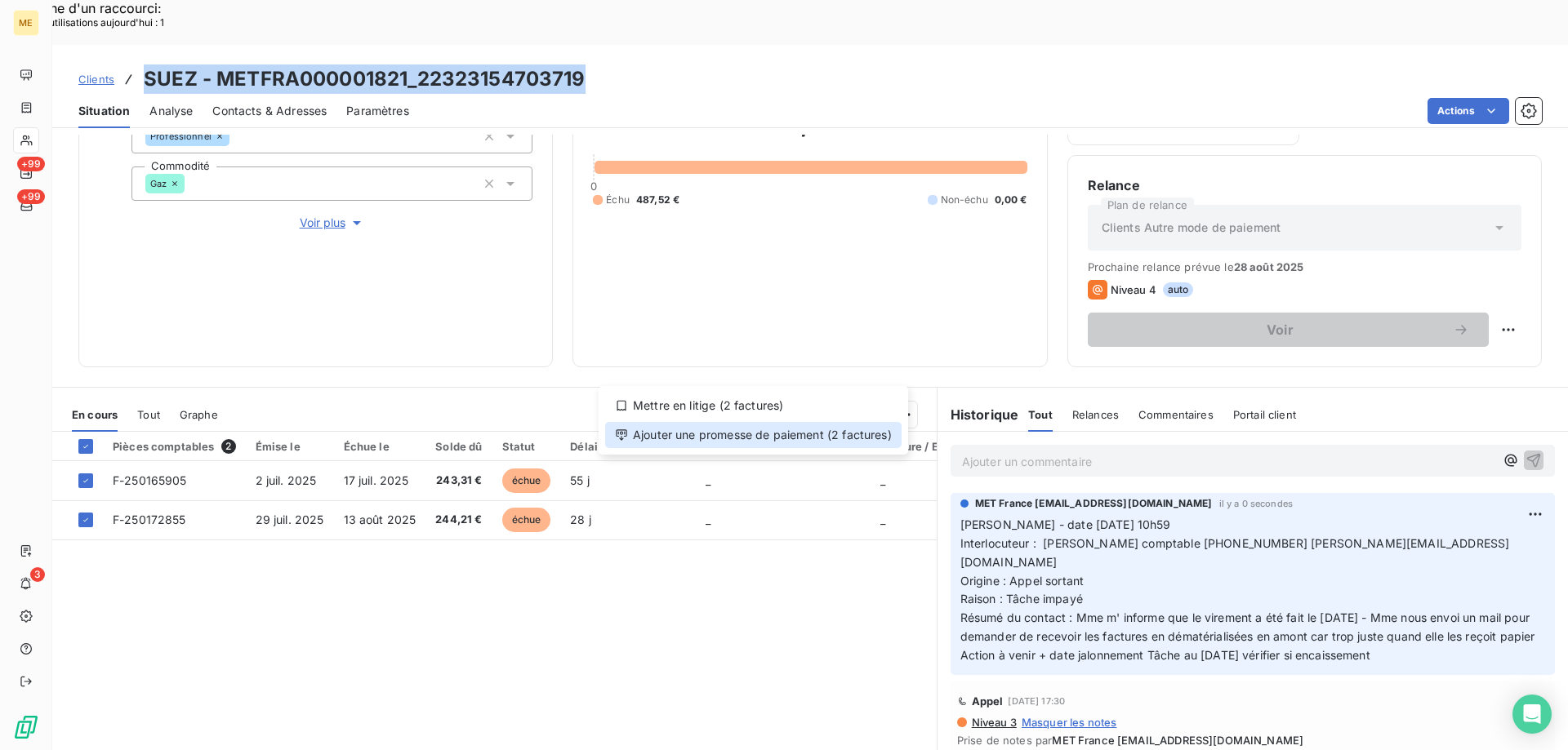
click at [753, 435] on div "Ajouter une promesse de paiement (2 factures)" at bounding box center [753, 435] width 296 height 26
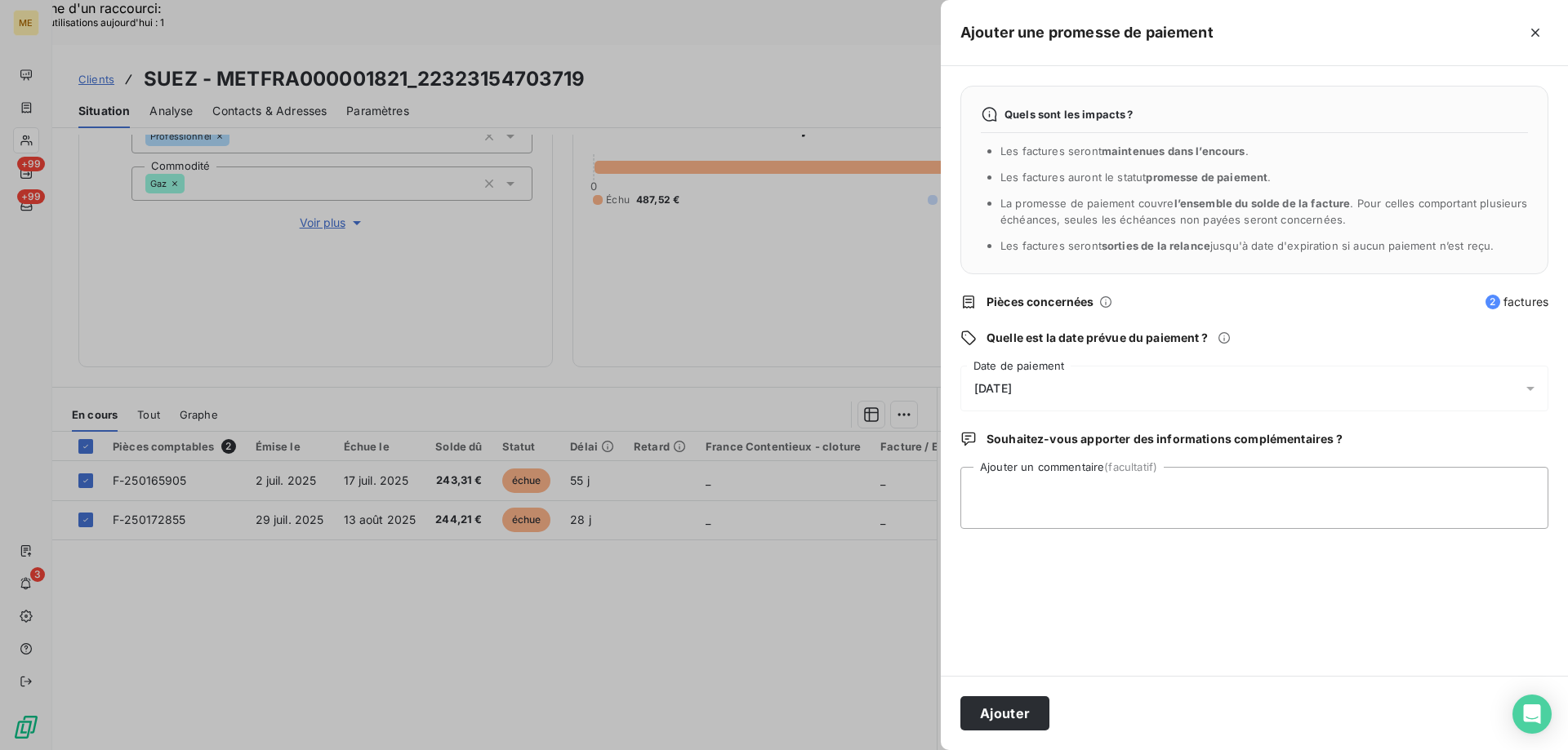
click at [1088, 388] on div "[DATE]" at bounding box center [1254, 388] width 588 height 46
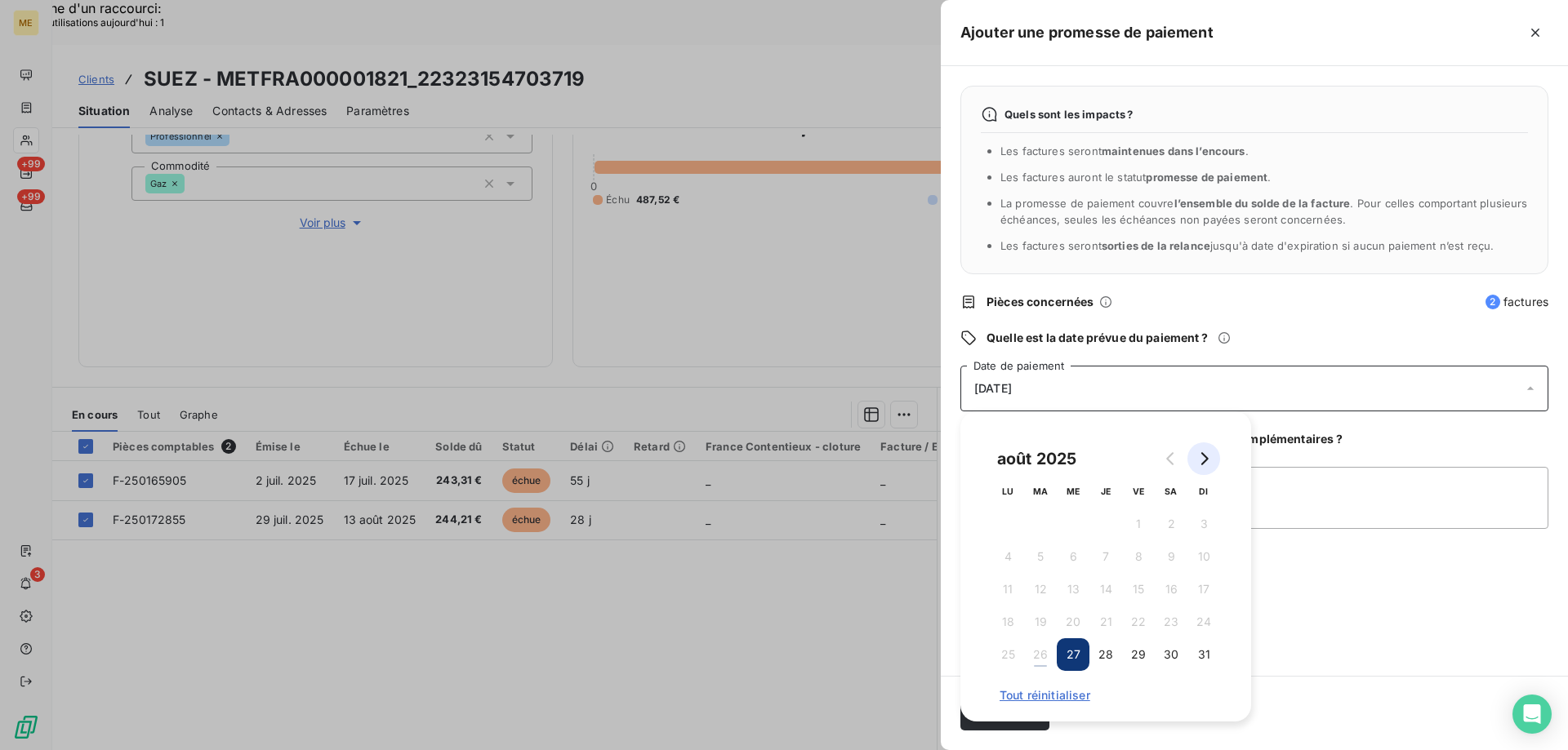
click at [1207, 456] on icon "Go to next month" at bounding box center [1204, 459] width 13 height 13
click at [1076, 522] on button "3" at bounding box center [1072, 524] width 32 height 32
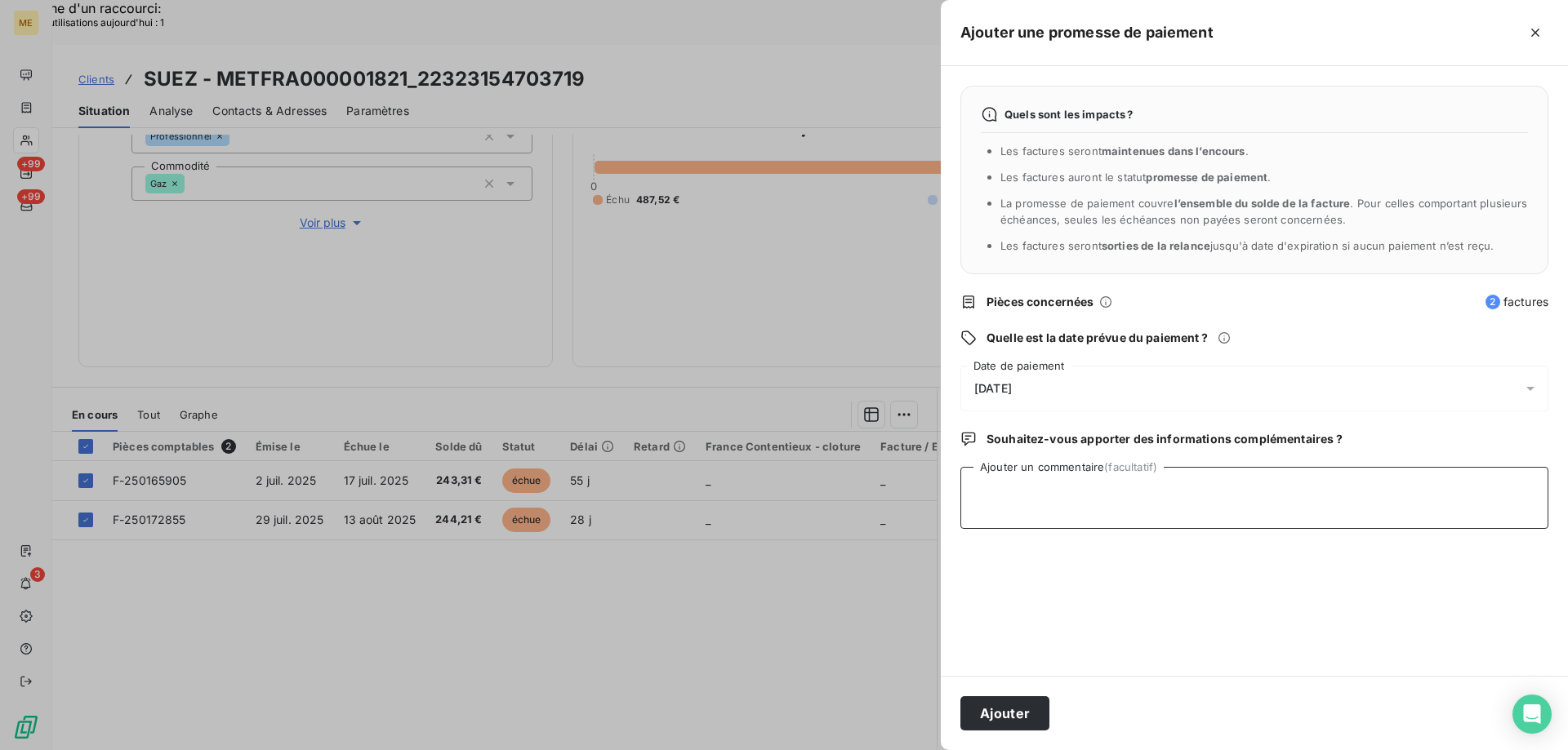
click at [1288, 489] on textarea "Ajouter un commentaire (facultatif)" at bounding box center [1254, 498] width 588 height 62
type textarea "vérifier si encaissement"
click at [1004, 709] on button "Ajouter" at bounding box center [1004, 713] width 89 height 34
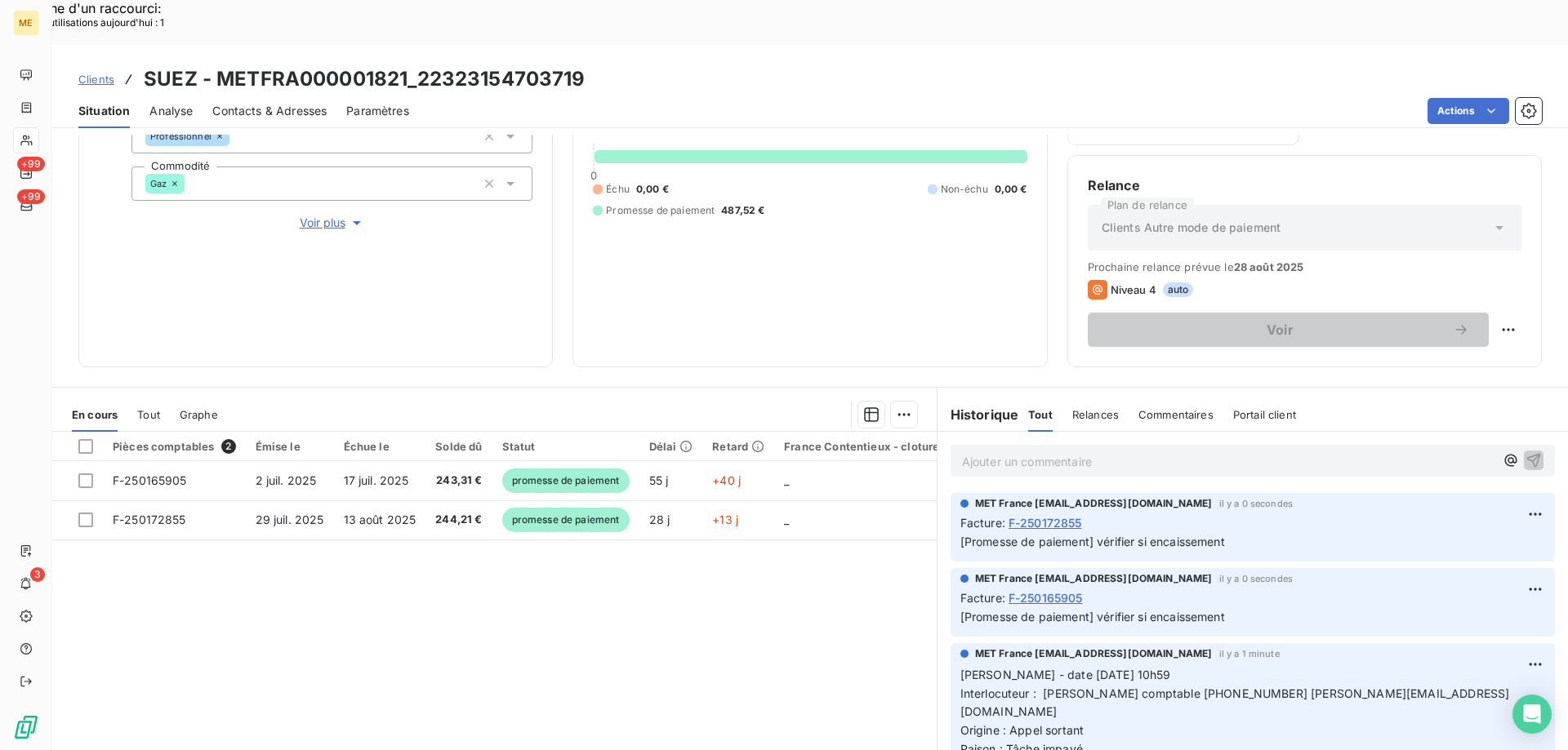
scroll to position [161, 0]
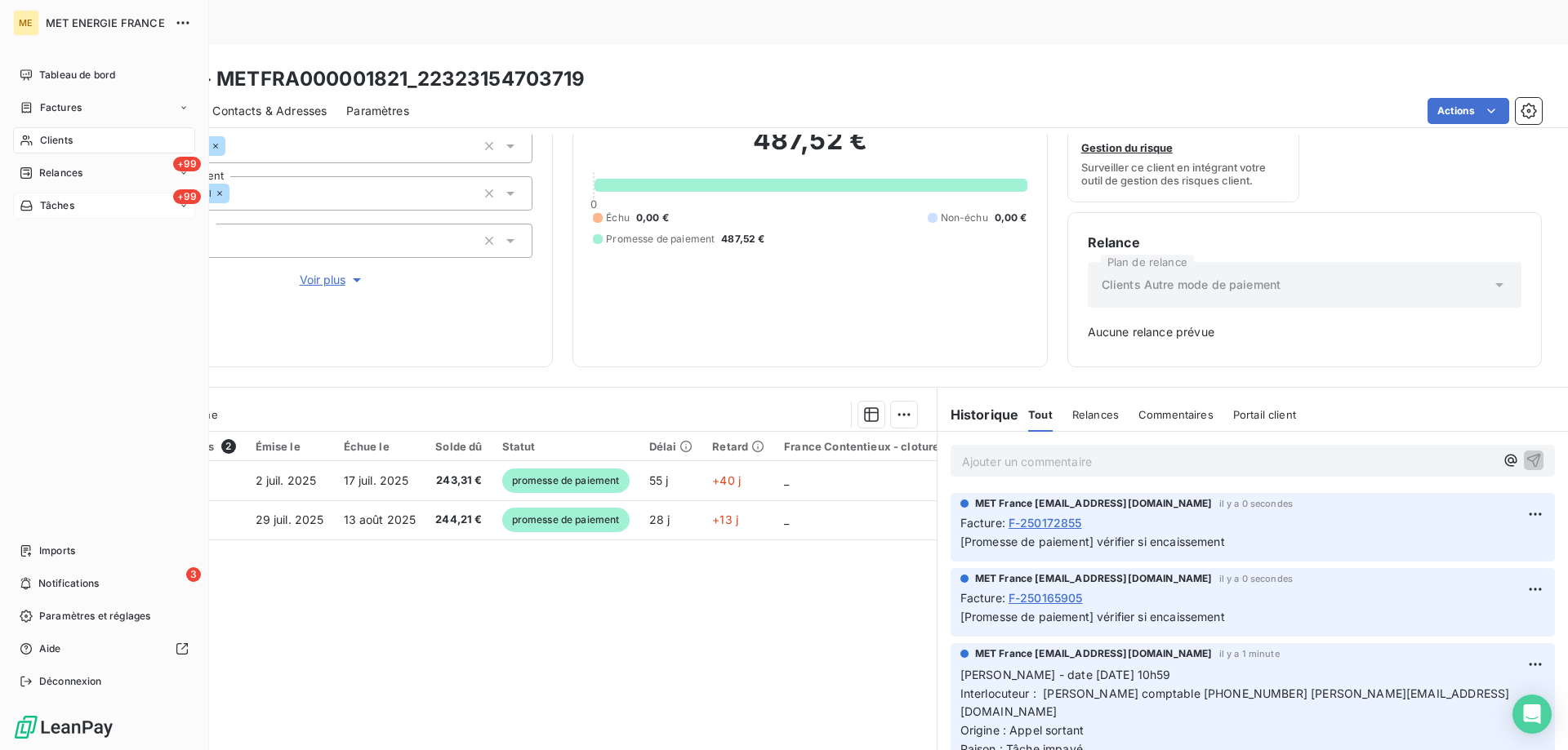
click at [83, 207] on div "+99 Tâches" at bounding box center [104, 205] width 182 height 26
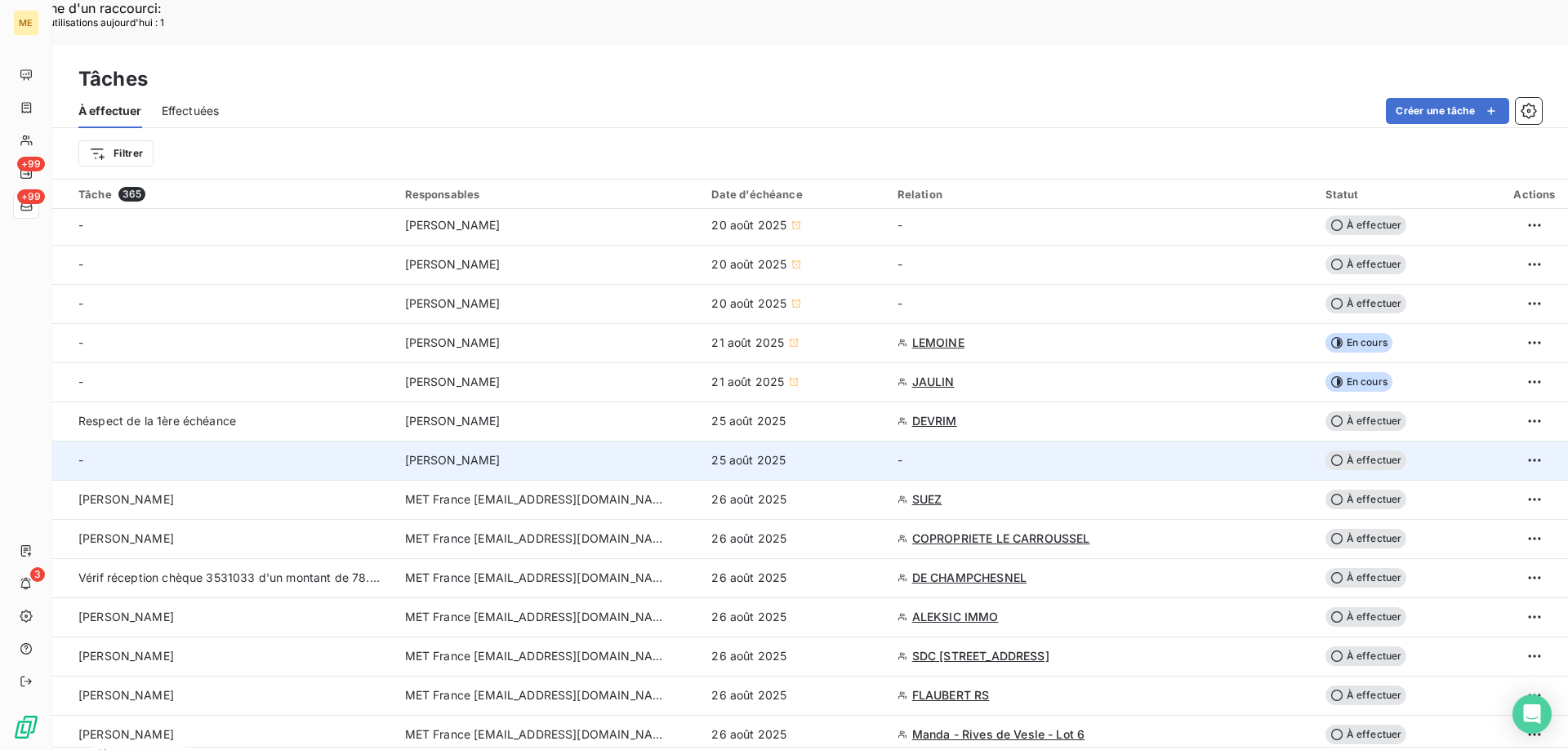
scroll to position [245, 0]
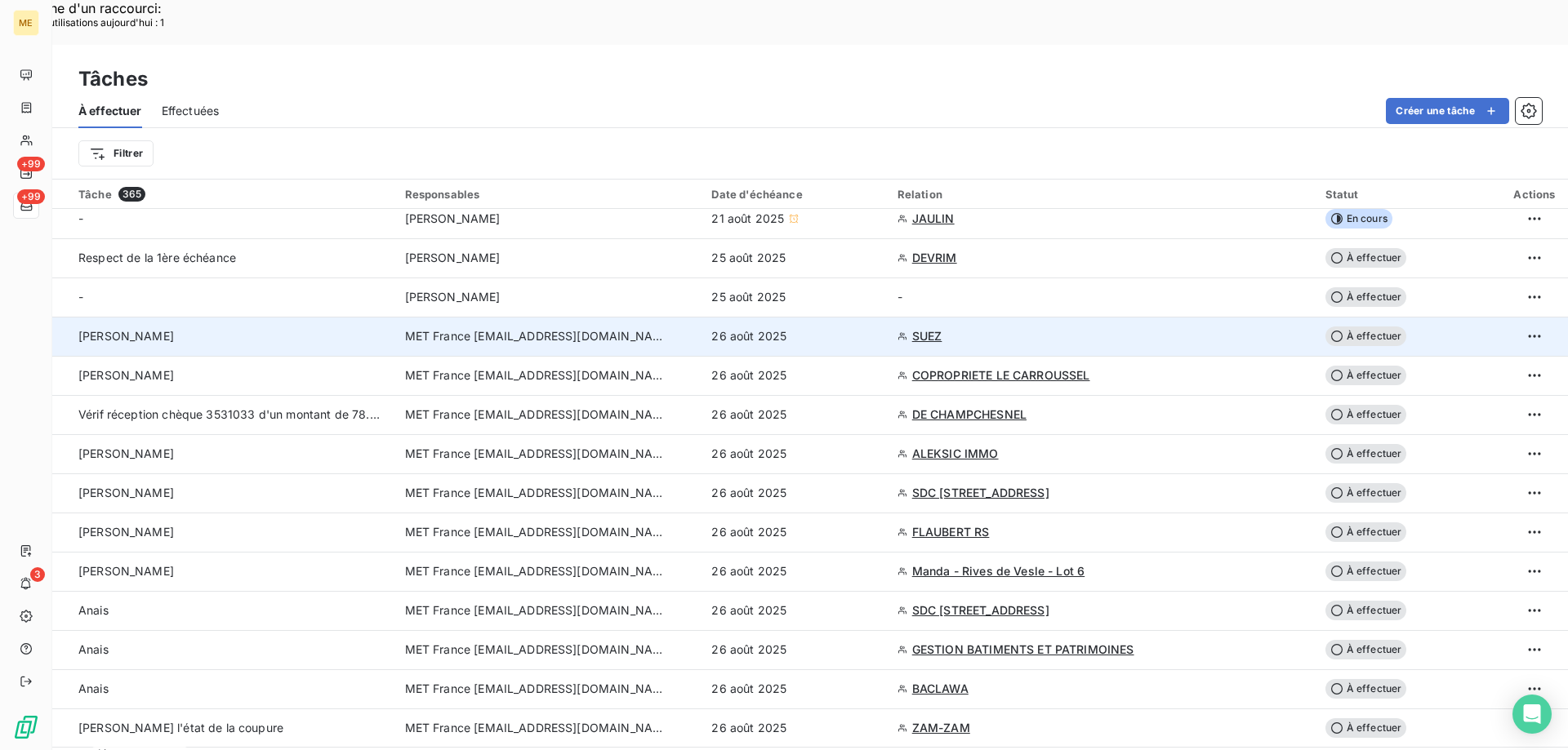
click at [1360, 326] on span "À effectuer" at bounding box center [1365, 336] width 81 height 20
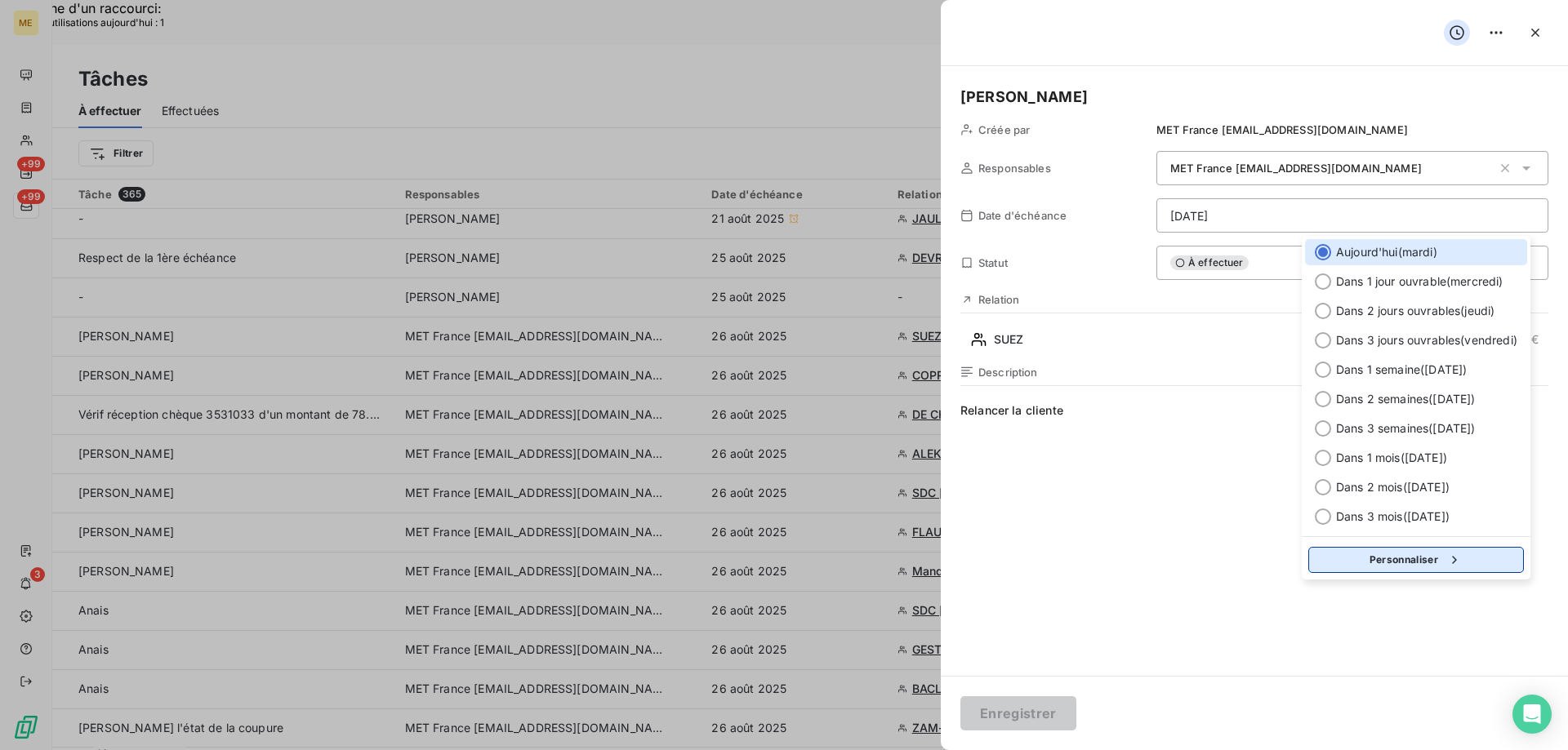
click at [1362, 558] on button "Personnaliser" at bounding box center [1416, 559] width 216 height 26
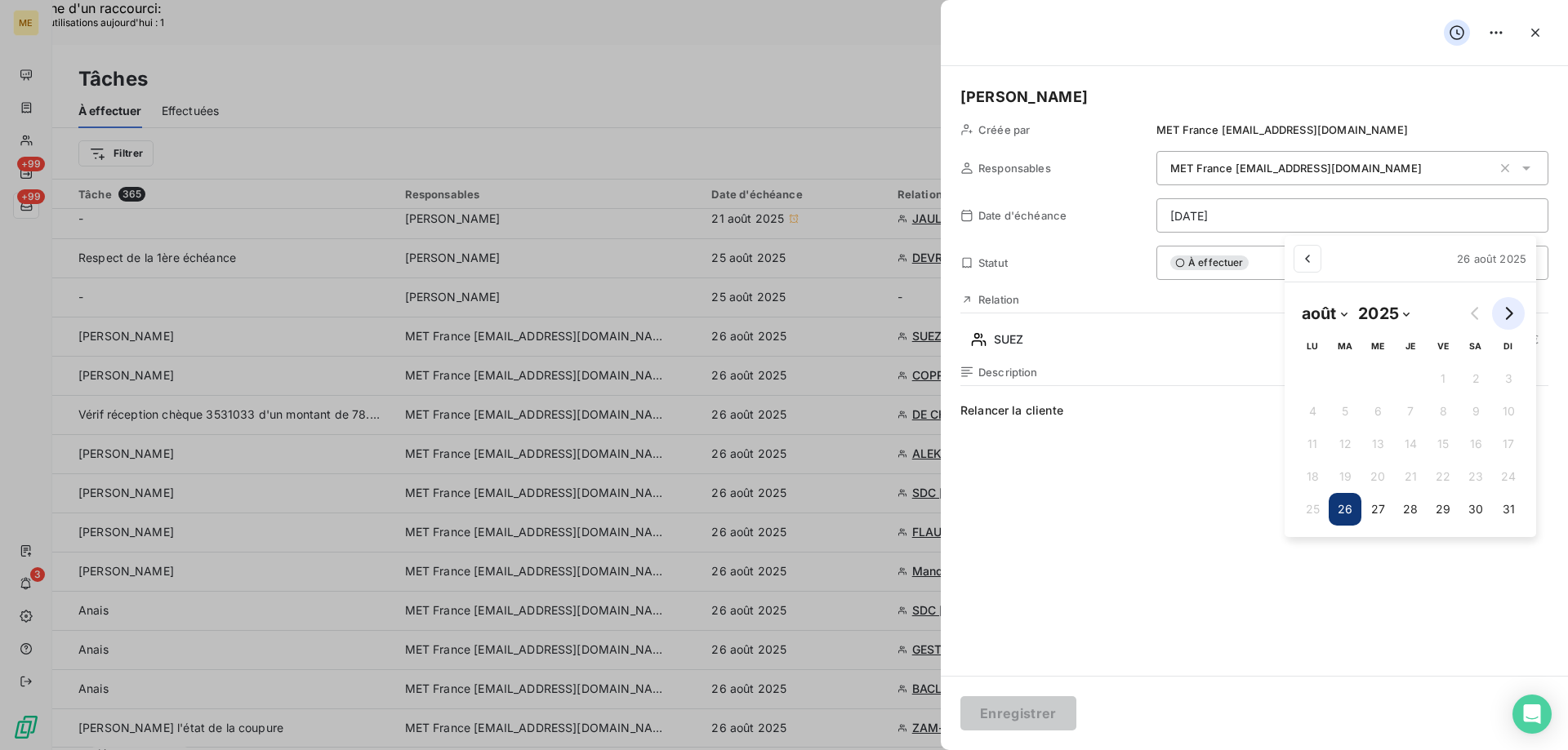
click at [1509, 316] on icon "Go to next month" at bounding box center [1509, 314] width 7 height 13
select select "8"
click at [1372, 379] on button "3" at bounding box center [1370, 378] width 32 height 32
type input "03/09/2025"
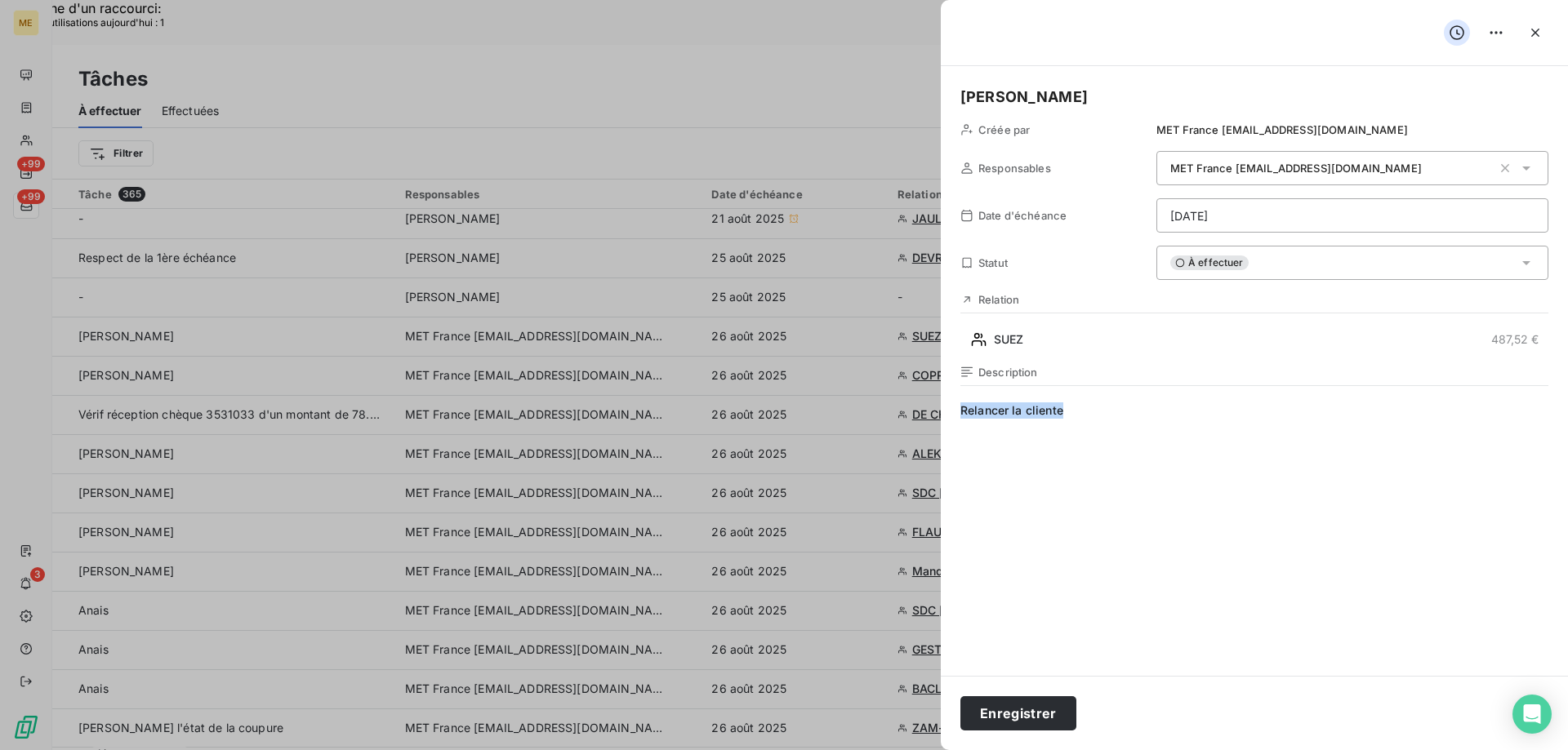
drag, startPoint x: 1090, startPoint y: 418, endPoint x: 956, endPoint y: 404, distance: 134.7
click at [956, 404] on div "Valérie Créée par MET France met-france@recouvrement.met.com Responsables MET F…" at bounding box center [1253, 371] width 627 height 610
click at [1066, 413] on span "Vérifier si encaissezment" at bounding box center [1254, 559] width 588 height 314
click at [1017, 712] on button "Enregistrer" at bounding box center [1018, 713] width 116 height 34
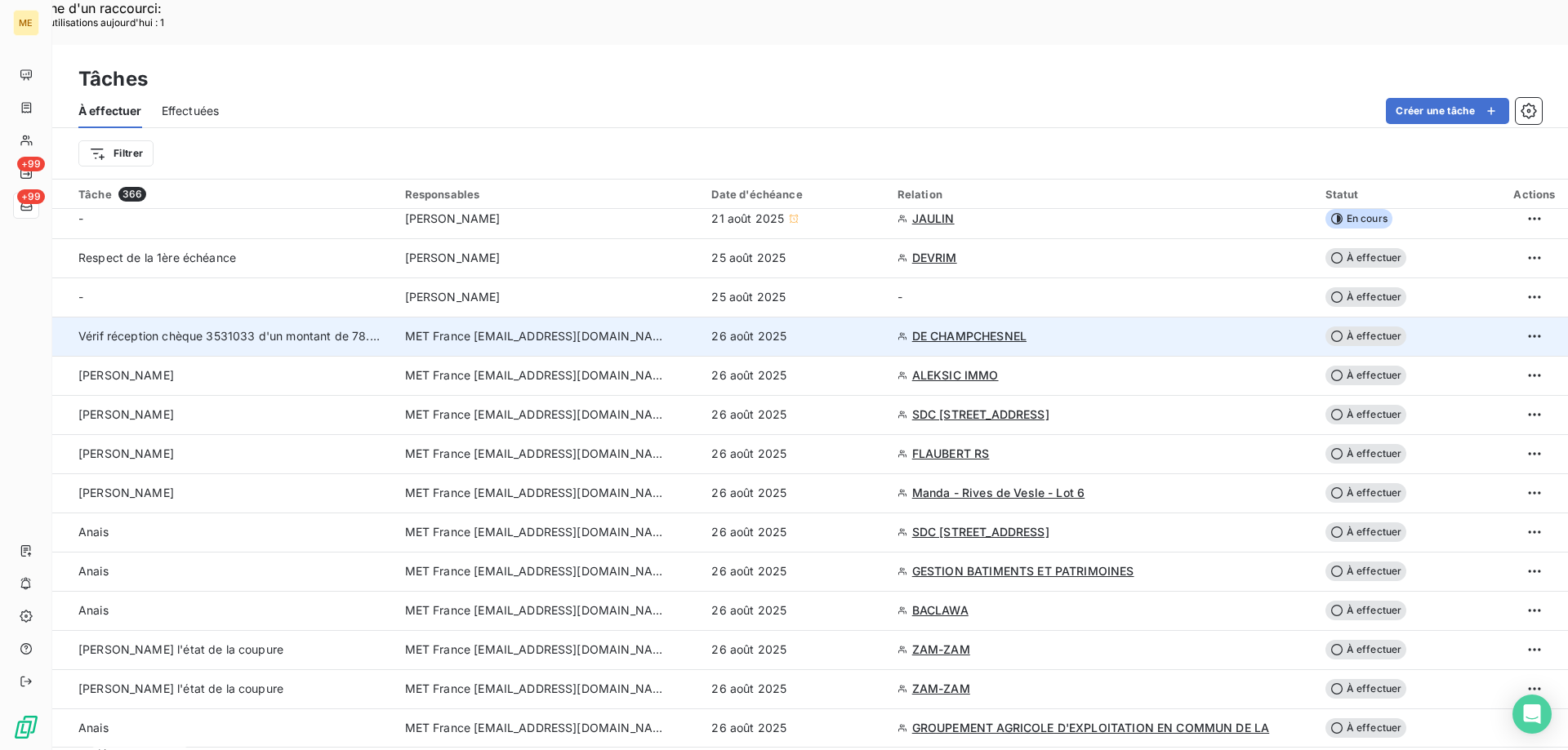
click at [945, 328] on span "DE CHAMPCHESNEL" at bounding box center [970, 336] width 115 height 17
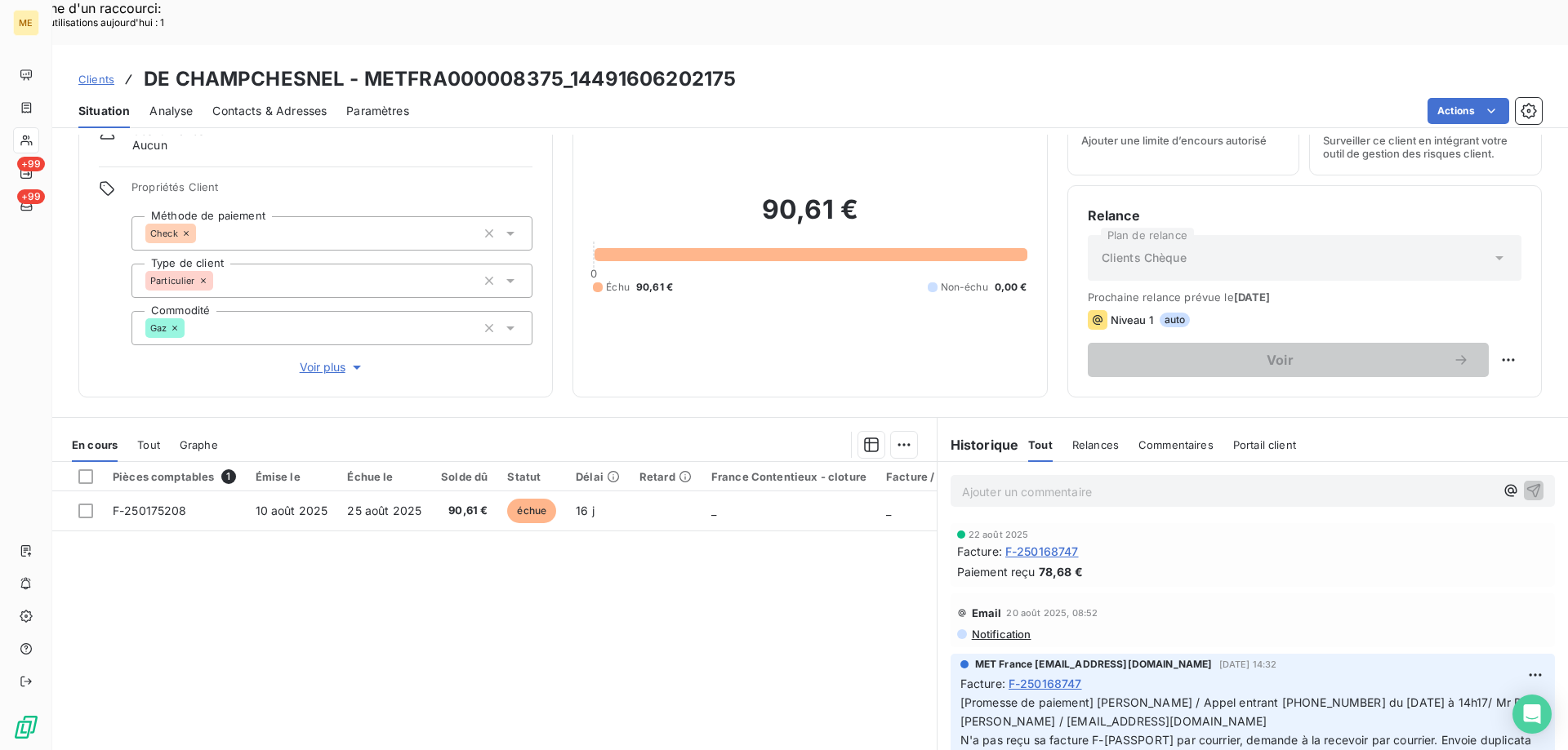
scroll to position [104, 0]
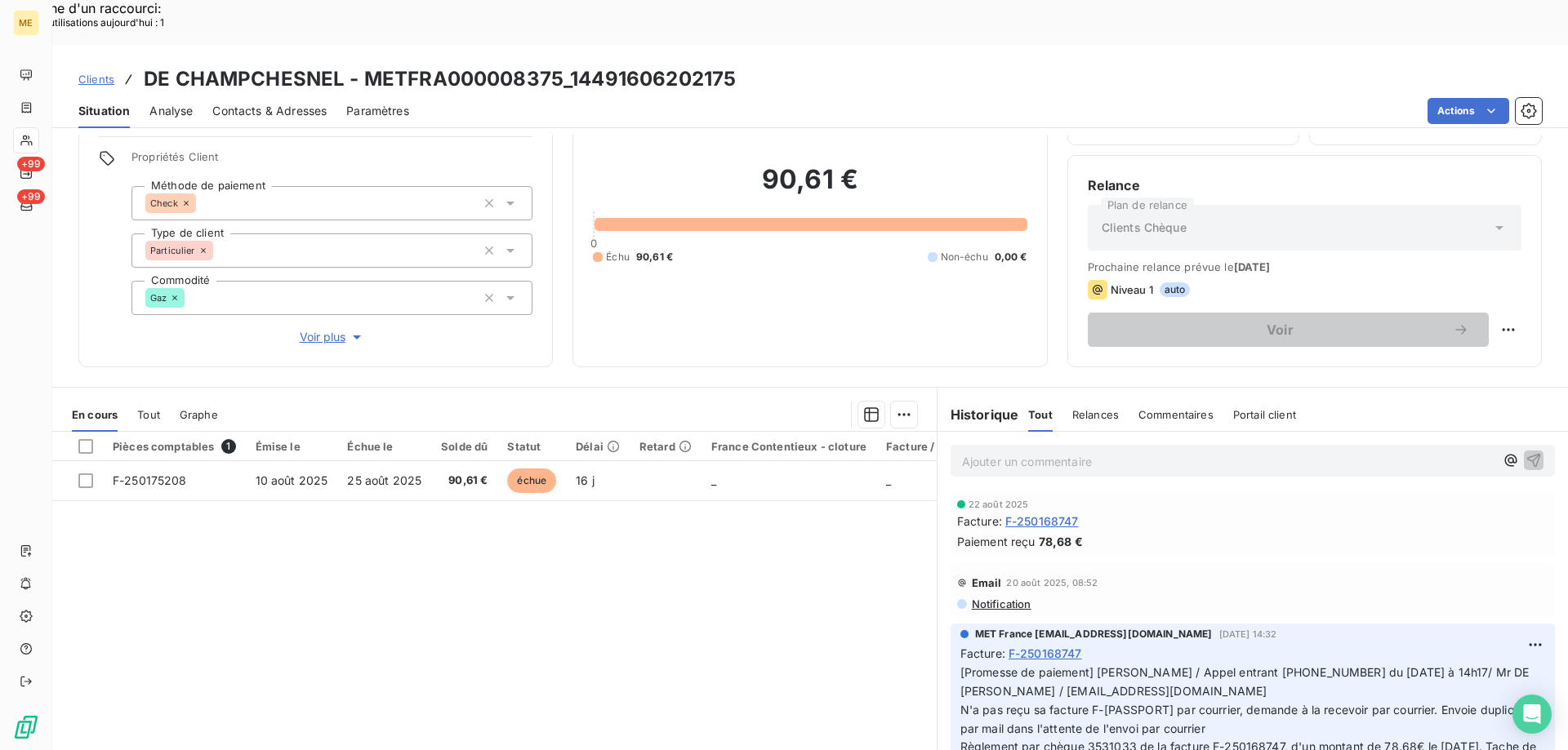
click at [320, 329] on span "Voir plus" at bounding box center [332, 337] width 66 height 17
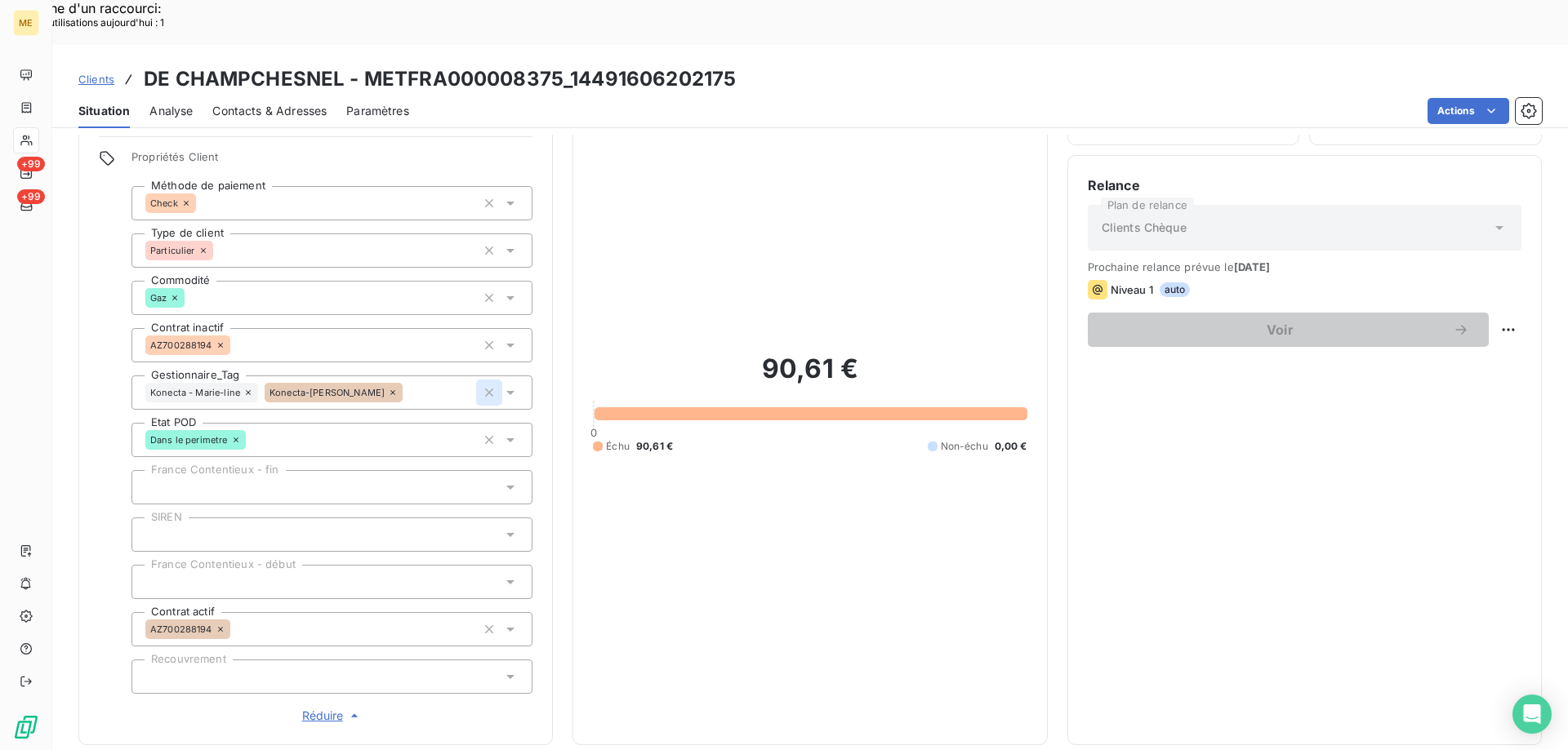
click at [485, 388] on icon "button" at bounding box center [489, 392] width 8 height 8
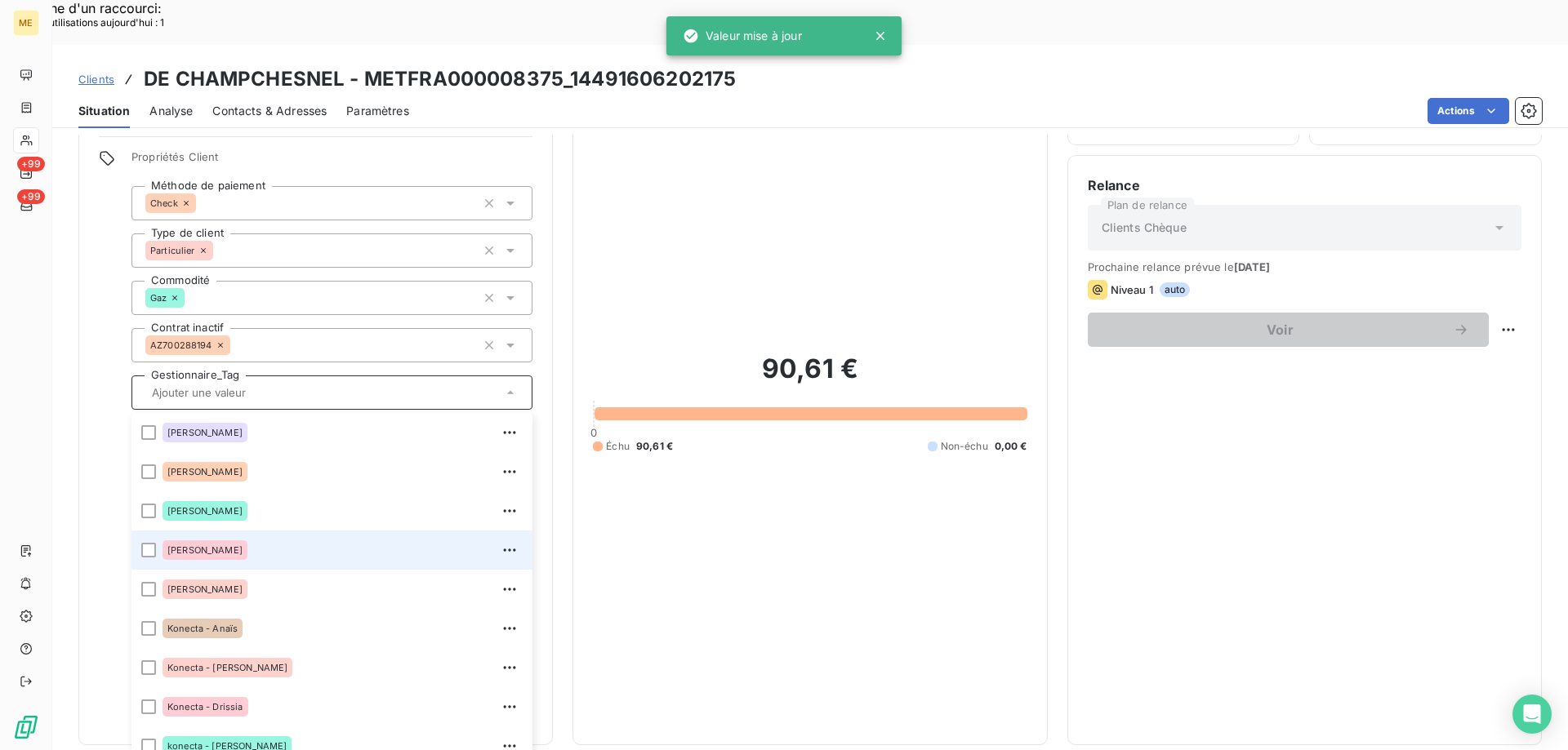
scroll to position [470, 0]
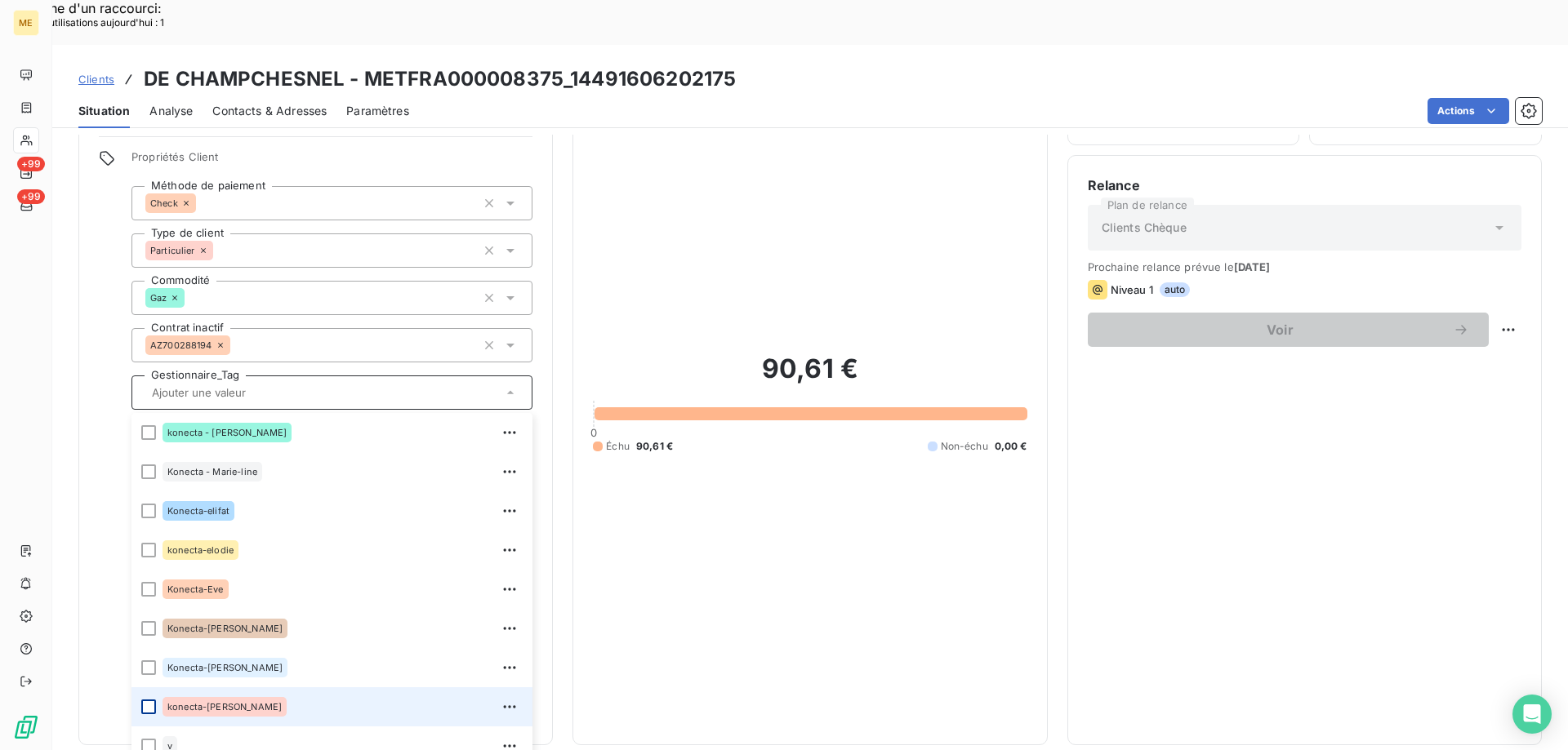
click at [148, 699] on div at bounding box center [149, 707] width 15 height 15
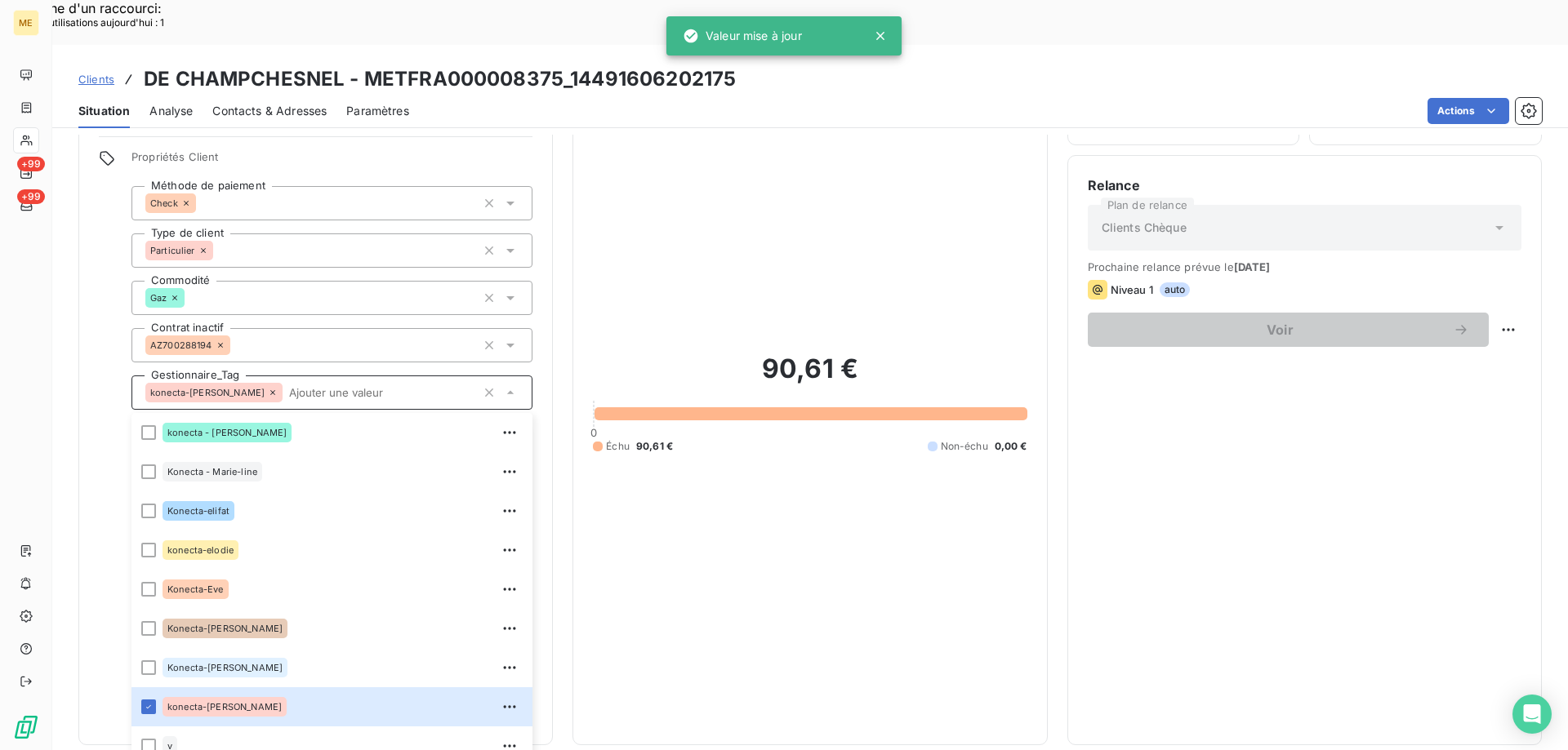
click at [979, 48] on div "Clients DE CHAMPCHESNEL - METFRA000008375_14491606202175 Situation Analyse Cont…" at bounding box center [810, 86] width 1516 height 83
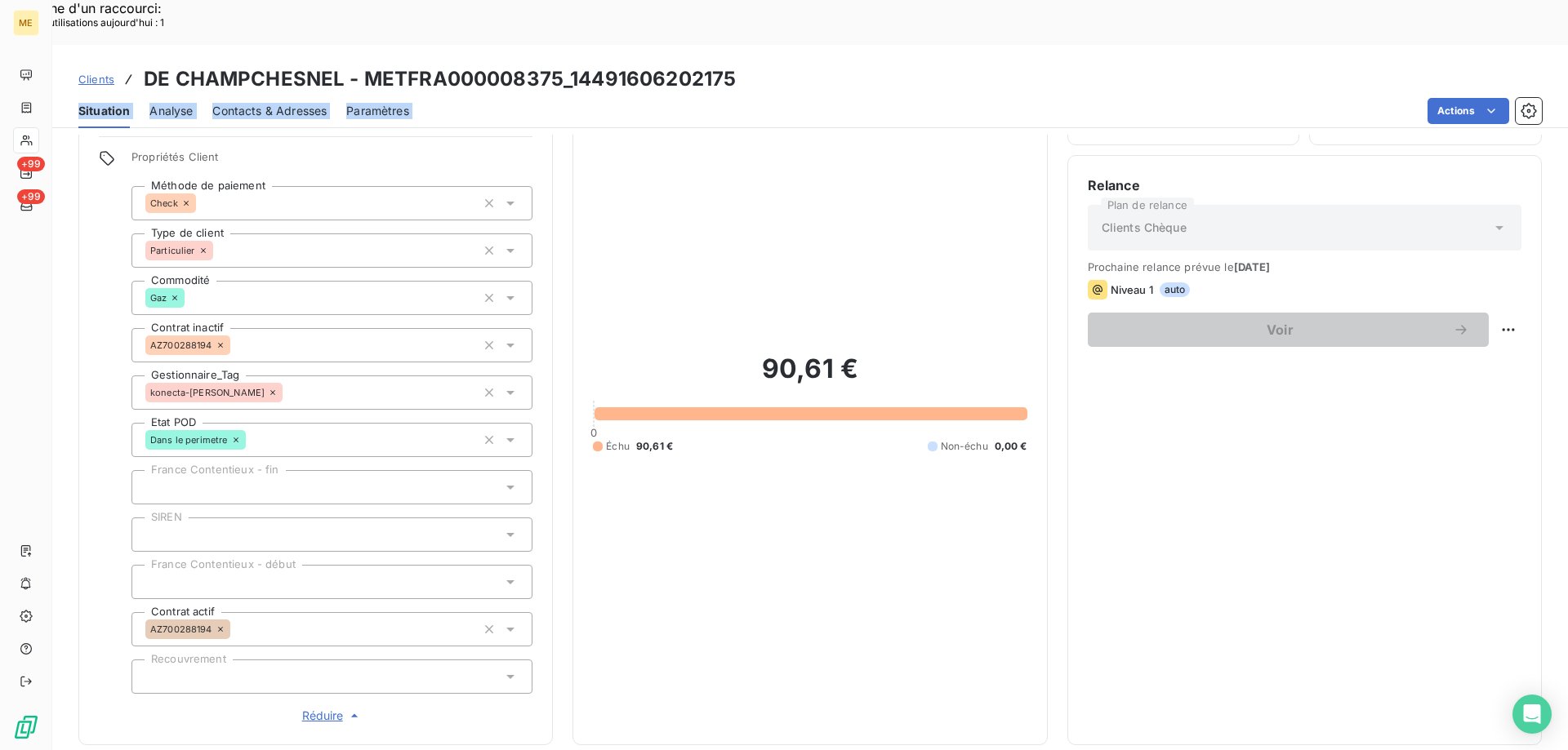
click at [321, 708] on span "Réduire" at bounding box center [332, 716] width 61 height 17
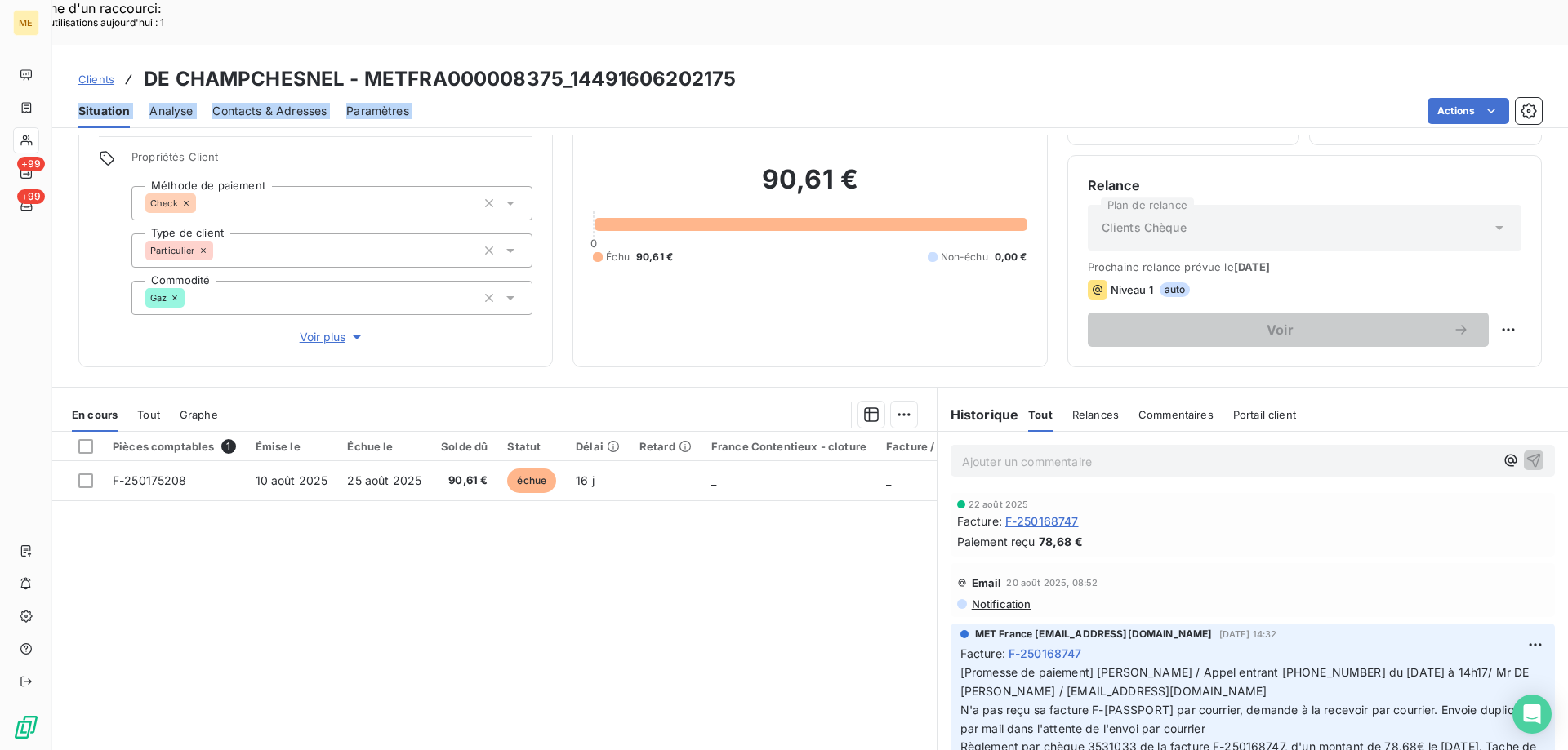
click at [750, 65] on div "Clients DE CHAMPCHESNEL - METFRA000008375_14491606202175" at bounding box center [810, 79] width 1516 height 29
click at [751, 65] on div "Clients DE CHAMPCHESNEL - METFRA000008375_14491606202175" at bounding box center [810, 79] width 1516 height 29
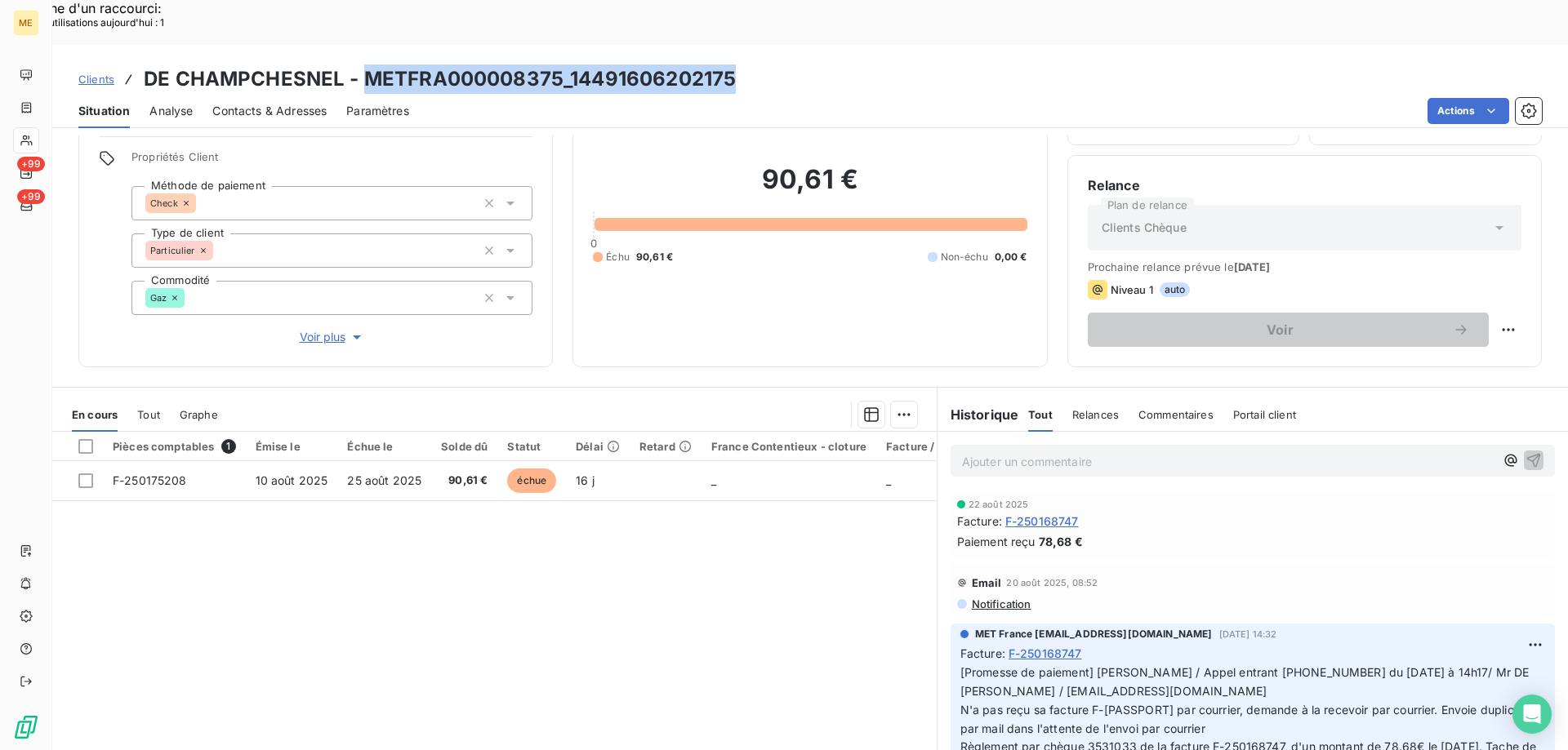
drag, startPoint x: 741, startPoint y: 41, endPoint x: 364, endPoint y: 32, distance: 377.1
click at [364, 65] on div "Clients DE CHAMPCHESNEL - METFRA000008375_14491606202175" at bounding box center [810, 79] width 1516 height 29
copy h3 "METFRA000008375_14491606202175"
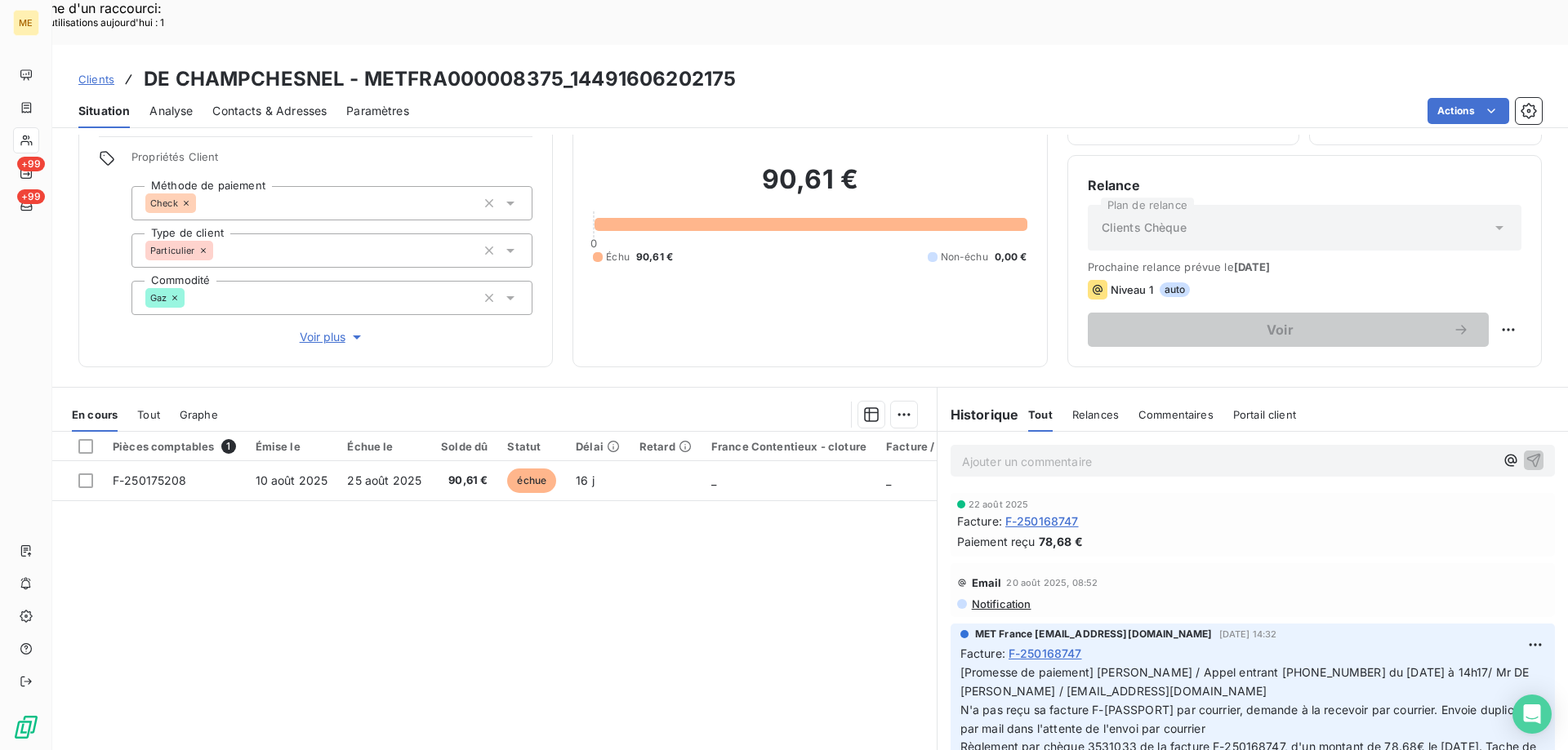
click at [144, 65] on h3 "DE CHAMPCHESNEL - METFRA000008375_14491606202175" at bounding box center [439, 79] width 592 height 29
drag, startPoint x: 145, startPoint y: 33, endPoint x: 336, endPoint y: 42, distance: 191.2
click at [336, 65] on h3 "DE CHAMPCHESNEL - METFRA000008375_14491606202175" at bounding box center [439, 79] width 592 height 29
click at [345, 65] on h3 "DE CHAMPCHESNEL - METFRA000008375_14491606202175" at bounding box center [439, 79] width 592 height 29
drag, startPoint x: 346, startPoint y: 37, endPoint x: 142, endPoint y: 25, distance: 204.4
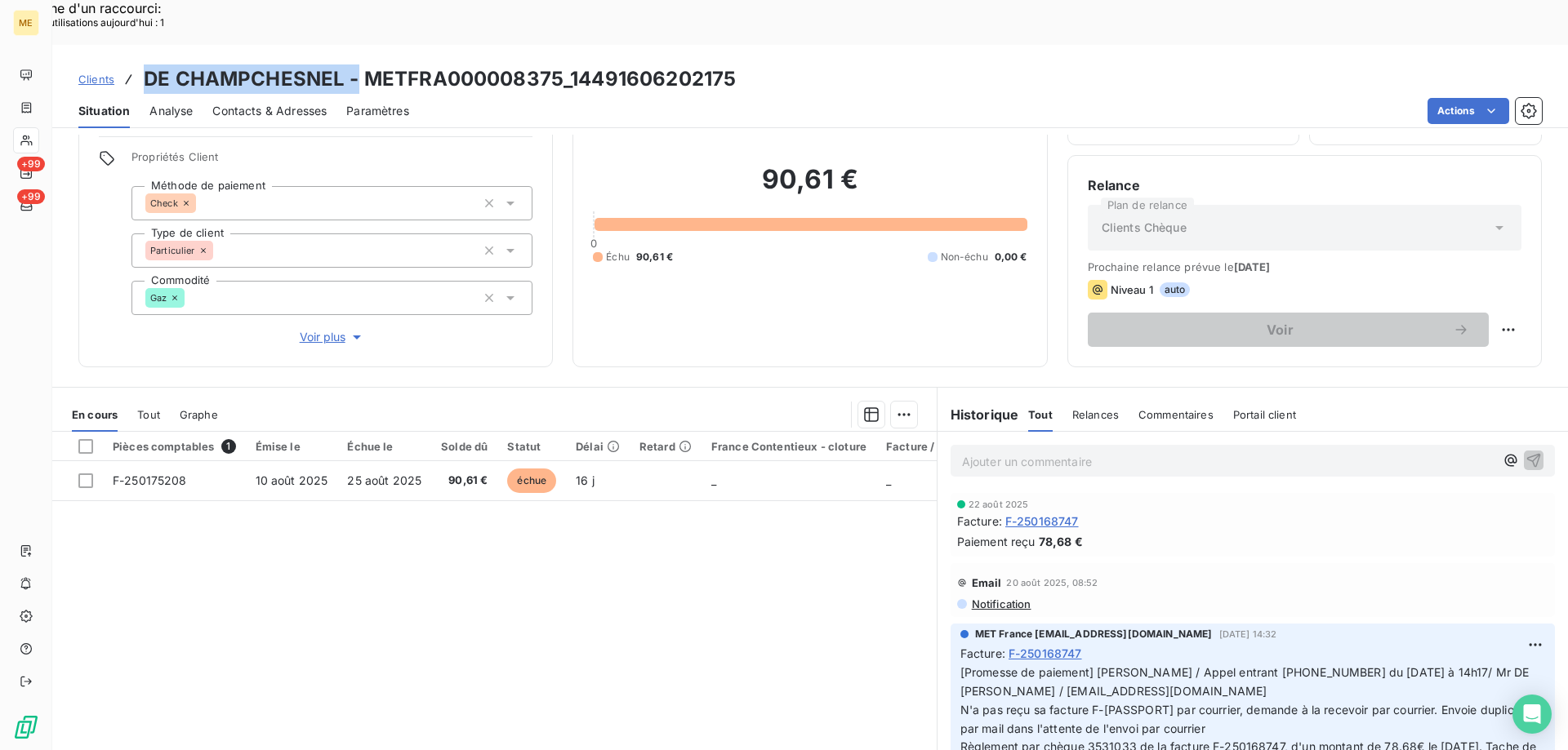
click at [142, 65] on div "Clients DE CHAMPCHESNEL - METFRA000008375_14491606202175" at bounding box center [407, 79] width 657 height 29
copy h3 "DE CHAMPCHESNEL -"
drag, startPoint x: 806, startPoint y: 42, endPoint x: 753, endPoint y: 40, distance: 53.0
click at [792, 65] on div "Clients DE CHAMPCHESNEL - METFRA000008375_14491606202175" at bounding box center [810, 79] width 1516 height 29
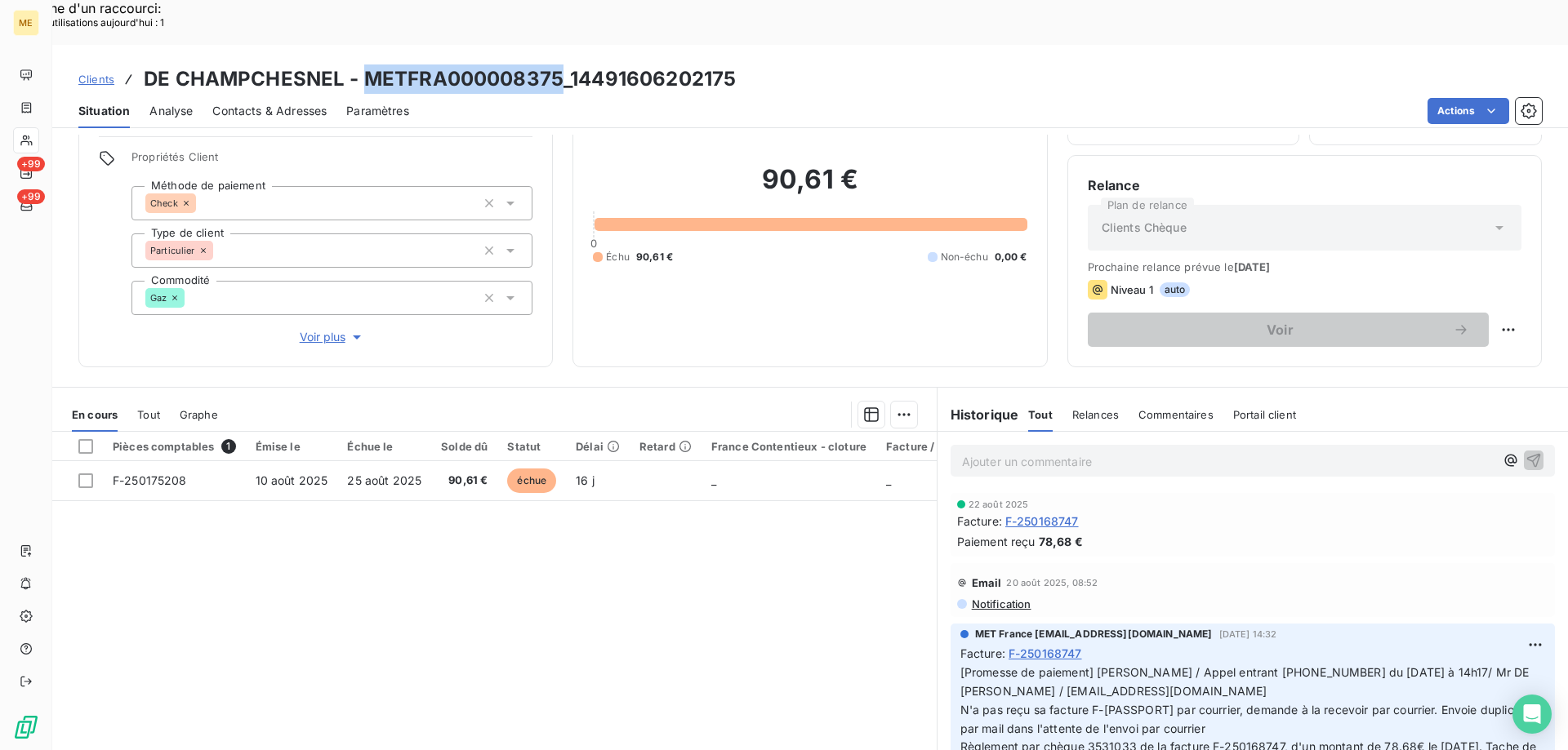
drag, startPoint x: 561, startPoint y: 35, endPoint x: 374, endPoint y: 15, distance: 188.1
click at [364, 45] on div "Clients DE CHAMPCHESNEL - METFRA000008375_14491606202175 Situation Analyse Cont…" at bounding box center [810, 86] width 1516 height 83
copy h3 "METFRA000008375"
click at [515, 531] on div "Pièces comptables 1 Émise le Échue le Solde dû Statut Délai Retard France Conte…" at bounding box center [494, 588] width 884 height 314
click at [237, 280] on div "Gaz" at bounding box center [331, 297] width 401 height 34
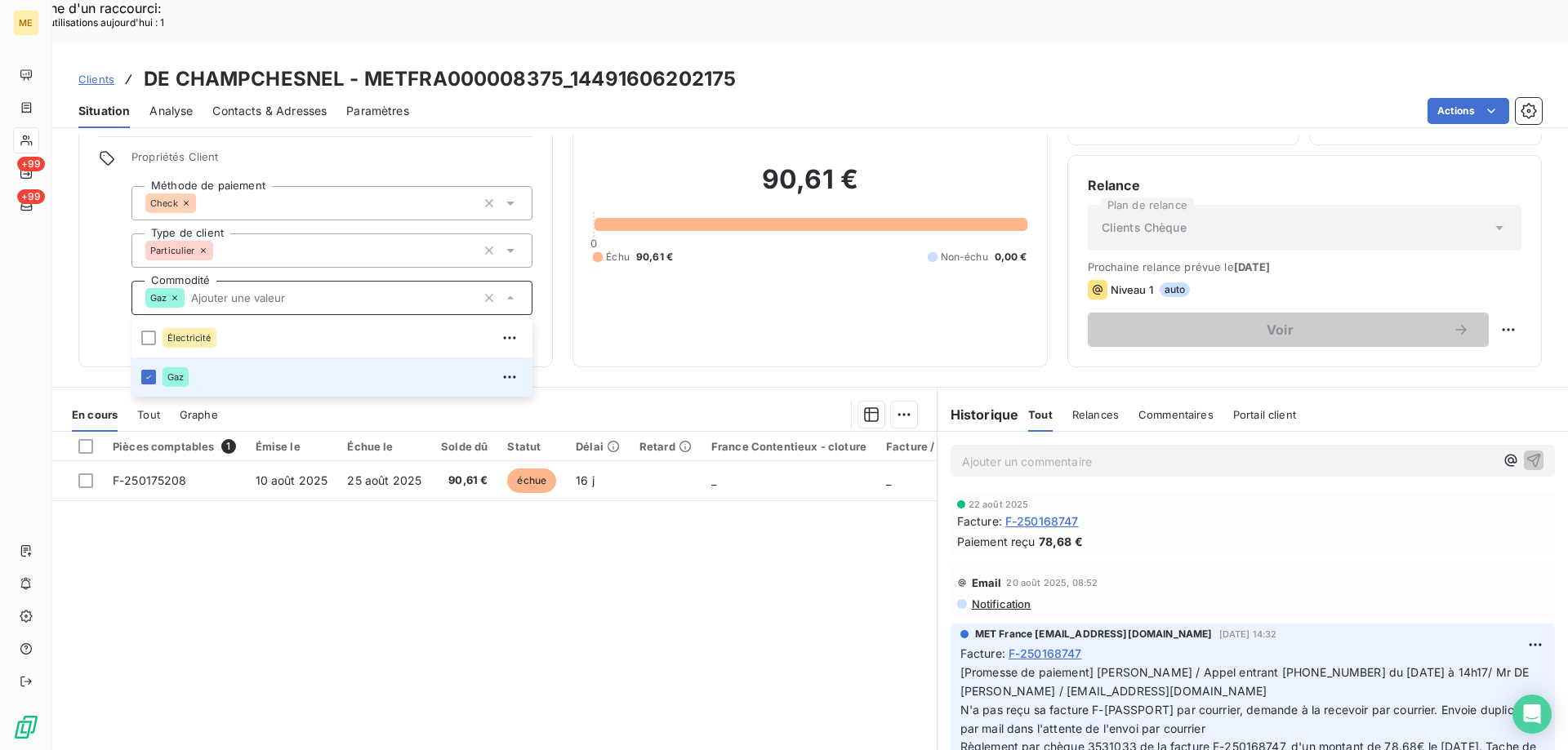
click at [1053, 451] on p "Ajouter un commentaire ﻿" at bounding box center [1228, 461] width 532 height 21
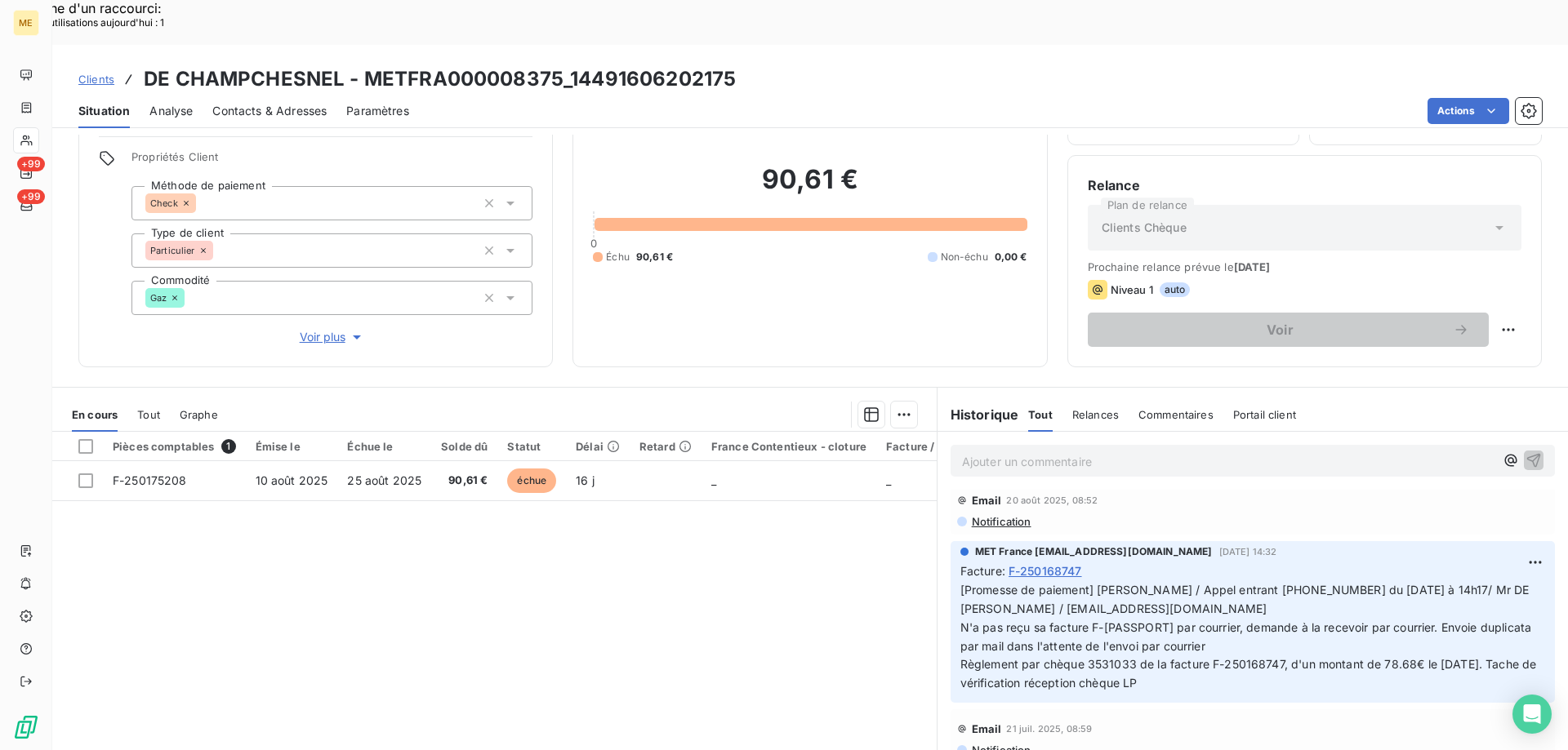
scroll to position [81, 0]
click at [1028, 451] on p "Ajouter un commentaire ﻿" at bounding box center [1228, 461] width 532 height 21
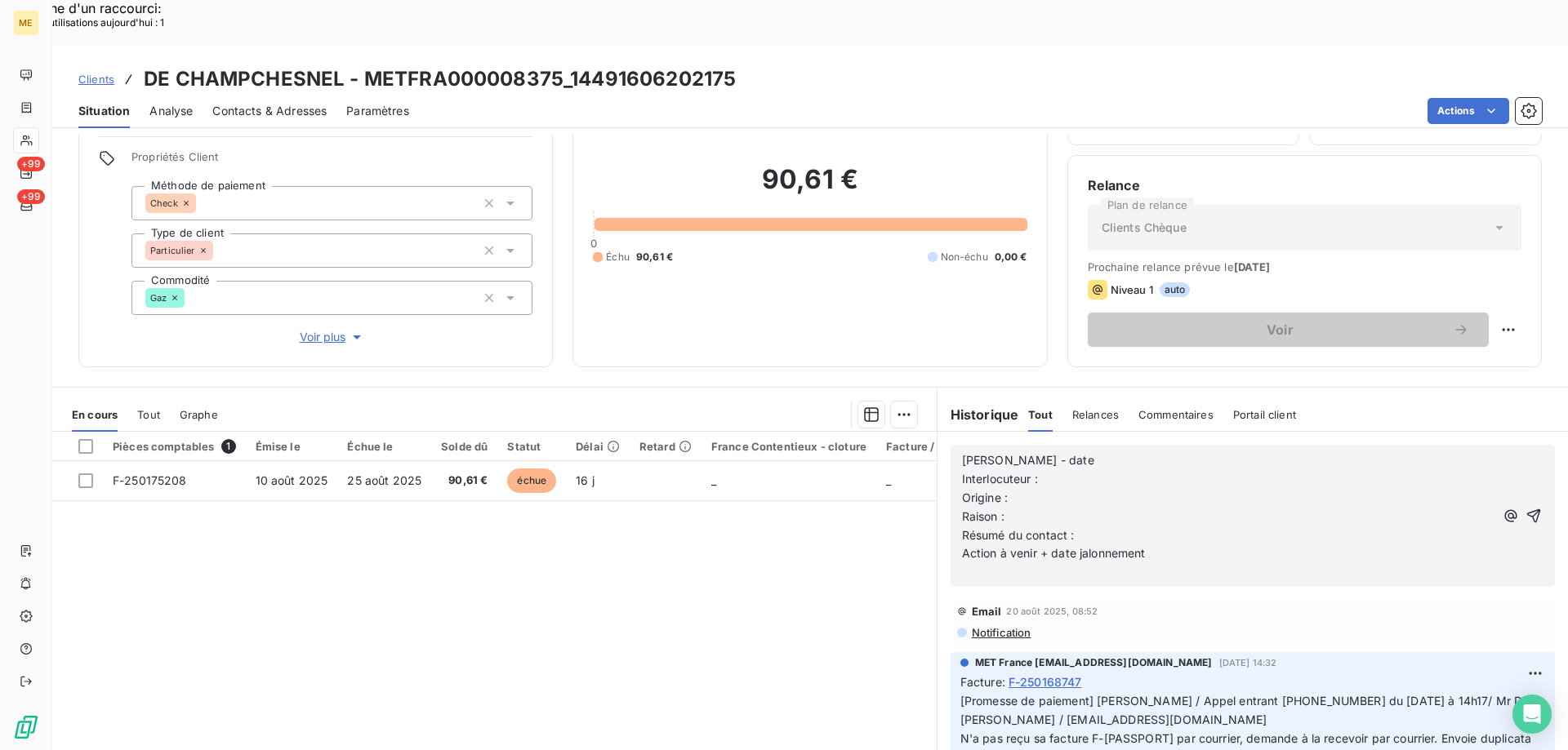
scroll to position [192, 0]
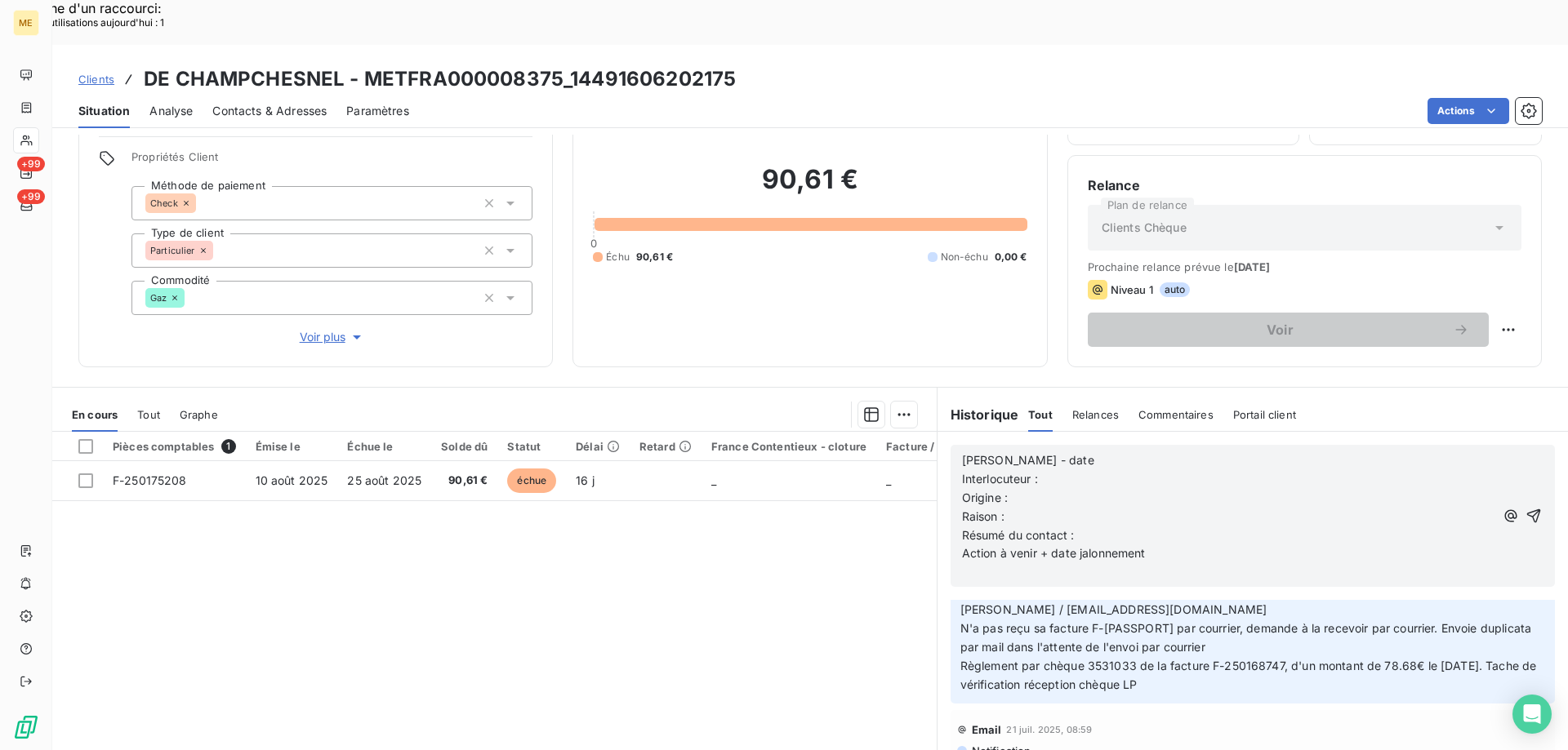
click at [1053, 451] on p "[PERSON_NAME] - date" at bounding box center [1228, 460] width 532 height 19
click at [1062, 470] on p "Interlocuteur :" at bounding box center [1228, 480] width 532 height 19
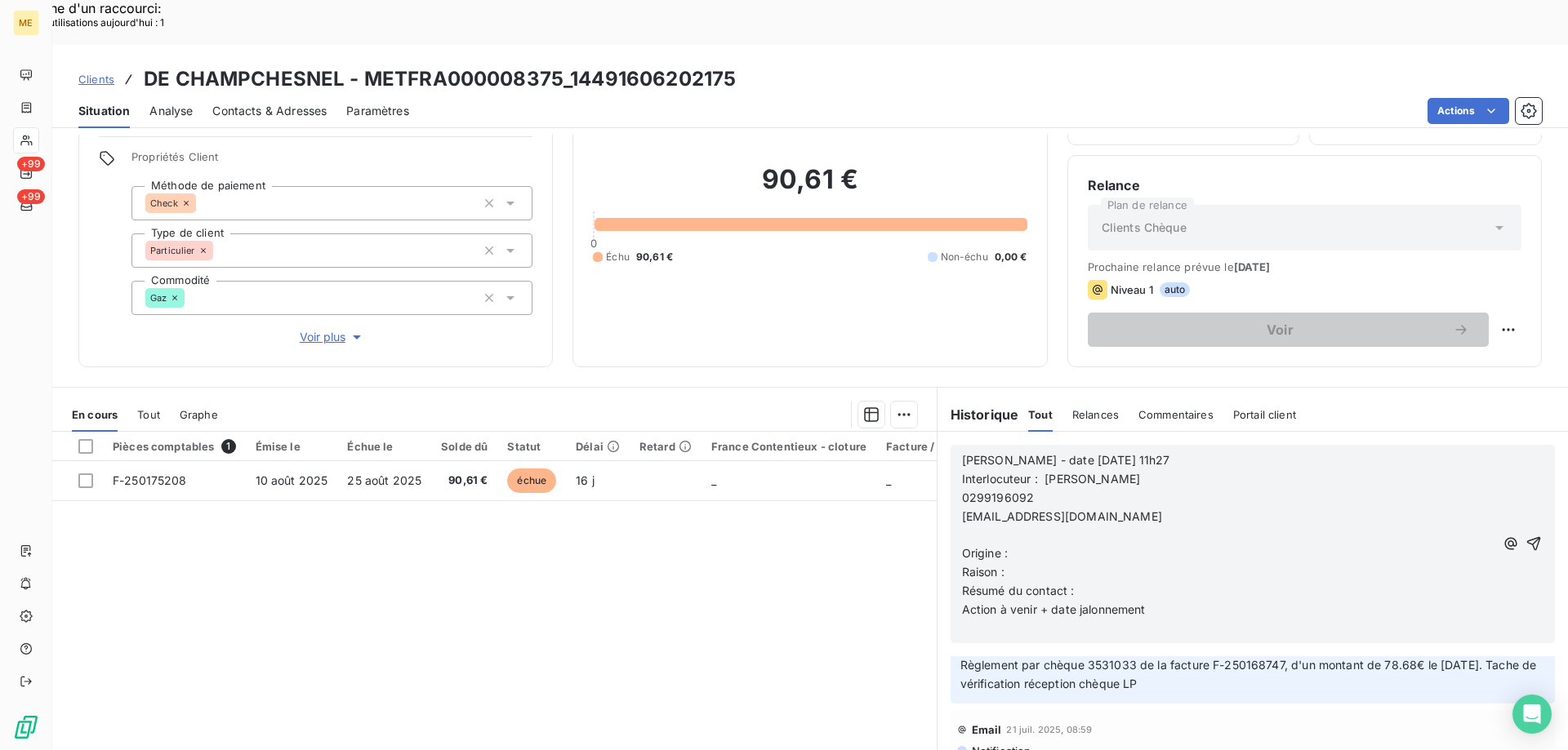
click at [962, 490] on span "0299196092" at bounding box center [999, 497] width 73 height 14
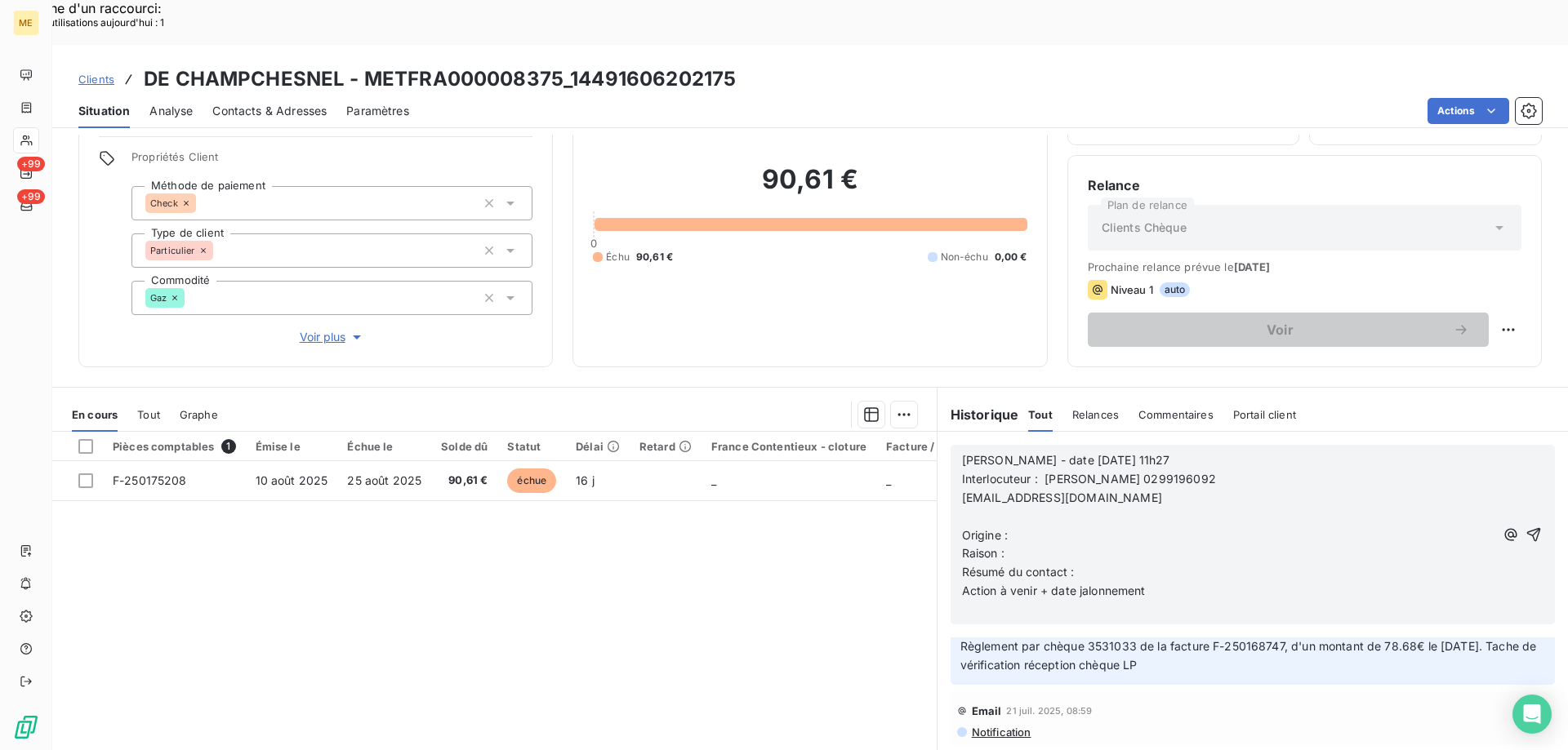
scroll to position [229, 0]
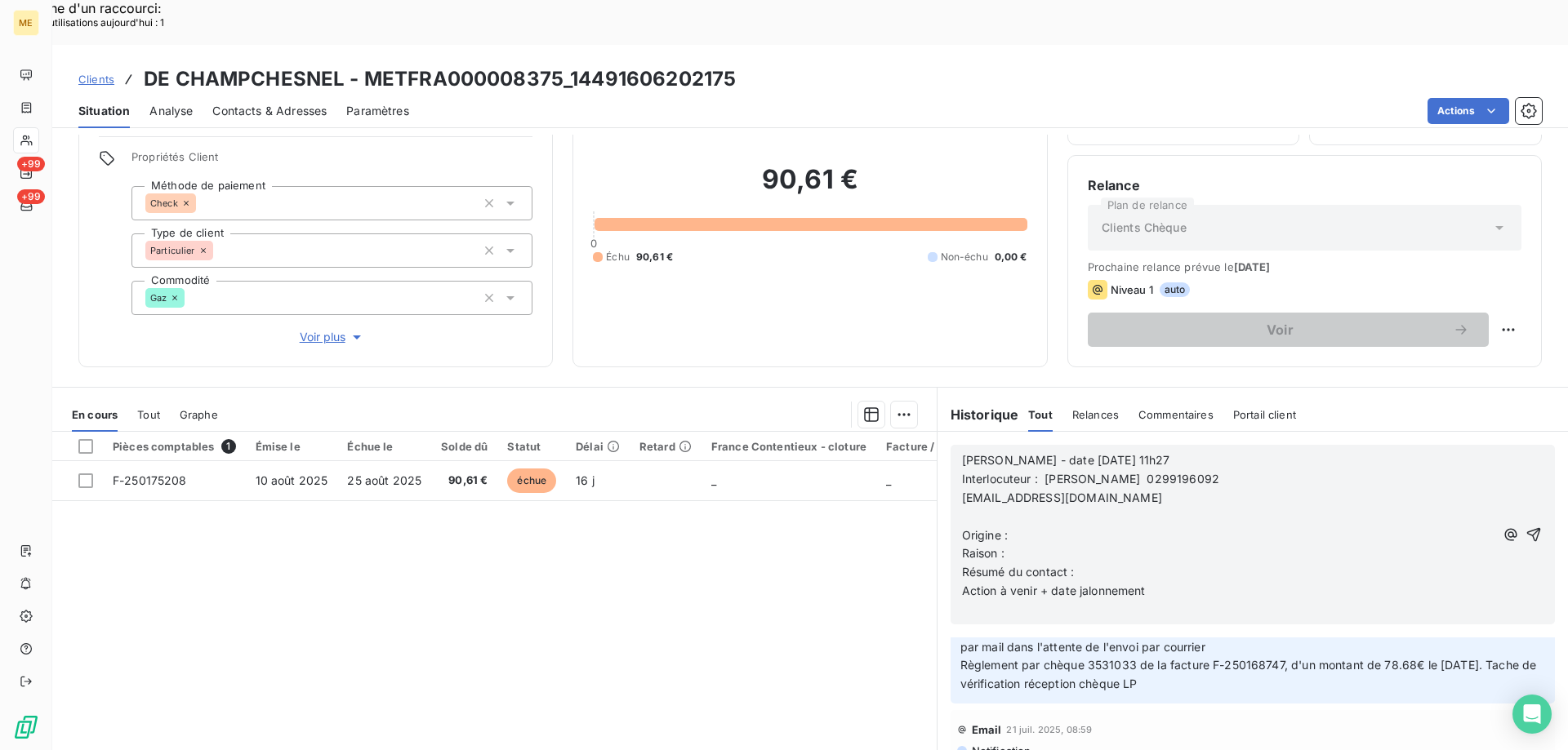
click at [962, 490] on span "[EMAIL_ADDRESS][DOMAIN_NAME]" at bounding box center [1062, 497] width 200 height 14
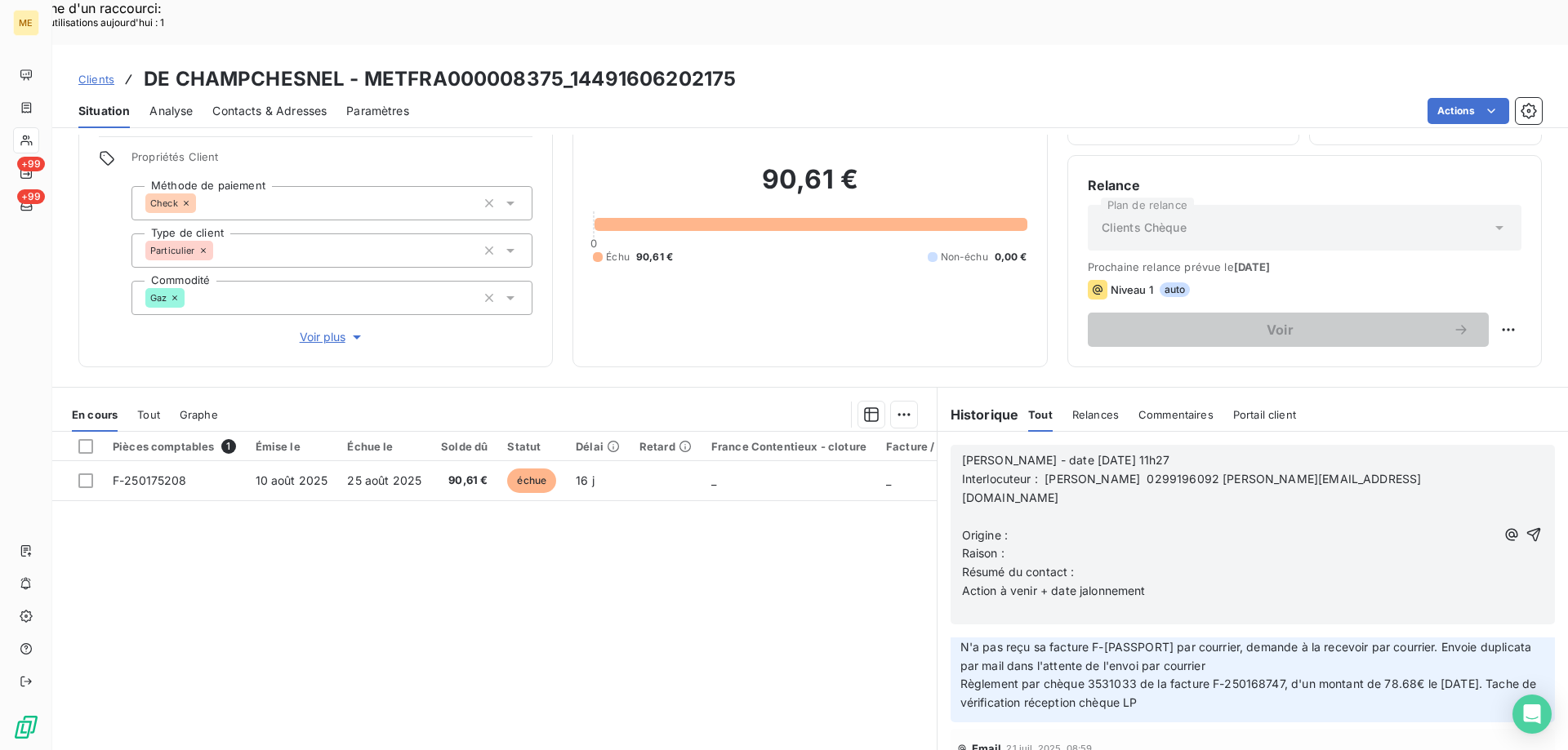
click at [962, 528] on span "Origine :" at bounding box center [984, 534] width 46 height 14
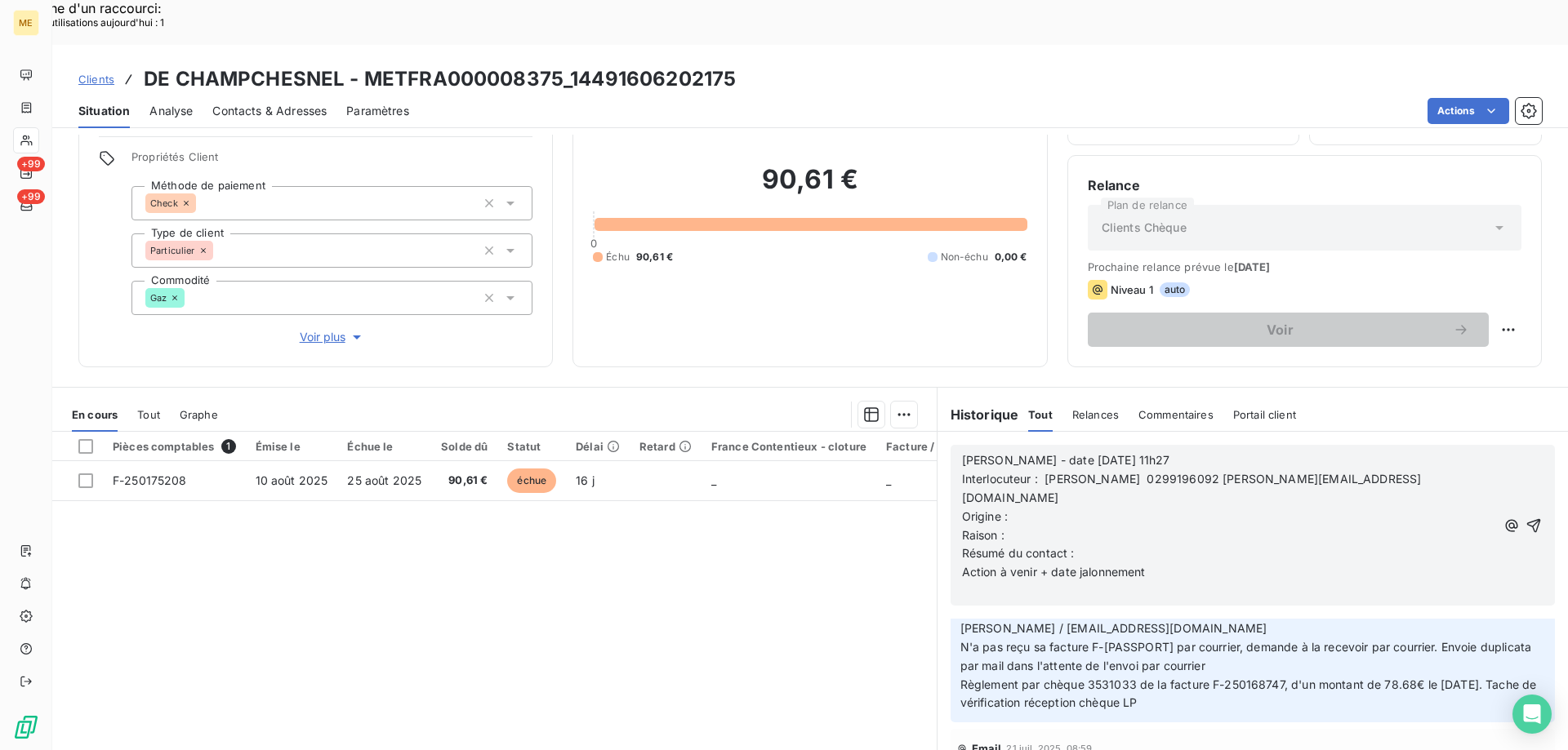
click at [1039, 508] on p "Origine :" at bounding box center [1229, 517] width 534 height 19
click at [1033, 526] on p "Raison :" at bounding box center [1229, 535] width 534 height 19
click at [1077, 544] on p "Résumé du contact :" at bounding box center [1229, 553] width 534 height 19
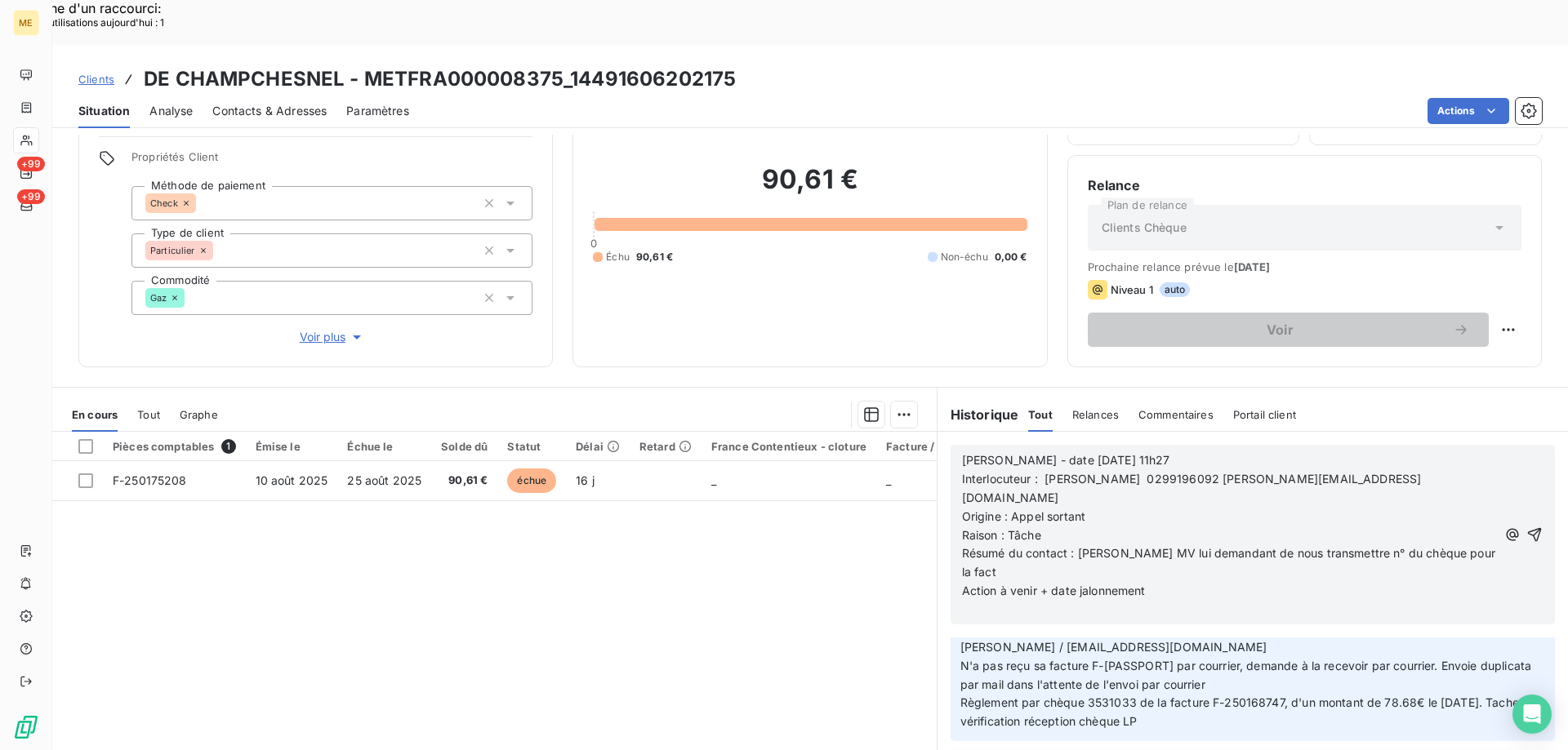
scroll to position [211, 0]
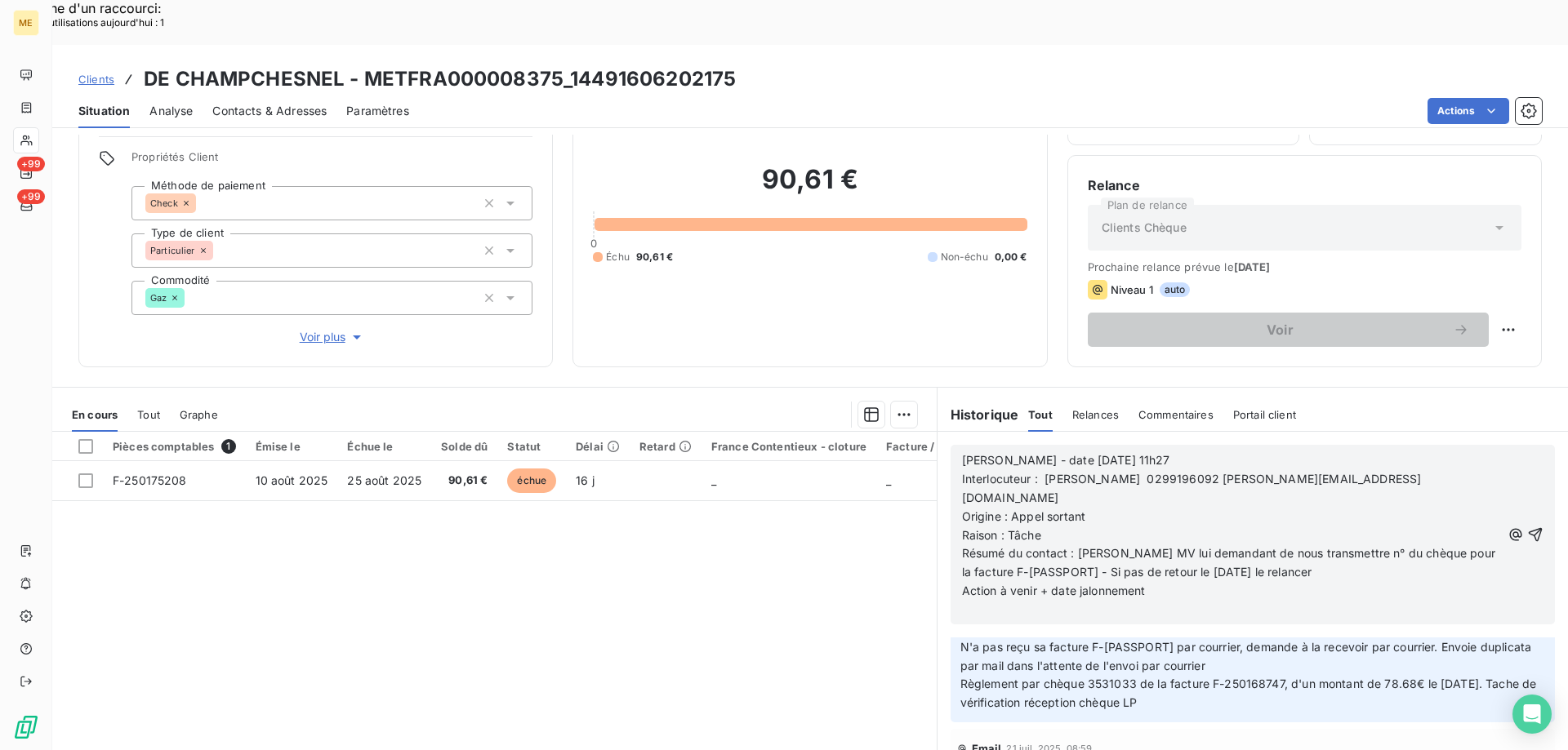
click at [1160, 582] on p "Action à venir + date jalonnement" at bounding box center [1231, 591] width 539 height 19
click at [1526, 526] on icon "button" at bounding box center [1535, 534] width 17 height 17
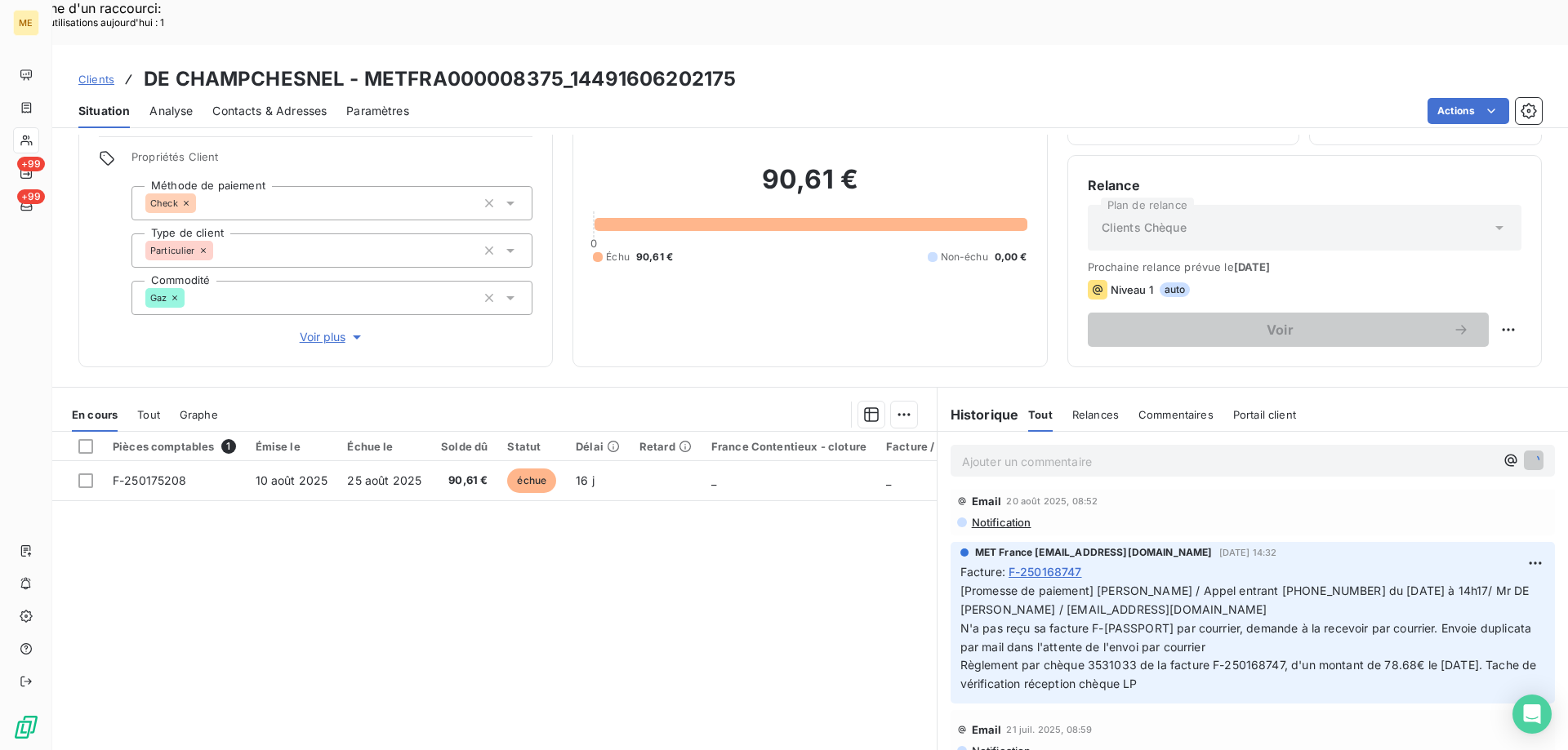
scroll to position [270, 0]
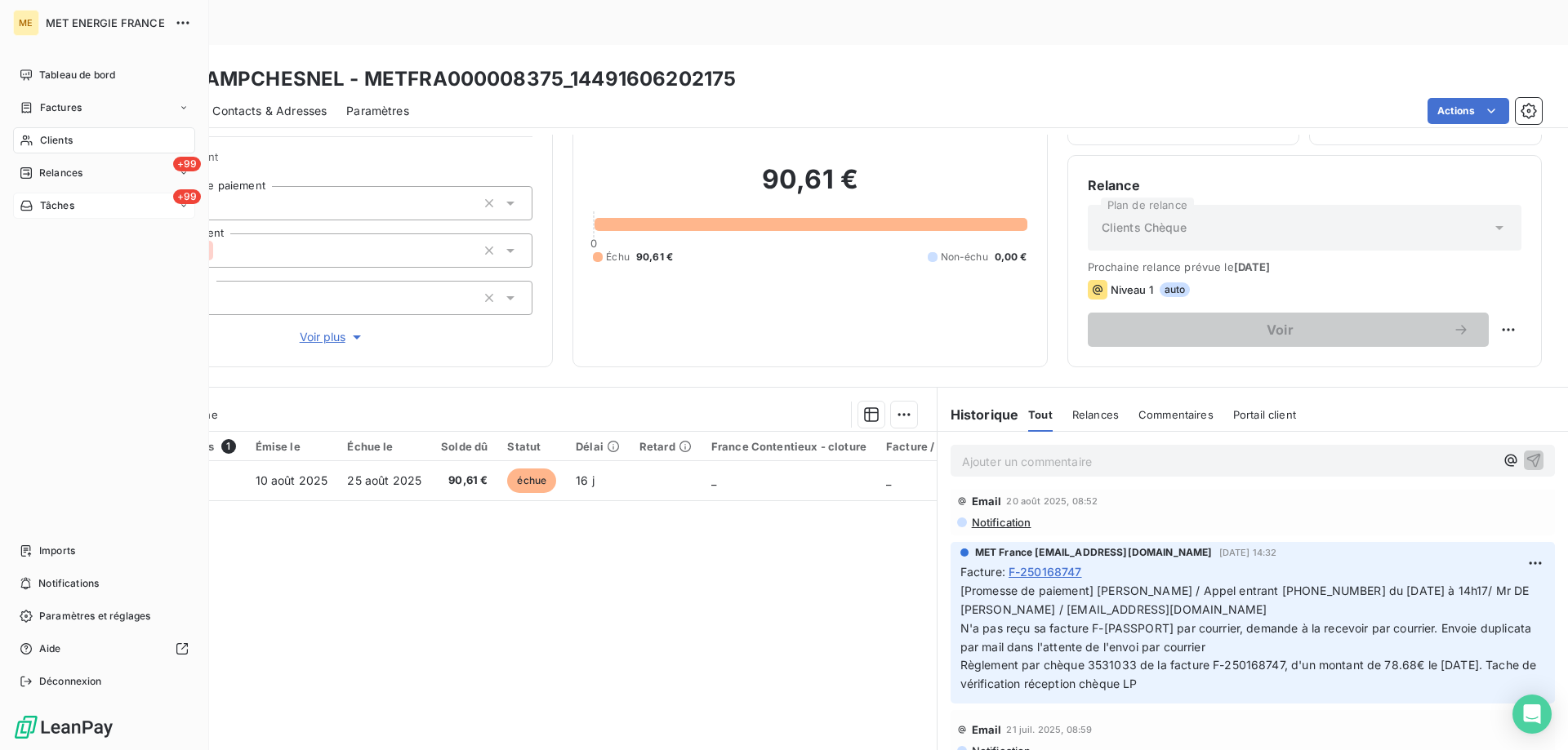
click at [71, 204] on span "Tâches" at bounding box center [56, 206] width 34 height 15
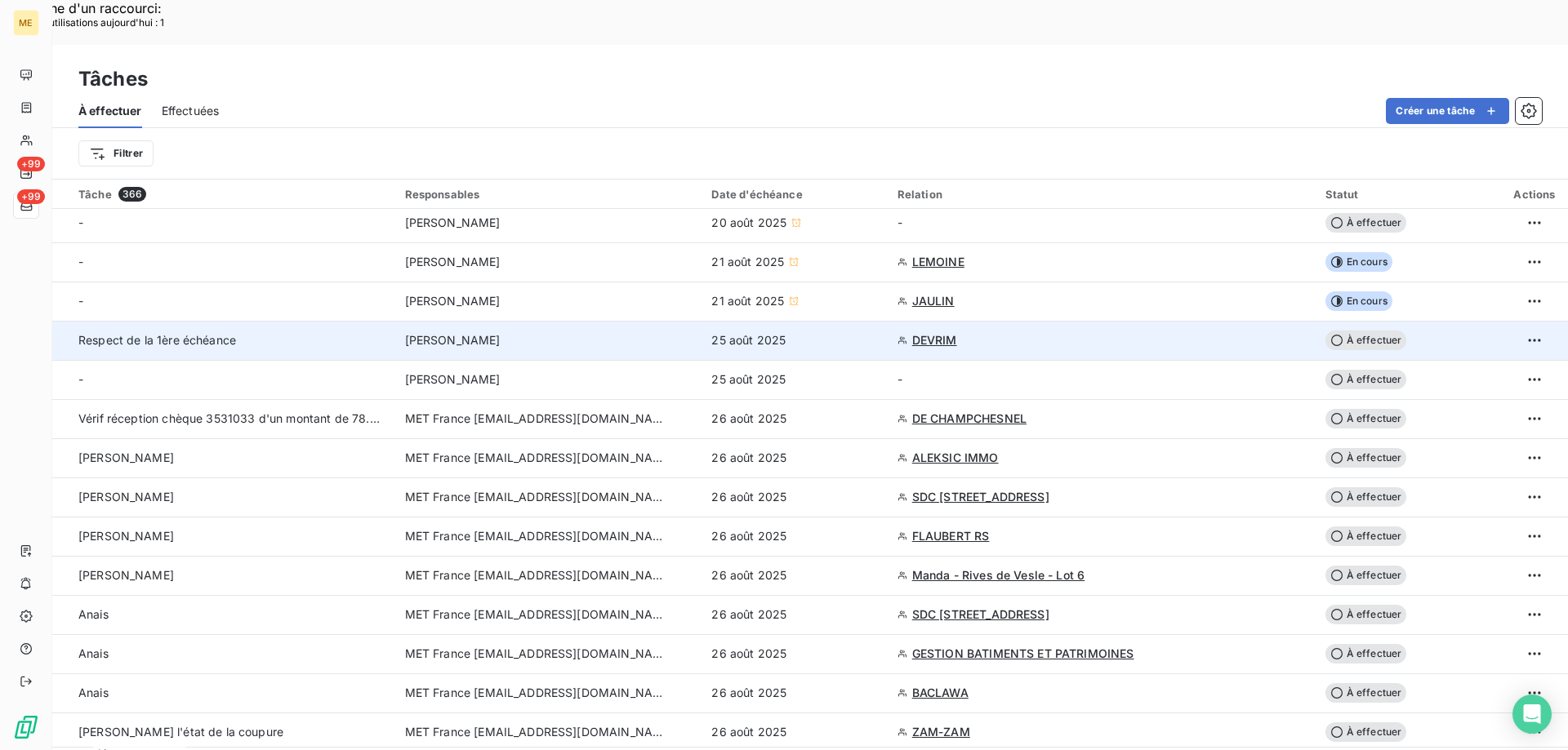
scroll to position [163, 0]
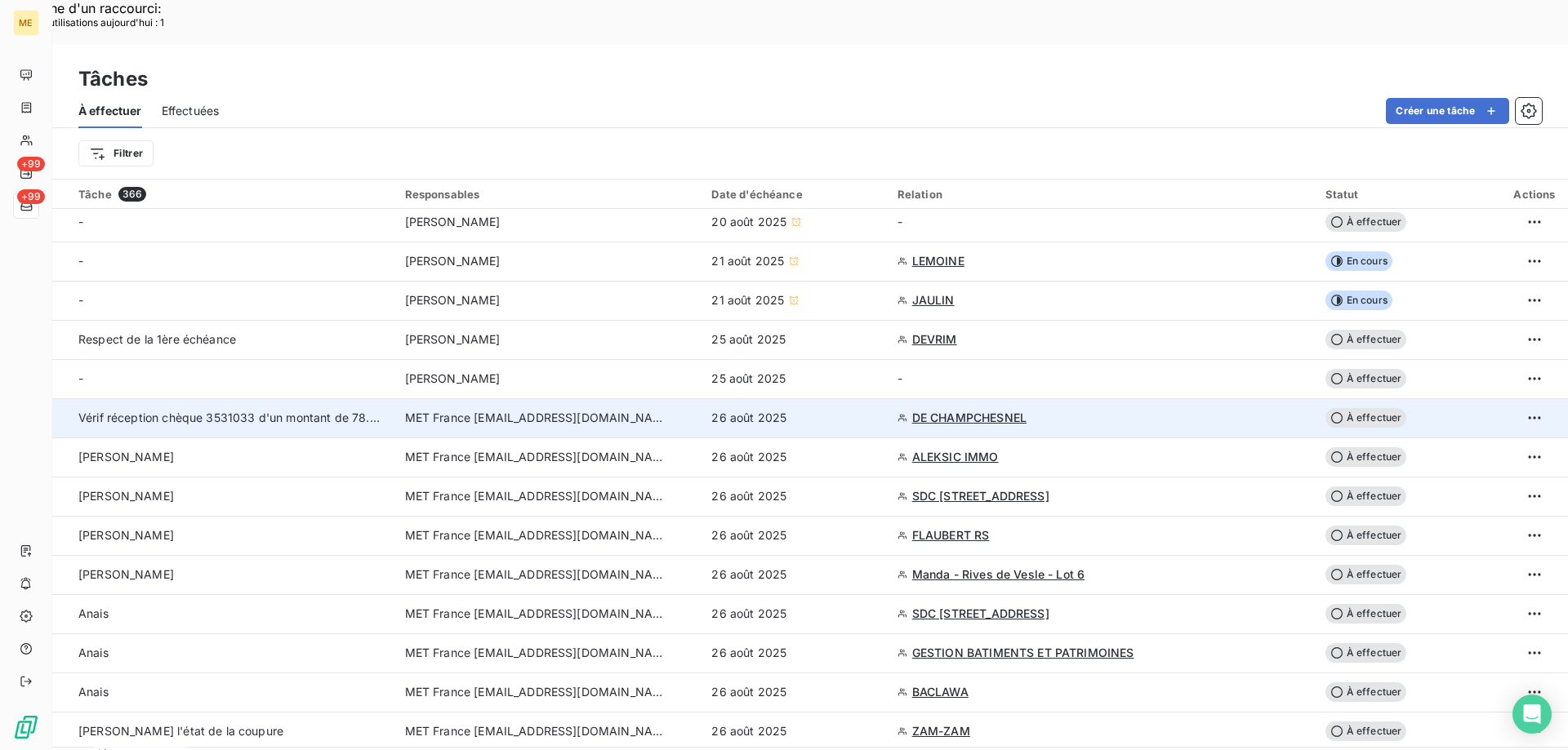
click at [1363, 408] on span "À effectuer" at bounding box center [1365, 418] width 81 height 20
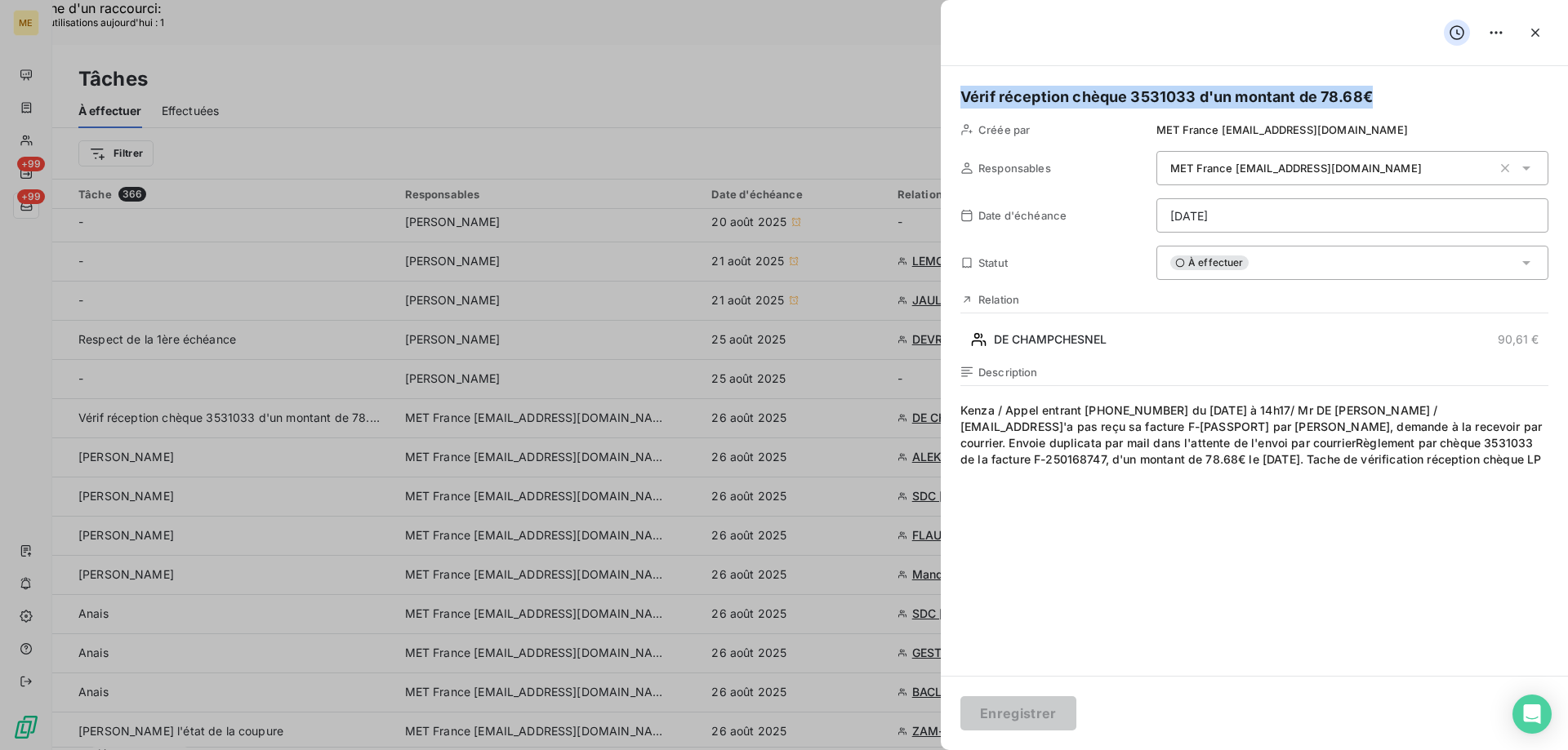
drag, startPoint x: 1372, startPoint y: 99, endPoint x: 963, endPoint y: 78, distance: 409.5
click at [963, 78] on div "Vérif réception chèque 3531033 d'un montant de 78.68€ Créée par MET France met-…" at bounding box center [1253, 371] width 627 height 610
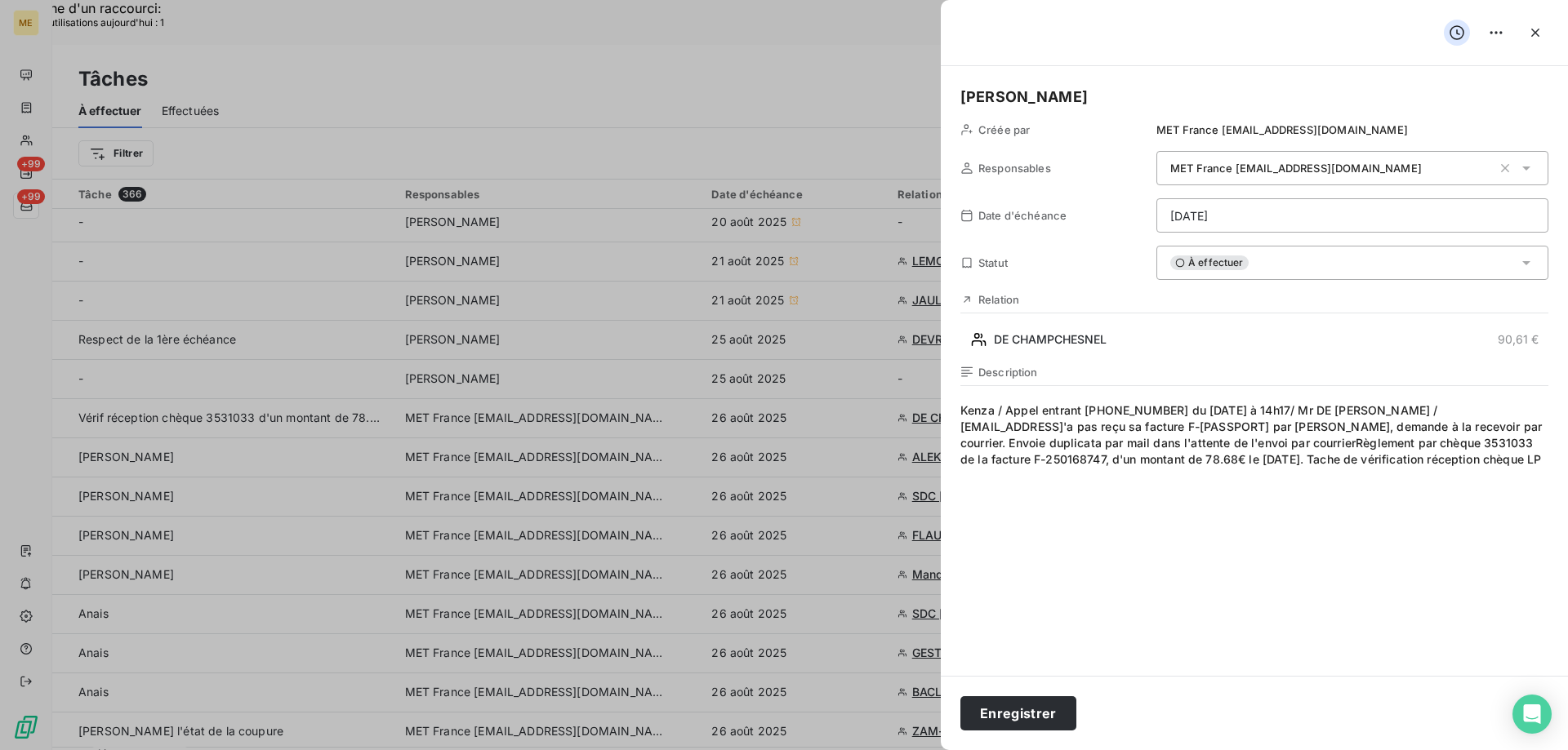
drag, startPoint x: 1147, startPoint y: 480, endPoint x: 945, endPoint y: 410, distance: 213.8
click at [945, 410] on div "Valérie Créée par MET France met-france@recouvrement.met.com Responsables MET F…" at bounding box center [1253, 371] width 627 height 610
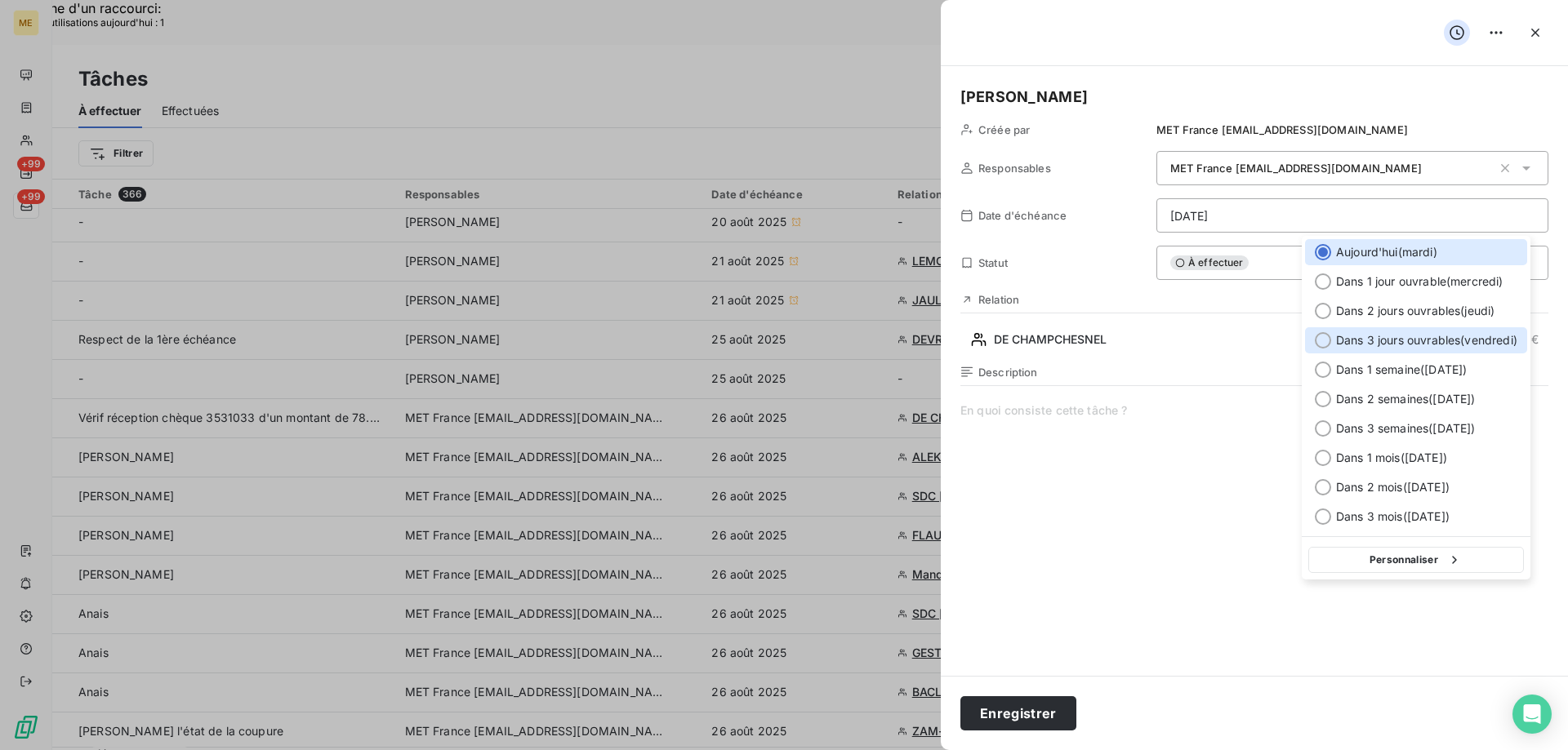
click at [1322, 342] on div at bounding box center [1323, 340] width 17 height 17
type input "29/08/2025"
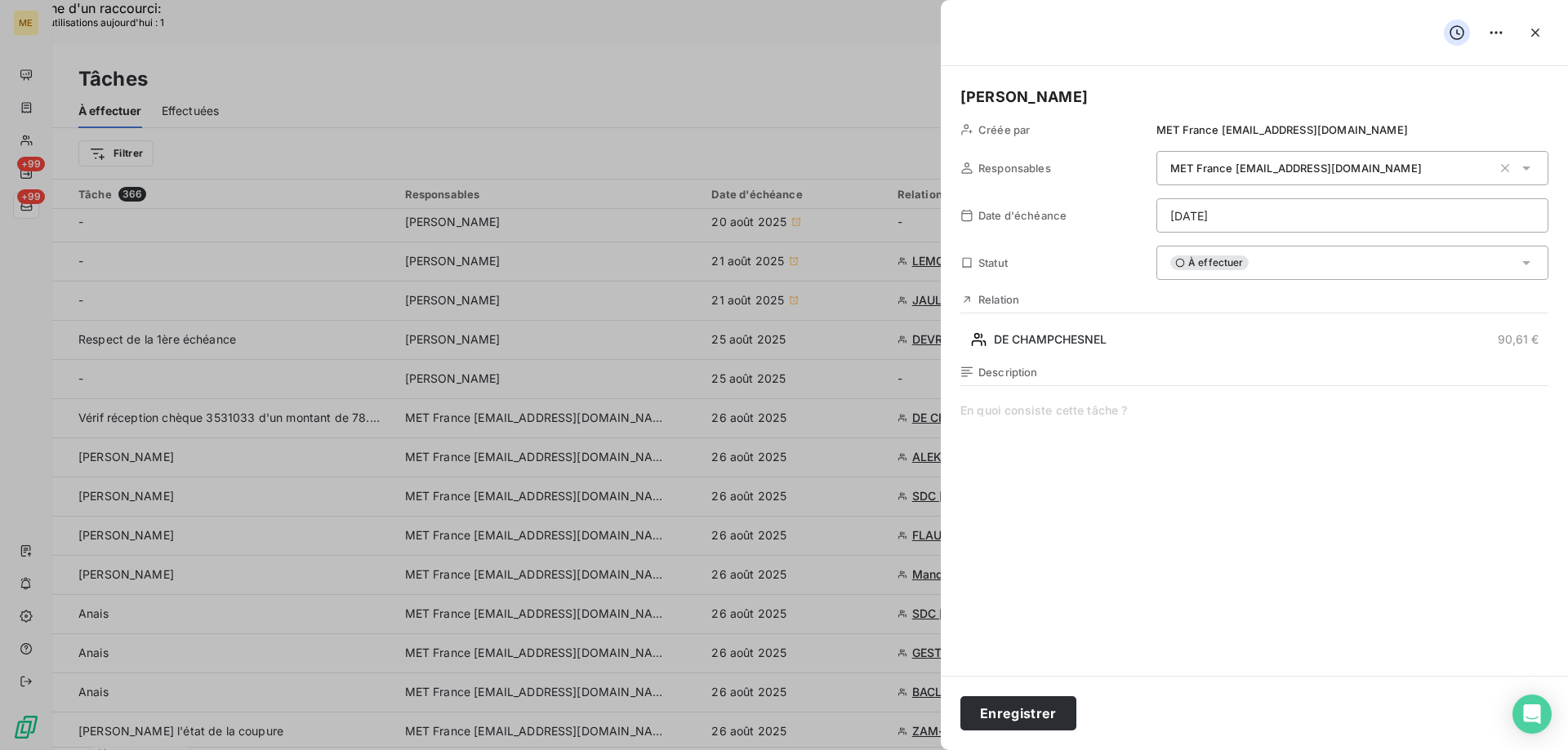
click at [1009, 409] on span at bounding box center [1254, 559] width 588 height 314
click at [1014, 723] on button "Enregistrer" at bounding box center [1018, 713] width 116 height 34
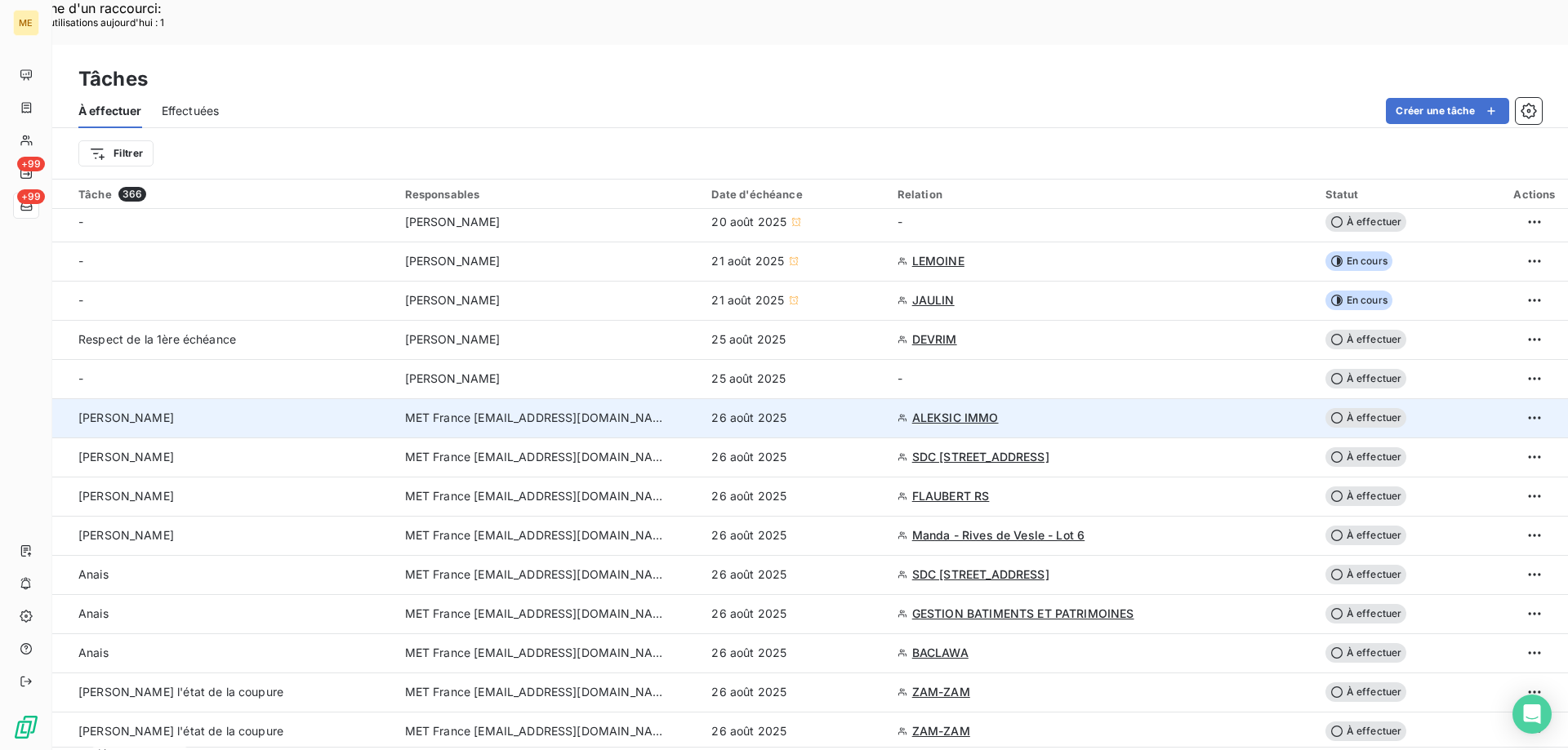
click at [957, 410] on span "ALEKSIC IMMO" at bounding box center [955, 418] width 86 height 17
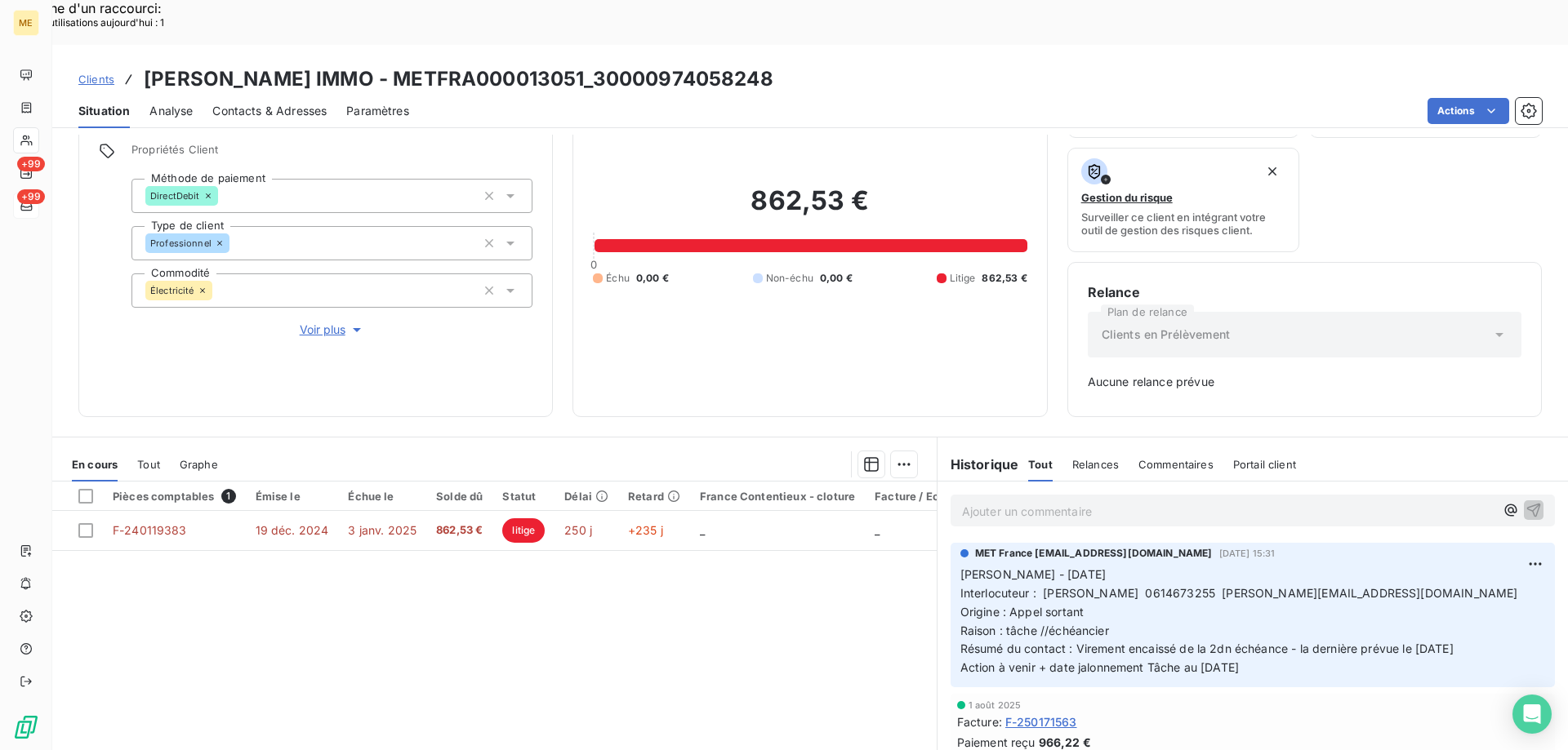
scroll to position [161, 0]
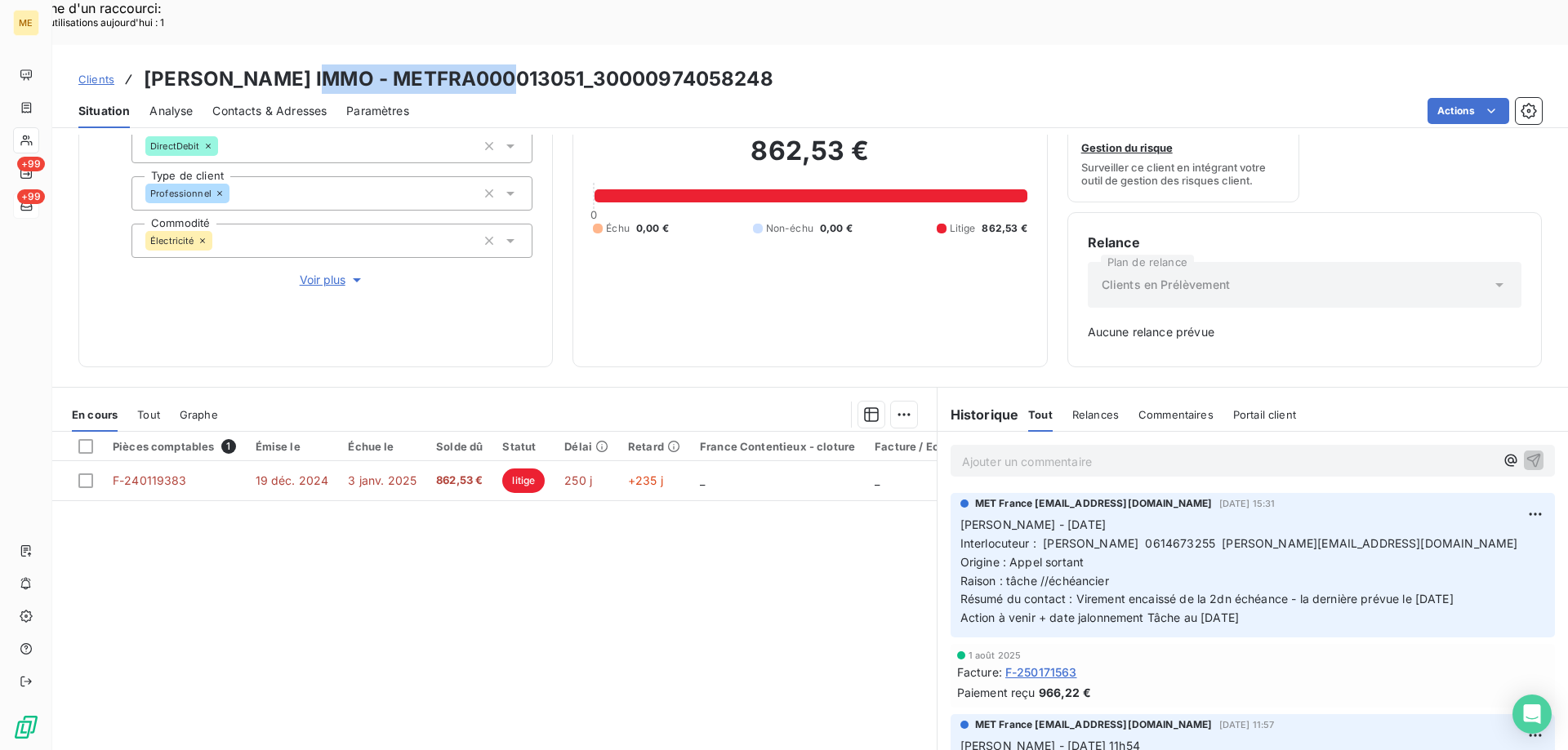
drag, startPoint x: 315, startPoint y: 29, endPoint x: 499, endPoint y: 25, distance: 184.0
click at [499, 65] on h3 "ALEKSIC IMMO - METFRA000013051_30000974058248" at bounding box center [458, 79] width 629 height 29
copy h3 "METFRA000013051"
click at [573, 561] on div "Pièces comptables 1 Émise le Échue le Solde dû Statut Délai Retard France Conte…" at bounding box center [494, 588] width 884 height 314
click at [320, 272] on span "Voir plus" at bounding box center [332, 280] width 66 height 17
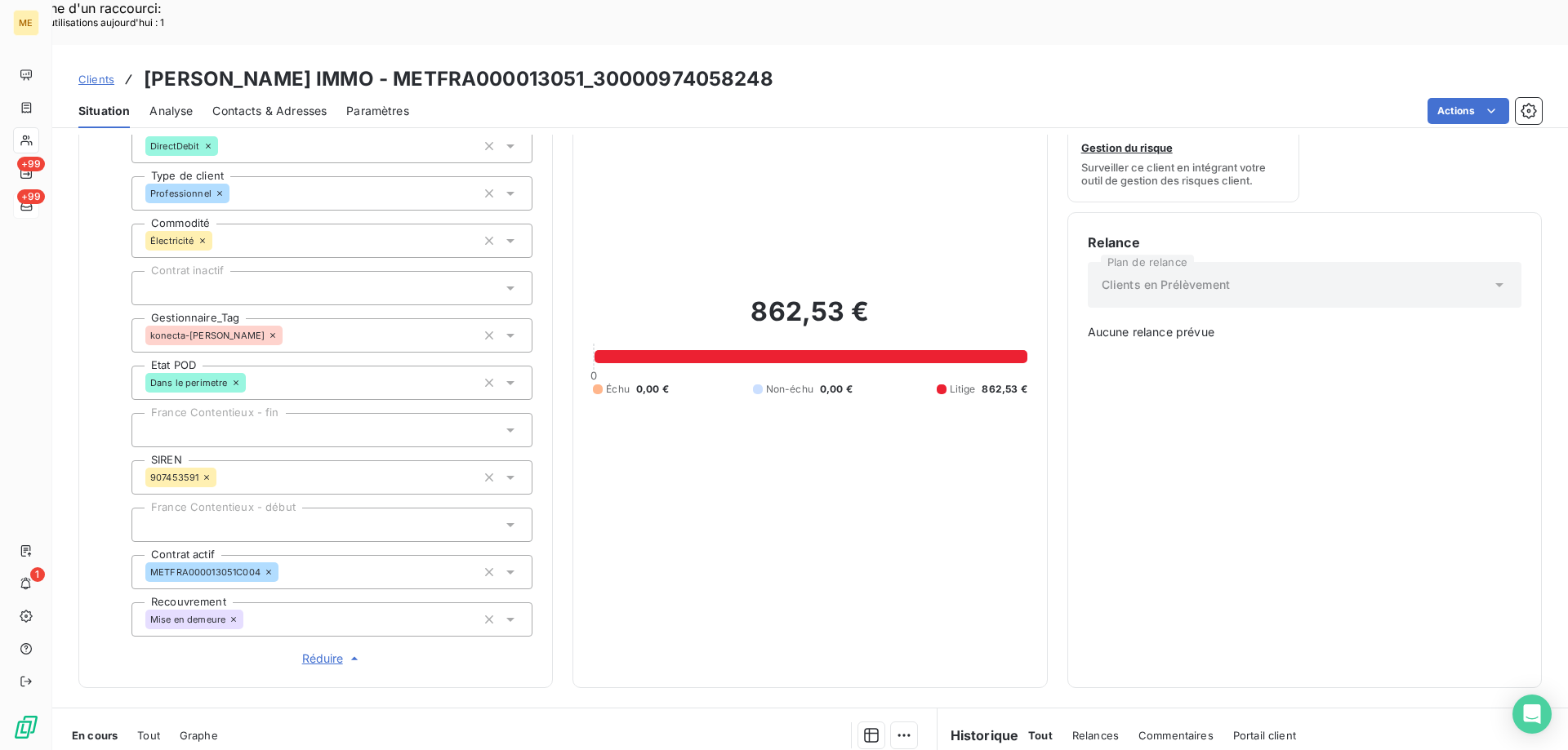
click at [314, 650] on span "Réduire" at bounding box center [332, 659] width 61 height 17
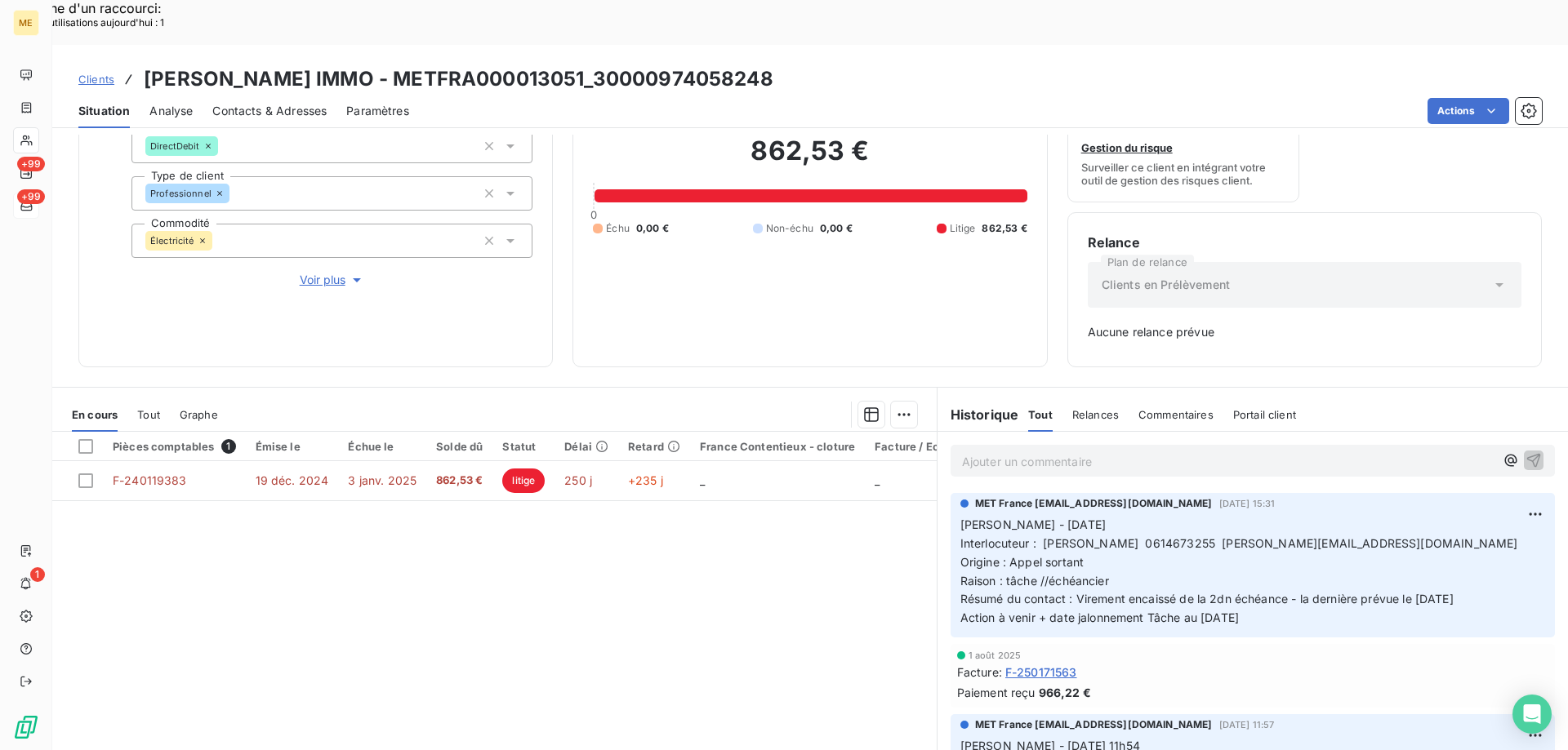
click at [1453, 516] on p "Valérie - 05/08/2025 Interlocuteur : STEPHANE ALEKSIC 0614673255 aleksic.stepha…" at bounding box center [1253, 572] width 584 height 112
drag, startPoint x: 1269, startPoint y: 578, endPoint x: 974, endPoint y: 484, distance: 309.6
click at [950, 493] on div "MET France met-france@recouvrement.met.com 5 août 2025, 15:31 Valérie - 05/08/2…" at bounding box center [1253, 565] width 604 height 144
copy p "Valérie - 05/08/2025 Interlocuteur : STEPHANE ALEKSIC 0614673255 aleksic.stepha…"
click at [995, 451] on p "Ajouter un commentaire ﻿" at bounding box center [1228, 461] width 532 height 21
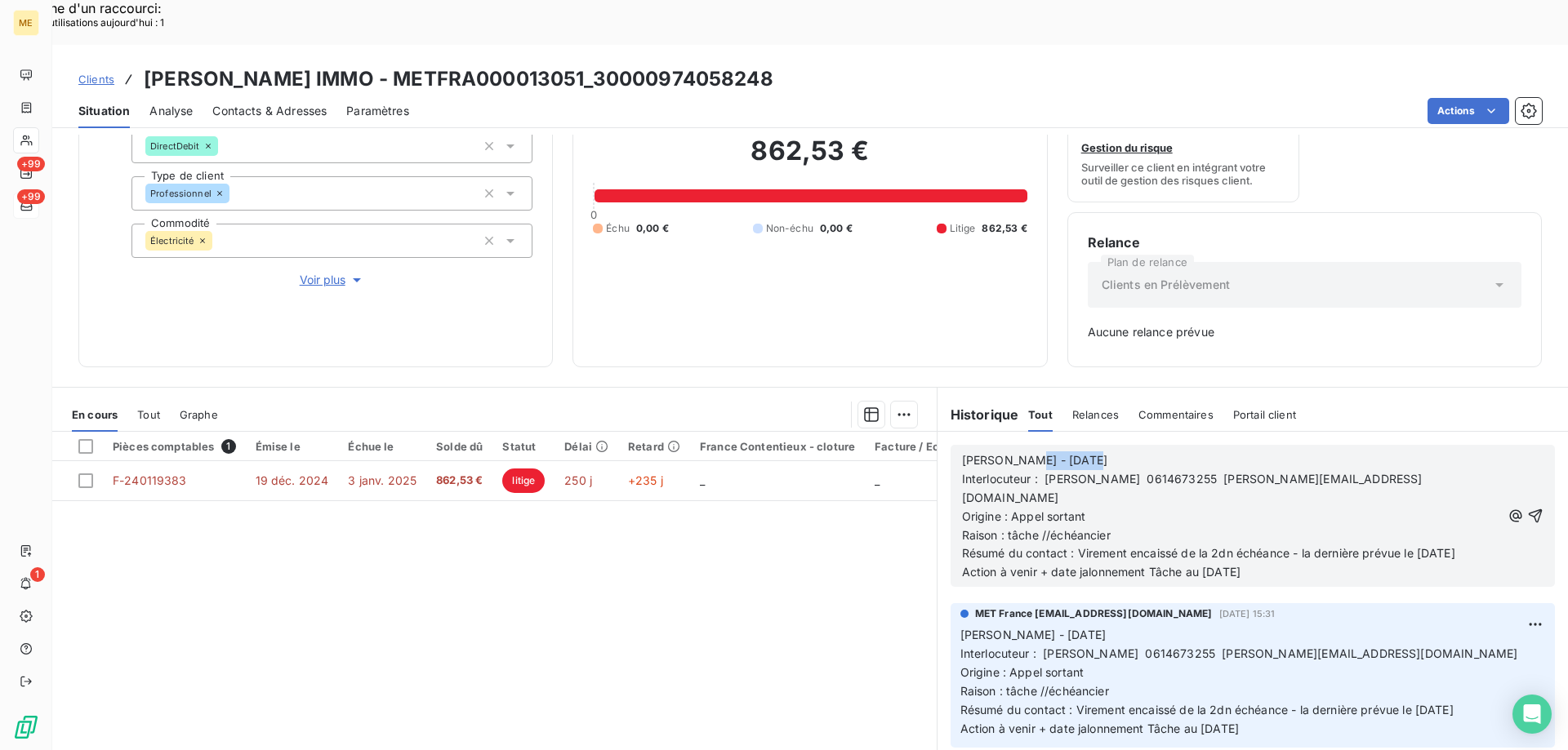
drag, startPoint x: 1009, startPoint y: 416, endPoint x: 1126, endPoint y: 400, distance: 118.1
click at [1126, 445] on div "Valérie - 05/08/2025 Interlocuteur : STEPHANE ALEKSIC 0614673255 aleksic.stepha…" at bounding box center [1253, 515] width 604 height 142
click at [1177, 472] on span "Interlocuteur : STEPHANE ALEKSIC 0614673255 aleksic.stephane0036@orange.fr" at bounding box center [1192, 488] width 461 height 32
copy span "0614673255"
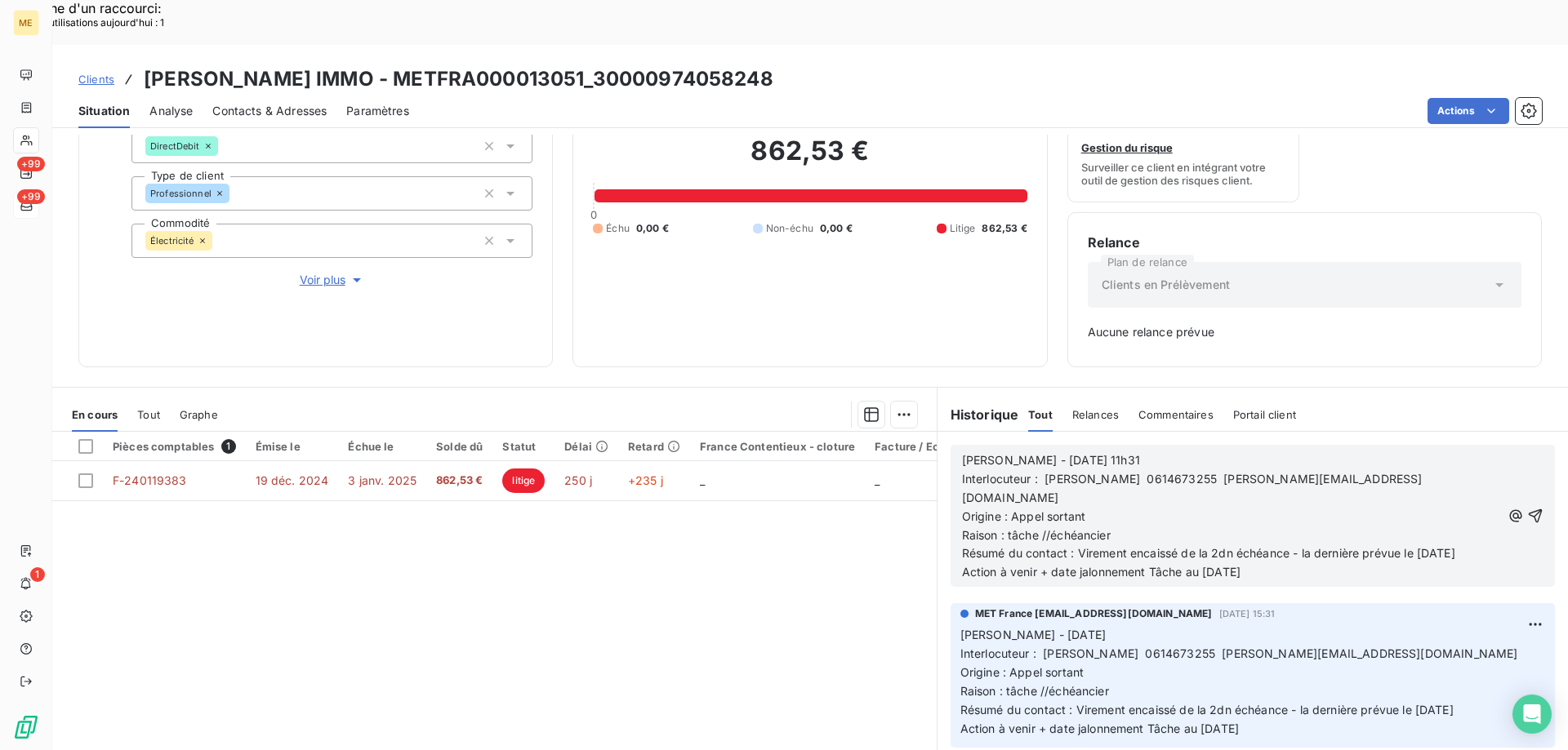
click at [1157, 526] on p "Raison : tâche //échéancier" at bounding box center [1231, 535] width 539 height 19
drag, startPoint x: 1072, startPoint y: 485, endPoint x: 1417, endPoint y: 502, distance: 345.4
click at [1417, 546] on span "Résumé du contact : Virement encaissé de la 2dn échéance - la dernière prévue l…" at bounding box center [1427, 562] width 930 height 32
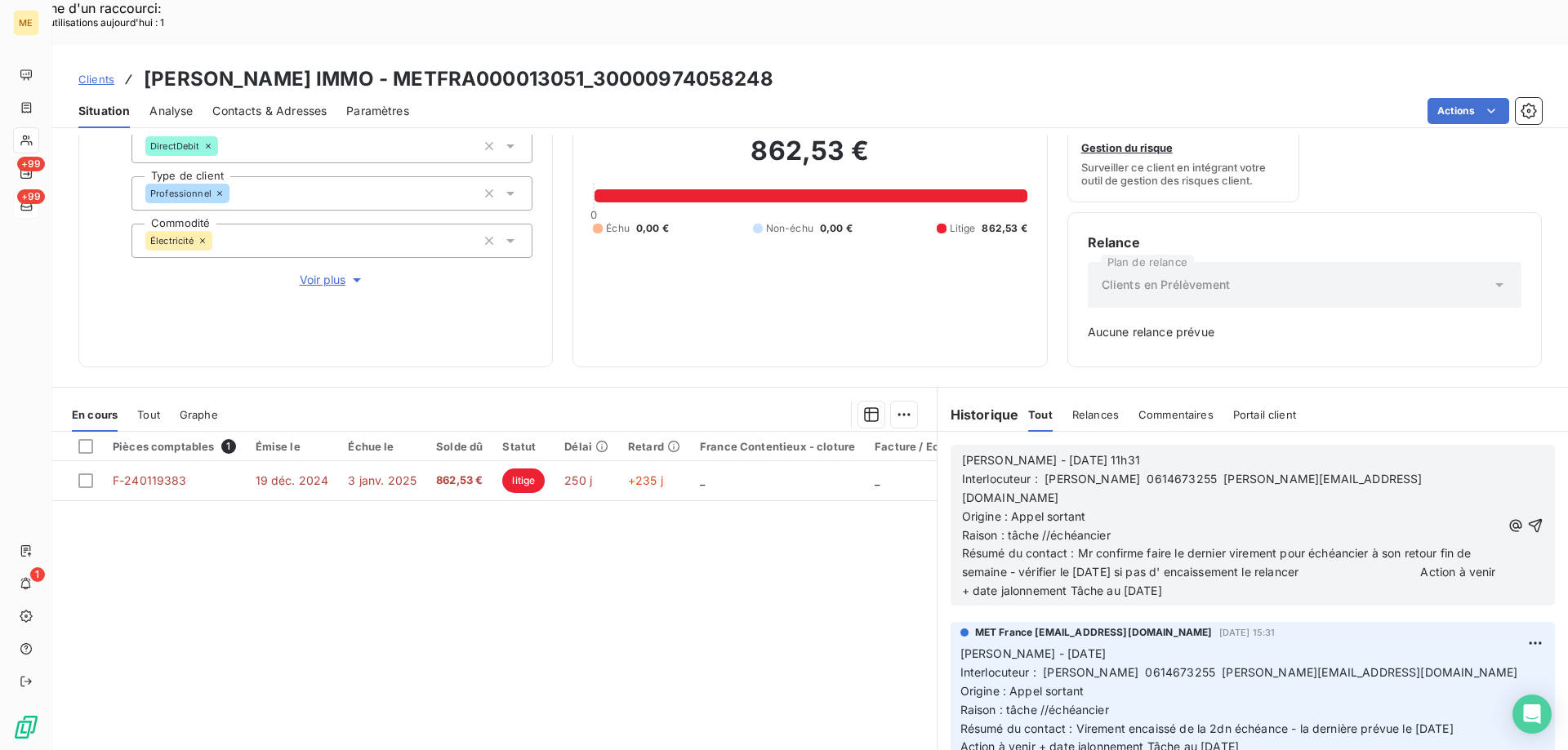
click at [1209, 546] on span "Résumé du contact : Mr confirme faire le dernier virement pour échéancier à son…" at bounding box center [1230, 572] width 537 height 51
click at [1526, 518] on icon "button" at bounding box center [1535, 526] width 17 height 17
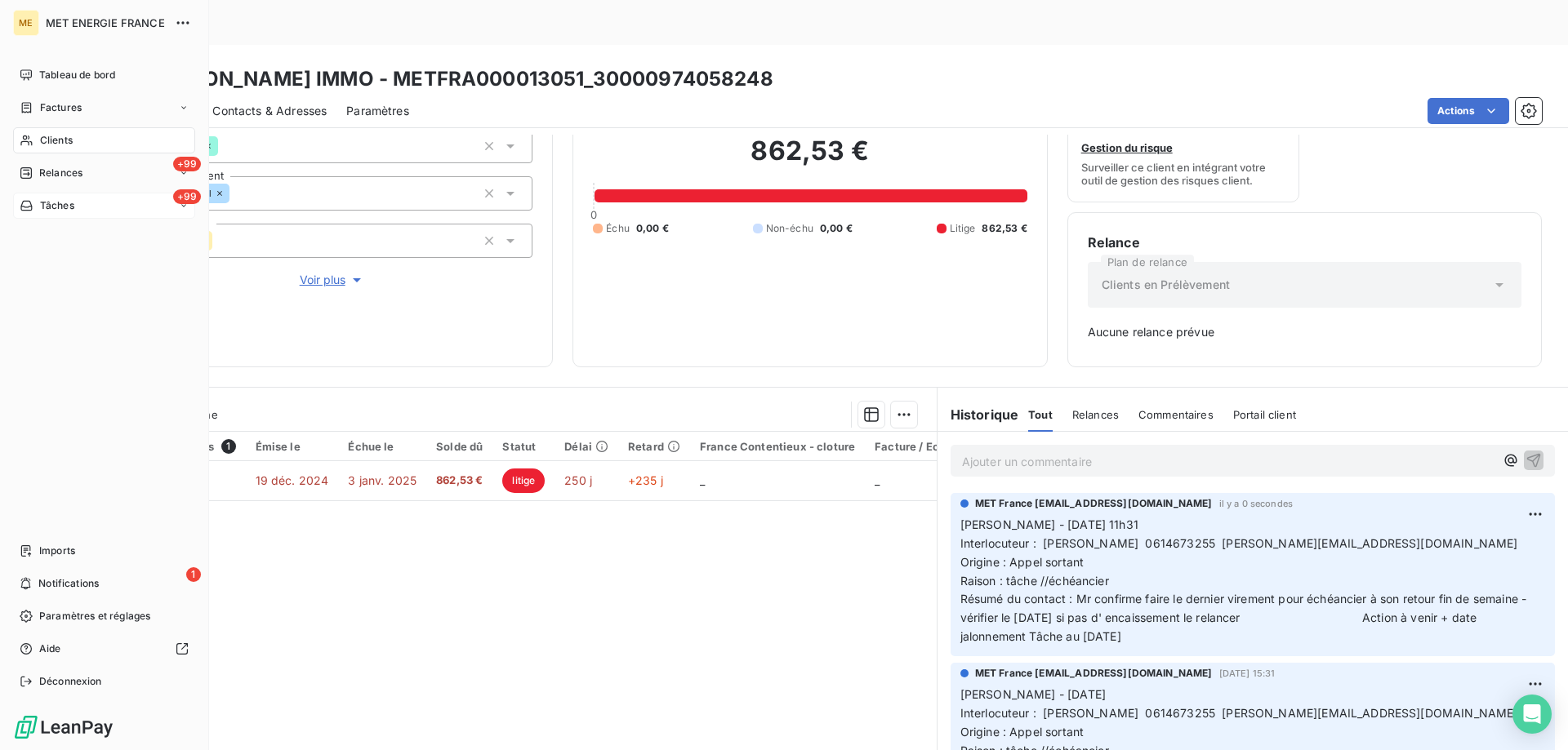
click at [98, 207] on div "+99 Tâches" at bounding box center [104, 205] width 182 height 26
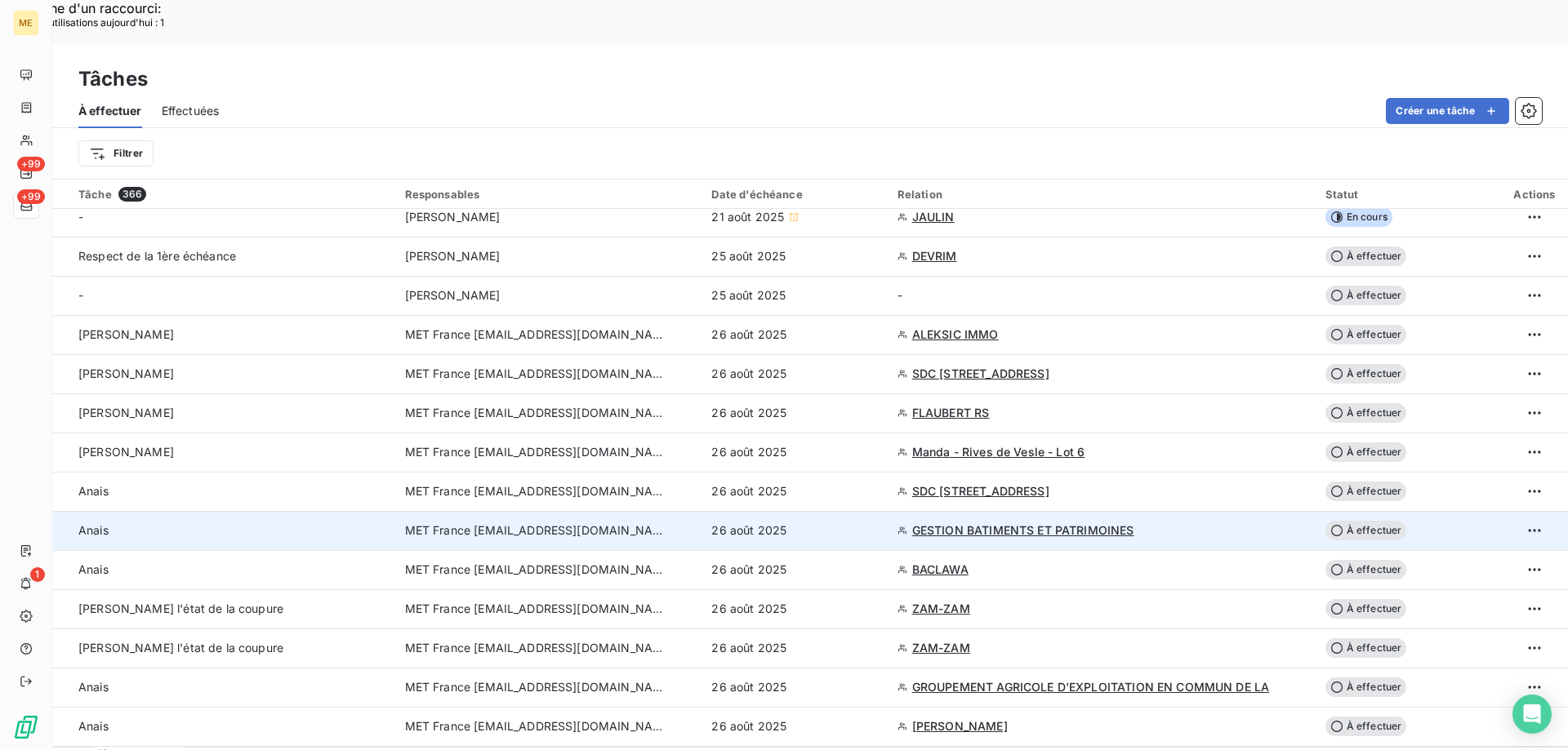
scroll to position [245, 0]
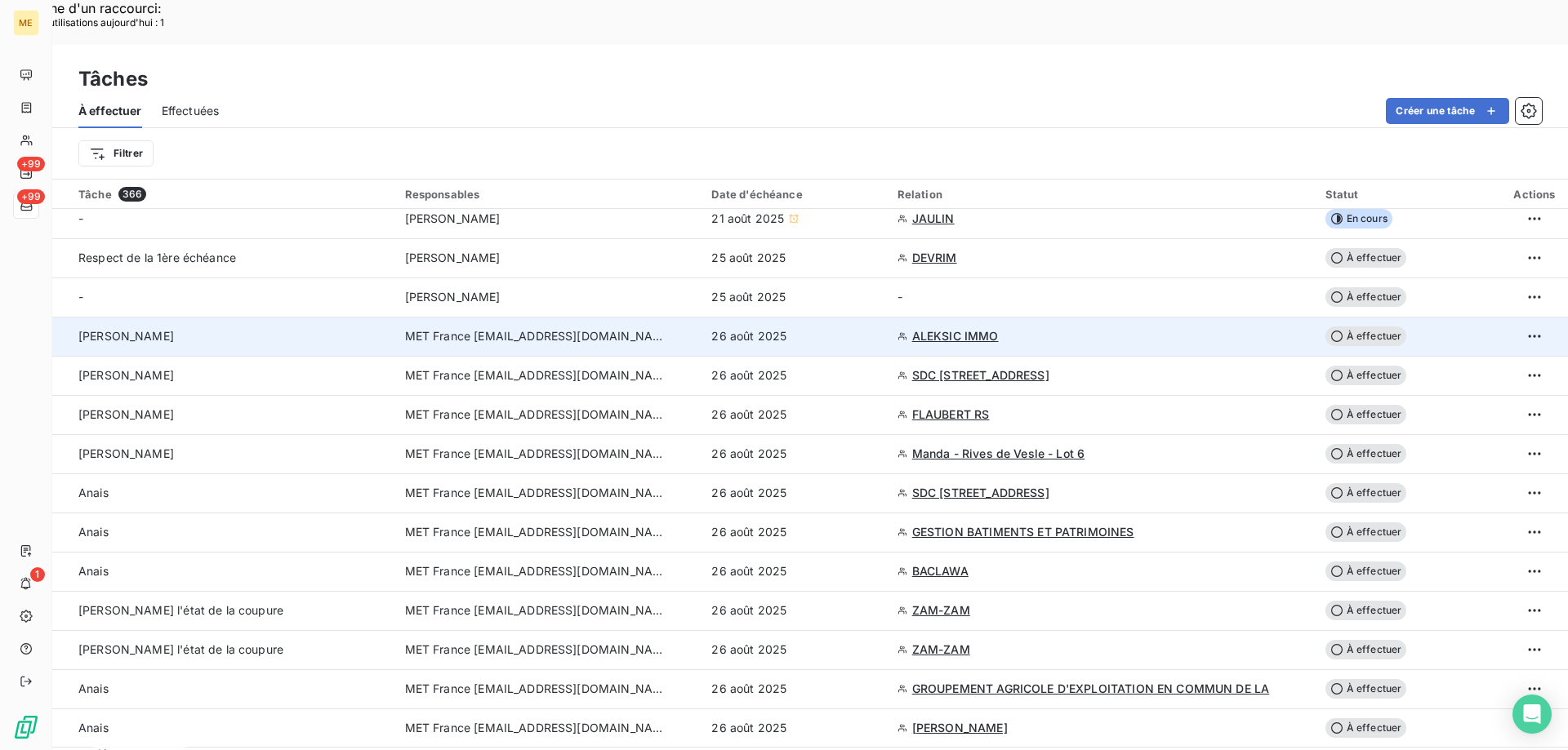
click at [1364, 326] on span "À effectuer" at bounding box center [1365, 336] width 81 height 20
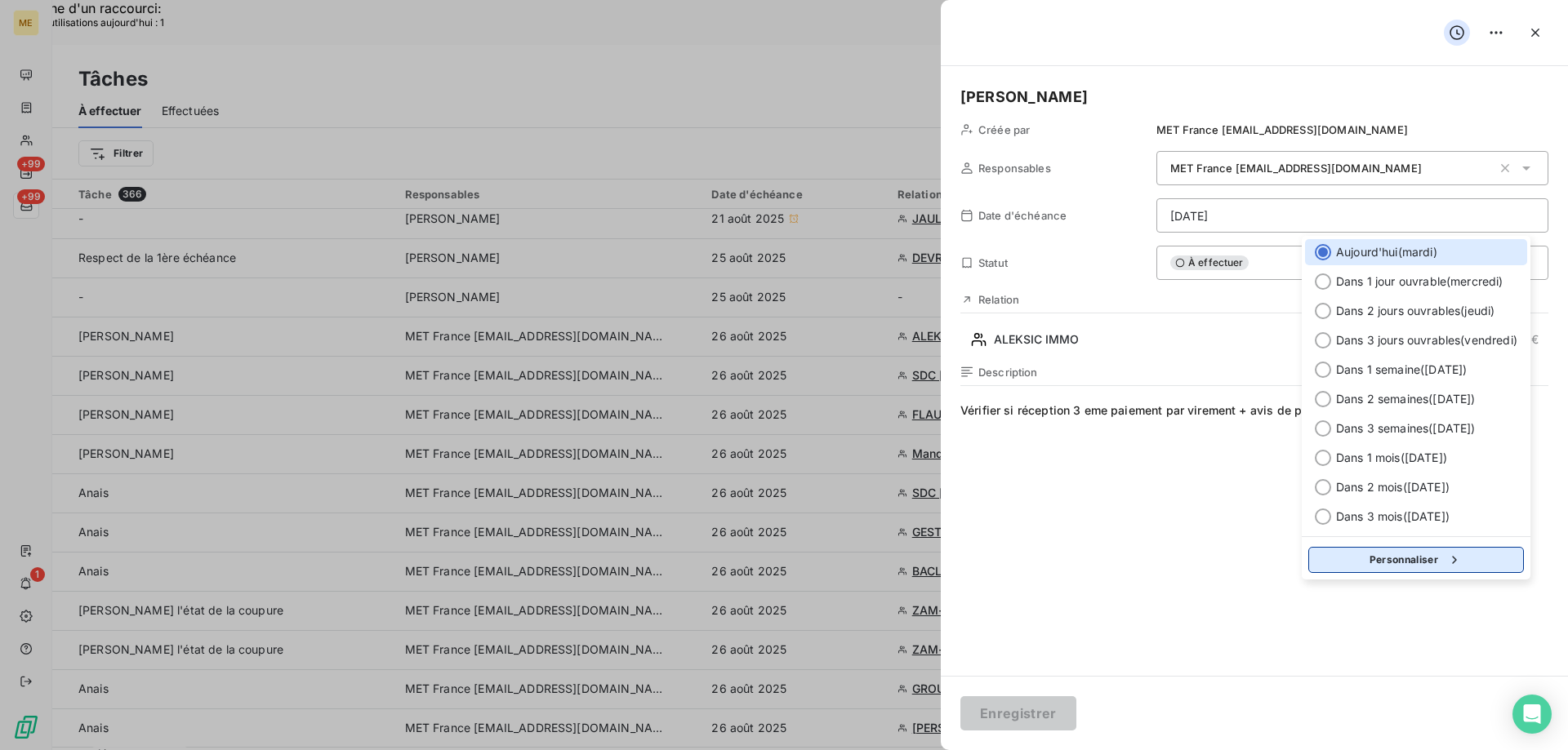
click at [1337, 561] on button "Personnaliser" at bounding box center [1416, 559] width 216 height 26
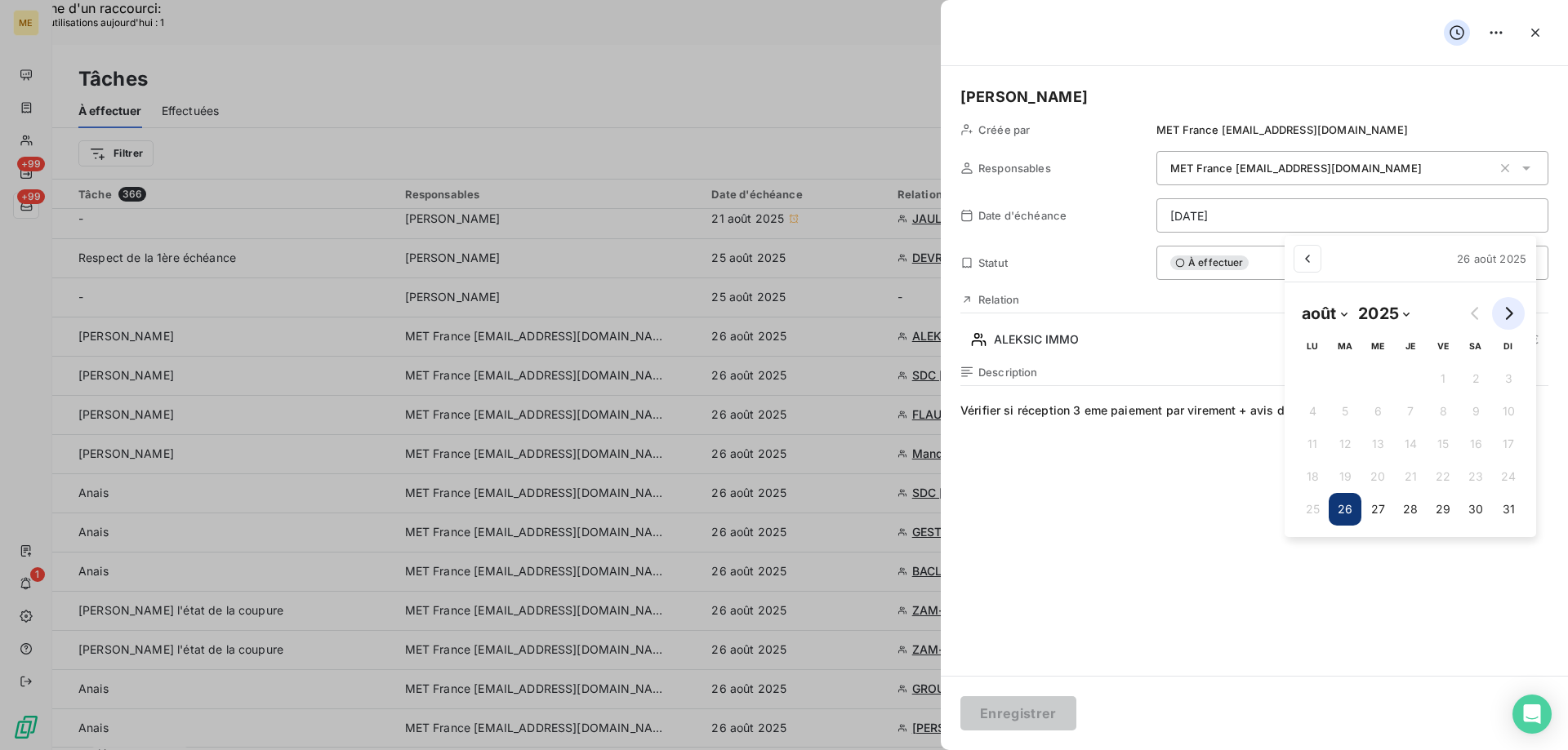
click at [1510, 309] on icon "Go to next month" at bounding box center [1508, 314] width 13 height 13
select select "8"
click at [1433, 378] on button "5" at bounding box center [1435, 378] width 32 height 32
type input "05/09/2025"
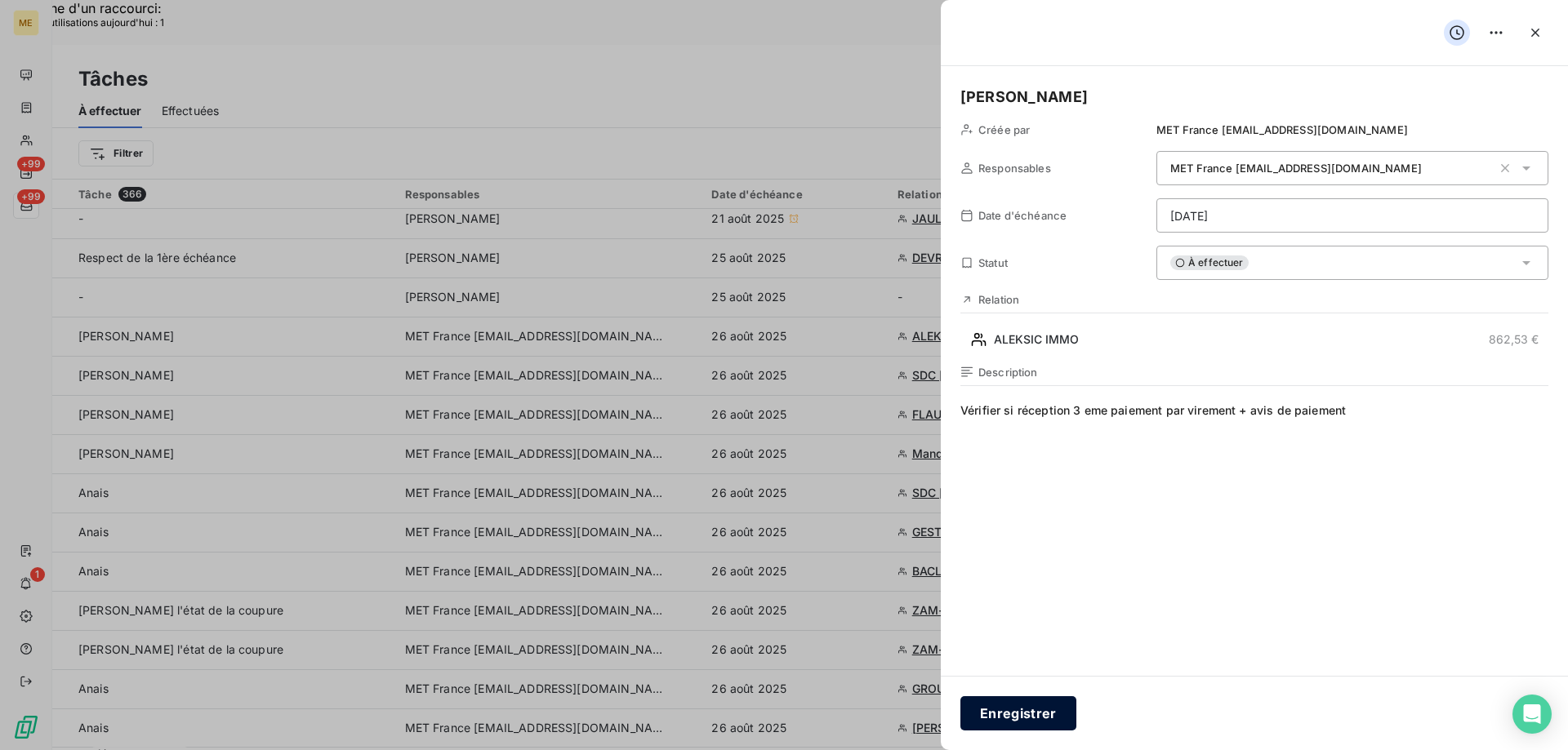
click at [1004, 716] on button "Enregistrer" at bounding box center [1018, 713] width 116 height 34
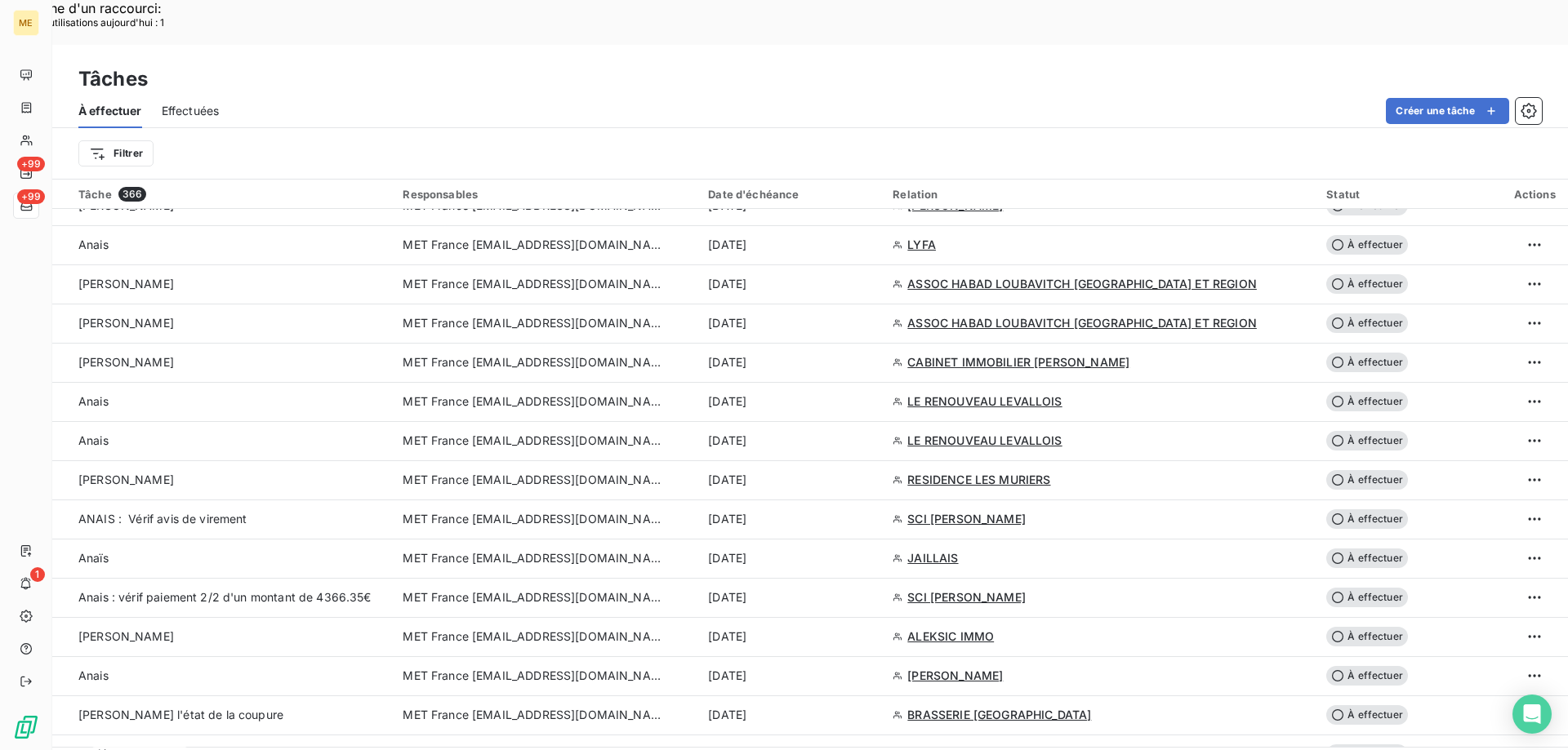
scroll to position [3346, 0]
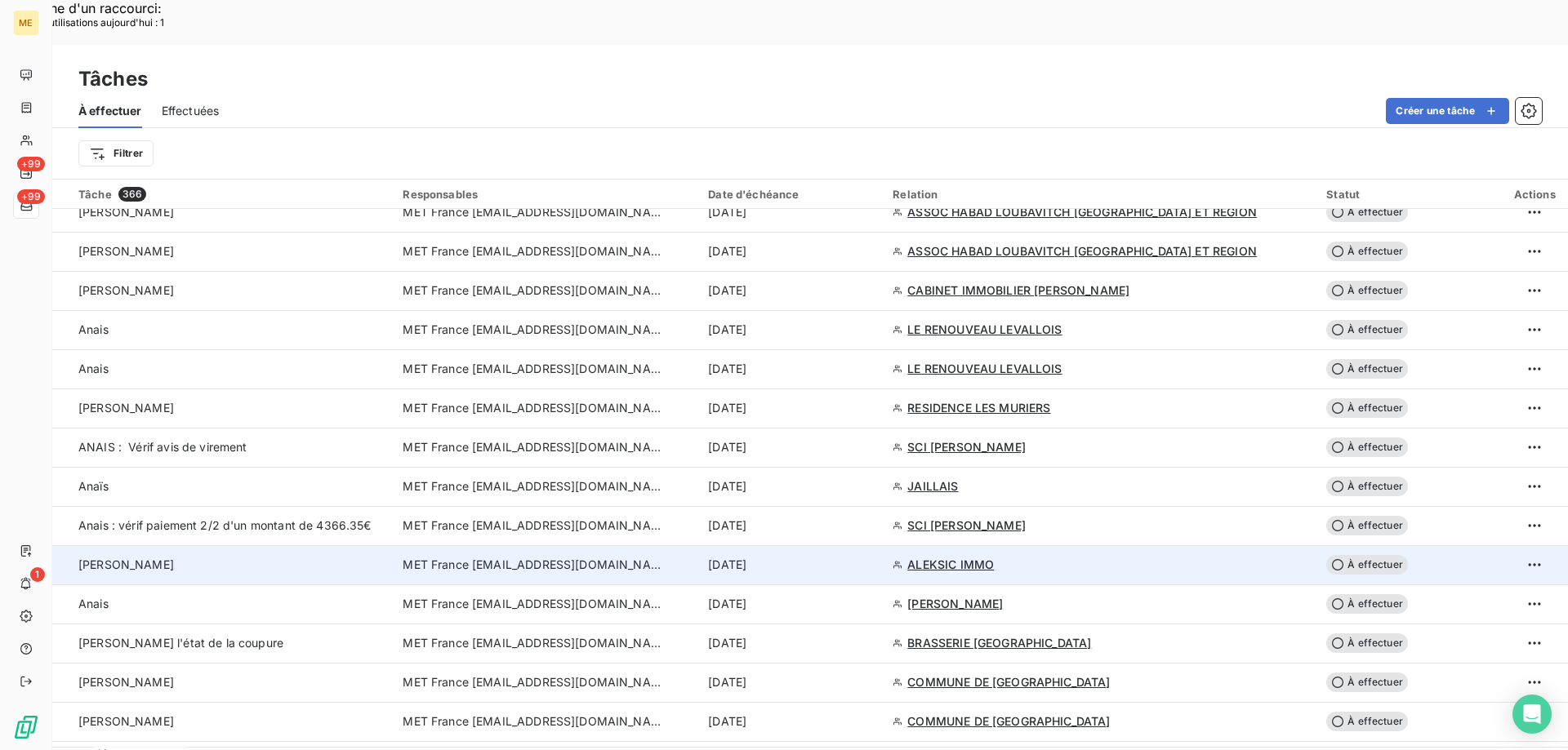
click at [1365, 555] on span "À effectuer" at bounding box center [1366, 565] width 81 height 20
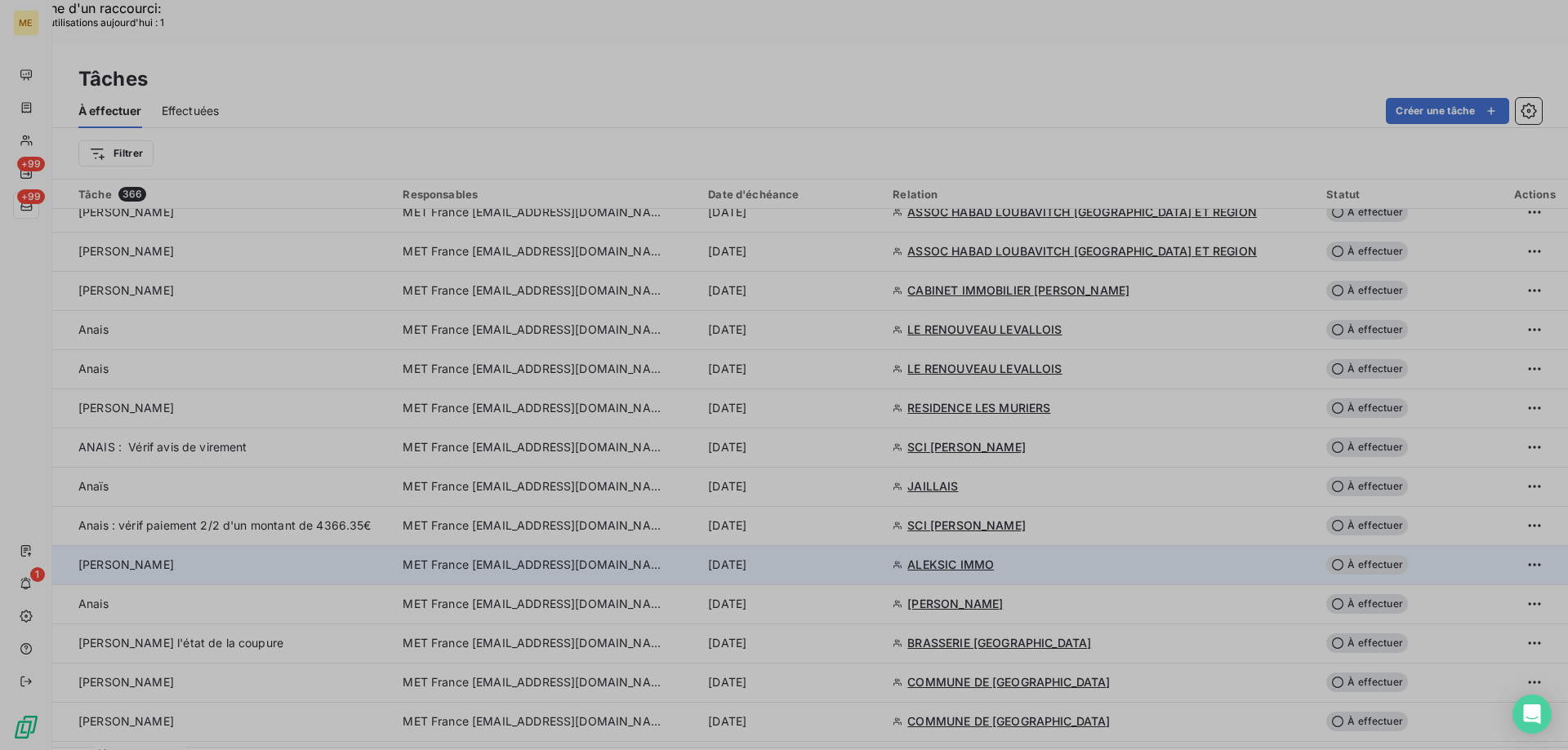
type input "01/09/2025"
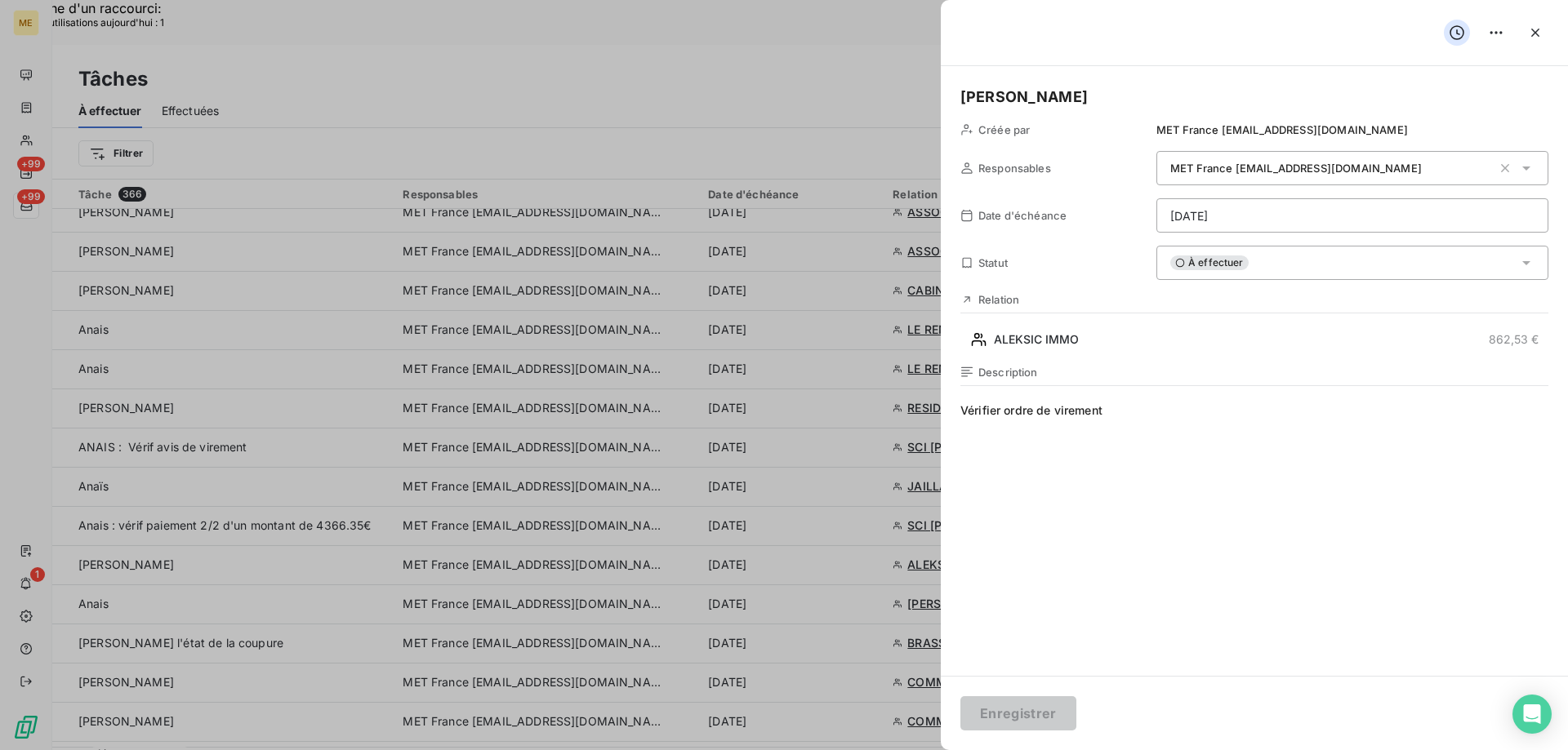
click at [1262, 260] on div "À effectuer" at bounding box center [1352, 262] width 392 height 34
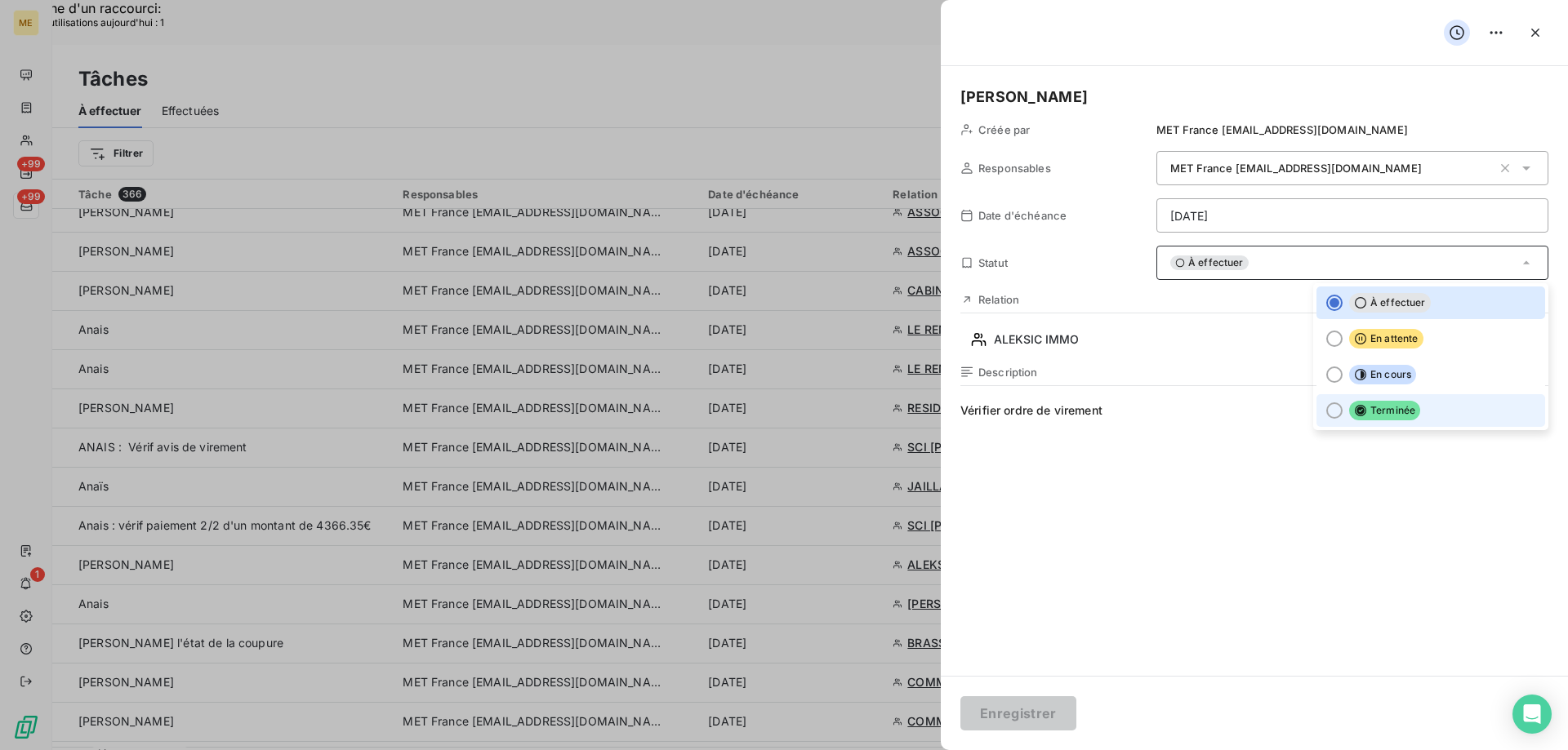
click at [1326, 408] on div at bounding box center [1334, 411] width 17 height 17
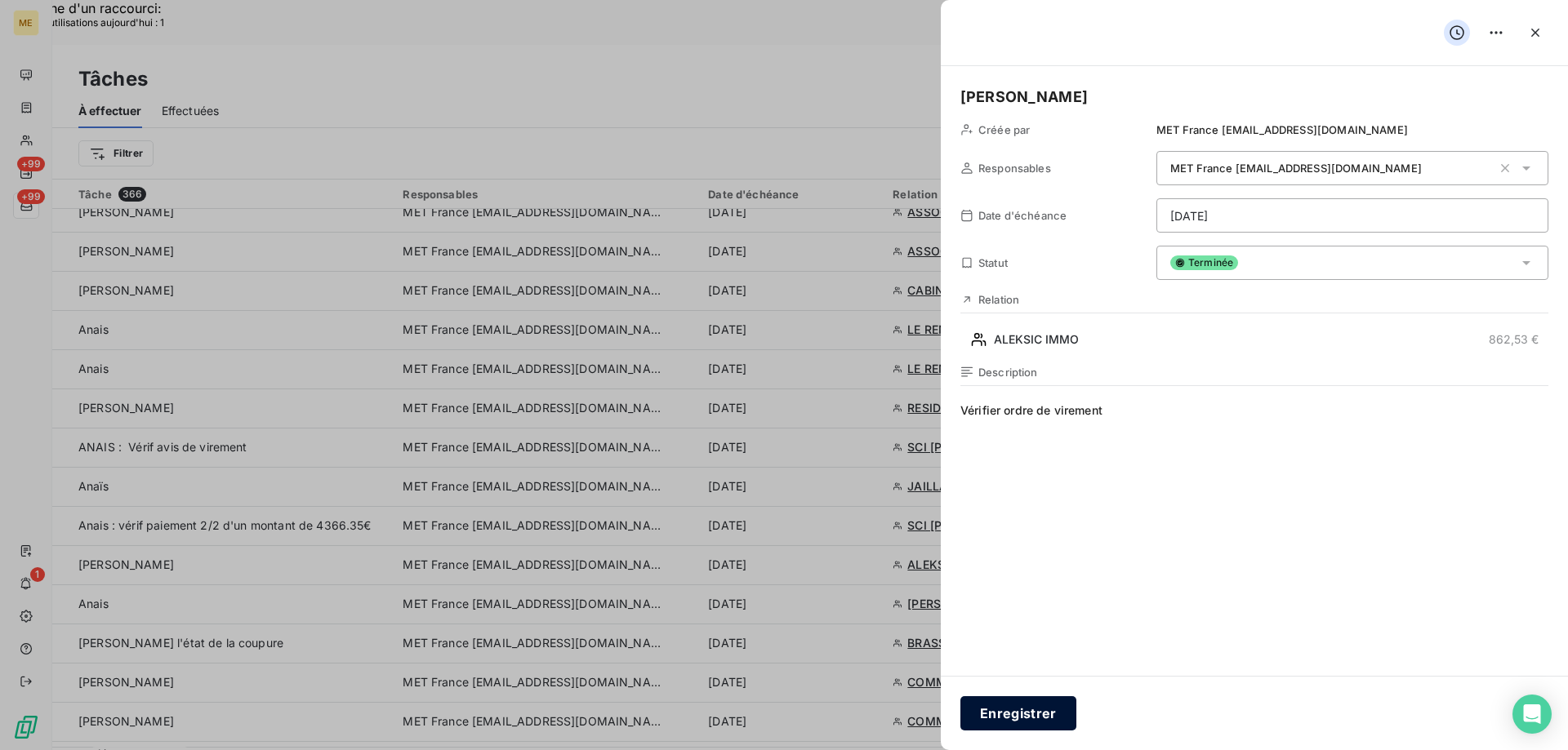
click at [1023, 717] on button "Enregistrer" at bounding box center [1018, 713] width 116 height 34
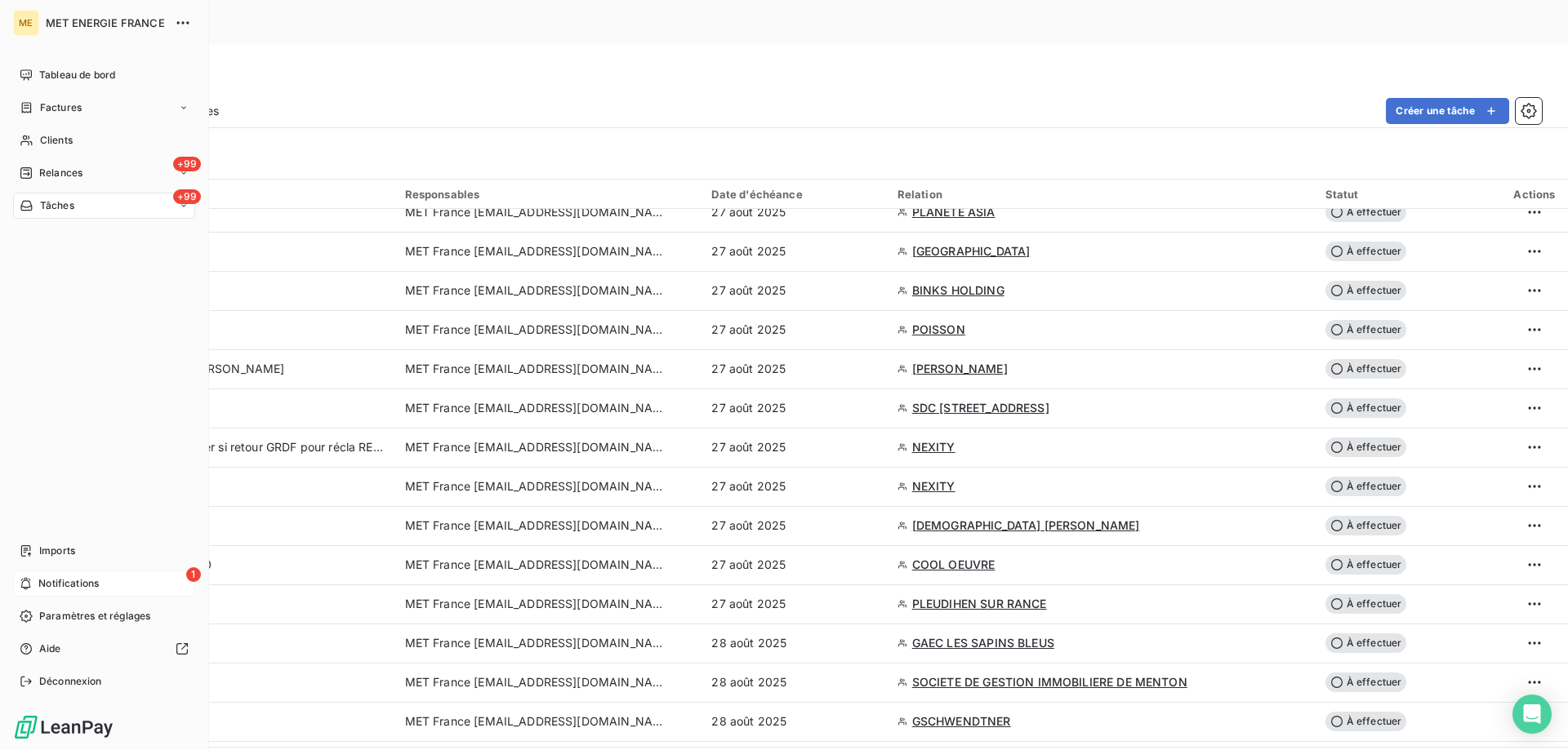
click at [101, 585] on div "1 Notifications" at bounding box center [104, 583] width 182 height 26
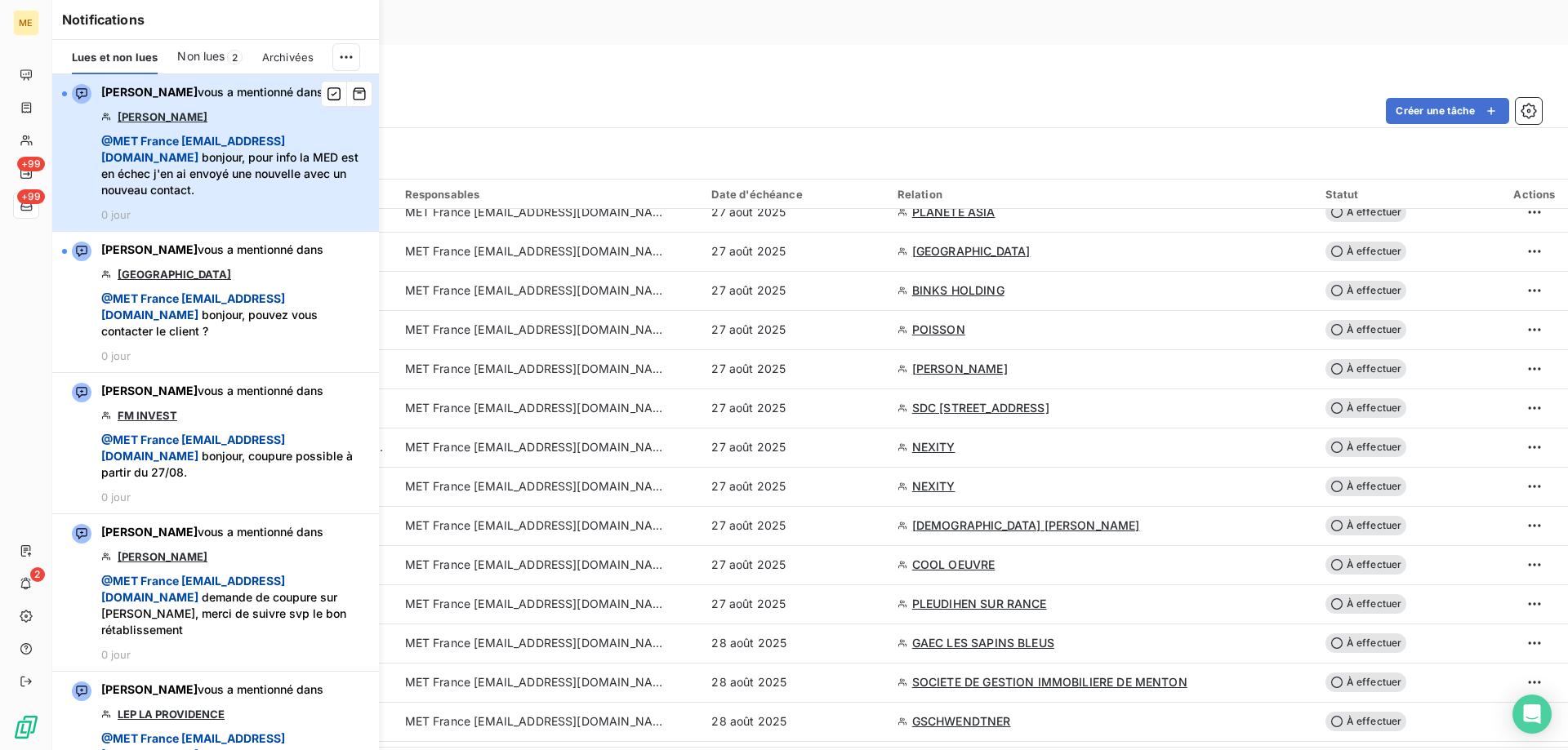
click at [265, 120] on div "Amélie Matray vous a mentionné dans GAGLIANO Benjamin @ MET France met-france@r…" at bounding box center [235, 152] width 268 height 137
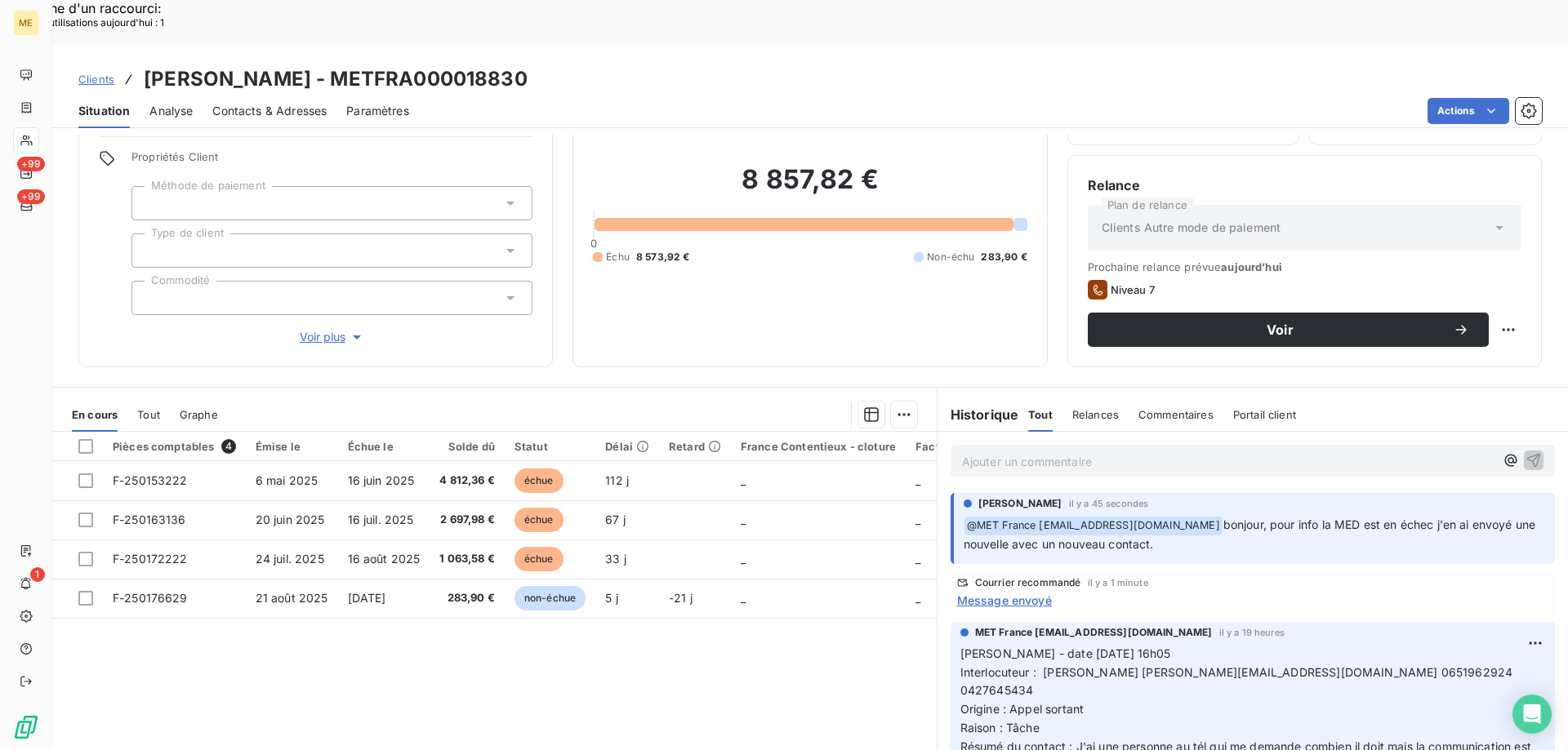
click at [1068, 451] on p "Ajouter un commentaire ﻿" at bounding box center [1228, 461] width 532 height 21
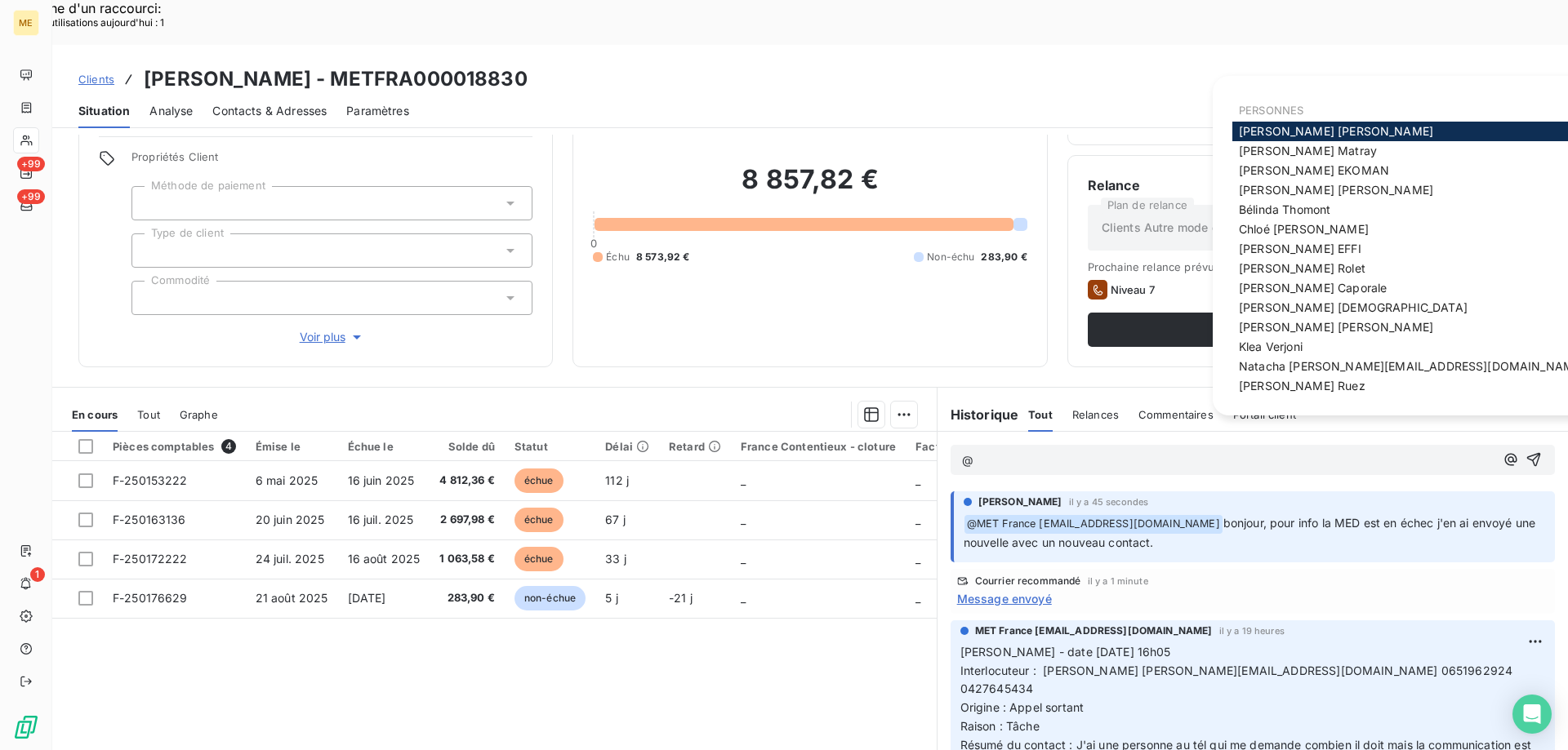
click at [1277, 153] on span "[PERSON_NAME]" at bounding box center [1307, 150] width 138 height 14
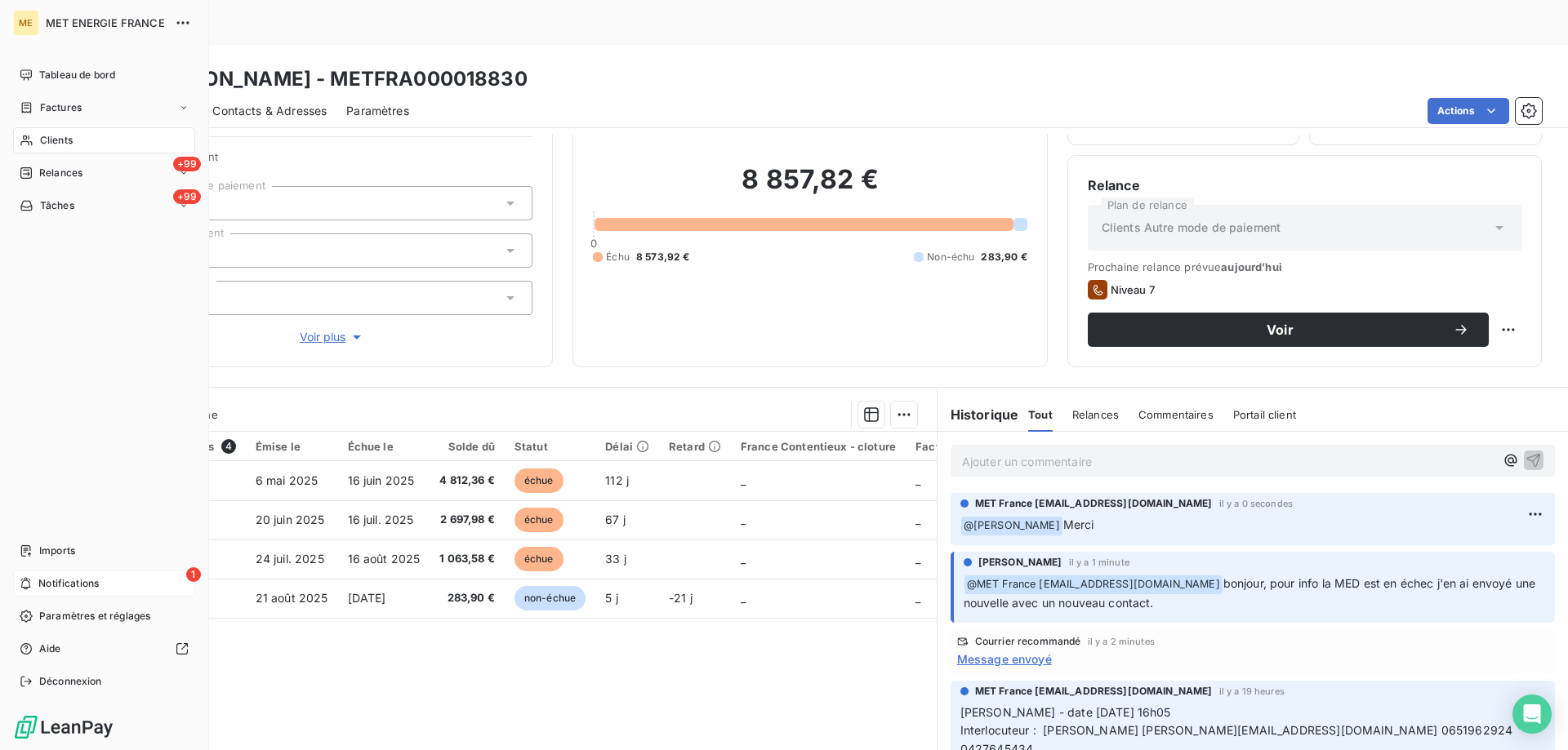
click at [99, 585] on span "Notifications" at bounding box center [68, 583] width 61 height 15
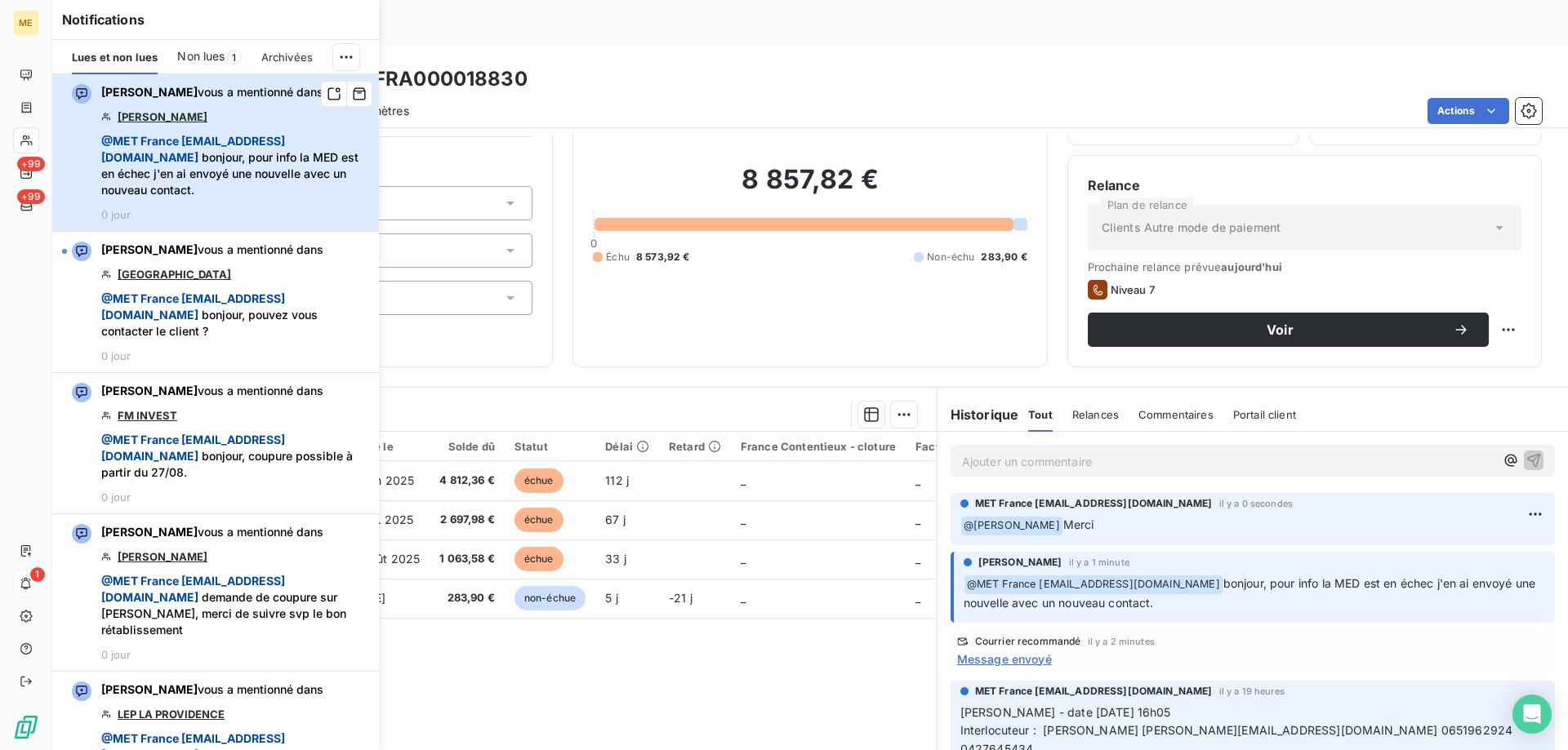
click at [253, 138] on span "@ MET France met-france@recouvrement.met.com bonjour, pour info la MED est en é…" at bounding box center [235, 165] width 268 height 66
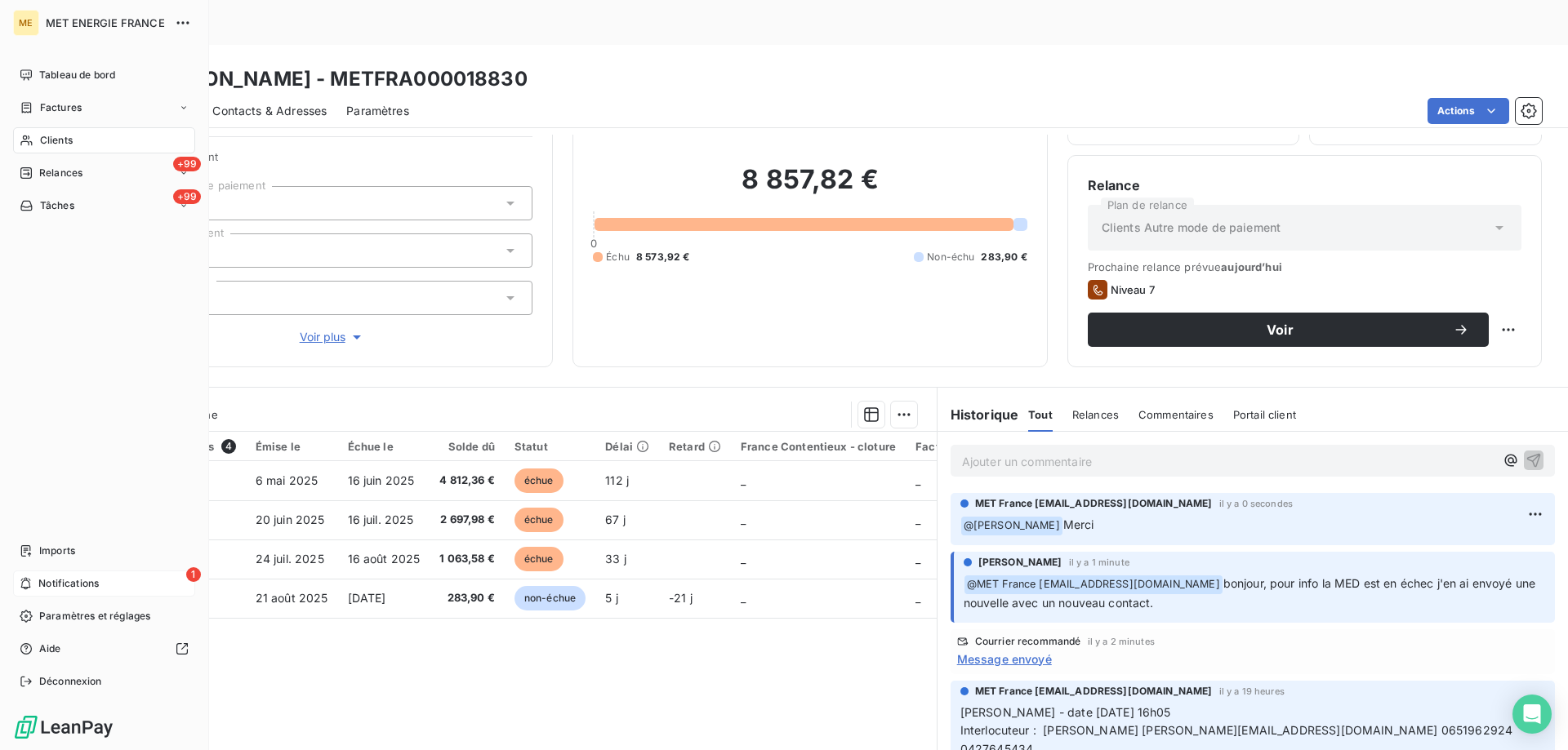
click at [109, 587] on div "1 Notifications" at bounding box center [104, 583] width 182 height 26
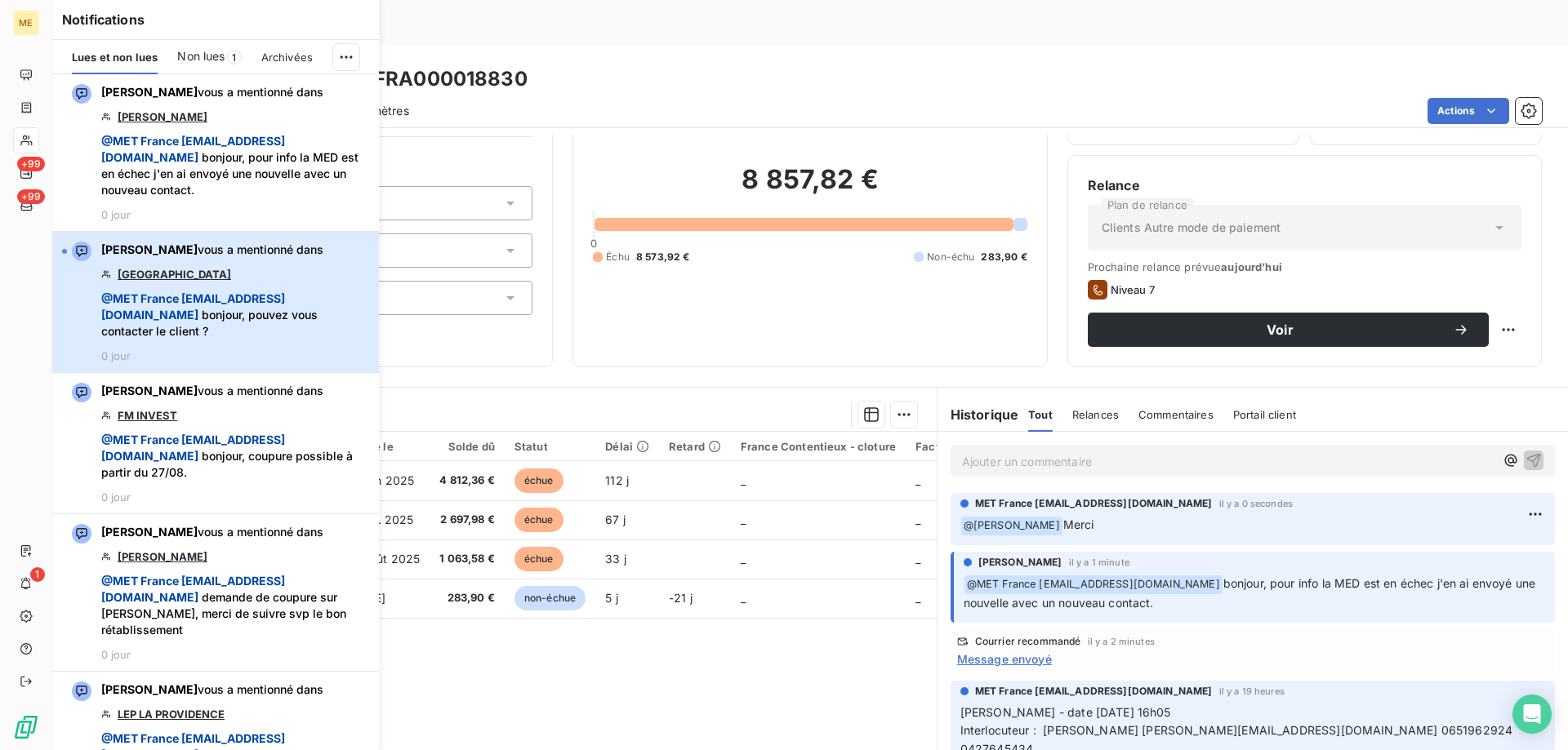
click at [261, 289] on div "Amélie Matray vous a mentionné dans HOTEL DE PARIS @ MET France met-france@reco…" at bounding box center [235, 302] width 268 height 121
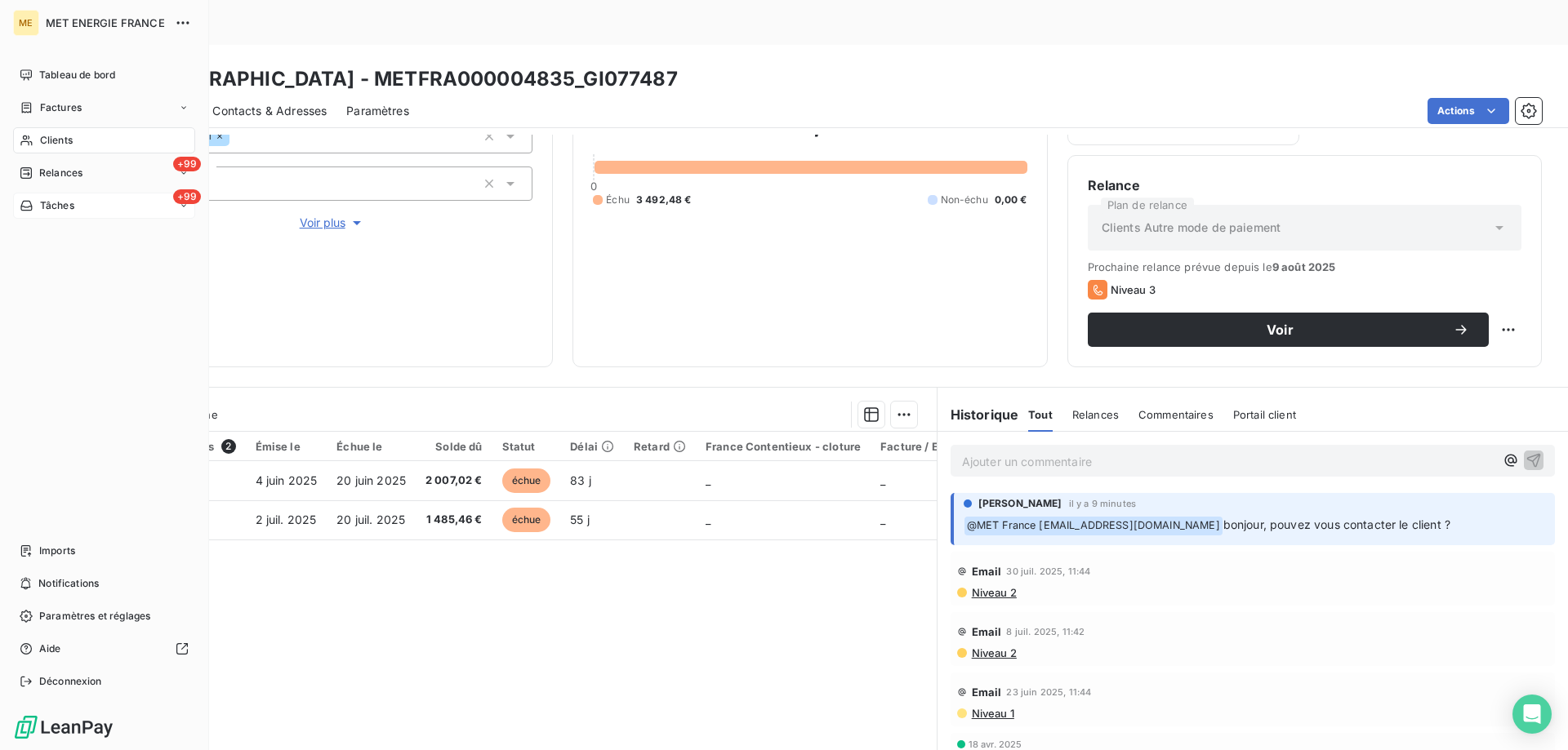
click at [85, 207] on div "+99 Tâches" at bounding box center [104, 205] width 182 height 26
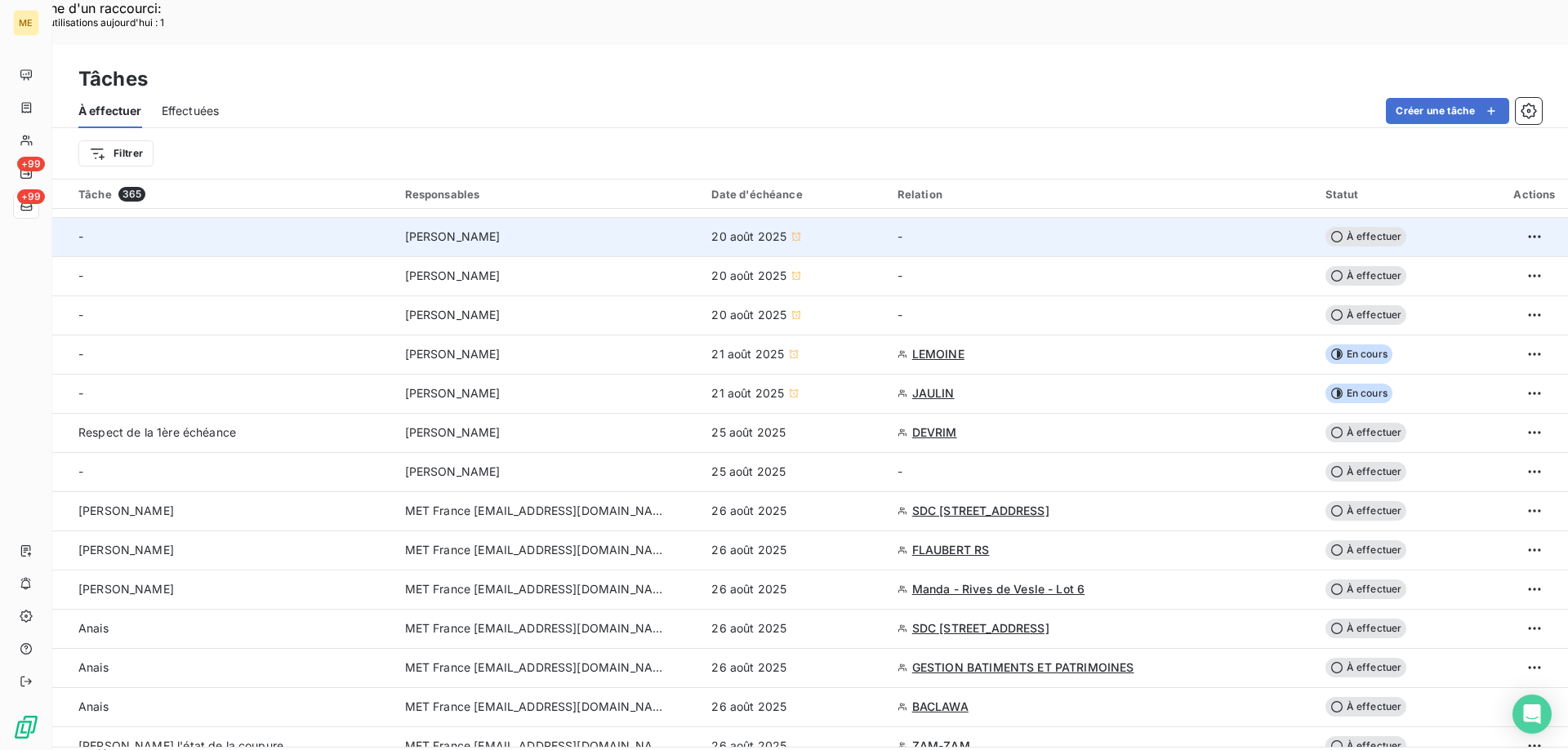
scroll to position [163, 0]
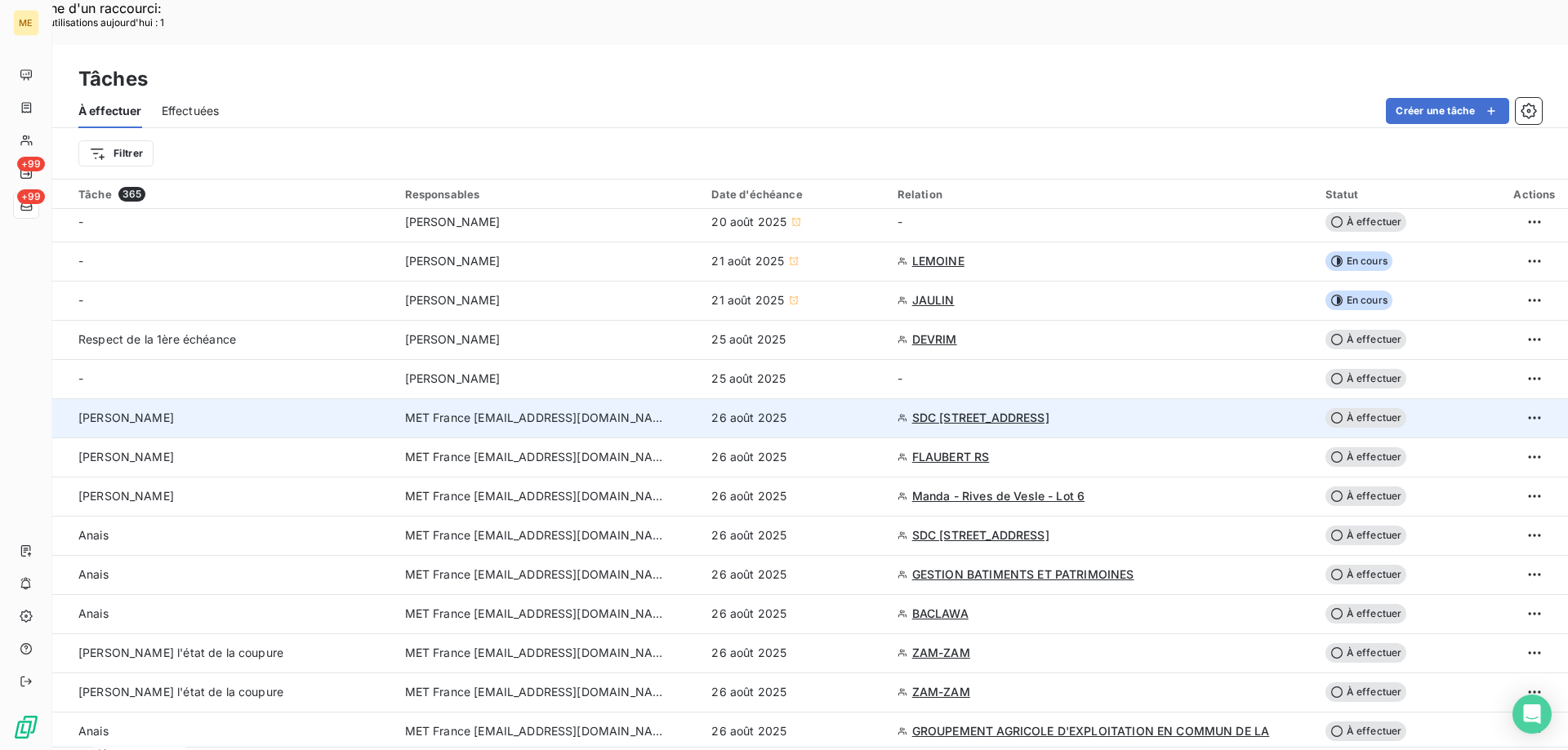
click at [1023, 410] on span "SDC [STREET_ADDRESS]" at bounding box center [980, 418] width 137 height 17
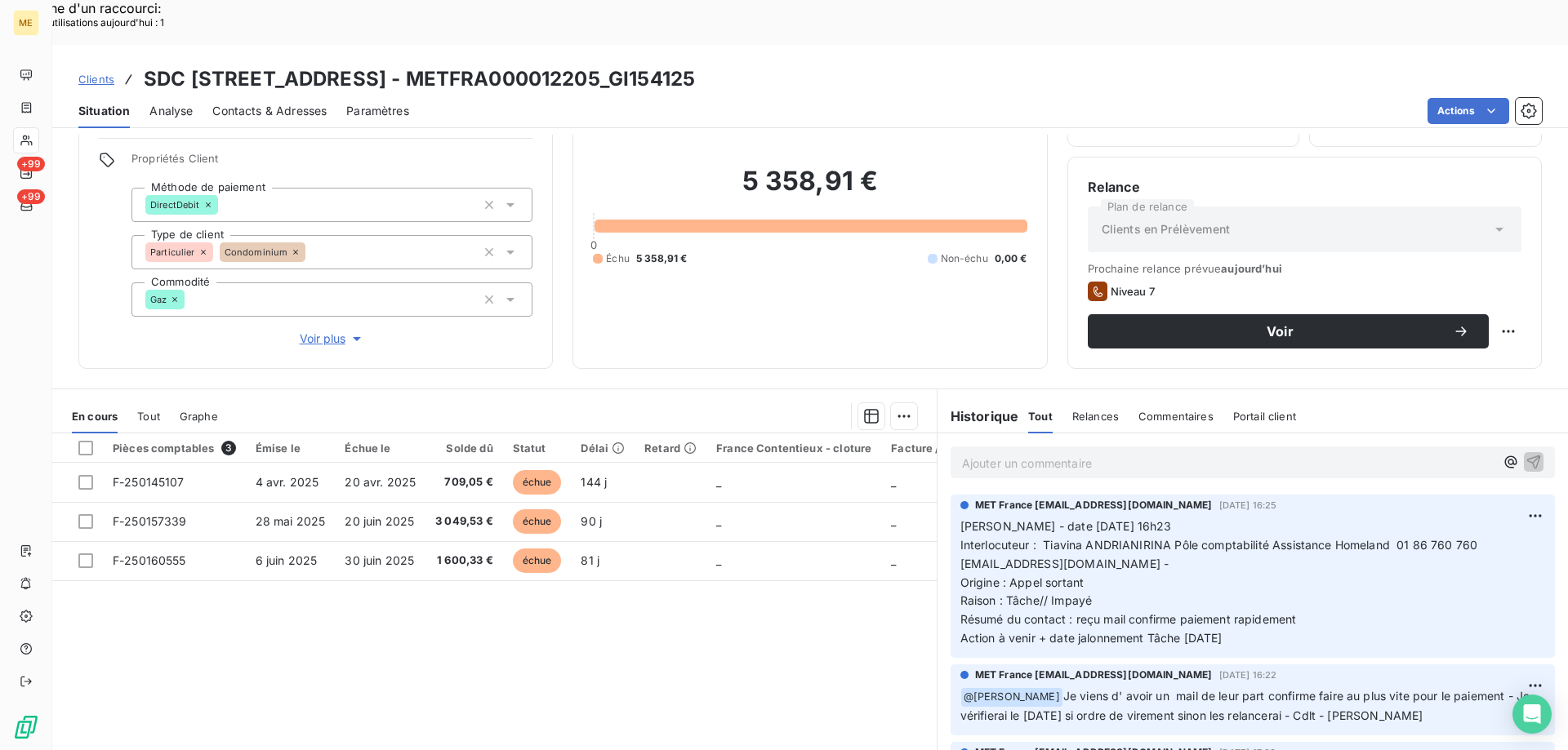
scroll to position [104, 0]
drag, startPoint x: 663, startPoint y: 33, endPoint x: 856, endPoint y: 37, distance: 193.0
click at [695, 65] on h3 "SDC 160 BOULEVARD DE VALMY 92700 COLOMBES - METFRA000012205_GI154125" at bounding box center [419, 79] width 551 height 29
copy h3 "METFRA000012205"
click at [151, 408] on span "Tout" at bounding box center [149, 415] width 23 height 13
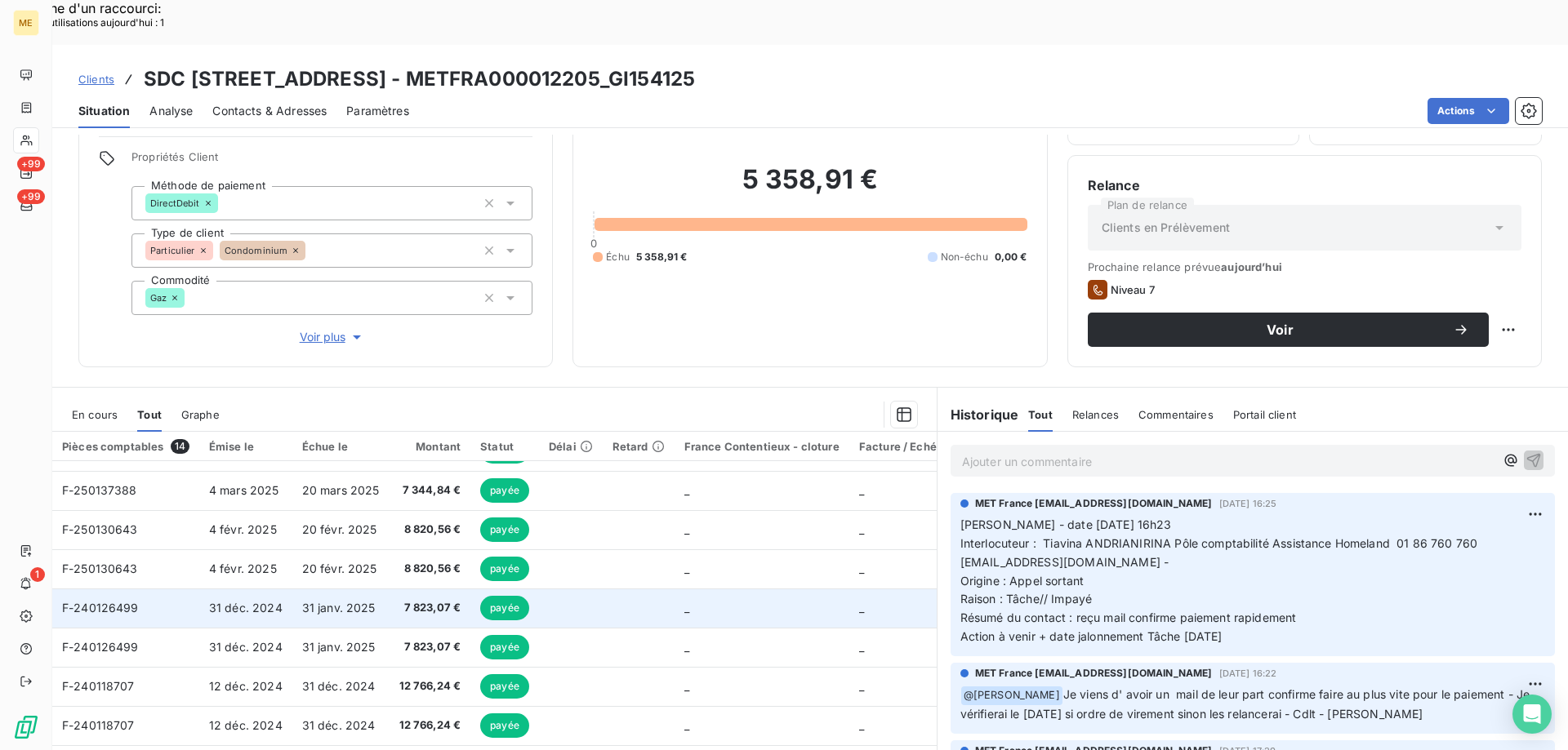
scroll to position [0, 0]
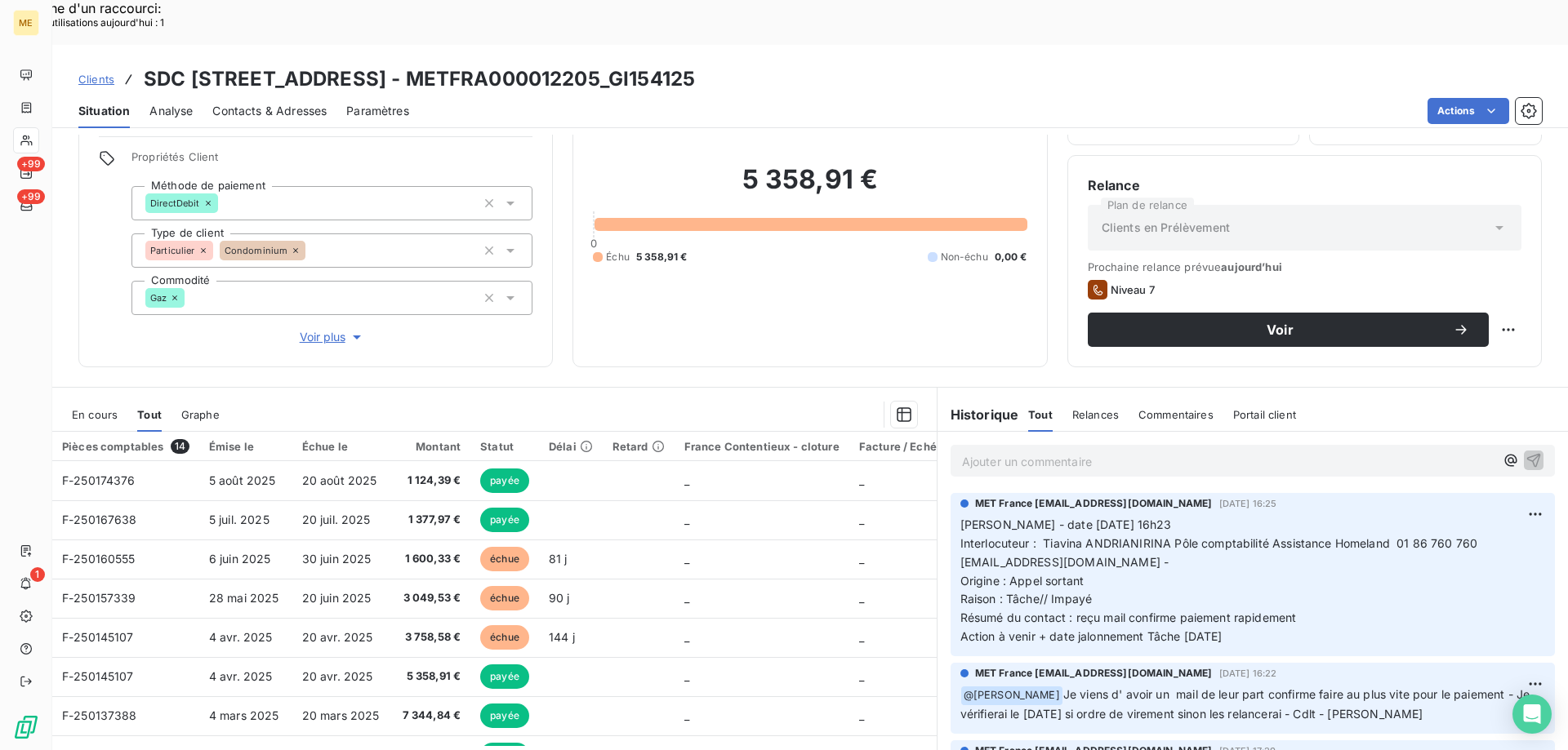
click at [107, 408] on span "En cours" at bounding box center [95, 415] width 46 height 13
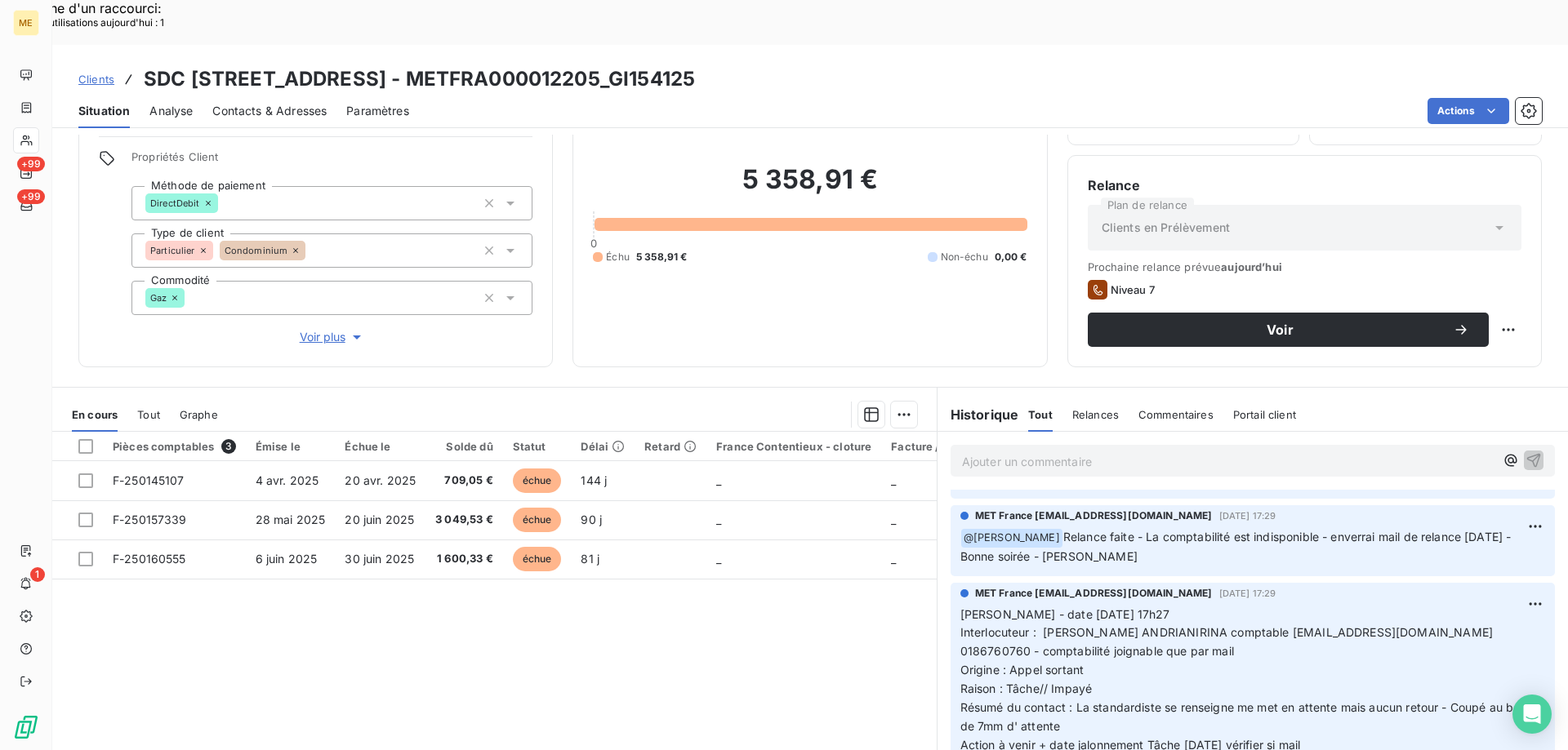
scroll to position [245, 0]
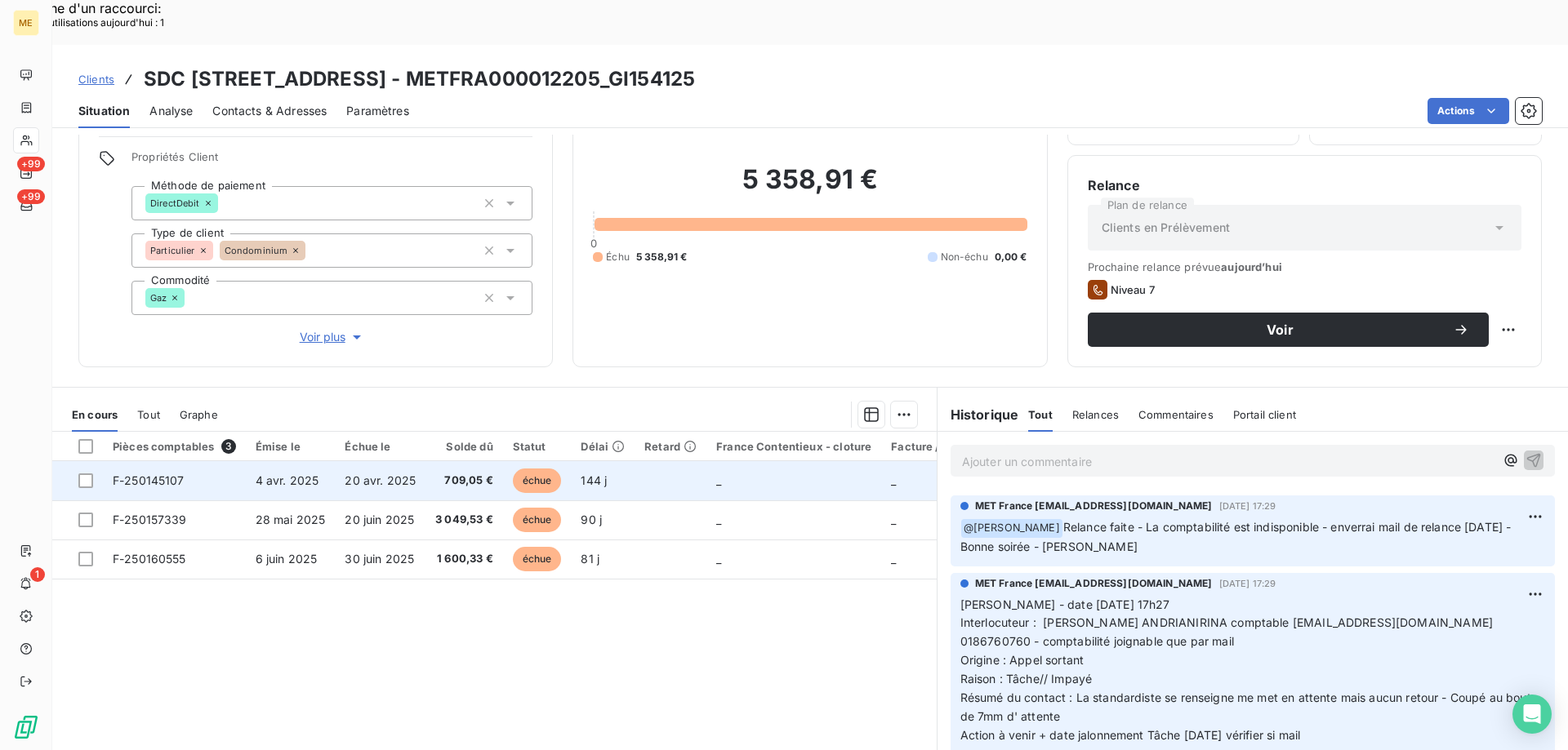
click at [160, 474] on span "F-250145107" at bounding box center [149, 480] width 72 height 14
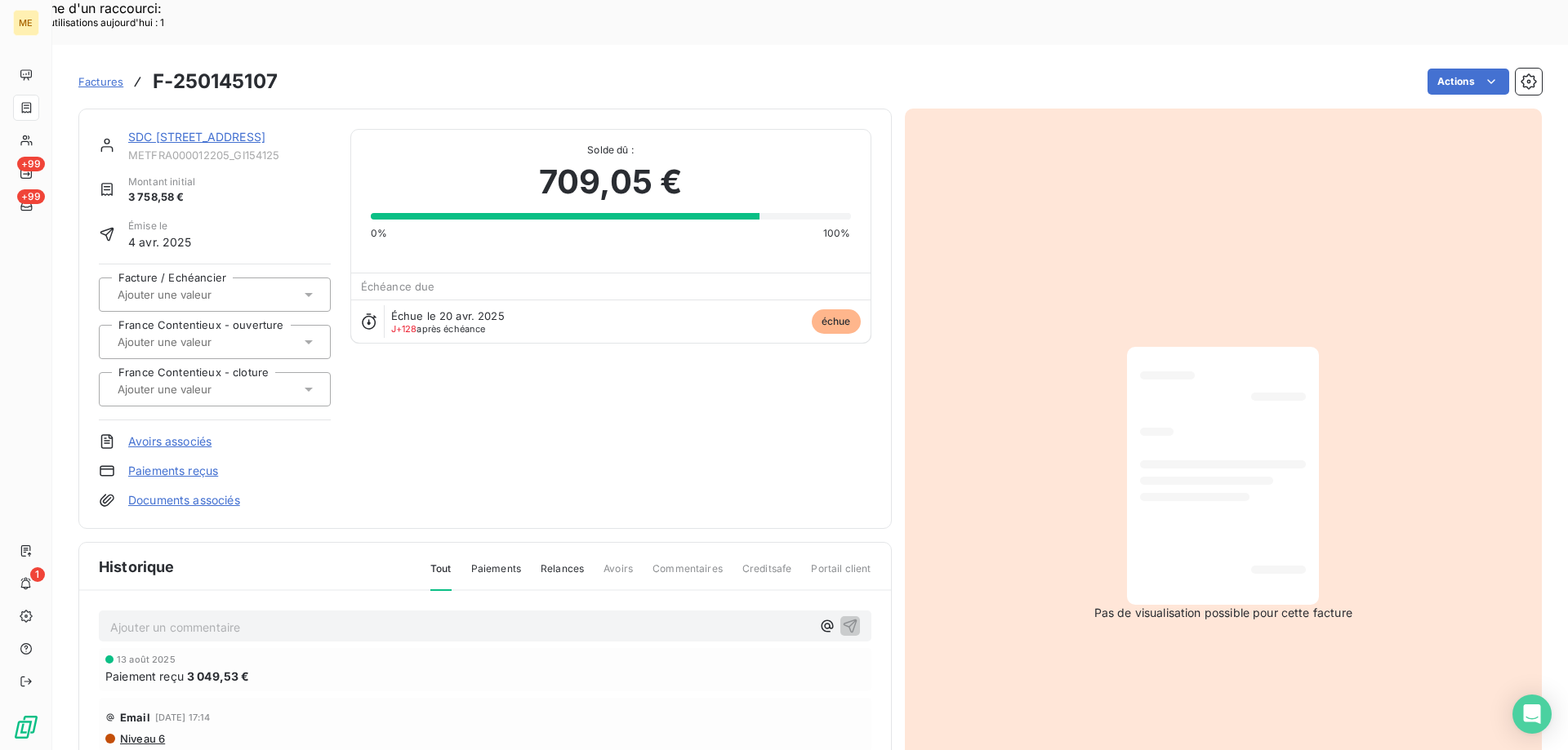
click at [1074, 353] on div "Pas de visualisation possible pour cette facture" at bounding box center [1224, 484] width 637 height 751
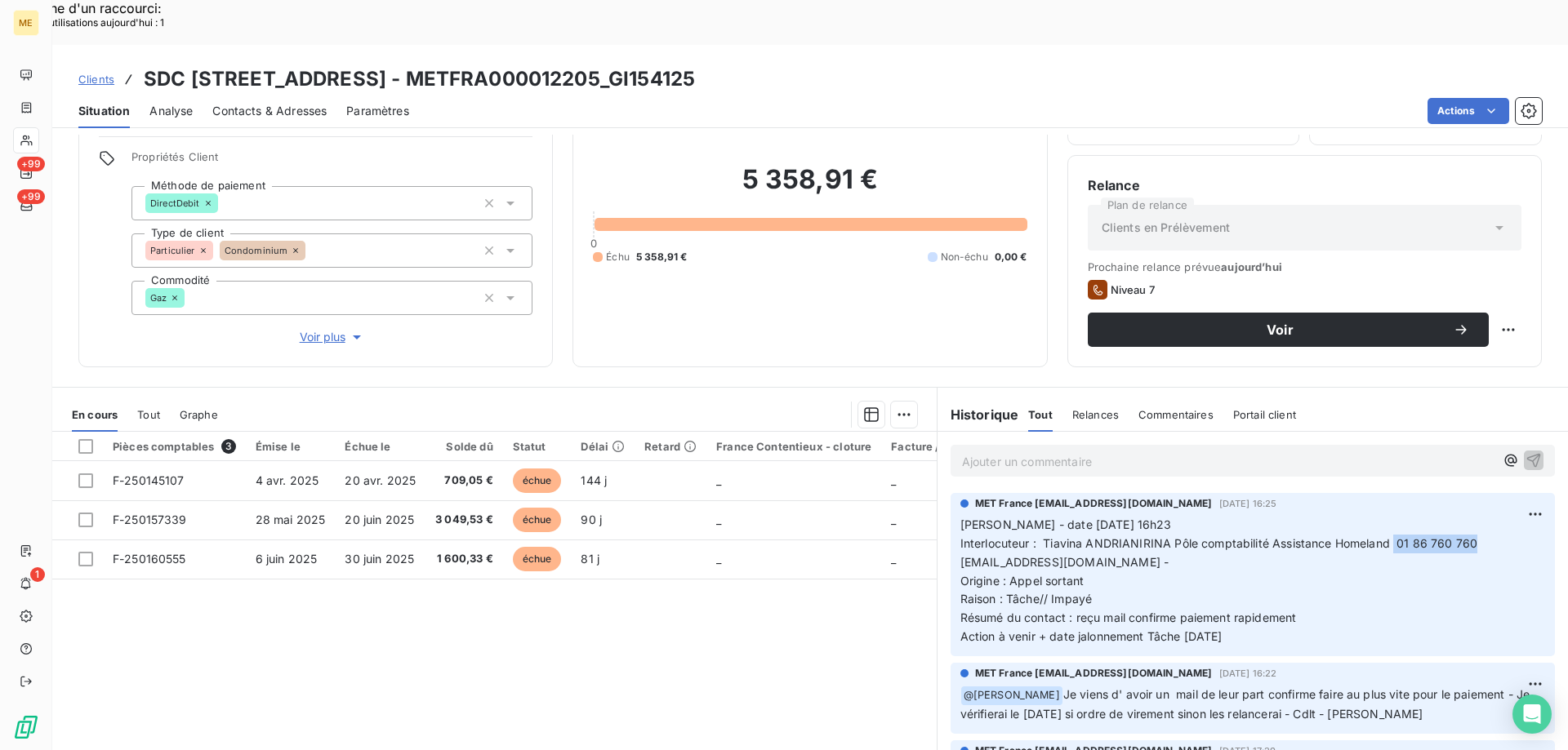
drag, startPoint x: 1389, startPoint y: 502, endPoint x: 1468, endPoint y: 503, distance: 79.0
click at [1468, 536] on span "Interlocuteur : Tiavina ANDRIANIRINA Pôle comptabilité Assistance Homeland 01 8…" at bounding box center [1219, 543] width 518 height 14
copy span "01 86 760 760"
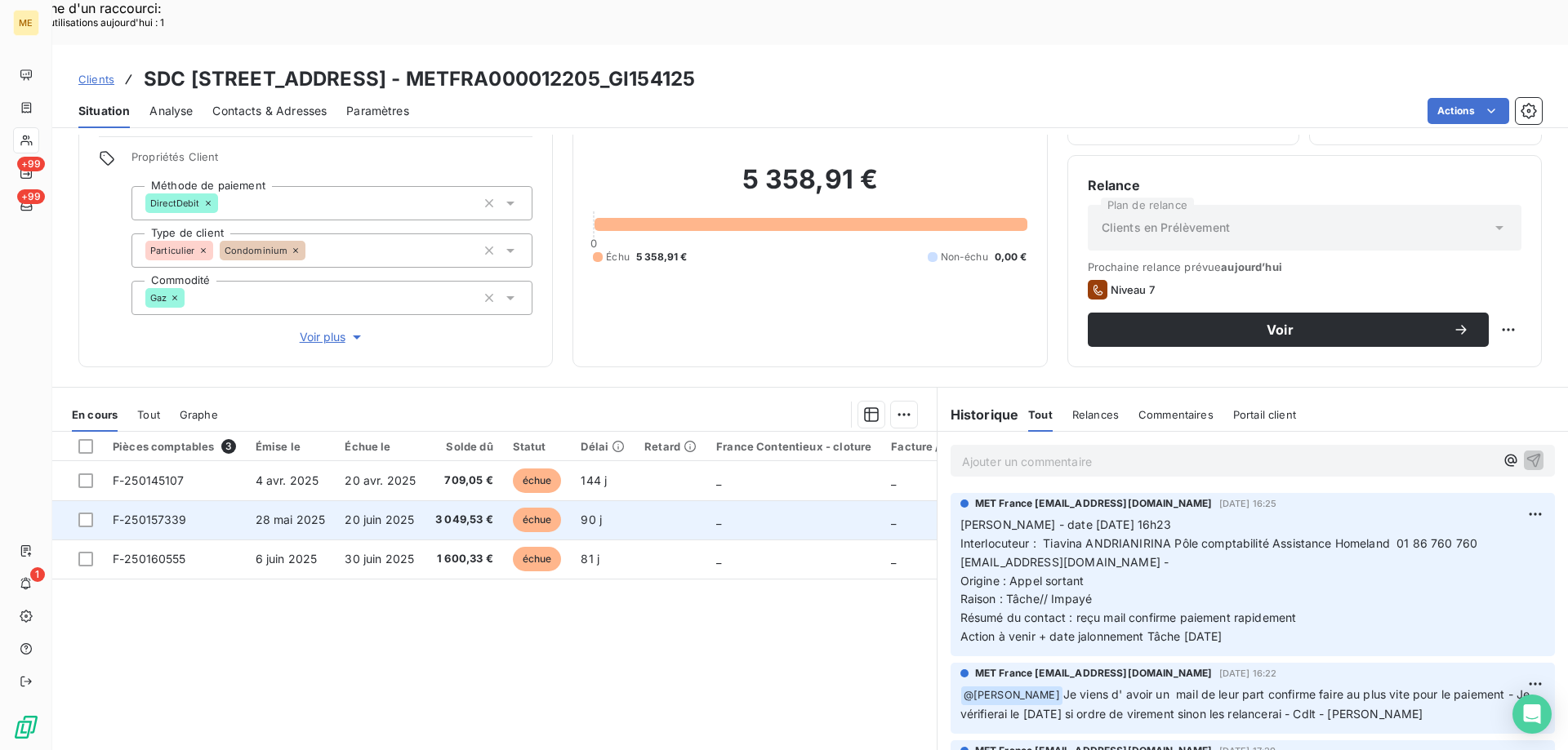
click at [149, 513] on span "F-250157339" at bounding box center [150, 519] width 75 height 14
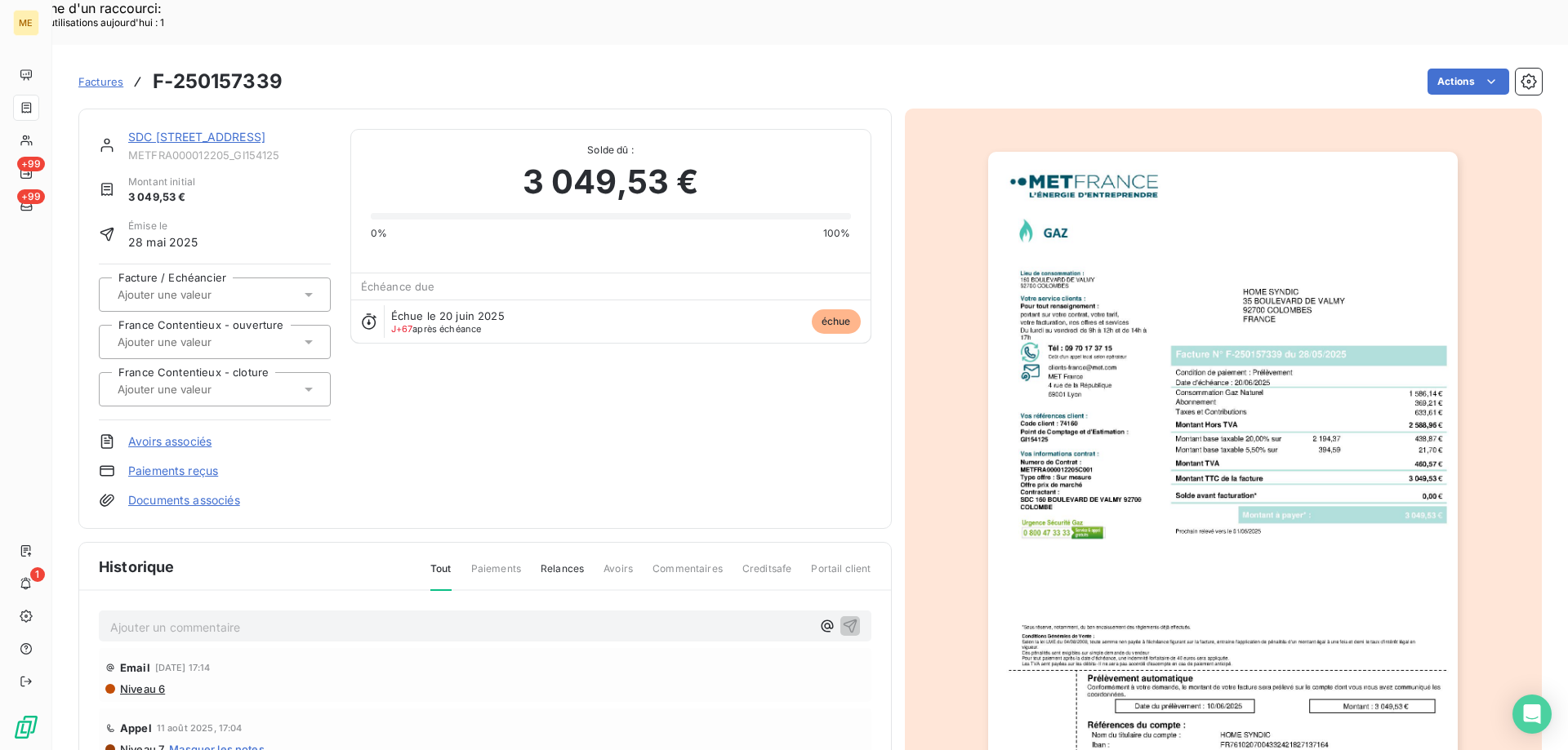
click at [1141, 219] on img "button" at bounding box center [1223, 484] width 470 height 665
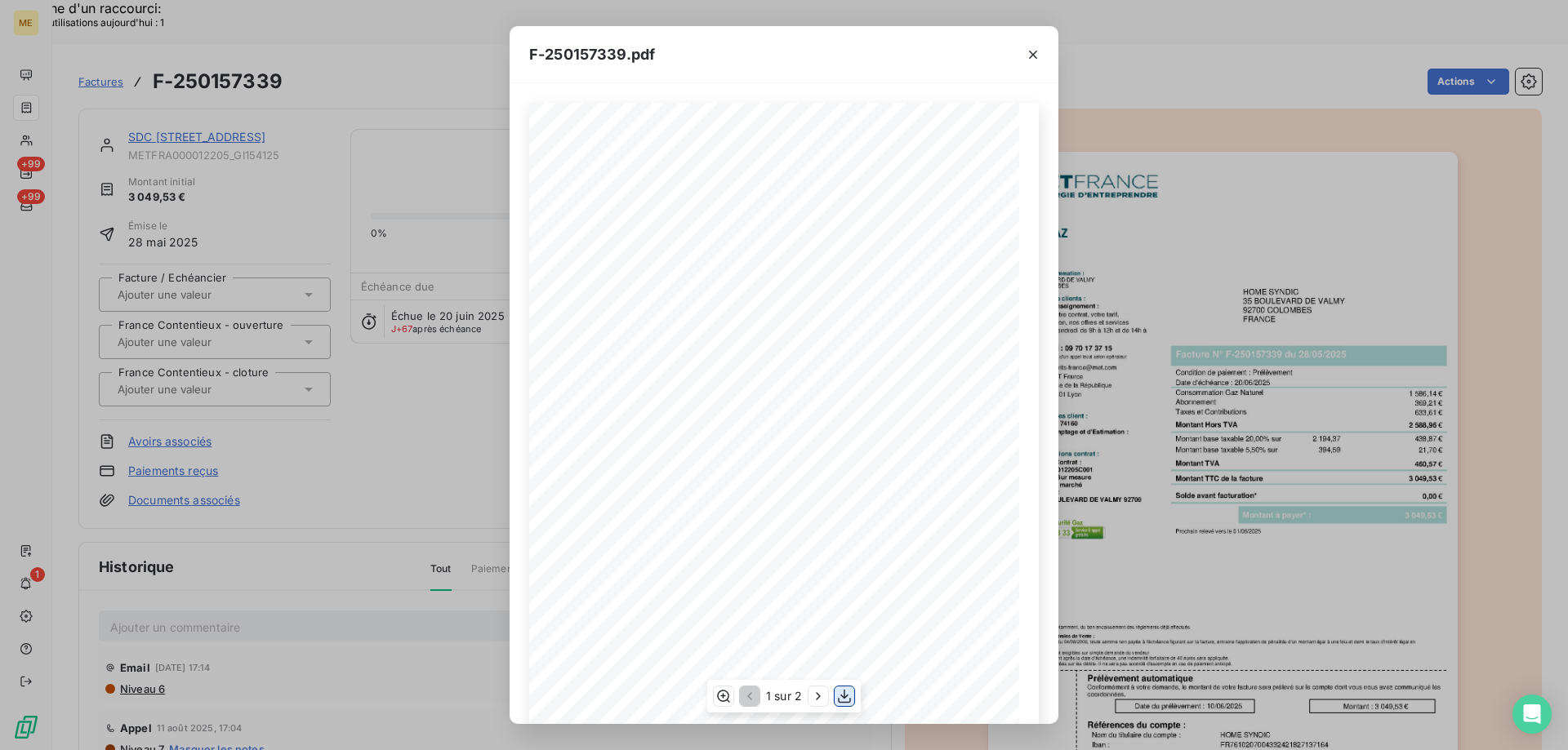
click at [839, 698] on icon "button" at bounding box center [844, 696] width 17 height 17
click at [1033, 56] on icon "button" at bounding box center [1033, 55] width 17 height 17
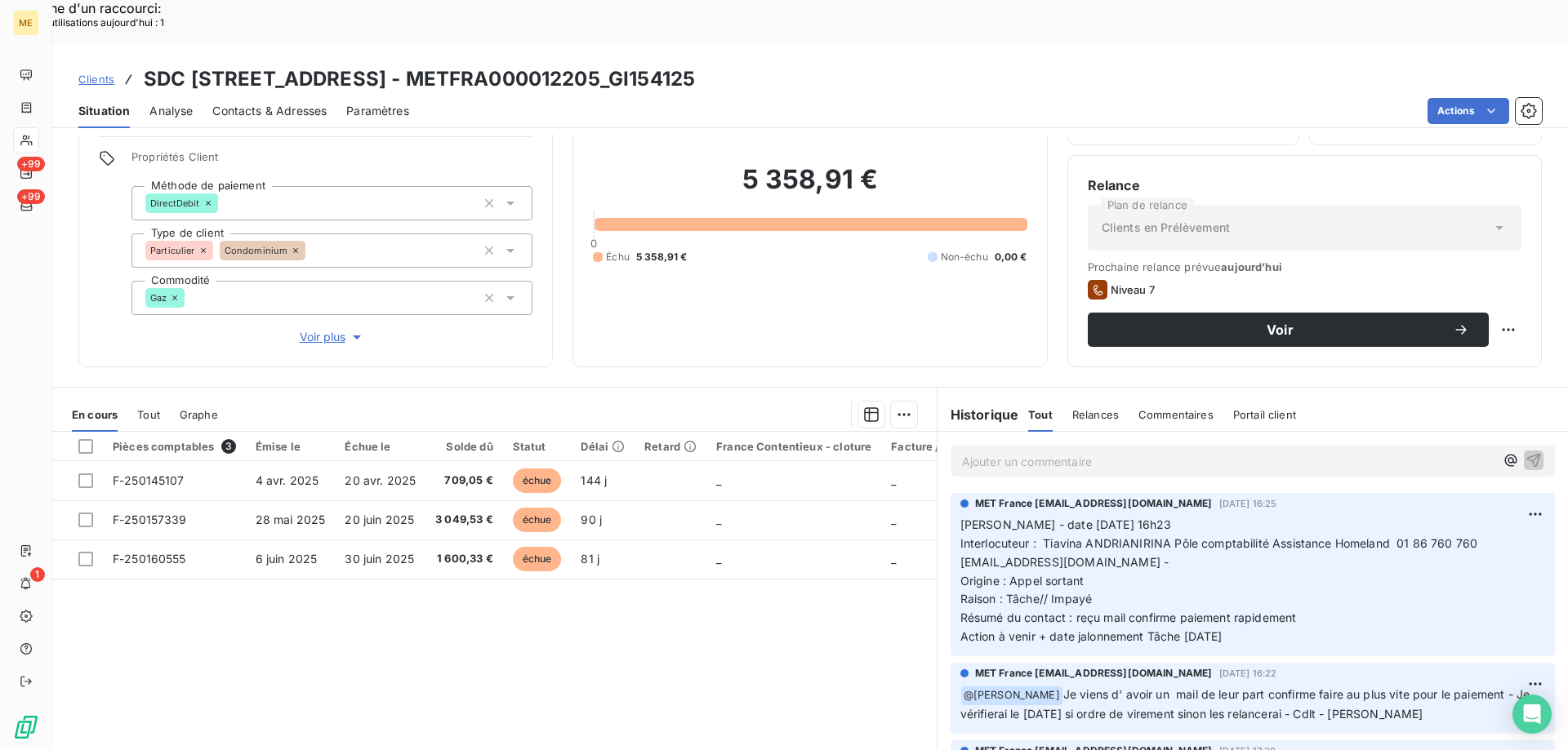
drag, startPoint x: 1250, startPoint y: 591, endPoint x: 960, endPoint y: 480, distance: 310.5
click at [950, 493] on div "MET France met-france@recouvrement.met.com 20 août 2025, 16:25 Valérie - date 2…" at bounding box center [1253, 574] width 604 height 163
click at [974, 451] on p "Ajouter un commentaire ﻿" at bounding box center [1228, 461] width 532 height 21
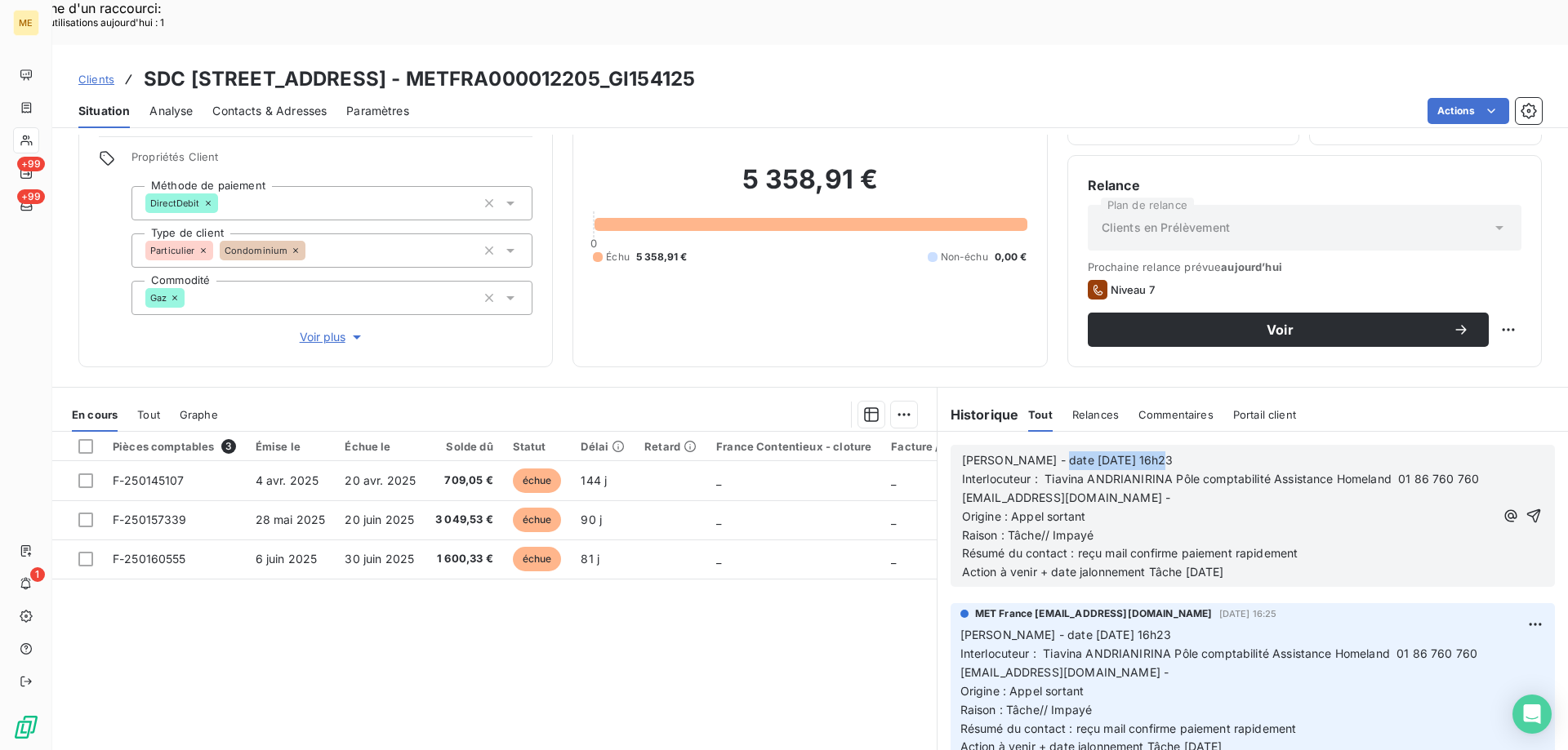
drag, startPoint x: 1038, startPoint y: 414, endPoint x: 1259, endPoint y: 423, distance: 221.2
click at [1259, 451] on p "Valérie - date 20/08/2025 16h23" at bounding box center [1228, 460] width 532 height 19
click at [962, 490] on span "assistance@homeland.immo -" at bounding box center [1067, 497] width 209 height 14
click at [1116, 508] on p "Origine : Appel sortant" at bounding box center [1231, 517] width 539 height 19
drag, startPoint x: 1072, startPoint y: 509, endPoint x: 1298, endPoint y: 509, distance: 226.0
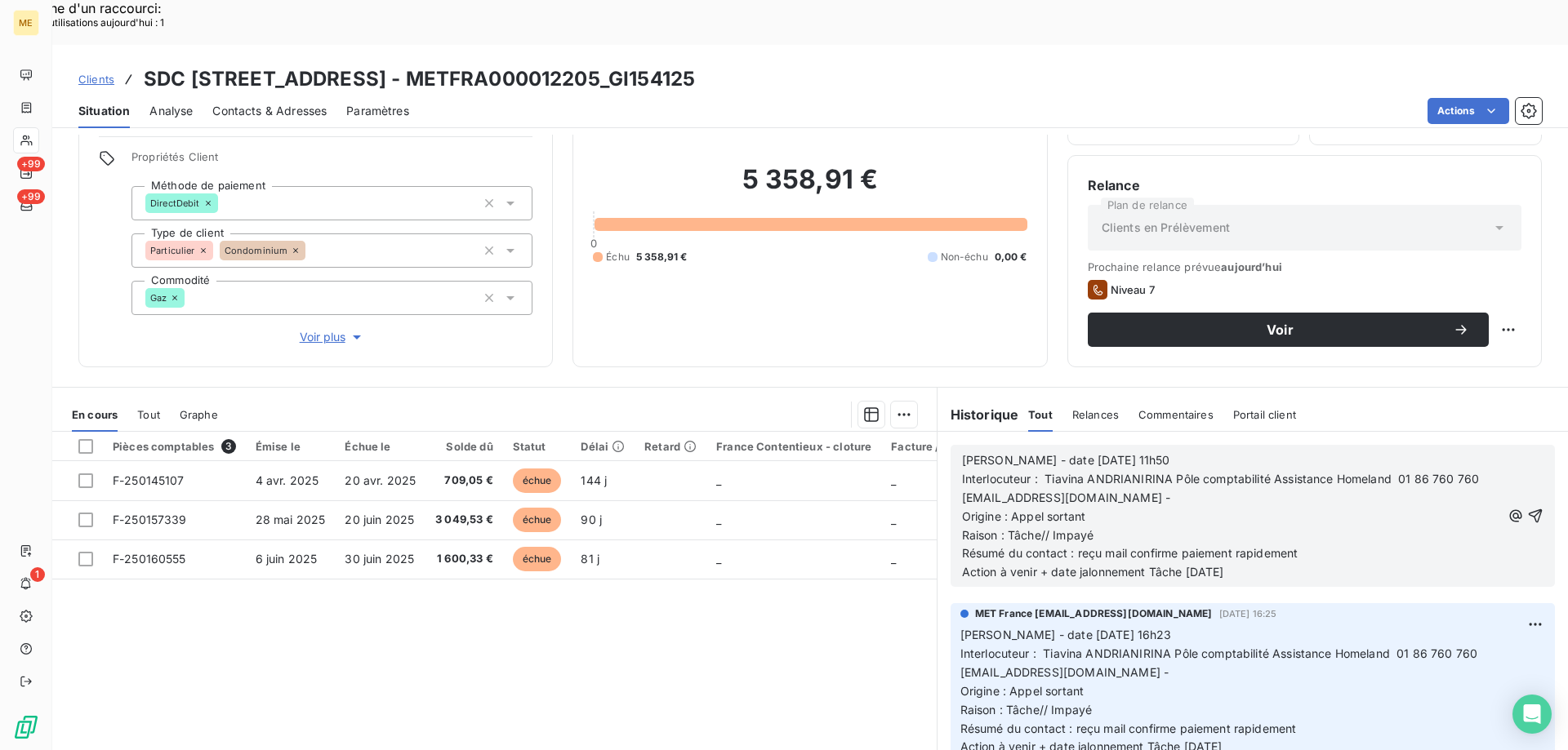
click at [1298, 544] on p "Résumé du contact : reçu mail confirme paiement rapidement" at bounding box center [1231, 553] width 539 height 19
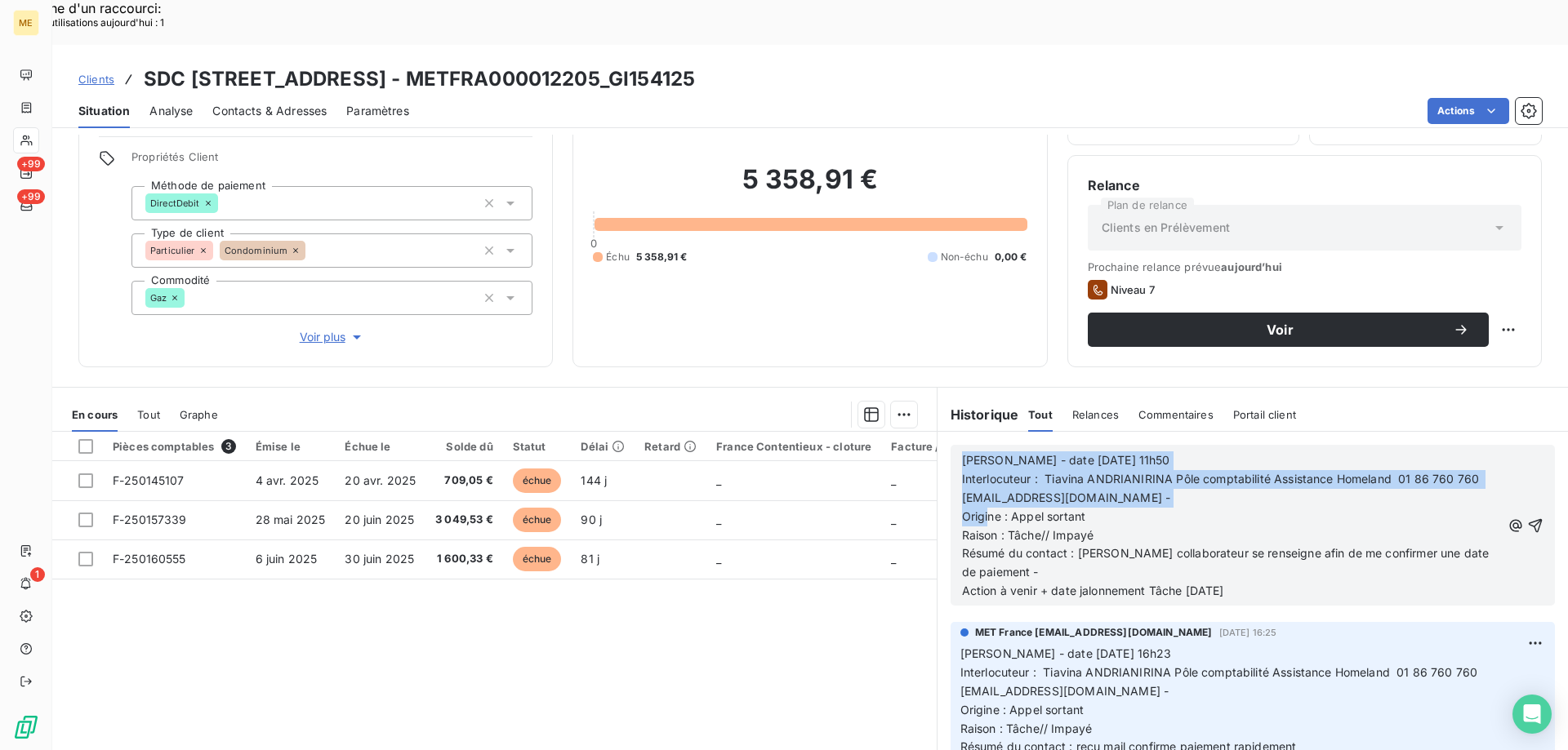
drag, startPoint x: 1245, startPoint y: 544, endPoint x: 955, endPoint y: 417, distance: 316.6
click at [962, 451] on div "Valérie - date 26/08/2025 11h50 Interlocuteur : Tiavina ANDRIANIRINA Pôle compt…" at bounding box center [1231, 526] width 539 height 149
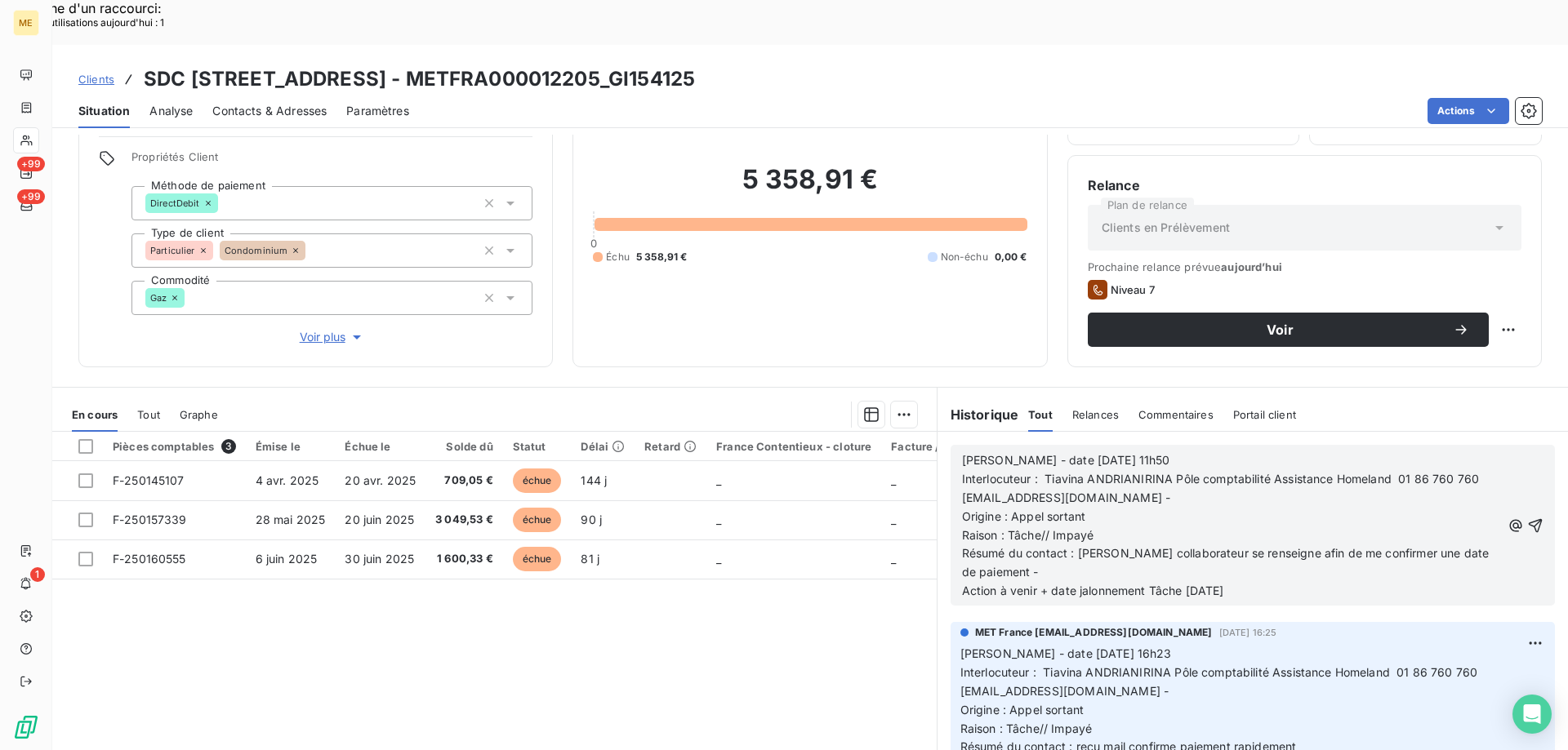
click at [1286, 582] on p "Action à venir + date jalonnement Tâche 27/08/2025" at bounding box center [1231, 591] width 539 height 19
drag, startPoint x: 1261, startPoint y: 547, endPoint x: 951, endPoint y: 412, distance: 338.1
click at [951, 445] on div "Valérie - date 26/08/2025 11h50 Interlocuteur : Tiavina ANDRIANIRINA Pôle compt…" at bounding box center [1253, 525] width 604 height 161
drag, startPoint x: 951, startPoint y: 412, endPoint x: 1293, endPoint y: 543, distance: 366.2
click at [1293, 582] on p "Action à venir + date jalonnement Tâche 27/08/2025" at bounding box center [1231, 591] width 539 height 19
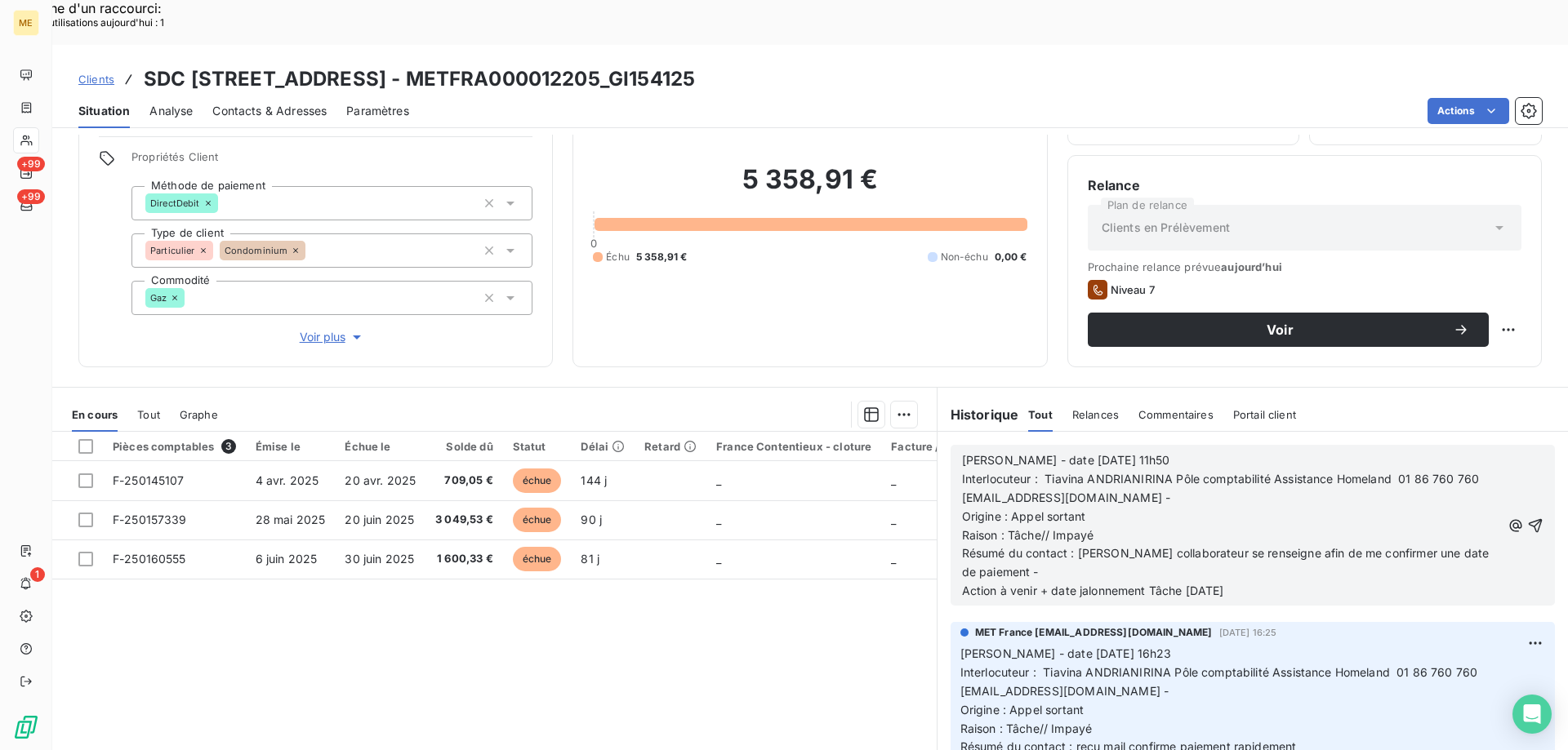
drag, startPoint x: 1269, startPoint y: 555, endPoint x: 954, endPoint y: 416, distance: 344.3
click at [962, 451] on div "Valérie - date 26/08/2025 11h50 Interlocuteur : Tiavina ANDRIANIRINA Pôle compt…" at bounding box center [1231, 526] width 539 height 149
drag, startPoint x: 662, startPoint y: 33, endPoint x: 964, endPoint y: 41, distance: 302.1
click at [964, 65] on div "Clients SDC 160 BOULEVARD DE VALMY 92700 COLOMBES - METFRA000012205_GI154125" at bounding box center [810, 79] width 1516 height 29
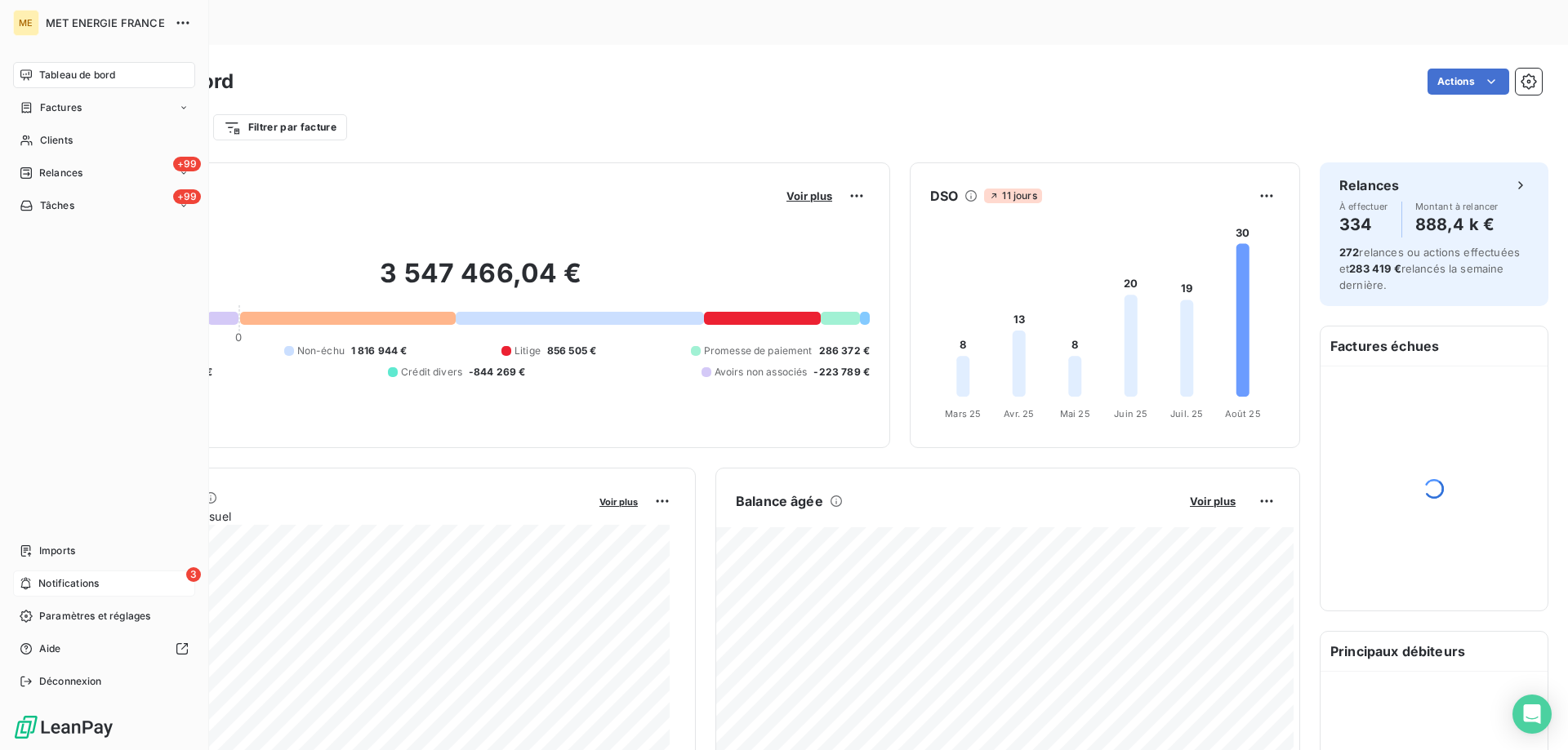
click at [85, 580] on span "Notifications" at bounding box center [68, 583] width 61 height 15
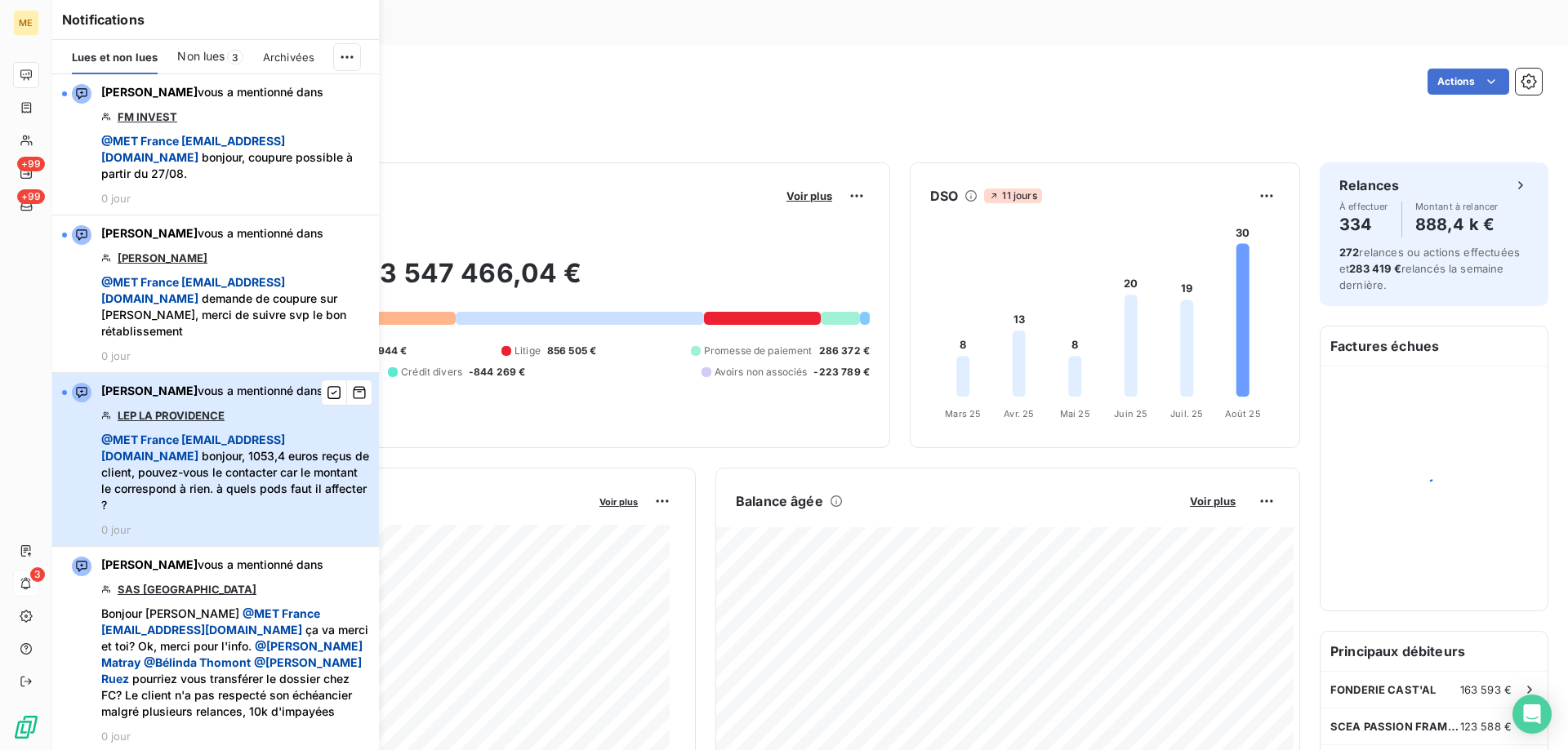
click at [266, 429] on div "[PERSON_NAME] vous a mentionné dans LEP LA PROVIDENCE @ MET [GEOGRAPHIC_DATA] […" at bounding box center [235, 459] width 268 height 153
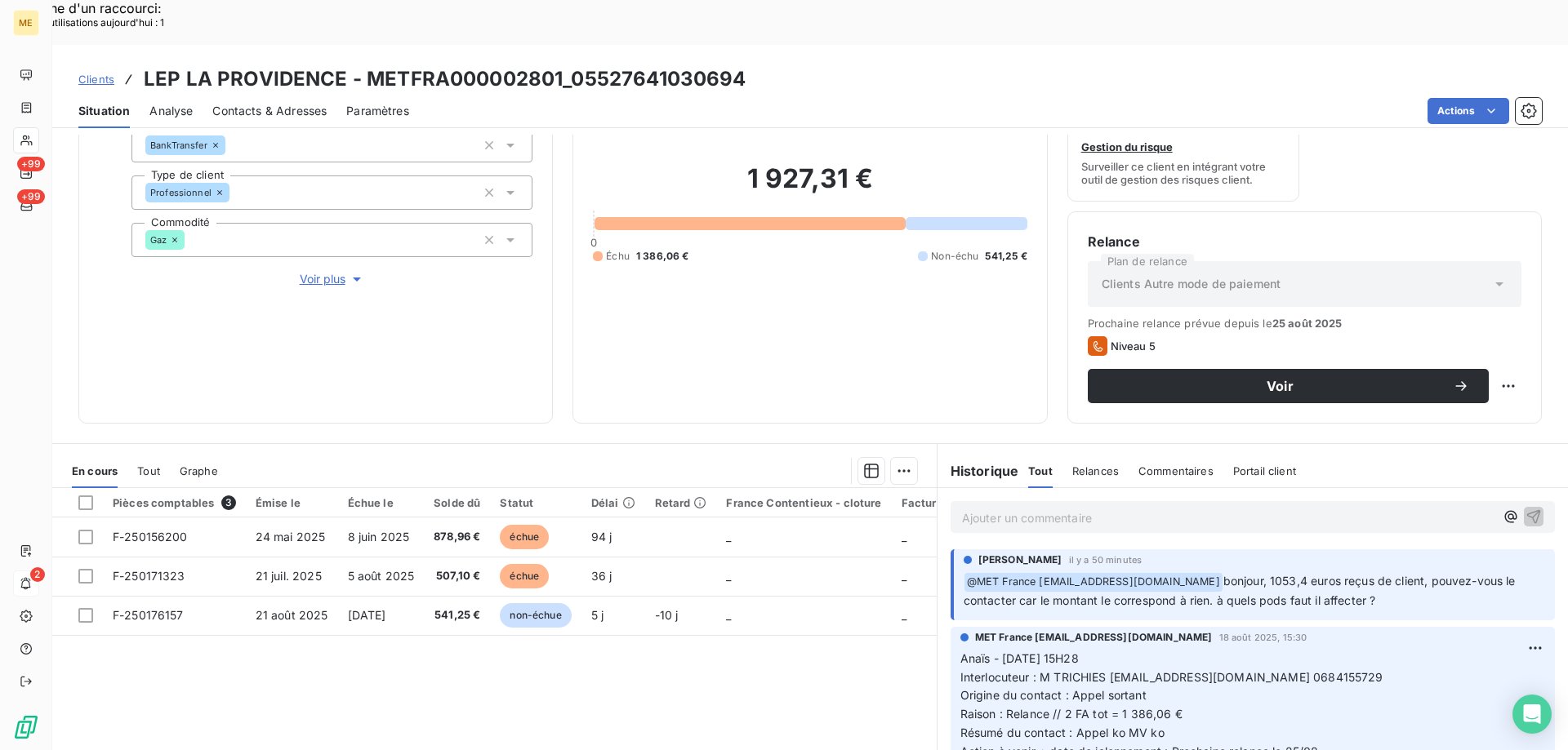
scroll to position [218, 0]
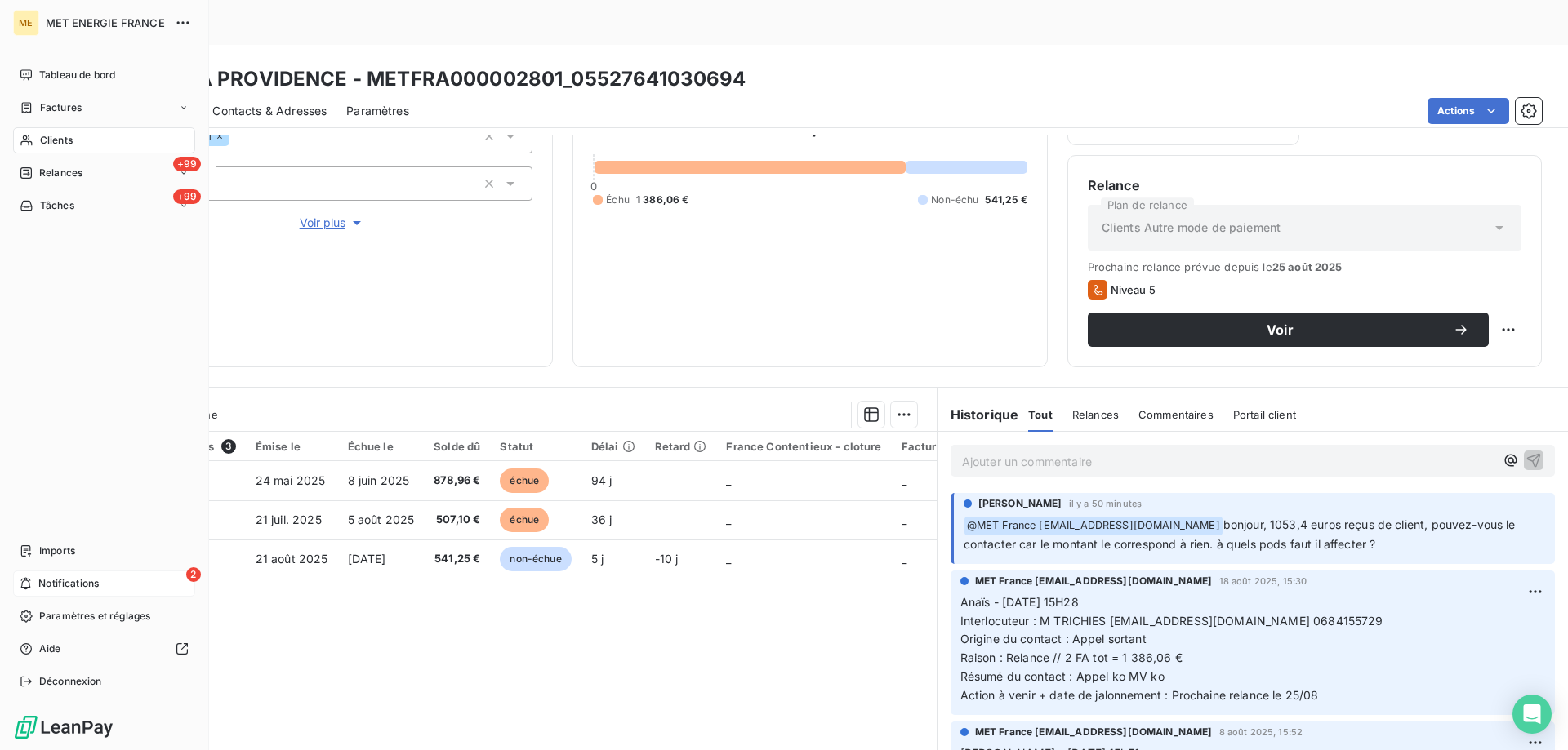
click at [116, 578] on div "2 Notifications" at bounding box center [104, 583] width 182 height 26
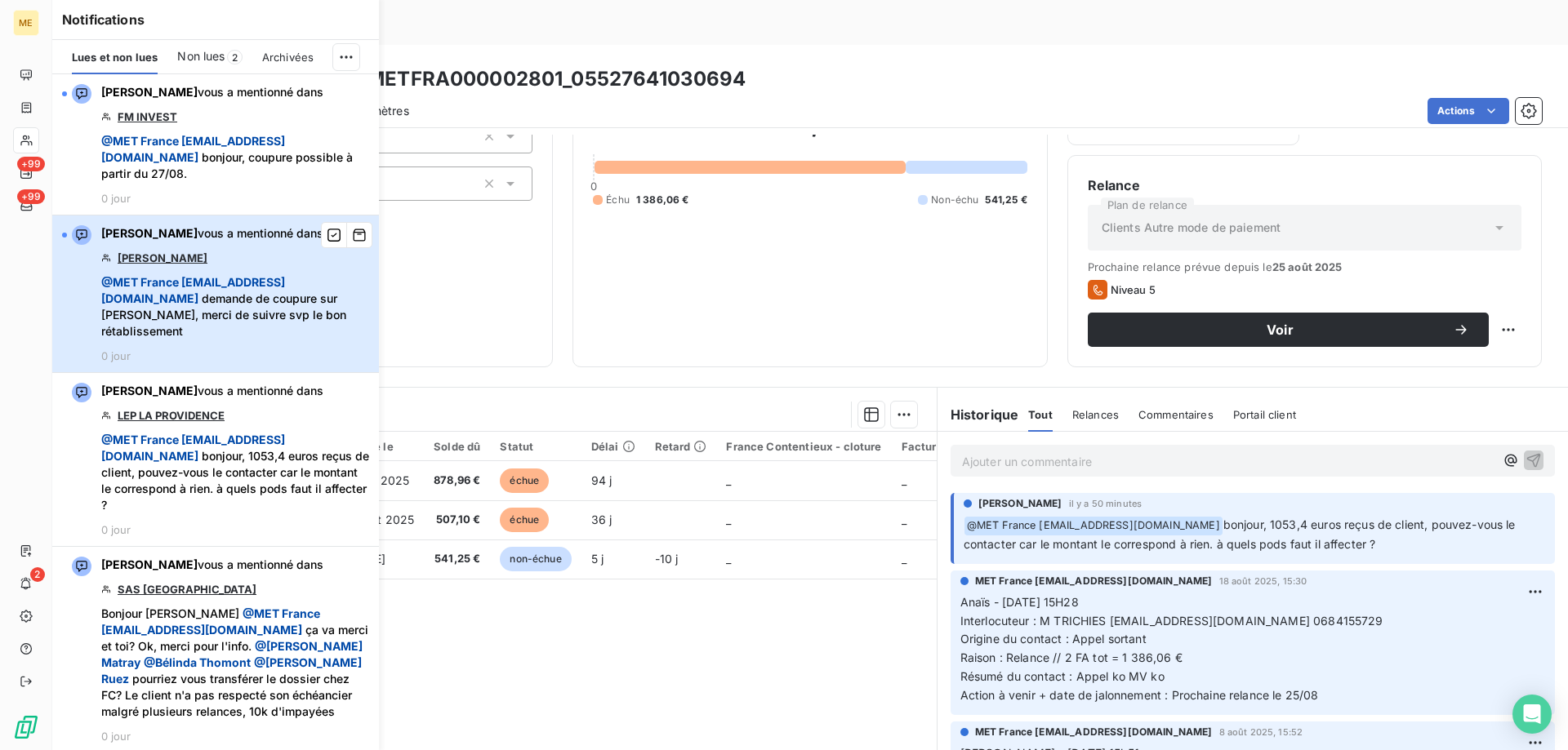
click at [217, 276] on span "@ MET [GEOGRAPHIC_DATA] [EMAIL_ADDRESS][DOMAIN_NAME] demande de coupure sur [PE…" at bounding box center [235, 306] width 268 height 66
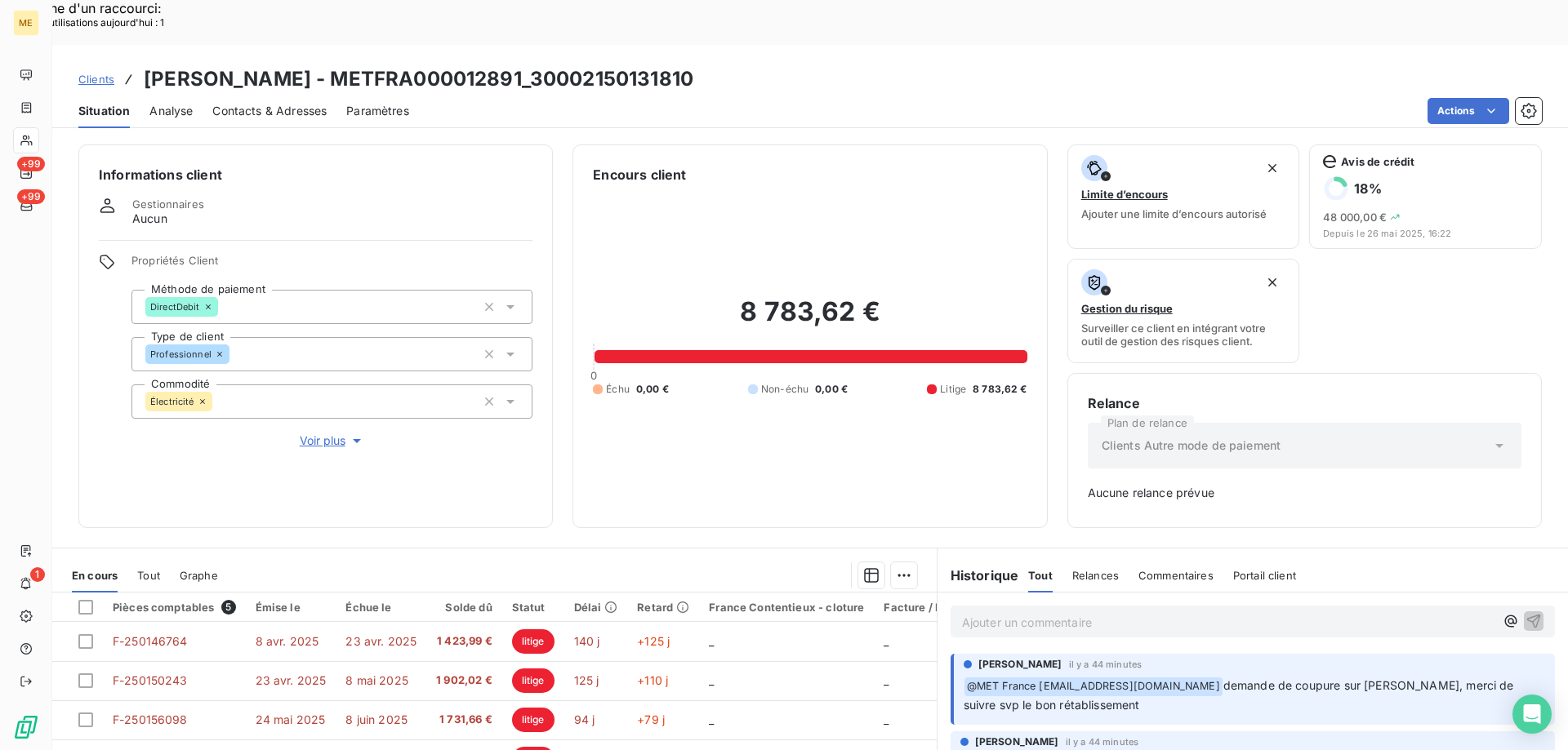
scroll to position [161, 0]
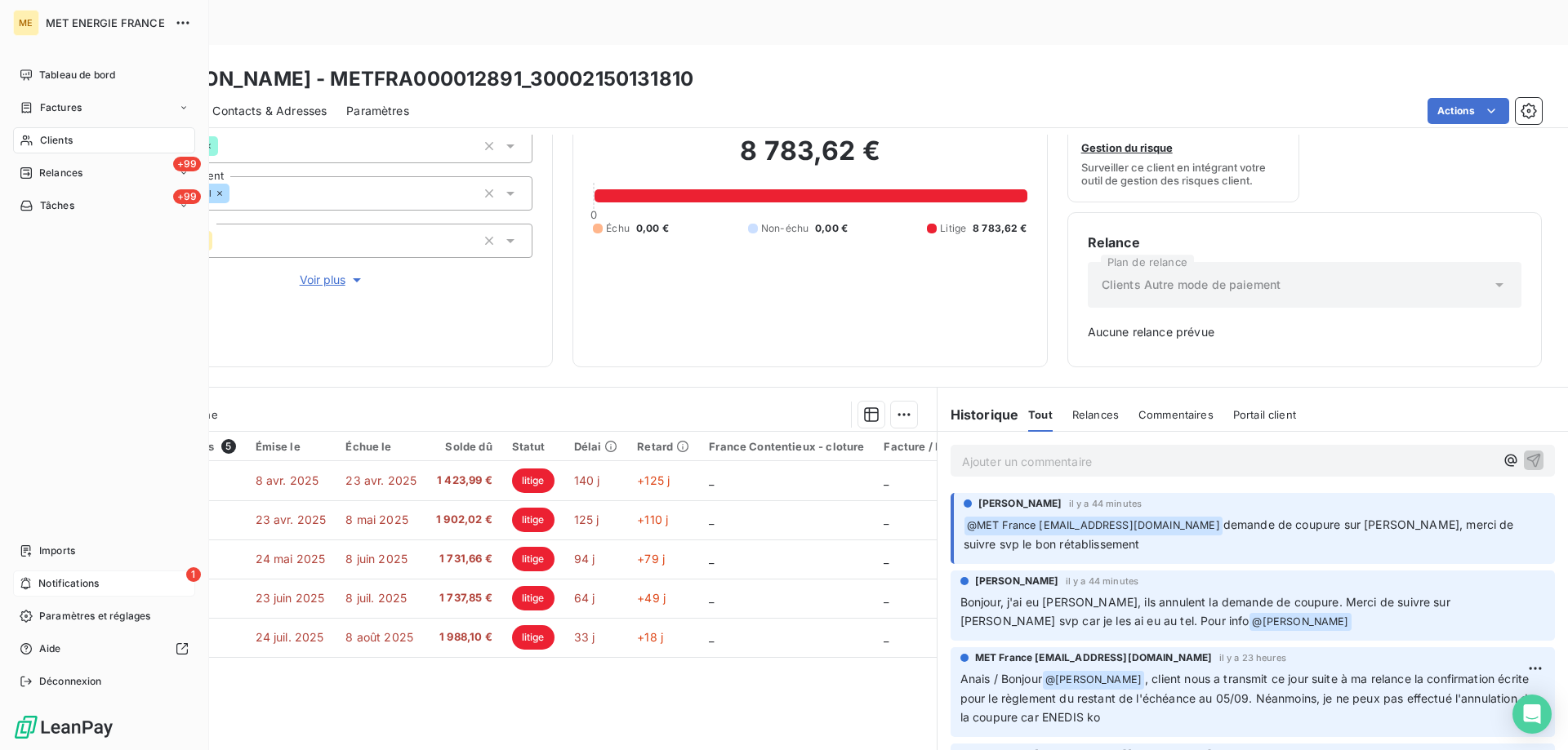
click at [98, 590] on span "Notifications" at bounding box center [68, 583] width 61 height 15
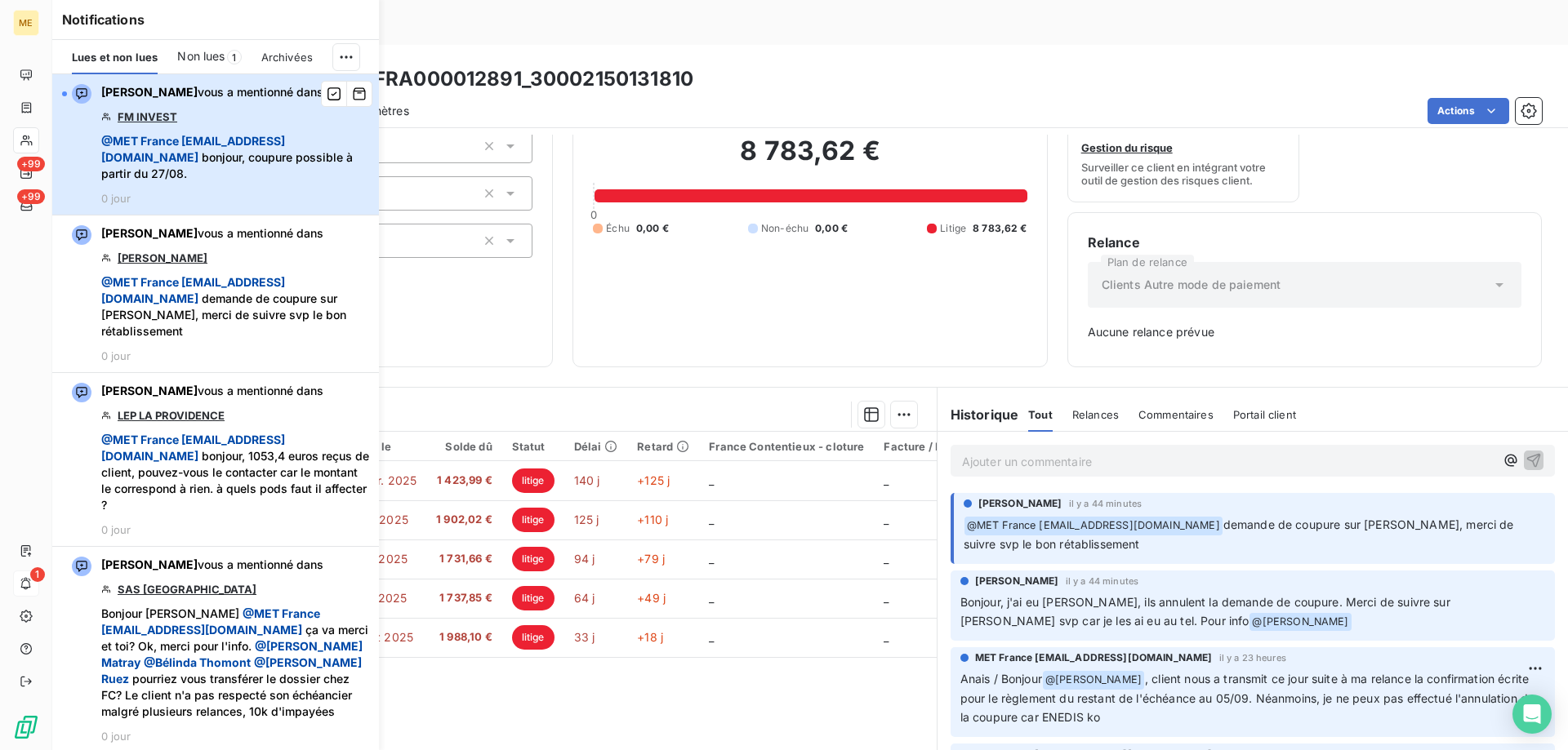
click at [250, 120] on div "[PERSON_NAME] vous a mentionné dans FM INVEST @ MET [GEOGRAPHIC_DATA] [EMAIL_AD…" at bounding box center [235, 144] width 268 height 121
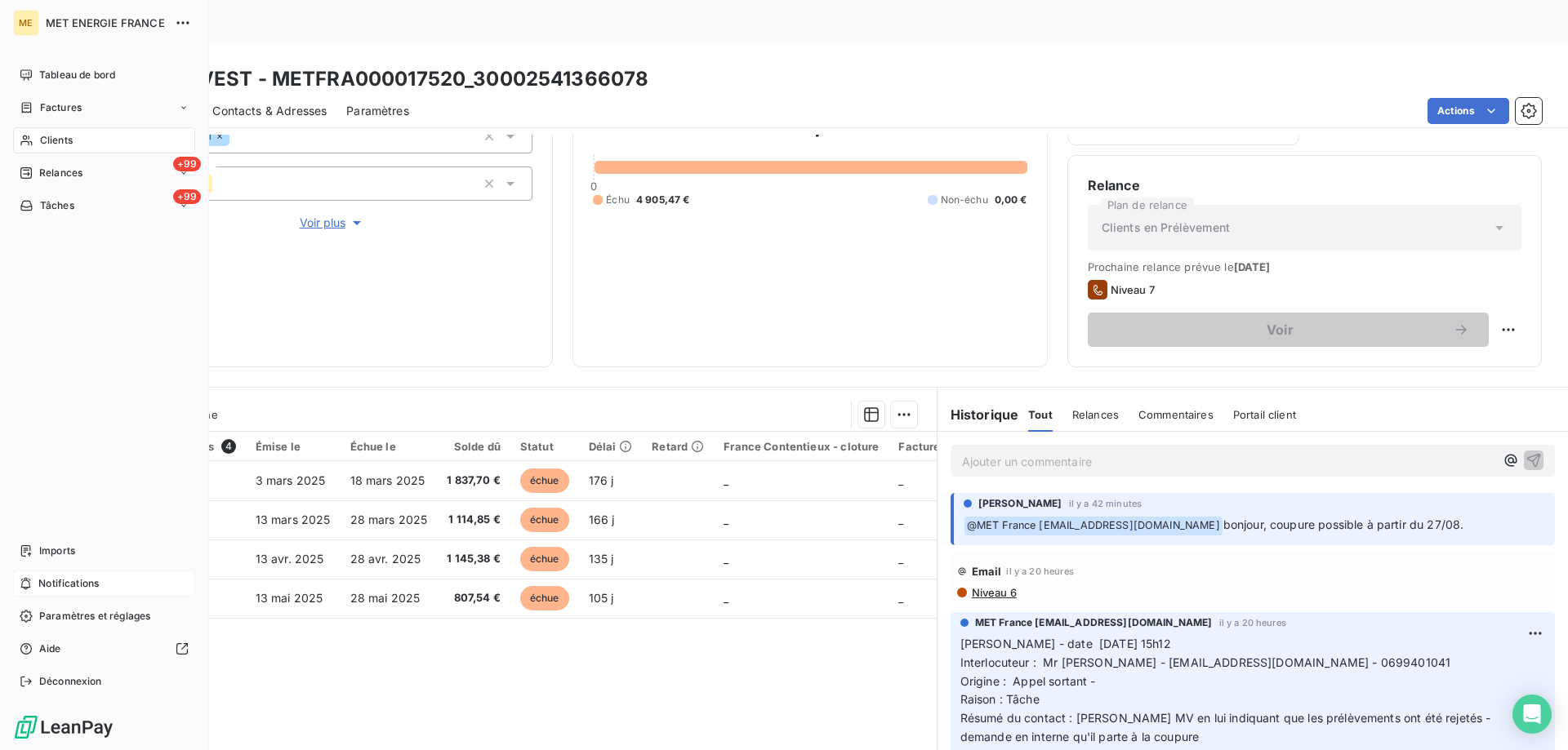
click at [82, 138] on div "Clients" at bounding box center [104, 139] width 182 height 26
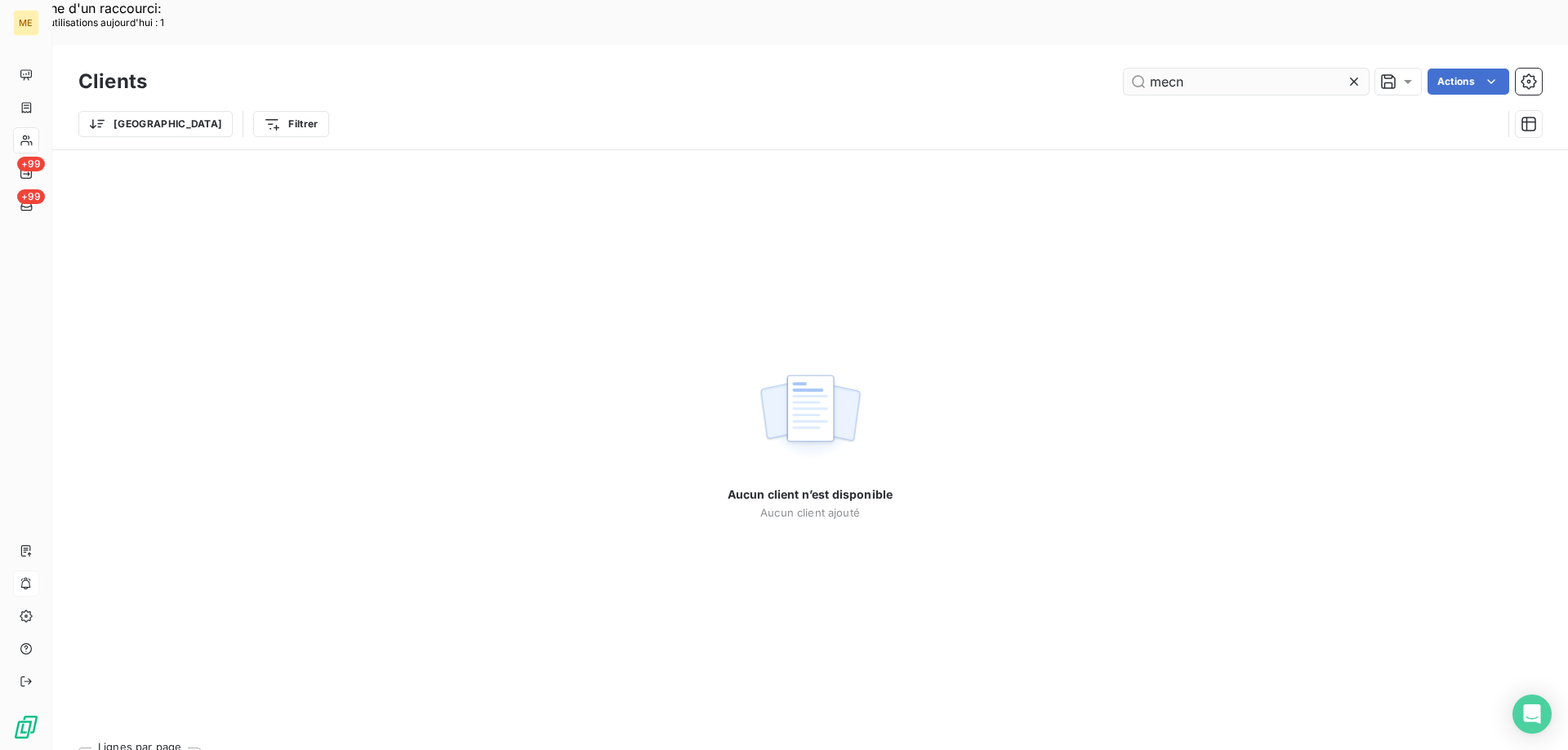
click at [1172, 69] on input "mecn" at bounding box center [1245, 81] width 245 height 26
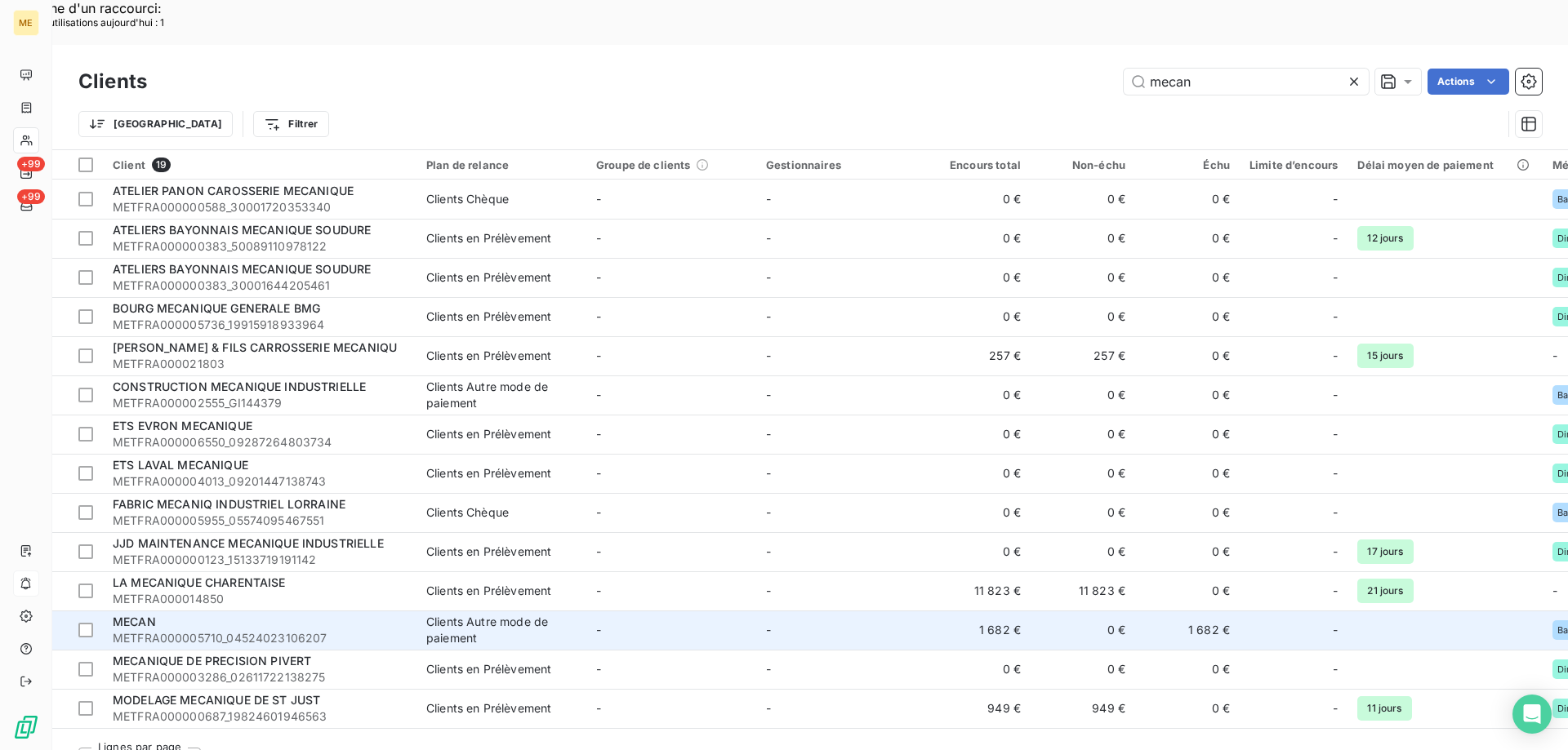
type input "mecan"
click at [217, 614] on div "MECAN" at bounding box center [260, 622] width 294 height 17
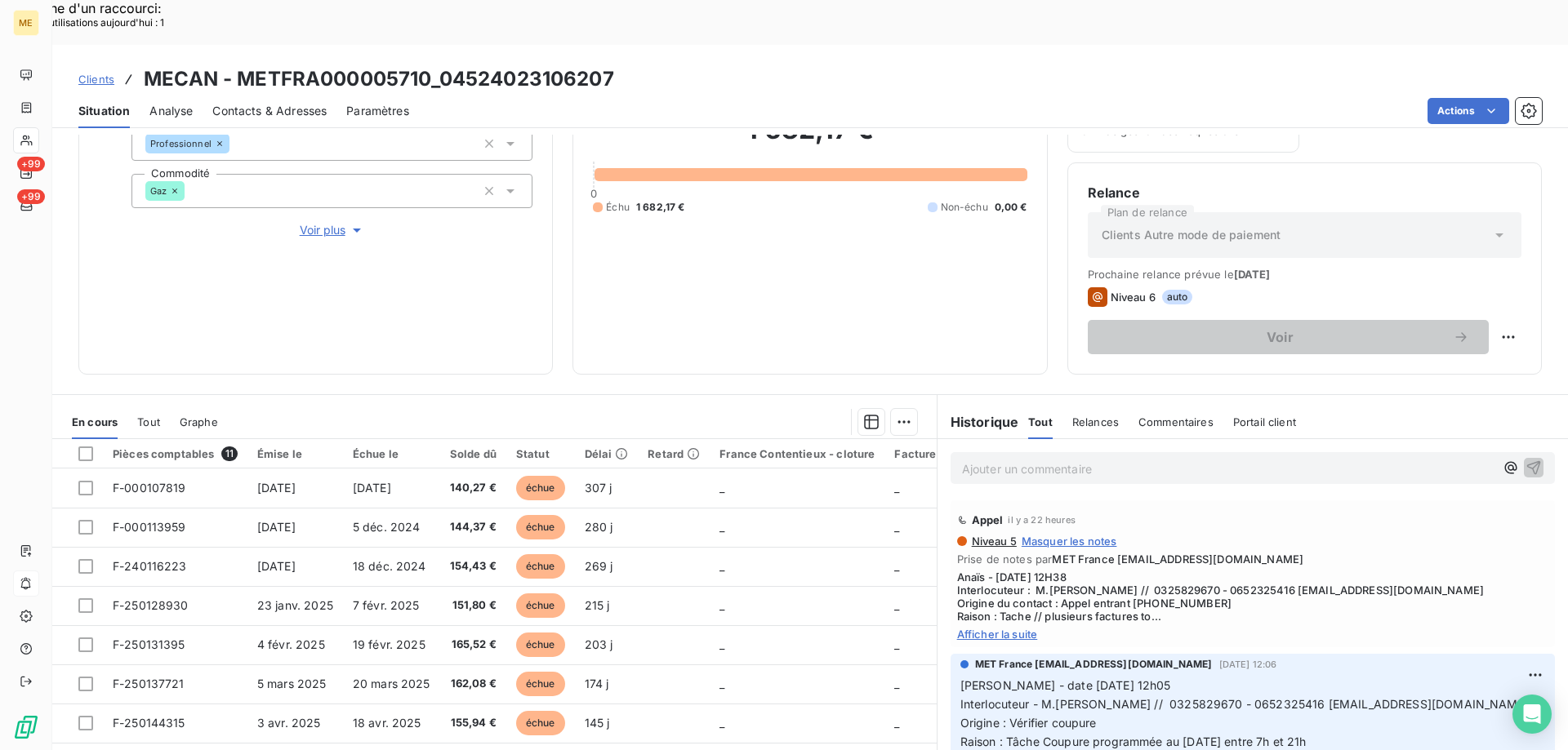
scroll to position [218, 0]
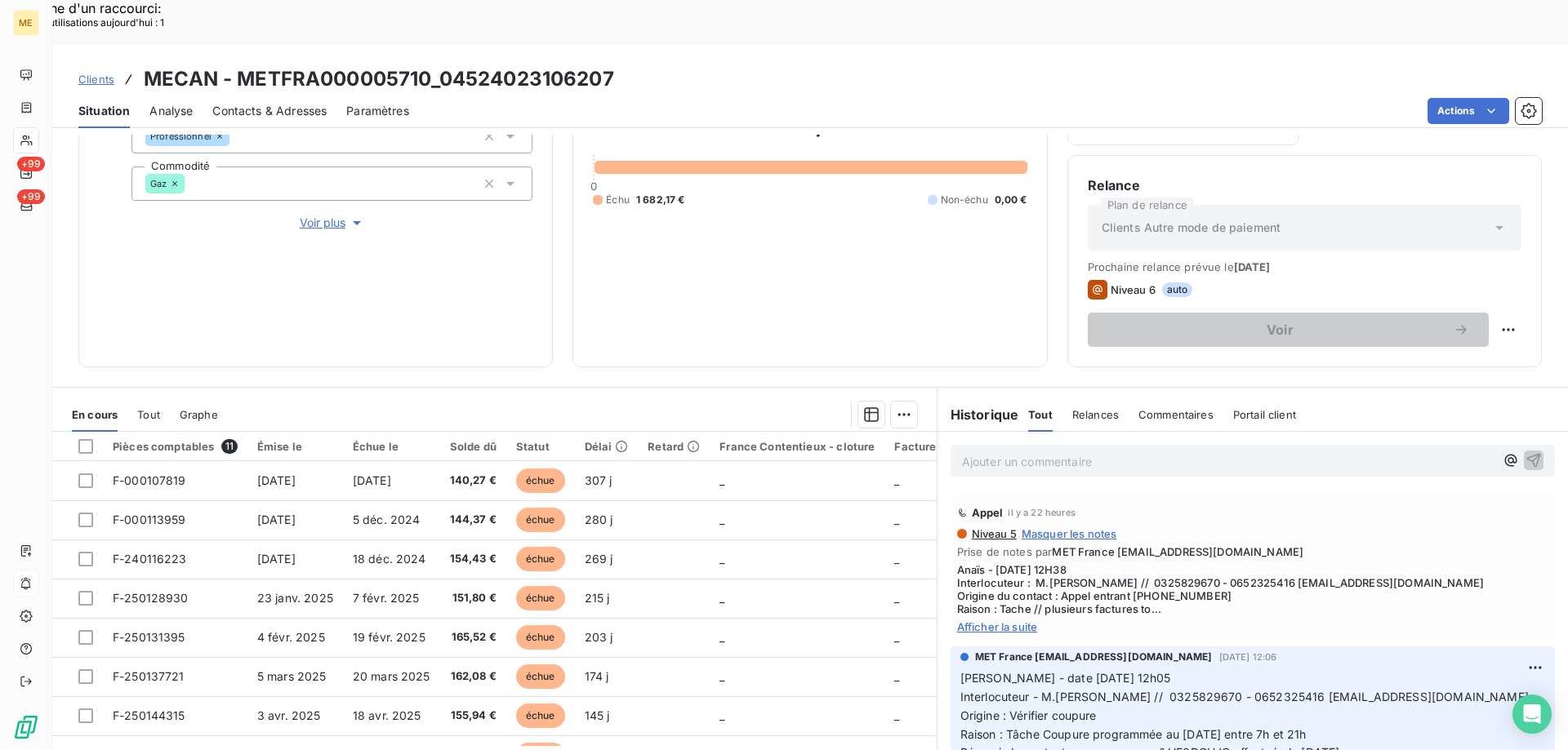
click at [987, 621] on span "Afficher la suite" at bounding box center [1253, 627] width 591 height 13
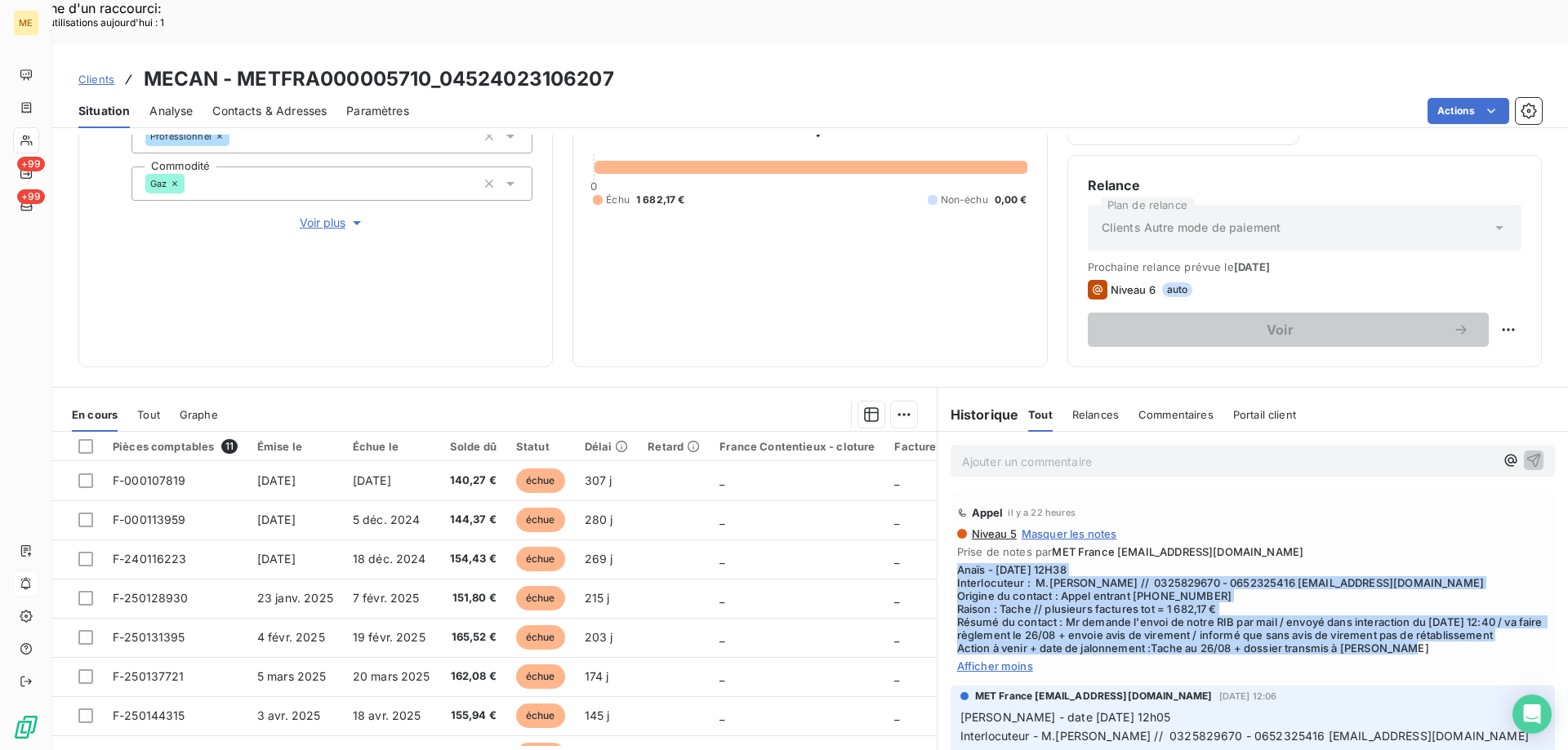
drag, startPoint x: 1375, startPoint y: 617, endPoint x: 951, endPoint y: 519, distance: 435.2
click at [957, 563] on span "Anaïs - [DATE] 12H38 Interlocuteur : M.[PERSON_NAME] // 0325829670 - 0652325416…" at bounding box center [1253, 609] width 591 height 91
copy span "Anaïs - [DATE] 12H38 Interlocuteur : M.[PERSON_NAME] // 0325829670 - 0652325416…"
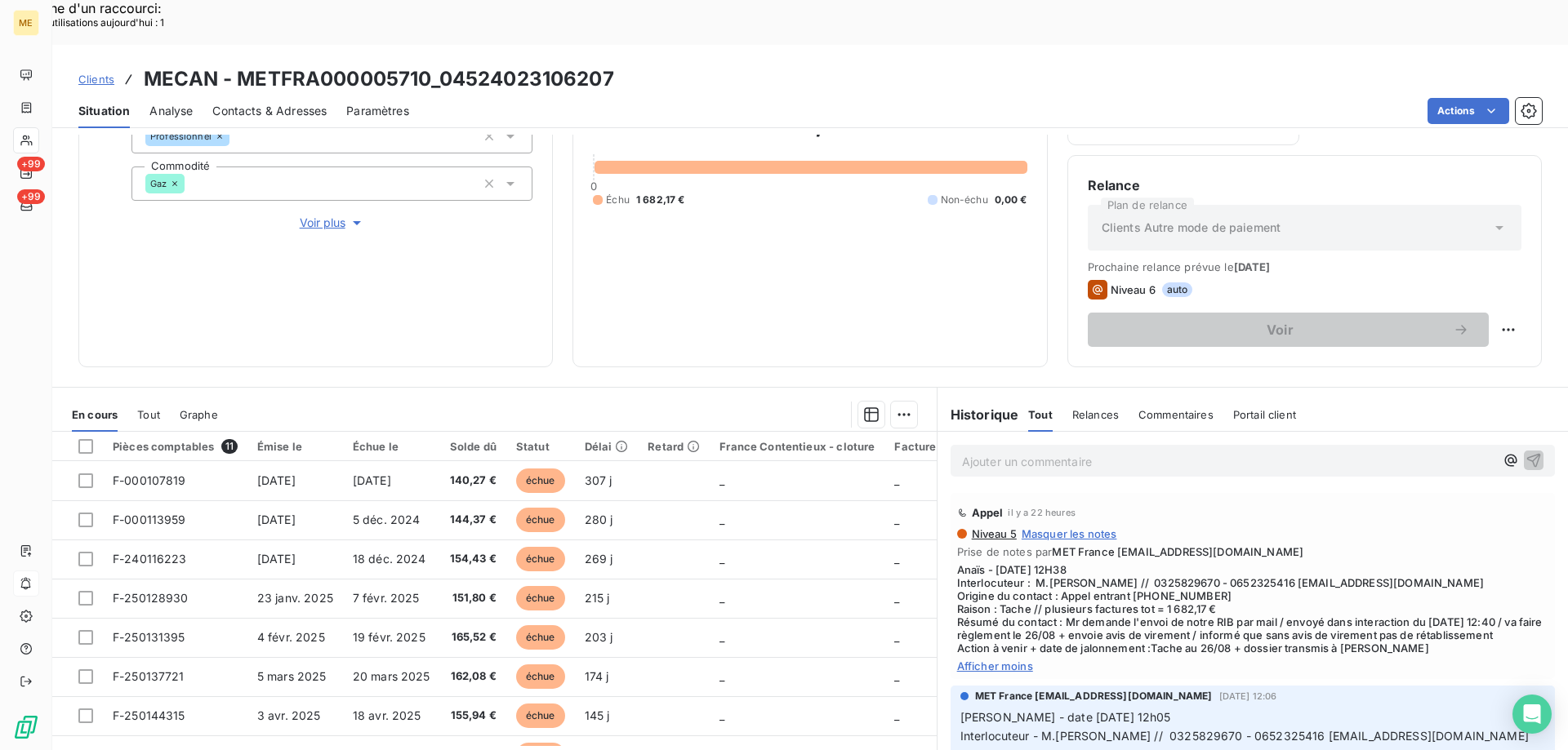
click at [976, 451] on p "Ajouter un commentaire ﻿" at bounding box center [1228, 461] width 532 height 21
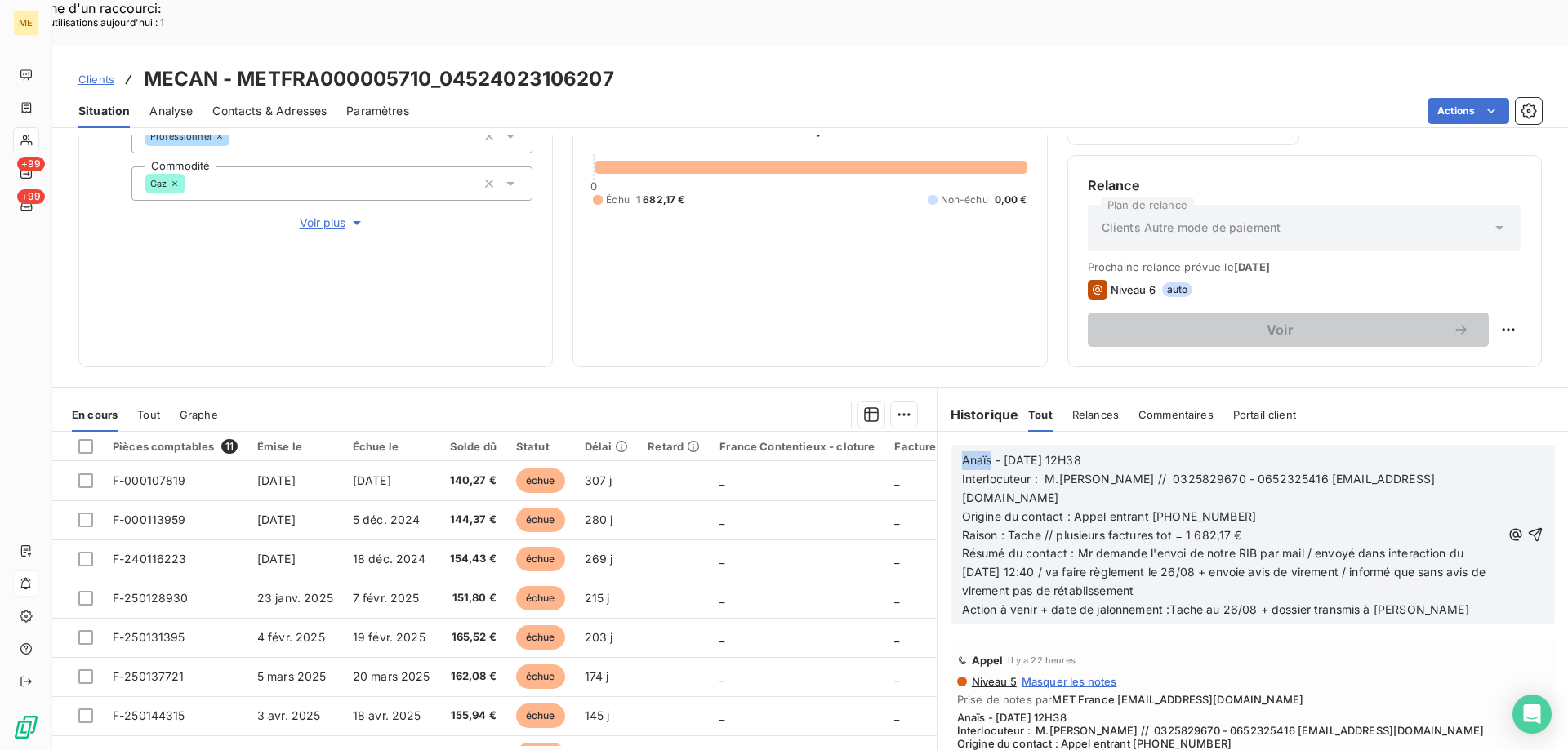
drag, startPoint x: 984, startPoint y: 415, endPoint x: 935, endPoint y: 417, distance: 49.0
click at [937, 431] on div "Anaïs - [DATE] 12H38 Interlocuteur : M.[PERSON_NAME] // 0325829670 - 0652325416…" at bounding box center [1252, 534] width 630 height 206
drag, startPoint x: 1015, startPoint y: 414, endPoint x: 1122, endPoint y: 421, distance: 107.2
click at [1122, 451] on p "[PERSON_NAME] - [DATE] 12H38" at bounding box center [1231, 460] width 539 height 19
drag, startPoint x: 1102, startPoint y: 474, endPoint x: 1245, endPoint y: 474, distance: 143.0
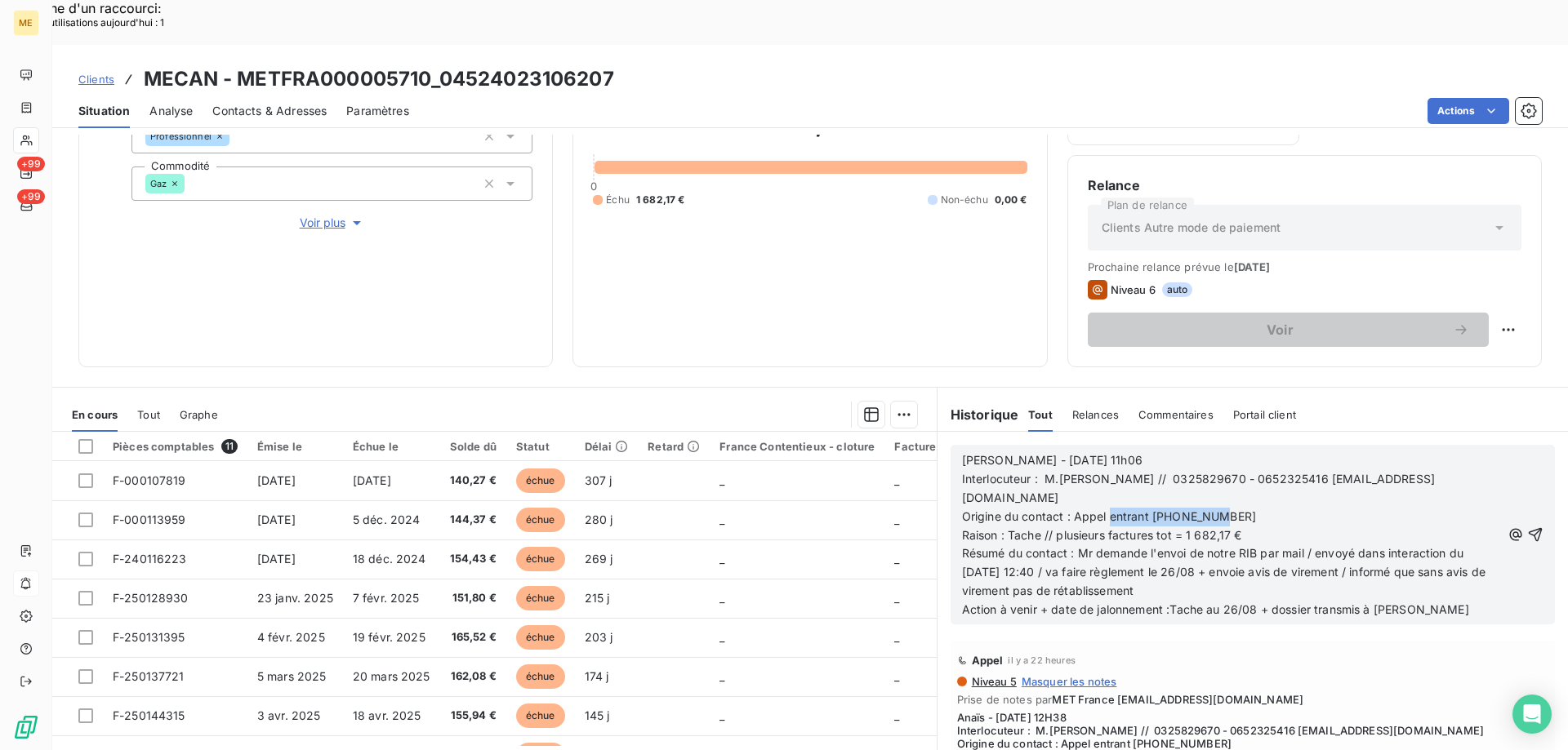
click at [1245, 508] on p "Origine du contact : Appel entrant [PHONE_NUMBER]" at bounding box center [1231, 517] width 539 height 19
drag, startPoint x: 1072, startPoint y: 507, endPoint x: 1180, endPoint y: 544, distance: 114.2
click at [1180, 544] on p "Résumé du contact : Mr demande l'envoi de notre RIB par mail / envoyé dans inte…" at bounding box center [1231, 572] width 539 height 56
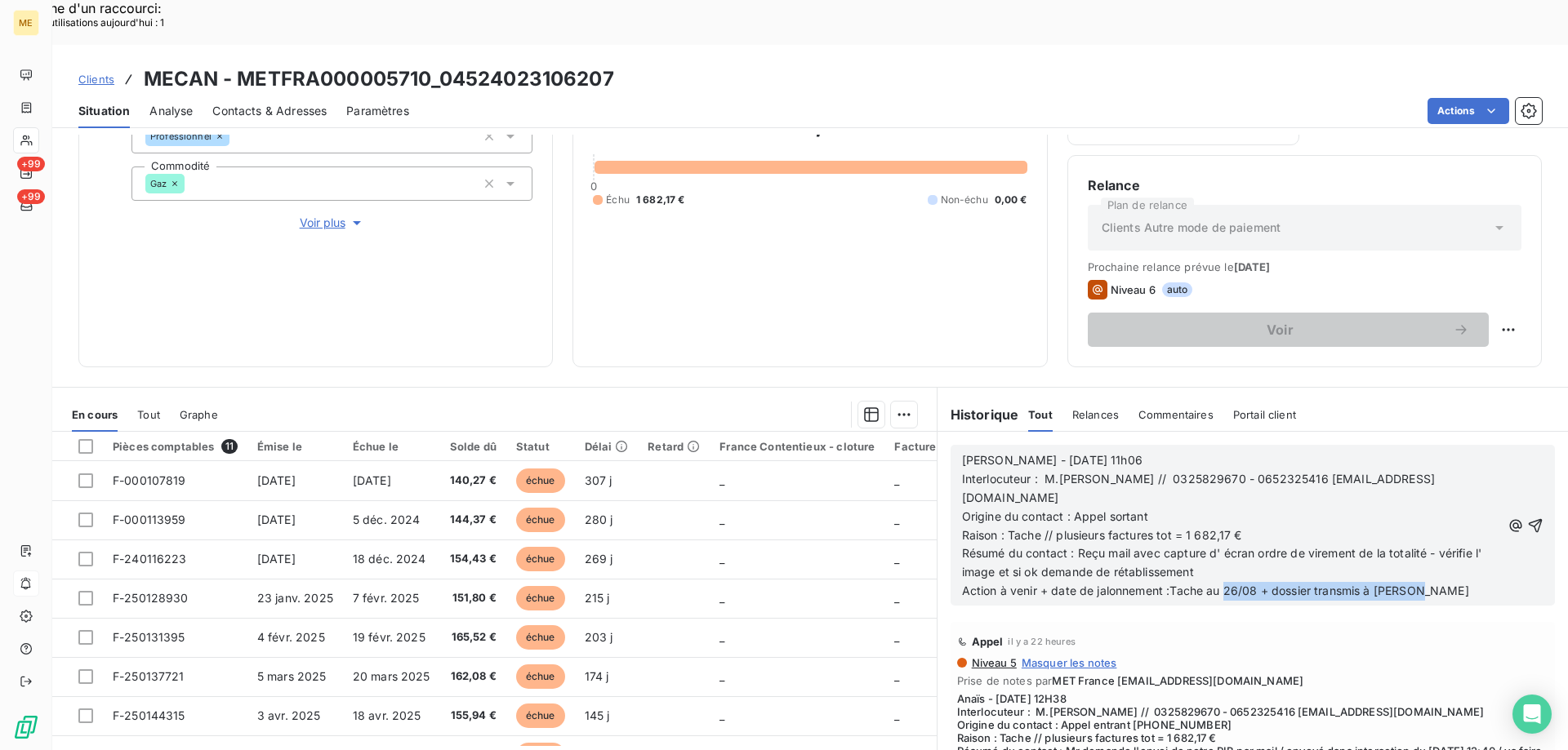
drag, startPoint x: 1220, startPoint y: 550, endPoint x: 1414, endPoint y: 543, distance: 194.1
click at [1414, 582] on p "Action à venir + date de jalonnement :Tache au 26/08 + dossier transmis à [PERS…" at bounding box center [1231, 591] width 539 height 19
click at [1526, 518] on icon "button" at bounding box center [1535, 526] width 17 height 17
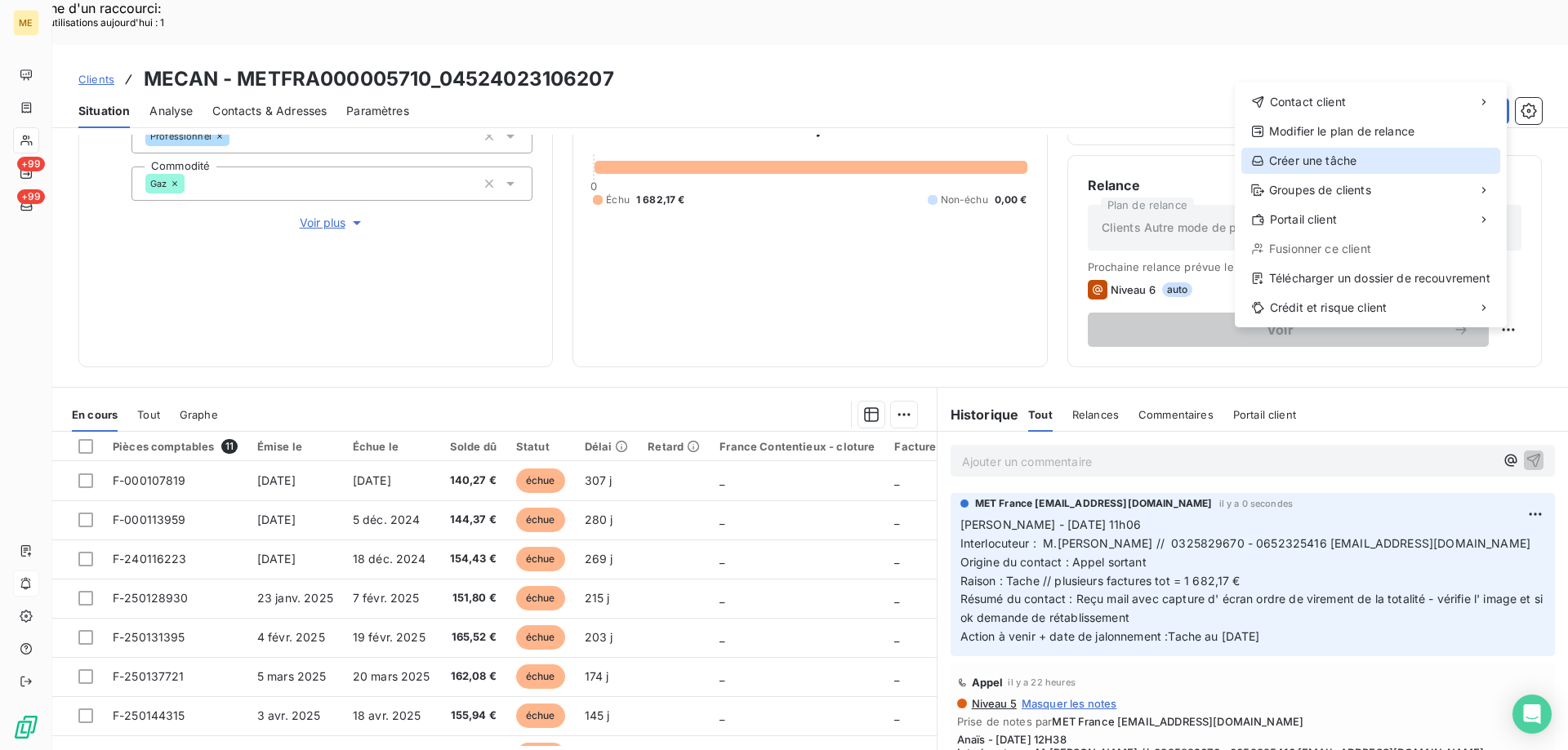
click at [1352, 162] on div "Créer une tâche" at bounding box center [1370, 160] width 259 height 26
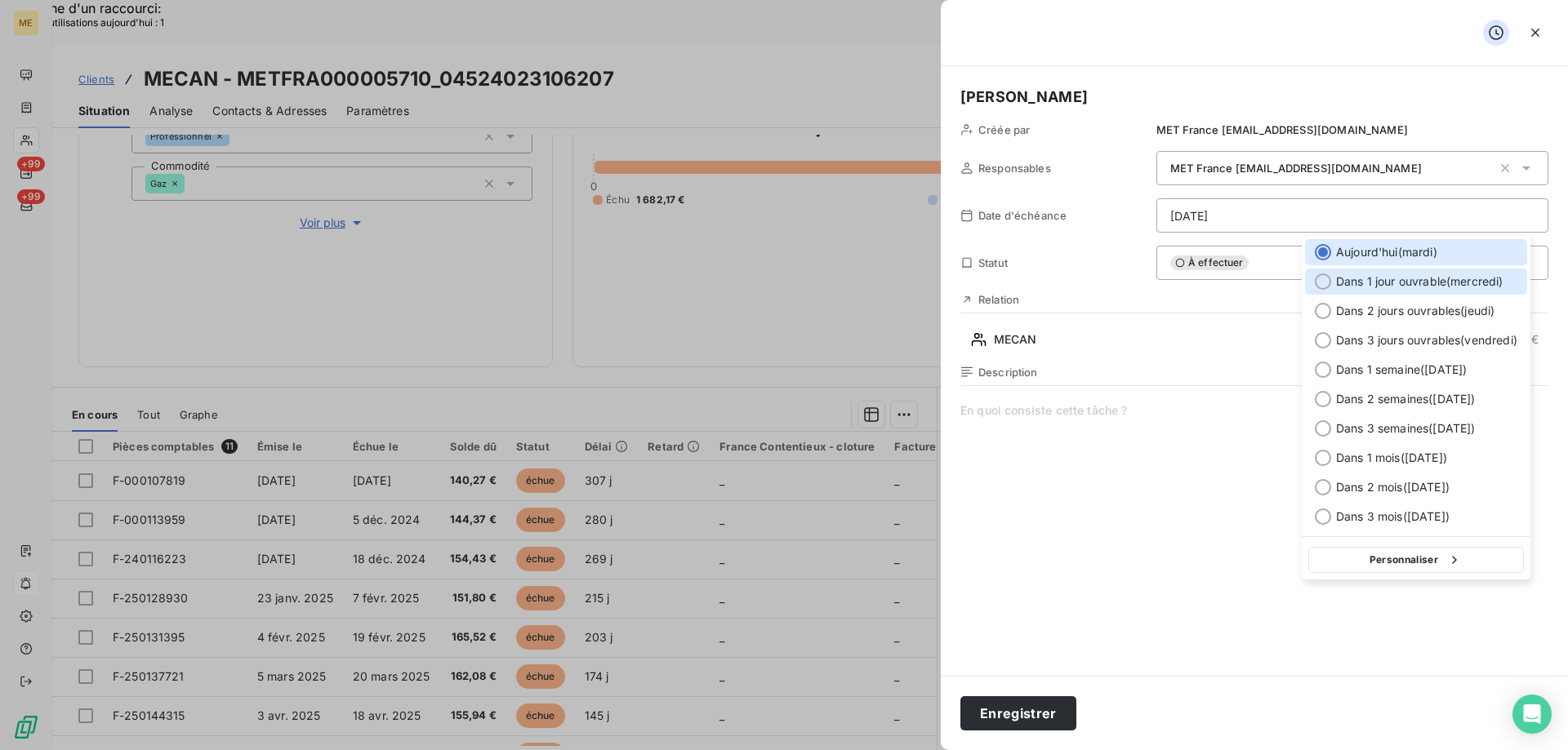
click at [1318, 281] on div at bounding box center [1323, 282] width 17 height 17
type input "[DATE]"
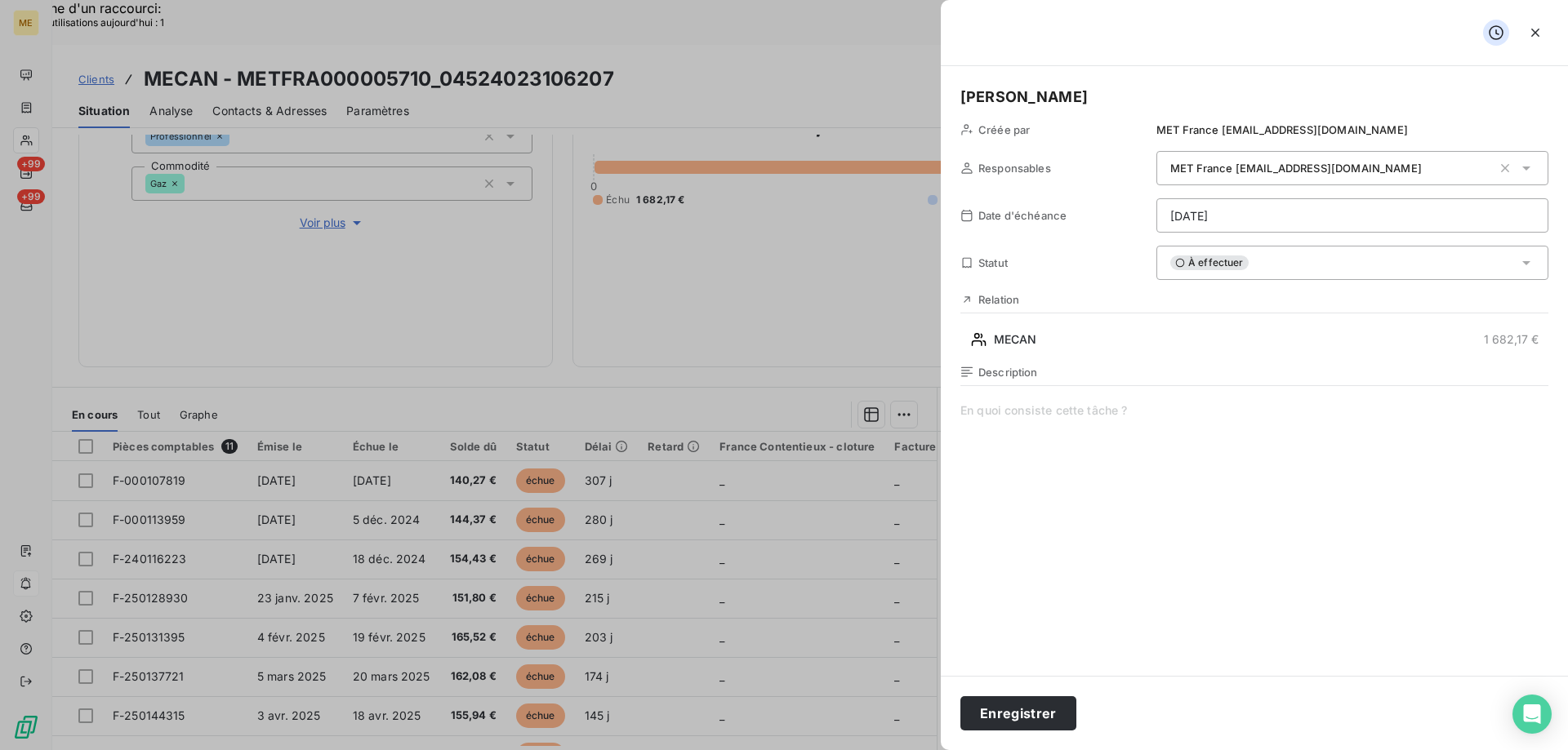
click at [1059, 402] on span at bounding box center [1254, 559] width 588 height 314
click at [1135, 412] on span "vérifier si rétablissement" at bounding box center [1254, 559] width 588 height 314
click at [984, 710] on button "Enregistrer" at bounding box center [1018, 713] width 116 height 34
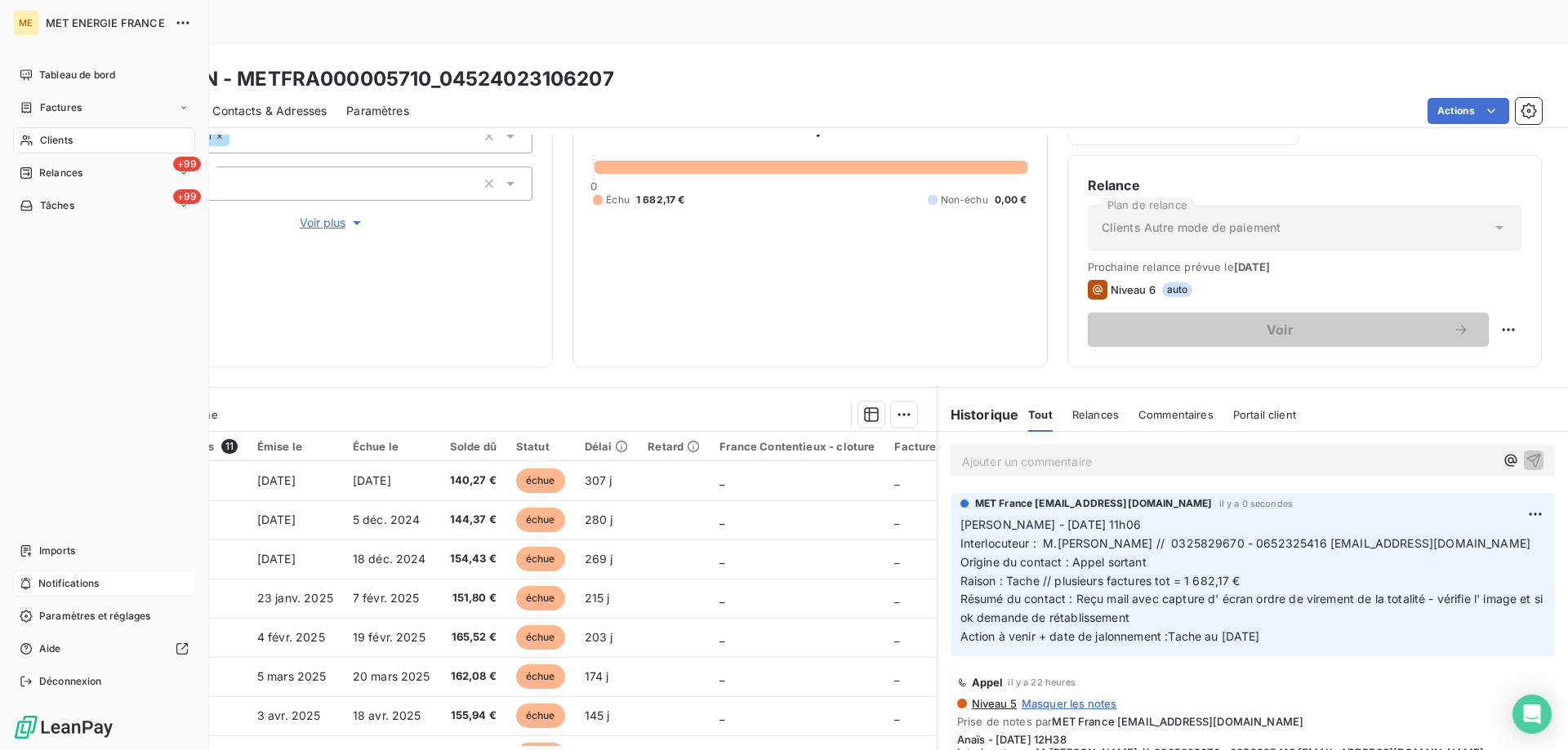
click at [120, 584] on div "Notifications" at bounding box center [104, 583] width 182 height 26
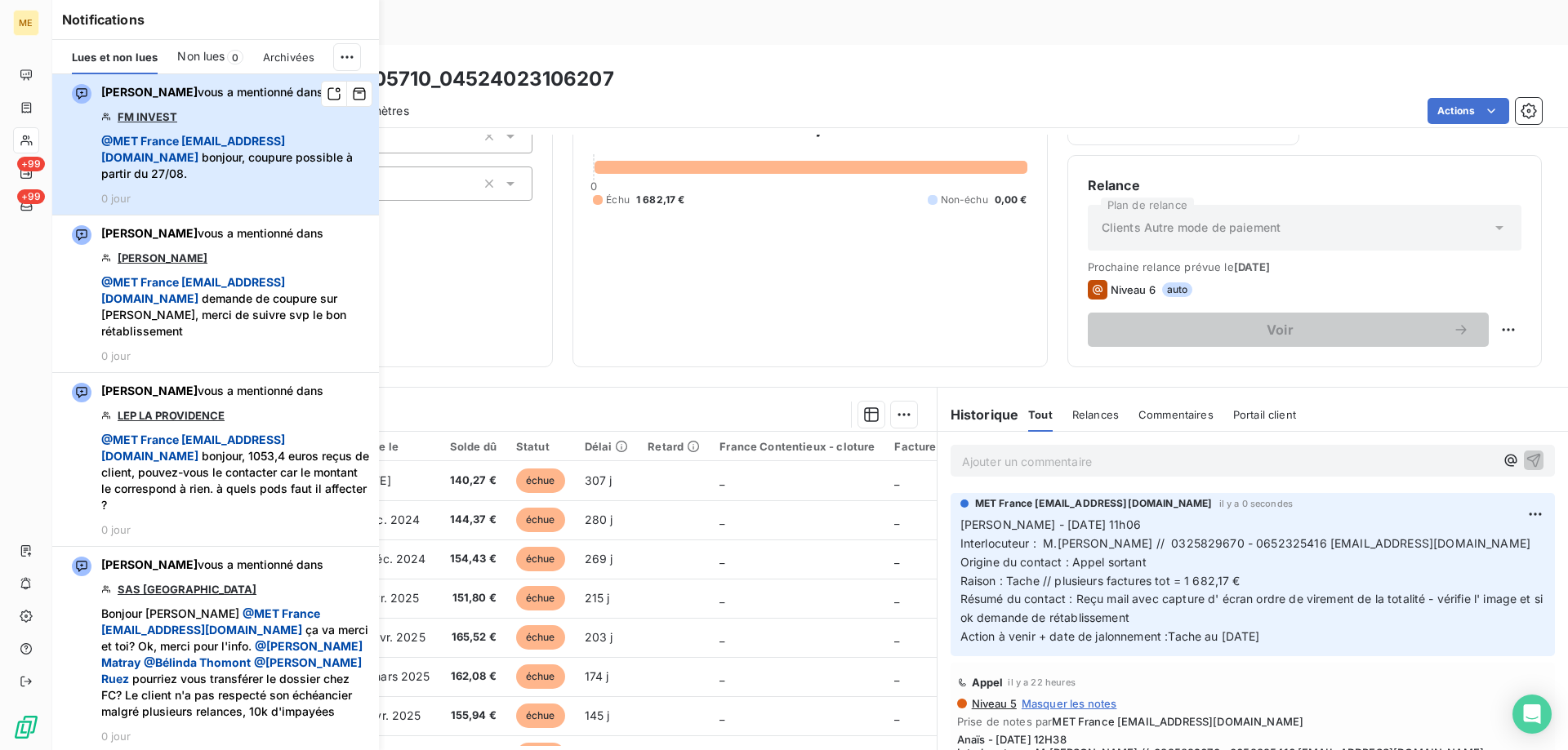
click at [266, 119] on div "[PERSON_NAME] vous a mentionné dans FM INVEST @ MET [GEOGRAPHIC_DATA] [EMAIL_AD…" at bounding box center [235, 144] width 268 height 121
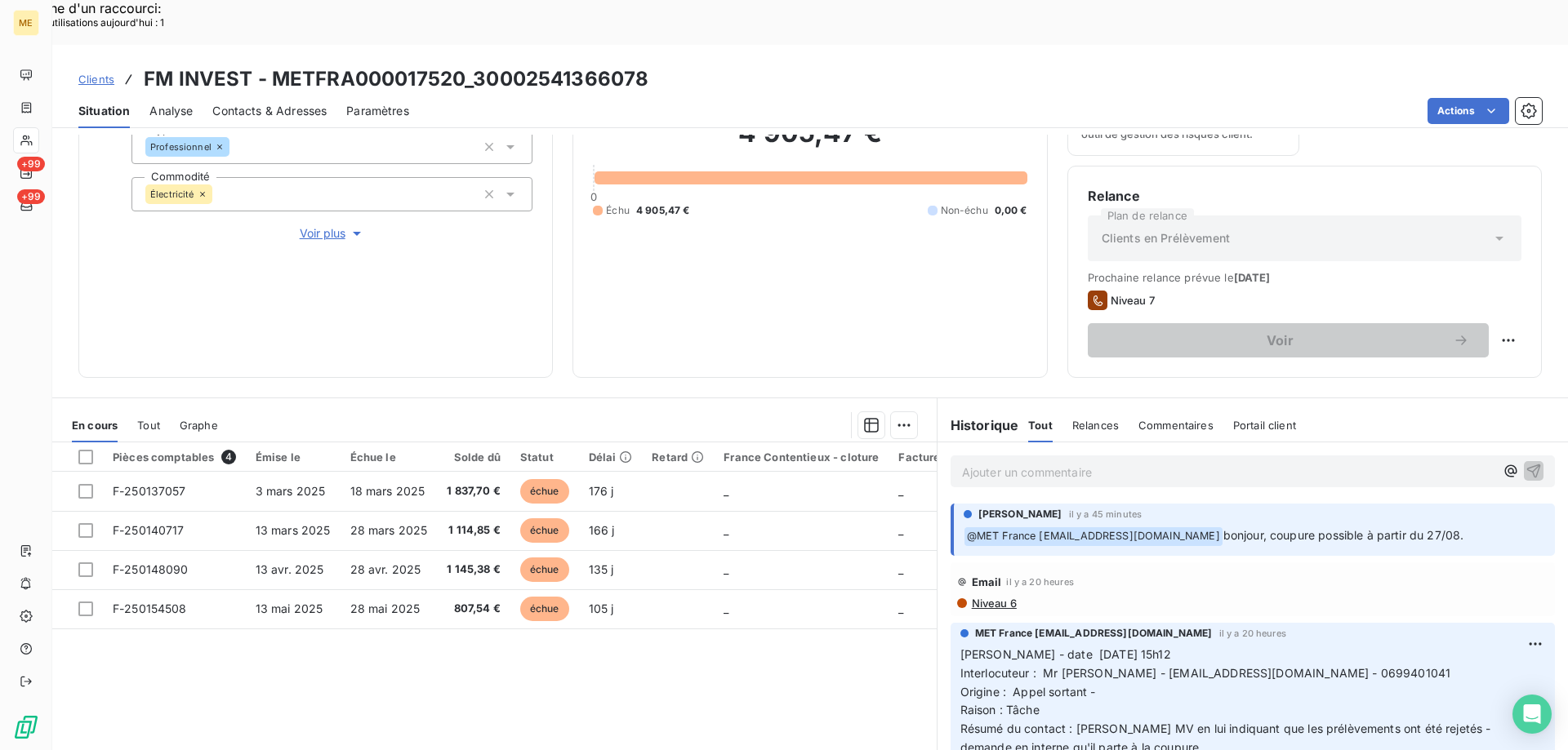
scroll to position [218, 0]
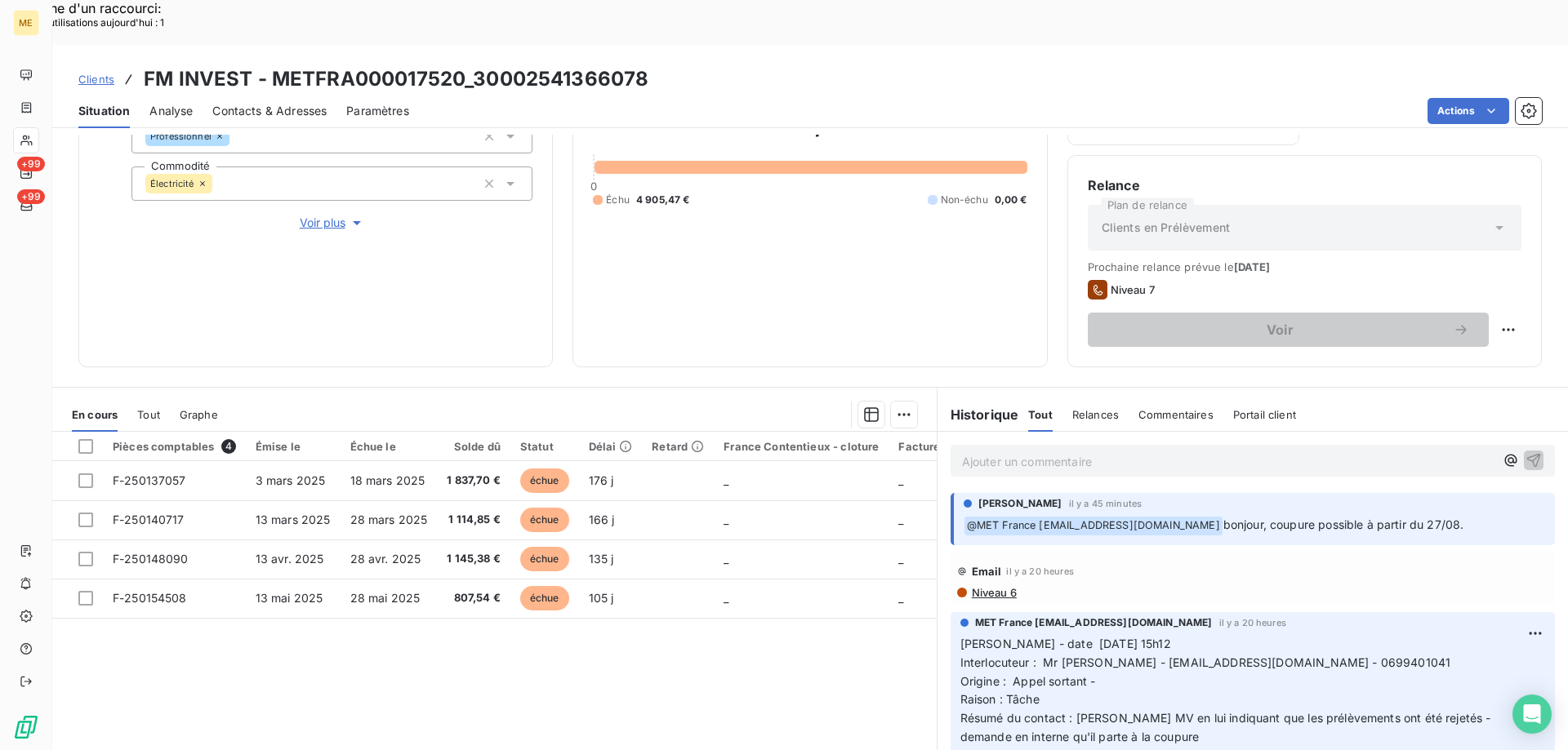
click at [1055, 451] on p "Ajouter un commentaire ﻿" at bounding box center [1228, 461] width 532 height 21
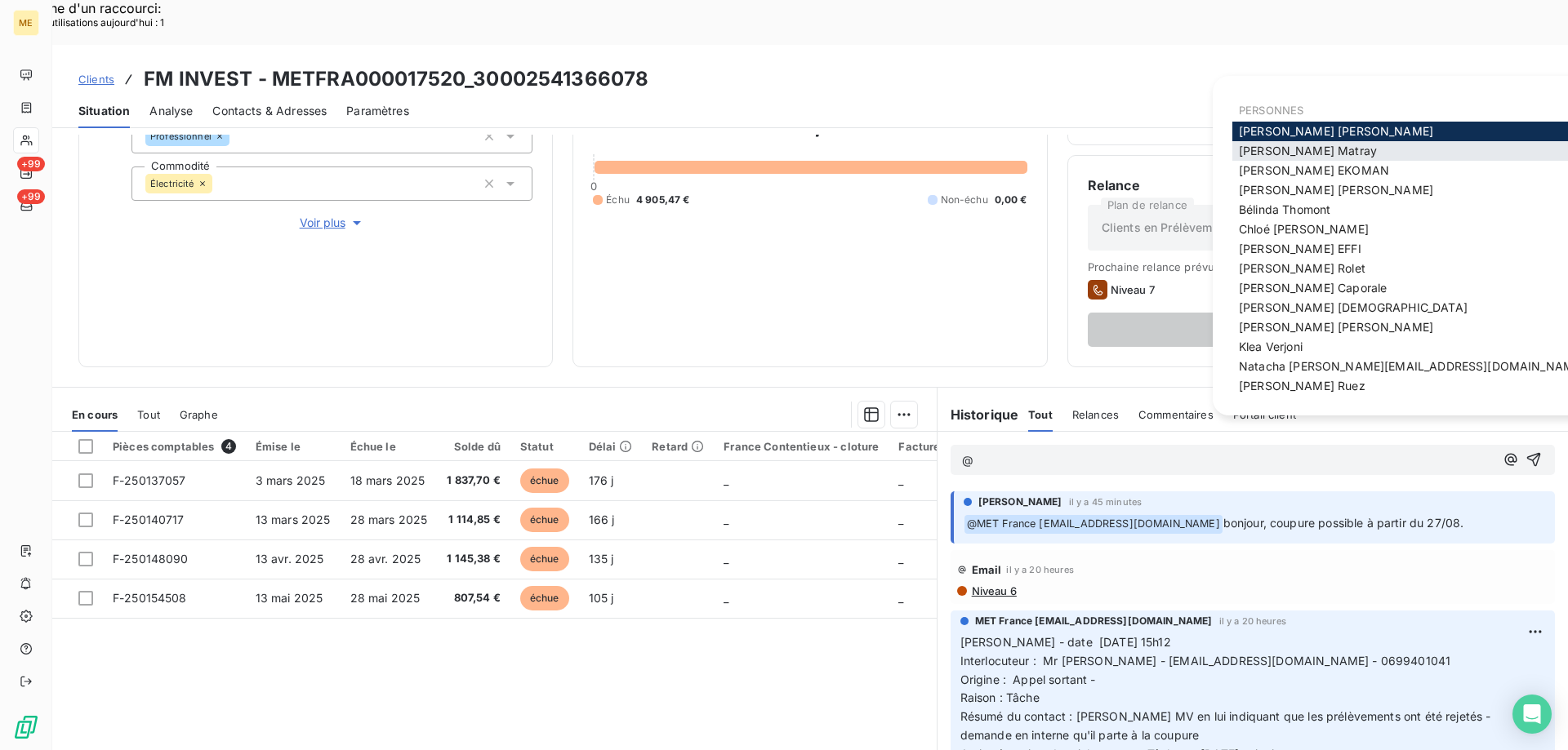
click at [1268, 155] on span "[PERSON_NAME]" at bounding box center [1307, 150] width 138 height 14
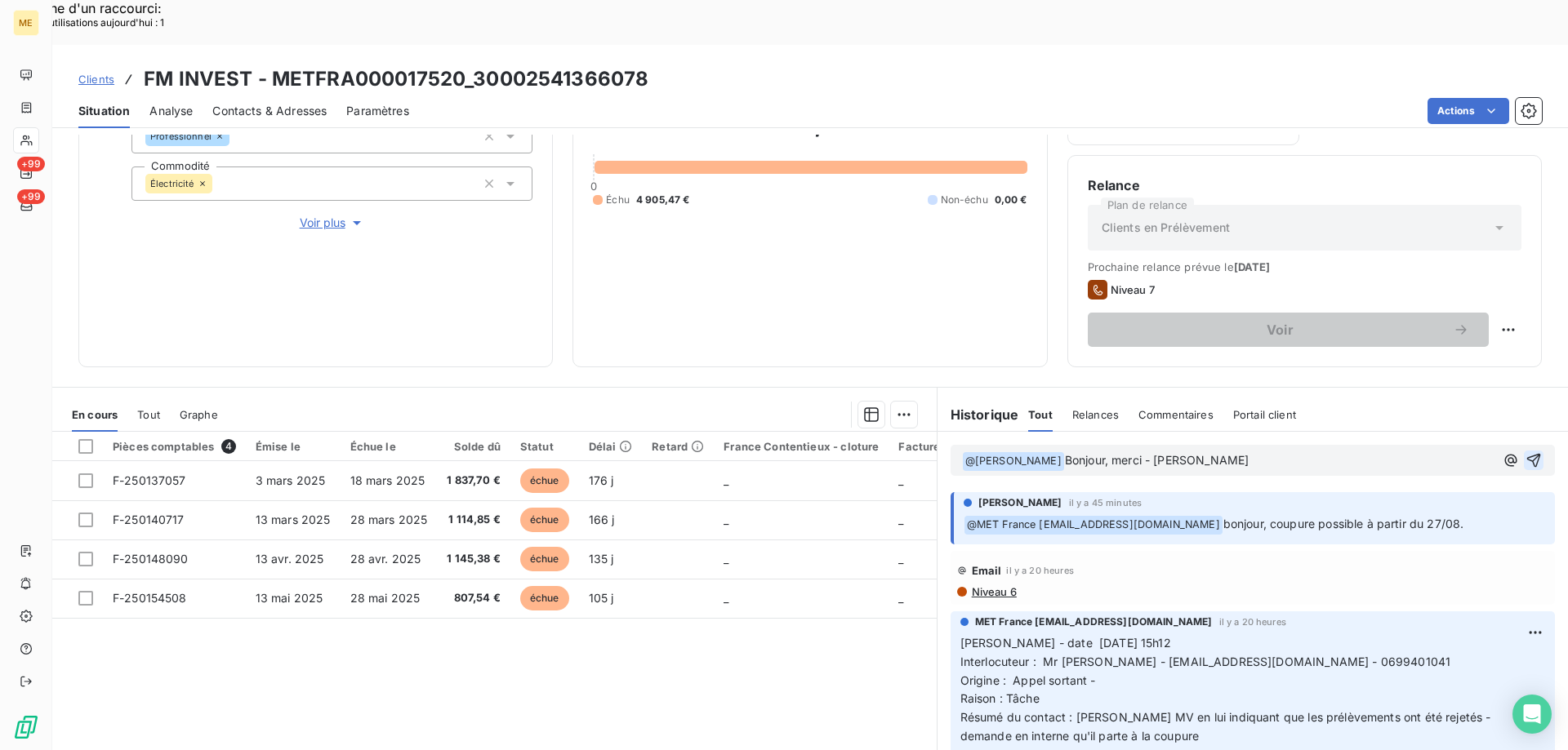
click at [1525, 452] on icon "button" at bounding box center [1533, 460] width 17 height 17
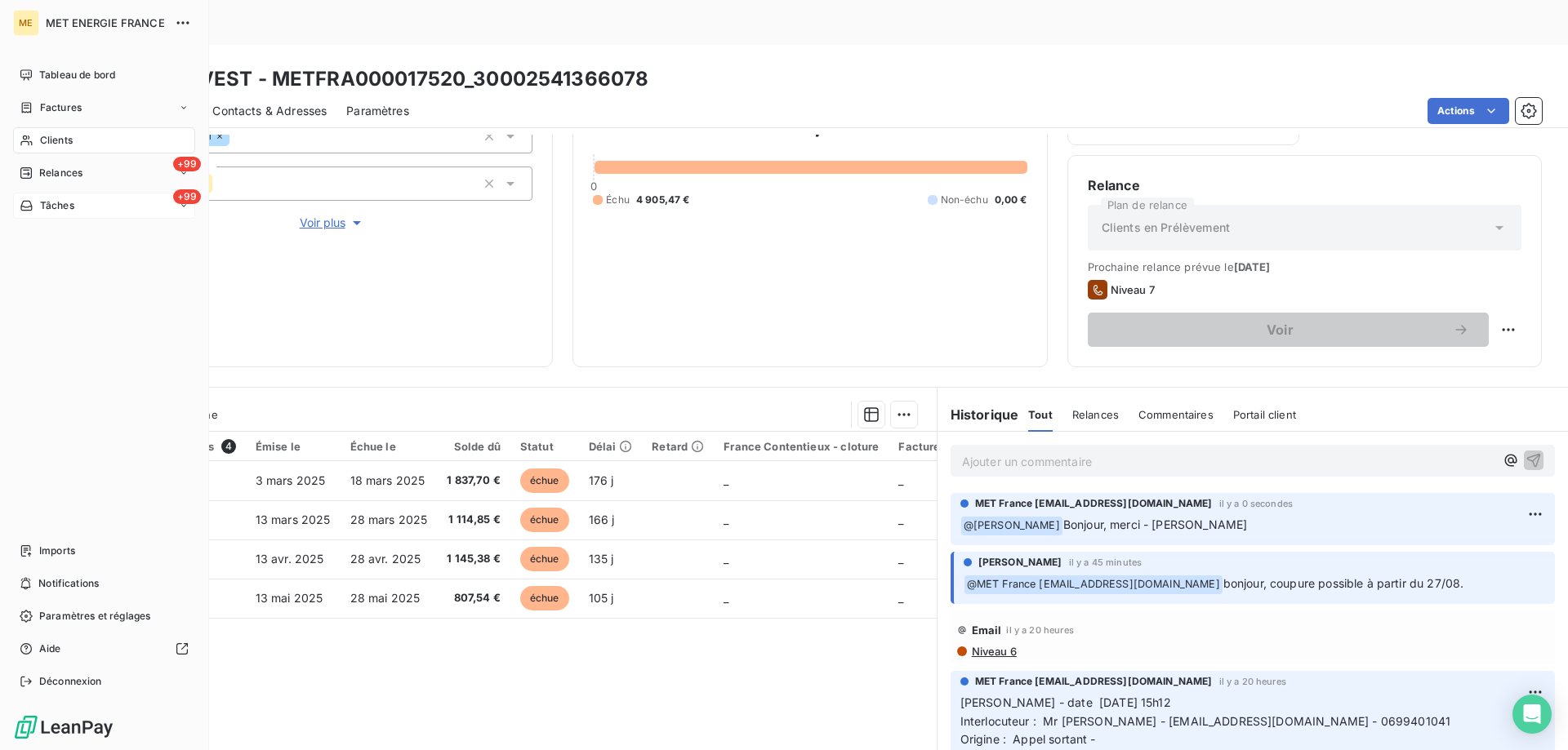
click at [112, 207] on div "+99 Tâches" at bounding box center [104, 205] width 182 height 26
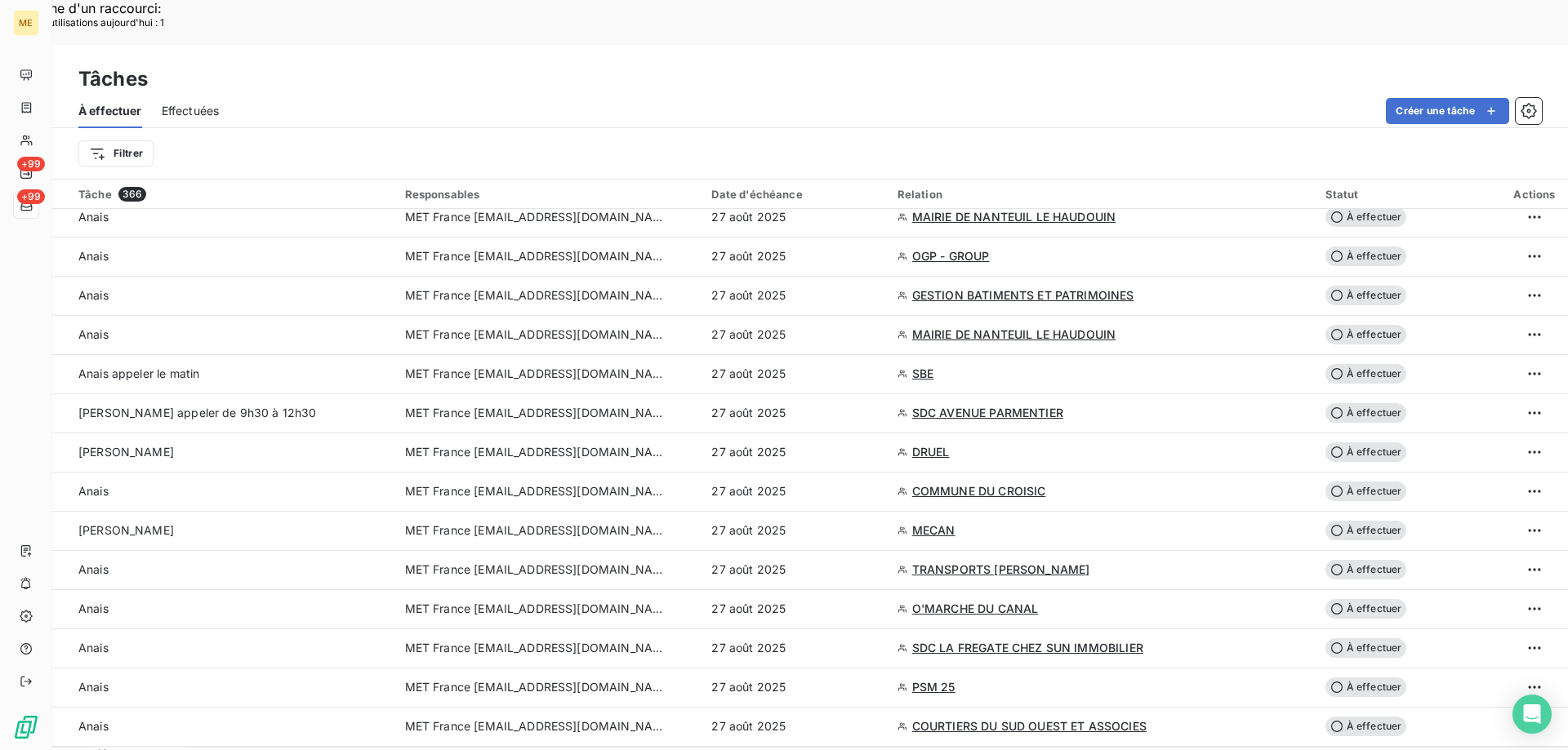
scroll to position [2530, 0]
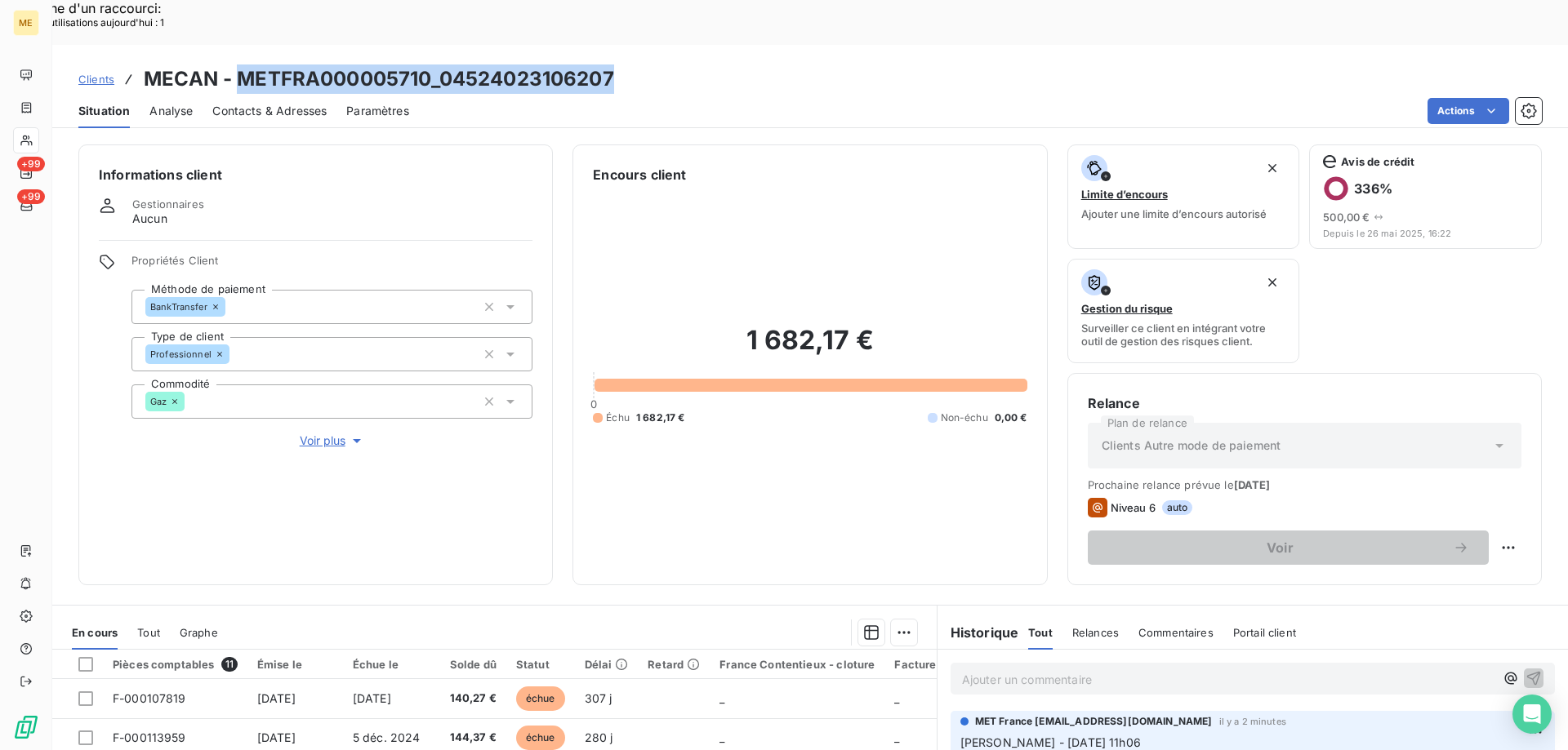
drag, startPoint x: 627, startPoint y: 27, endPoint x: 242, endPoint y: 32, distance: 385.0
click at [242, 65] on div "Clients MECAN - METFRA000005710_04524023106207" at bounding box center [810, 79] width 1516 height 29
copy h3 "METFRA000005710_04524023106207"
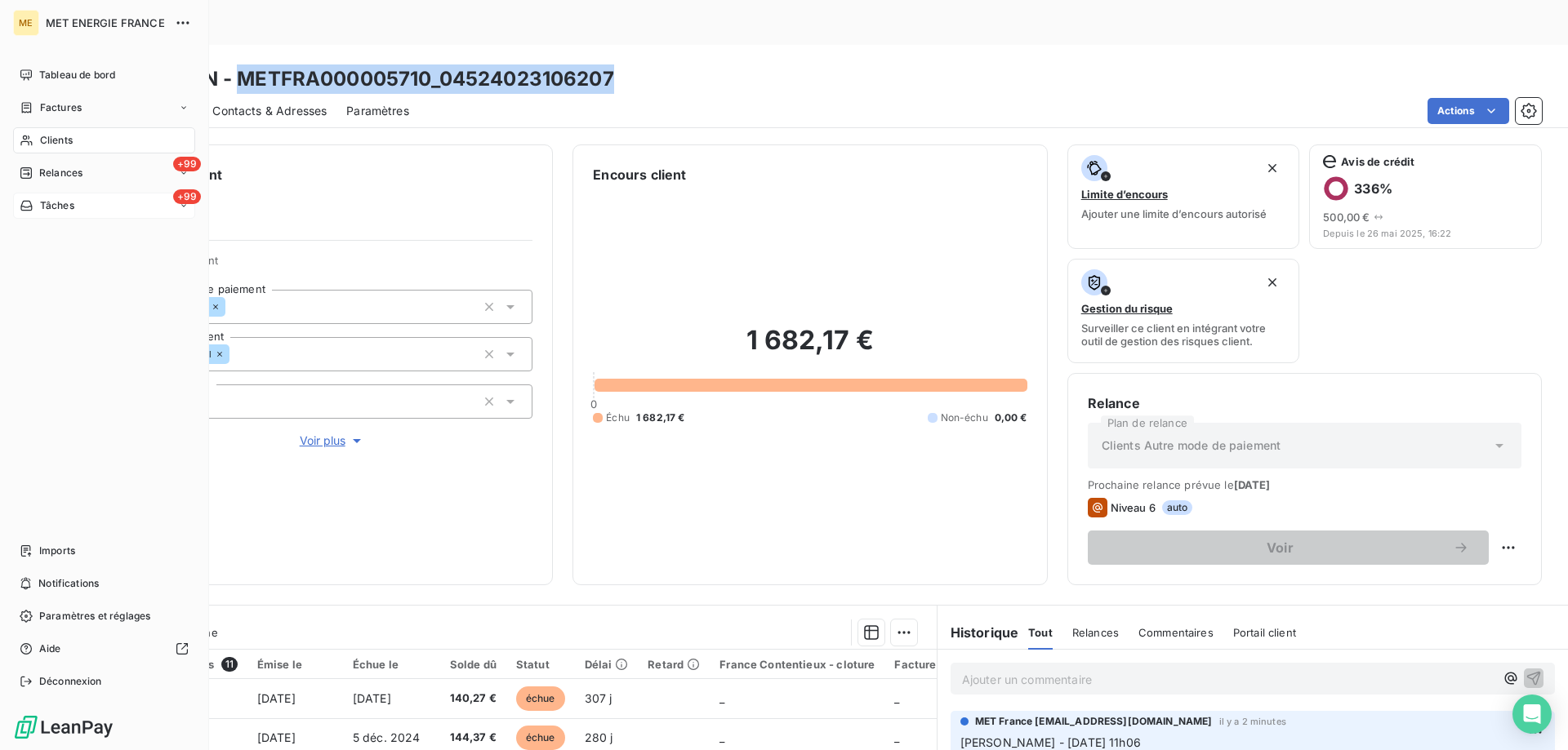
click at [87, 203] on div "+99 Tâches" at bounding box center [104, 205] width 182 height 26
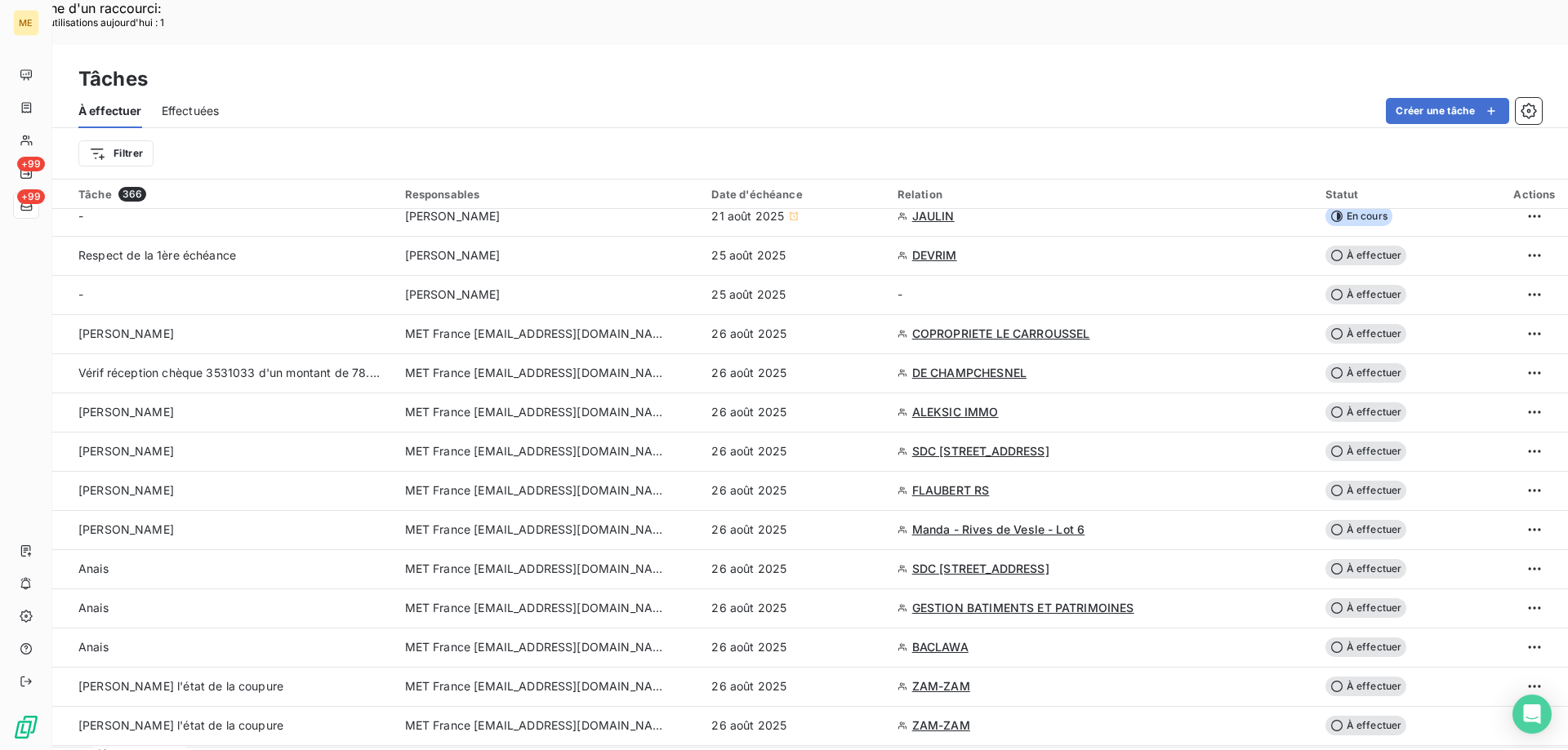
scroll to position [326, 0]
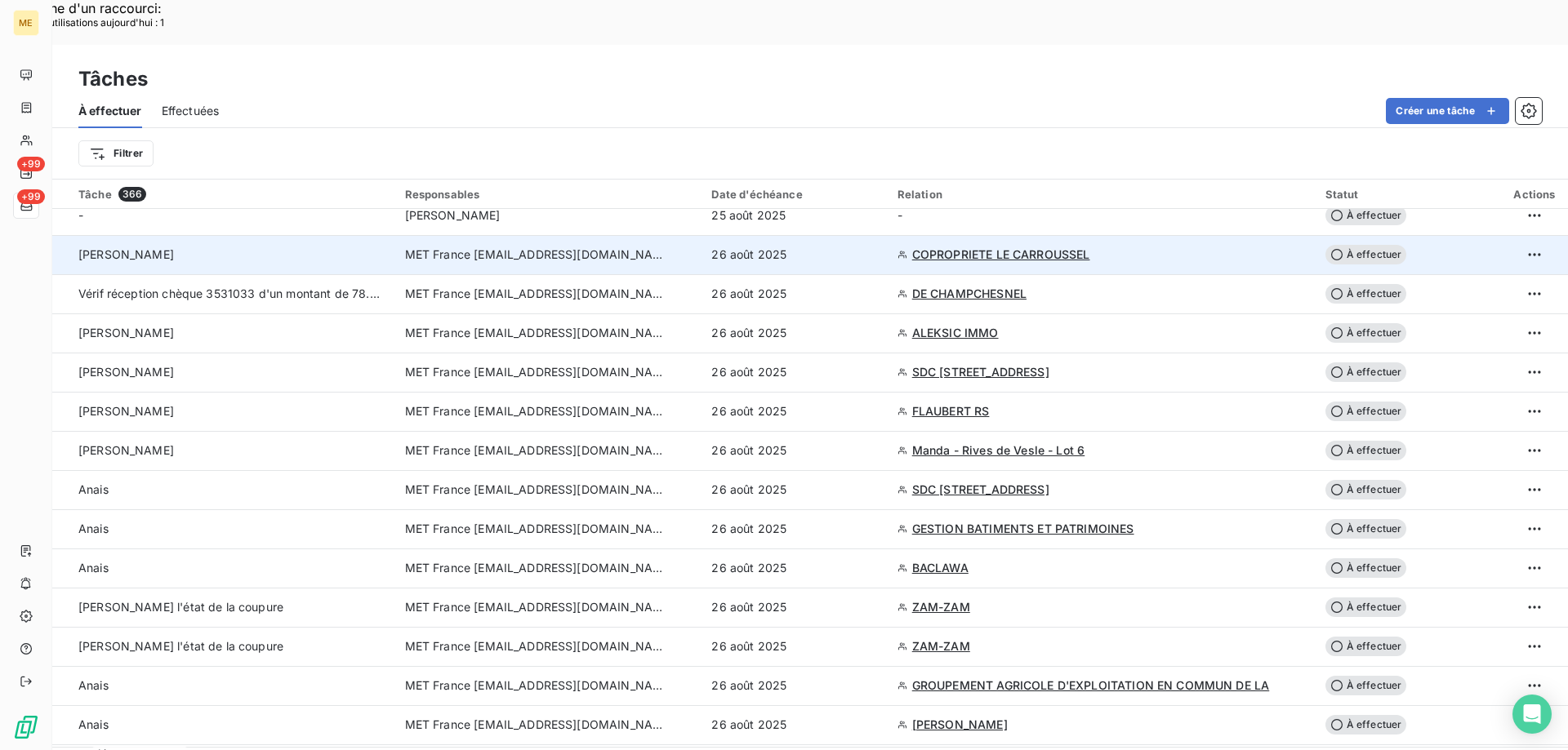
click at [1003, 246] on span "COPROPRIETE LE CARROUSSEL" at bounding box center [1001, 255] width 178 height 17
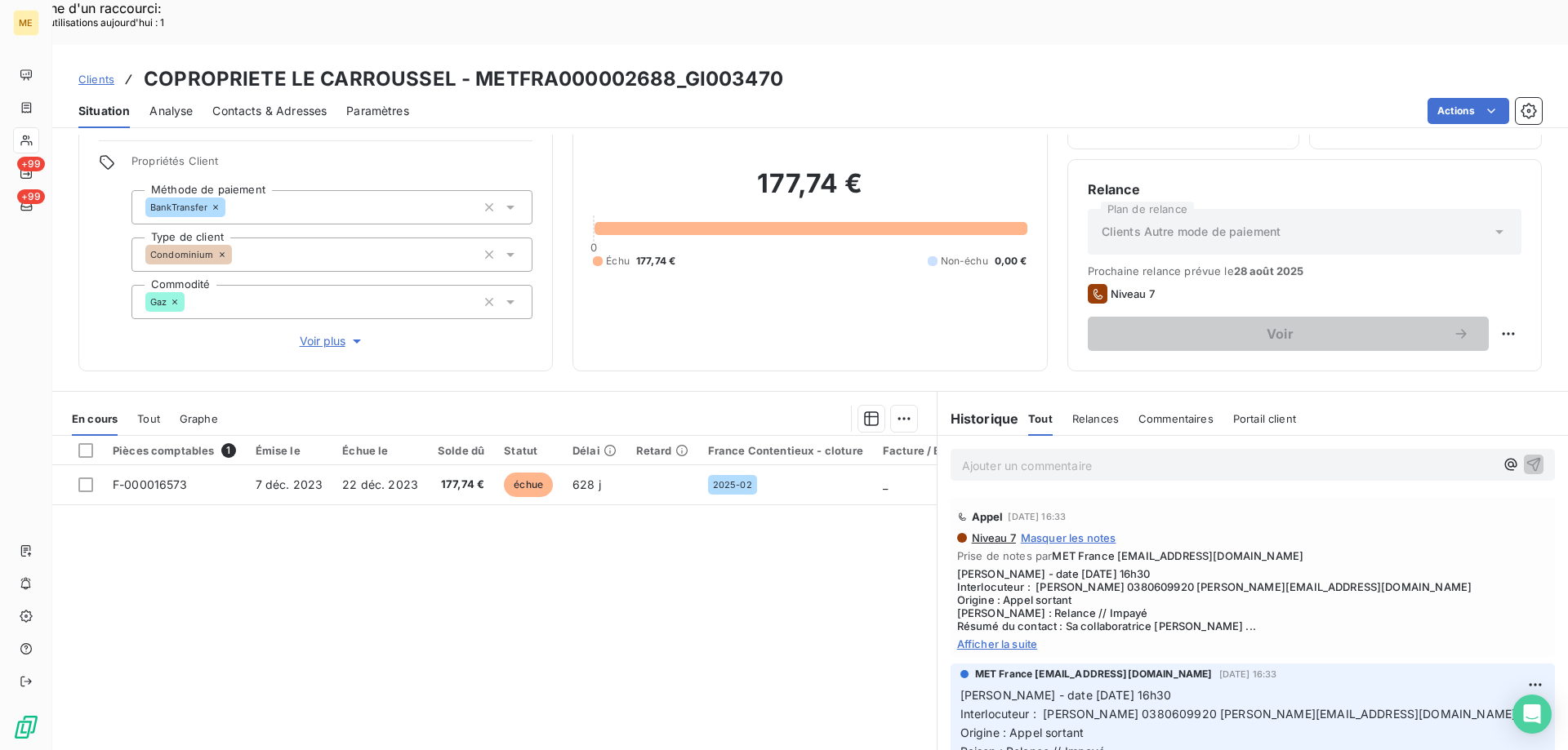
scroll to position [104, 0]
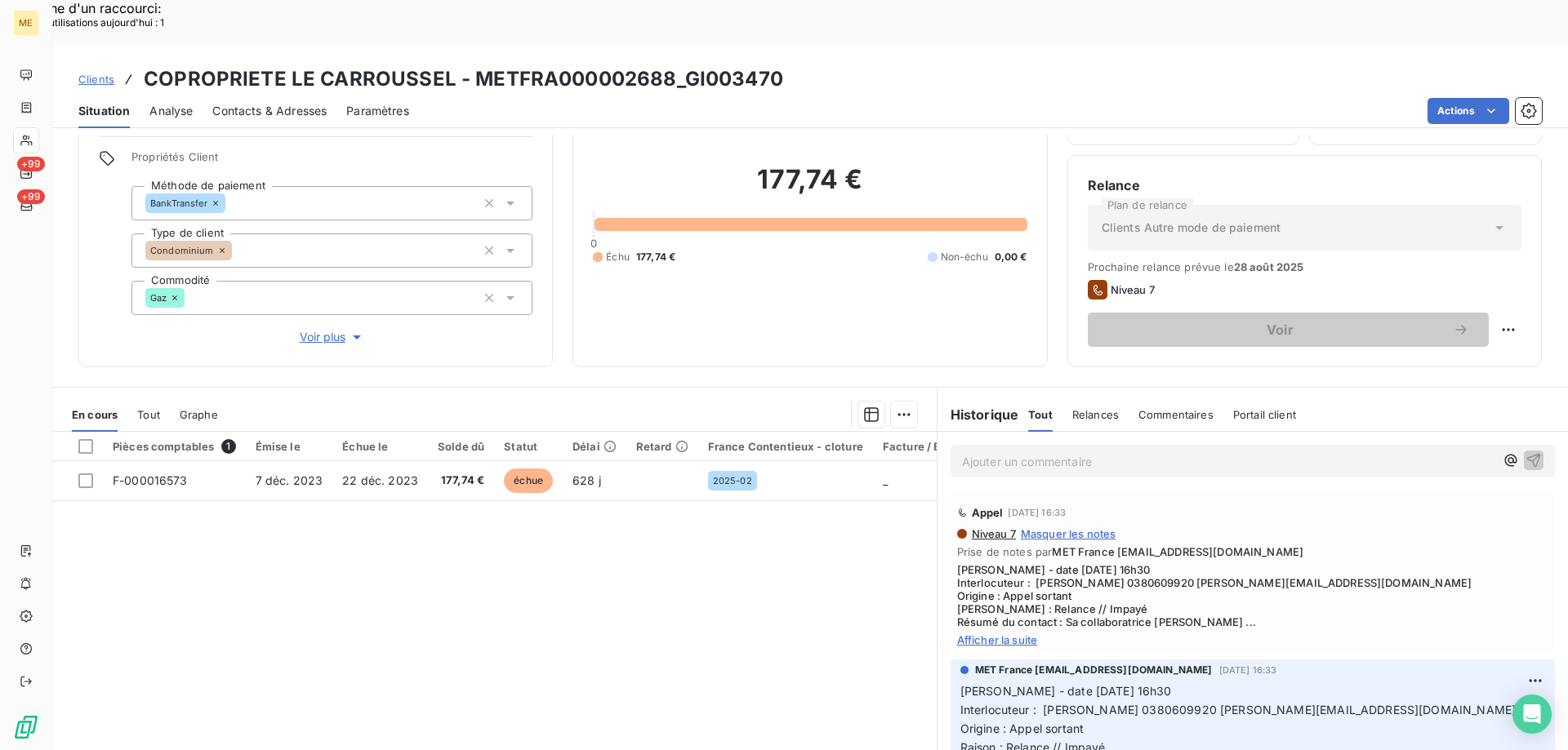
click at [1005, 633] on span "Afficher la suite" at bounding box center [1253, 640] width 591 height 13
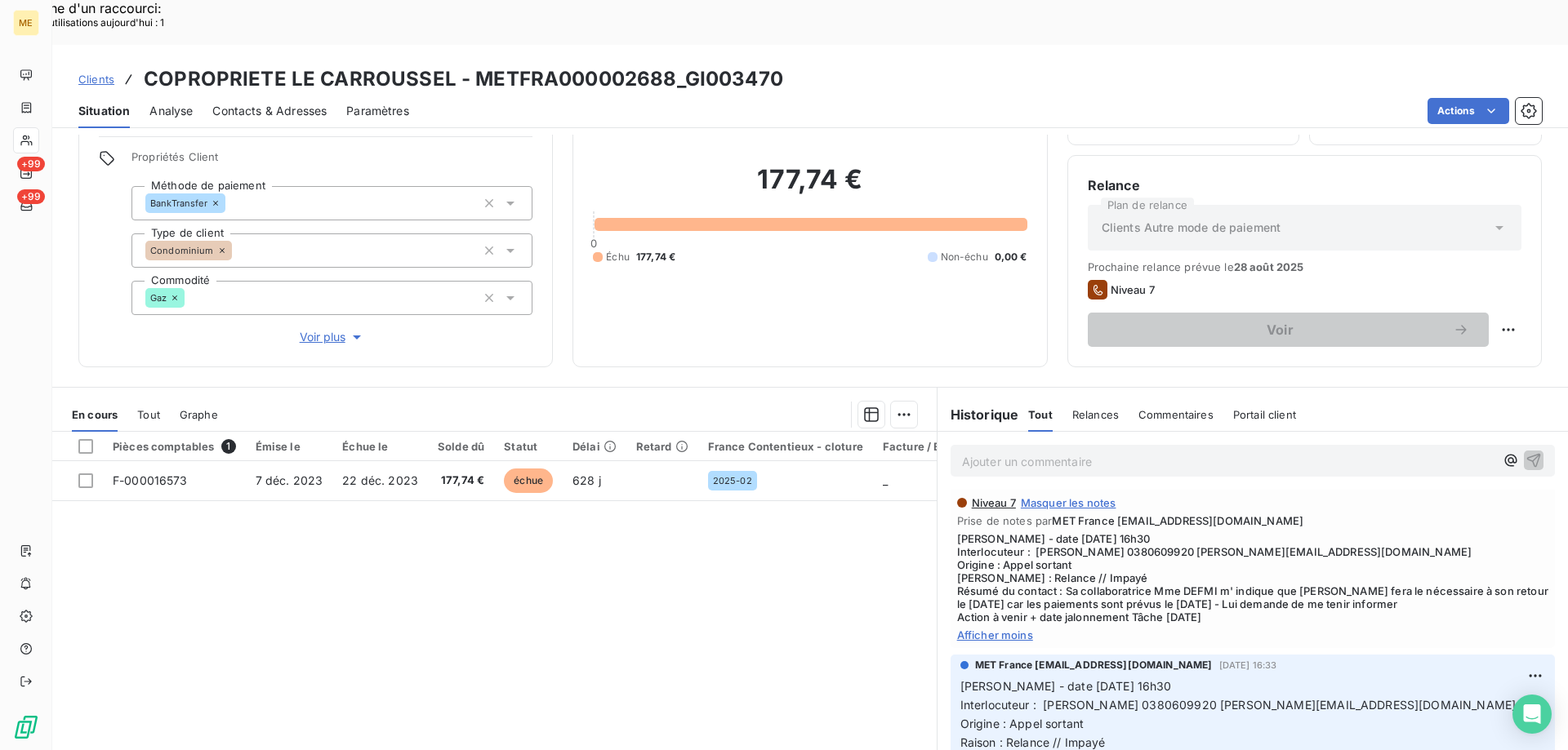
scroll to position [0, 0]
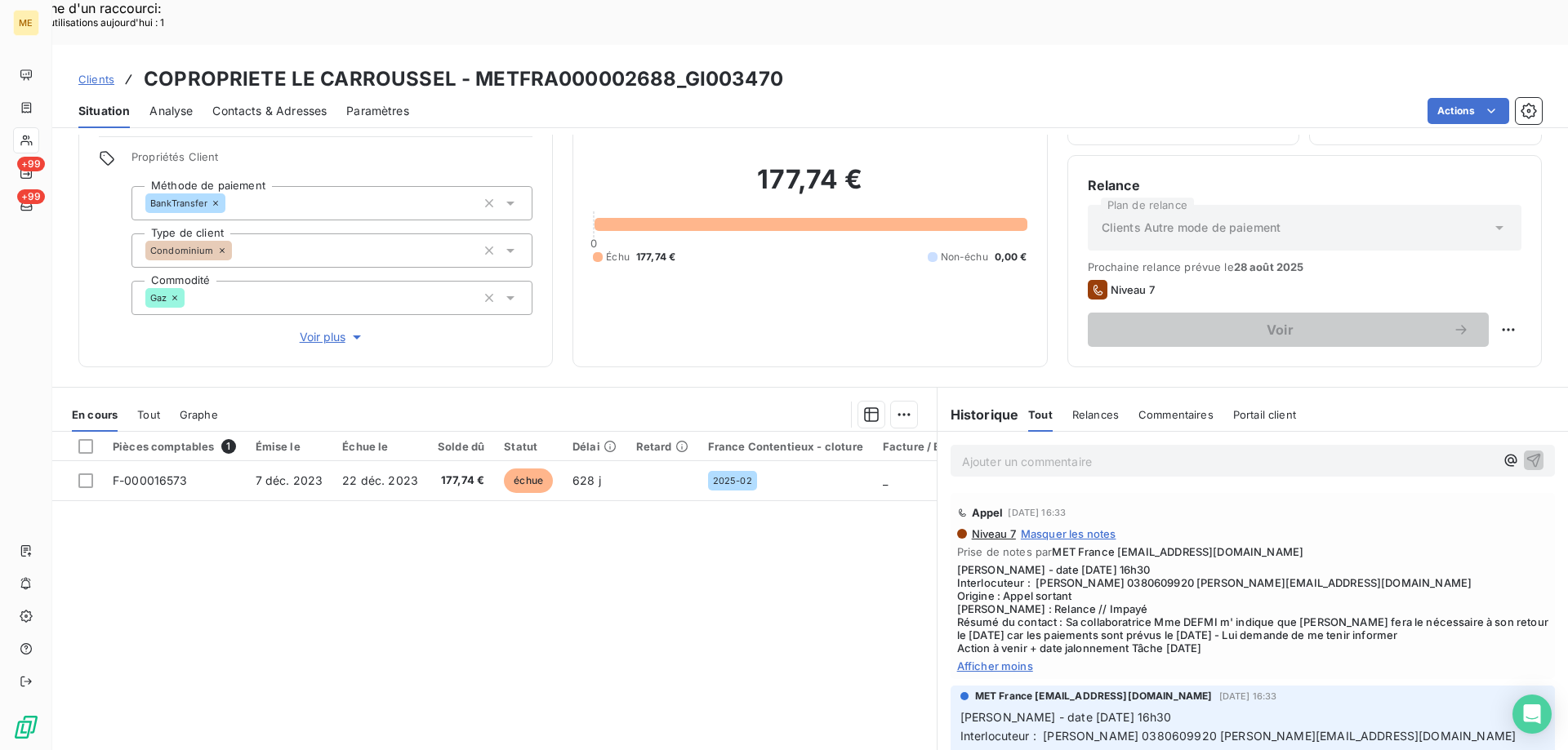
click at [1138, 563] on span "[PERSON_NAME] - date [DATE] 16h30 Interlocuteur : [PERSON_NAME] 0380609920 [PER…" at bounding box center [1253, 609] width 591 height 91
copy span "0380609920"
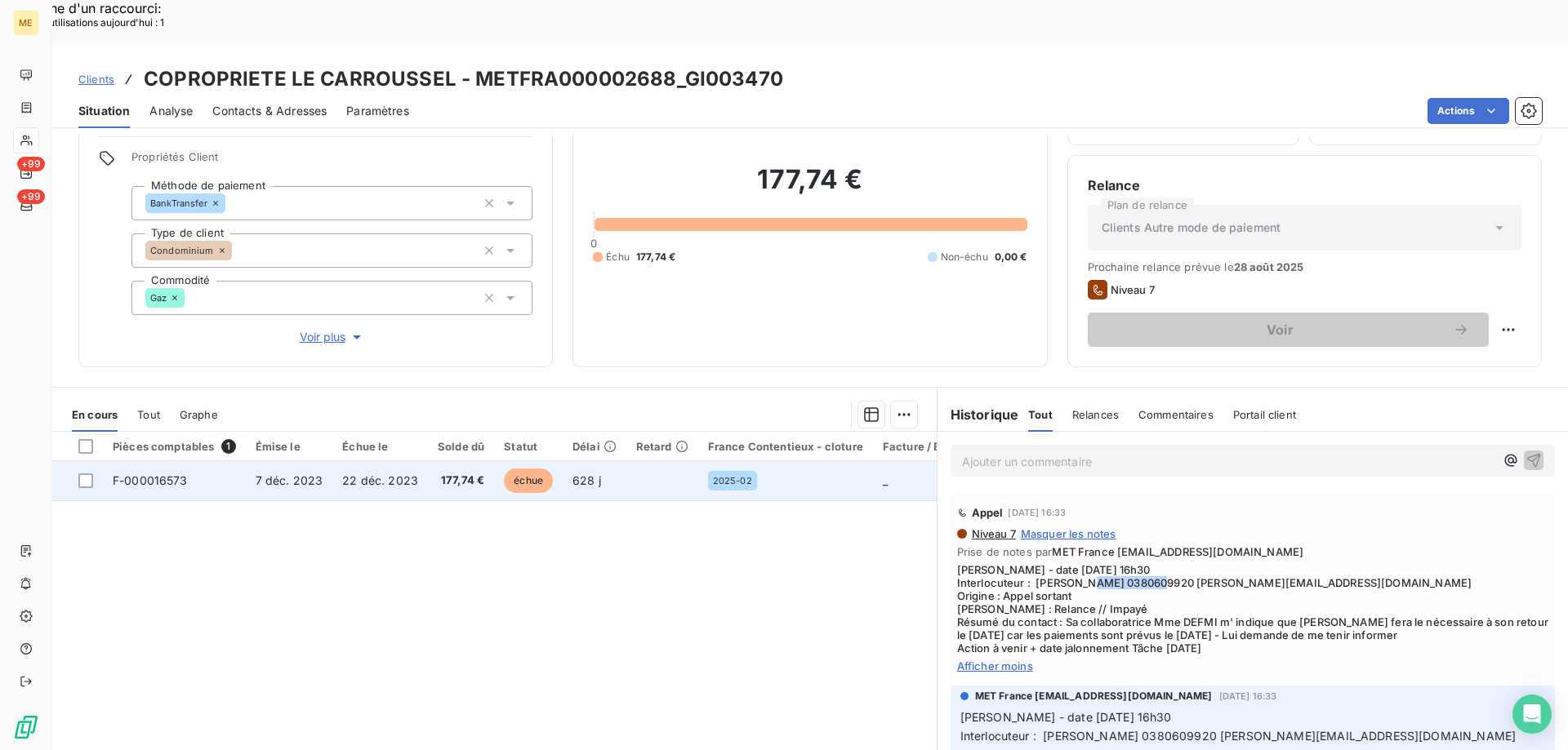
click at [159, 474] on span "F-000016573" at bounding box center [150, 480] width 75 height 14
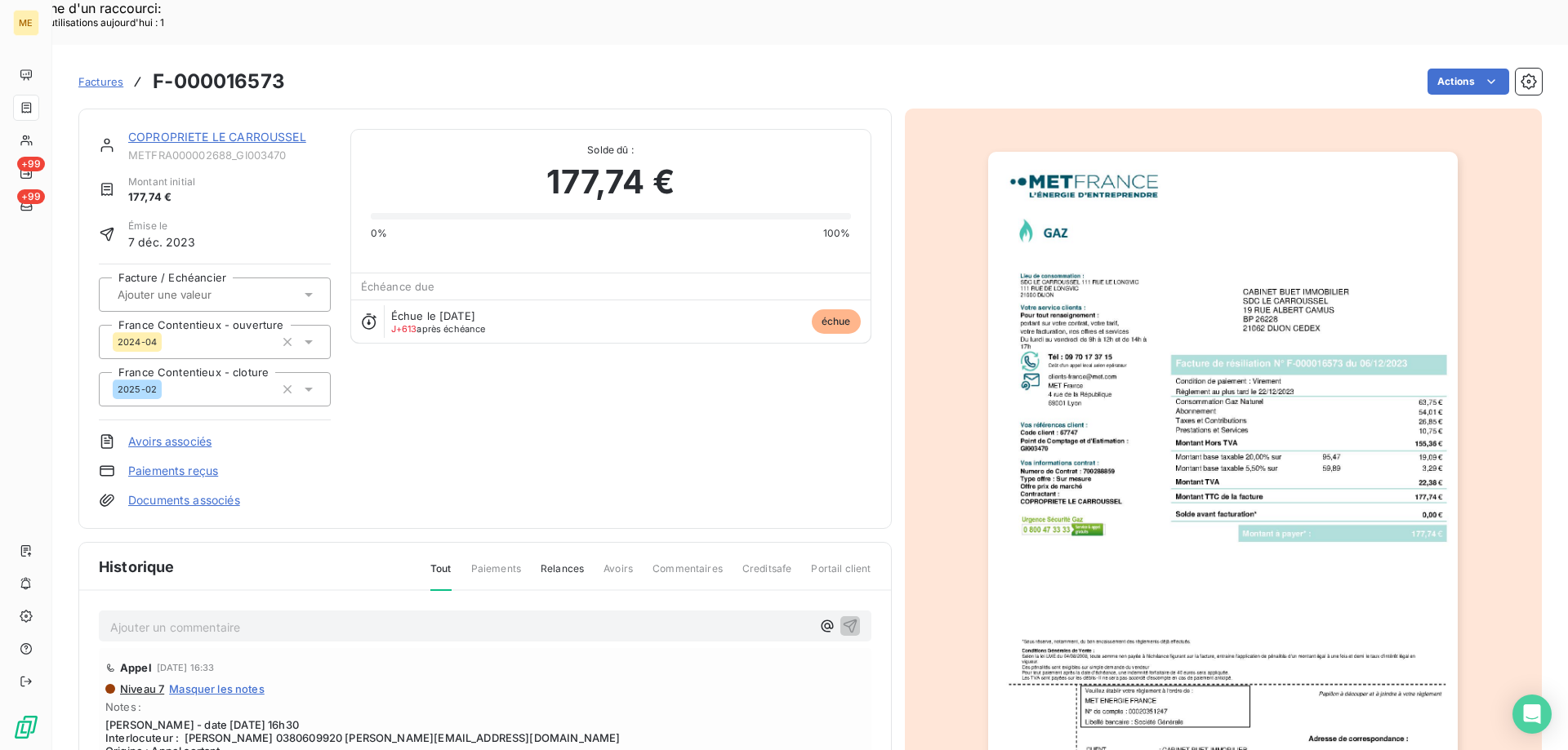
click at [1105, 364] on img "button" at bounding box center [1223, 484] width 470 height 665
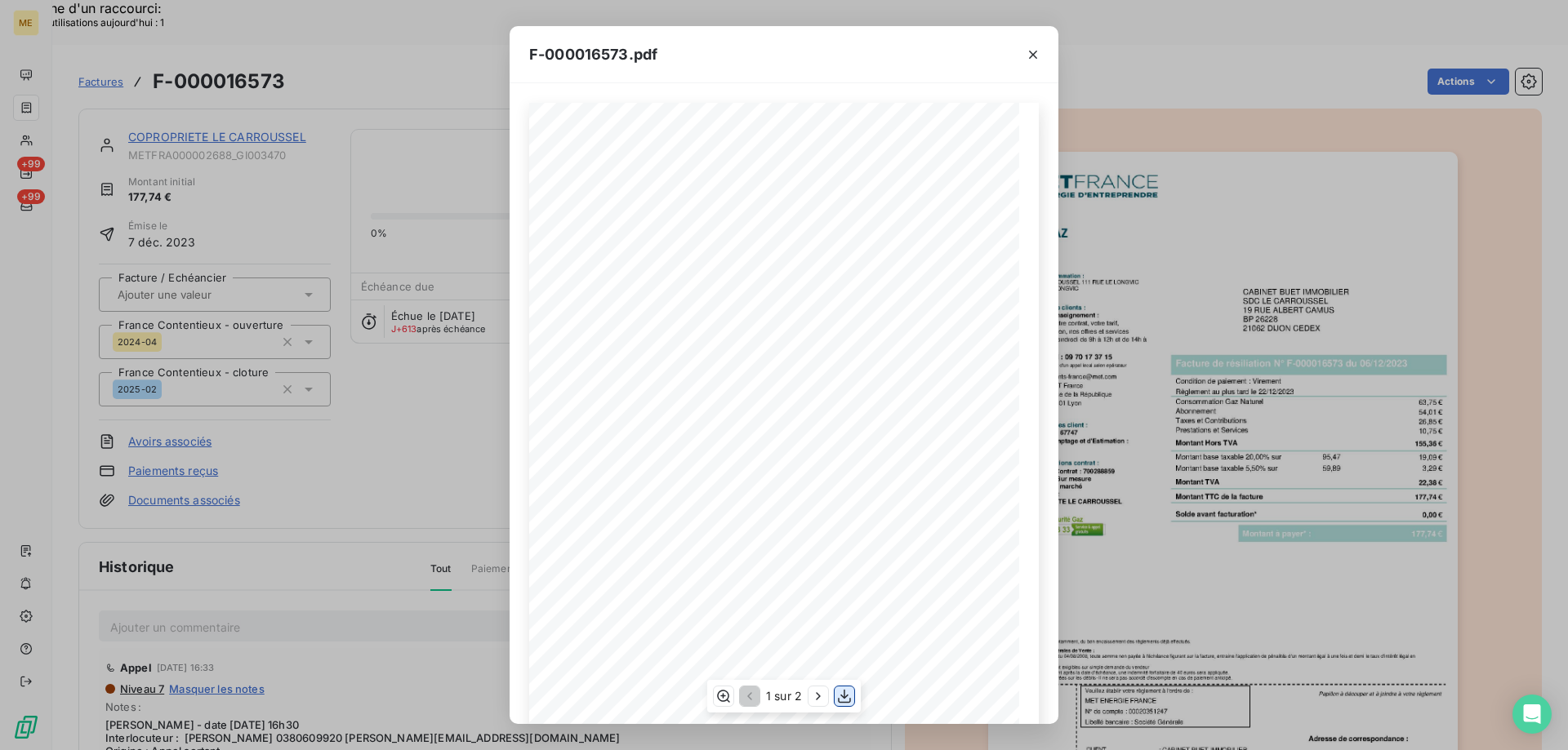
click at [838, 701] on icon "button" at bounding box center [844, 696] width 13 height 14
click at [1160, 203] on div "F-000016573.pdf *Sous réserve, notamment, du bon encaissement des règlements dé…" at bounding box center [784, 375] width 1568 height 750
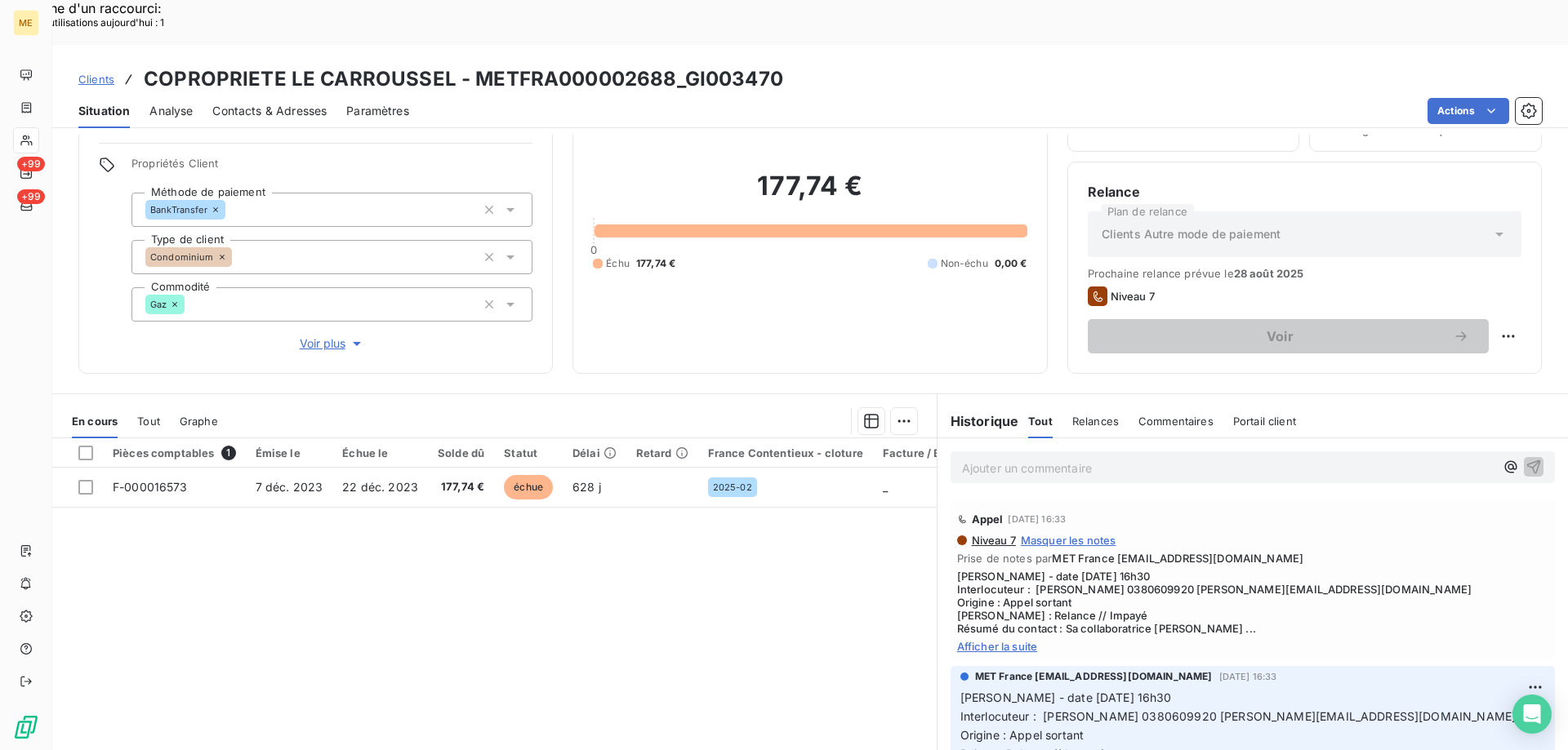
scroll to position [104, 0]
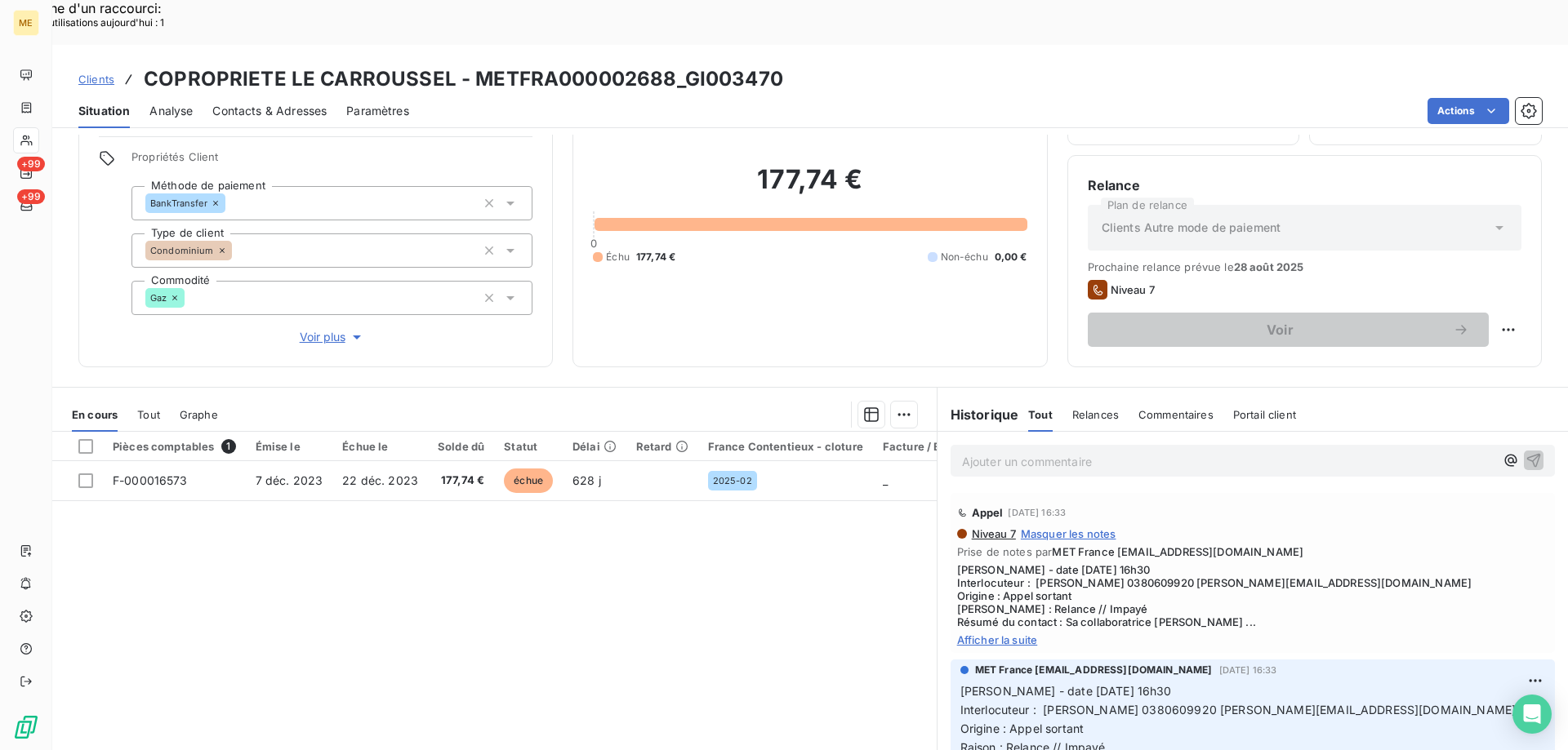
click at [974, 633] on span "Afficher la suite" at bounding box center [1253, 640] width 591 height 13
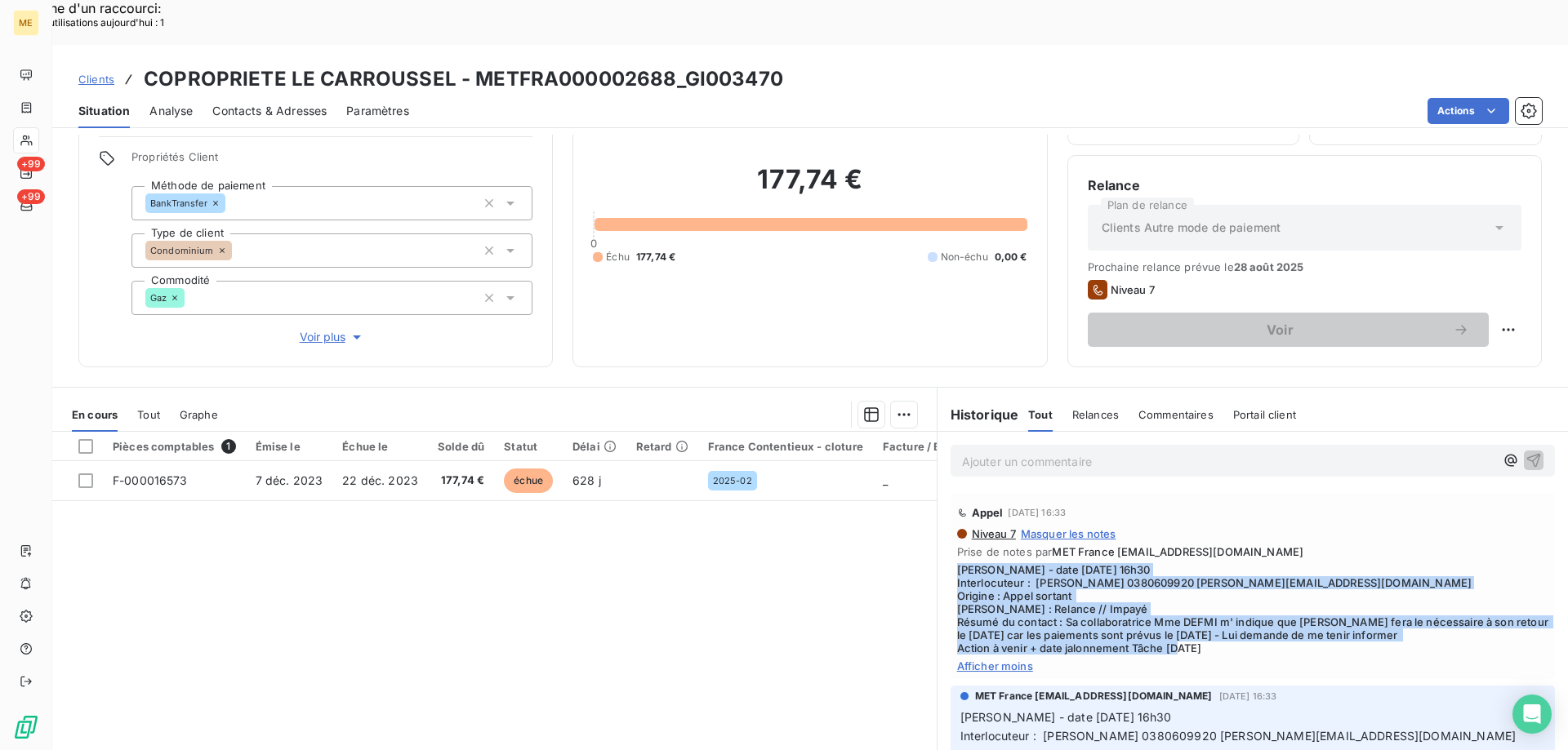
drag, startPoint x: 1238, startPoint y: 613, endPoint x: 950, endPoint y: 530, distance: 299.7
click at [957, 563] on span "[PERSON_NAME] - date [DATE] 16h30 Interlocuteur : [PERSON_NAME] 0380609920 [PER…" at bounding box center [1253, 609] width 591 height 91
copy span "[PERSON_NAME] - date [DATE] 16h30 Interlocuteur : [PERSON_NAME] 0380609920 [PER…"
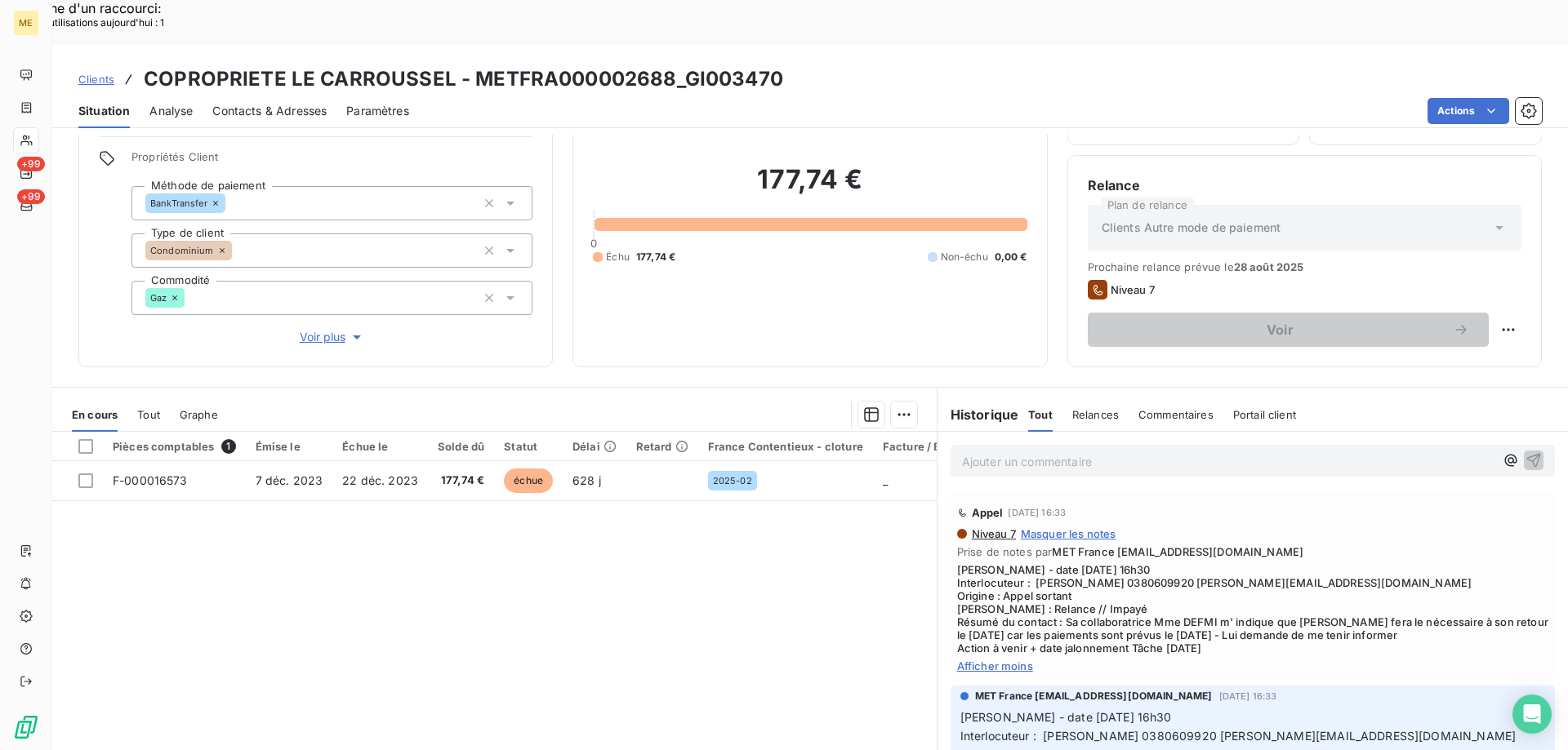
click at [999, 451] on p "Ajouter un commentaire ﻿" at bounding box center [1228, 461] width 532 height 21
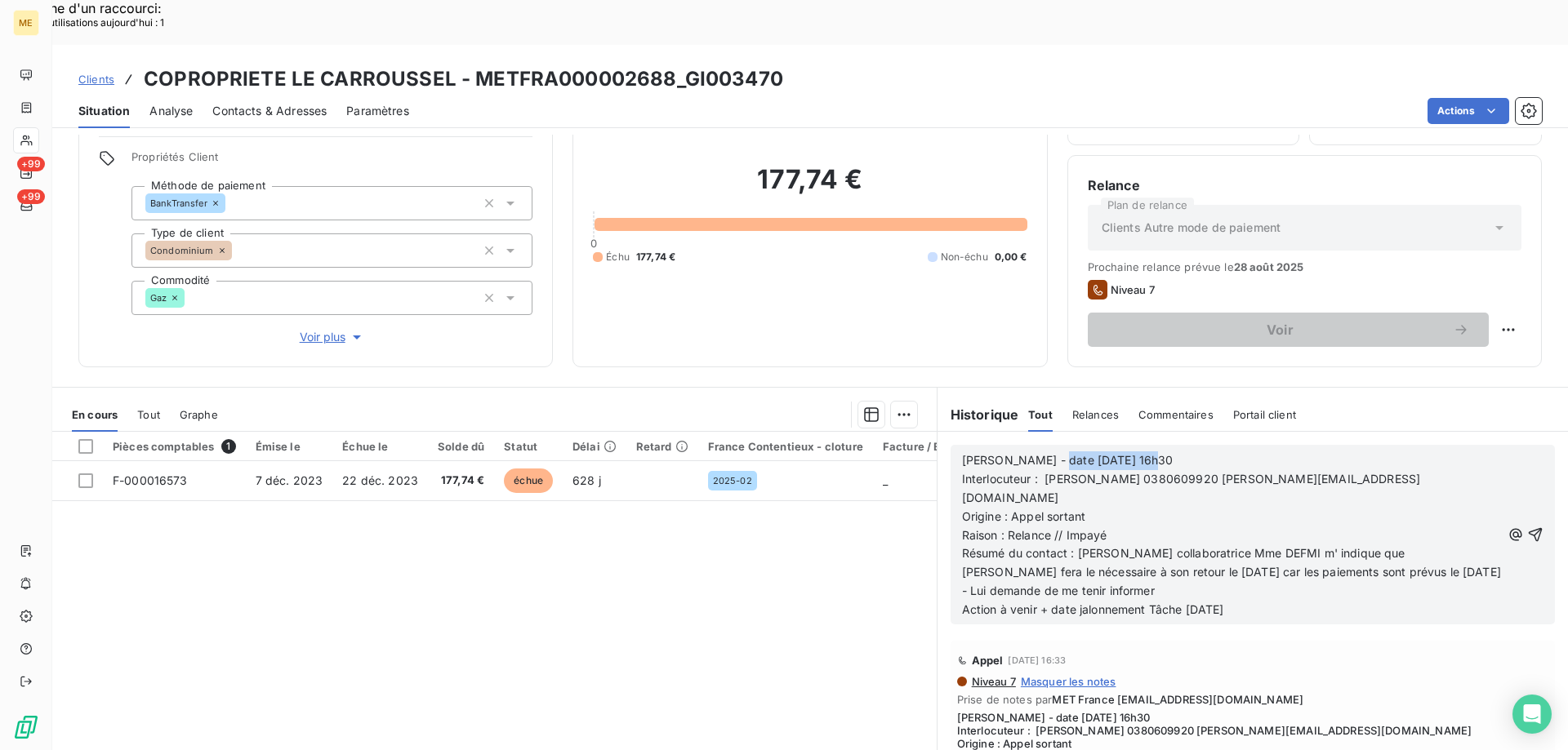
drag, startPoint x: 1034, startPoint y: 416, endPoint x: 1178, endPoint y: 404, distance: 144.5
click at [1178, 445] on div "[PERSON_NAME] - date [DATE] 16h30 Interlocuteur : [PERSON_NAME] 0380609920 [PER…" at bounding box center [1253, 534] width 604 height 179
drag, startPoint x: 1043, startPoint y: 473, endPoint x: 1004, endPoint y: 470, distance: 39.1
click at [1004, 528] on span "Raison : Relance // Impayé" at bounding box center [1034, 534] width 145 height 14
drag, startPoint x: 470, startPoint y: 33, endPoint x: 667, endPoint y: 17, distance: 197.6
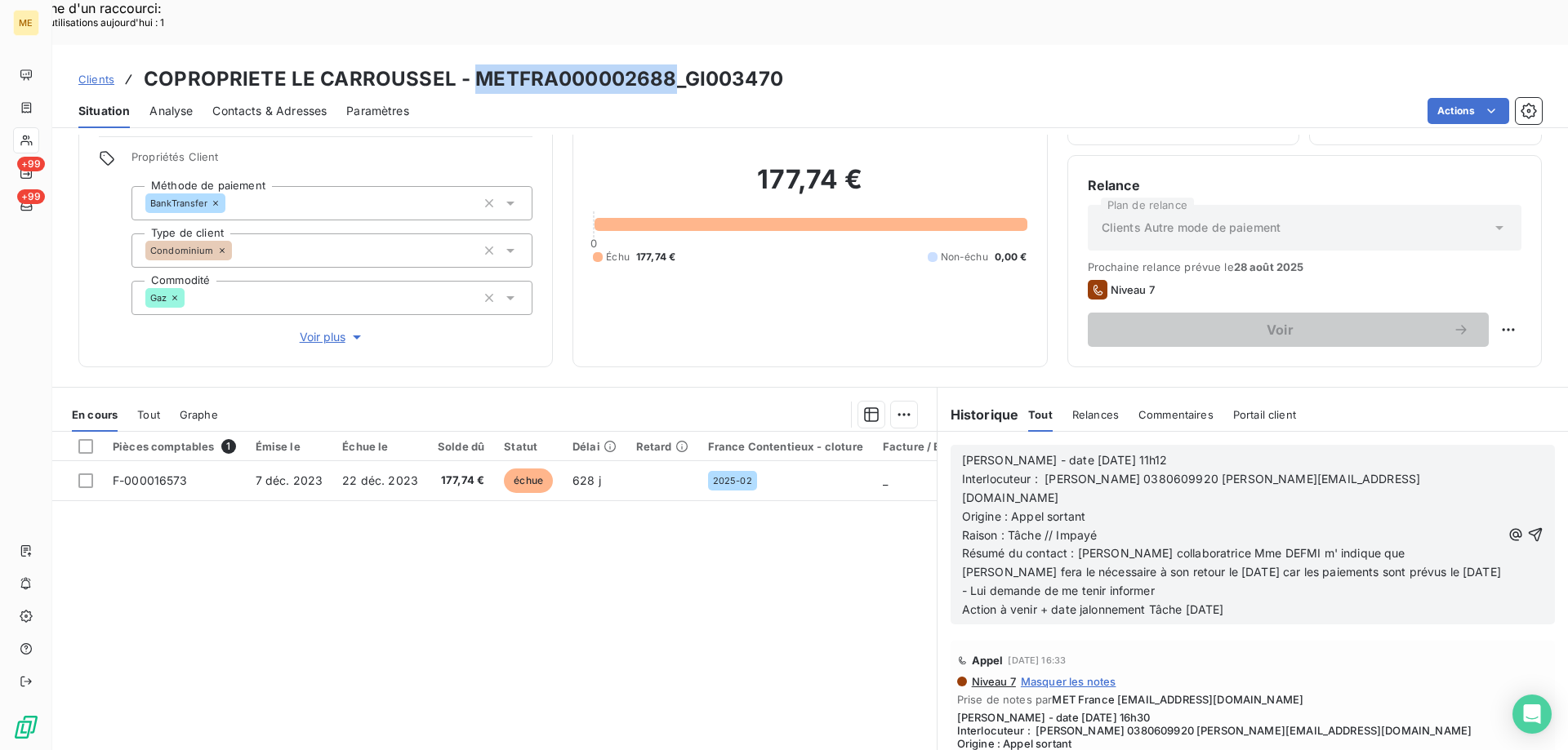
click at [667, 45] on div "Clients COPROPRIETE LE CARROUSSEL - METFRA000002688_GI003470 Situation Analyse …" at bounding box center [810, 86] width 1516 height 83
copy h3 "METFRA000002688"
drag, startPoint x: 1071, startPoint y: 492, endPoint x: 1233, endPoint y: 527, distance: 165.7
click at [1233, 544] on p "Résumé du contact : [PERSON_NAME] collaboratrice Mme DEFMI m' indique que [PERS…" at bounding box center [1231, 572] width 539 height 56
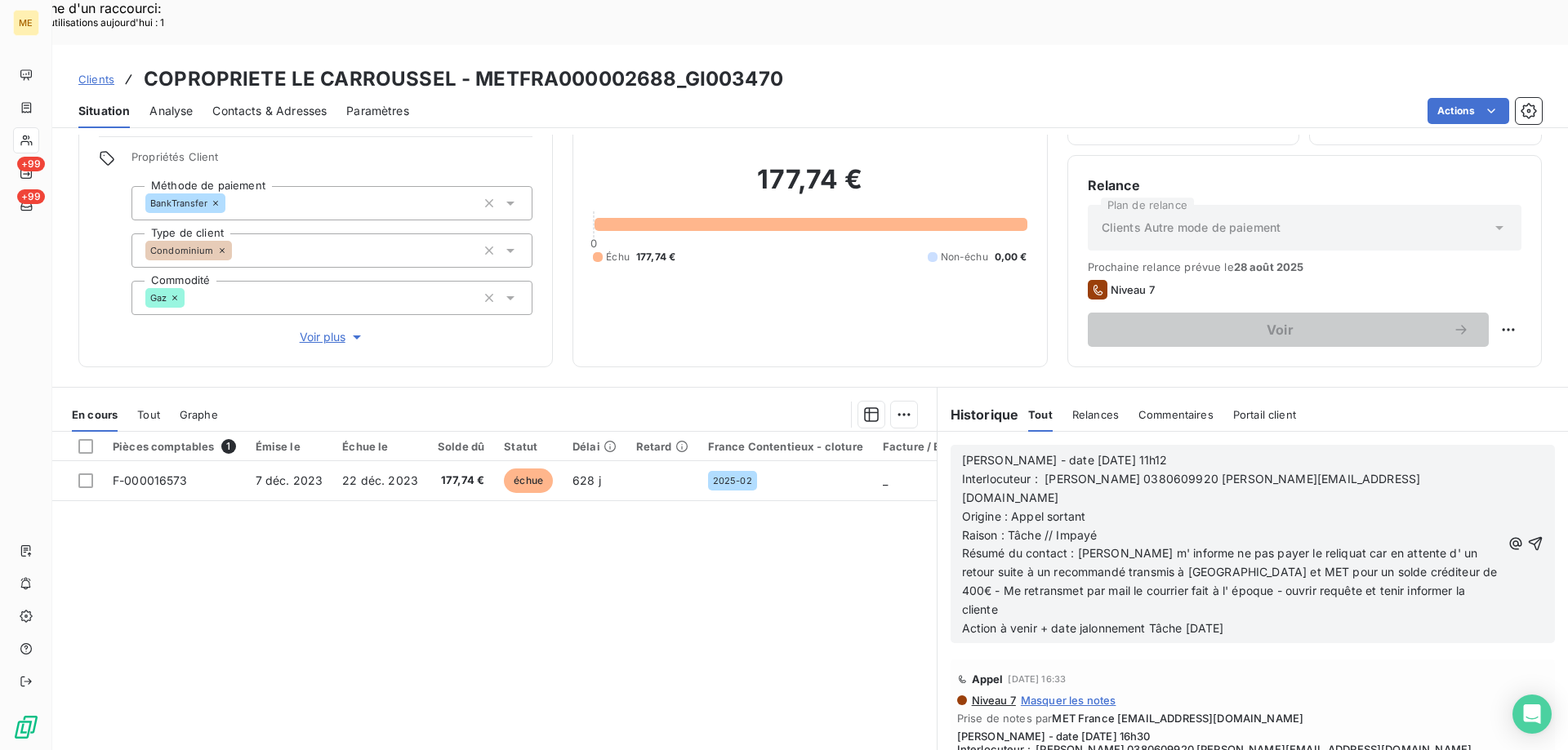
drag, startPoint x: 1183, startPoint y: 546, endPoint x: 1258, endPoint y: 554, distance: 75.4
click at [1258, 620] on p "Action à venir + date jalonnement Tâche [DATE]" at bounding box center [1231, 629] width 539 height 19
click at [1526, 535] on icon "button" at bounding box center [1535, 543] width 17 height 17
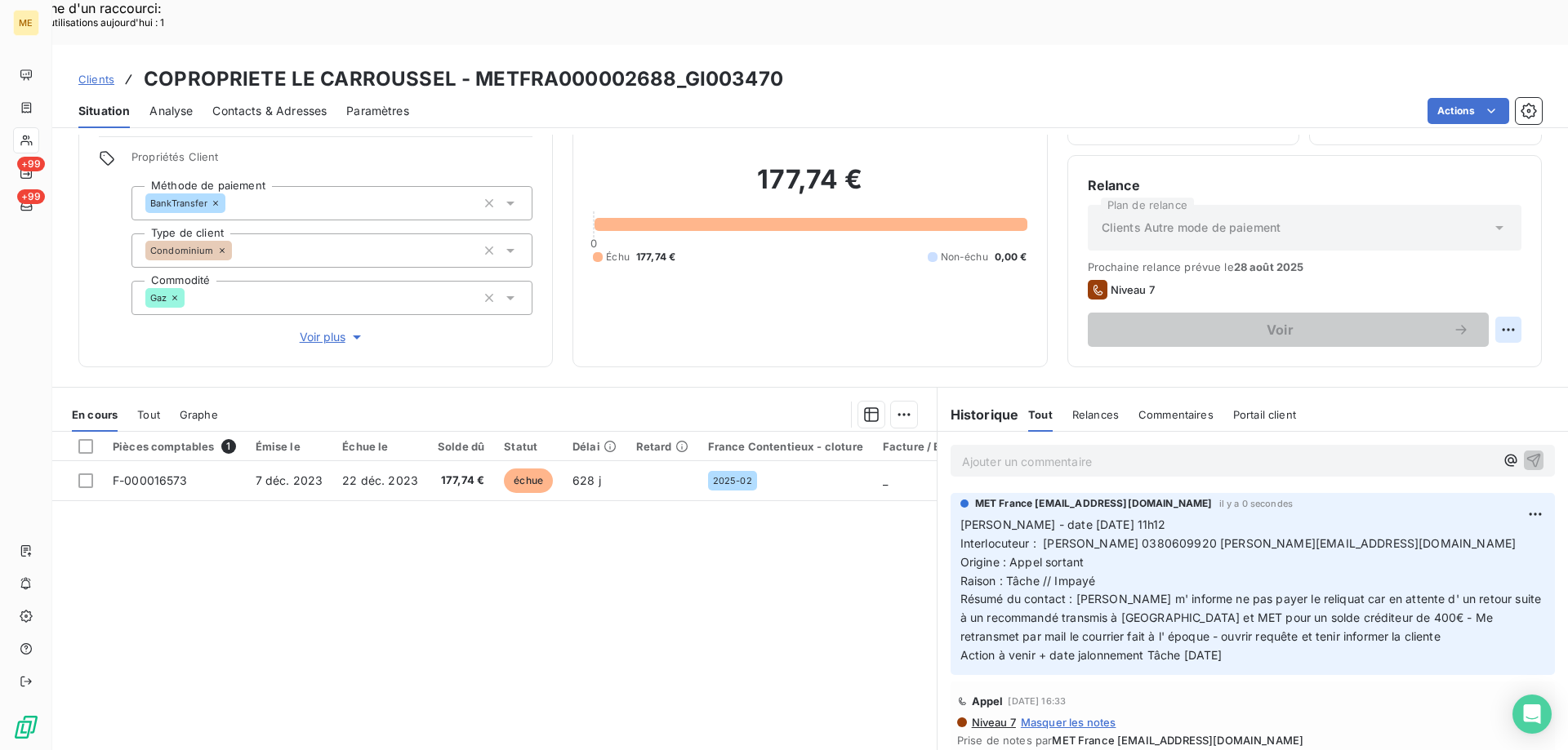
click at [1439, 314] on div "Replanifier cette action" at bounding box center [1429, 320] width 146 height 26
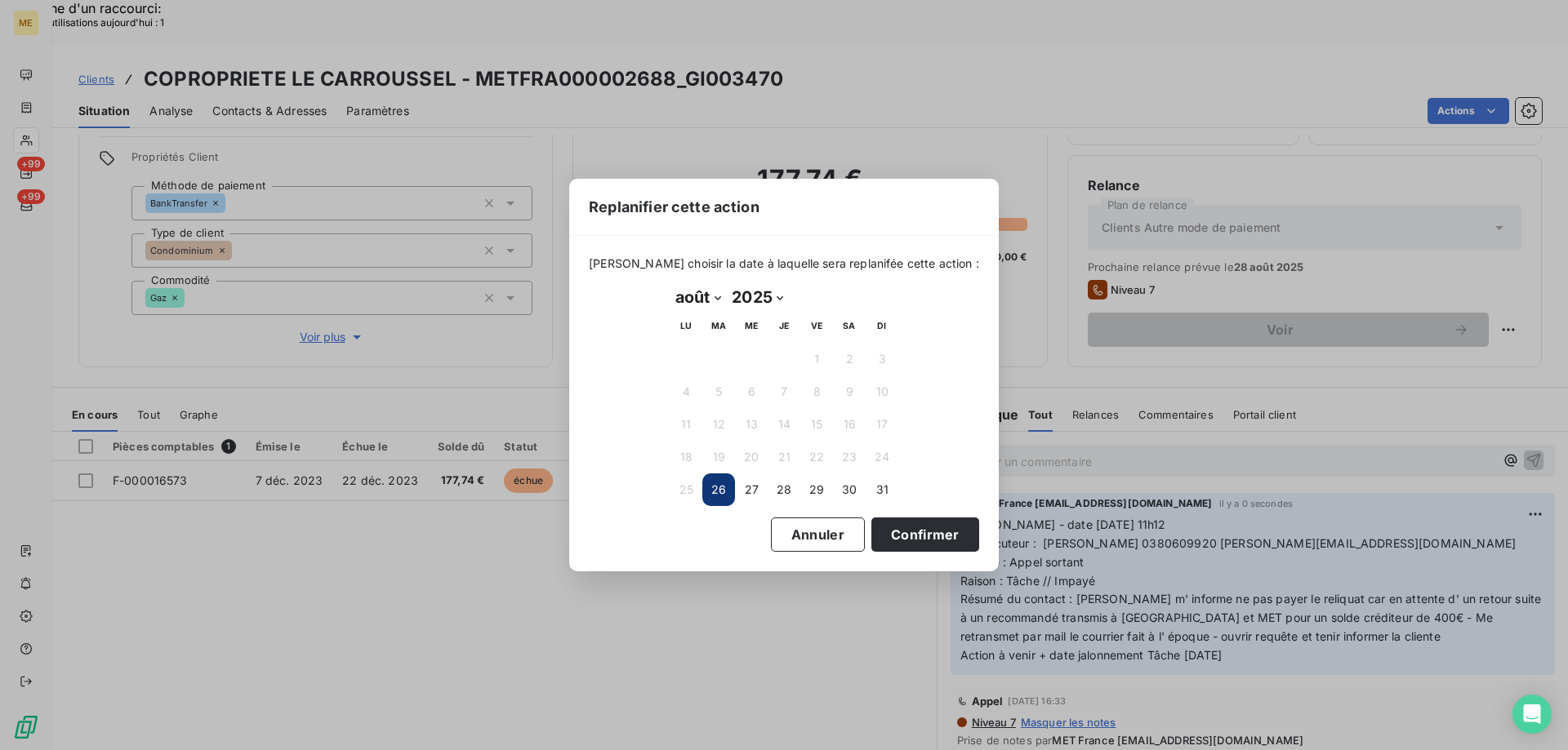
click at [720, 296] on select "janvier février mars avril mai juin juillet août septembre octobre novembre déc…" at bounding box center [698, 296] width 56 height 26
select select "8"
click at [670, 284] on select "janvier février mars avril mai juin juillet août septembre octobre novembre déc…" at bounding box center [698, 296] width 56 height 26
click at [686, 420] on button "15" at bounding box center [686, 424] width 32 height 32
click at [877, 533] on button "Confirmer" at bounding box center [926, 534] width 108 height 34
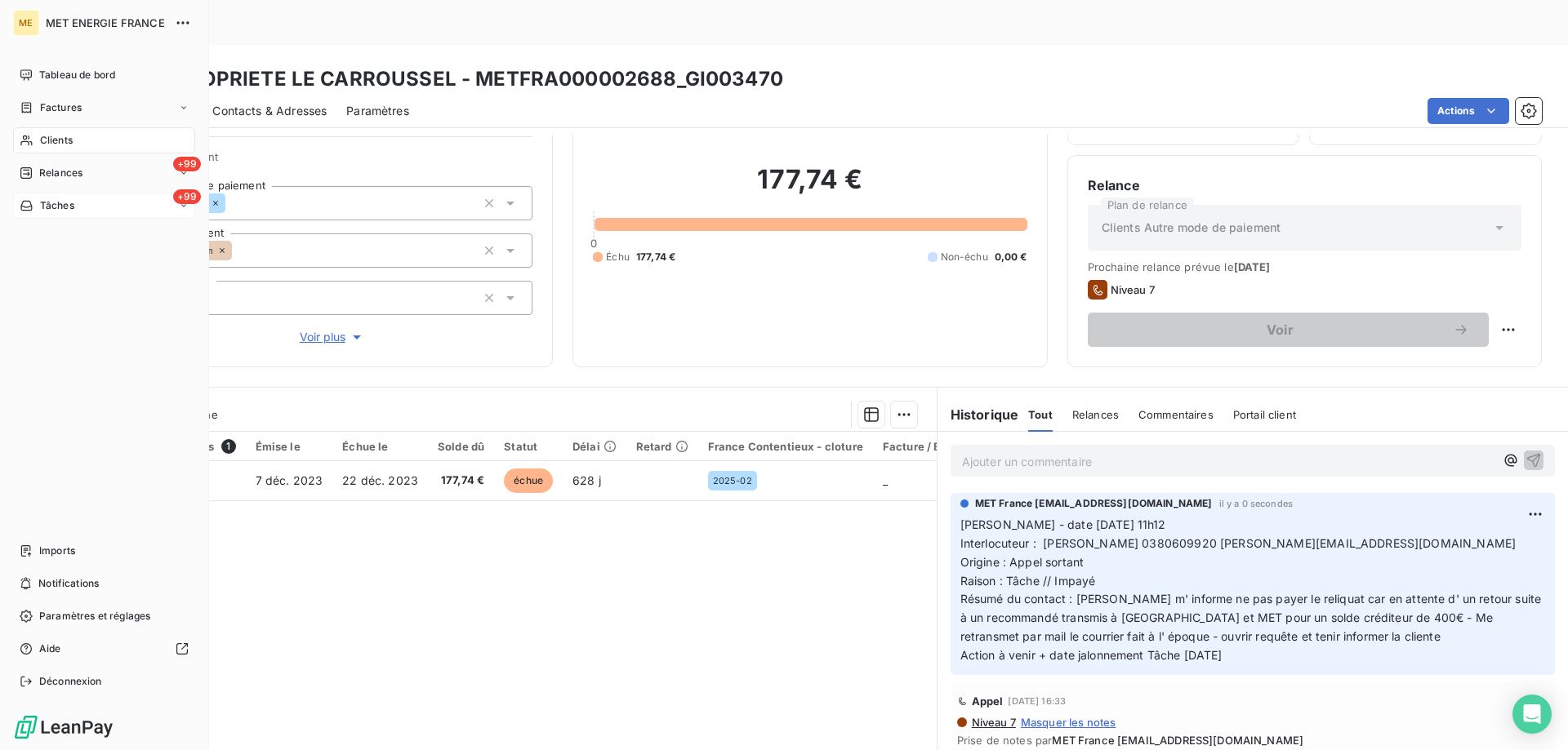
click at [85, 201] on div "+99 Tâches" at bounding box center [104, 205] width 182 height 26
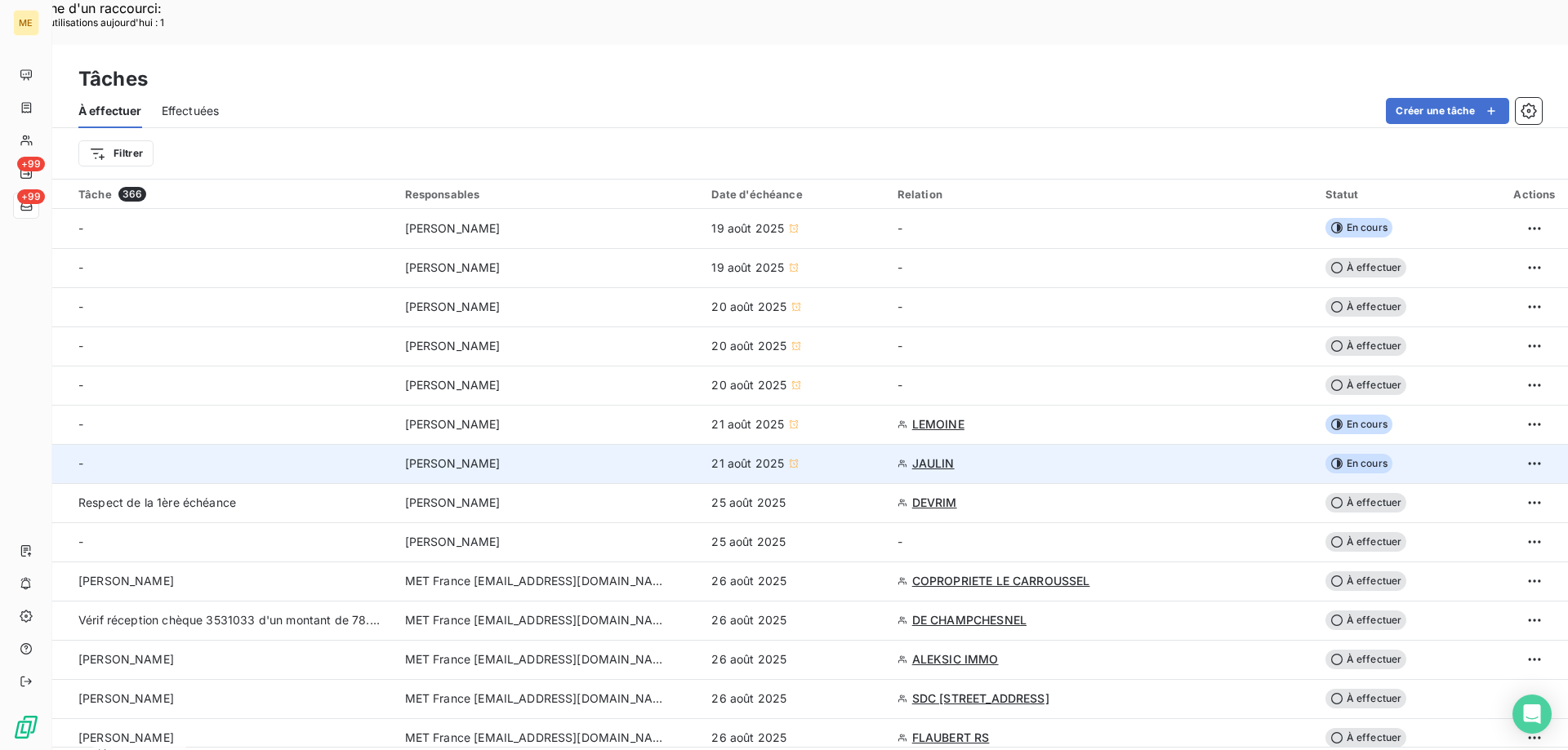
scroll to position [163, 0]
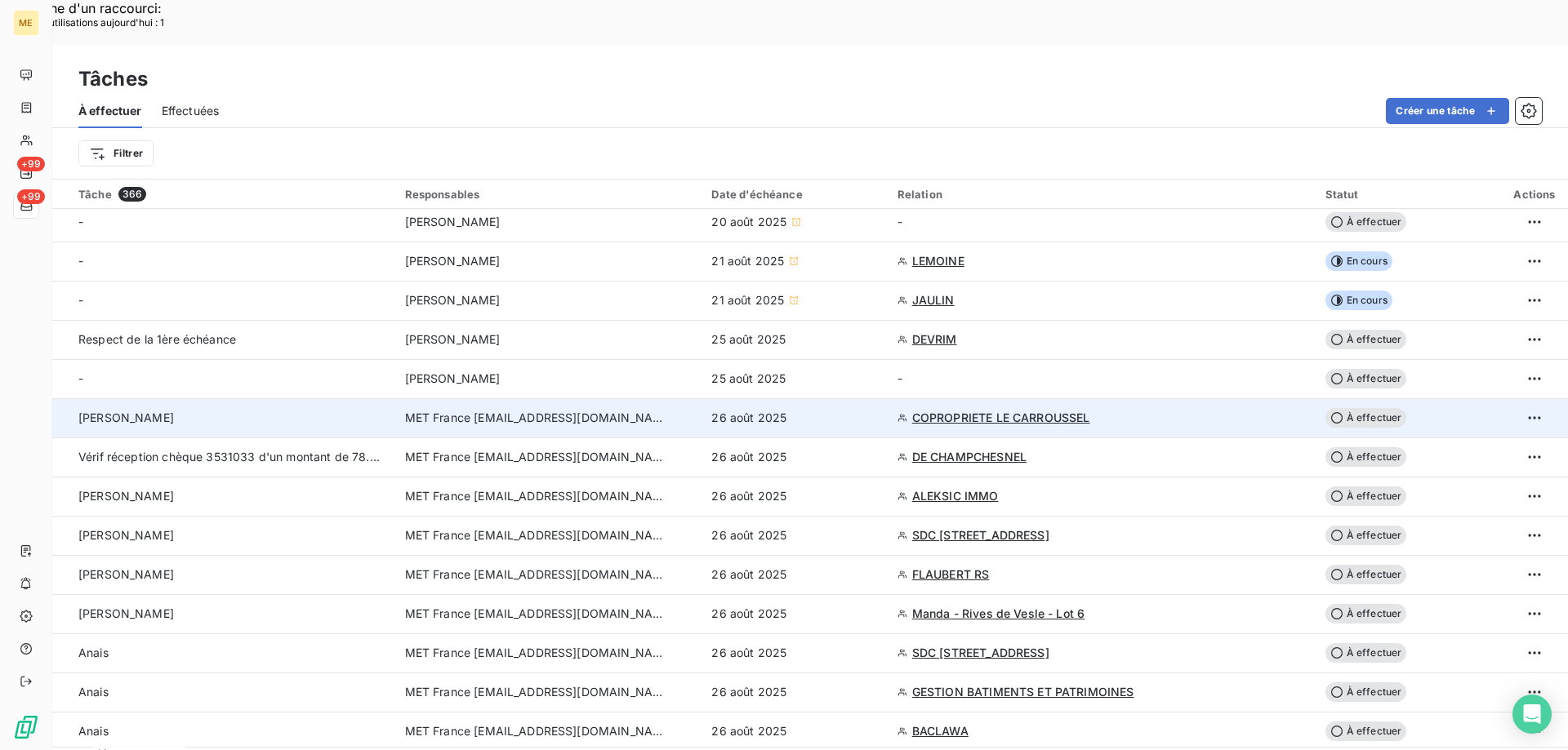
click at [1360, 408] on span "À effectuer" at bounding box center [1365, 418] width 81 height 20
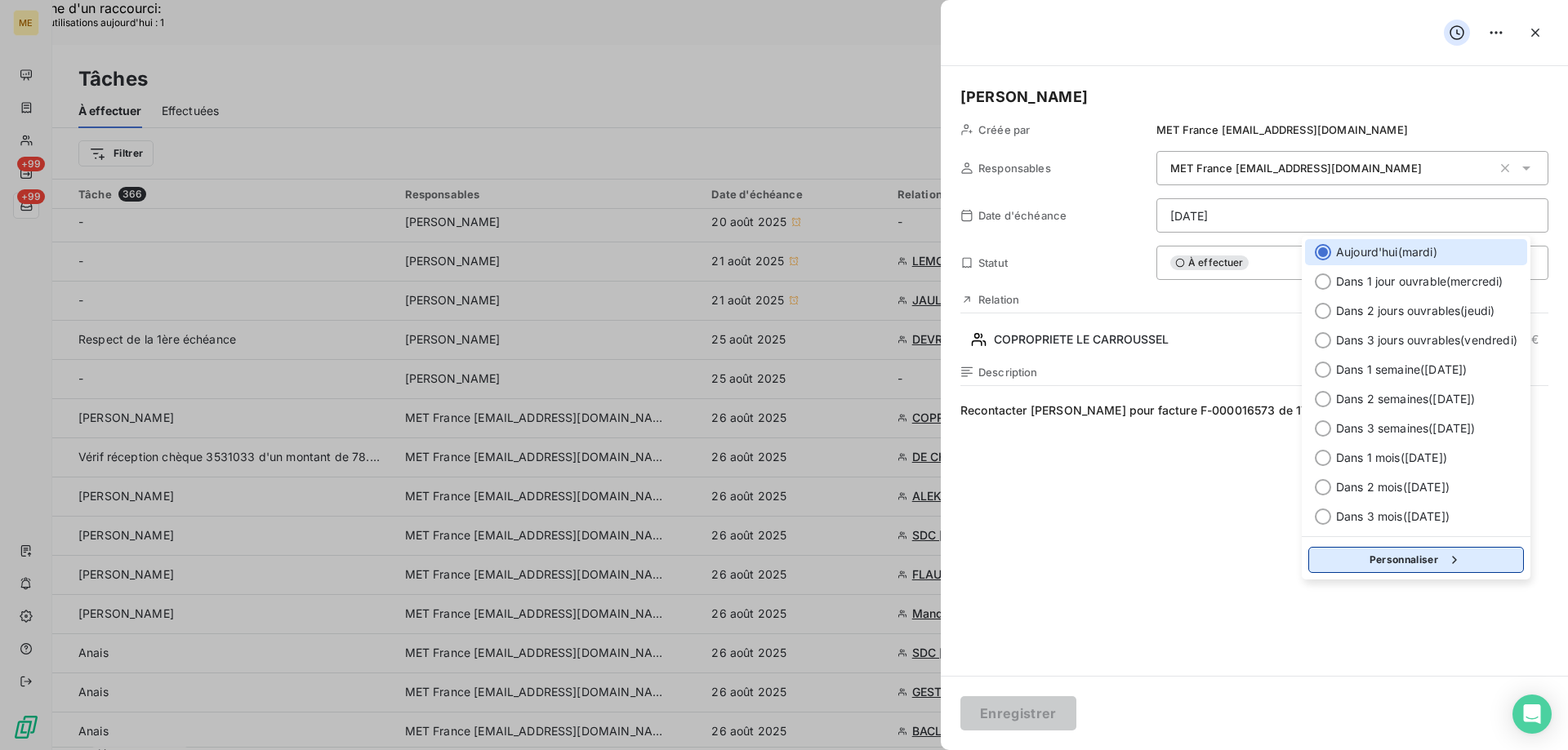
click at [1360, 556] on button "Personnaliser" at bounding box center [1416, 559] width 216 height 26
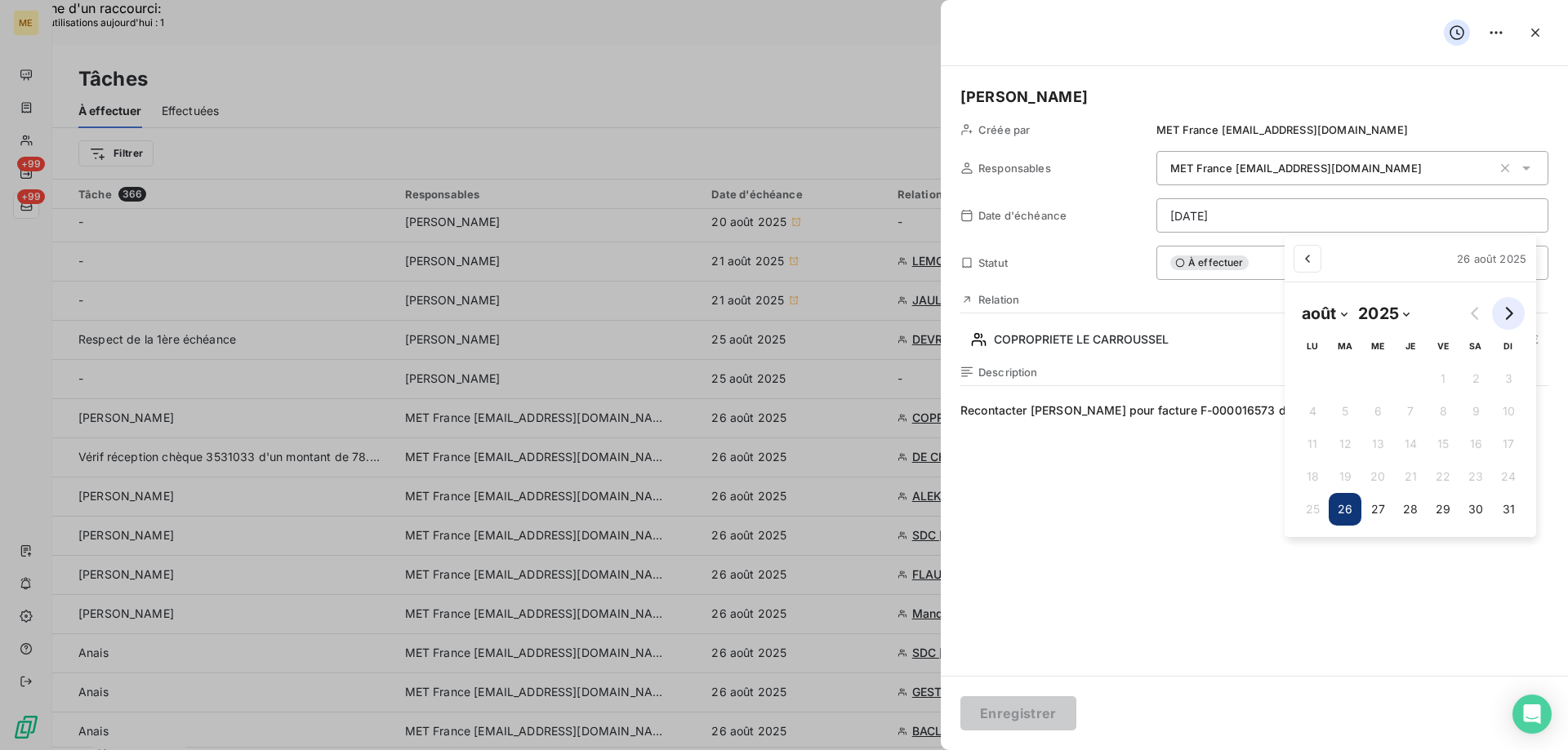
click at [1508, 306] on button "Go to next month" at bounding box center [1507, 313] width 32 height 32
select select "8"
click at [1301, 440] on button "15" at bounding box center [1304, 443] width 32 height 32
type input "[DATE]"
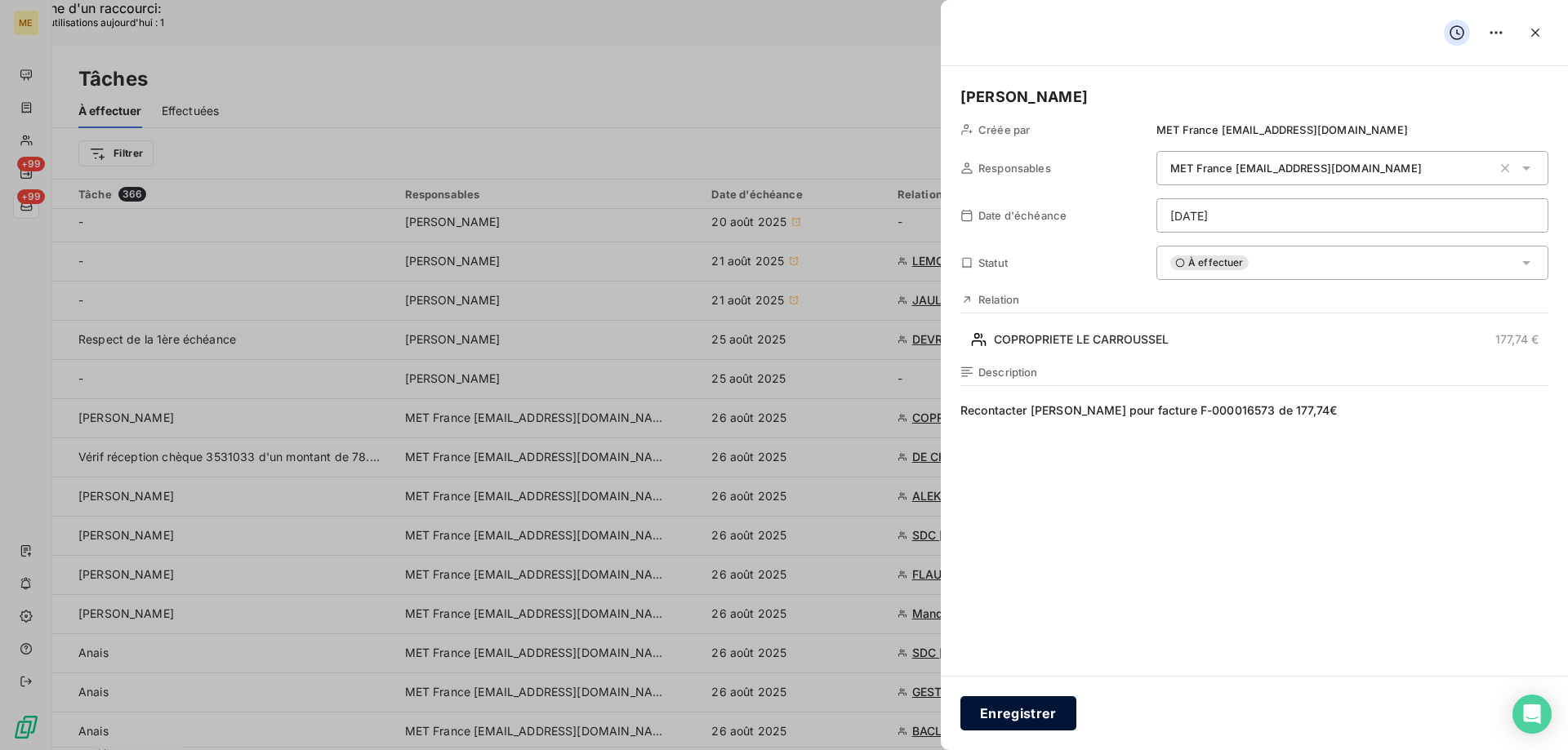
click at [1027, 715] on button "Enregistrer" at bounding box center [1018, 713] width 116 height 34
